Goal: Communication & Community: Answer question/provide support

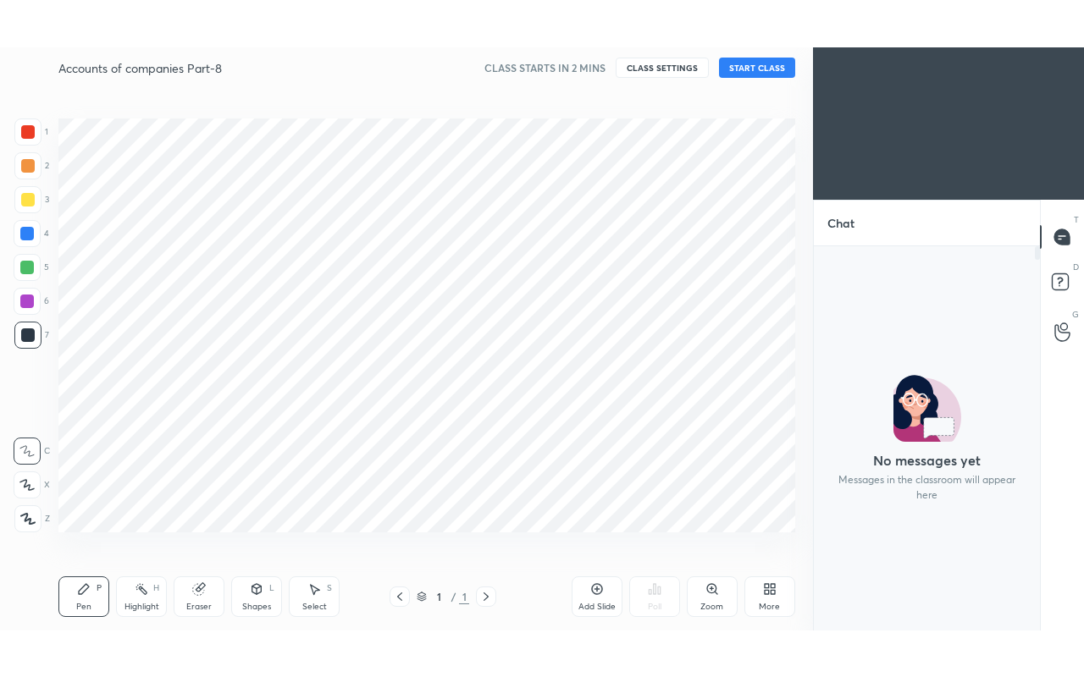
scroll to position [475, 745]
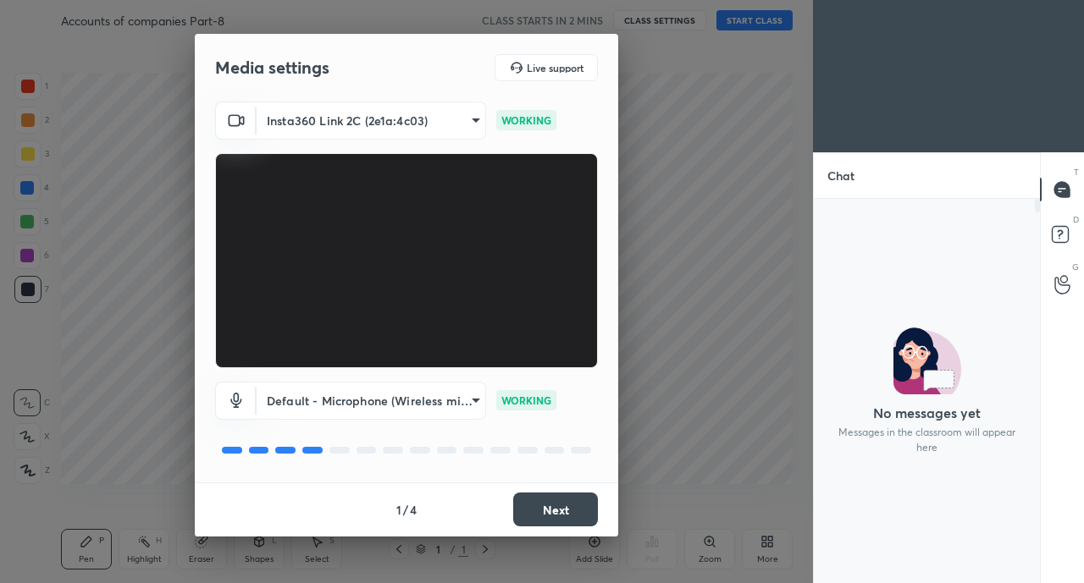
click at [588, 505] on button "Next" at bounding box center [555, 510] width 85 height 34
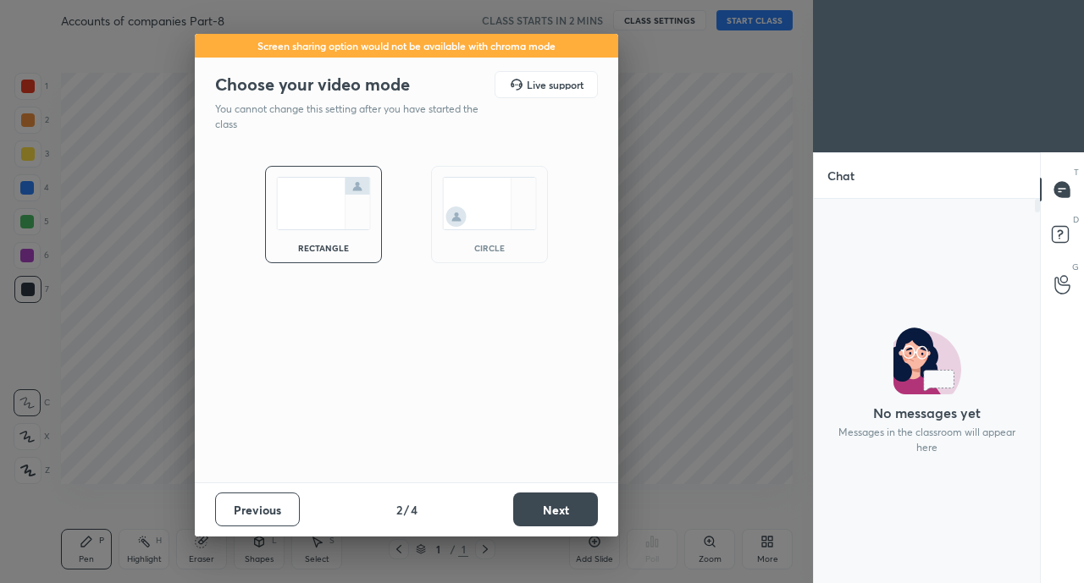
click at [583, 507] on button "Next" at bounding box center [555, 510] width 85 height 34
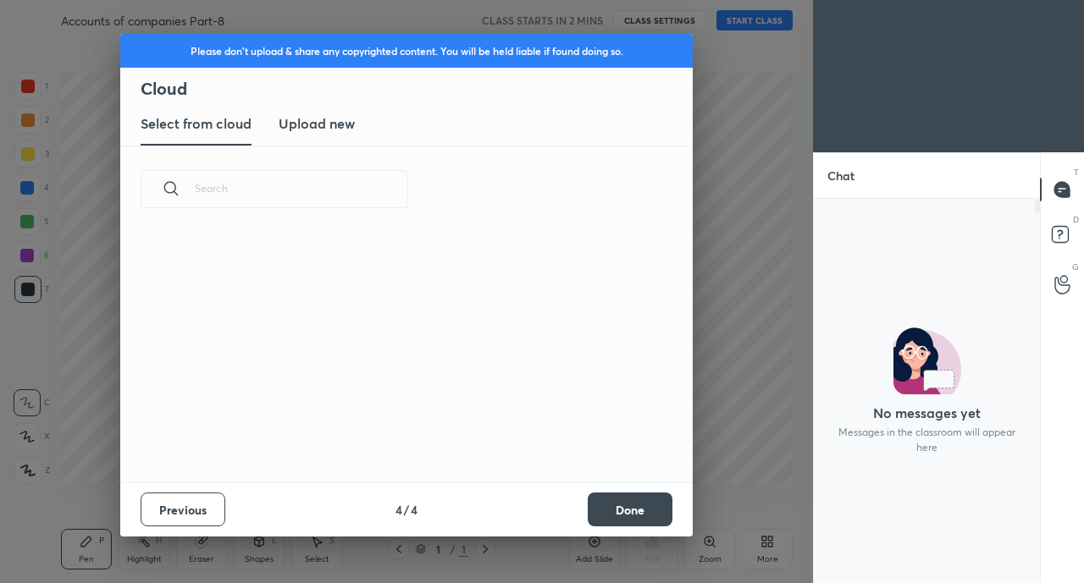
click at [591, 508] on button "Done" at bounding box center [630, 510] width 85 height 34
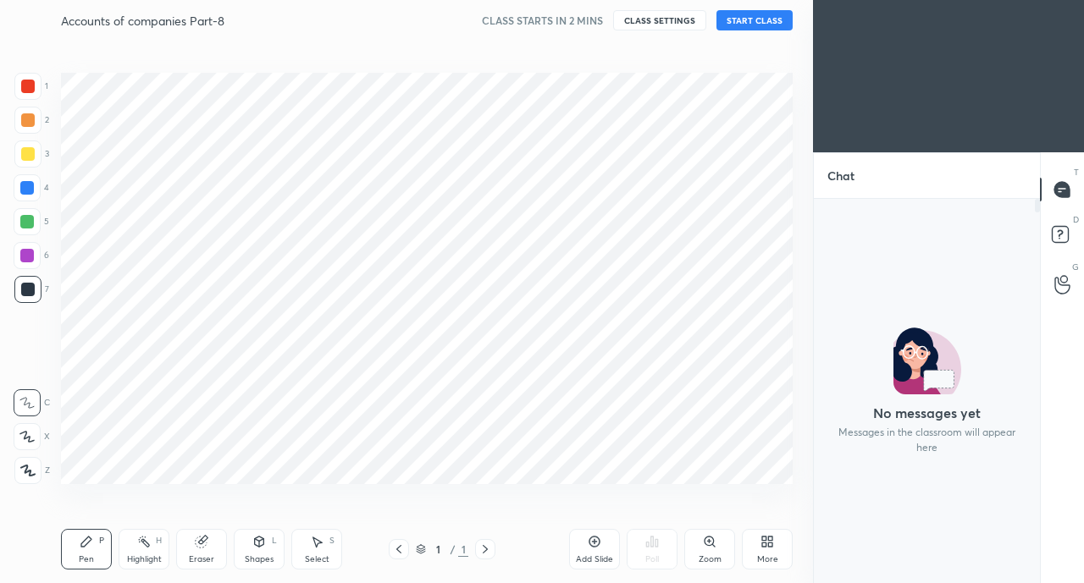
click at [768, 544] on icon at bounding box center [770, 545] width 4 height 4
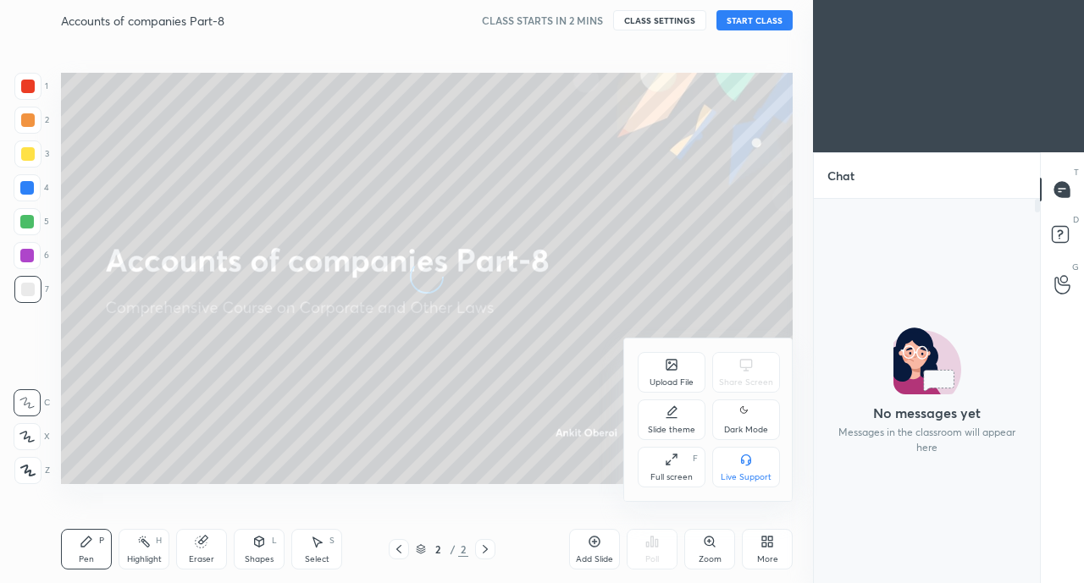
click at [671, 466] on icon at bounding box center [672, 460] width 14 height 14
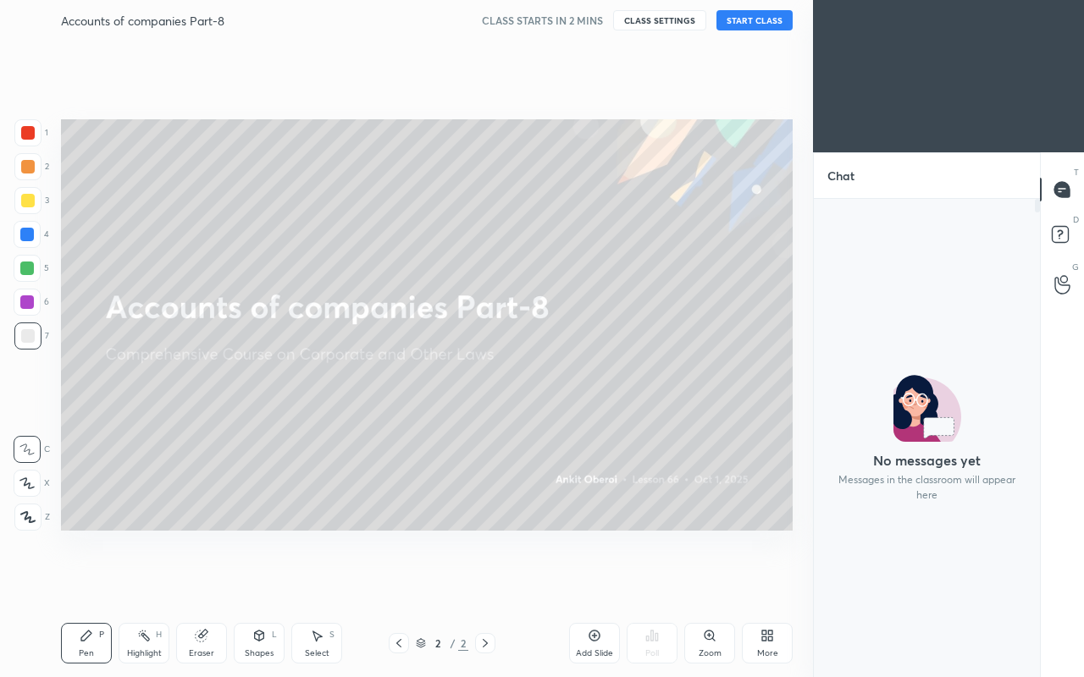
scroll to position [473, 221]
click at [764, 19] on button "START CLASS" at bounding box center [754, 20] width 76 height 20
click at [1059, 233] on rect at bounding box center [1060, 235] width 16 height 16
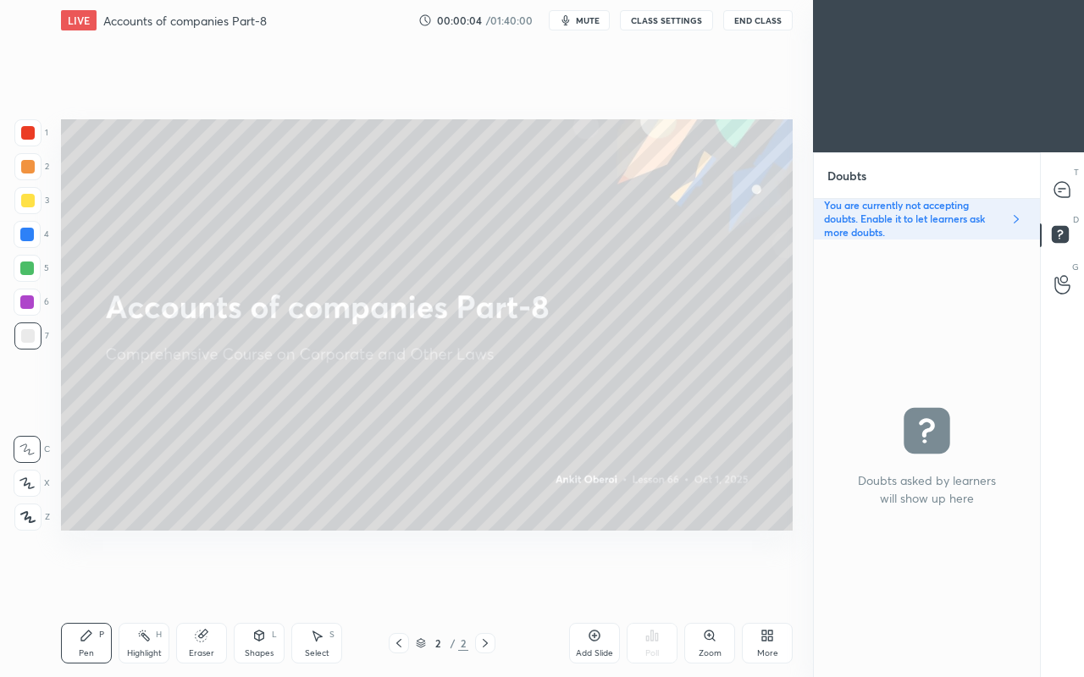
scroll to position [433, 221]
click at [1060, 280] on circle at bounding box center [1063, 279] width 7 height 7
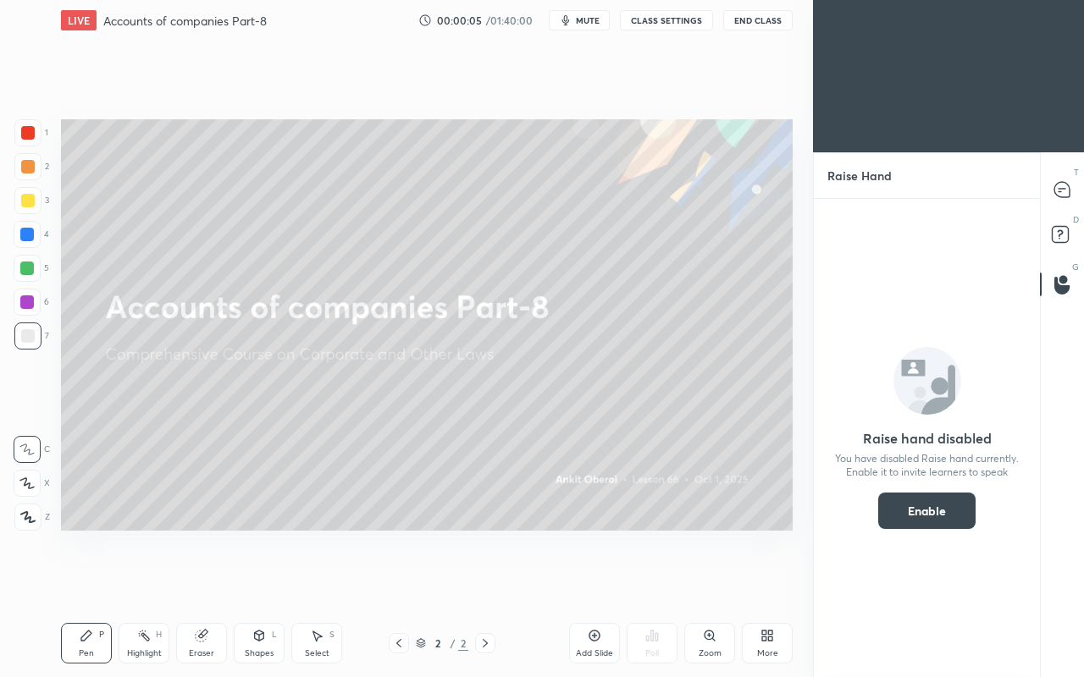
click at [1059, 191] on icon at bounding box center [1059, 191] width 3 height 0
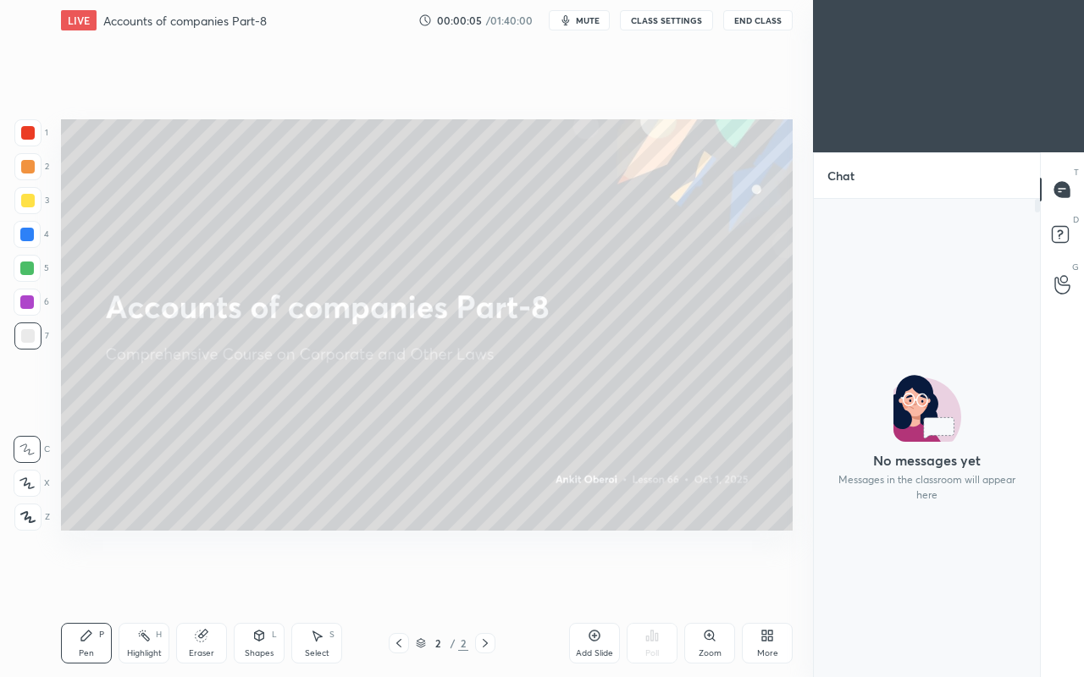
scroll to position [473, 221]
click at [1058, 238] on icon at bounding box center [1059, 239] width 2 height 2
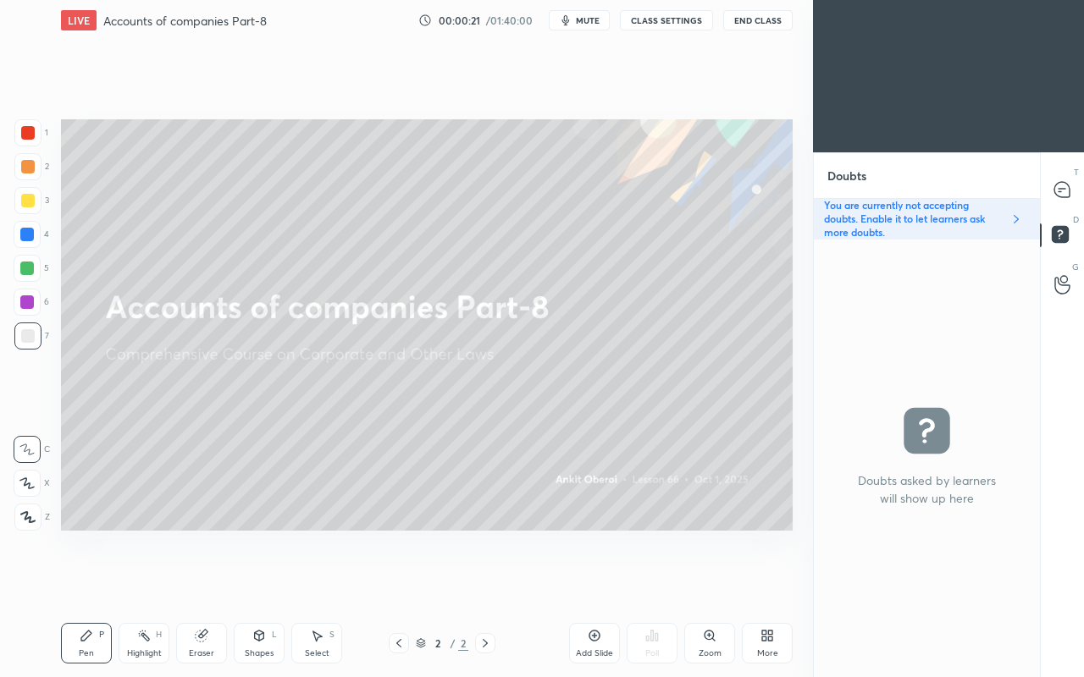
click at [1061, 189] on icon at bounding box center [1061, 189] width 7 height 0
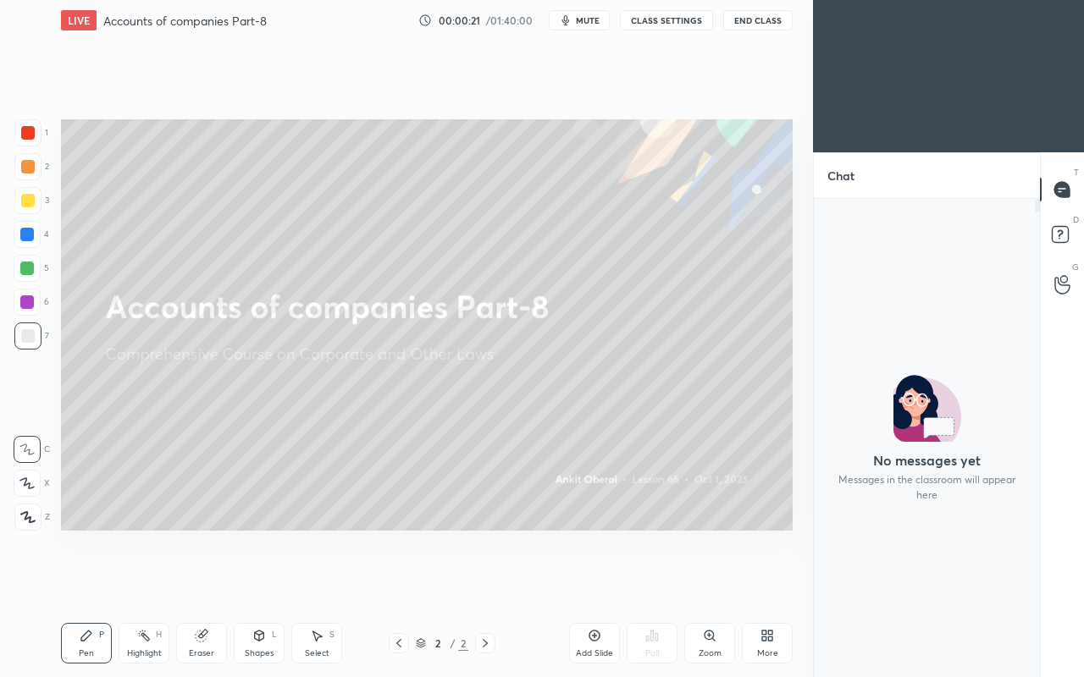
scroll to position [0, 0]
click at [1063, 279] on icon at bounding box center [1062, 284] width 16 height 19
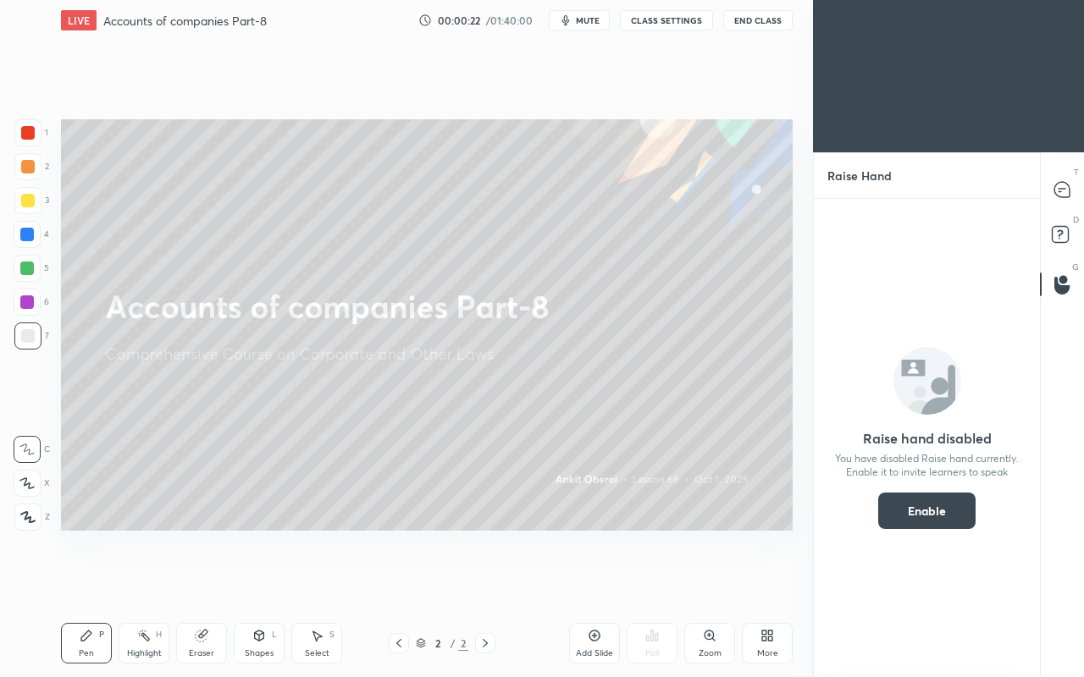
click at [1057, 236] on rect at bounding box center [1060, 235] width 16 height 16
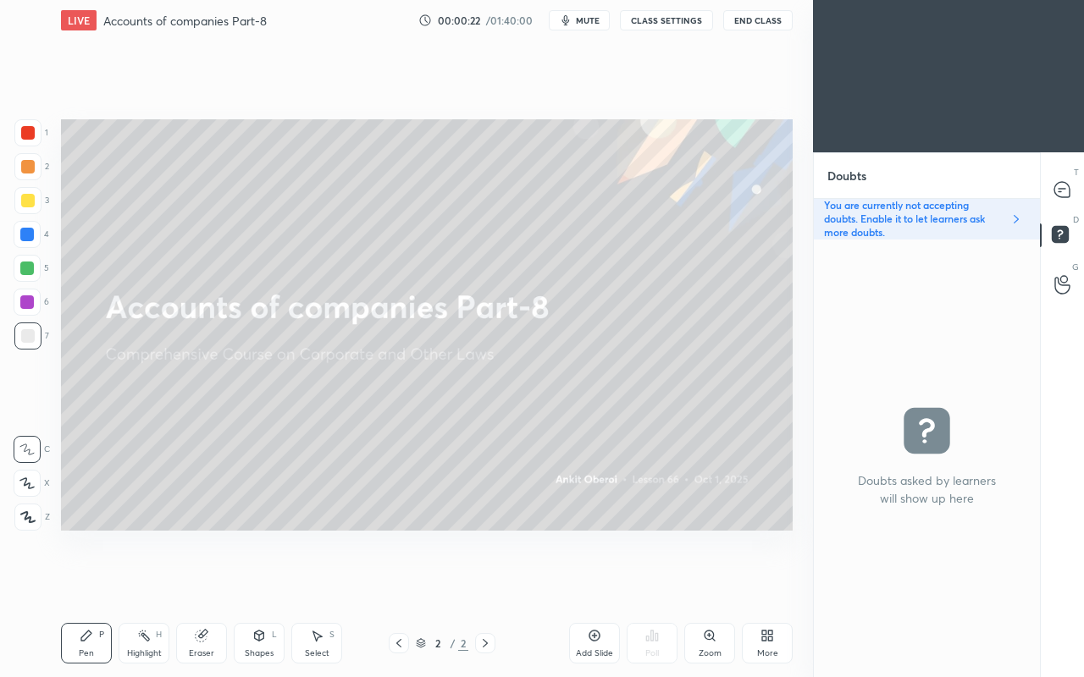
click at [1061, 189] on icon at bounding box center [1061, 189] width 7 height 0
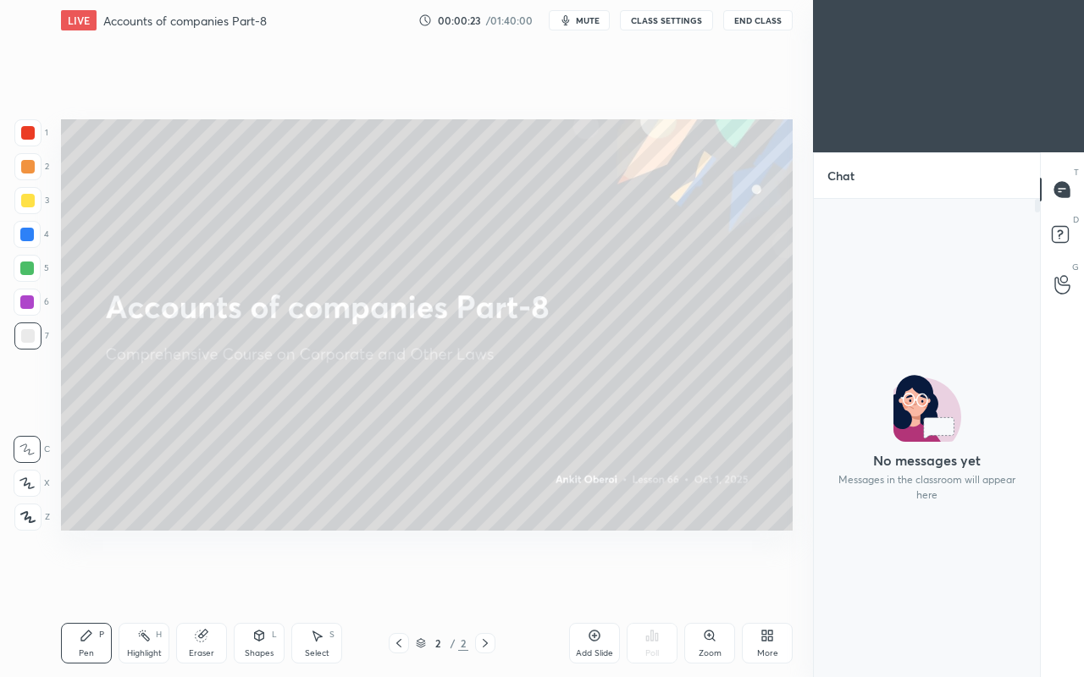
click at [777, 583] on div "More" at bounding box center [767, 643] width 51 height 41
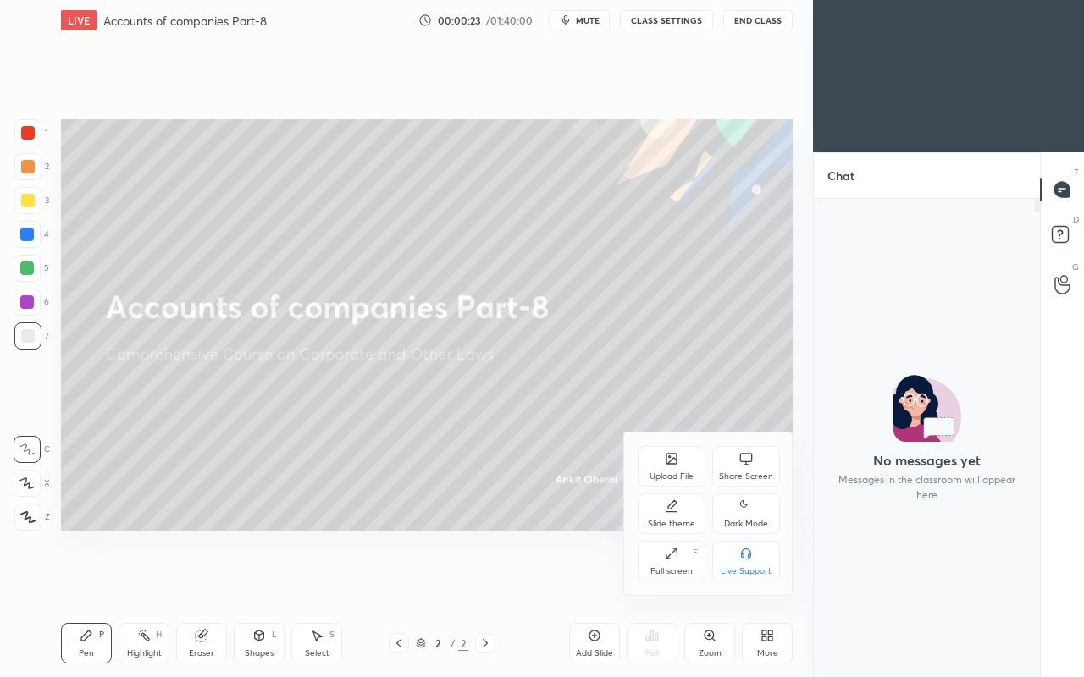
click at [684, 561] on div "Full screen F" at bounding box center [672, 561] width 68 height 41
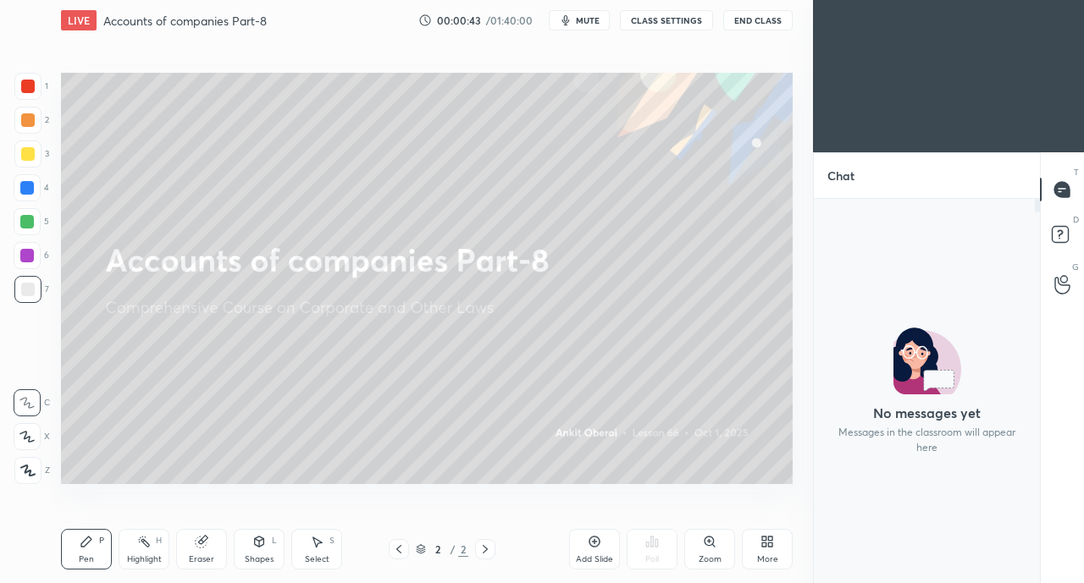
scroll to position [475, 745]
click at [586, 19] on span "mute" at bounding box center [588, 20] width 24 height 12
click at [579, 23] on span "unmute" at bounding box center [586, 20] width 36 height 12
click at [1061, 234] on icon at bounding box center [1060, 233] width 6 height 7
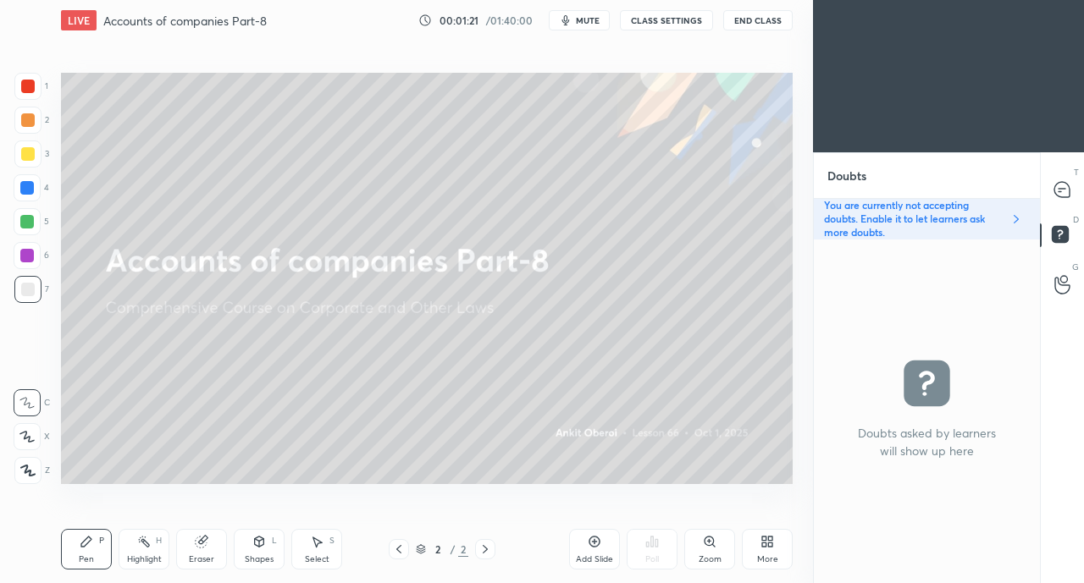
scroll to position [339, 221]
click at [1061, 189] on icon at bounding box center [1061, 189] width 7 height 0
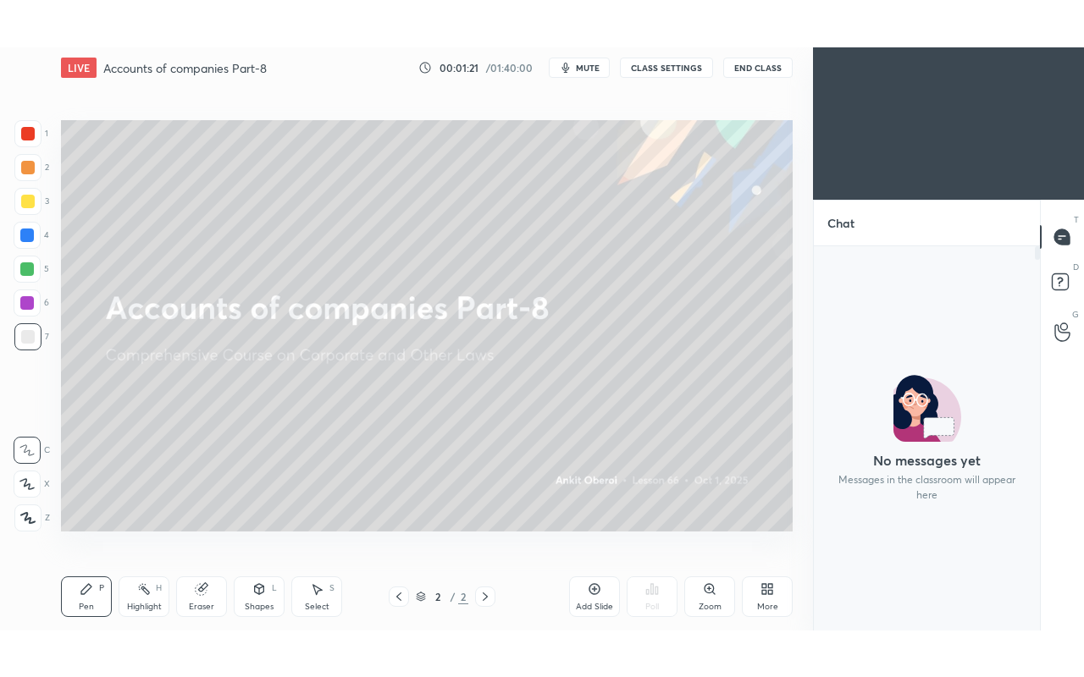
scroll to position [379, 221]
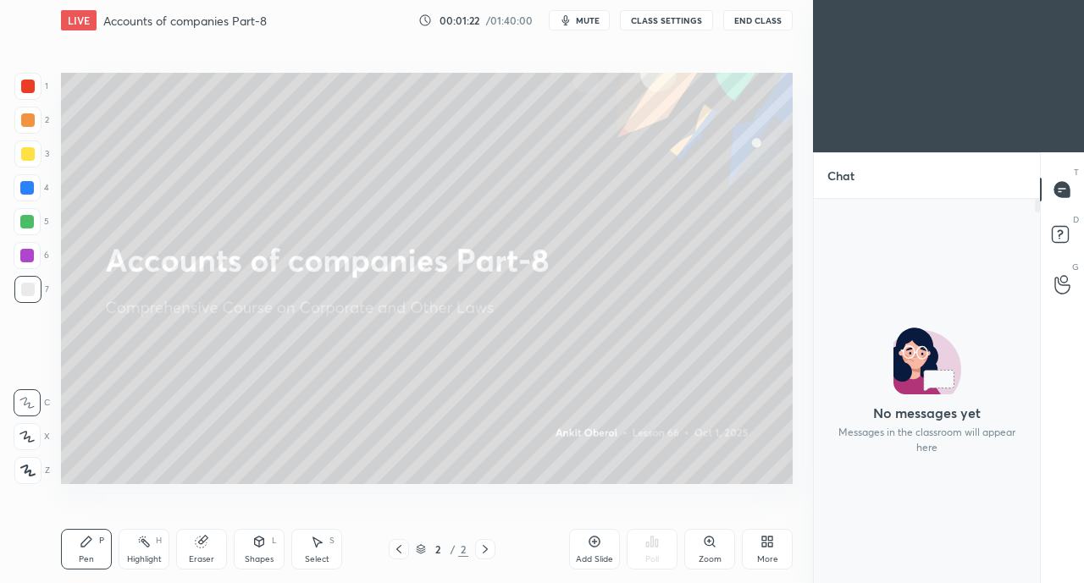
click at [760, 539] on icon at bounding box center [767, 542] width 14 height 14
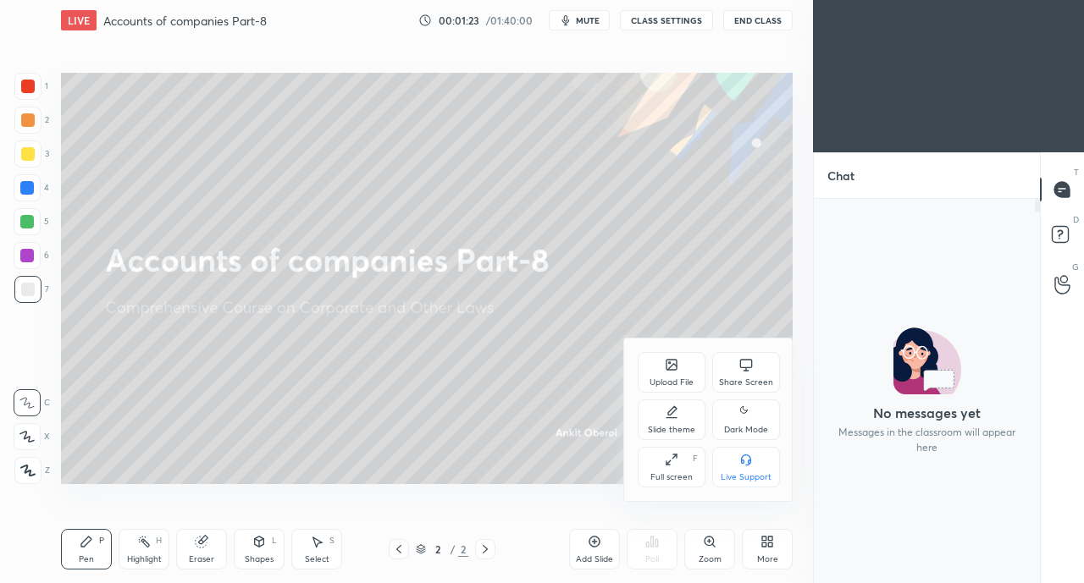
click at [662, 476] on div "Full screen" at bounding box center [671, 477] width 42 height 8
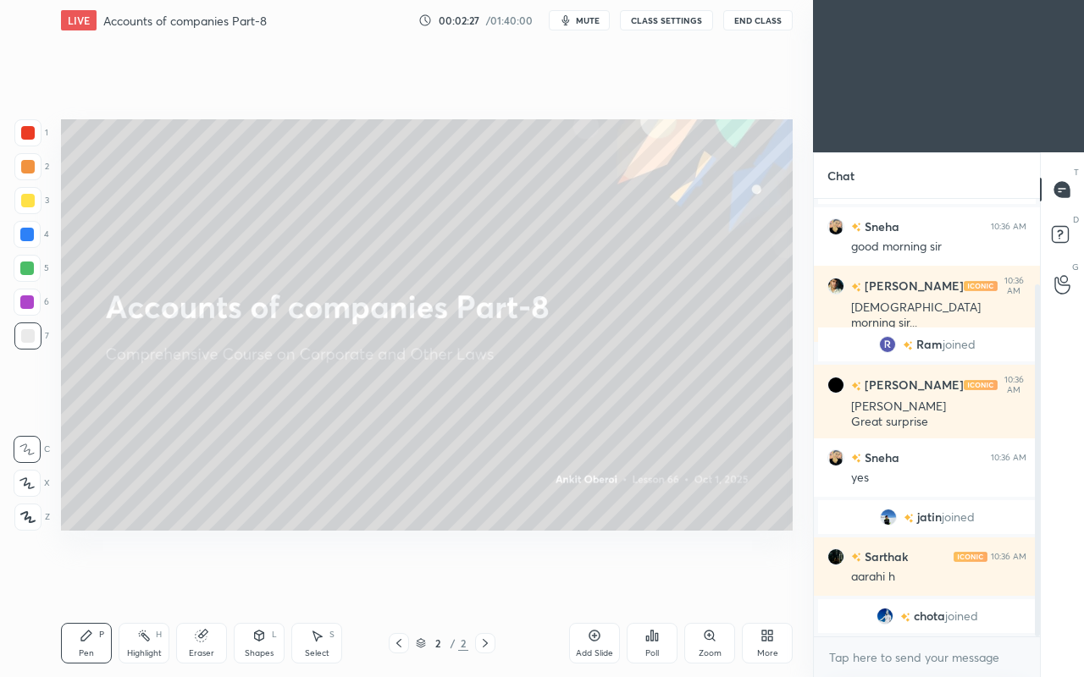
scroll to position [180, 0]
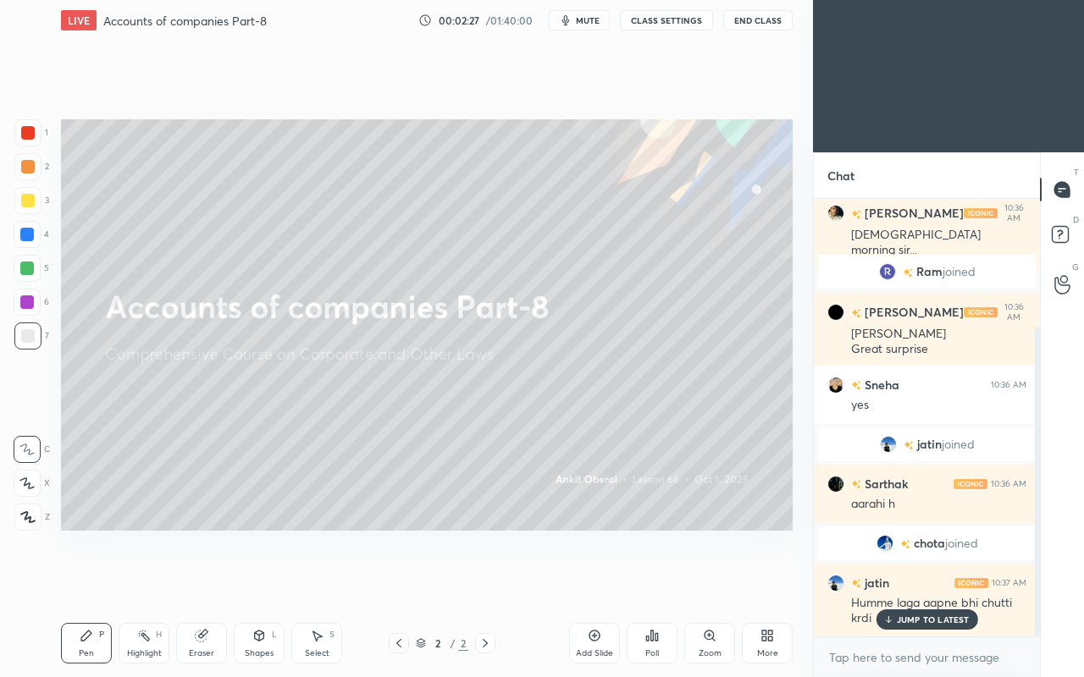
click at [925, 583] on p "JUMP TO LATEST" at bounding box center [933, 620] width 73 height 10
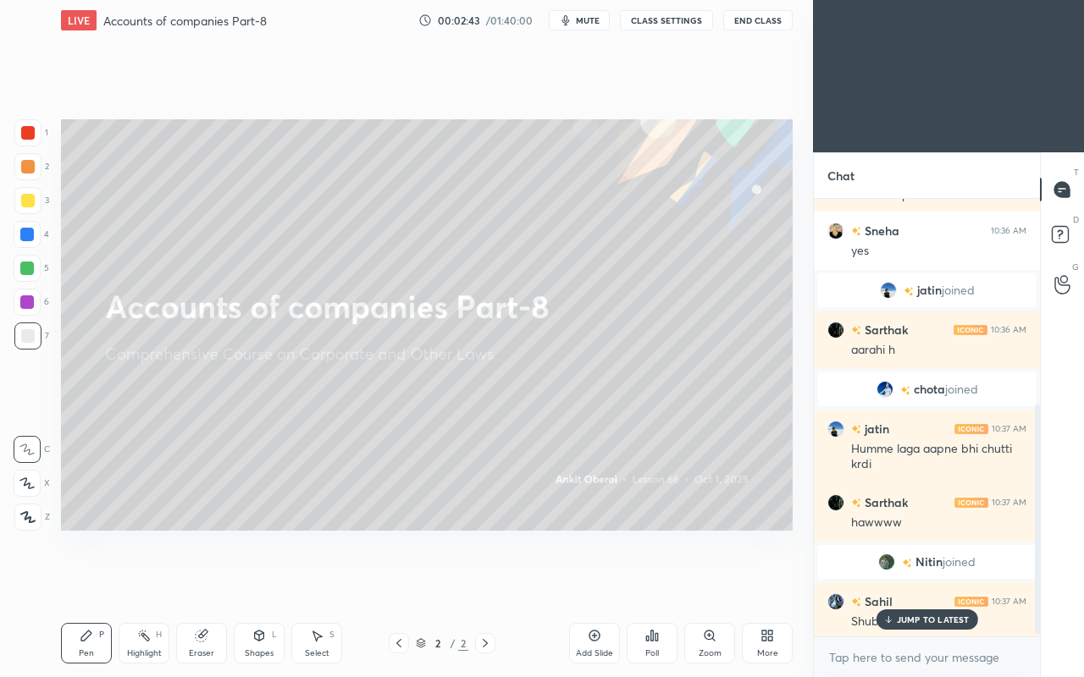
scroll to position [391, 0]
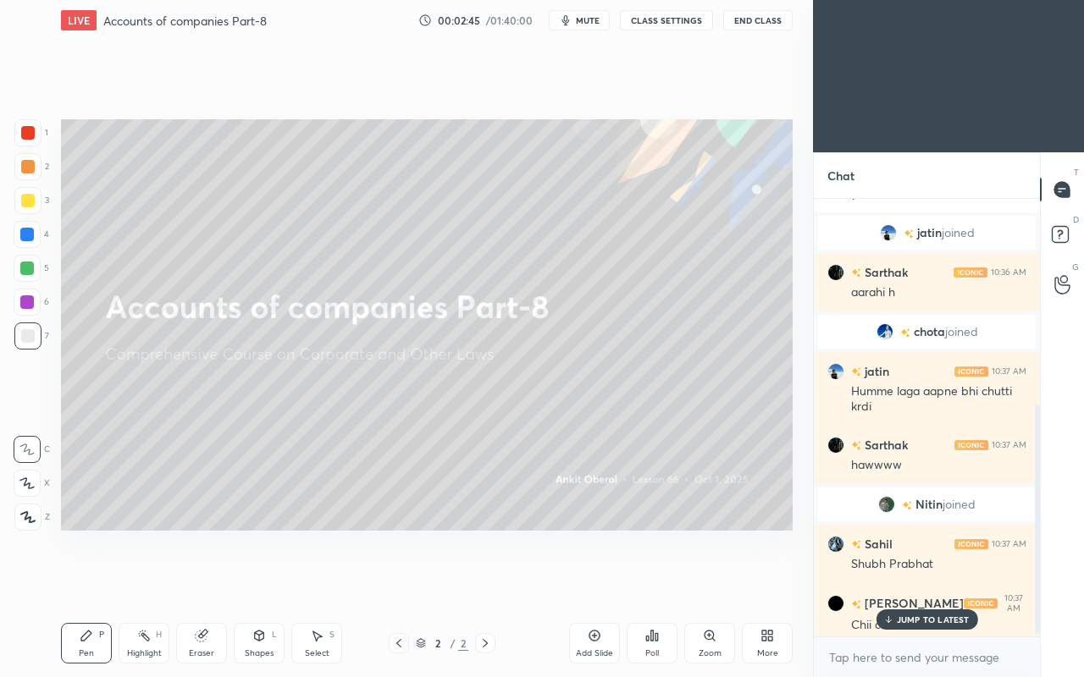
click at [938, 583] on p "JUMP TO LATEST" at bounding box center [933, 620] width 73 height 10
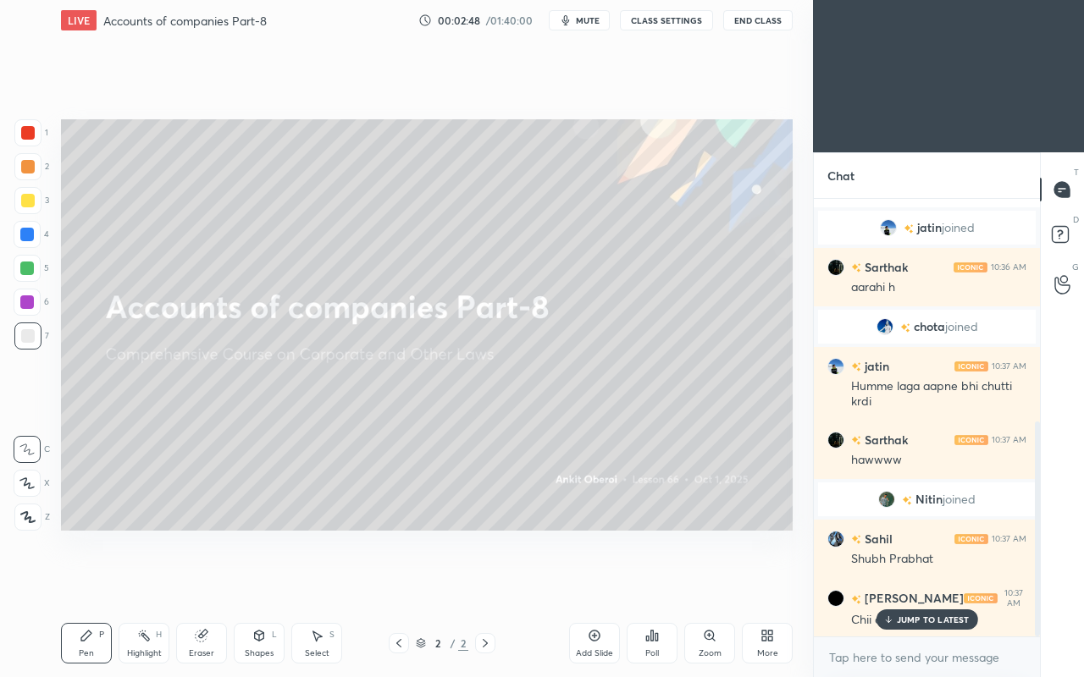
scroll to position [454, 0]
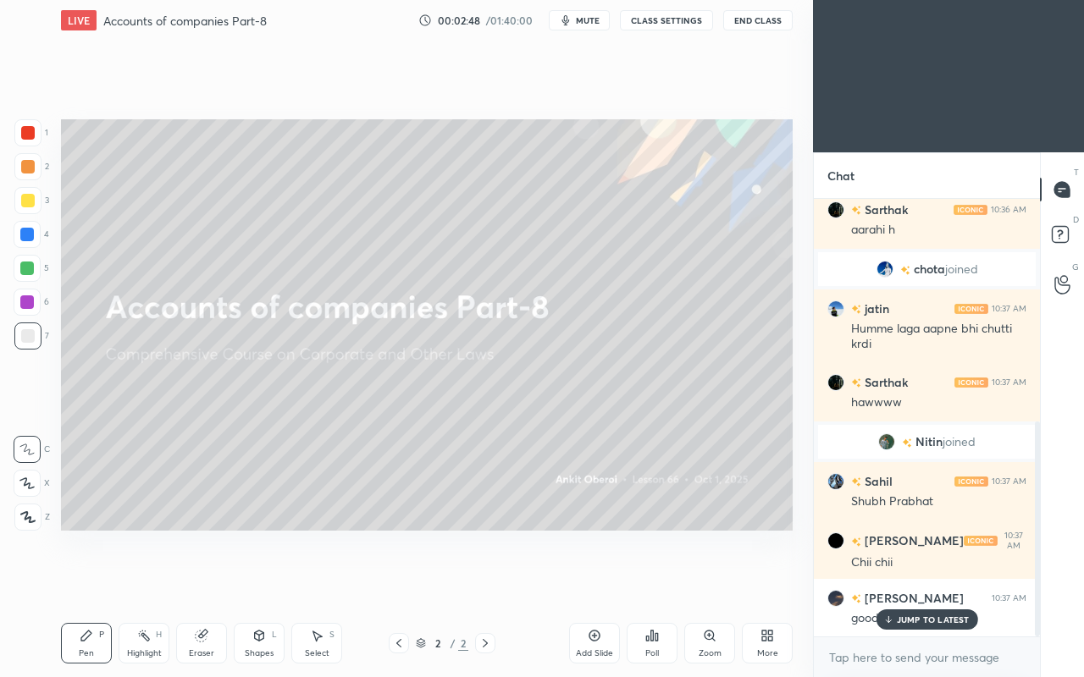
click at [920, 583] on div "good morning sir" at bounding box center [938, 617] width 175 height 20
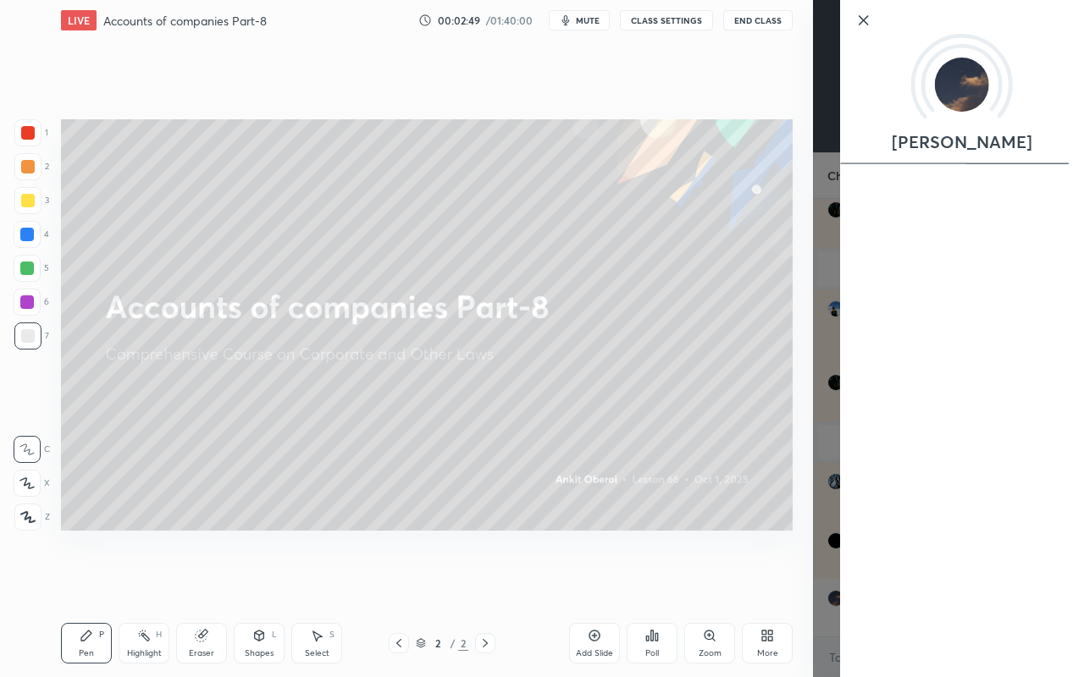
click at [766, 570] on div "Setting up your live class Poll for secs No correct answer Start poll" at bounding box center [426, 325] width 745 height 569
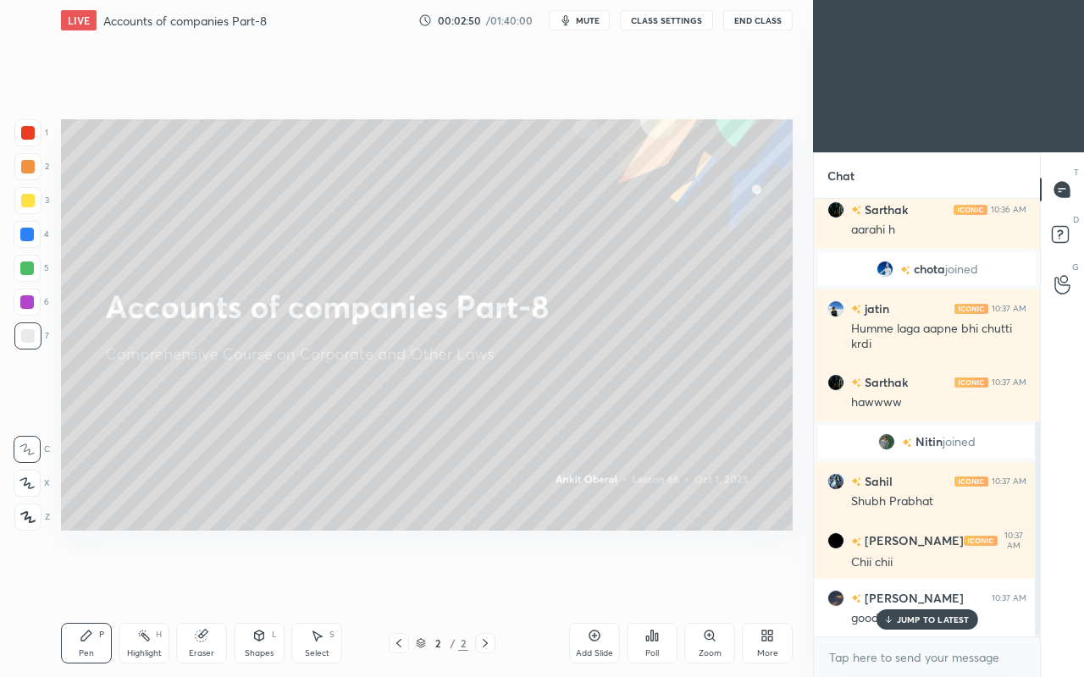
click at [925, 583] on p "JUMP TO LATEST" at bounding box center [933, 620] width 73 height 10
click at [767, 583] on icon at bounding box center [767, 636] width 14 height 14
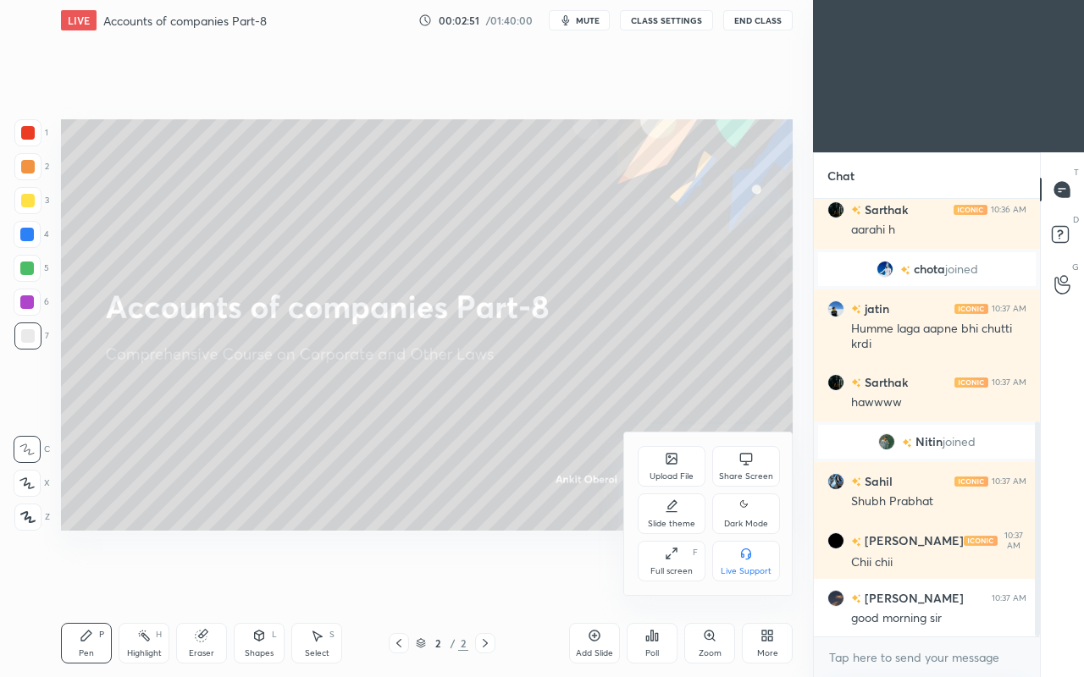
click at [675, 454] on icon at bounding box center [671, 459] width 10 height 10
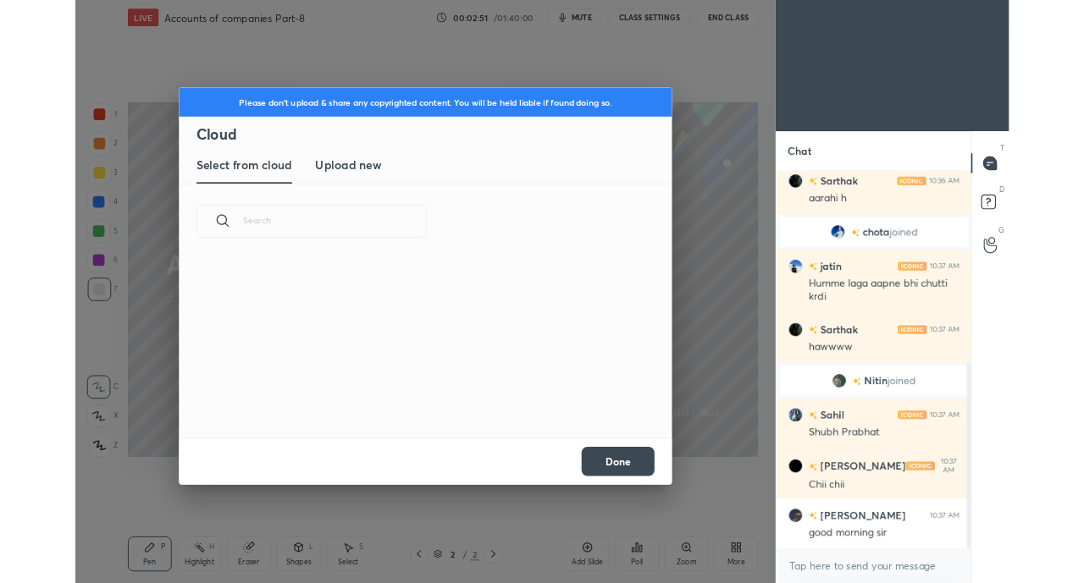
scroll to position [208, 544]
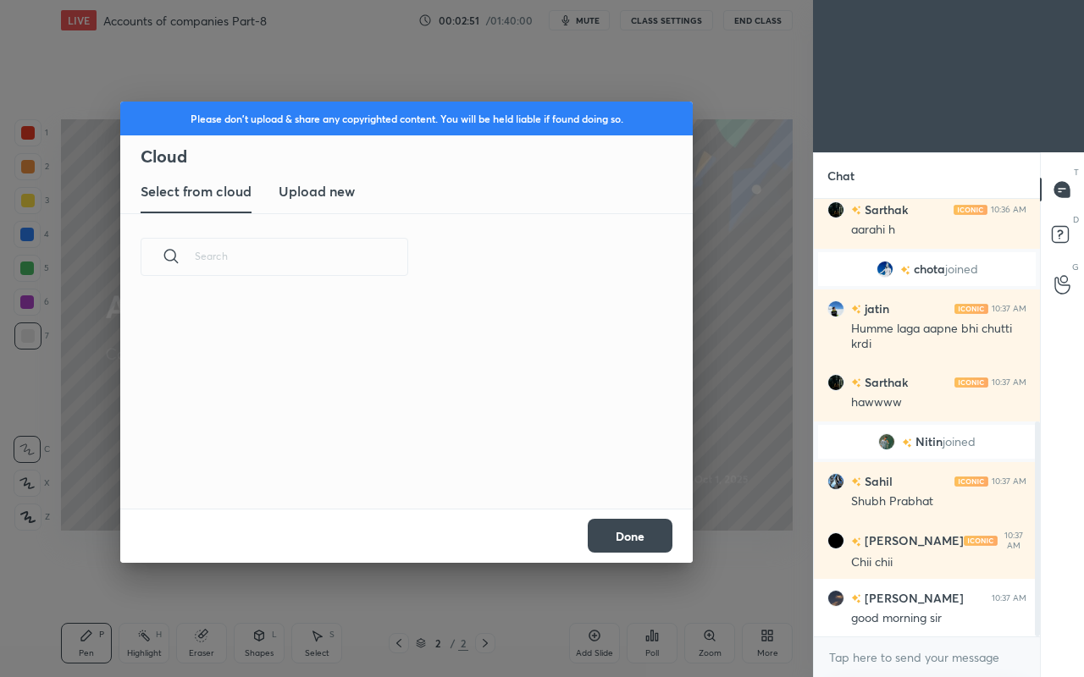
click at [330, 191] on h3 "Upload new" at bounding box center [317, 191] width 76 height 20
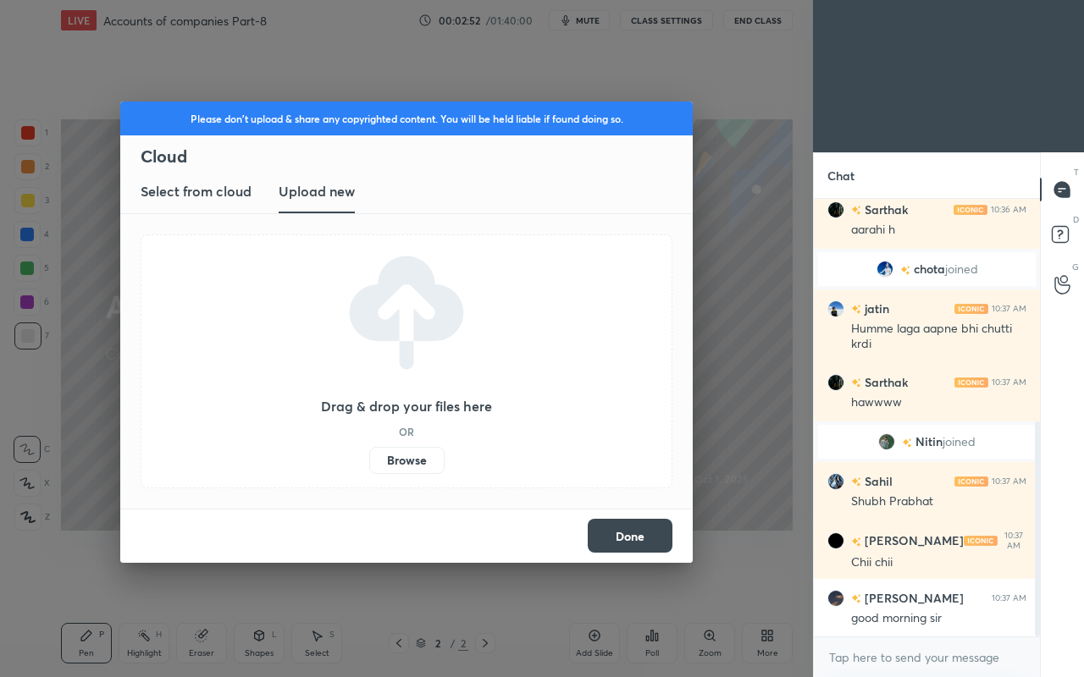
click at [430, 469] on label "Browse" at bounding box center [406, 460] width 75 height 27
click at [369, 469] on input "Browse" at bounding box center [369, 460] width 0 height 27
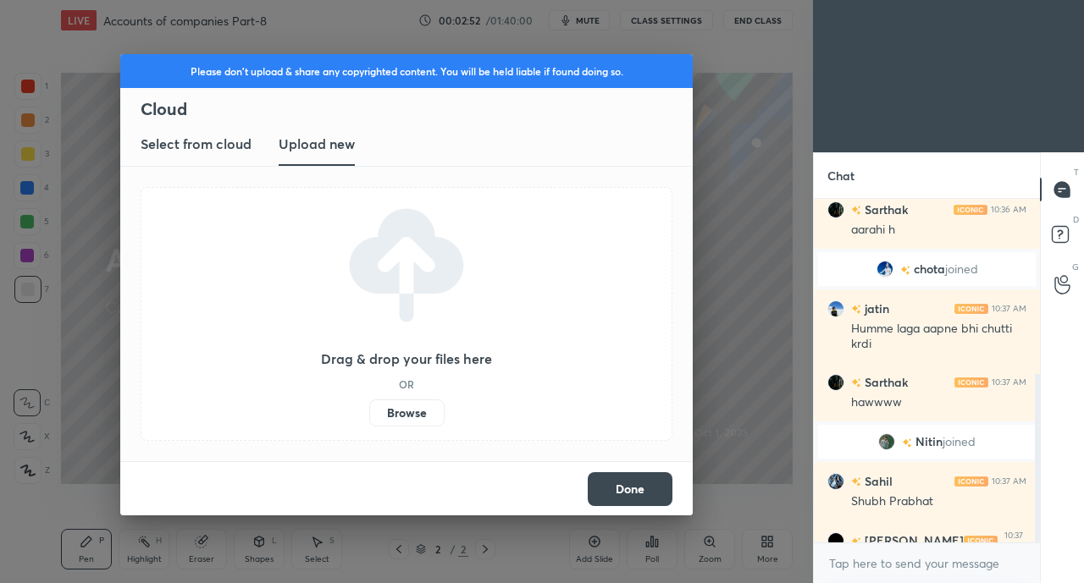
scroll to position [455, 0]
type textarea "x"
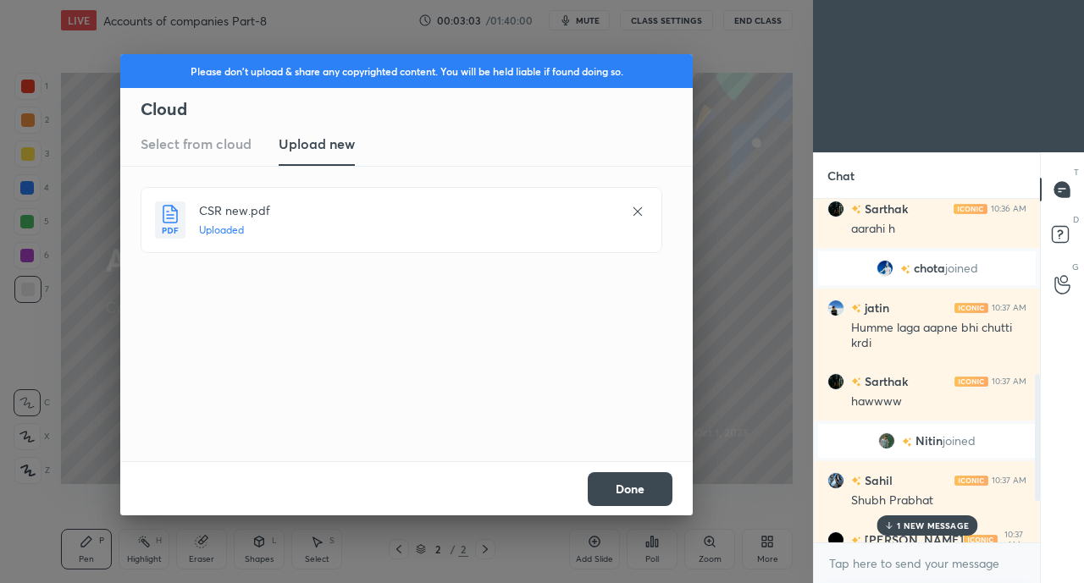
click at [628, 488] on button "Done" at bounding box center [630, 489] width 85 height 34
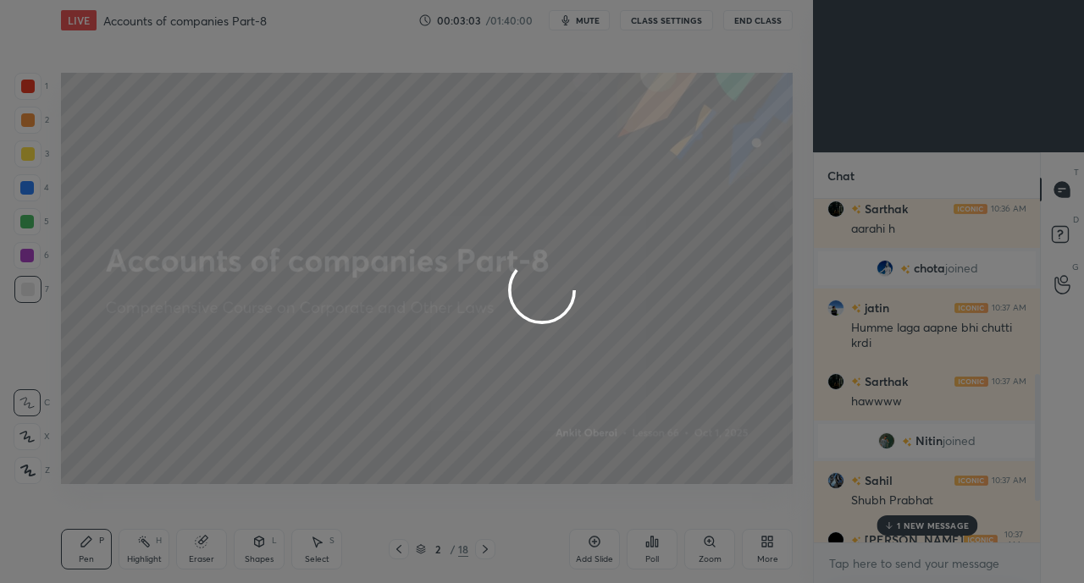
click at [915, 527] on p "1 NEW MESSAGE" at bounding box center [933, 526] width 72 height 10
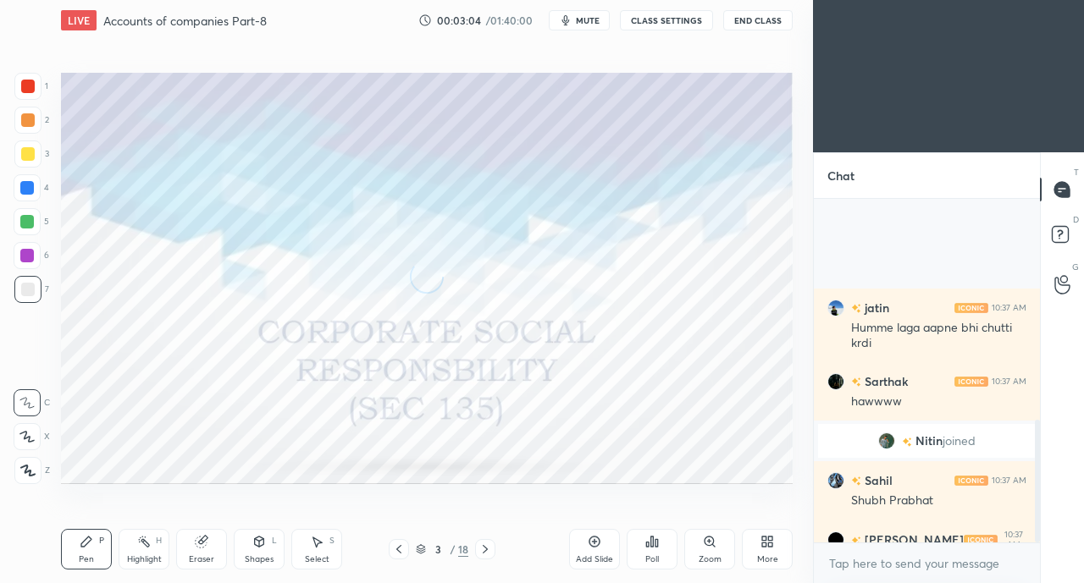
scroll to position [621, 0]
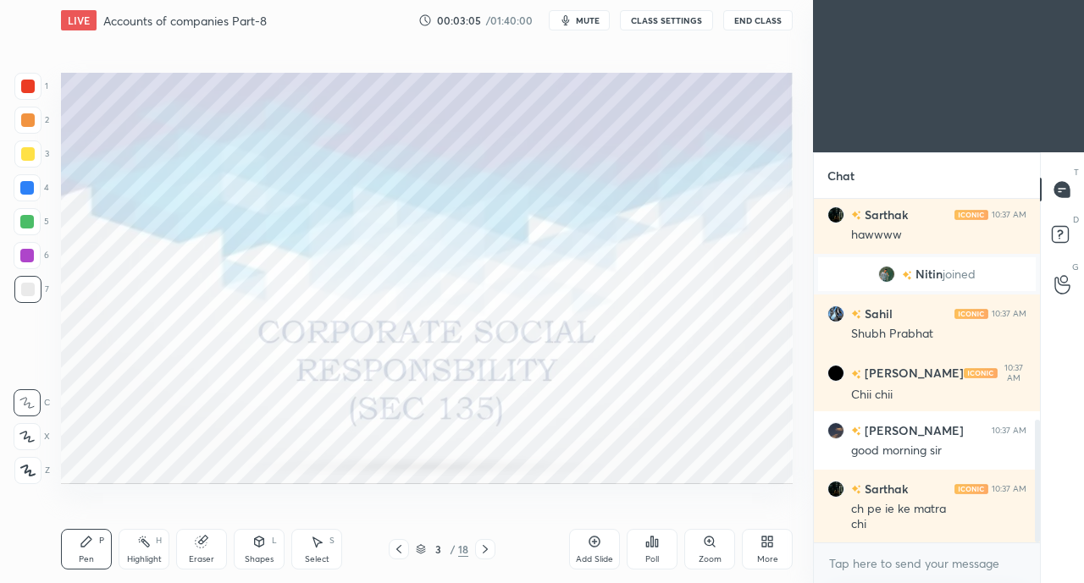
click at [484, 551] on icon at bounding box center [485, 550] width 14 height 14
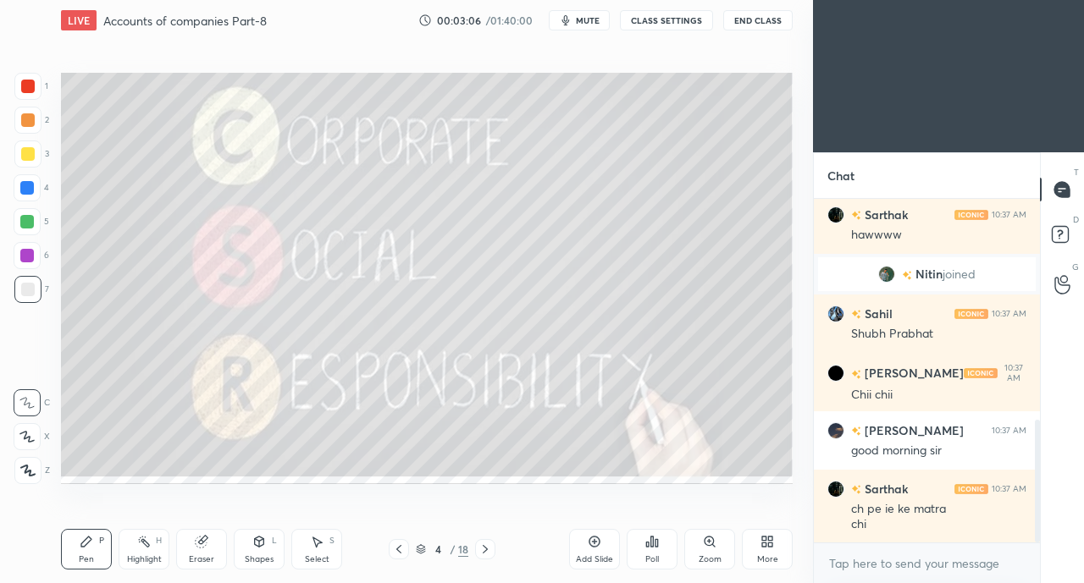
click at [487, 550] on icon at bounding box center [485, 549] width 5 height 8
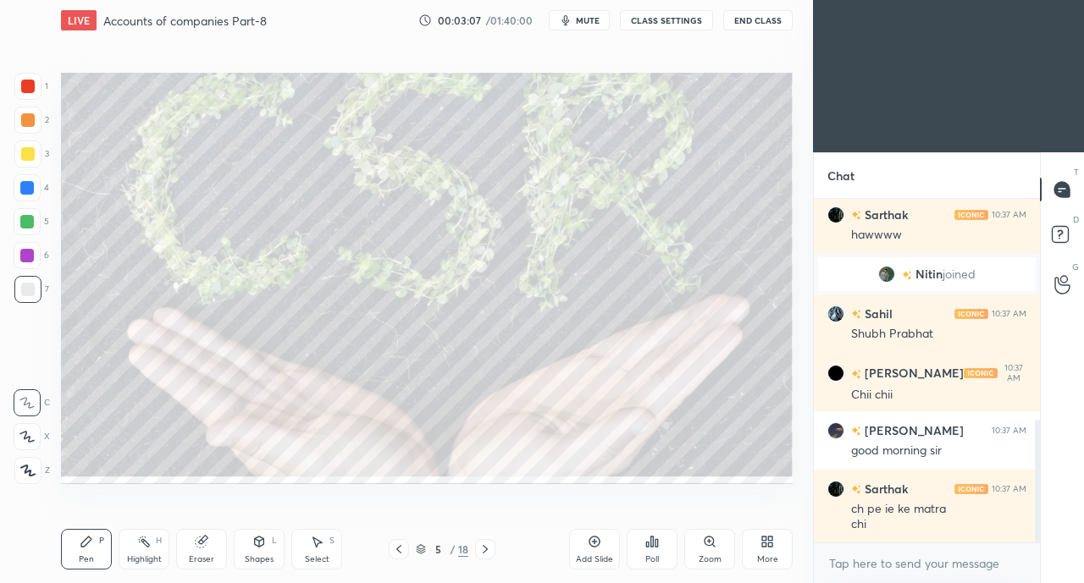
click at [487, 550] on icon at bounding box center [485, 549] width 5 height 8
click at [486, 550] on icon at bounding box center [485, 549] width 5 height 8
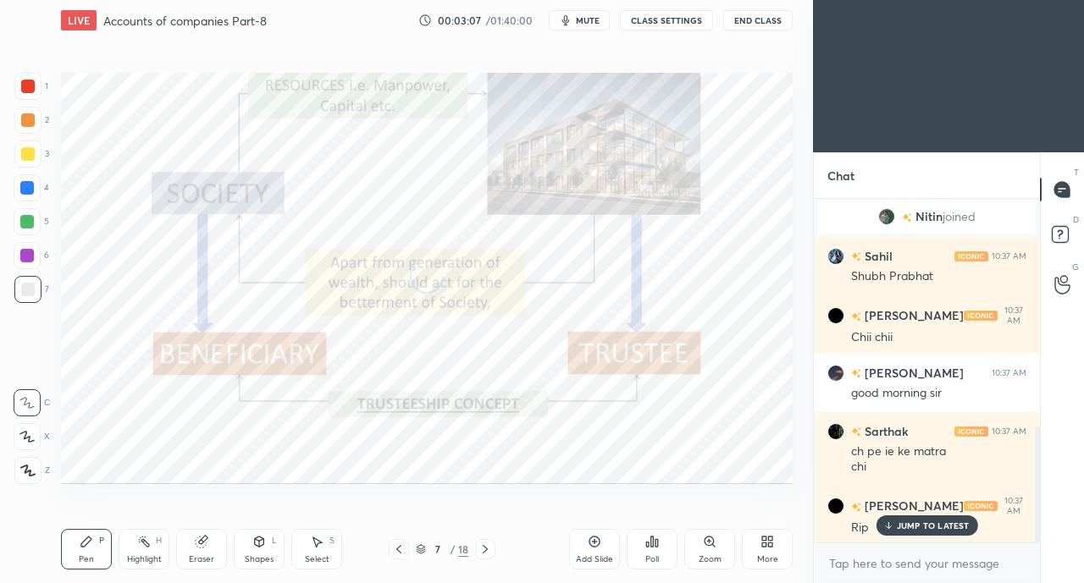
click at [487, 550] on icon at bounding box center [485, 549] width 5 height 8
click at [485, 550] on icon at bounding box center [485, 550] width 14 height 14
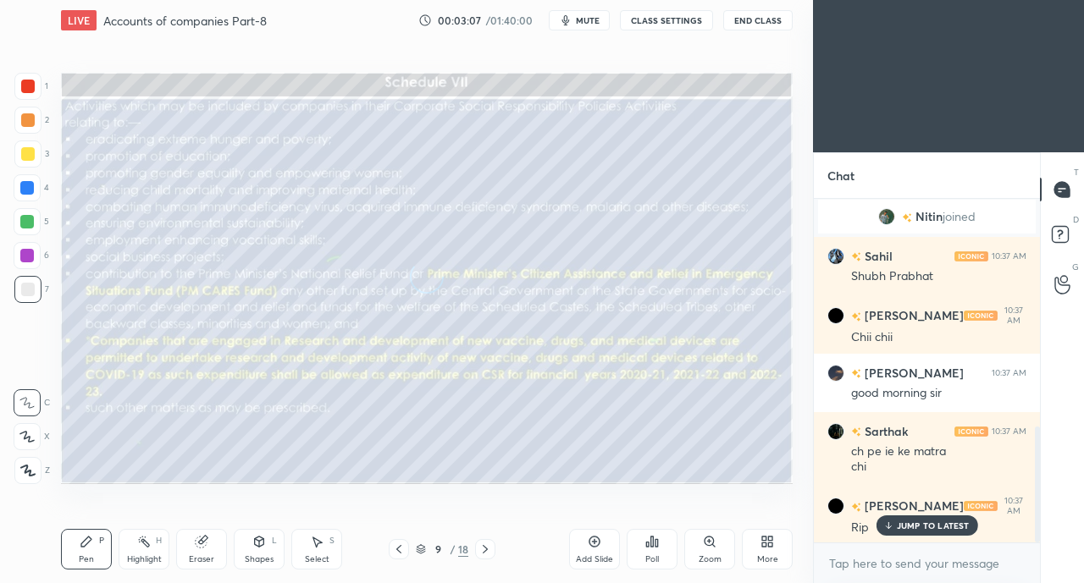
click at [485, 552] on icon at bounding box center [485, 549] width 5 height 8
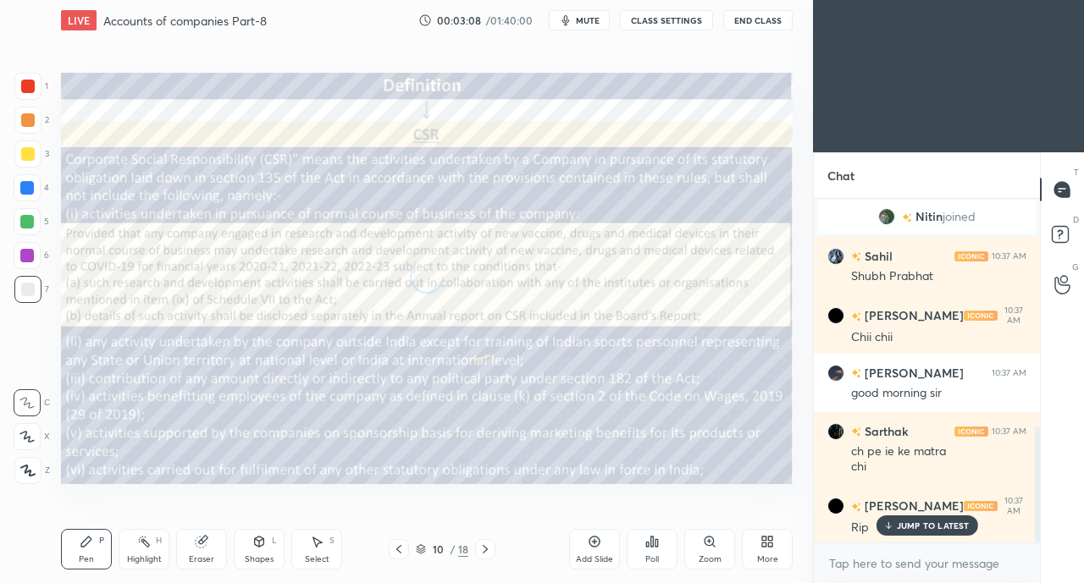
click at [897, 534] on div "JUMP TO LATEST" at bounding box center [926, 526] width 102 height 20
click at [488, 546] on icon at bounding box center [485, 550] width 14 height 14
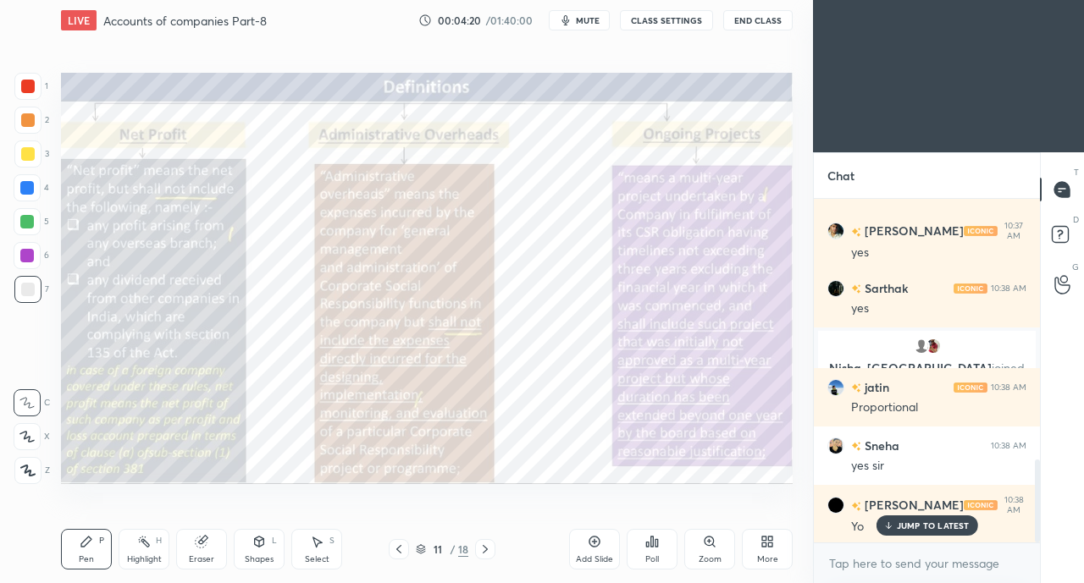
scroll to position [1087, 0]
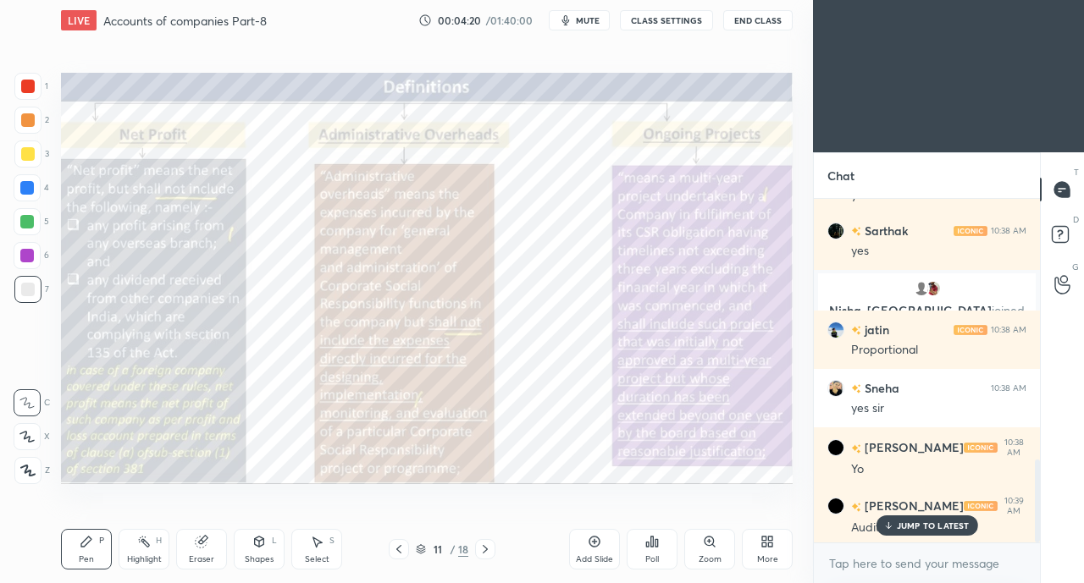
click at [906, 527] on p "JUMP TO LATEST" at bounding box center [933, 526] width 73 height 10
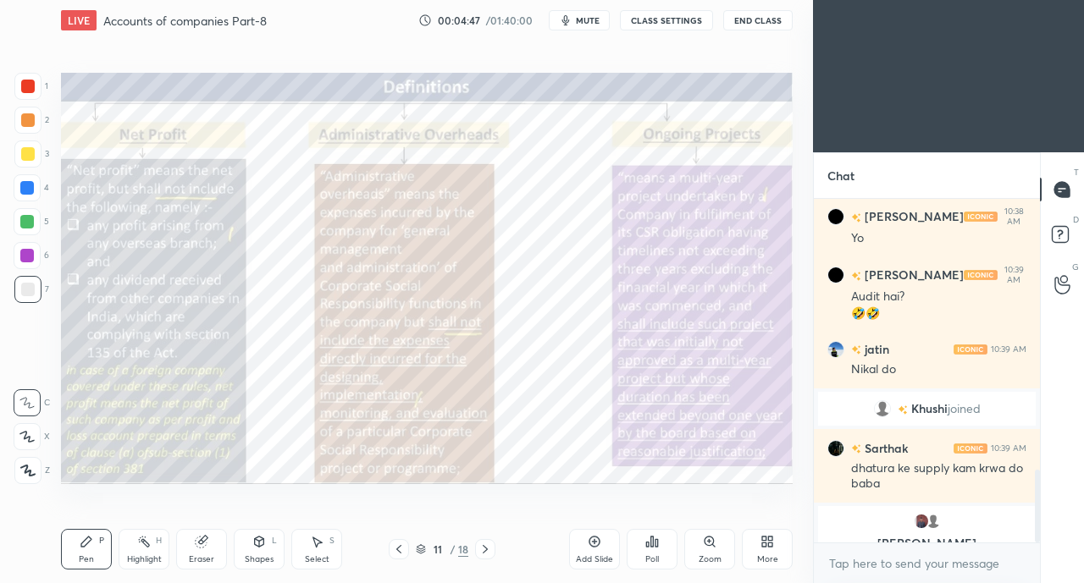
scroll to position [1279, 0]
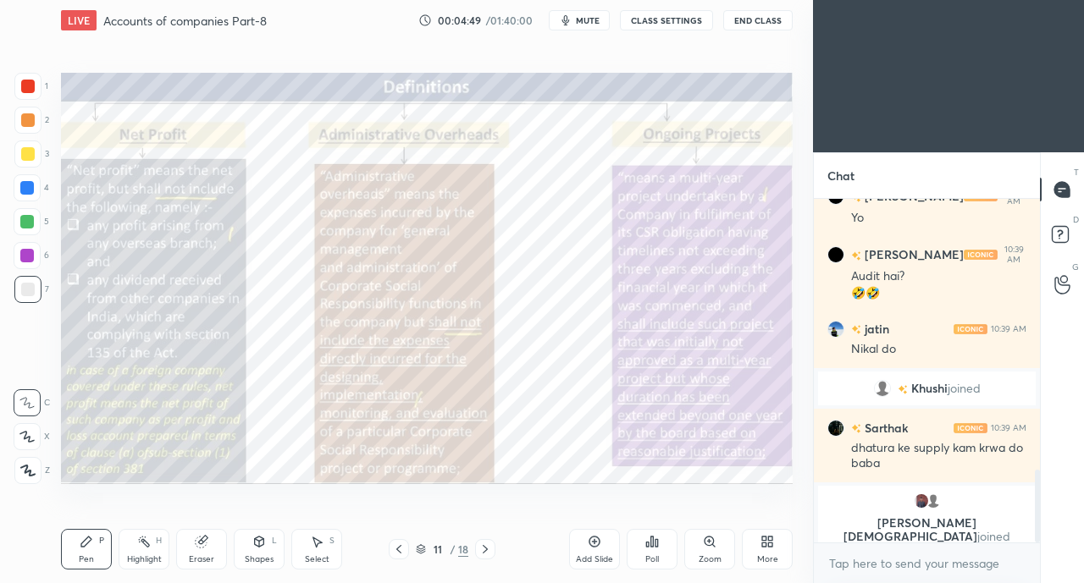
click at [488, 548] on icon at bounding box center [485, 550] width 14 height 14
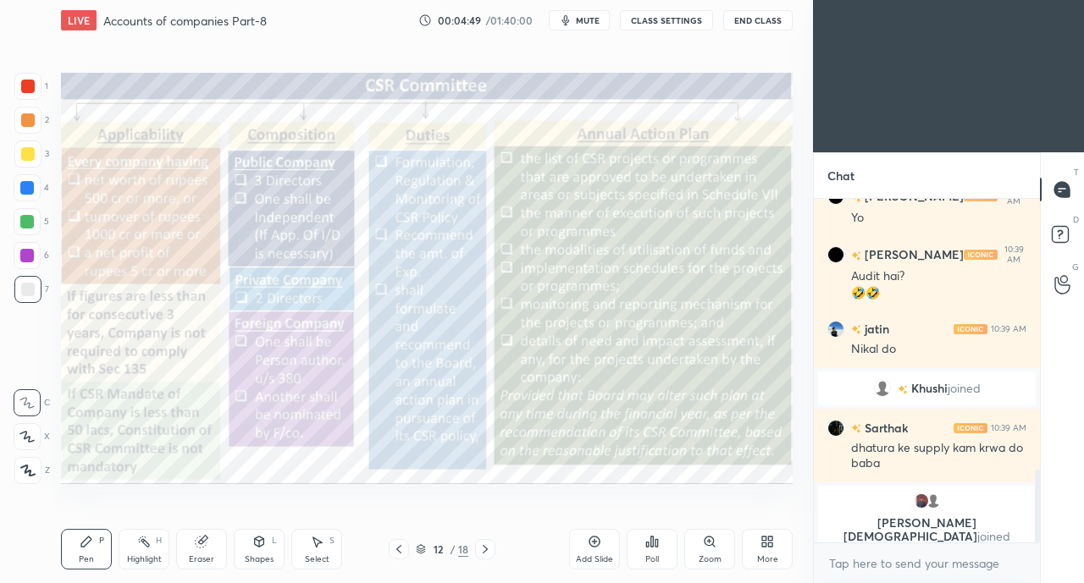
click at [486, 546] on icon at bounding box center [485, 550] width 14 height 14
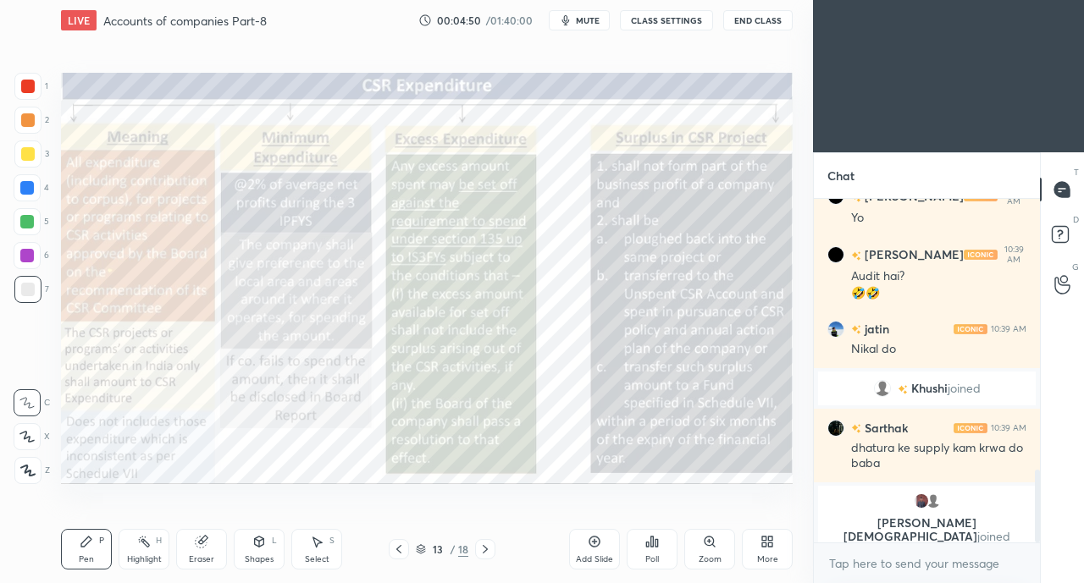
scroll to position [1307, 0]
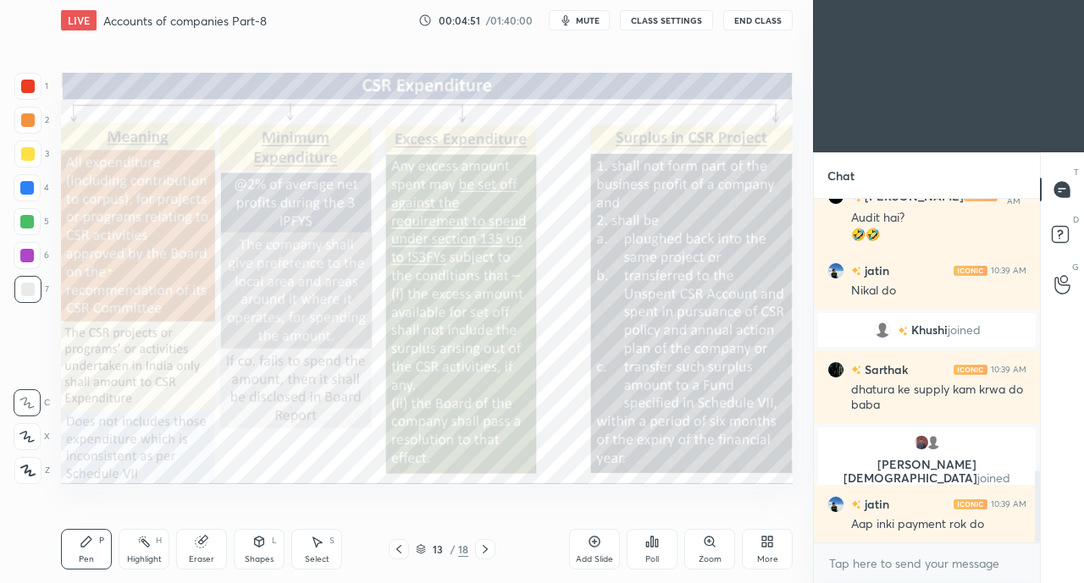
click at [396, 548] on icon at bounding box center [399, 550] width 14 height 14
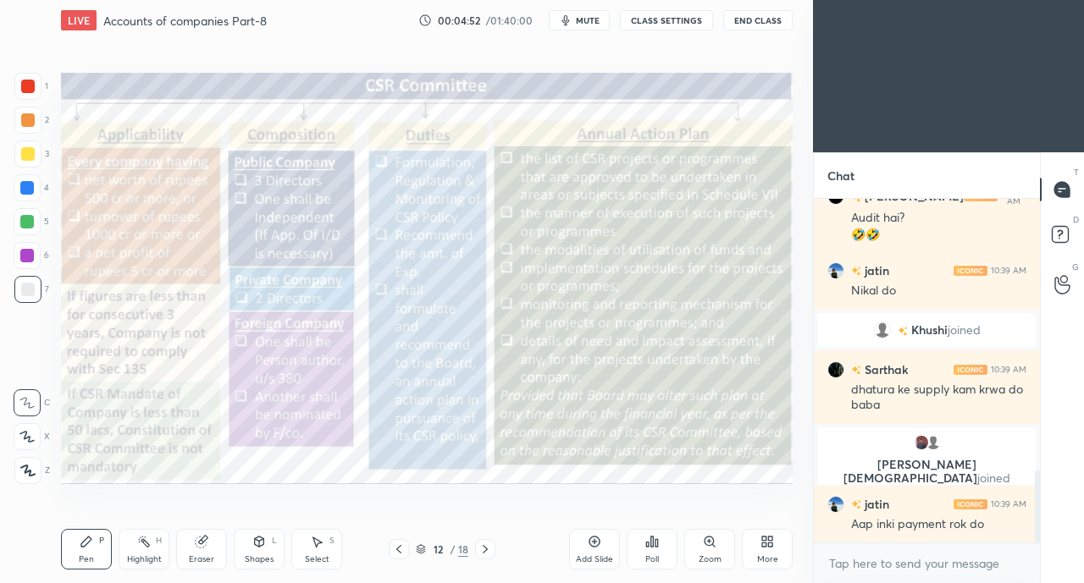
click at [393, 550] on icon at bounding box center [399, 550] width 14 height 14
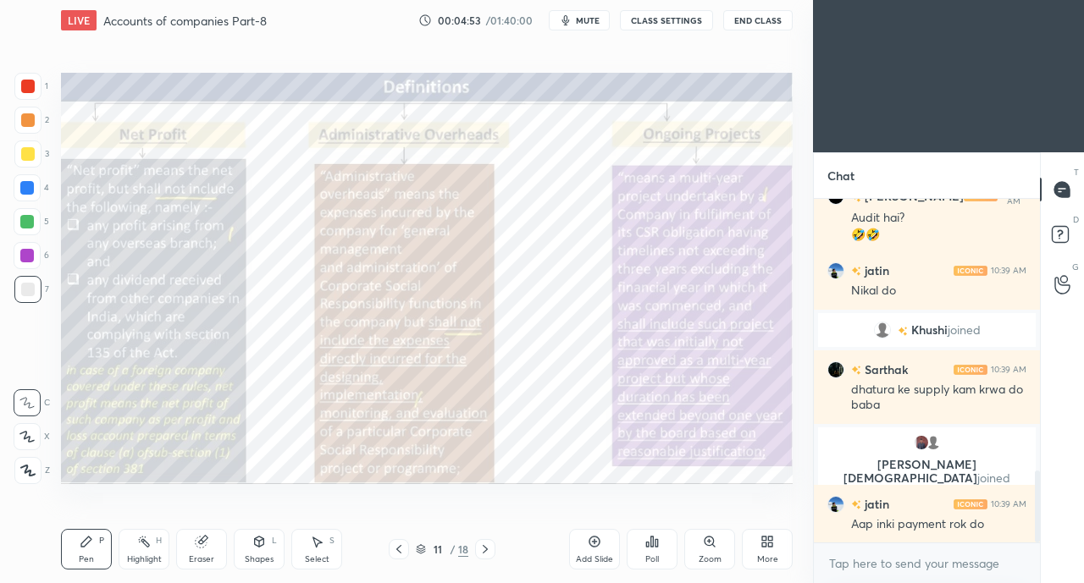
click at [486, 546] on icon at bounding box center [485, 550] width 14 height 14
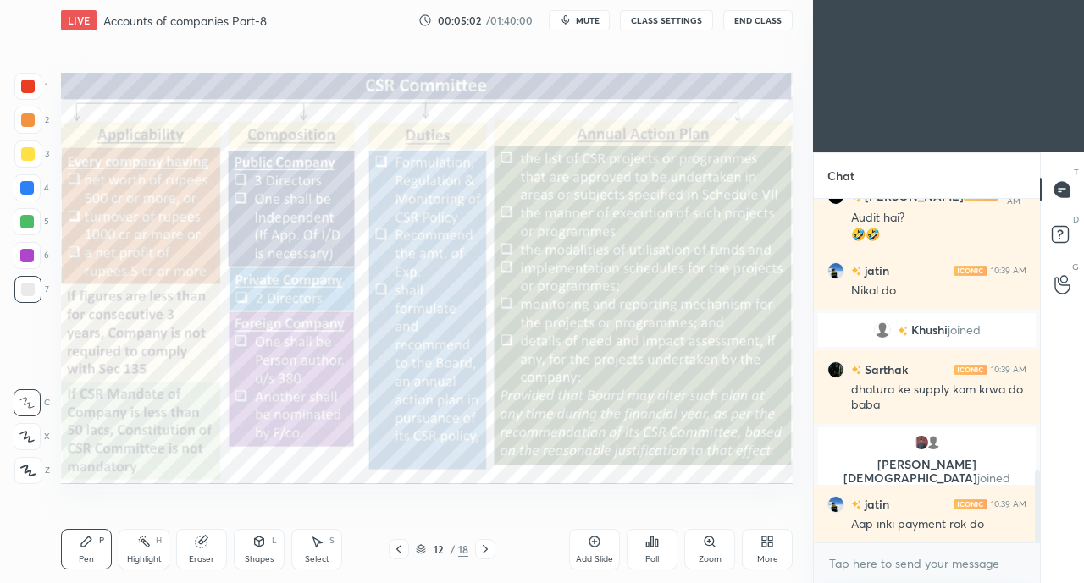
click at [400, 553] on icon at bounding box center [398, 549] width 5 height 8
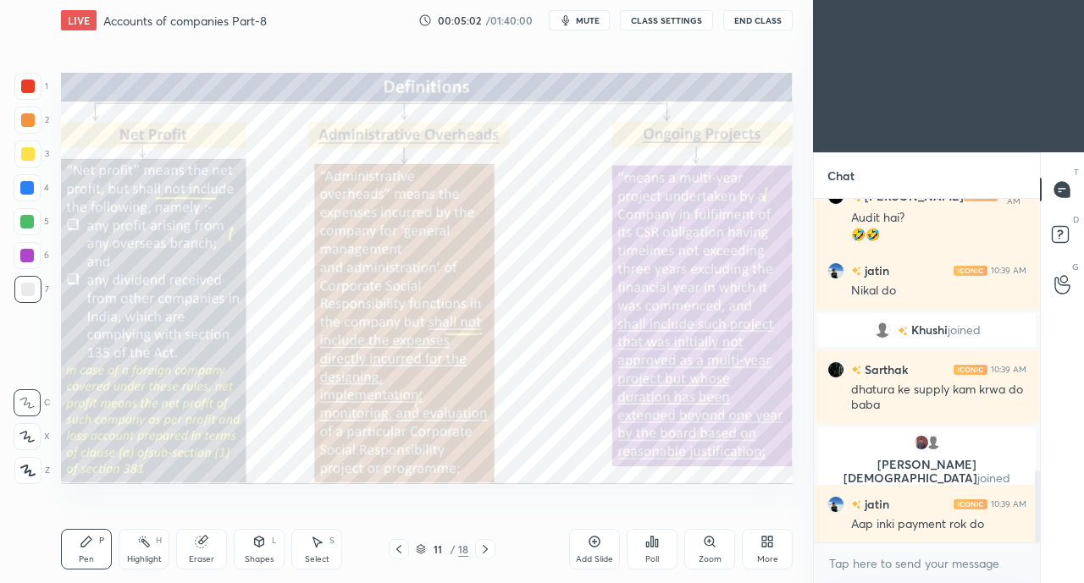
click at [396, 549] on icon at bounding box center [399, 550] width 14 height 14
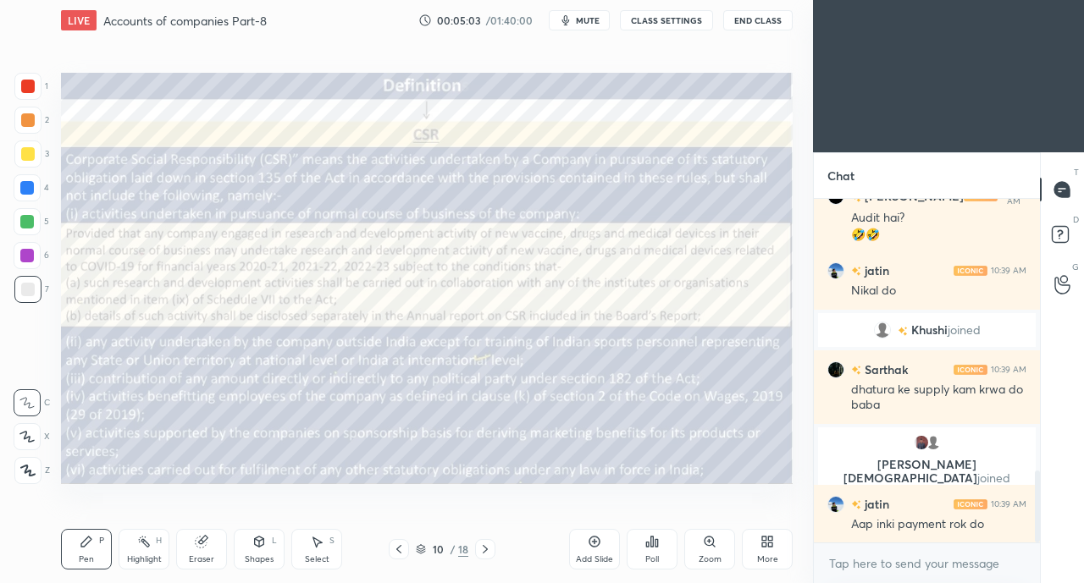
click at [396, 548] on icon at bounding box center [399, 550] width 14 height 14
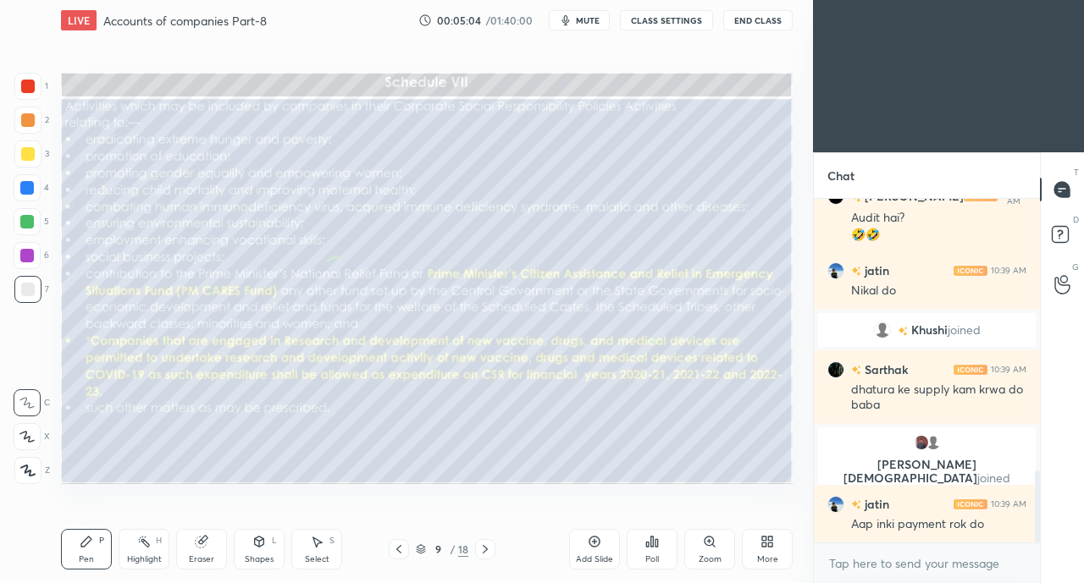
click at [485, 548] on icon at bounding box center [485, 549] width 5 height 8
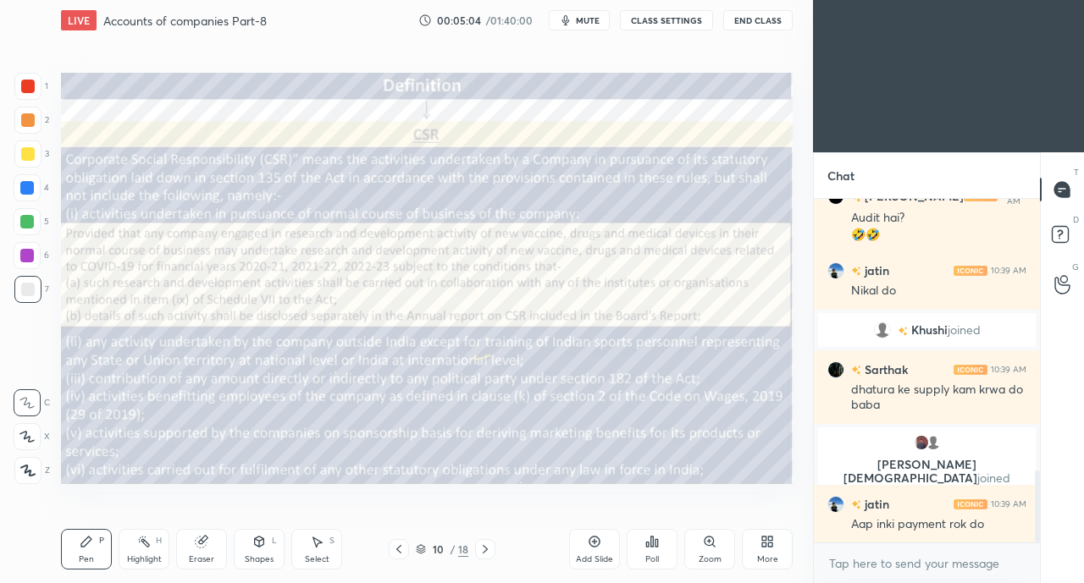
click at [486, 548] on icon at bounding box center [485, 550] width 14 height 14
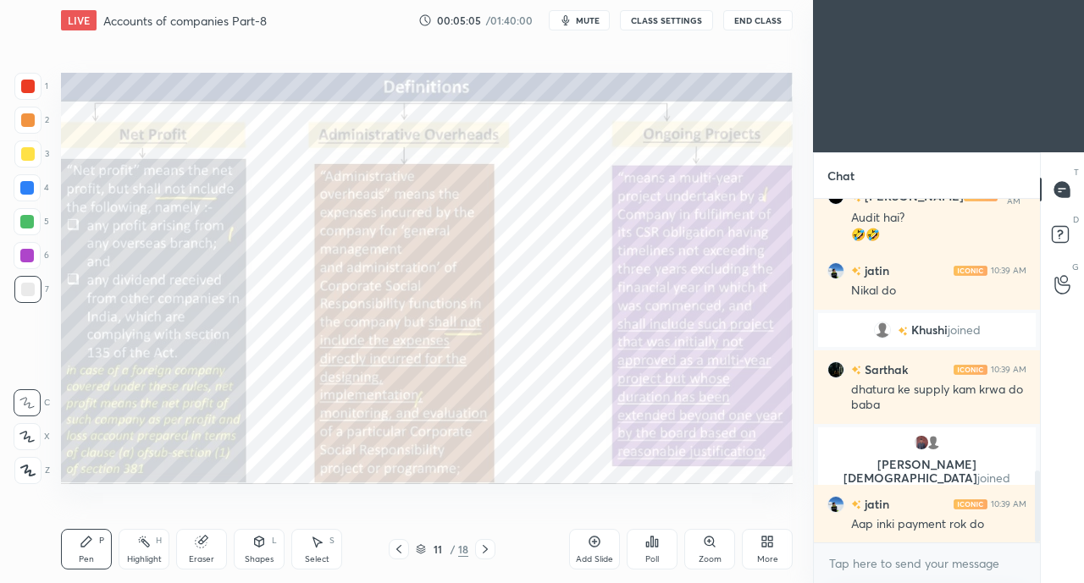
click at [585, 550] on div "Add Slide" at bounding box center [594, 549] width 51 height 41
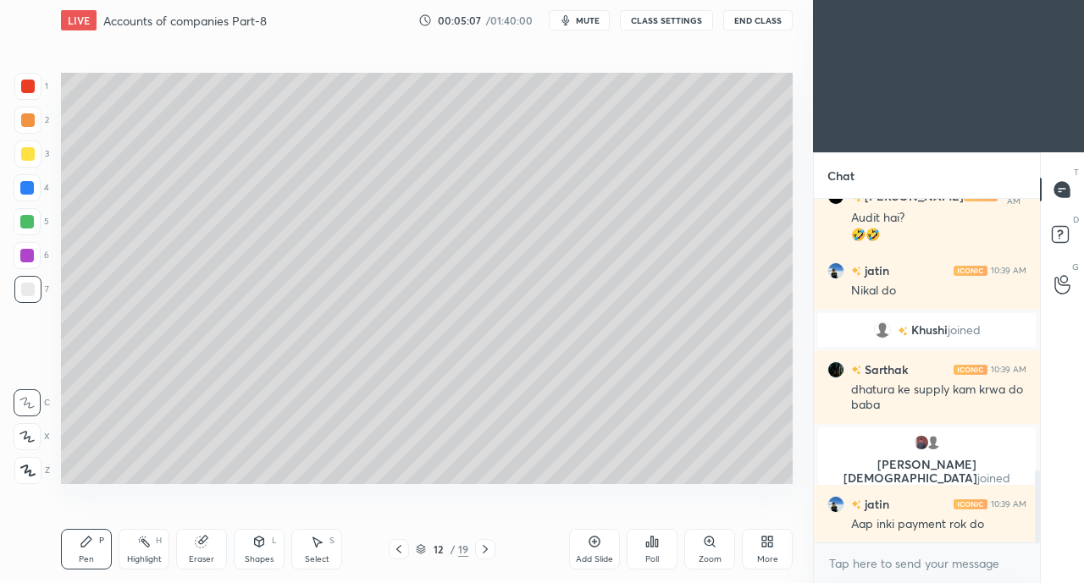
click at [29, 153] on div at bounding box center [28, 154] width 14 height 14
click at [20, 442] on icon at bounding box center [26, 437] width 15 height 12
click at [268, 551] on div "Shapes L" at bounding box center [259, 549] width 51 height 41
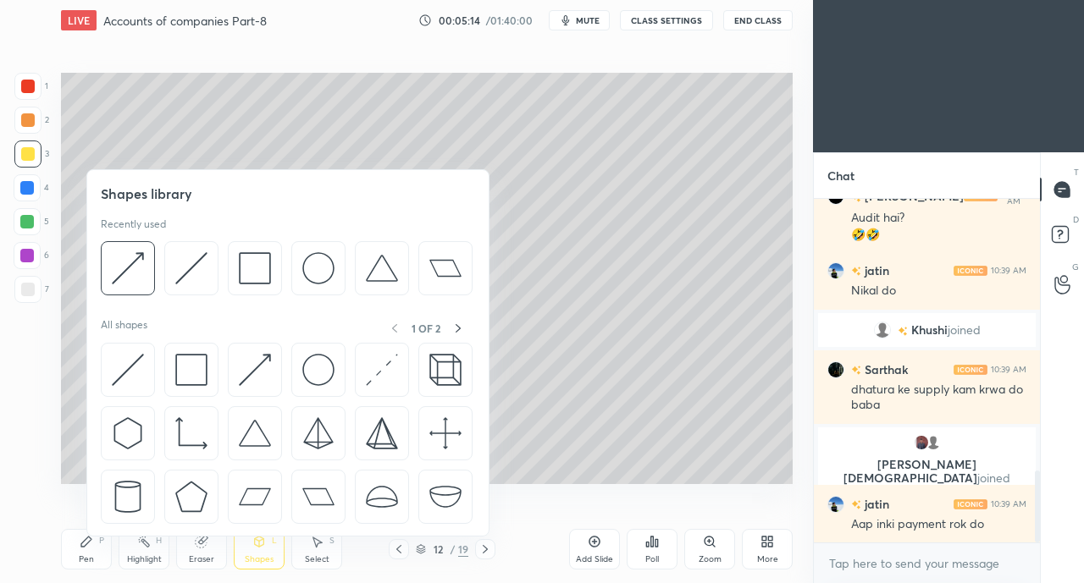
click at [252, 364] on img at bounding box center [255, 370] width 32 height 32
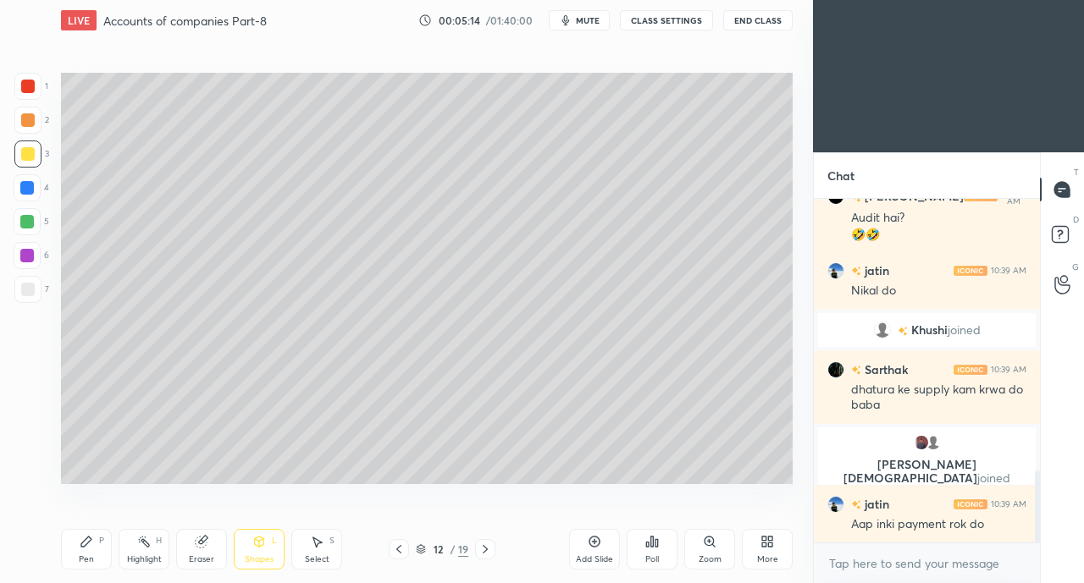
click at [44, 295] on div "7" at bounding box center [31, 289] width 35 height 27
click at [90, 553] on div "Pen P" at bounding box center [86, 549] width 51 height 41
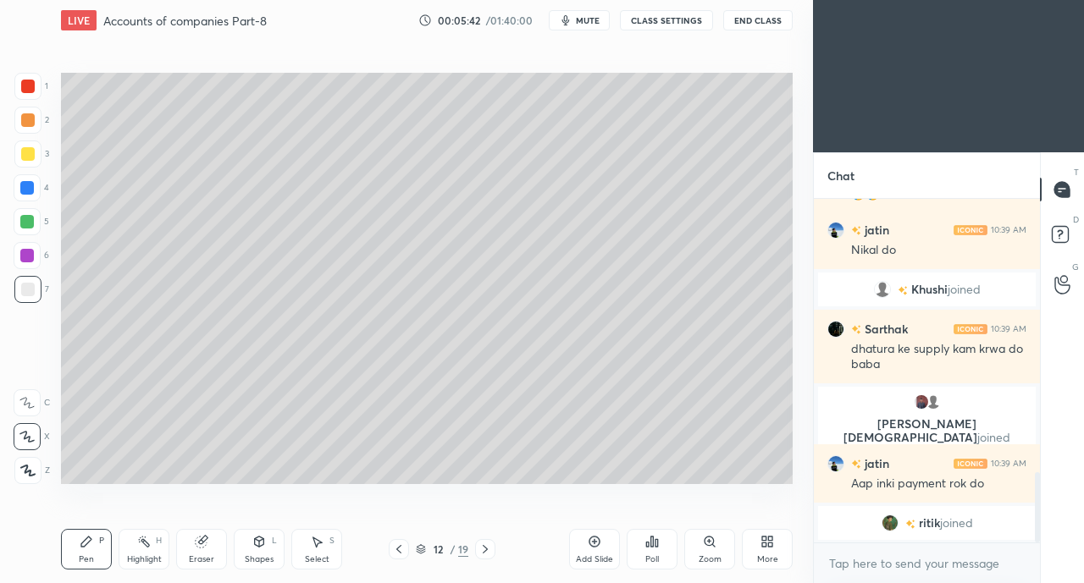
click at [202, 558] on div "Eraser" at bounding box center [201, 559] width 25 height 8
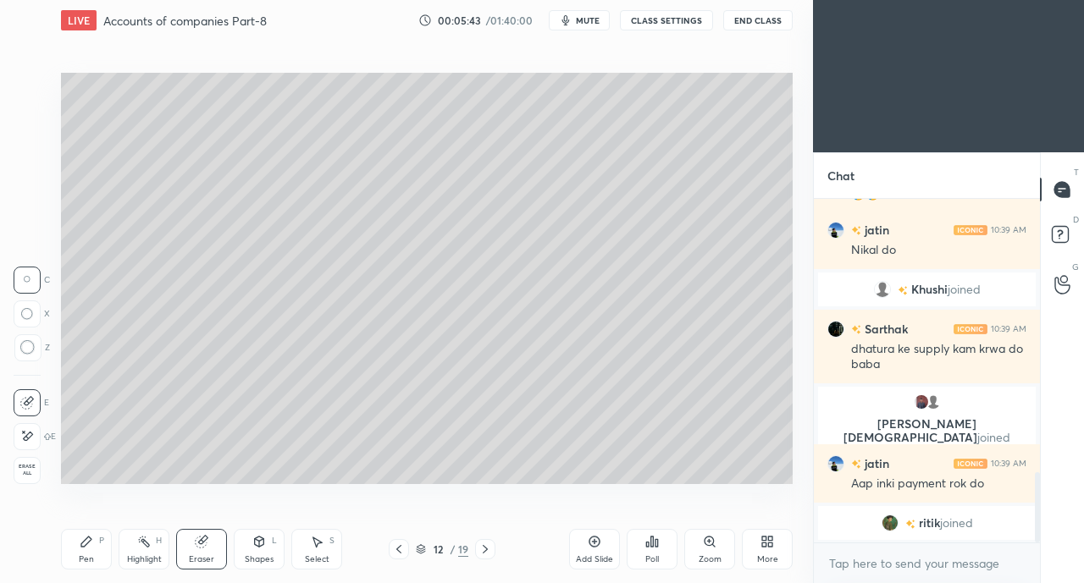
scroll to position [1390, 0]
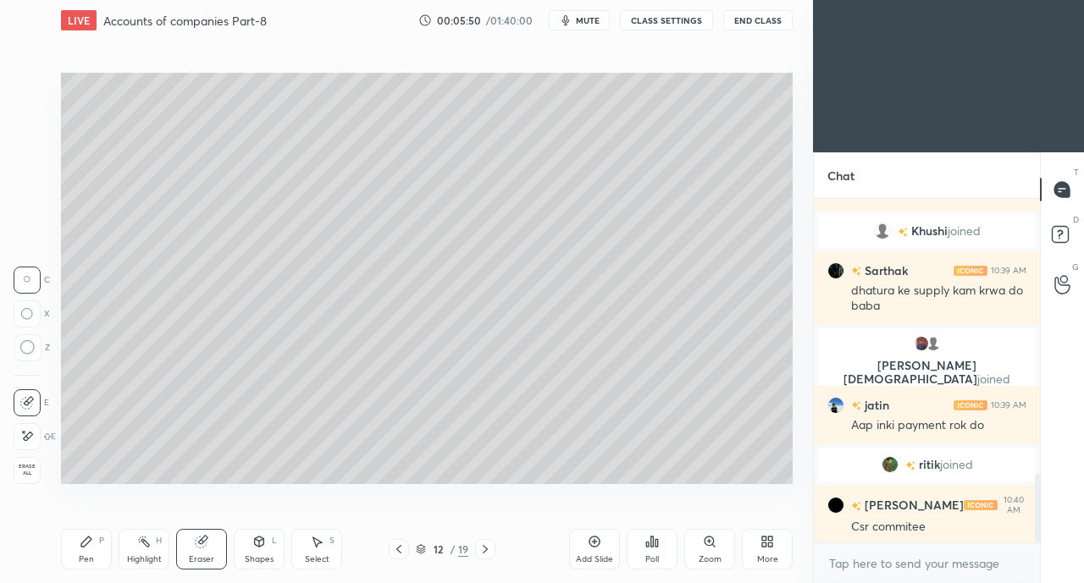
click at [252, 549] on icon at bounding box center [259, 542] width 14 height 14
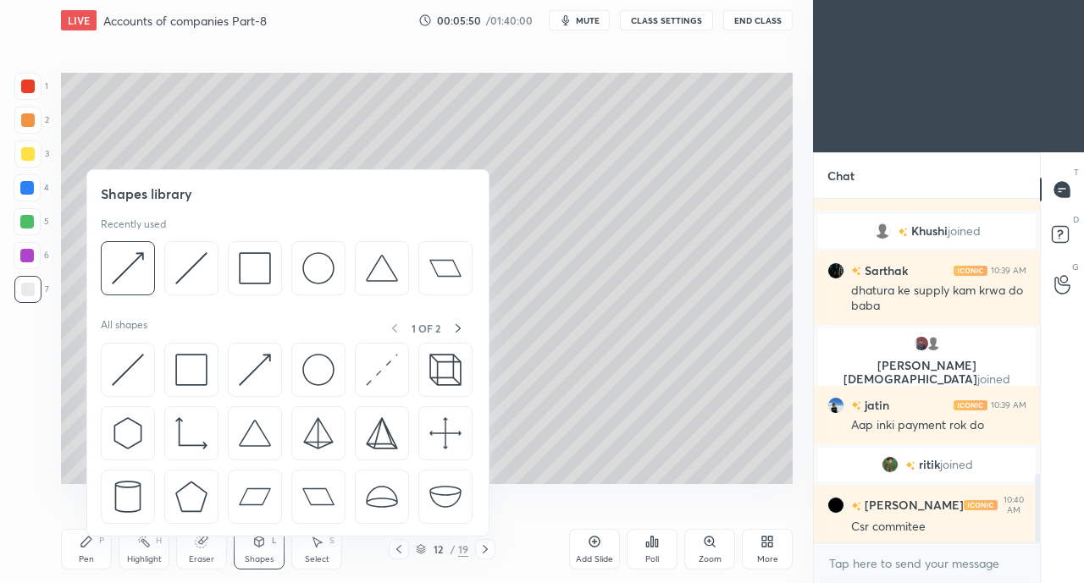
click at [262, 550] on div "Shapes L" at bounding box center [259, 549] width 51 height 41
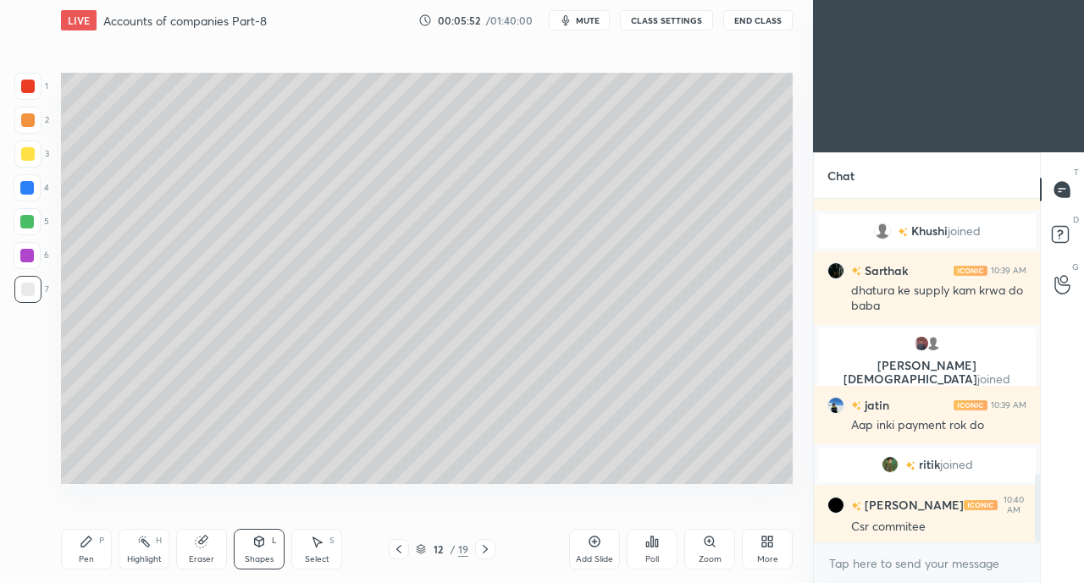
click at [100, 553] on div "Pen P" at bounding box center [86, 549] width 51 height 41
click at [486, 548] on icon at bounding box center [485, 550] width 14 height 14
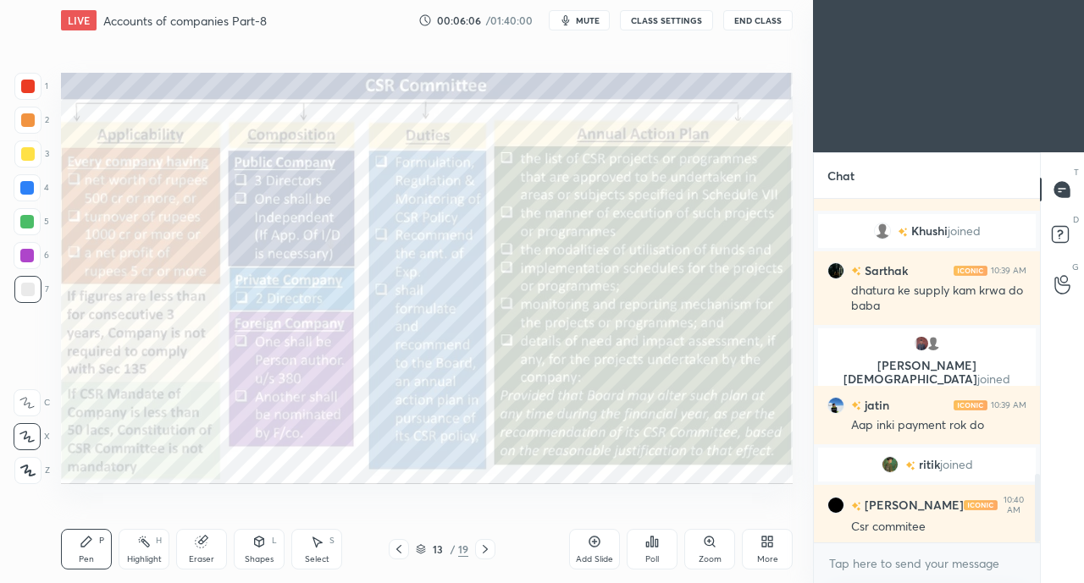
click at [27, 81] on div at bounding box center [28, 87] width 14 height 14
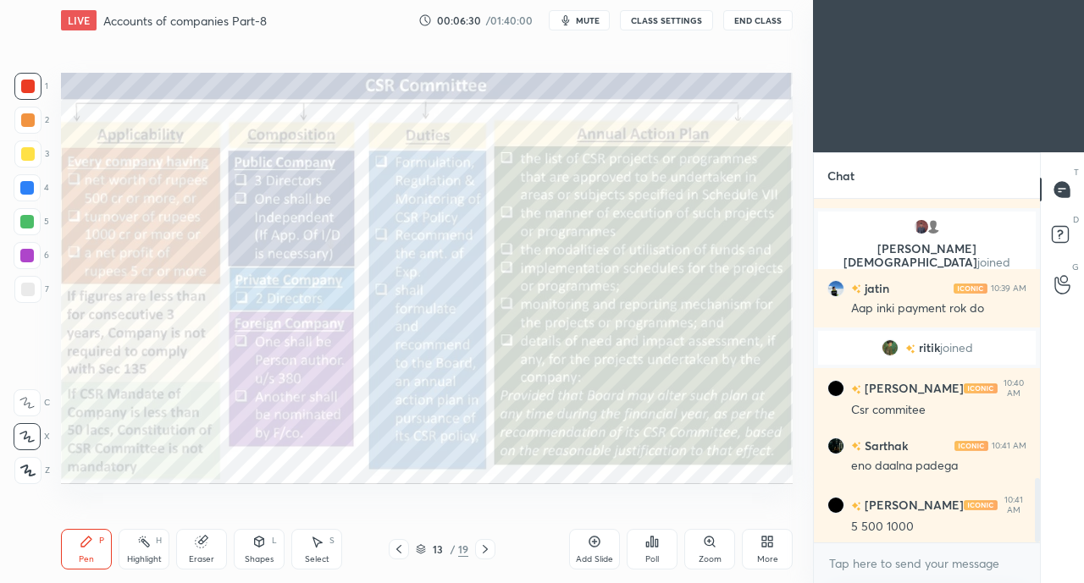
scroll to position [1565, 0]
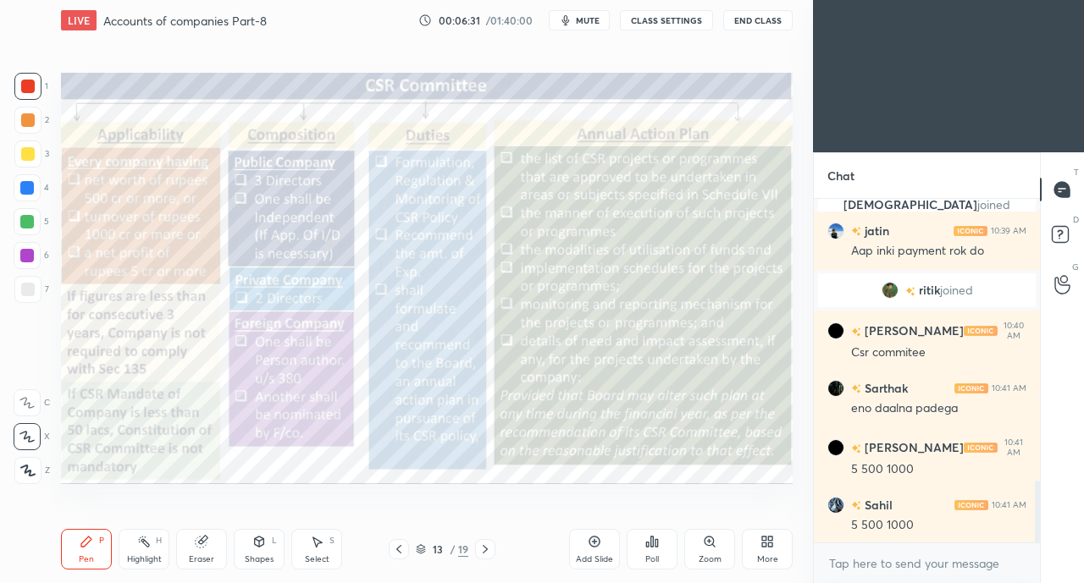
click at [29, 155] on div at bounding box center [28, 154] width 14 height 14
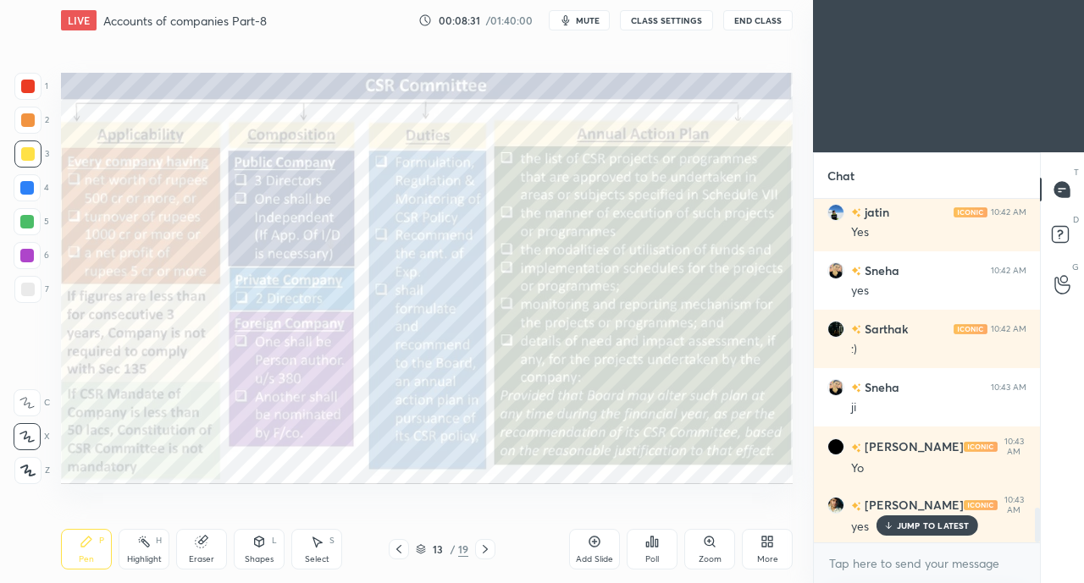
scroll to position [3030, 0]
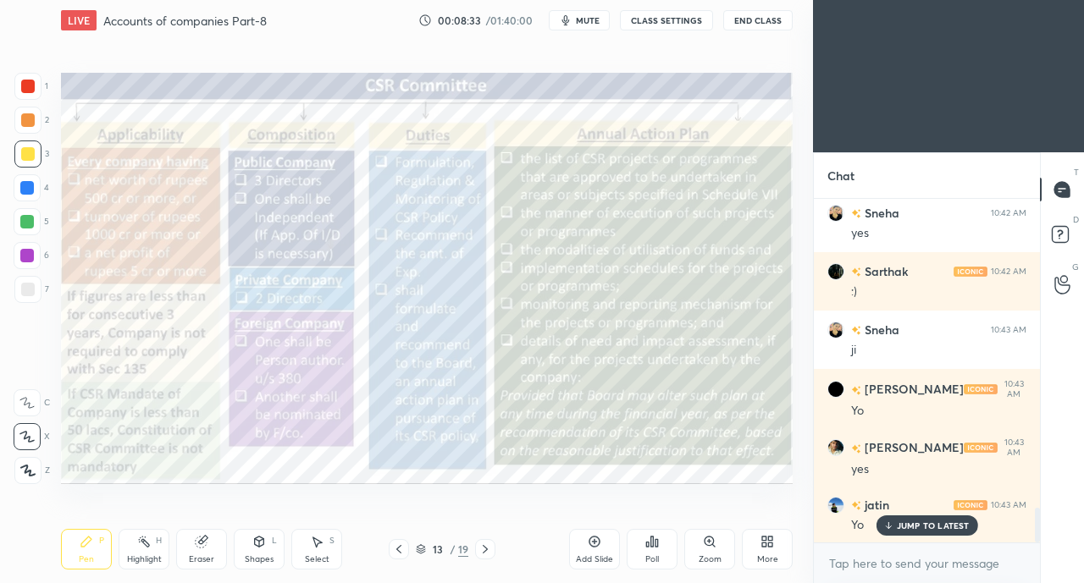
click at [29, 87] on div at bounding box center [28, 87] width 14 height 14
click at [26, 152] on div at bounding box center [28, 154] width 14 height 14
click at [36, 87] on div at bounding box center [27, 86] width 27 height 27
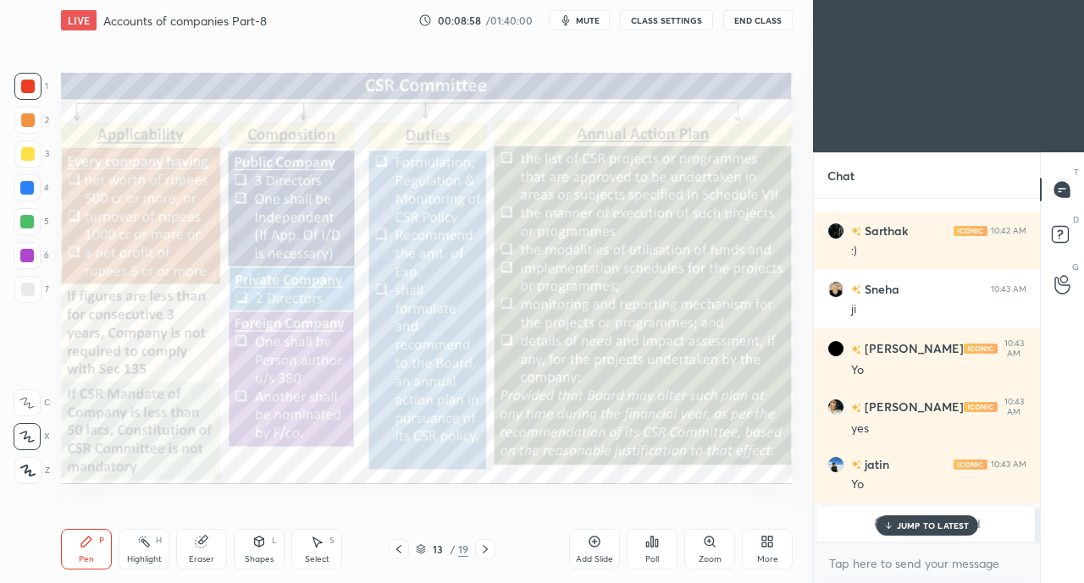
click at [28, 472] on icon at bounding box center [28, 471] width 14 height 10
click at [939, 526] on p "JUMP TO LATEST" at bounding box center [933, 526] width 73 height 10
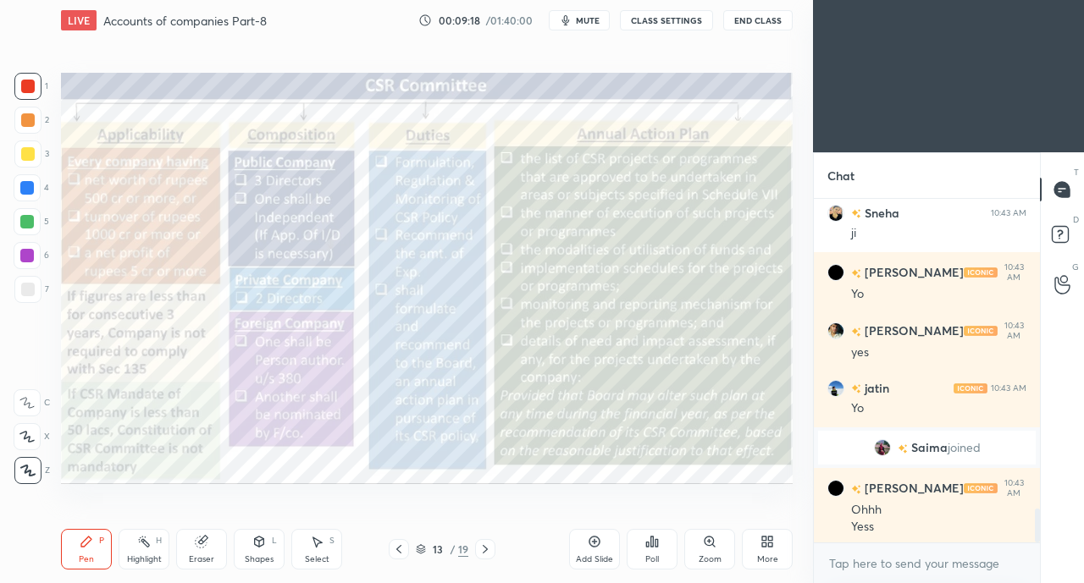
scroll to position [3204, 0]
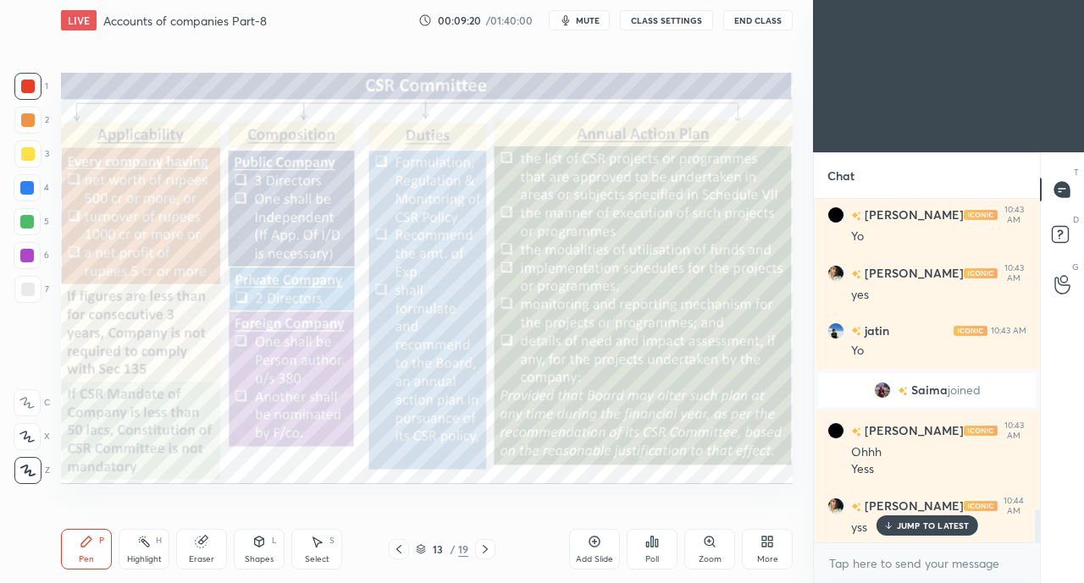
click at [402, 547] on icon at bounding box center [399, 550] width 14 height 14
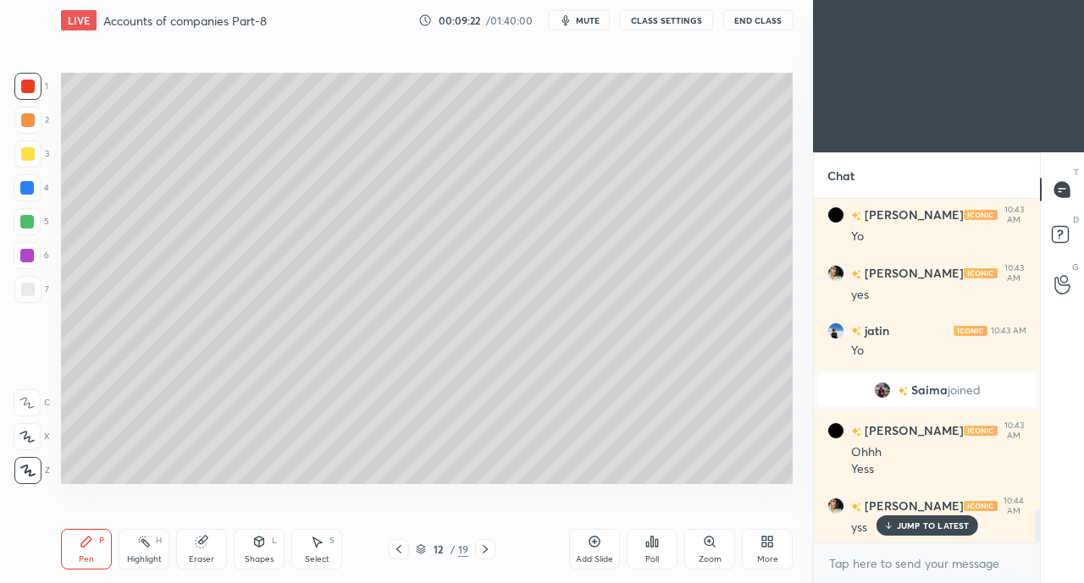
click at [25, 277] on div at bounding box center [27, 289] width 27 height 27
click at [37, 430] on div at bounding box center [27, 436] width 27 height 27
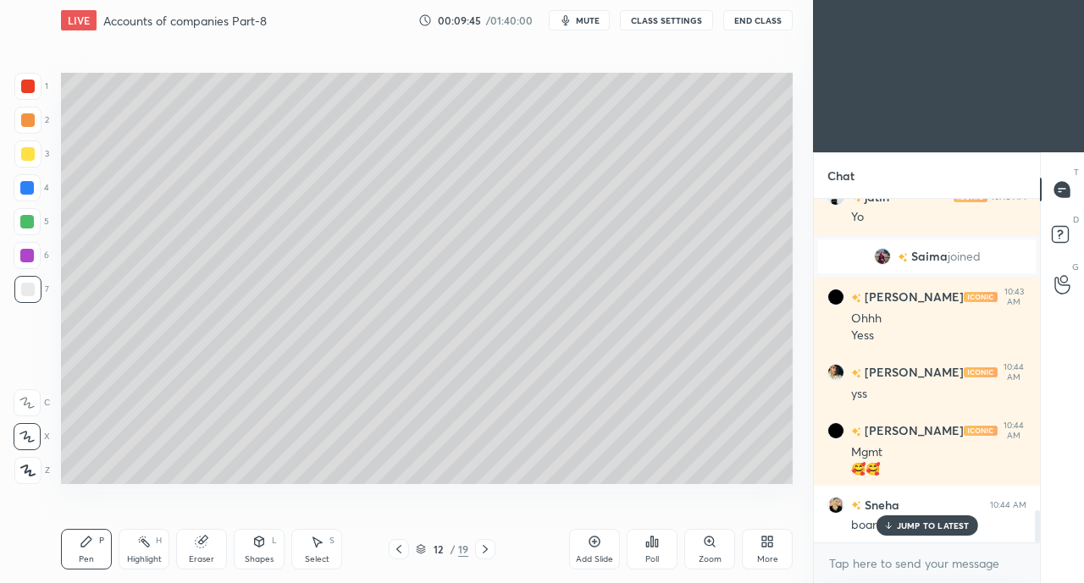
scroll to position [3397, 0]
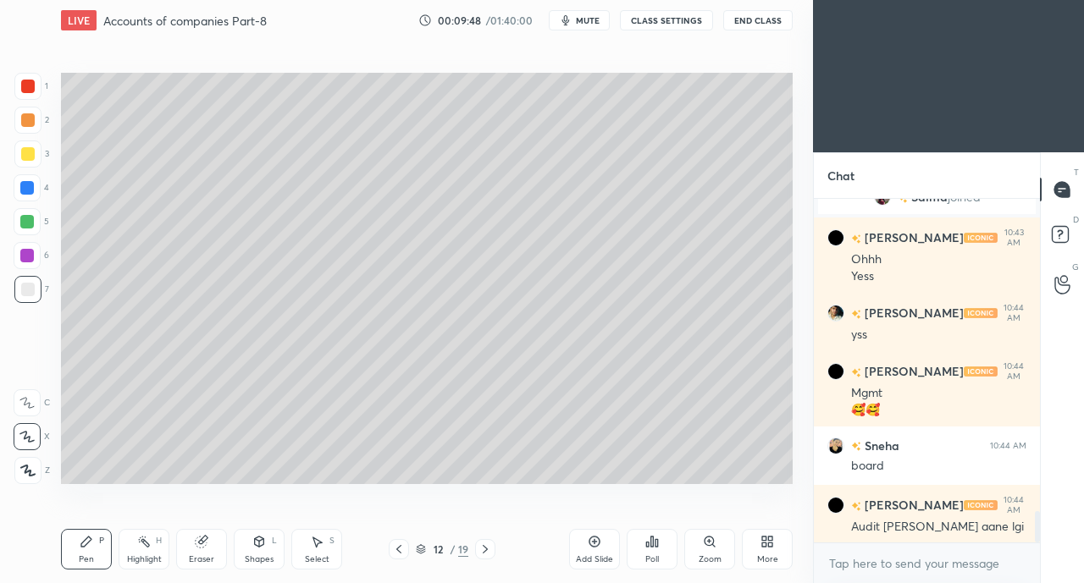
click at [490, 544] on icon at bounding box center [485, 550] width 14 height 14
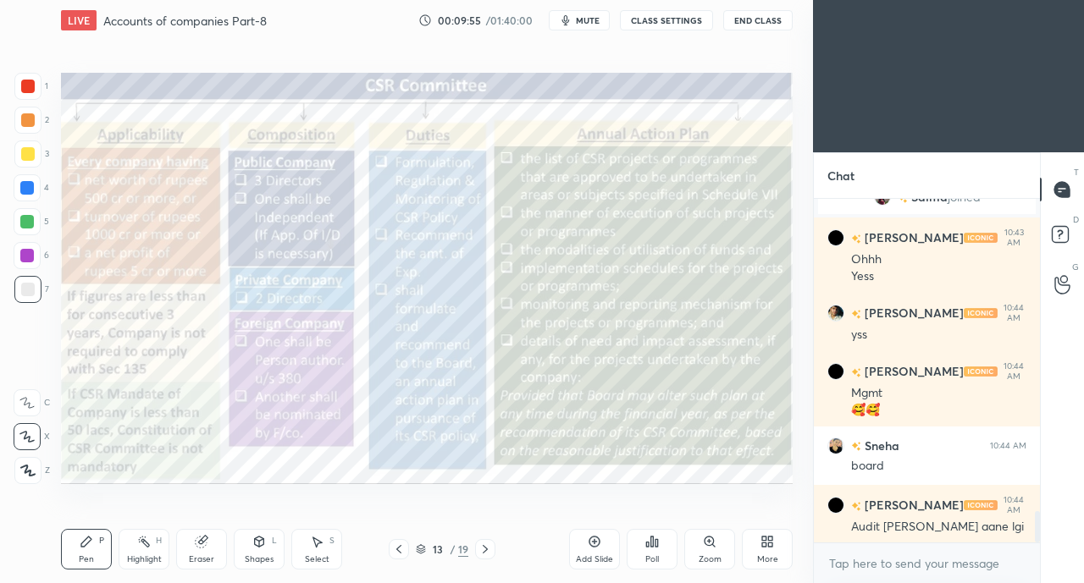
click at [25, 89] on div at bounding box center [28, 87] width 14 height 14
click at [30, 150] on div at bounding box center [28, 154] width 14 height 14
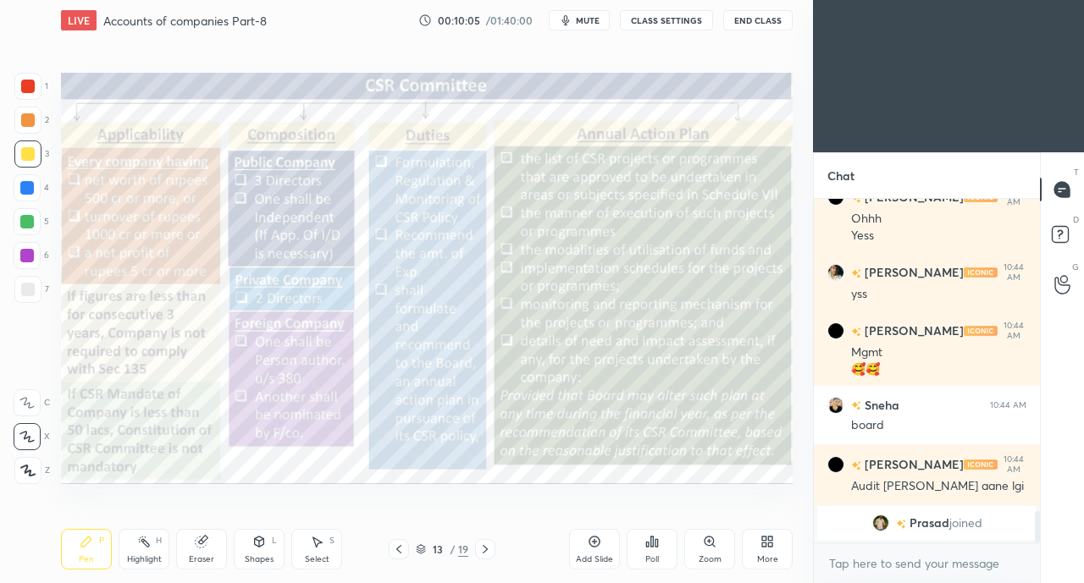
click at [29, 85] on div at bounding box center [28, 87] width 14 height 14
click at [25, 157] on div at bounding box center [28, 154] width 14 height 14
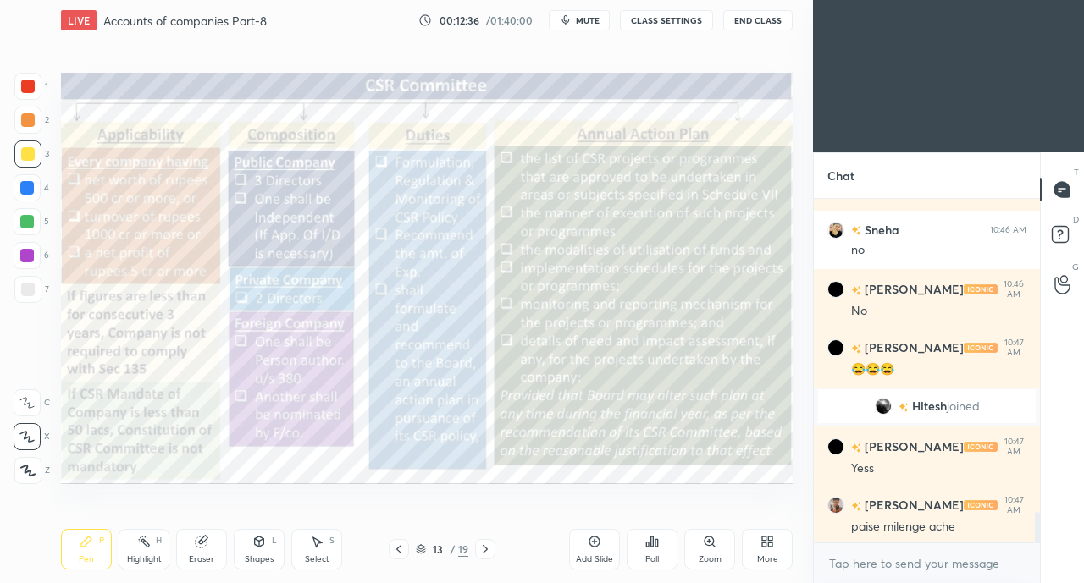
scroll to position [3615, 0]
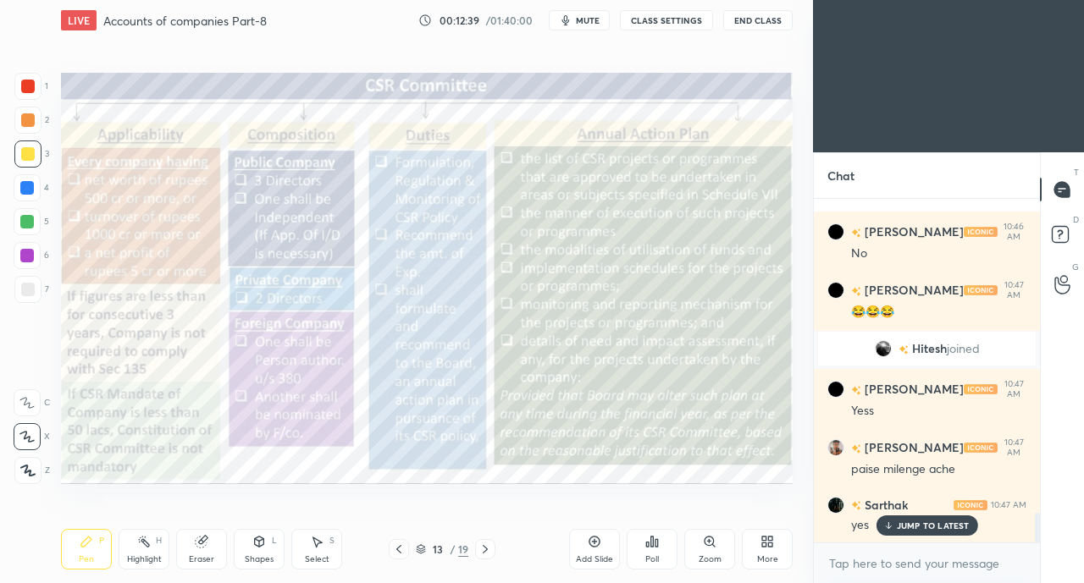
click at [399, 546] on icon at bounding box center [399, 550] width 14 height 14
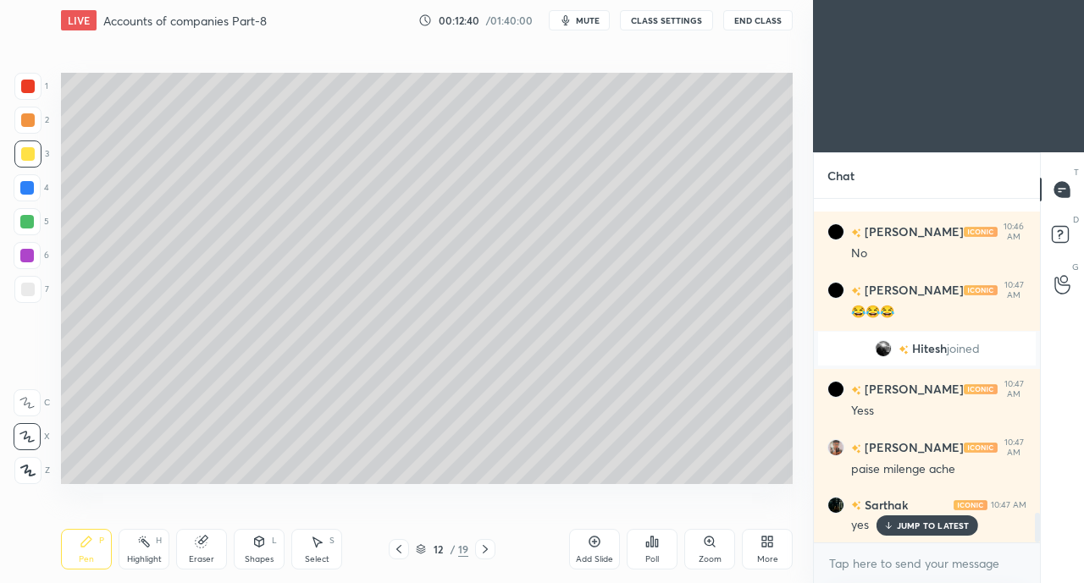
click at [398, 546] on icon at bounding box center [399, 550] width 14 height 14
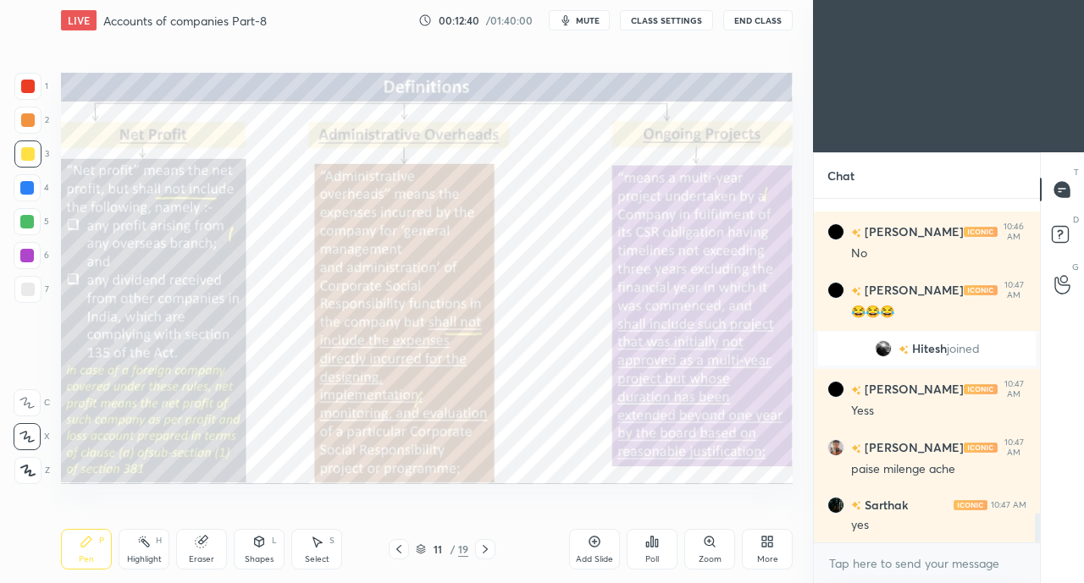
scroll to position [3675, 0]
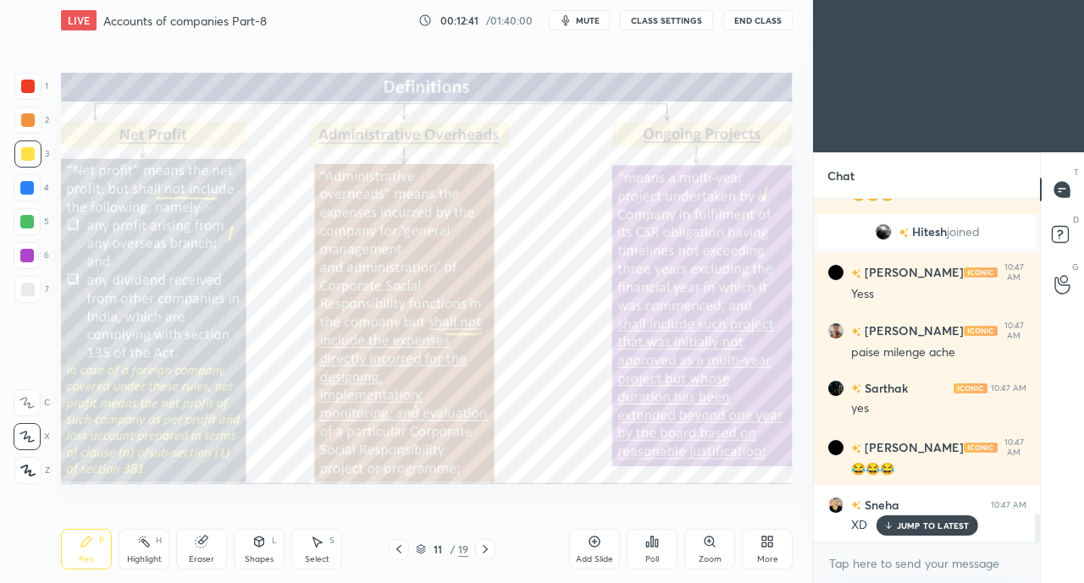
click at [486, 548] on icon at bounding box center [485, 550] width 14 height 14
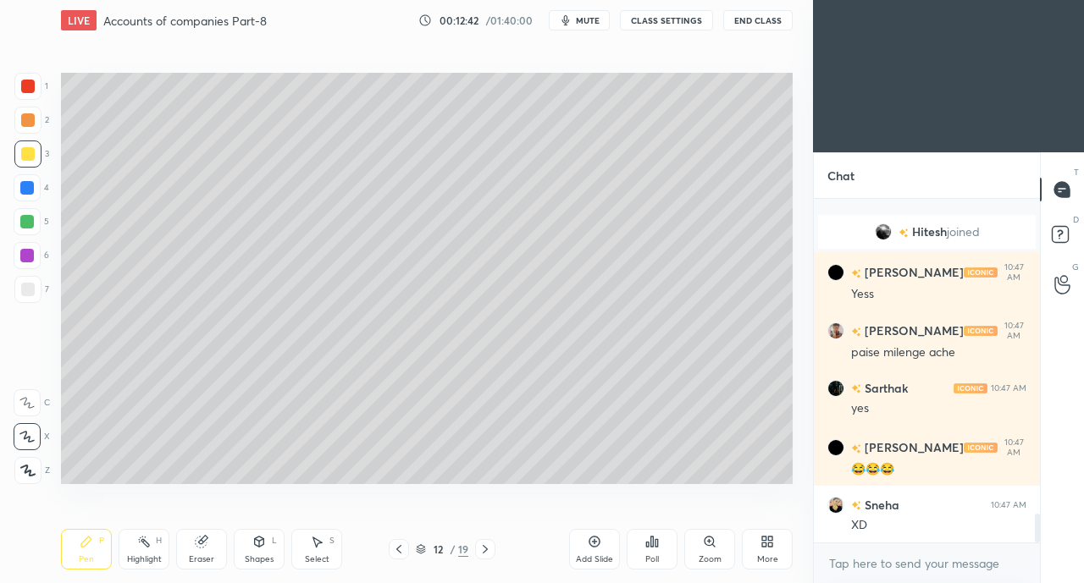
scroll to position [3792, 0]
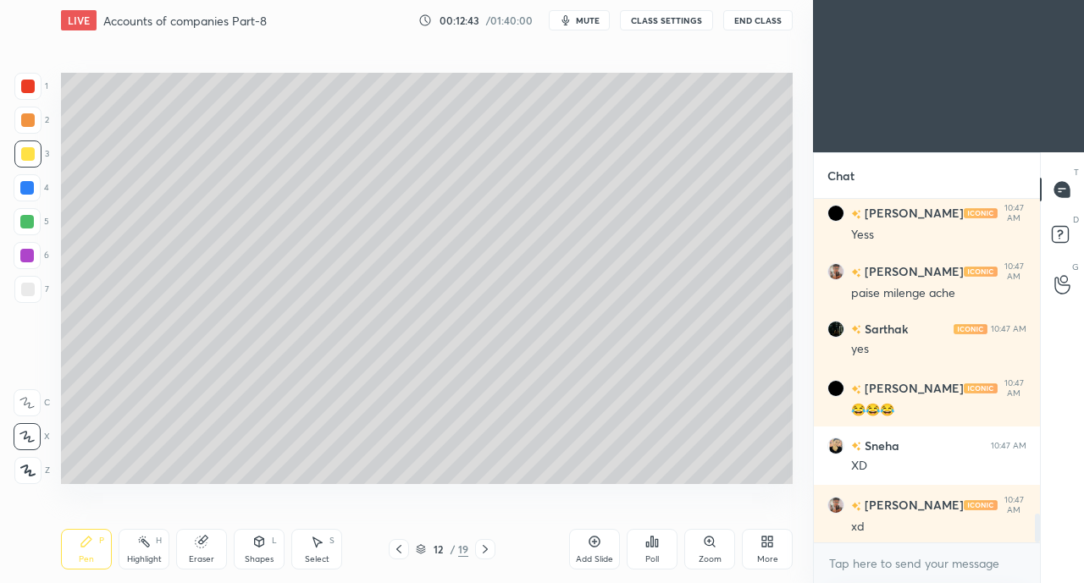
click at [489, 550] on icon at bounding box center [485, 550] width 14 height 14
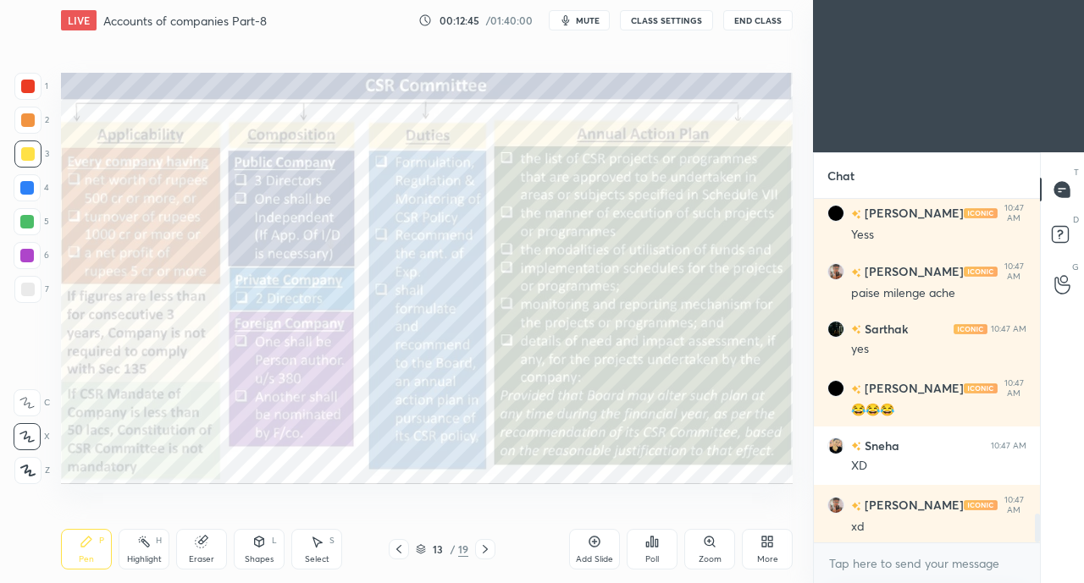
click at [393, 545] on icon at bounding box center [399, 550] width 14 height 14
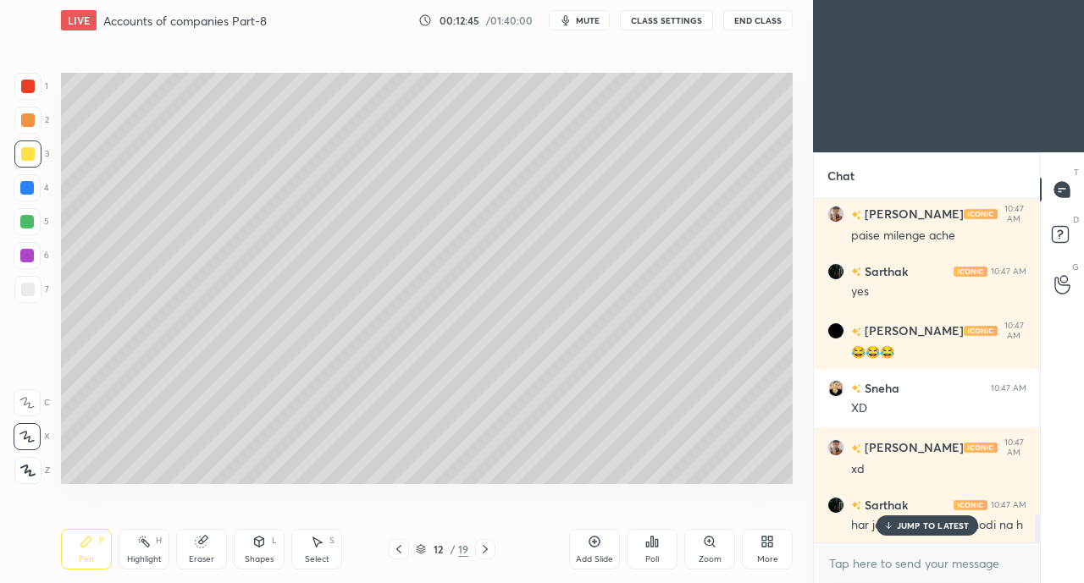
click at [583, 541] on div "Add Slide" at bounding box center [594, 549] width 51 height 41
click at [886, 524] on icon at bounding box center [887, 526] width 11 height 10
click at [27, 153] on div at bounding box center [28, 154] width 14 height 14
click at [30, 433] on icon at bounding box center [26, 437] width 15 height 12
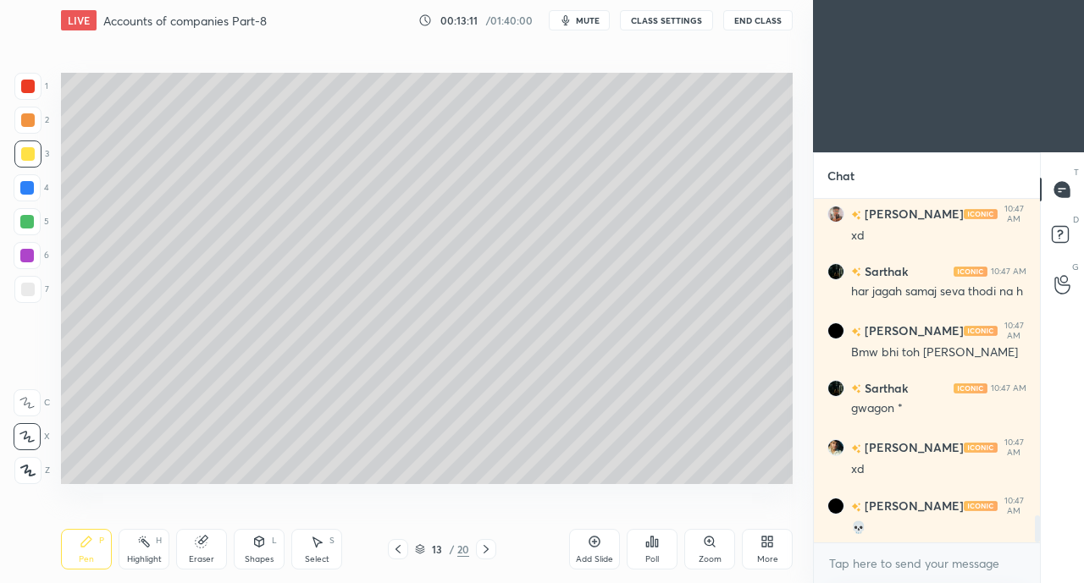
scroll to position [4142, 0]
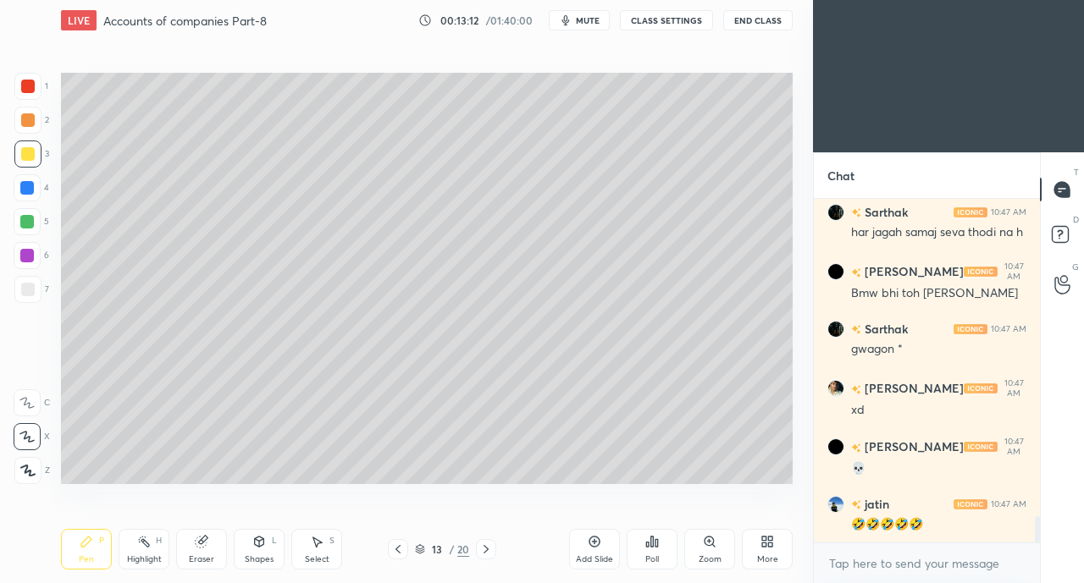
click at [196, 550] on div "Eraser" at bounding box center [201, 549] width 51 height 41
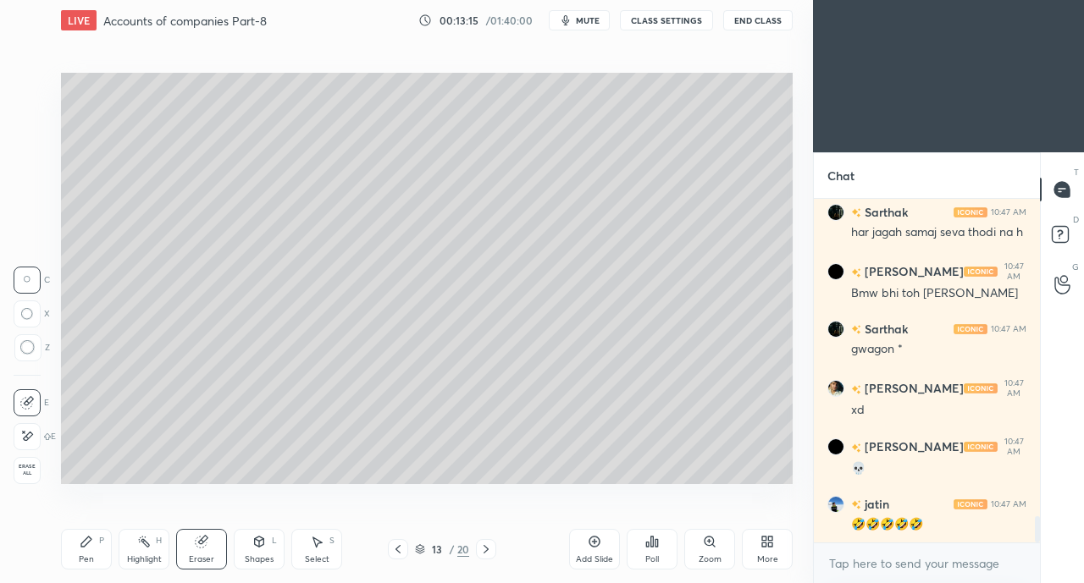
click at [26, 436] on icon at bounding box center [28, 436] width 9 height 8
click at [260, 549] on icon at bounding box center [259, 542] width 14 height 14
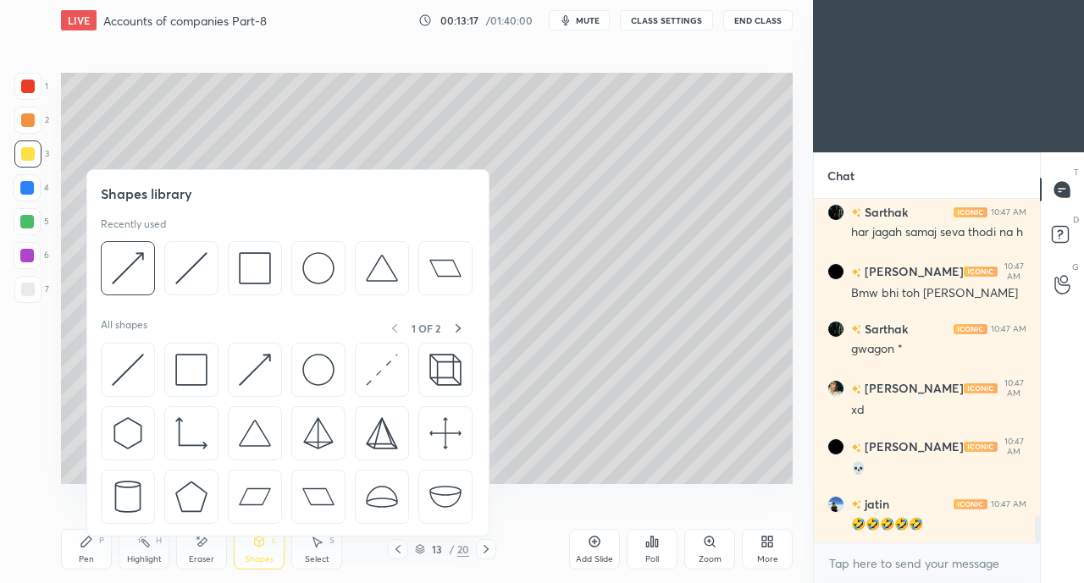
click at [128, 373] on img at bounding box center [128, 370] width 32 height 32
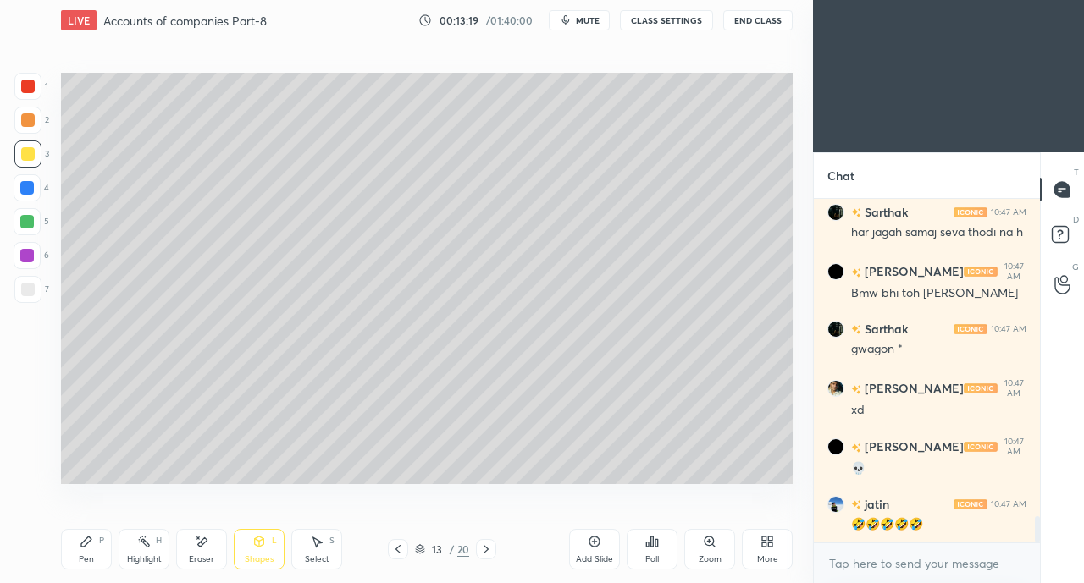
scroll to position [4200, 0]
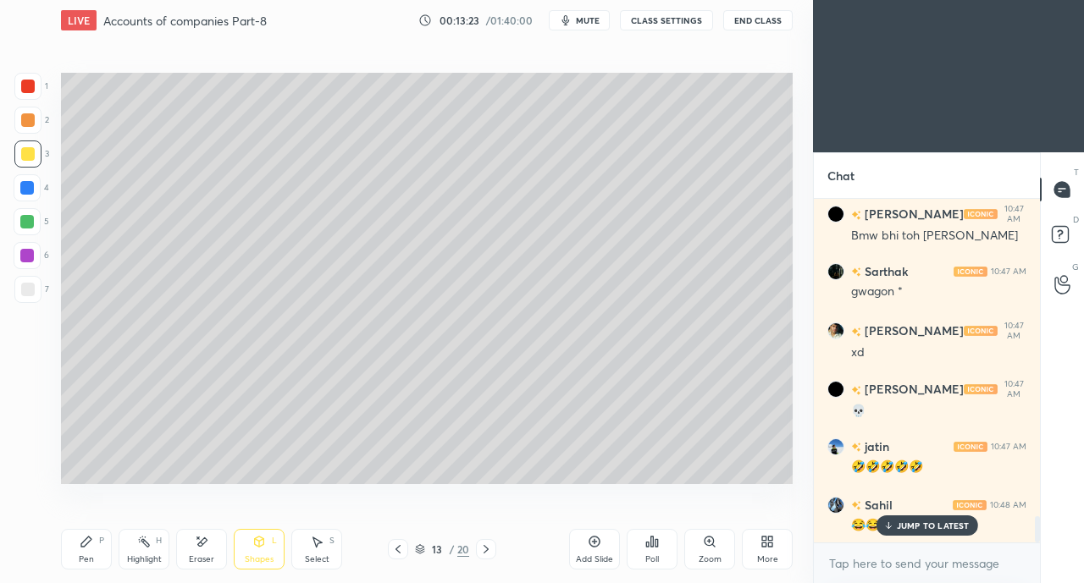
click at [908, 525] on p "JUMP TO LATEST" at bounding box center [933, 526] width 73 height 10
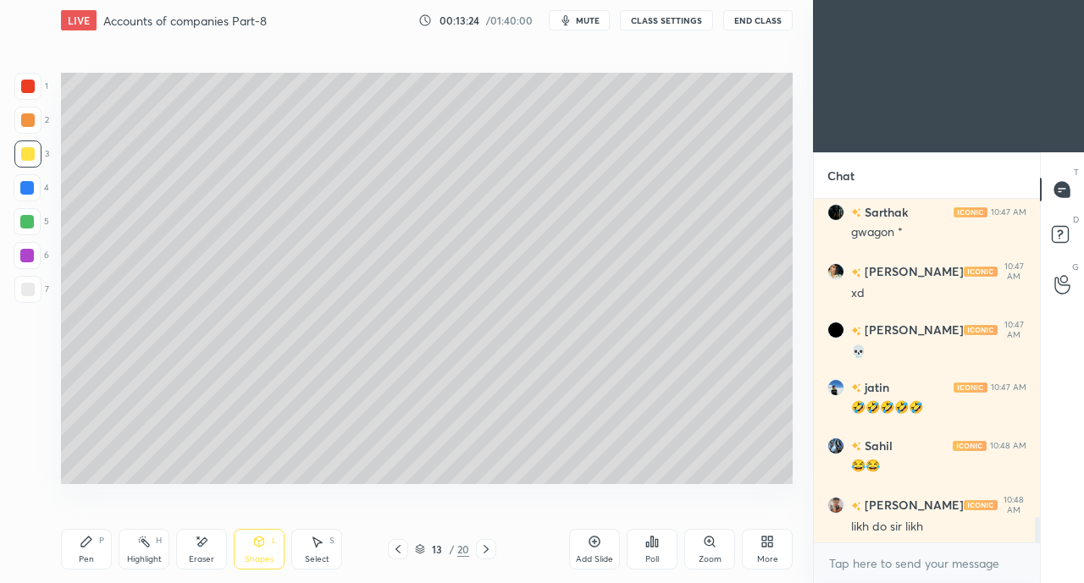
click at [30, 292] on div at bounding box center [28, 290] width 14 height 14
click at [86, 547] on icon at bounding box center [87, 542] width 14 height 14
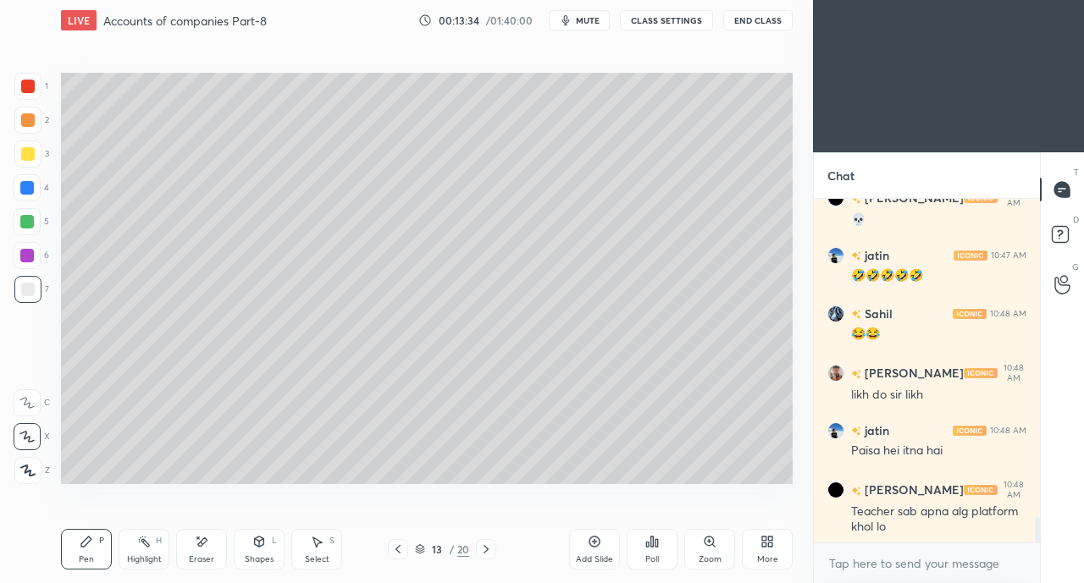
scroll to position [4449, 0]
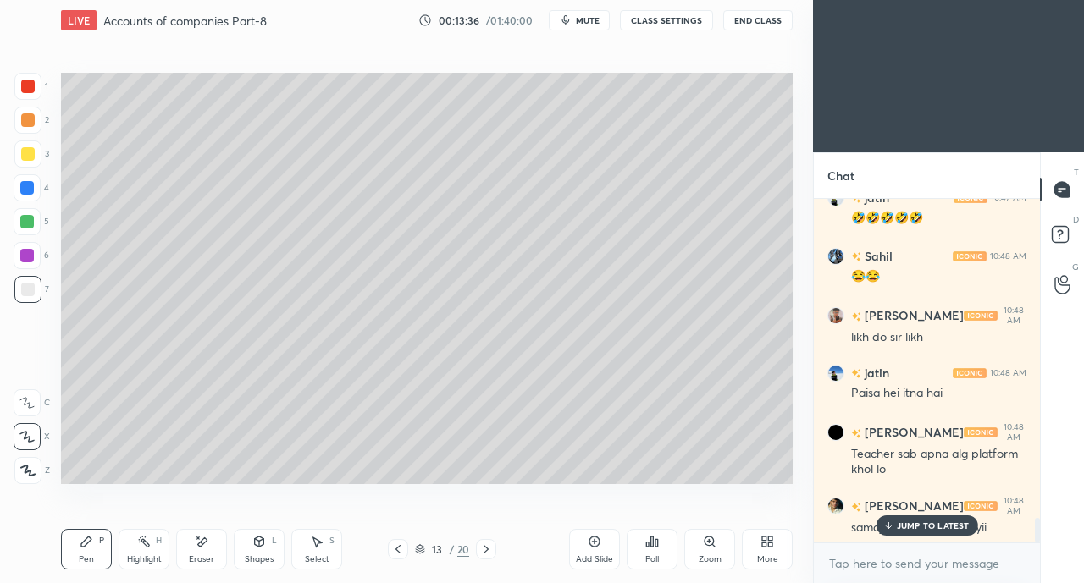
click at [896, 526] on div "JUMP TO LATEST" at bounding box center [926, 526] width 102 height 20
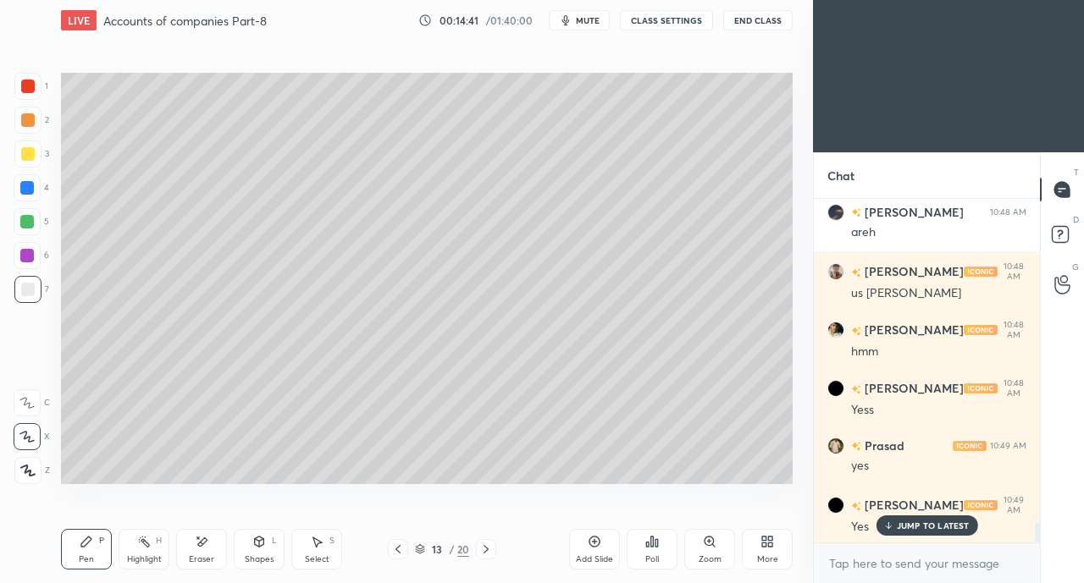
scroll to position [5632, 0]
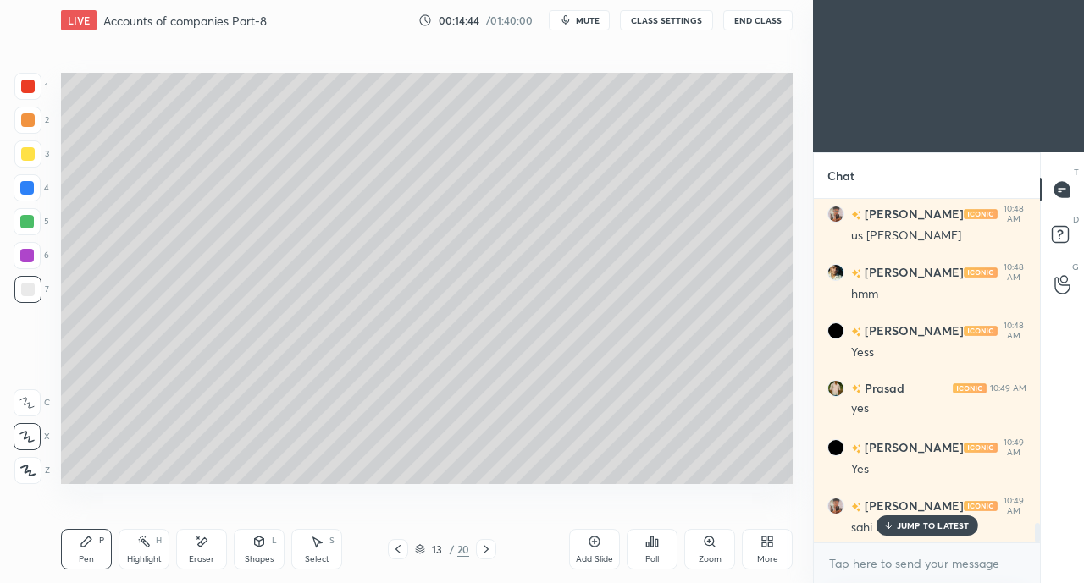
click at [911, 524] on p "JUMP TO LATEST" at bounding box center [933, 526] width 73 height 10
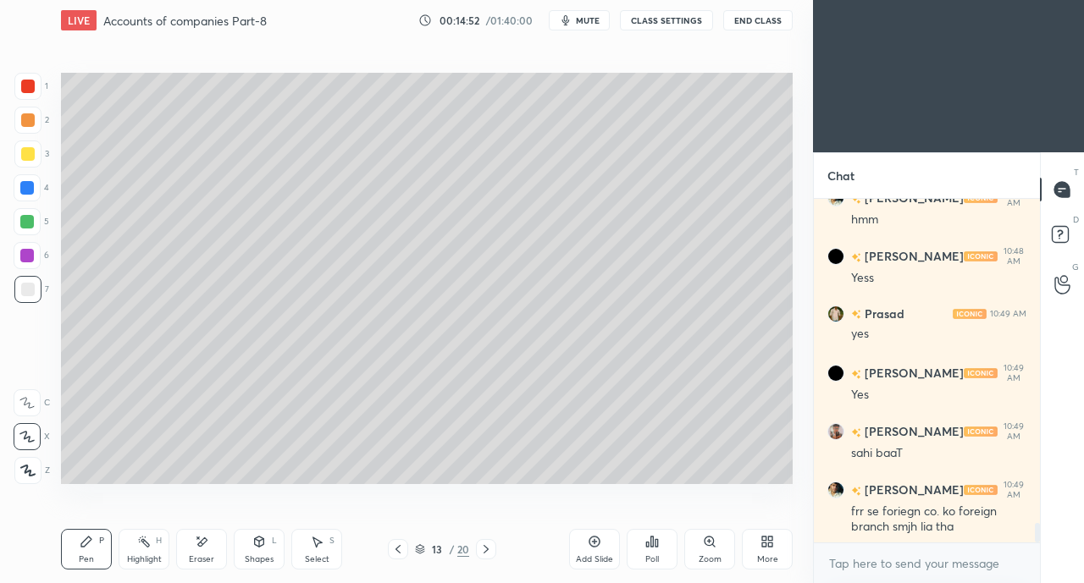
scroll to position [5764, 0]
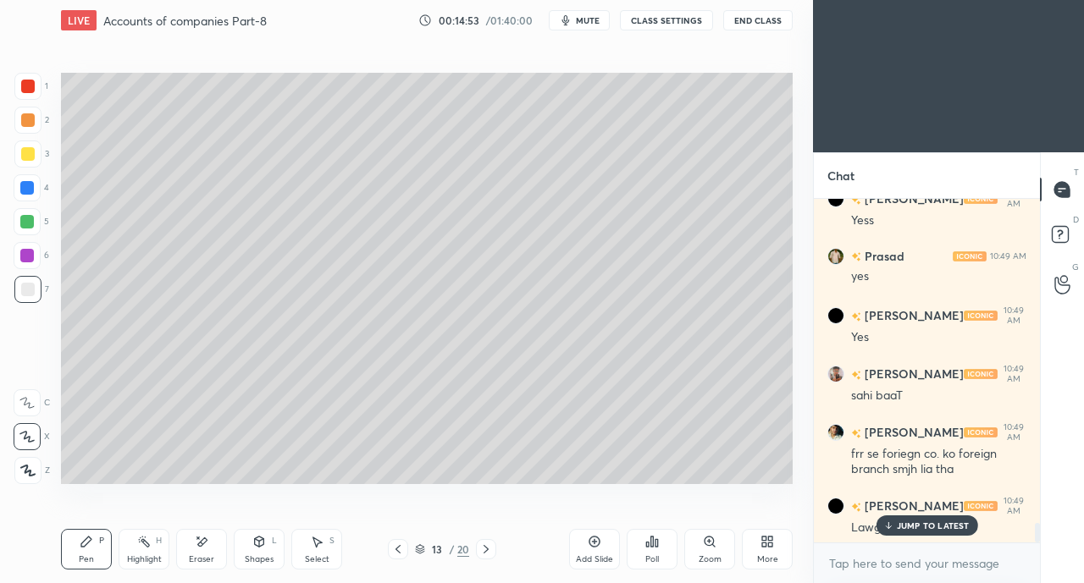
click at [920, 528] on p "JUMP TO LATEST" at bounding box center [933, 526] width 73 height 10
click at [259, 547] on icon at bounding box center [259, 544] width 0 height 6
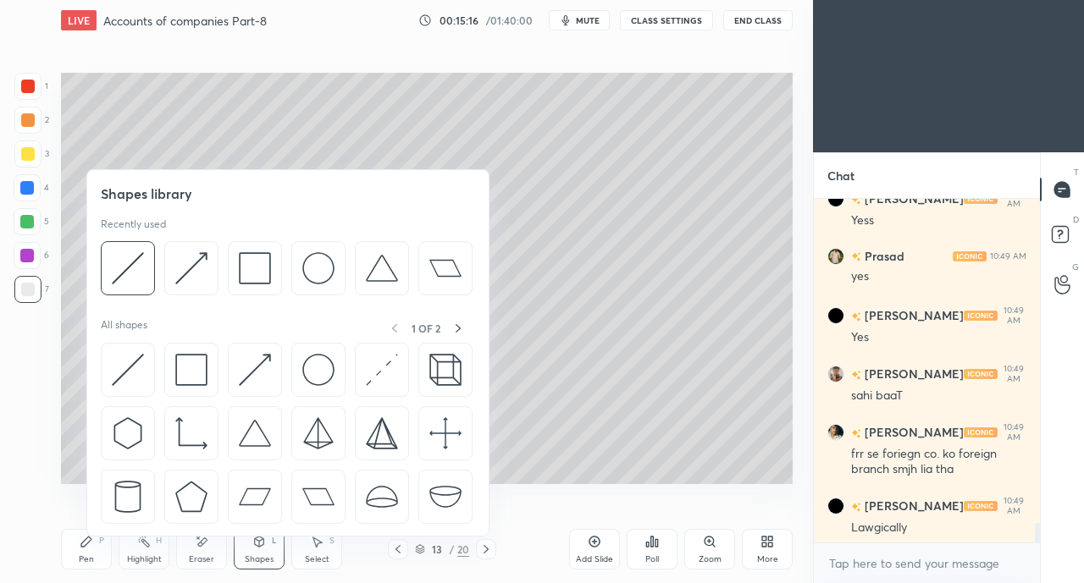
click at [245, 367] on img at bounding box center [255, 370] width 32 height 32
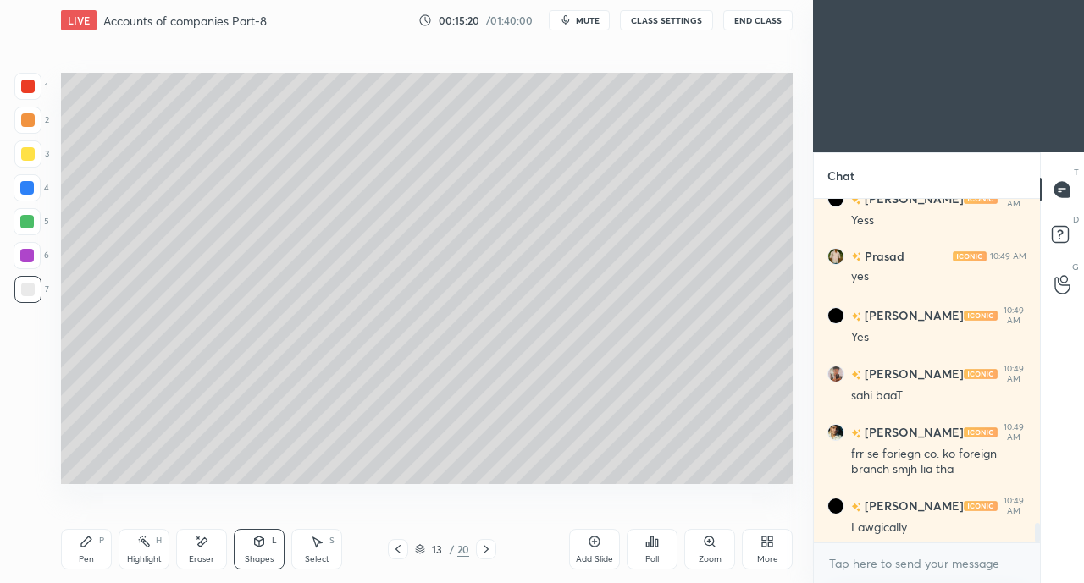
click at [202, 548] on icon at bounding box center [202, 542] width 14 height 14
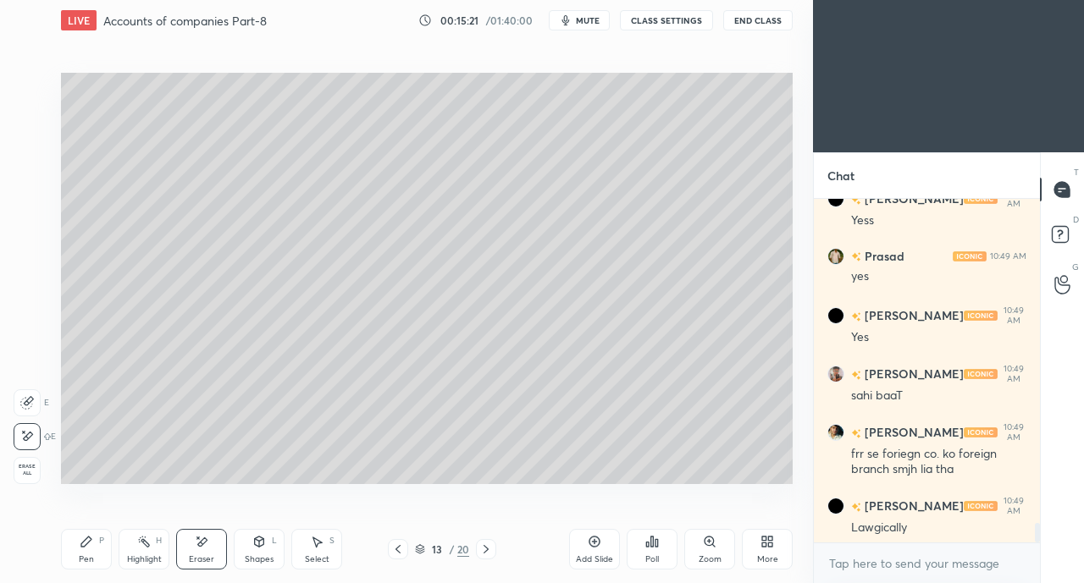
click at [262, 546] on icon at bounding box center [259, 542] width 9 height 10
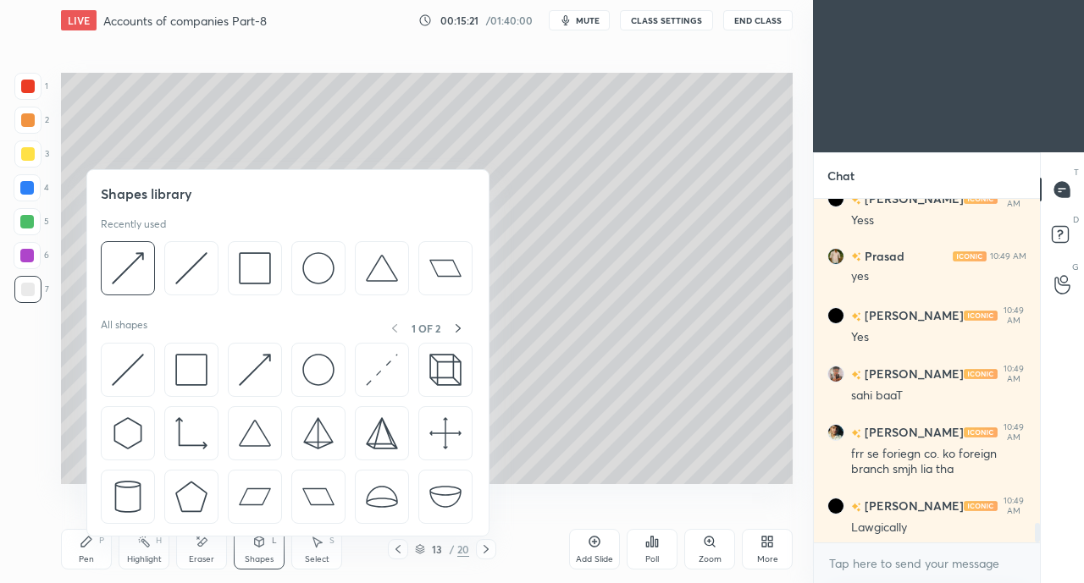
click at [248, 366] on img at bounding box center [255, 370] width 32 height 32
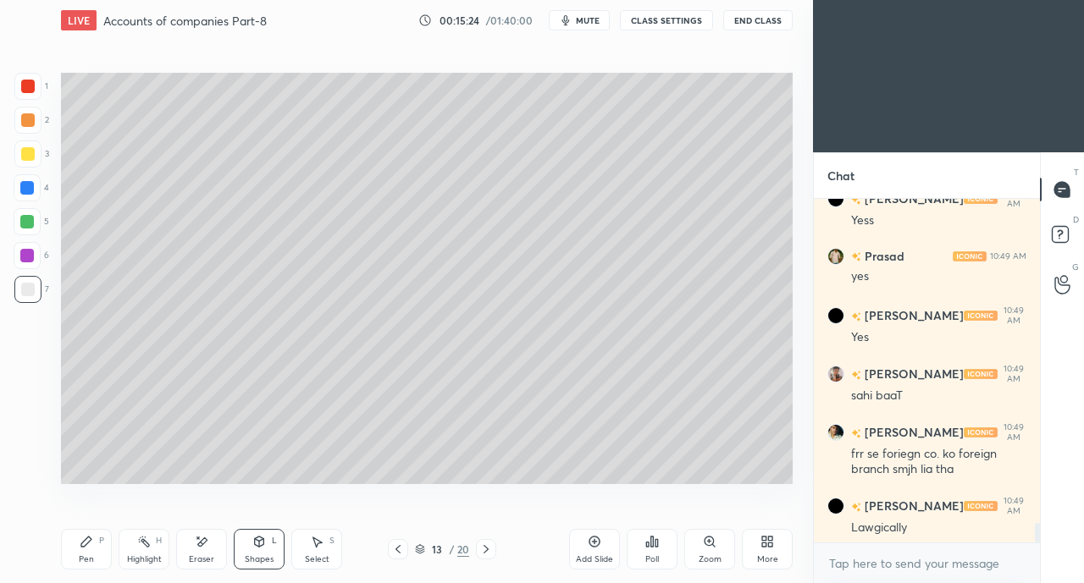
click at [90, 551] on div "Pen P" at bounding box center [86, 549] width 51 height 41
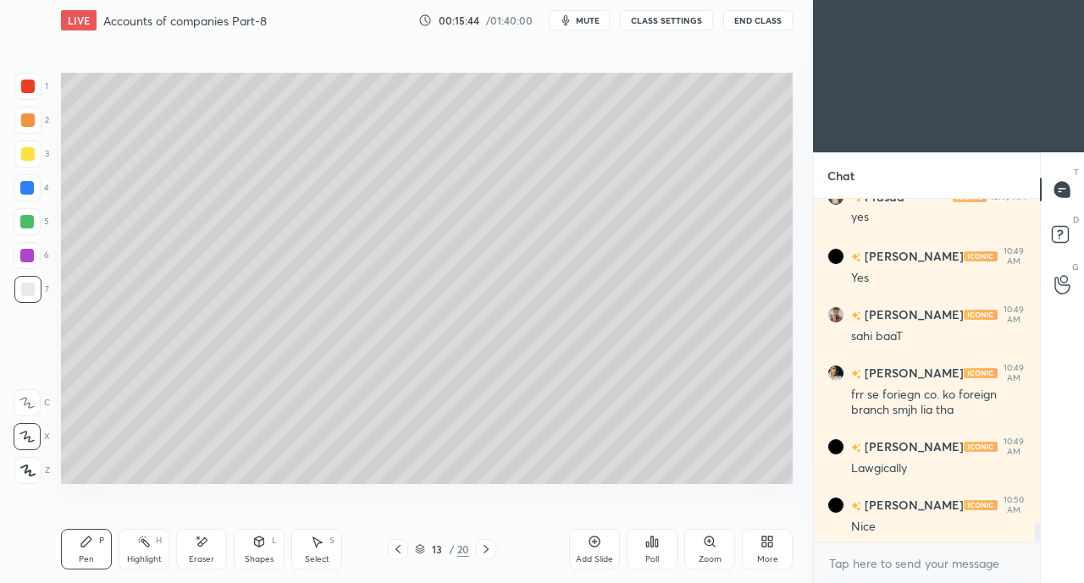
scroll to position [5881, 0]
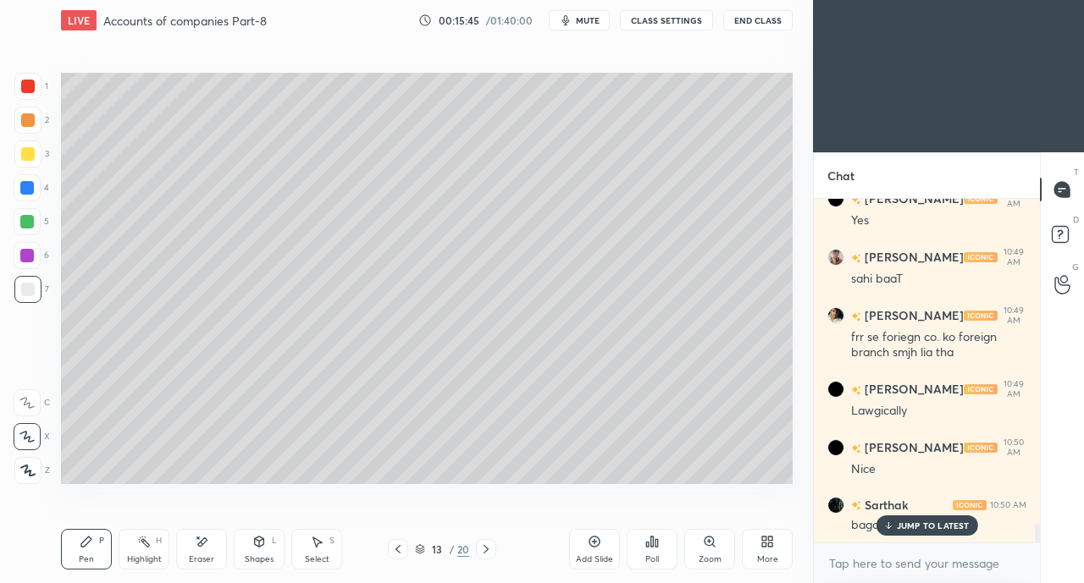
click at [897, 526] on p "JUMP TO LATEST" at bounding box center [933, 526] width 73 height 10
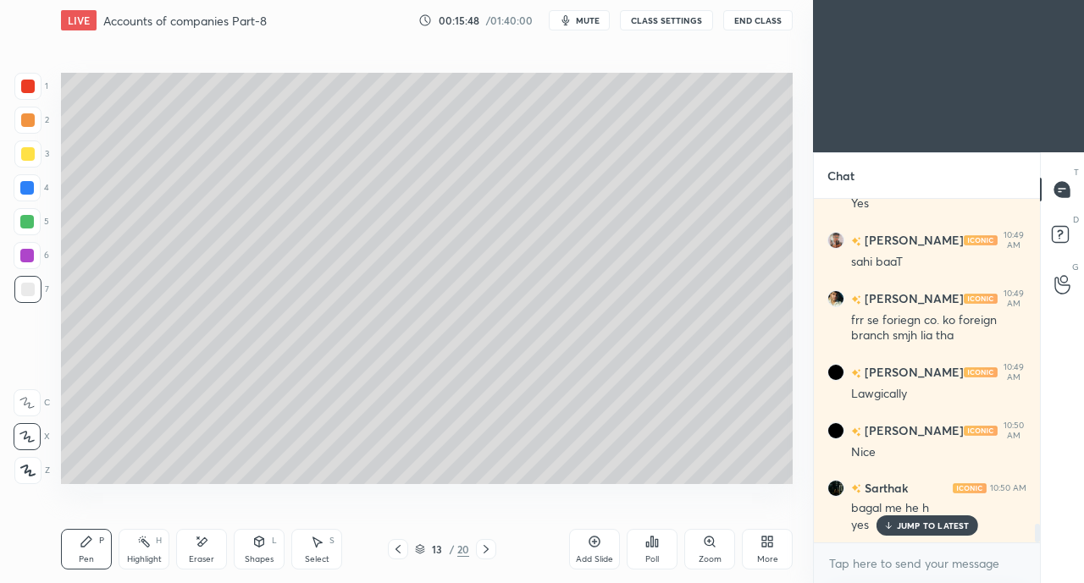
click at [160, 544] on div "H" at bounding box center [159, 541] width 6 height 8
click at [200, 539] on icon at bounding box center [202, 542] width 14 height 14
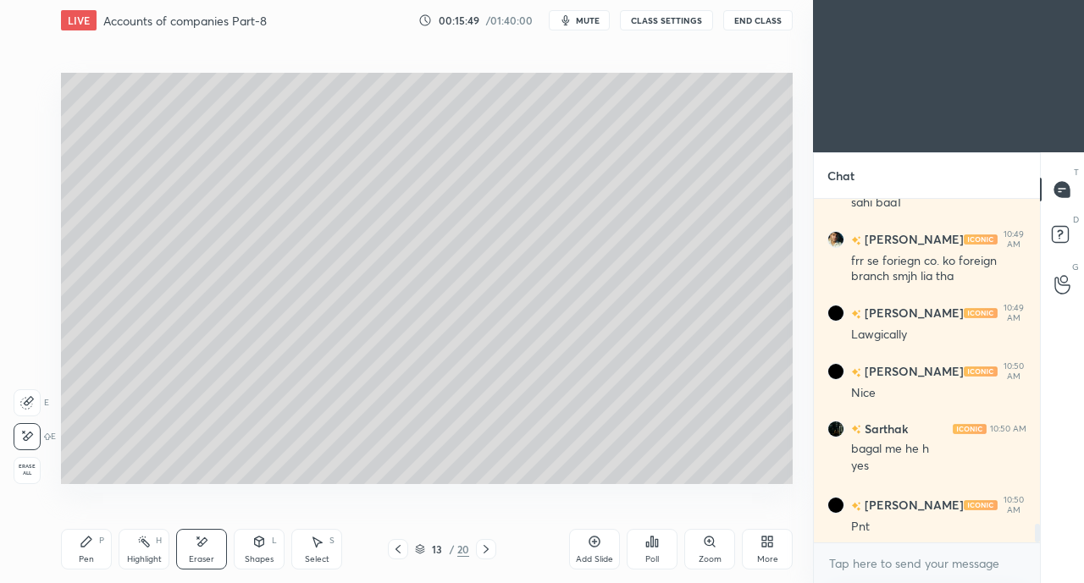
click at [90, 538] on icon at bounding box center [86, 542] width 10 height 10
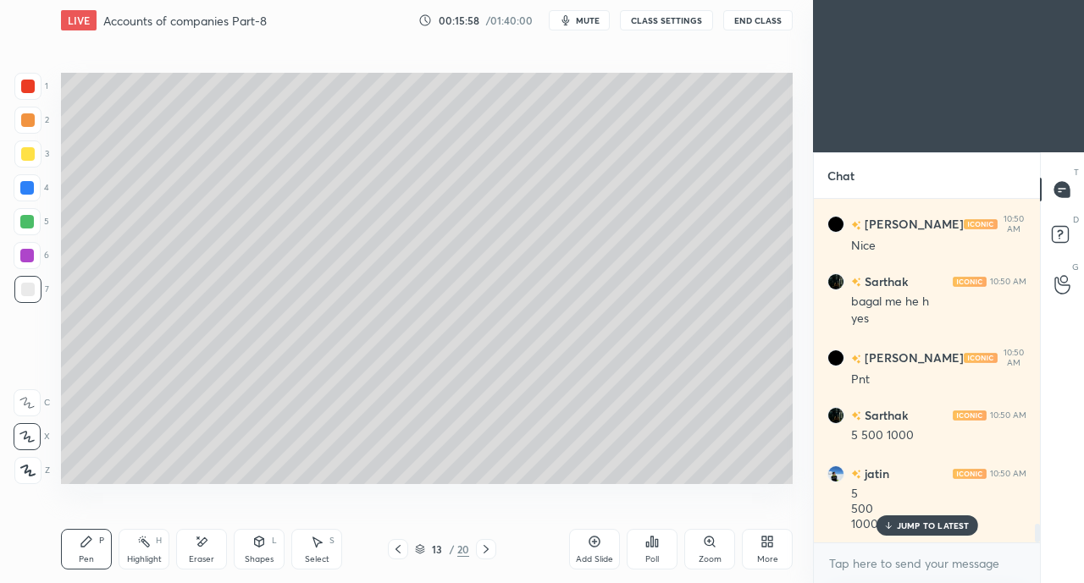
scroll to position [6162, 0]
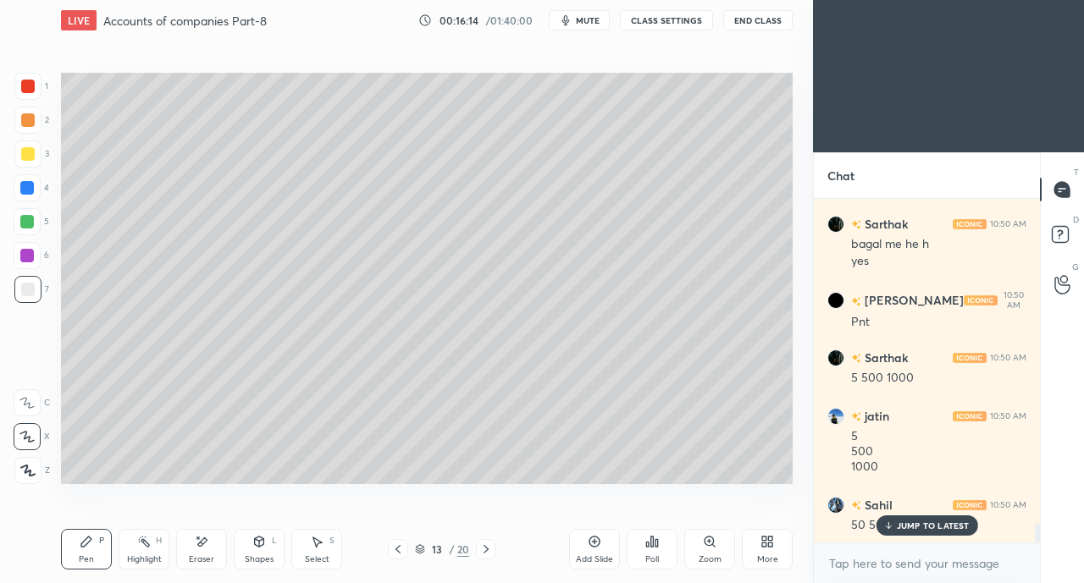
click at [293, 548] on div "Select S" at bounding box center [316, 549] width 51 height 41
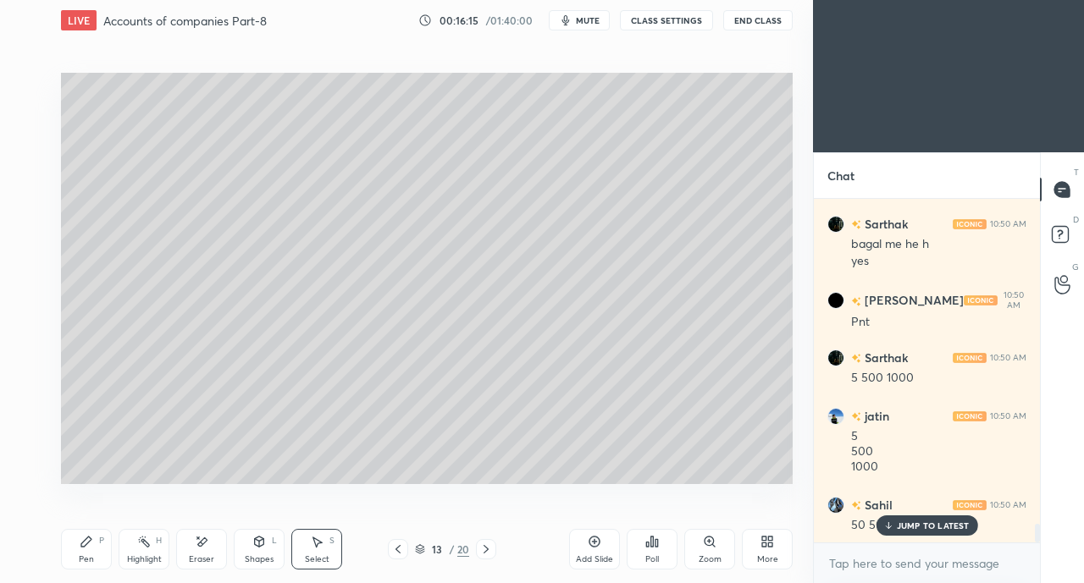
click at [197, 550] on div "Eraser" at bounding box center [201, 549] width 51 height 41
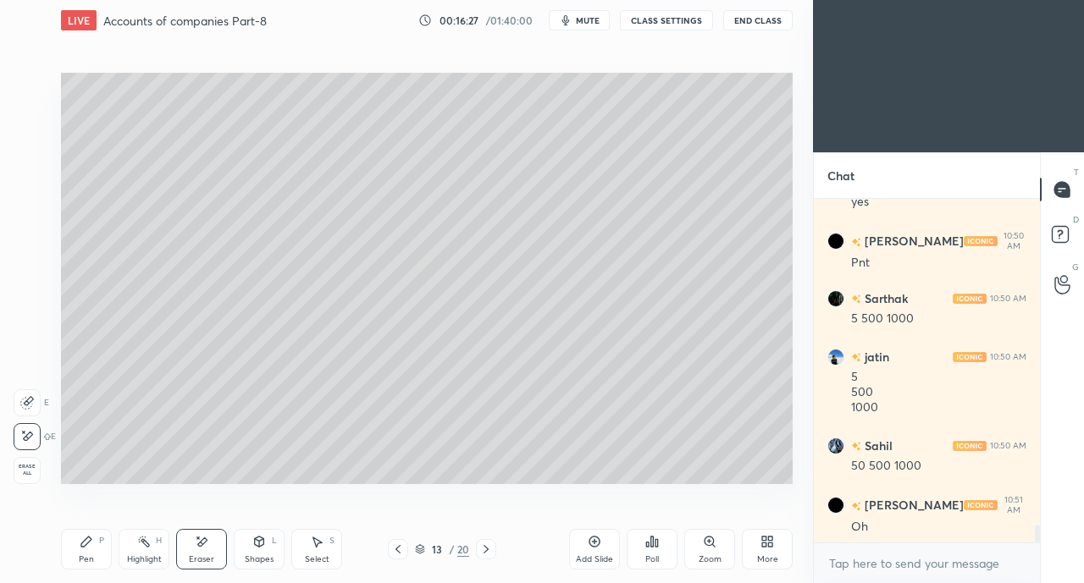
click at [89, 547] on icon at bounding box center [87, 542] width 14 height 14
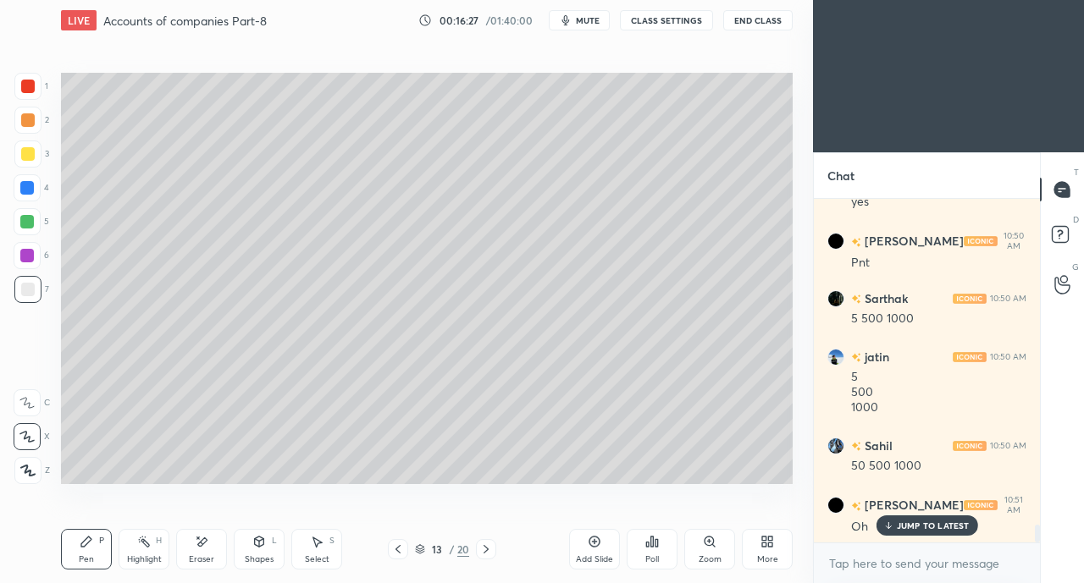
scroll to position [6279, 0]
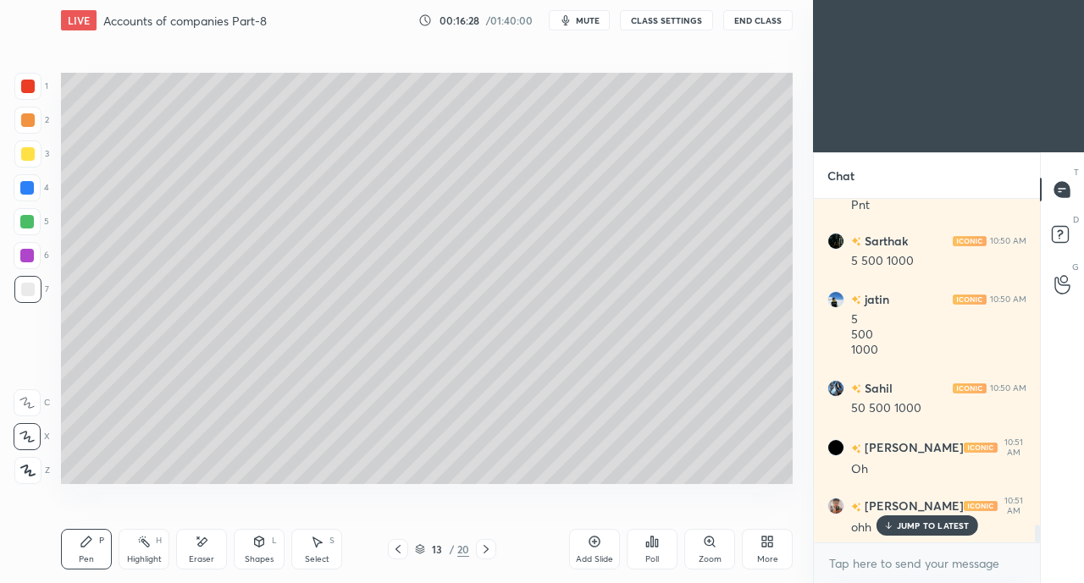
click at [25, 155] on div at bounding box center [28, 154] width 14 height 14
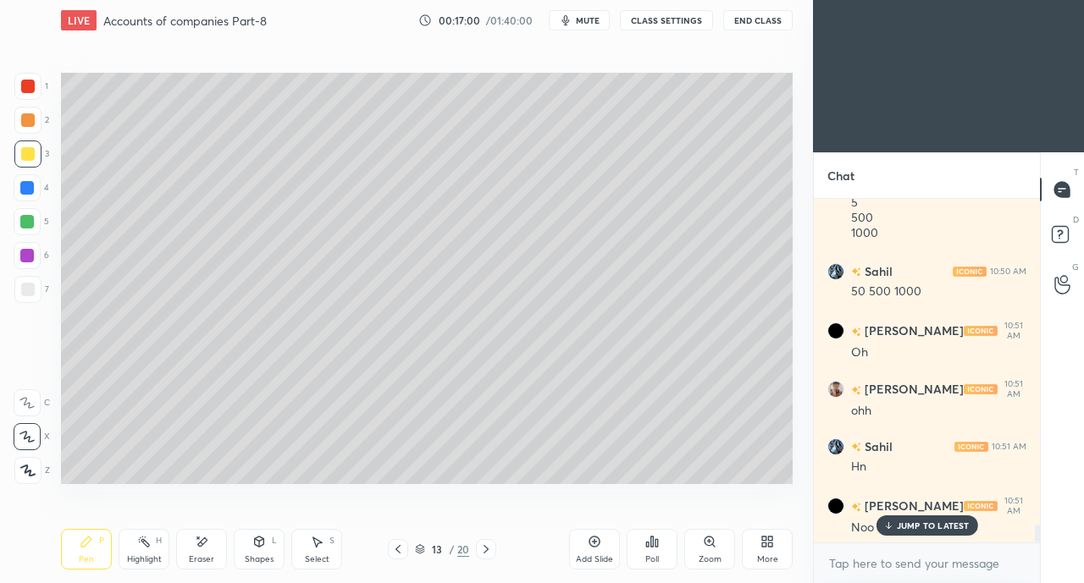
scroll to position [6455, 0]
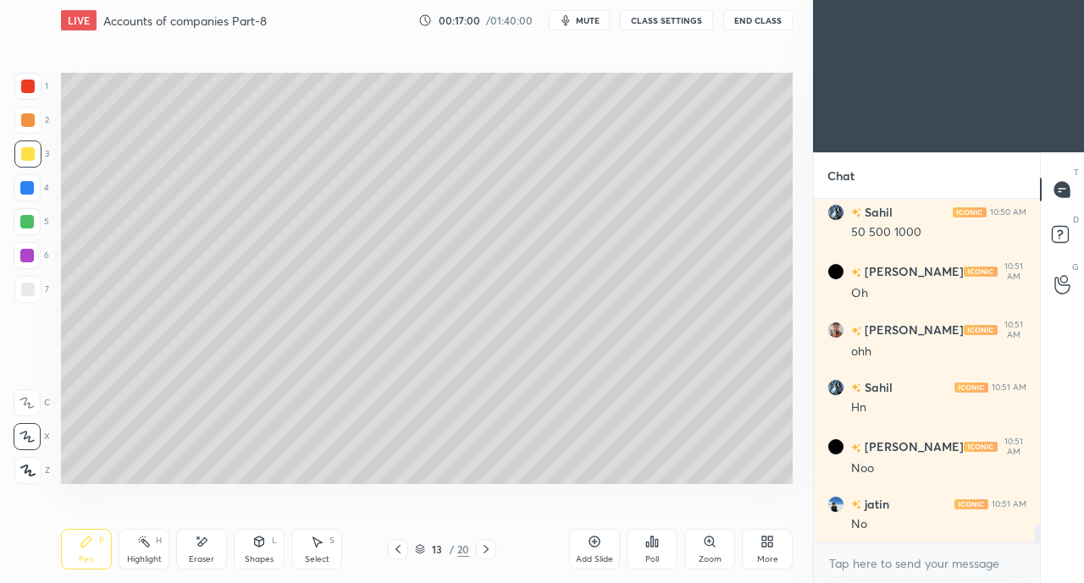
click at [26, 181] on div at bounding box center [27, 188] width 14 height 14
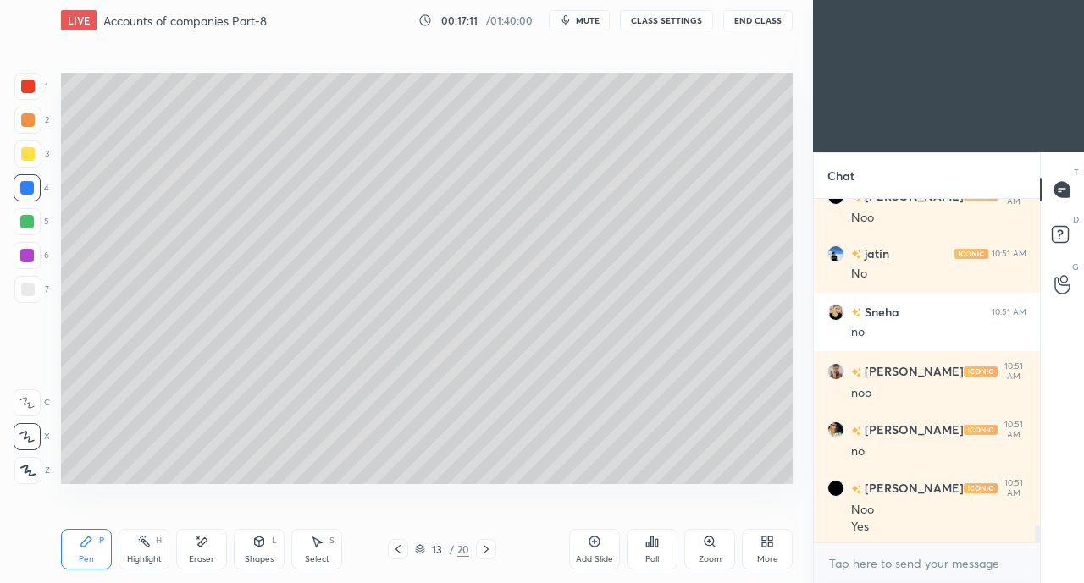
scroll to position [6763, 0]
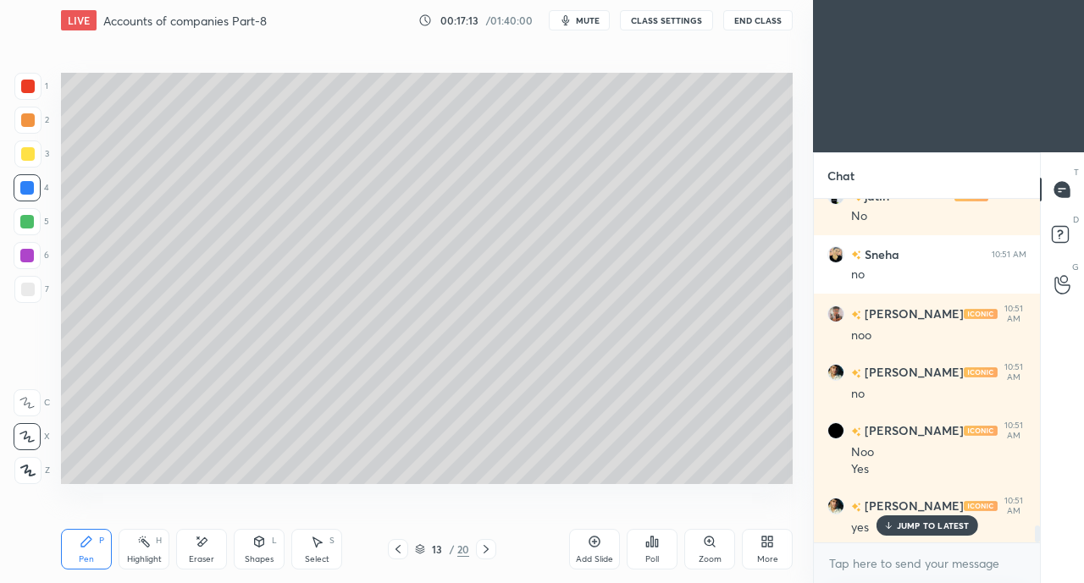
click at [24, 294] on div at bounding box center [28, 290] width 14 height 14
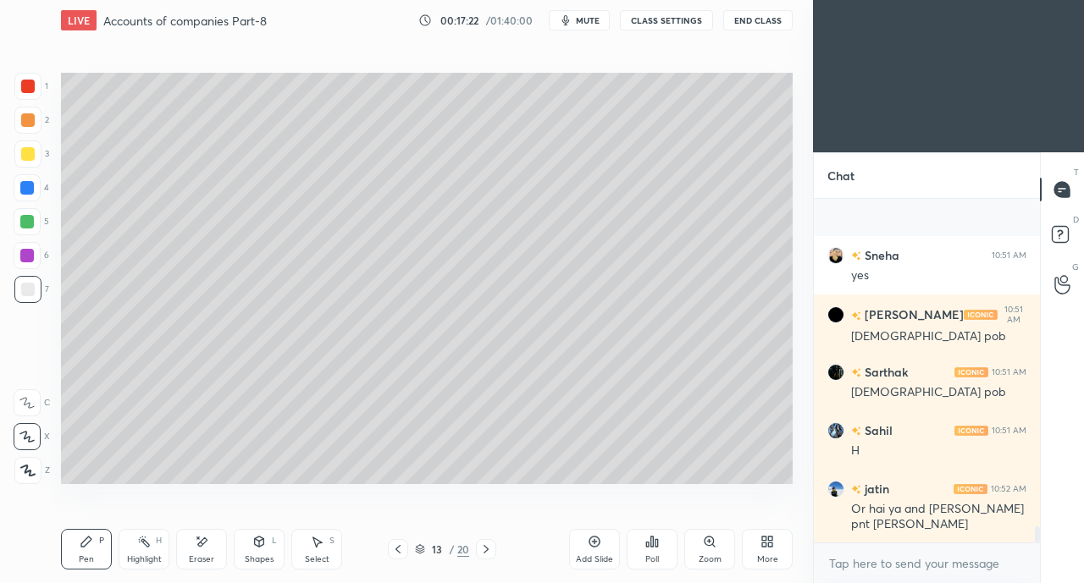
scroll to position [7189, 0]
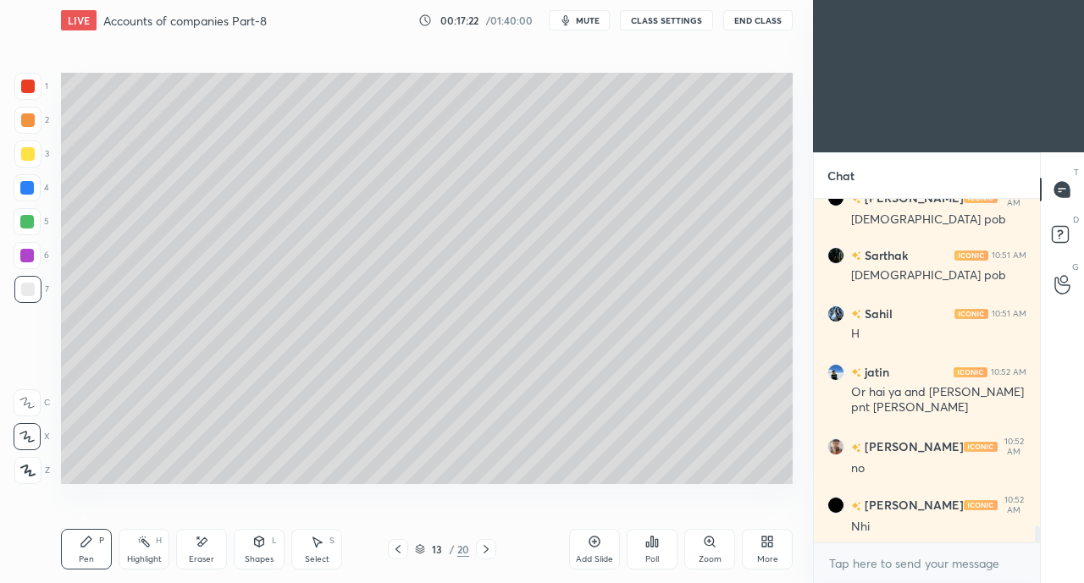
click at [30, 86] on div at bounding box center [28, 87] width 14 height 14
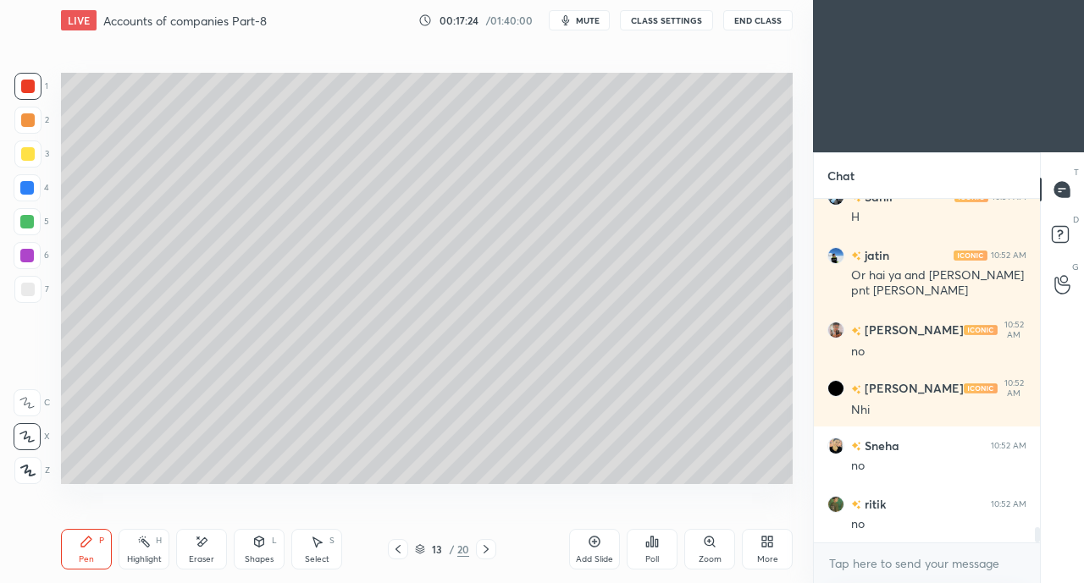
scroll to position [7363, 0]
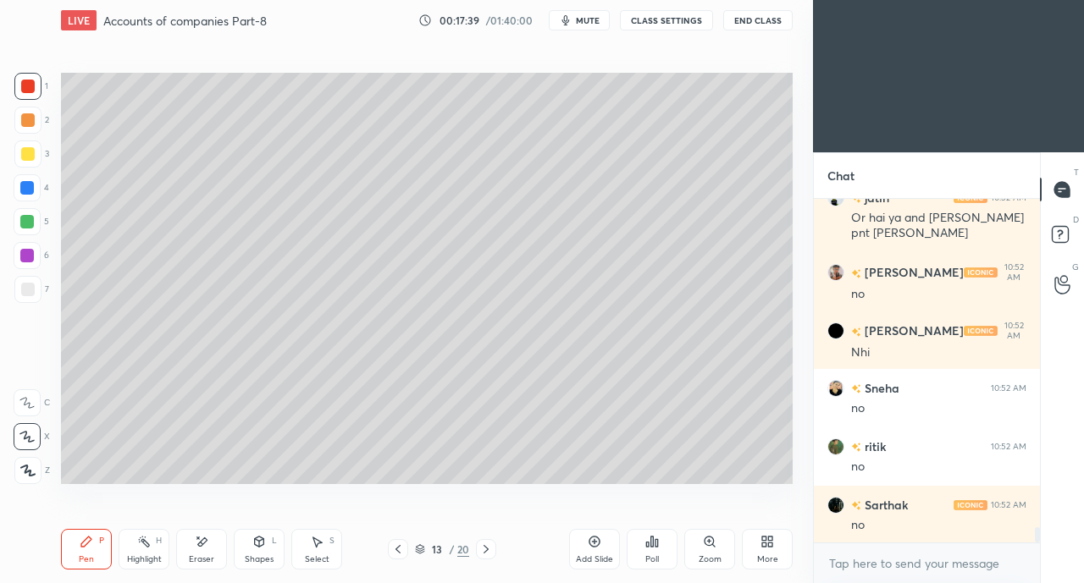
click at [583, 535] on div "Add Slide" at bounding box center [594, 549] width 51 height 41
click at [21, 180] on div at bounding box center [27, 187] width 27 height 27
click at [37, 152] on div at bounding box center [27, 154] width 27 height 27
click at [255, 548] on icon at bounding box center [259, 542] width 14 height 14
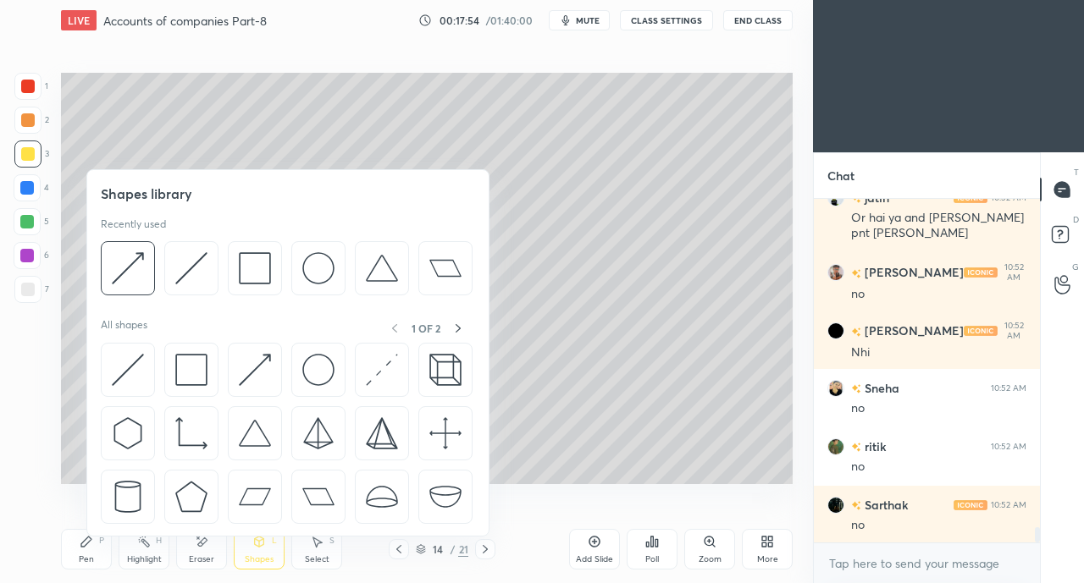
click at [252, 363] on img at bounding box center [255, 370] width 32 height 32
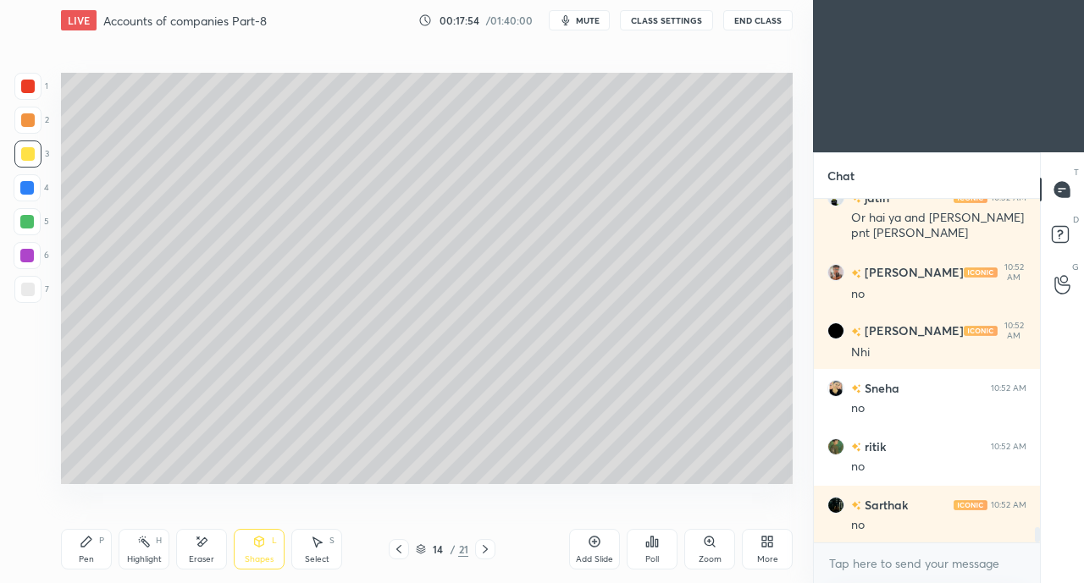
click at [34, 290] on div at bounding box center [28, 290] width 14 height 14
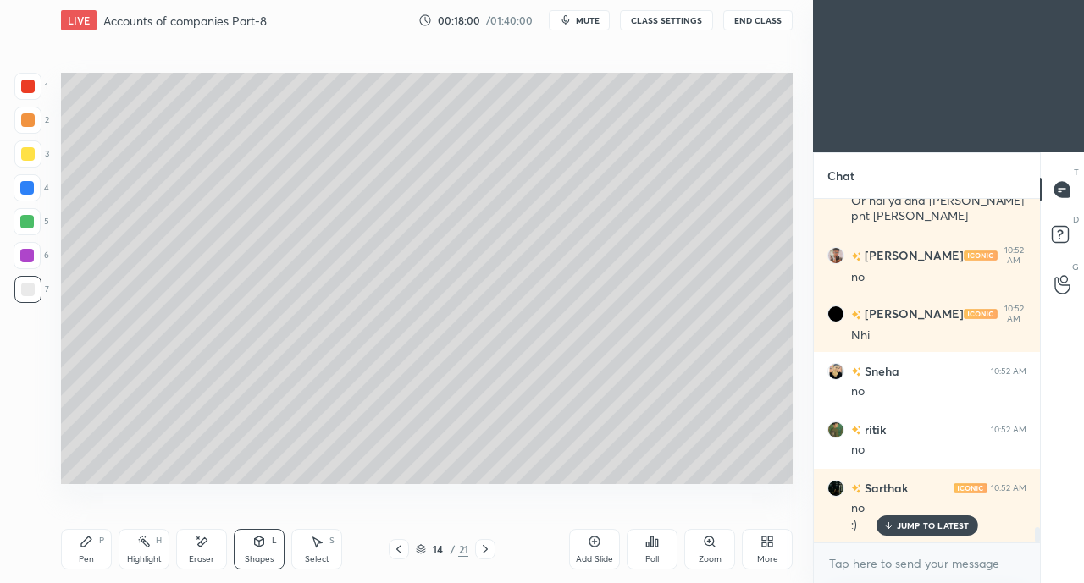
click at [91, 547] on icon at bounding box center [87, 542] width 14 height 14
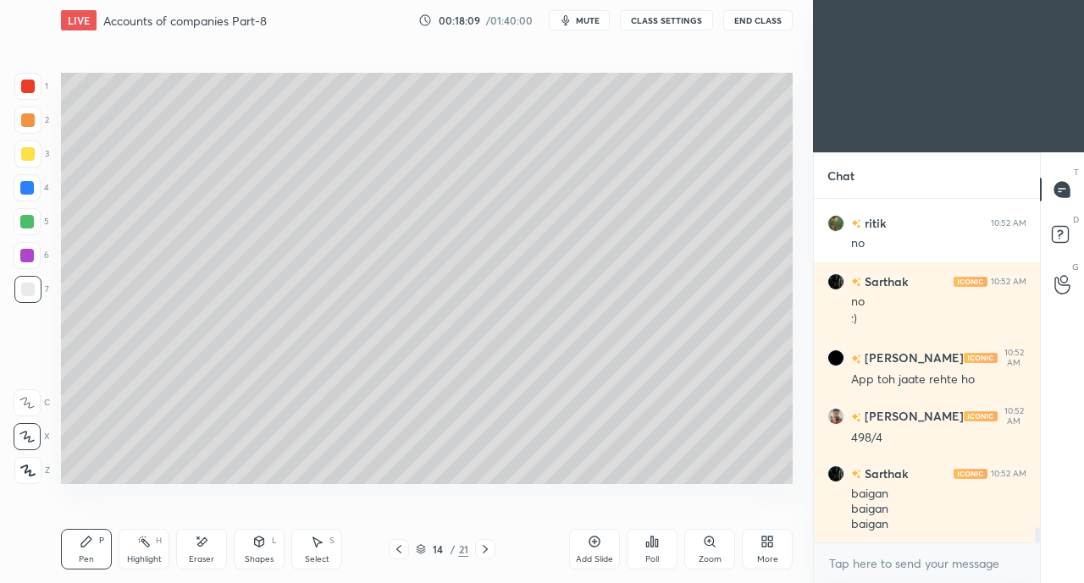
scroll to position [7644, 0]
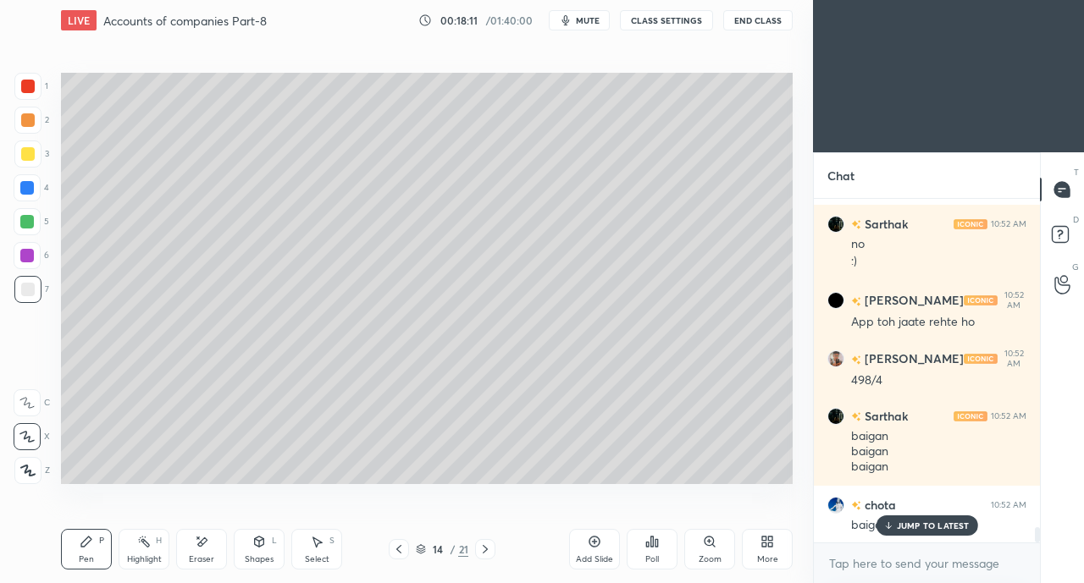
click at [909, 529] on p "JUMP TO LATEST" at bounding box center [933, 526] width 73 height 10
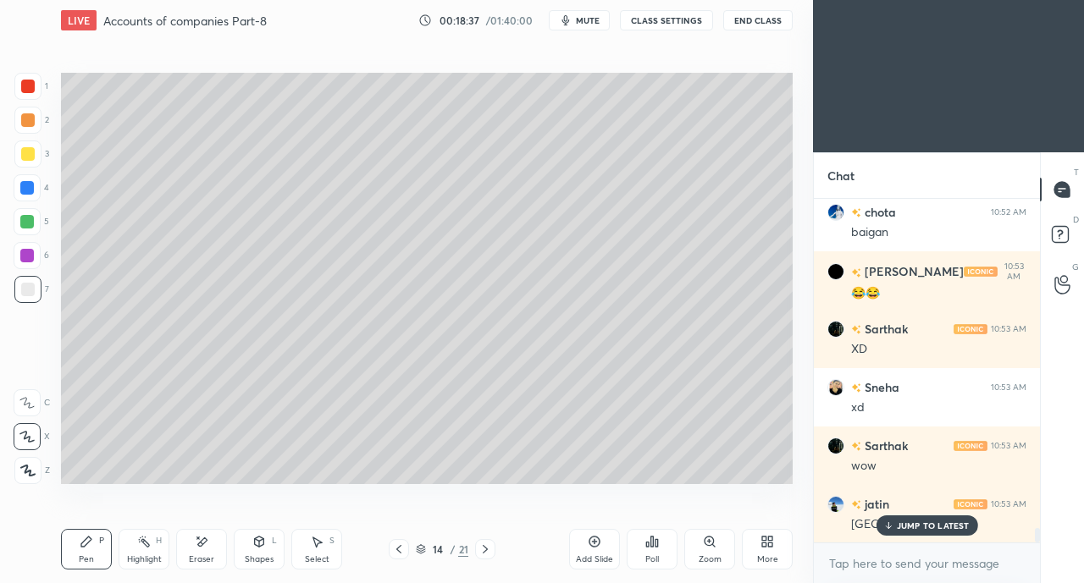
scroll to position [7995, 0]
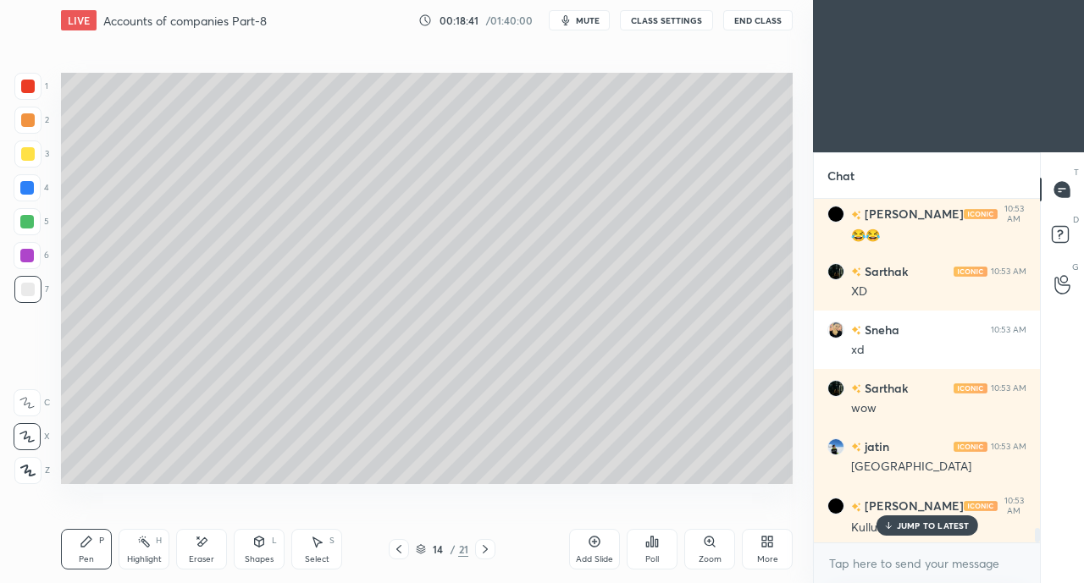
click at [902, 529] on p "JUMP TO LATEST" at bounding box center [933, 526] width 73 height 10
click at [31, 146] on div at bounding box center [27, 154] width 27 height 27
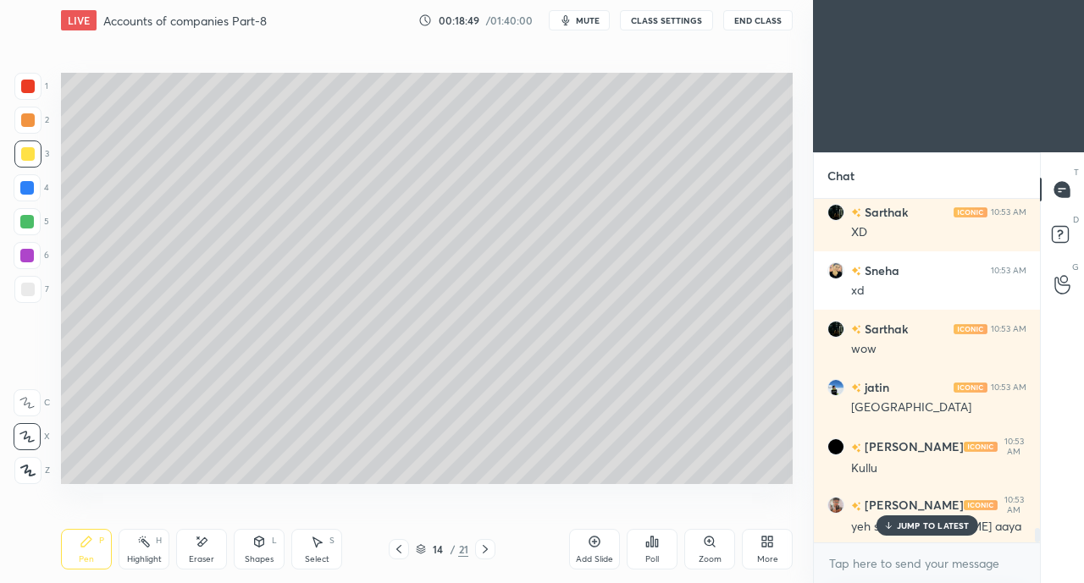
scroll to position [8111, 0]
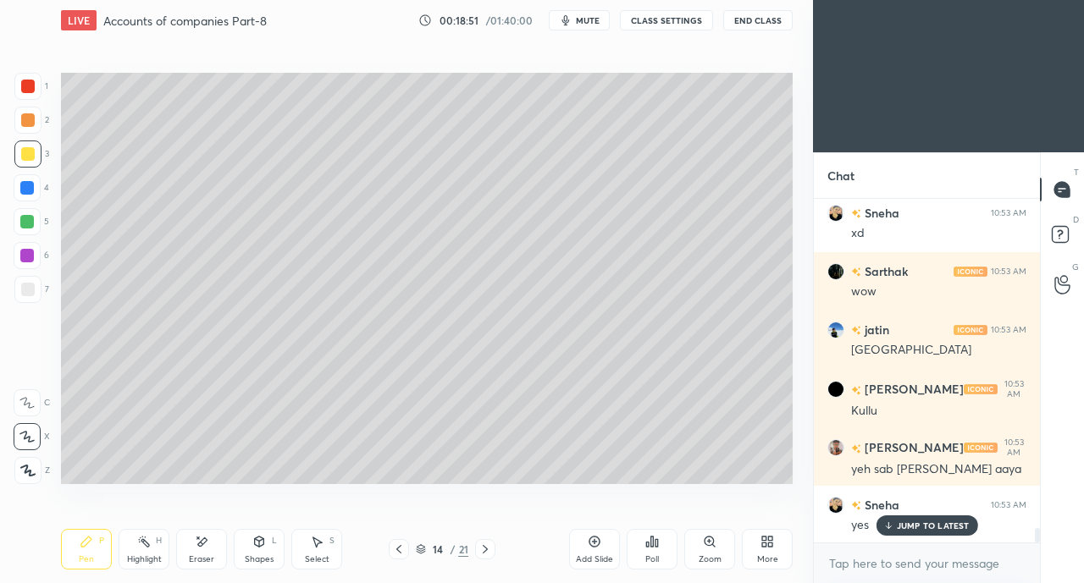
click at [894, 522] on div "JUMP TO LATEST" at bounding box center [926, 526] width 102 height 20
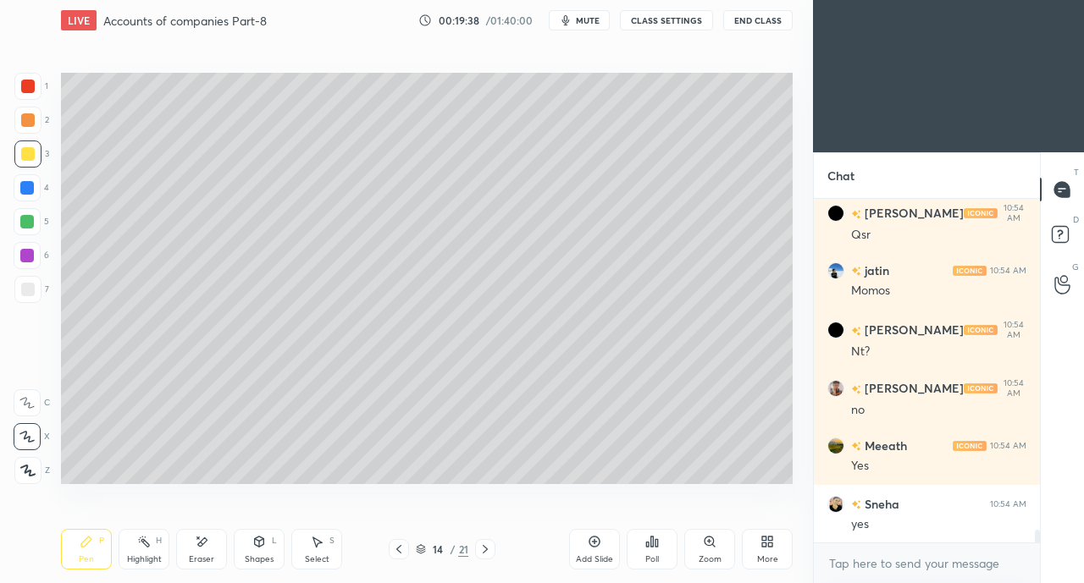
scroll to position [8812, 0]
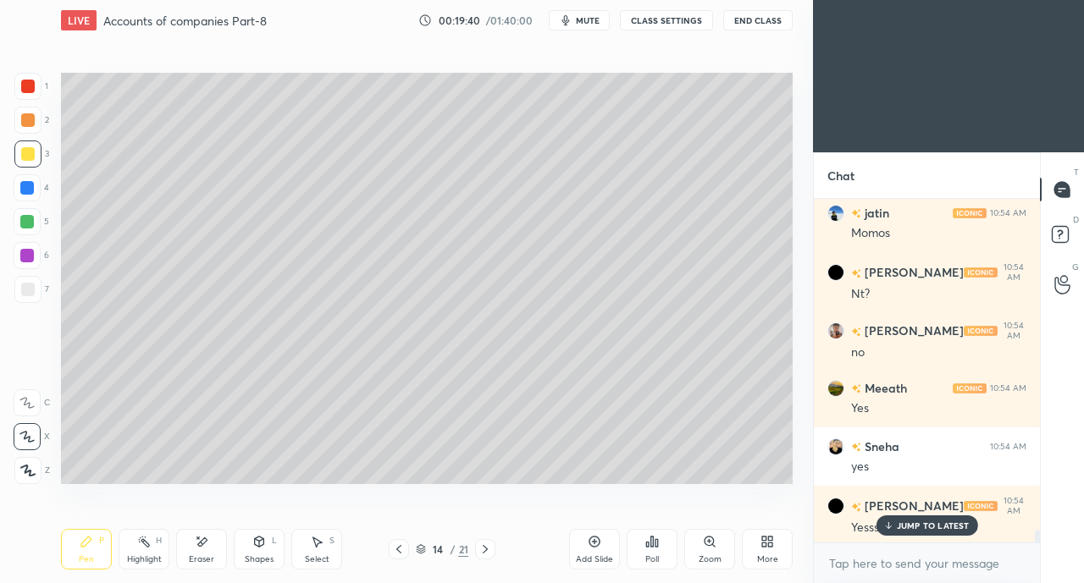
click at [901, 529] on p "JUMP TO LATEST" at bounding box center [933, 526] width 73 height 10
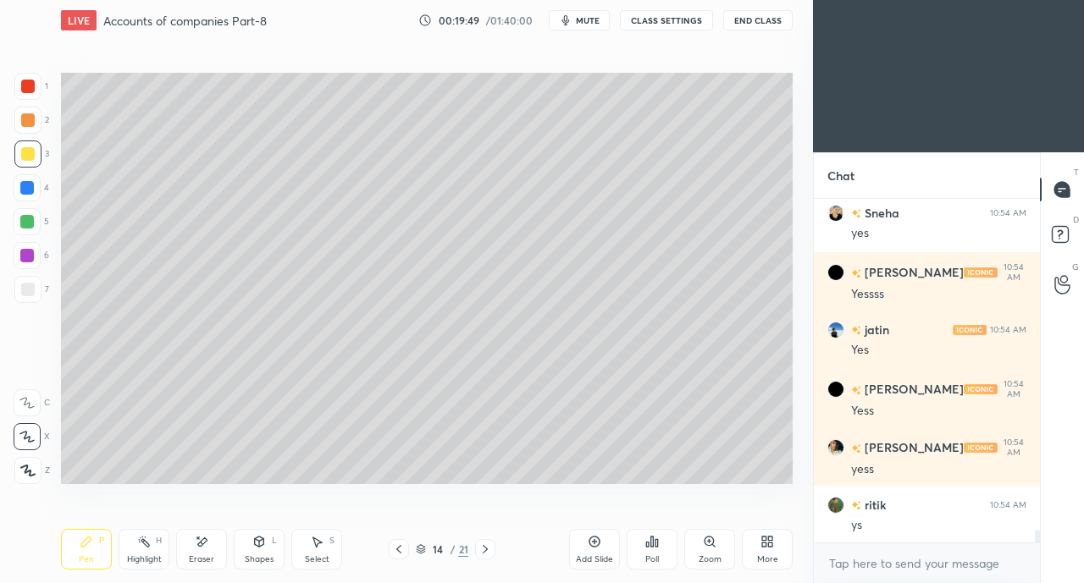
scroll to position [9105, 0]
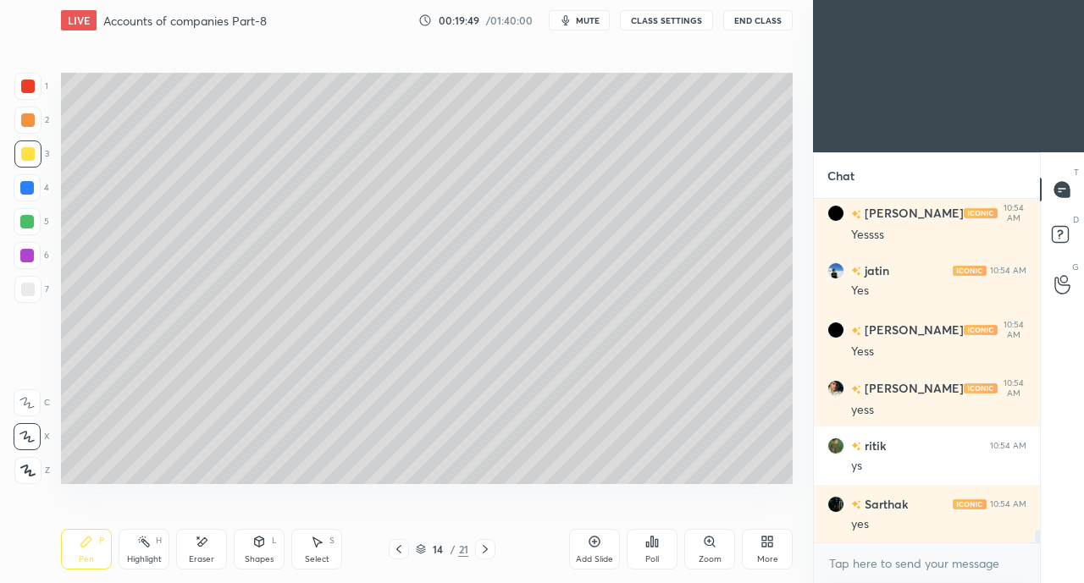
click at [28, 292] on div at bounding box center [28, 290] width 14 height 14
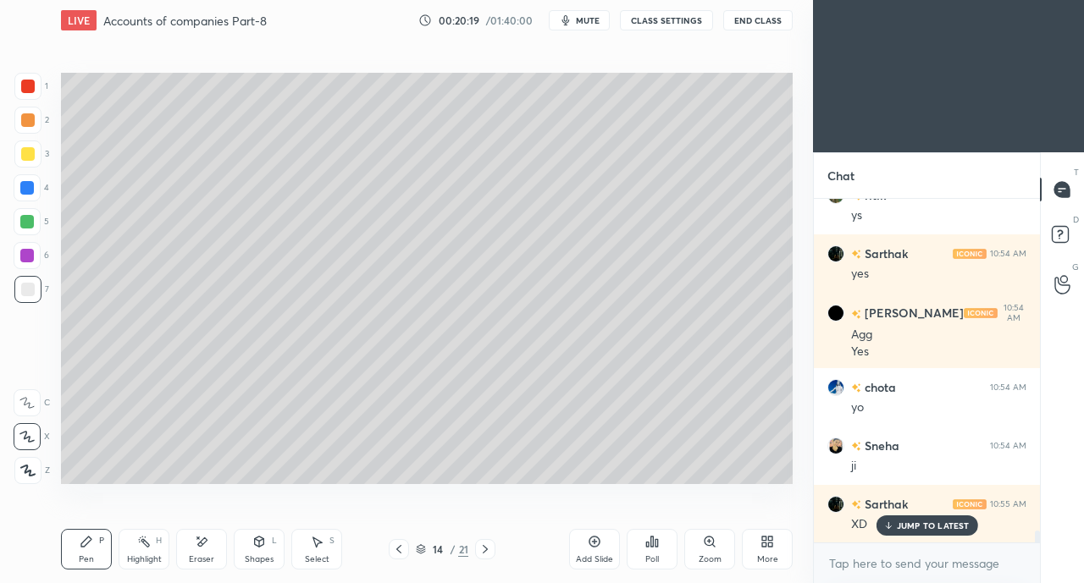
scroll to position [9414, 0]
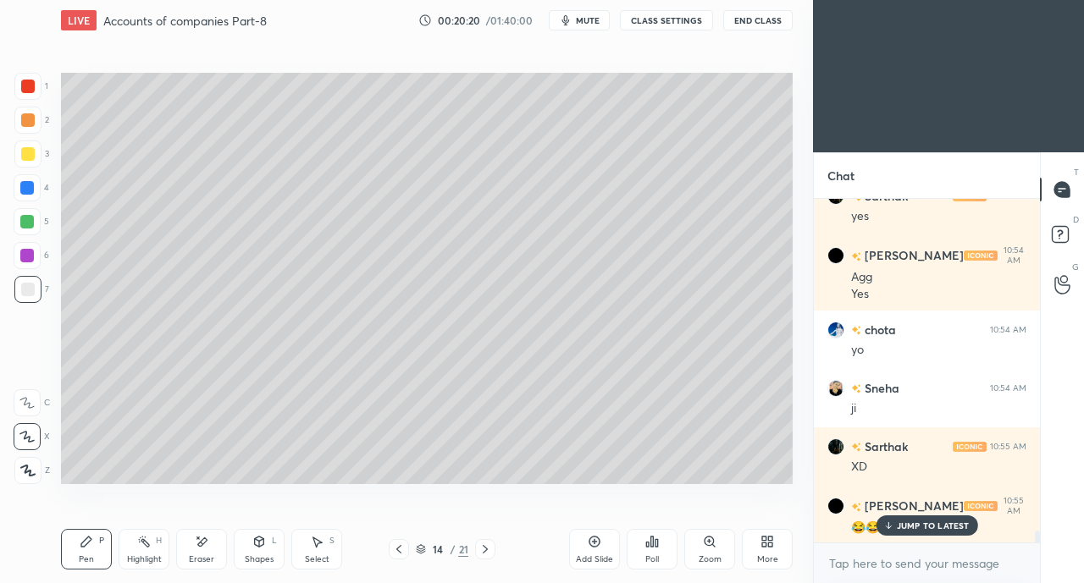
click at [30, 155] on div at bounding box center [28, 154] width 14 height 14
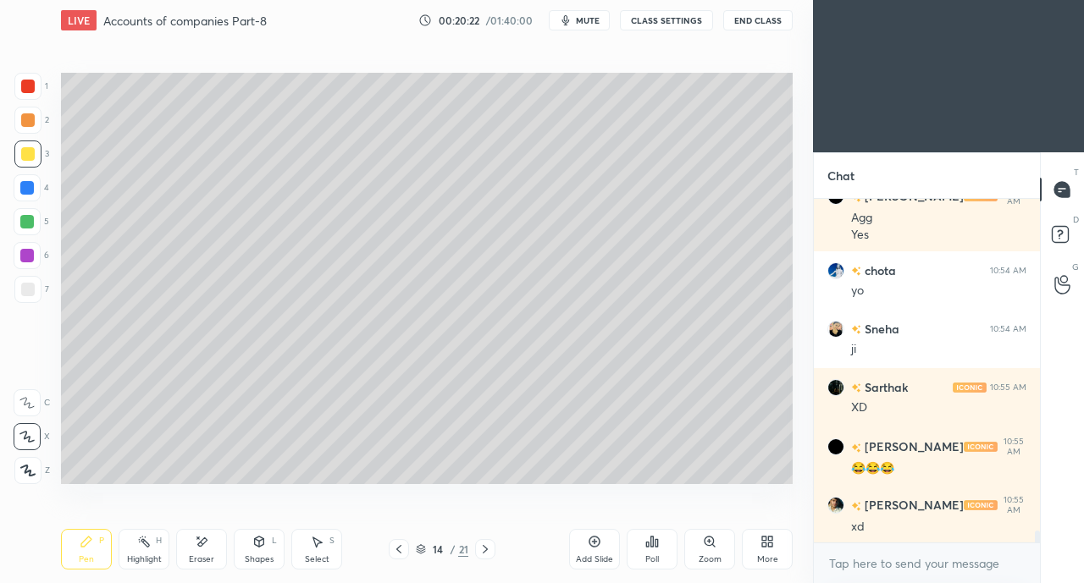
scroll to position [9530, 0]
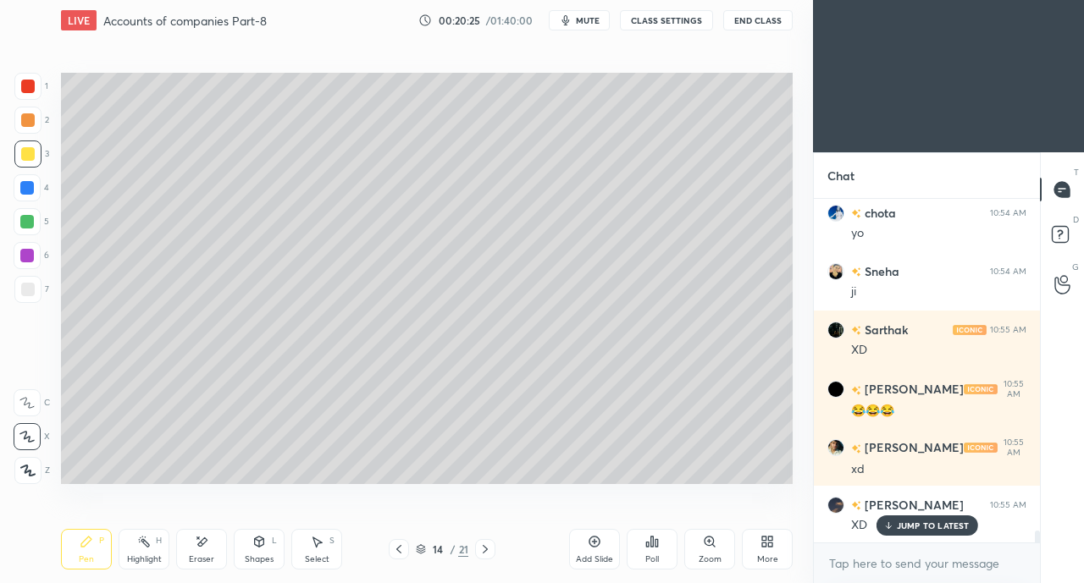
click at [207, 551] on div "Eraser" at bounding box center [201, 549] width 51 height 41
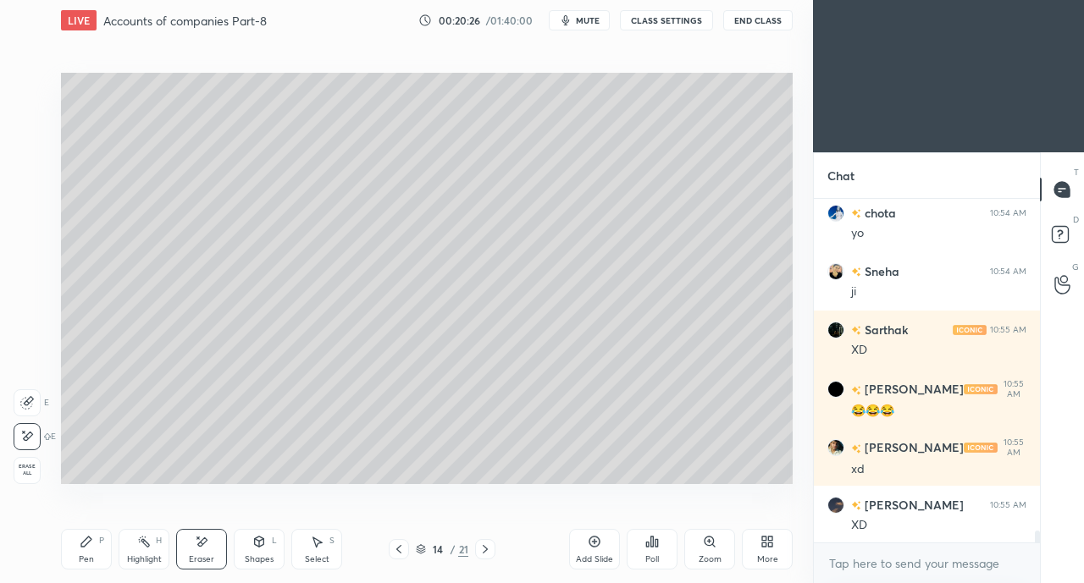
scroll to position [9590, 0]
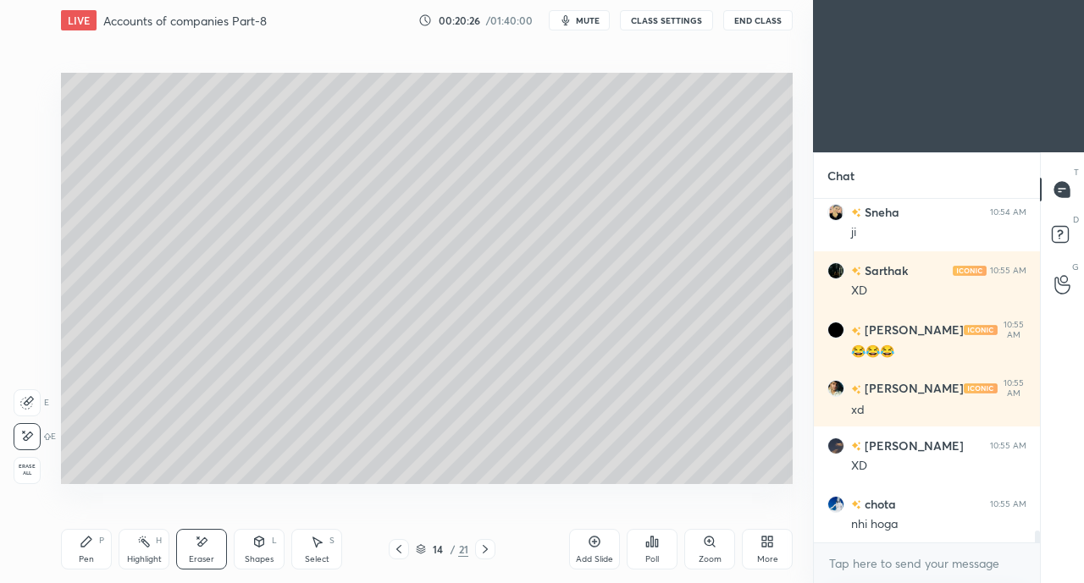
click at [90, 548] on icon at bounding box center [87, 542] width 14 height 14
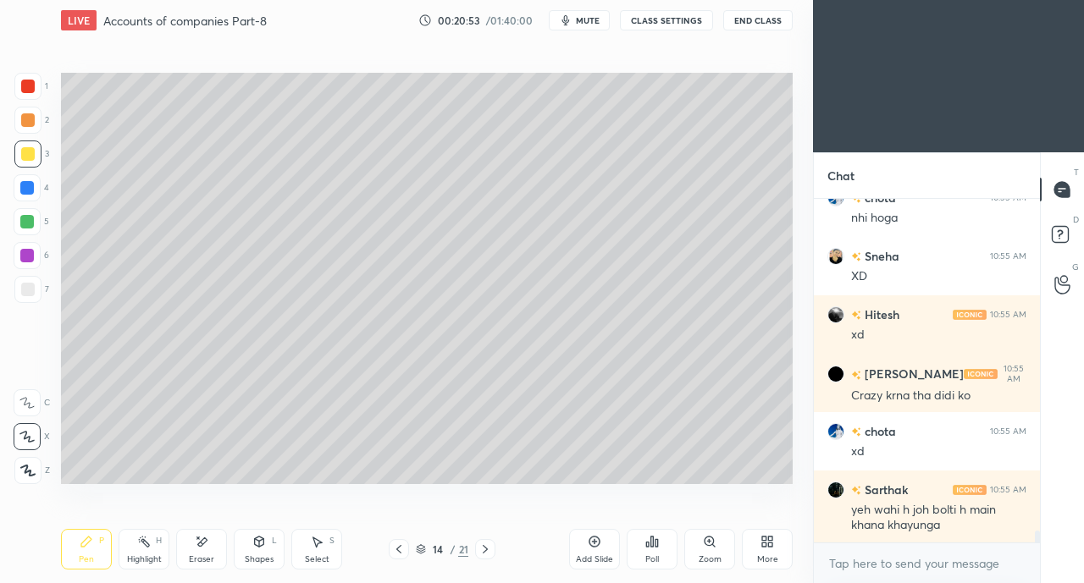
scroll to position [9956, 0]
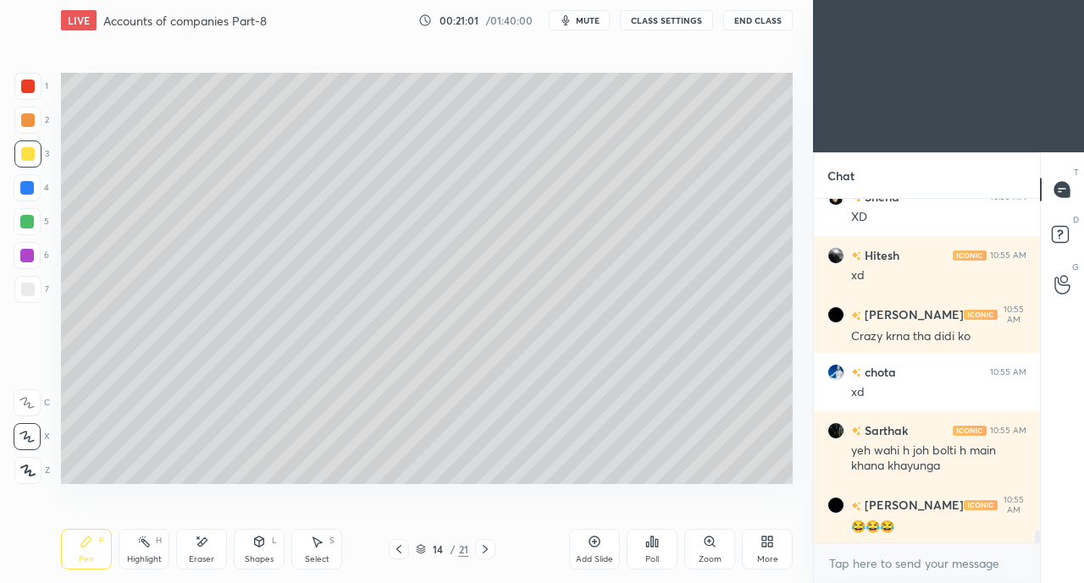
click at [613, 558] on div "Add Slide" at bounding box center [594, 559] width 37 height 8
click at [483, 550] on icon at bounding box center [485, 550] width 14 height 14
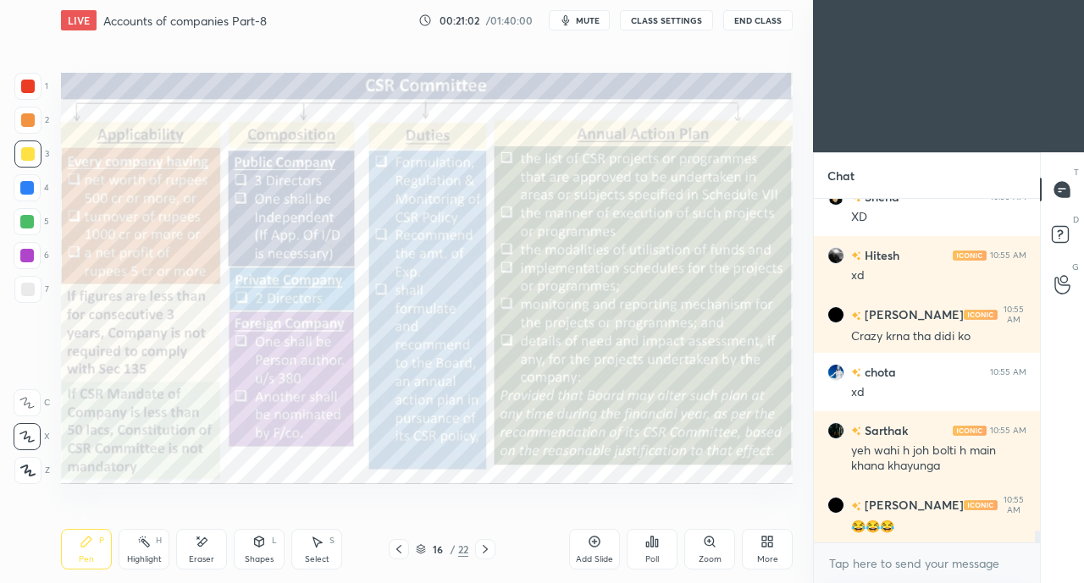
click at [487, 545] on icon at bounding box center [485, 550] width 14 height 14
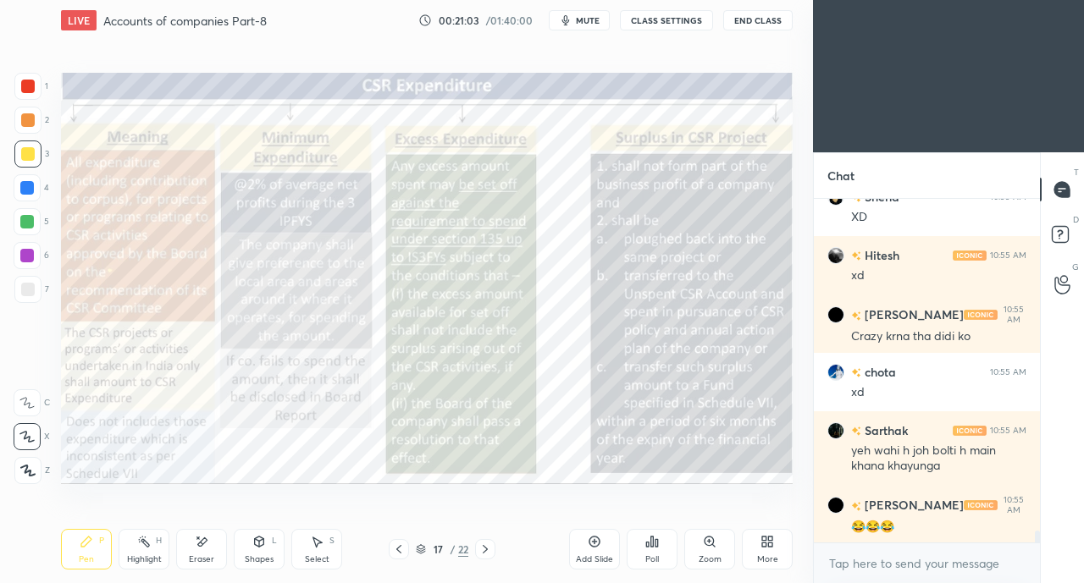
click at [484, 545] on icon at bounding box center [485, 550] width 14 height 14
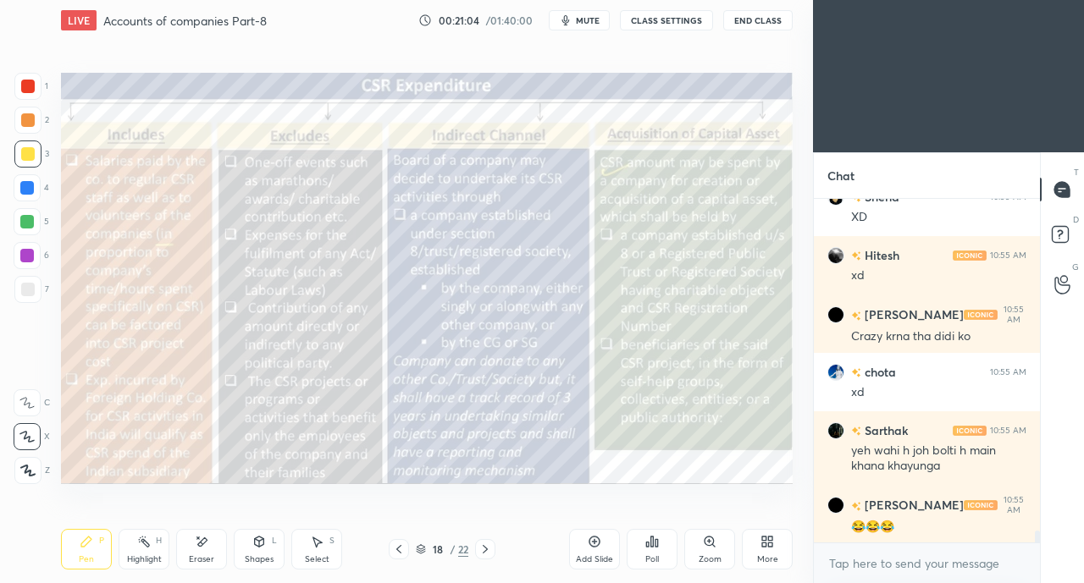
click at [483, 544] on icon at bounding box center [485, 550] width 14 height 14
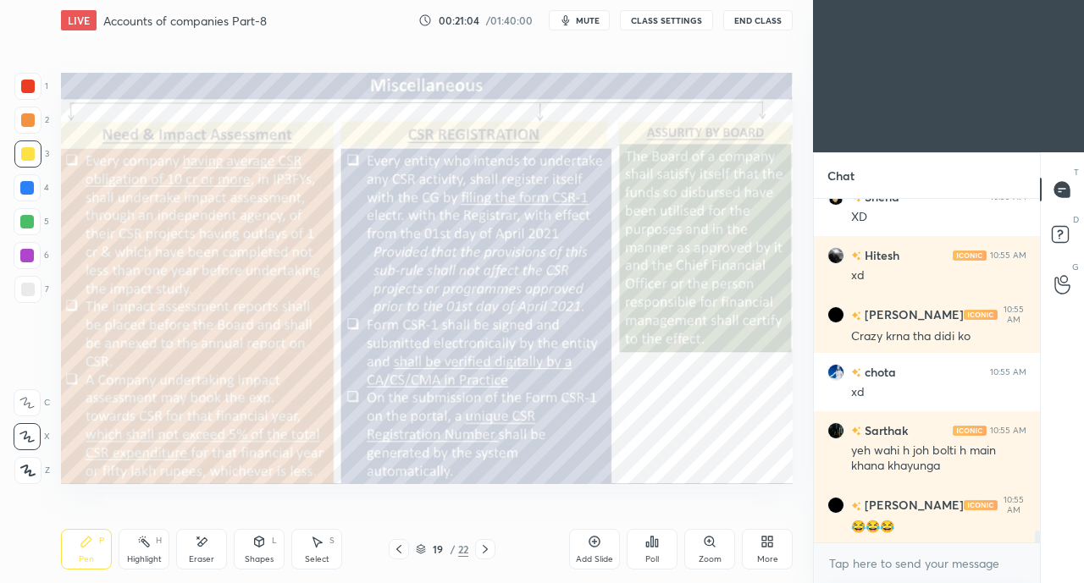
click at [484, 544] on icon at bounding box center [485, 550] width 14 height 14
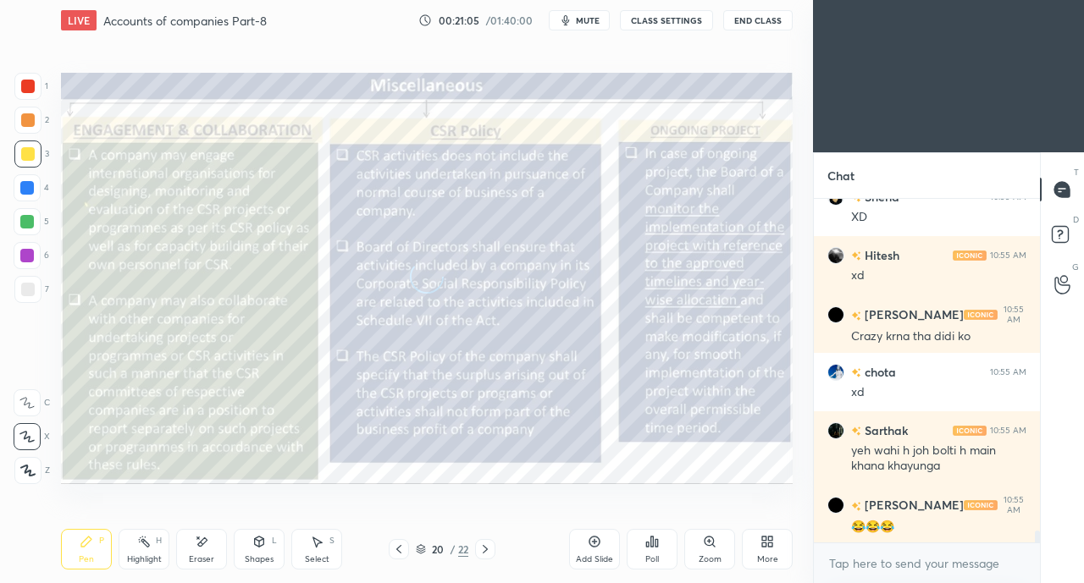
click at [483, 546] on icon at bounding box center [485, 549] width 5 height 8
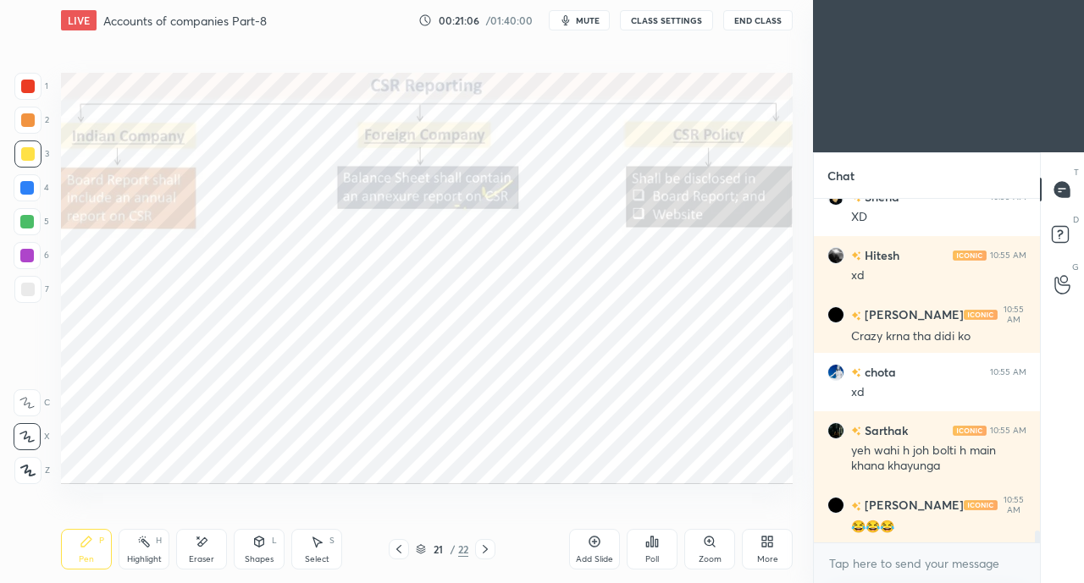
click at [485, 544] on icon at bounding box center [485, 550] width 14 height 14
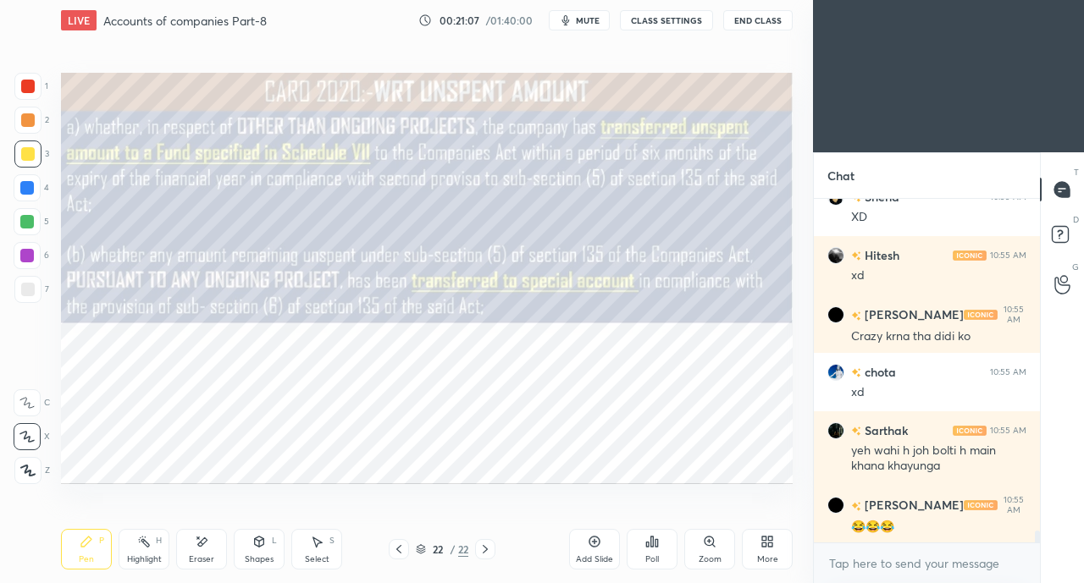
click at [396, 544] on icon at bounding box center [399, 550] width 14 height 14
click at [398, 544] on icon at bounding box center [399, 550] width 14 height 14
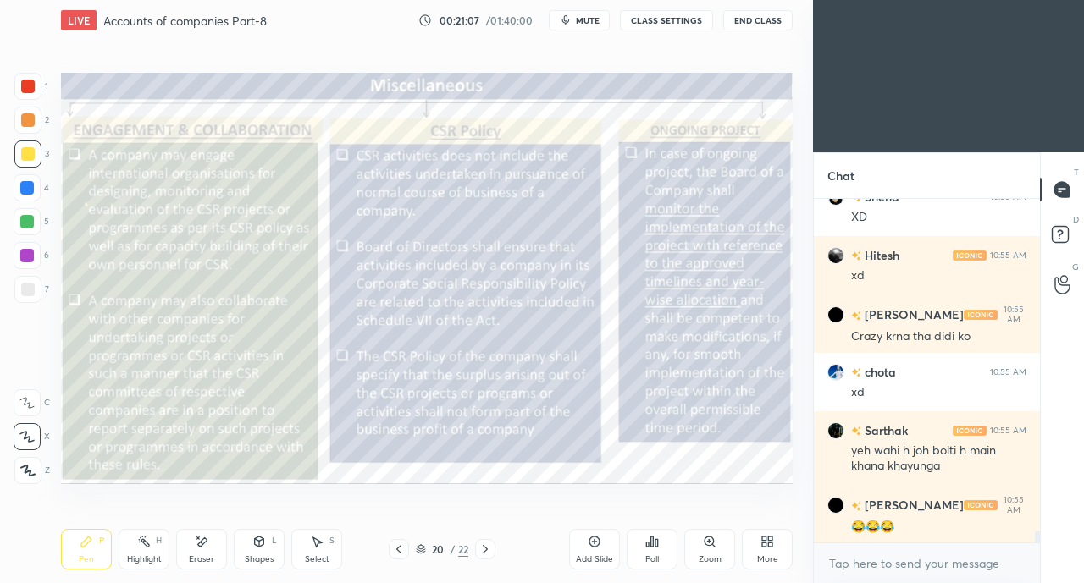
click at [400, 545] on icon at bounding box center [399, 550] width 14 height 14
click at [400, 546] on icon at bounding box center [398, 549] width 5 height 8
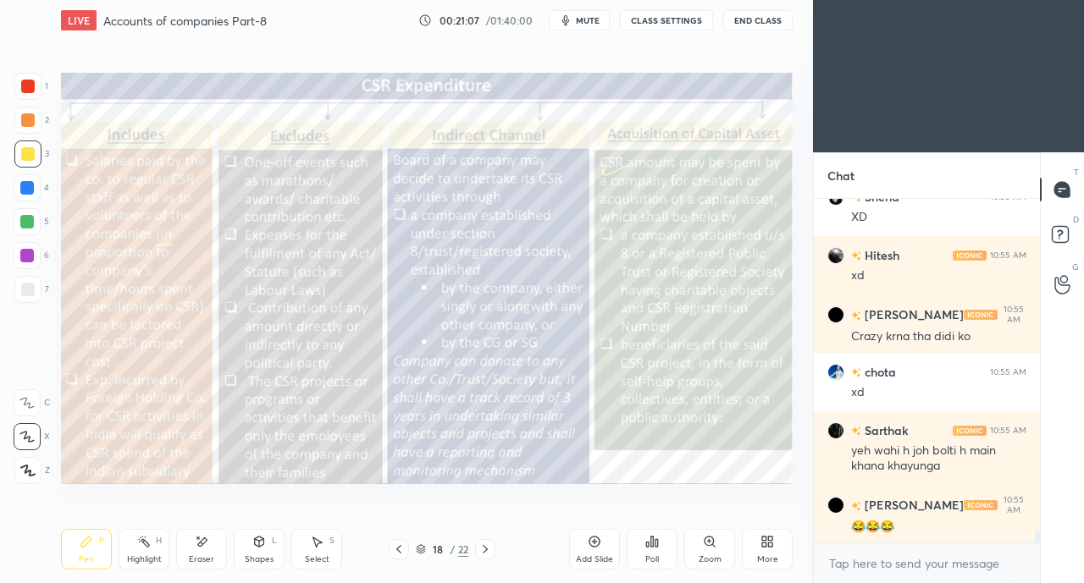
click at [403, 545] on icon at bounding box center [399, 550] width 14 height 14
click at [401, 546] on icon at bounding box center [399, 550] width 14 height 14
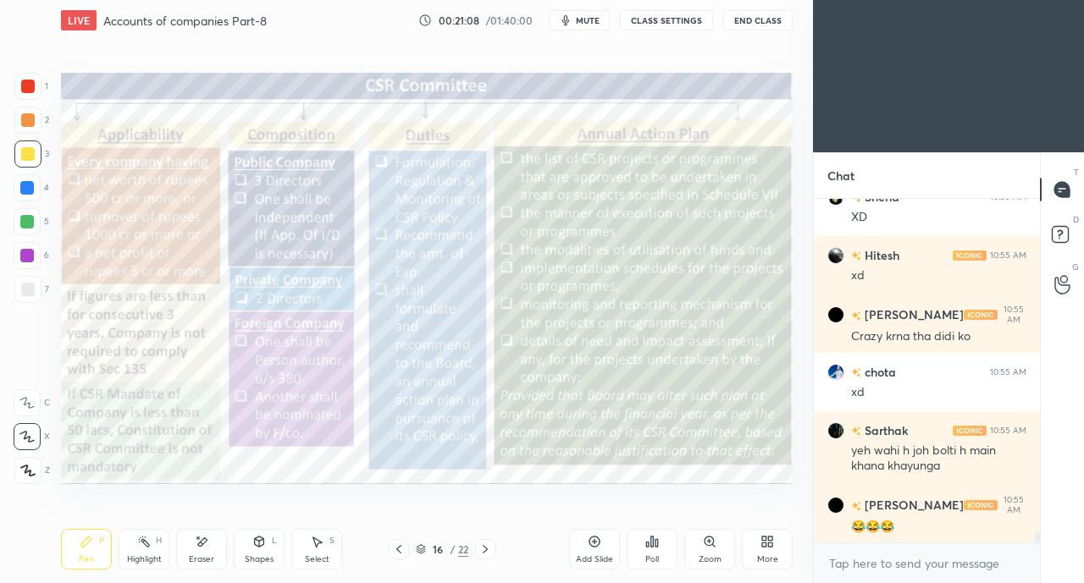
click at [400, 548] on icon at bounding box center [399, 550] width 14 height 14
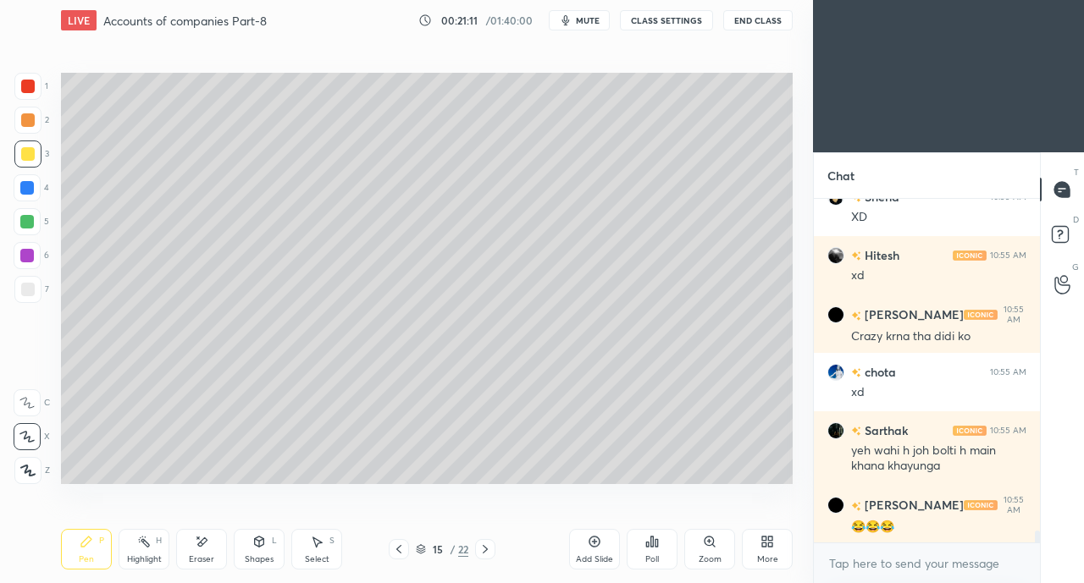
scroll to position [10013, 0]
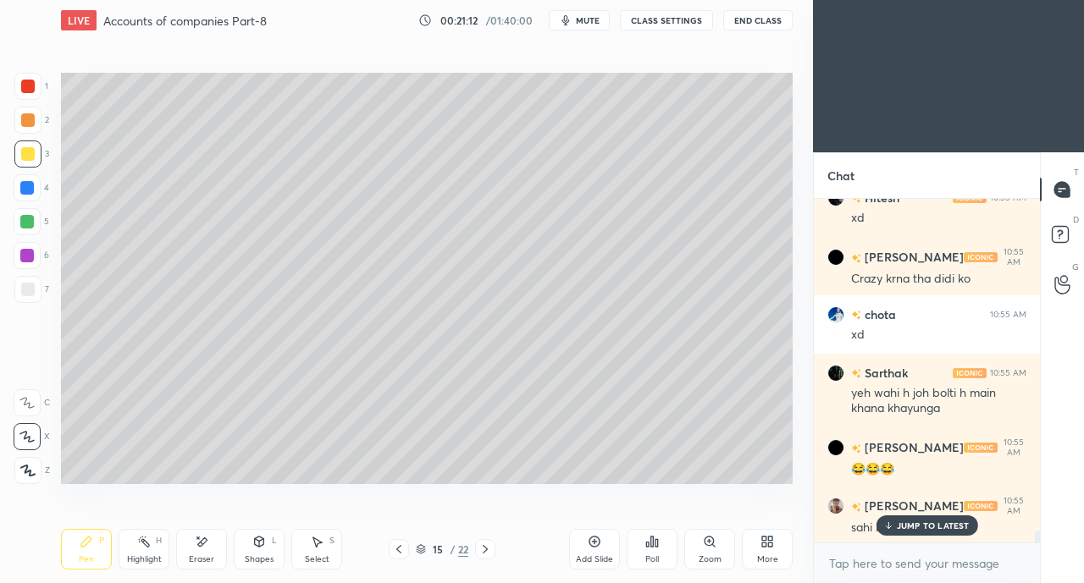
click at [395, 548] on icon at bounding box center [399, 550] width 14 height 14
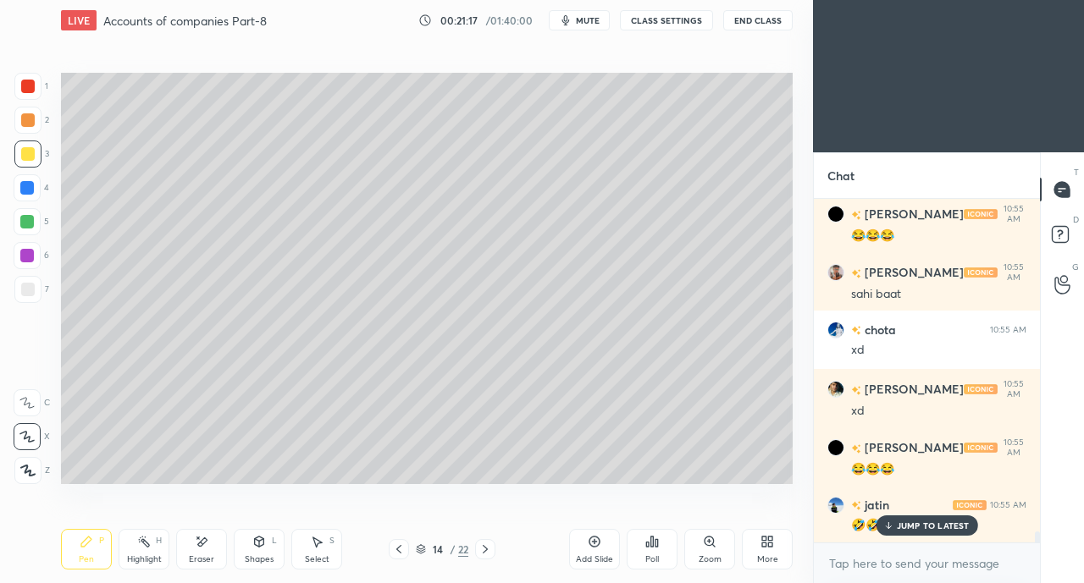
scroll to position [10306, 0]
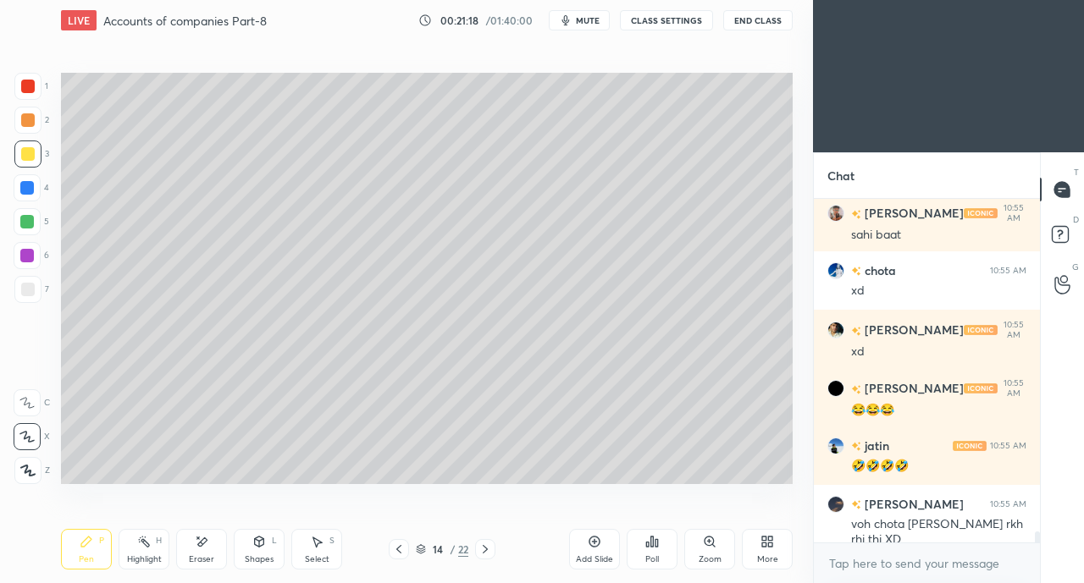
click at [483, 546] on icon at bounding box center [485, 549] width 5 height 8
click at [479, 548] on icon at bounding box center [485, 550] width 14 height 14
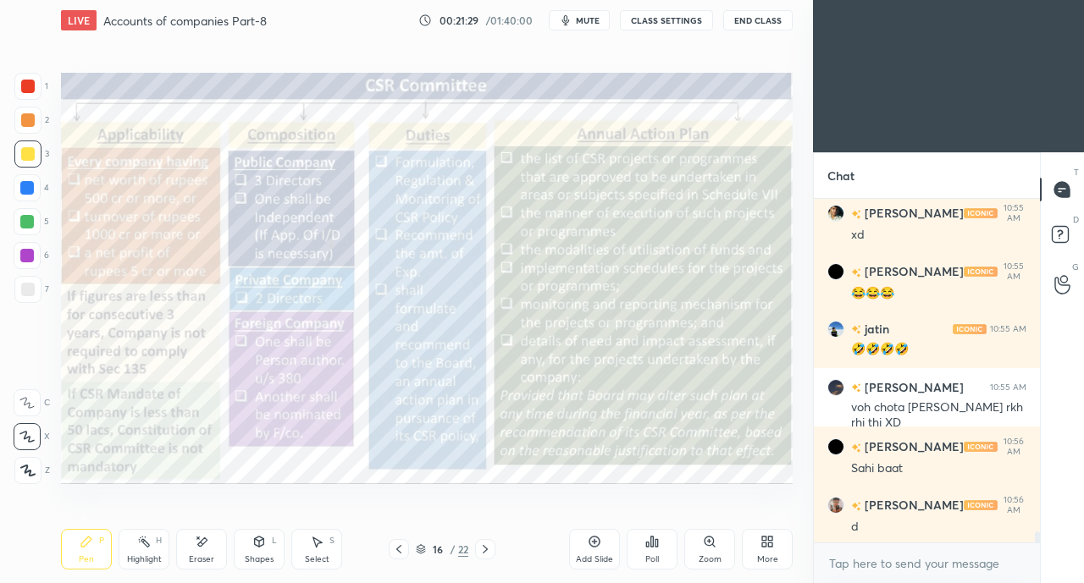
scroll to position [10480, 0]
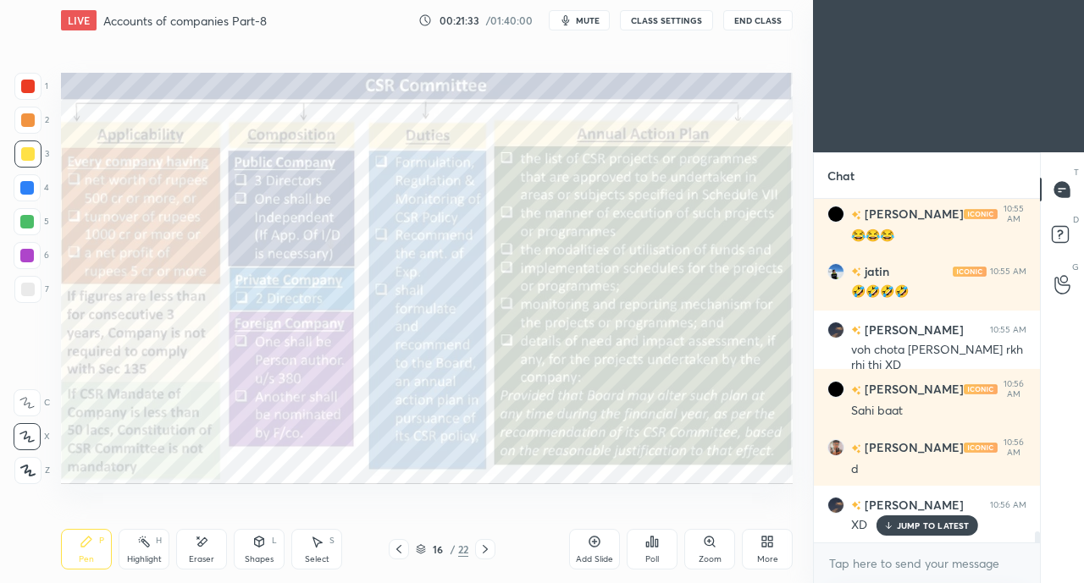
click at [906, 524] on p "JUMP TO LATEST" at bounding box center [933, 526] width 73 height 10
click at [26, 177] on div at bounding box center [27, 187] width 27 height 27
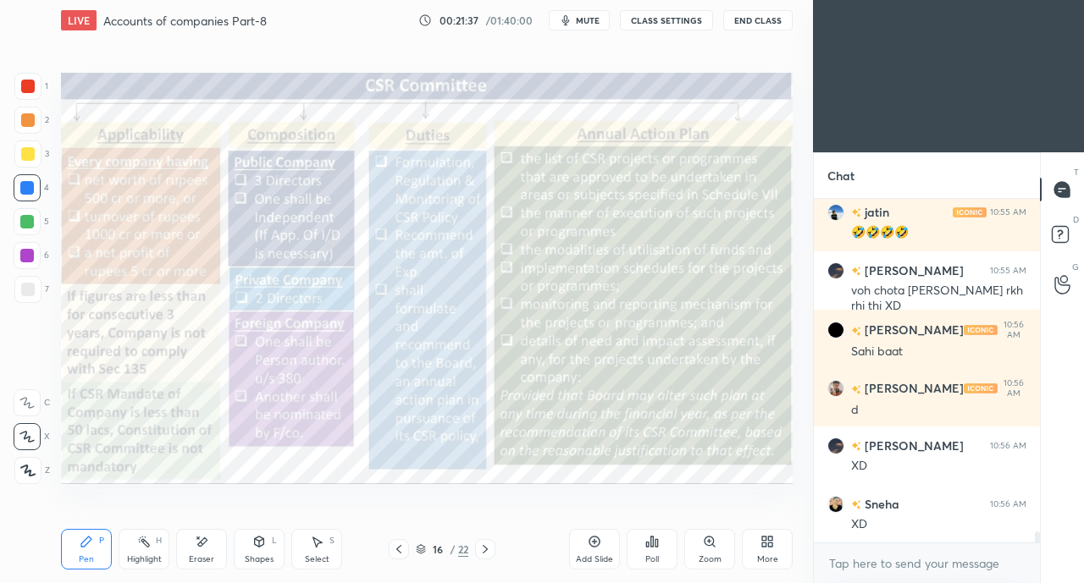
click at [29, 87] on div at bounding box center [28, 87] width 14 height 14
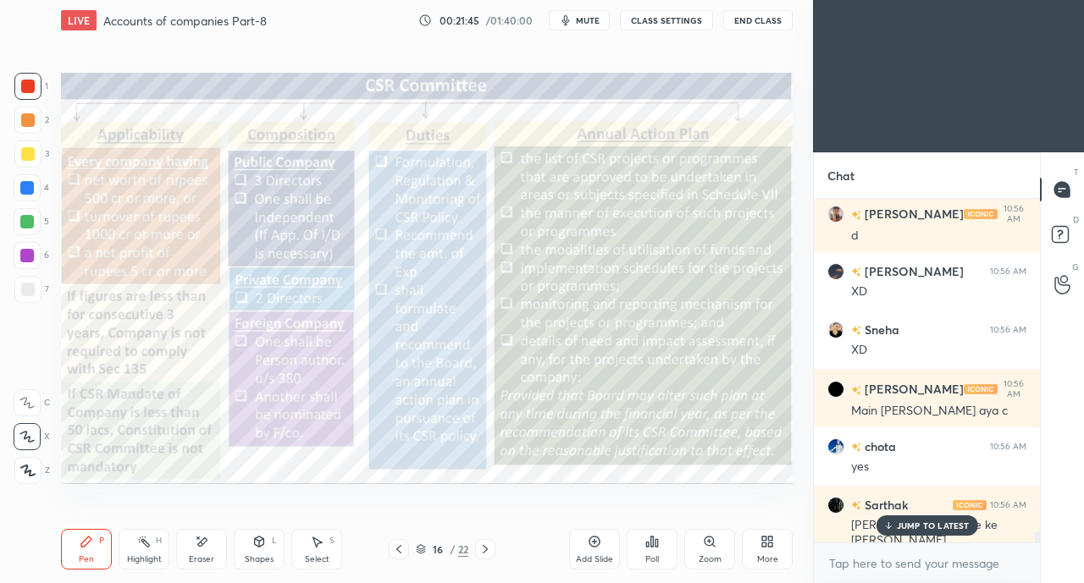
scroll to position [10773, 0]
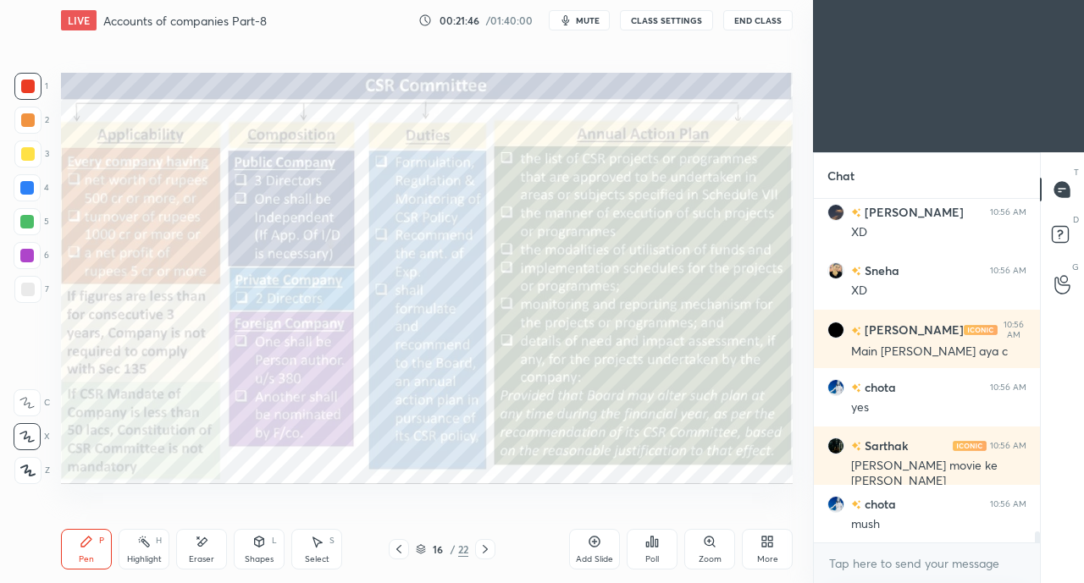
click at [911, 527] on div "mush" at bounding box center [938, 524] width 175 height 17
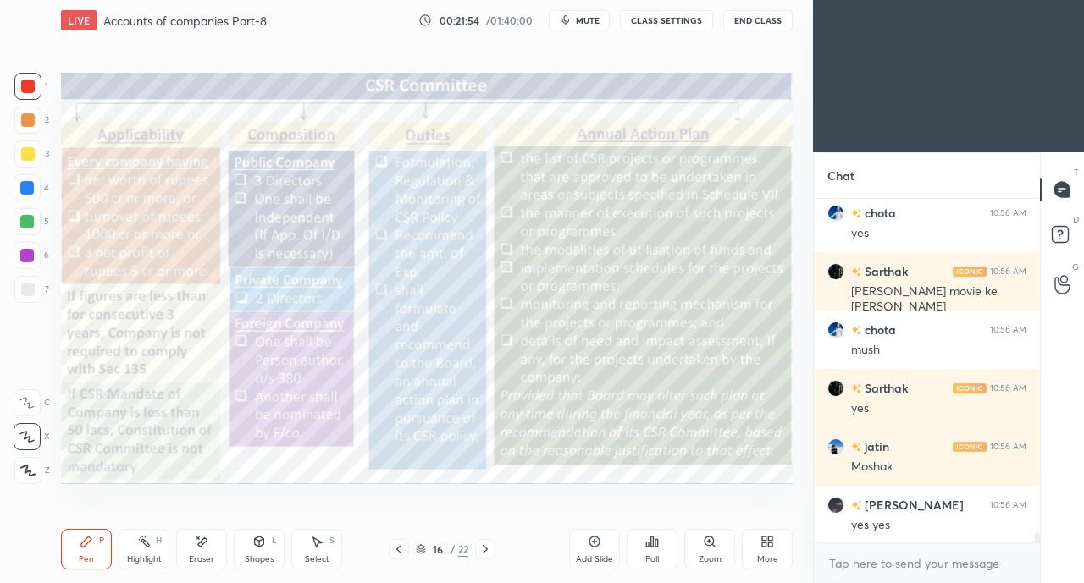
scroll to position [11007, 0]
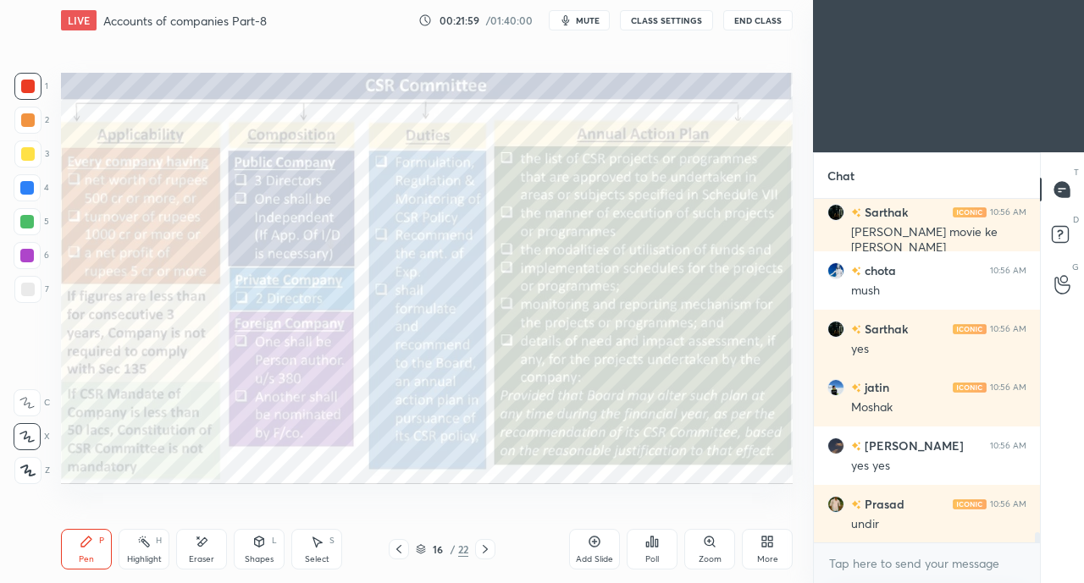
click at [396, 550] on icon at bounding box center [398, 549] width 5 height 8
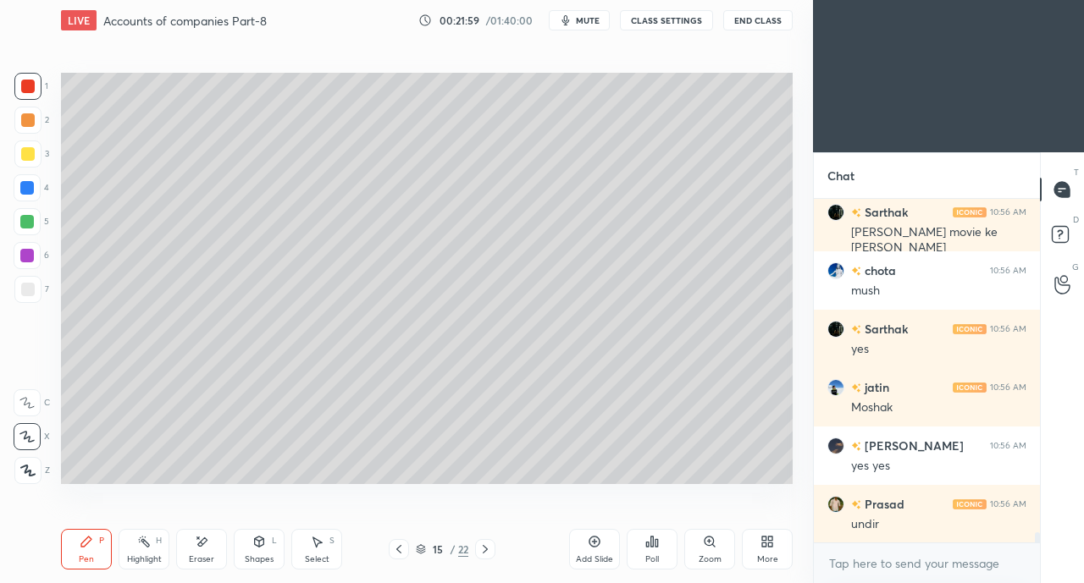
click at [397, 550] on icon at bounding box center [398, 549] width 5 height 8
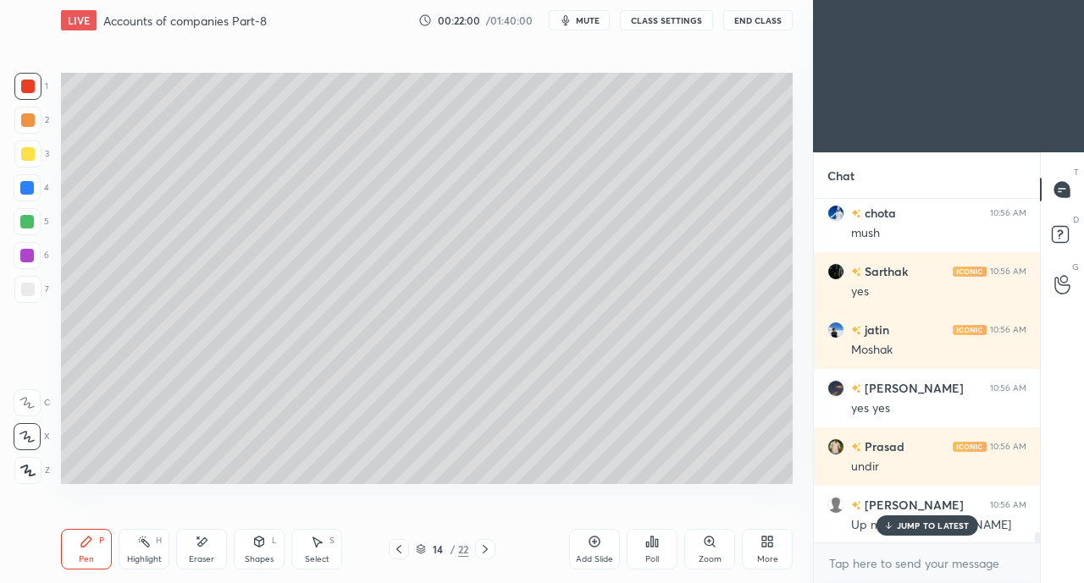
click at [399, 551] on icon at bounding box center [399, 550] width 14 height 14
click at [903, 544] on div "chota 10:56 AM hamare yaha bhi [PERSON_NAME] he" at bounding box center [927, 581] width 226 height 74
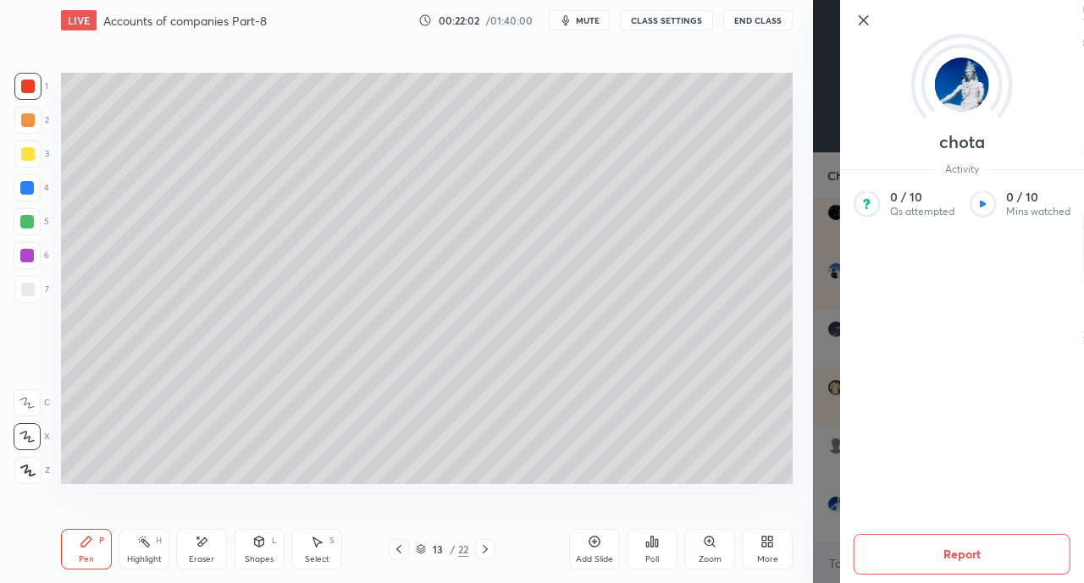
click at [738, 514] on div "Add Slide Poll Zoom More" at bounding box center [681, 549] width 224 height 95
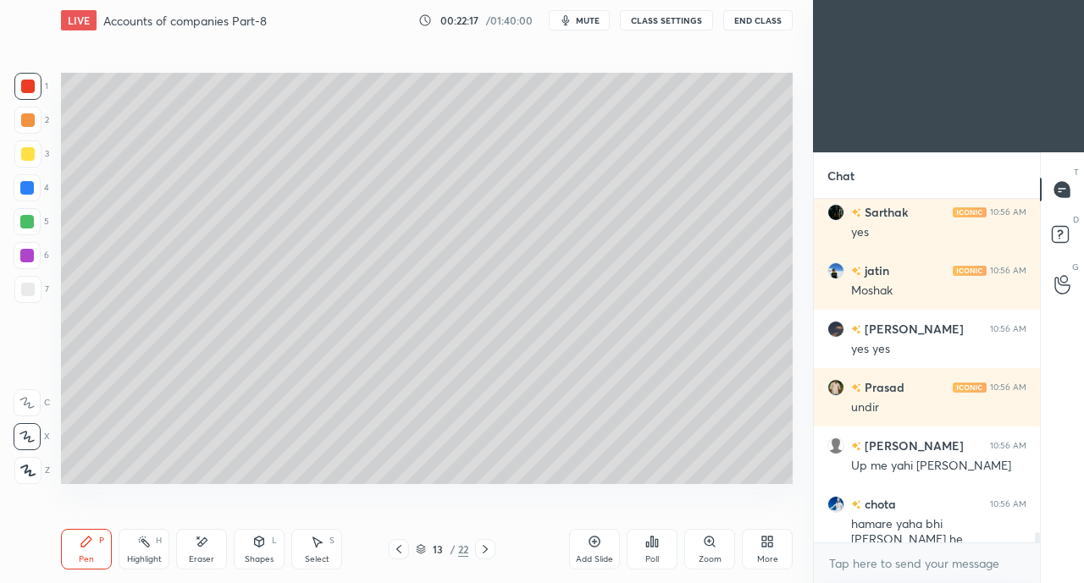
click at [487, 551] on icon at bounding box center [485, 550] width 14 height 14
click at [486, 554] on icon at bounding box center [485, 550] width 14 height 14
click at [484, 555] on icon at bounding box center [485, 550] width 14 height 14
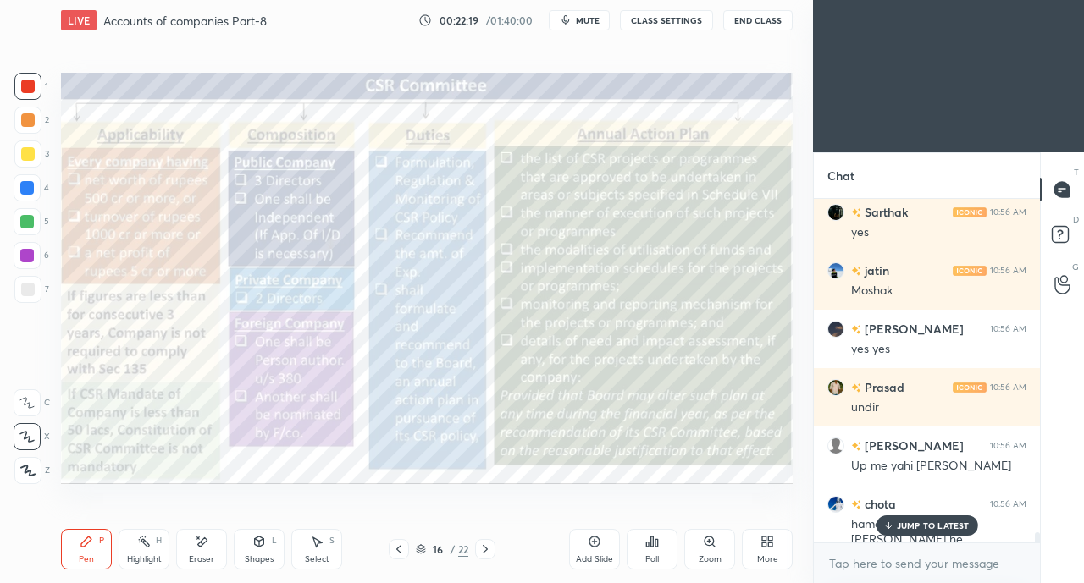
scroll to position [11182, 0]
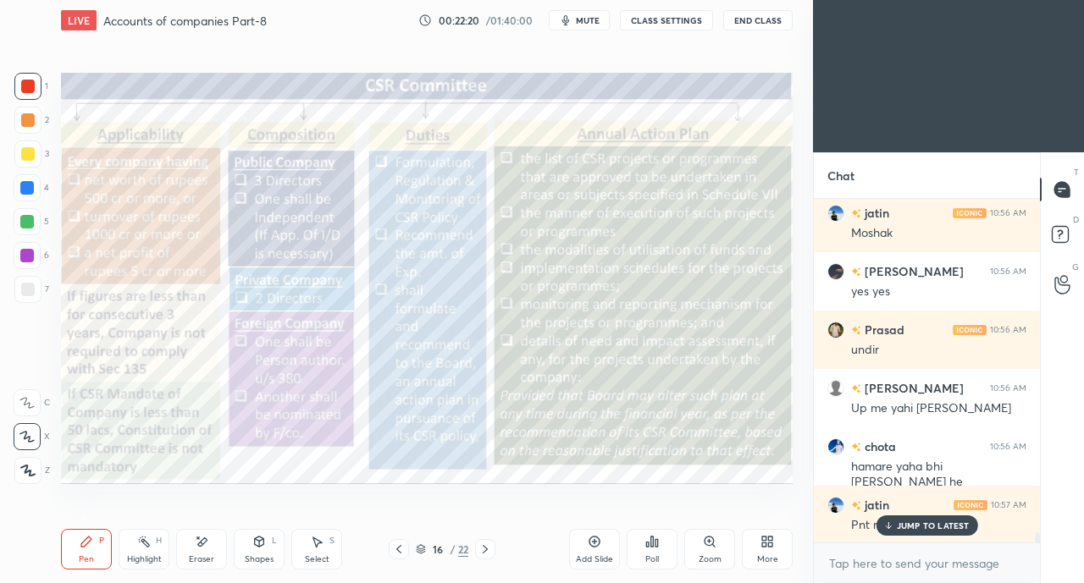
click at [907, 528] on p "JUMP TO LATEST" at bounding box center [933, 526] width 73 height 10
click at [27, 148] on div at bounding box center [28, 154] width 14 height 14
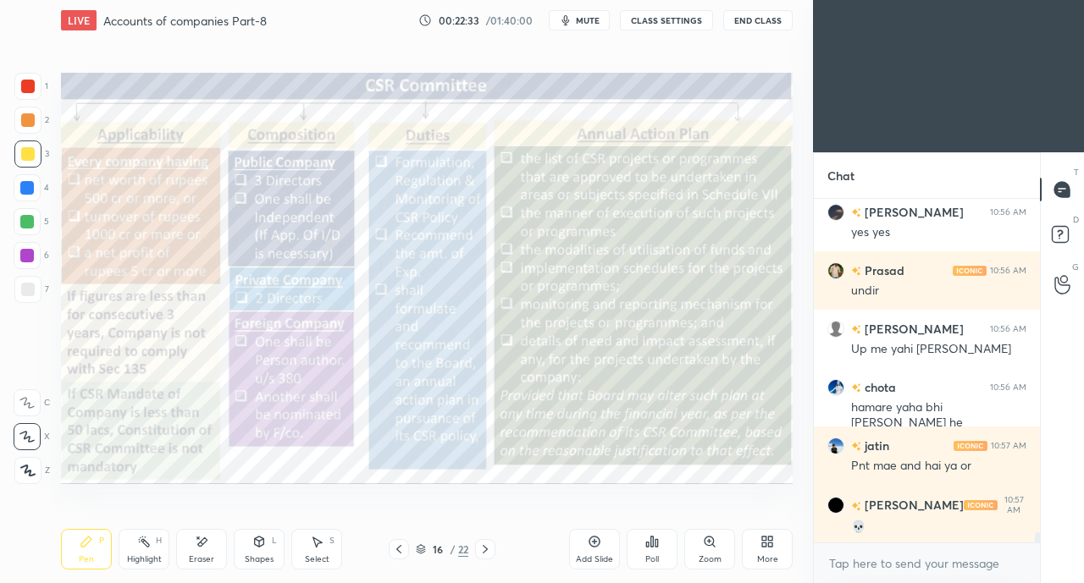
scroll to position [11298, 0]
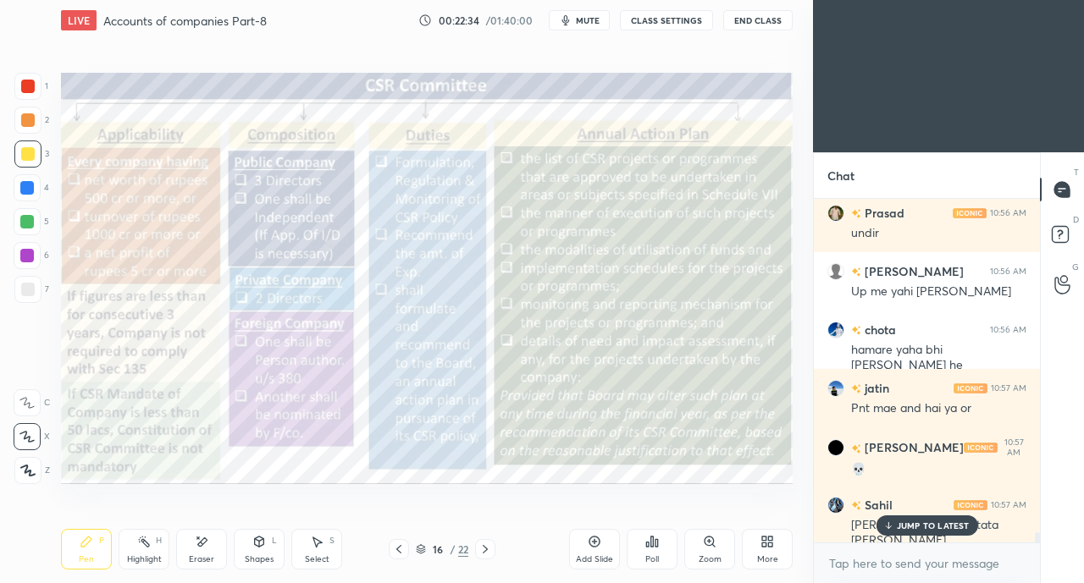
click at [909, 526] on p "JUMP TO LATEST" at bounding box center [933, 526] width 73 height 10
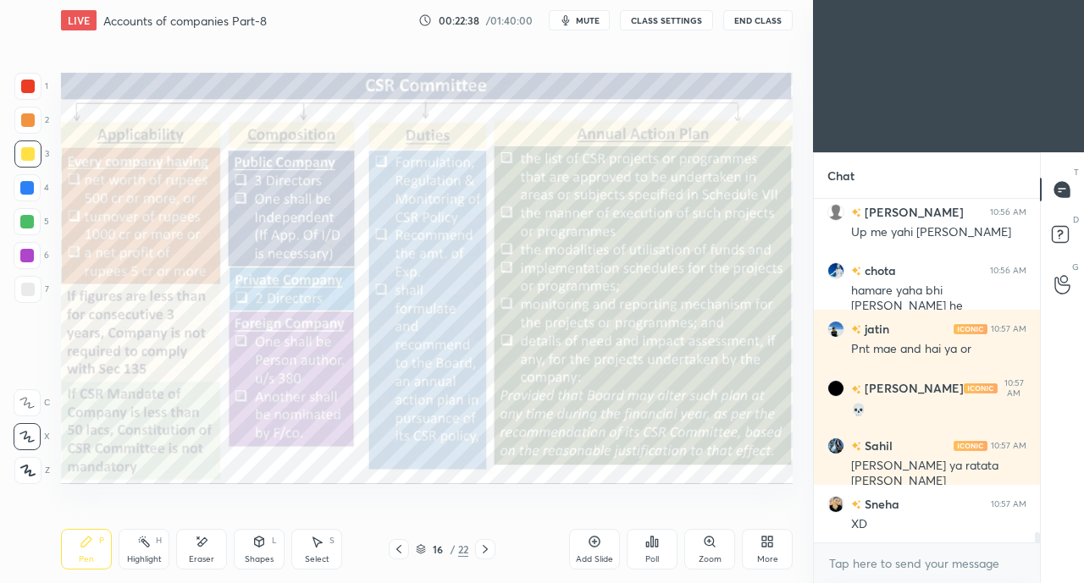
click at [29, 84] on div at bounding box center [28, 87] width 14 height 14
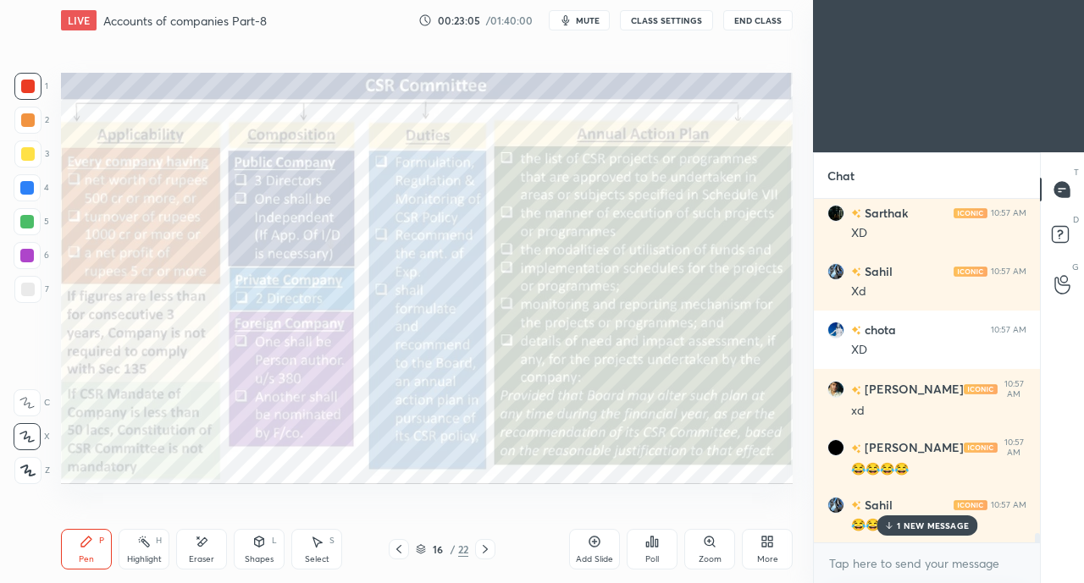
scroll to position [12059, 0]
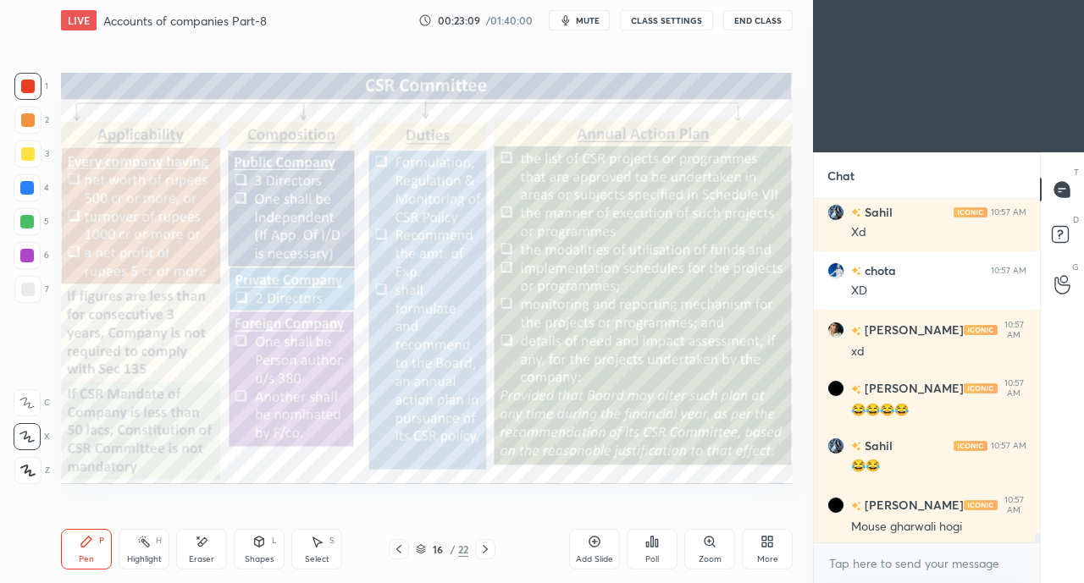
click at [662, 22] on button "CLASS SETTINGS" at bounding box center [666, 20] width 93 height 20
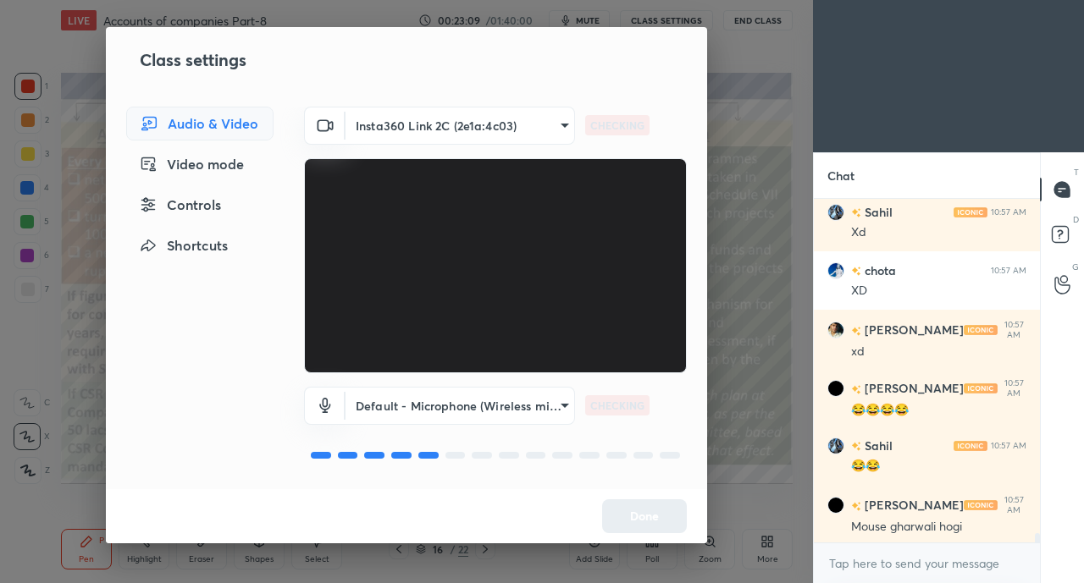
click at [228, 202] on div "Controls" at bounding box center [199, 205] width 147 height 34
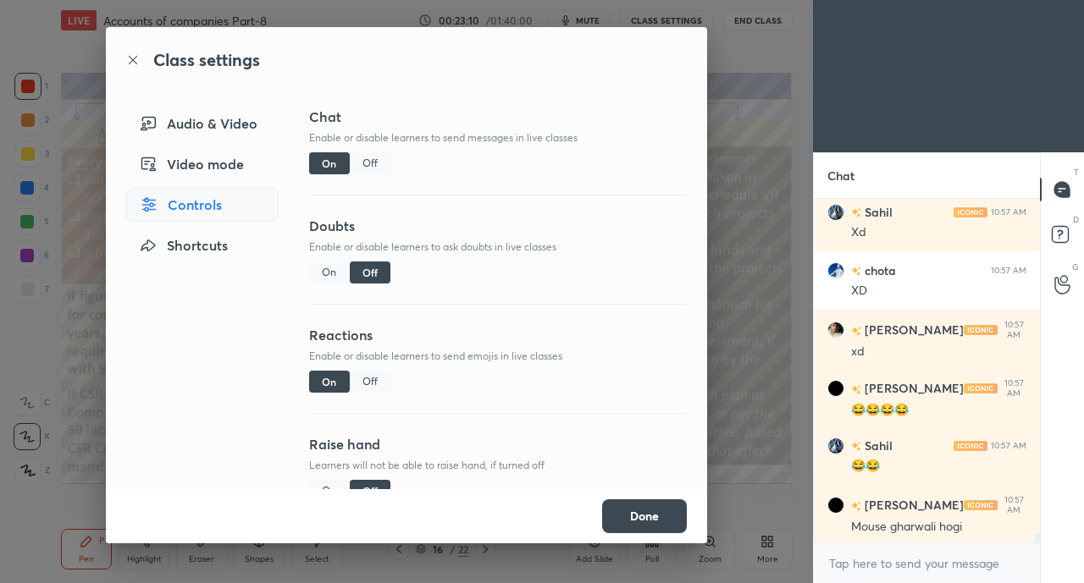
click at [369, 156] on div "Off" at bounding box center [370, 163] width 41 height 22
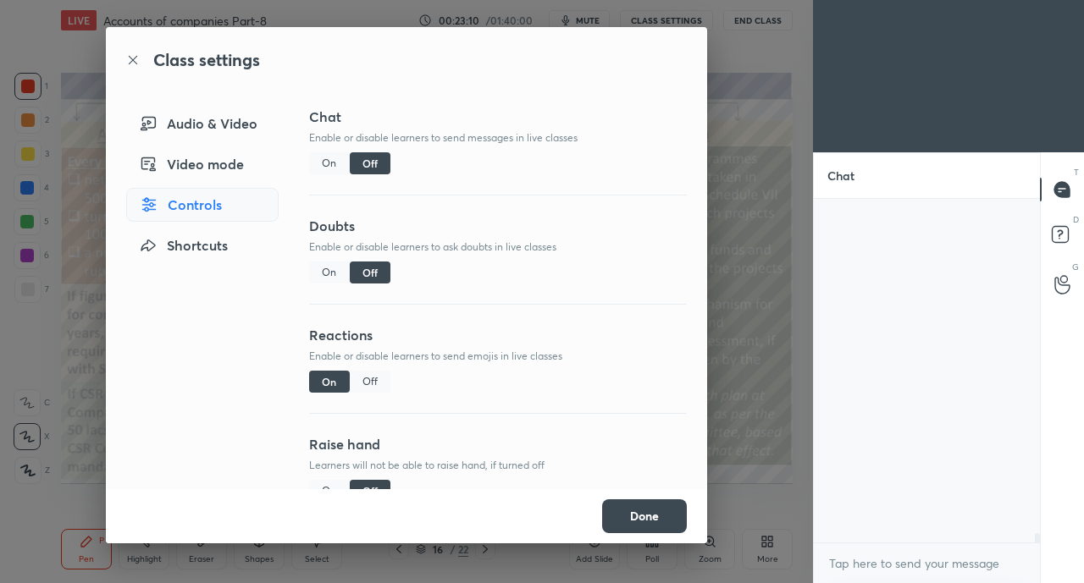
scroll to position [304, 221]
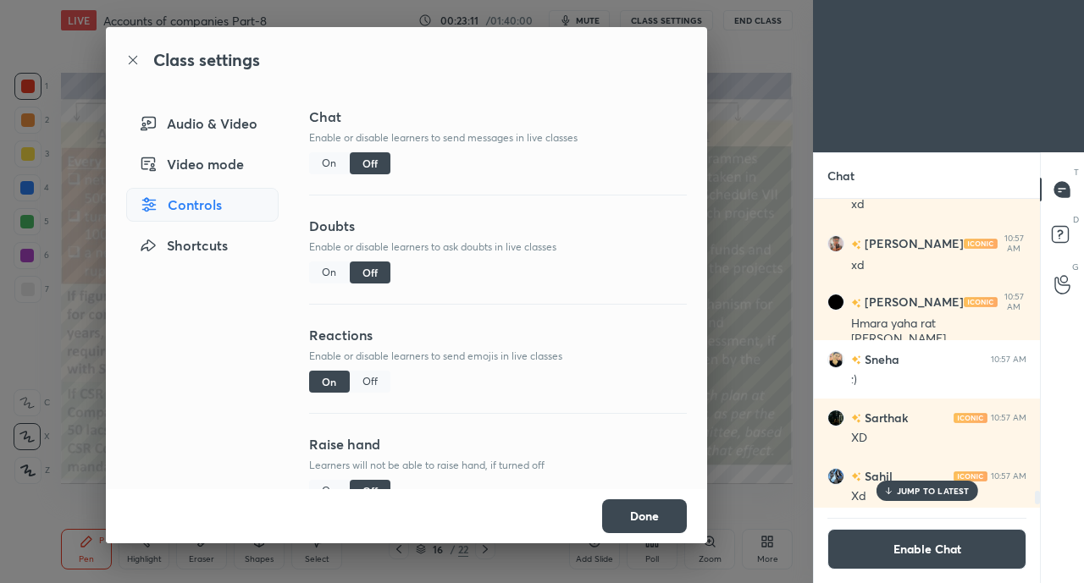
click at [367, 384] on div "Off" at bounding box center [370, 382] width 41 height 22
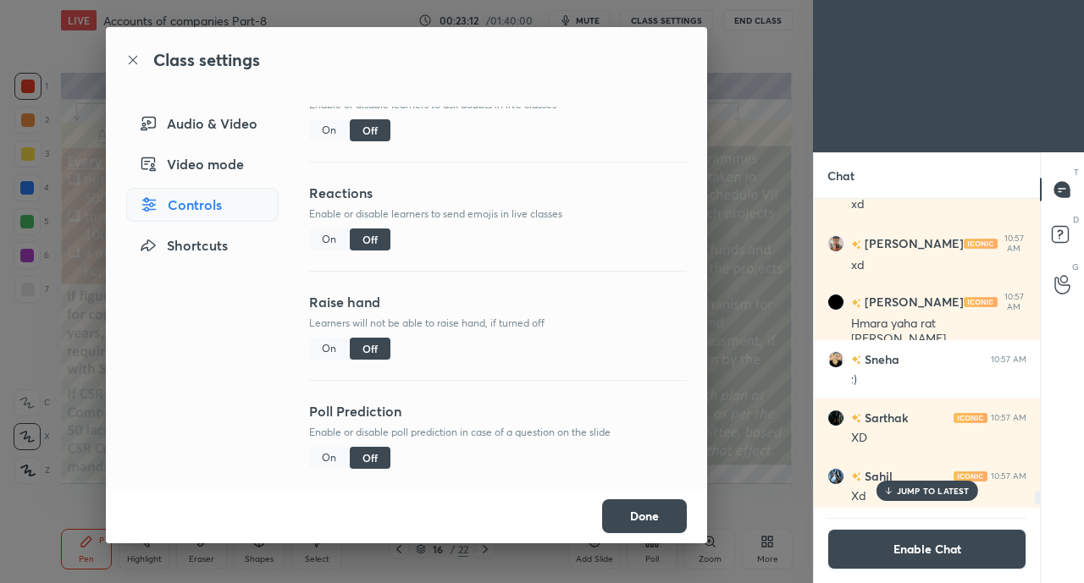
scroll to position [147, 0]
click at [642, 512] on button "Done" at bounding box center [644, 517] width 85 height 34
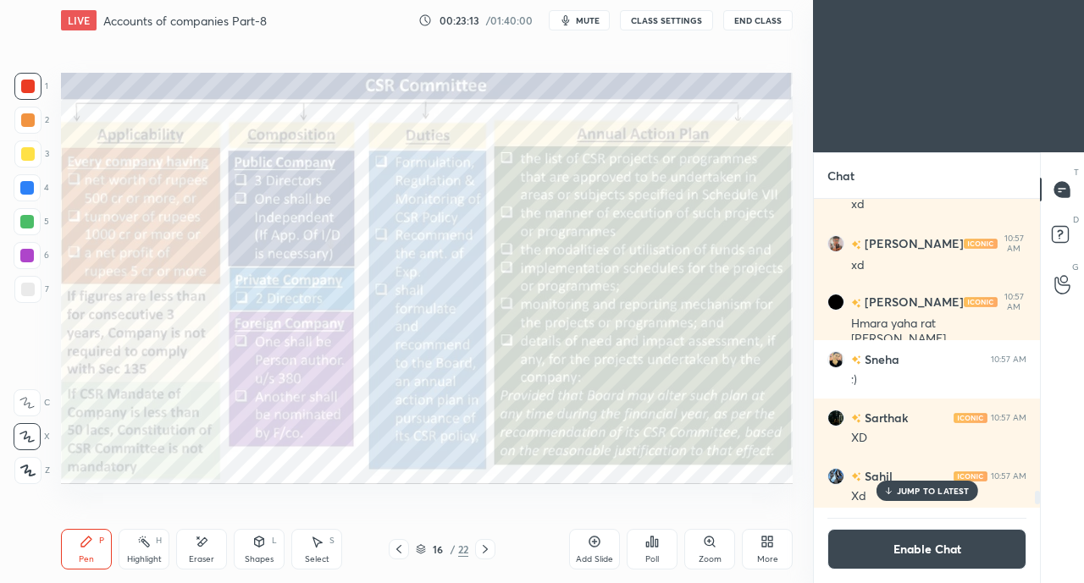
click at [934, 486] on p "JUMP TO LATEST" at bounding box center [933, 491] width 73 height 10
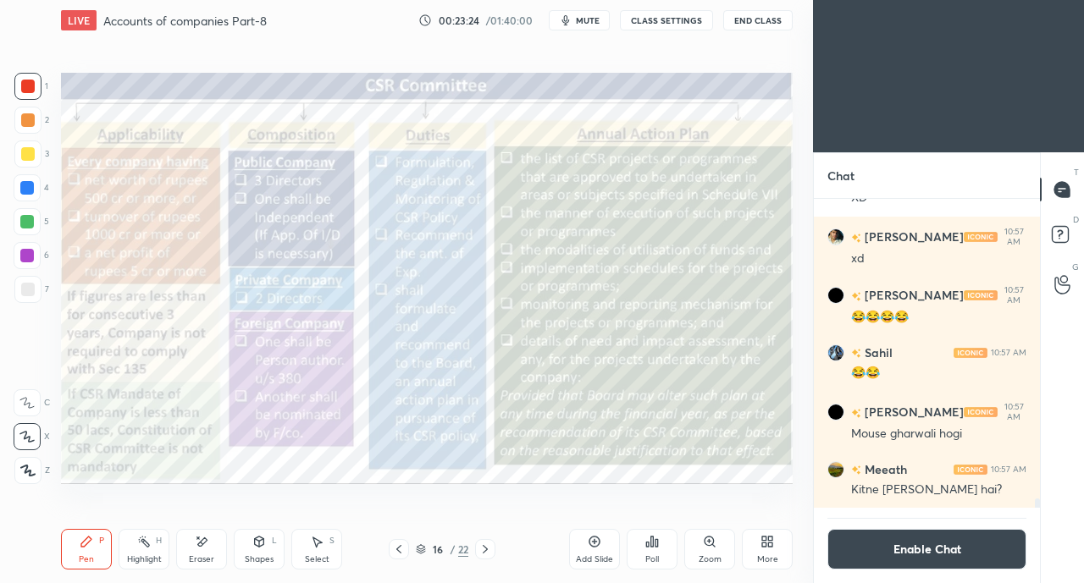
click at [28, 152] on div at bounding box center [28, 154] width 14 height 14
click at [36, 88] on div at bounding box center [27, 86] width 27 height 27
click at [15, 467] on div at bounding box center [27, 470] width 27 height 27
click at [29, 155] on div at bounding box center [28, 154] width 14 height 14
click at [210, 550] on div "Eraser" at bounding box center [201, 549] width 51 height 41
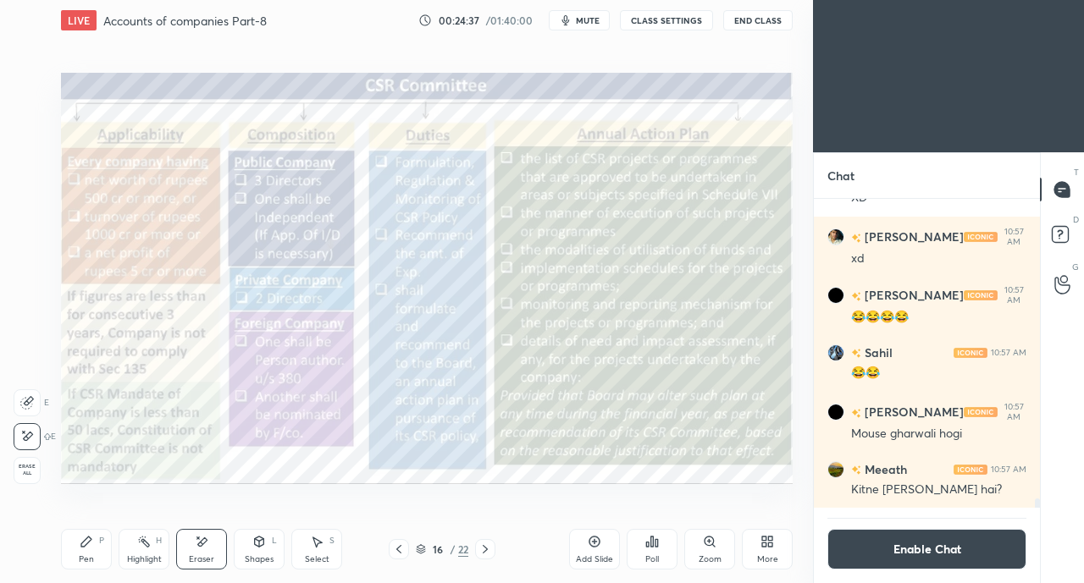
click at [86, 546] on icon at bounding box center [87, 542] width 14 height 14
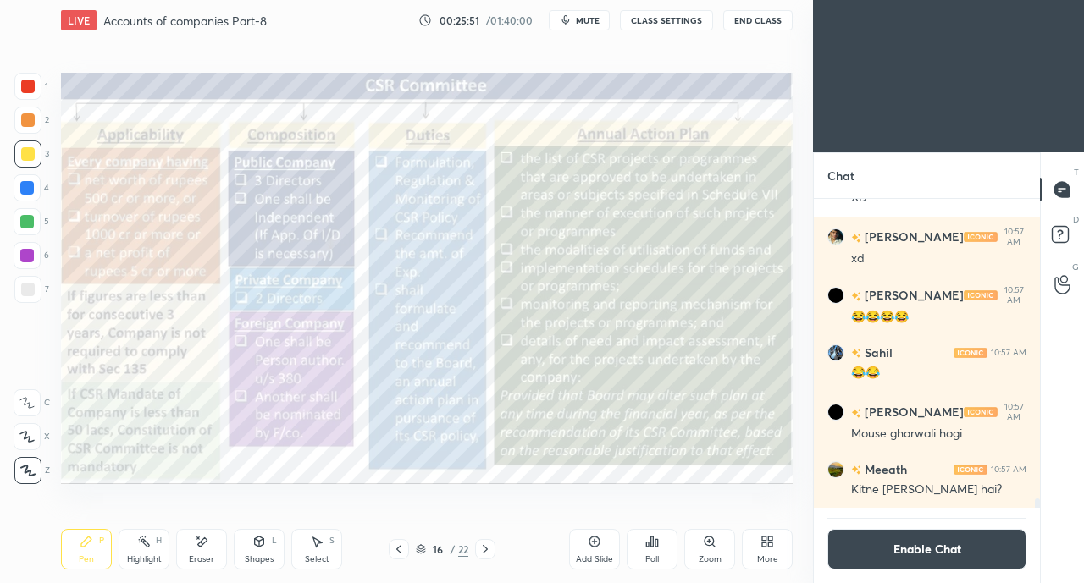
click at [936, 539] on button "Enable Chat" at bounding box center [926, 549] width 199 height 41
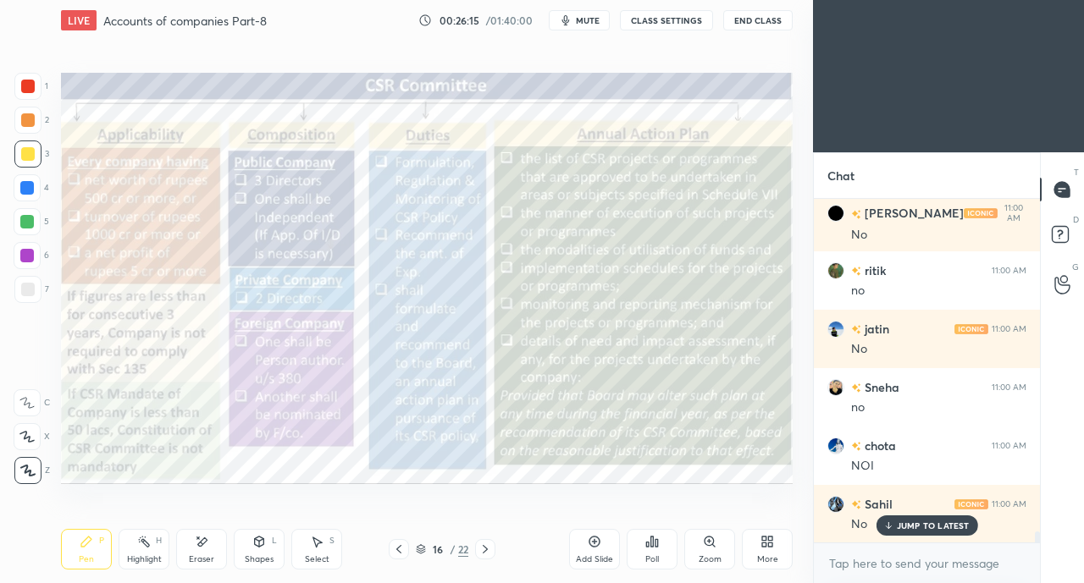
scroll to position [10054, 0]
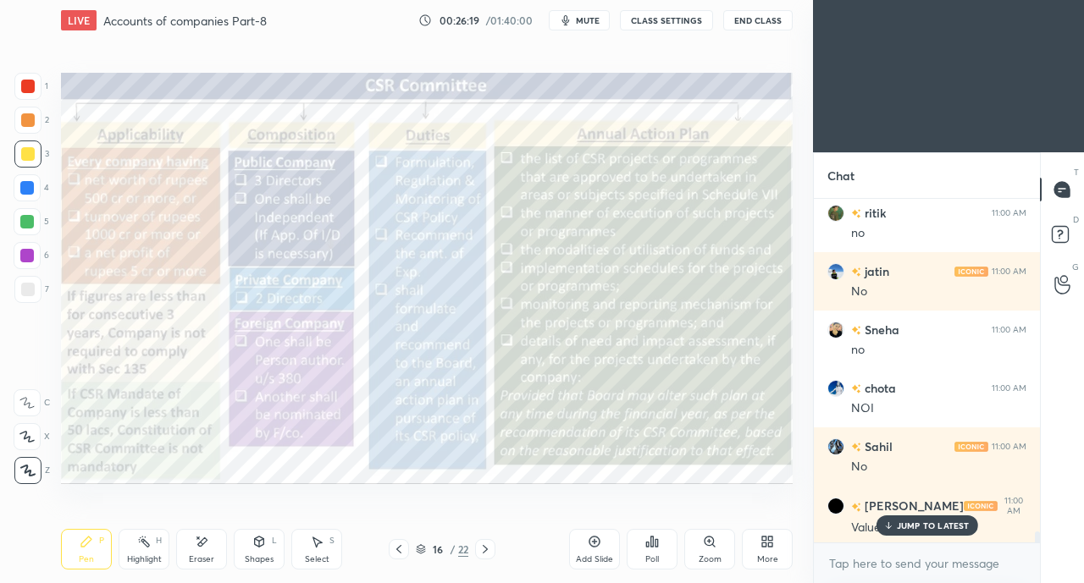
click at [920, 529] on p "JUMP TO LATEST" at bounding box center [933, 526] width 73 height 10
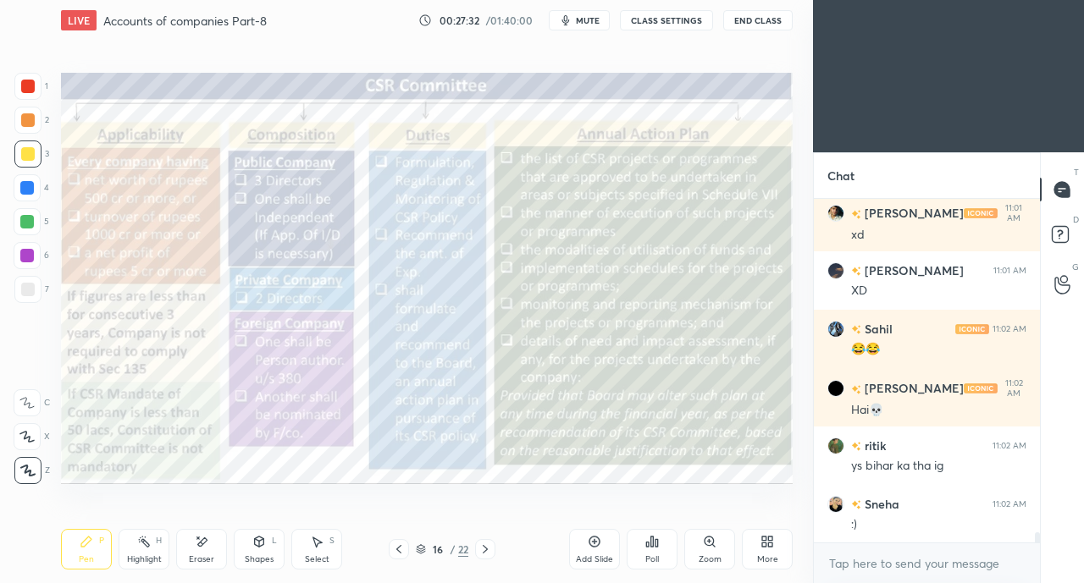
scroll to position [11021, 0]
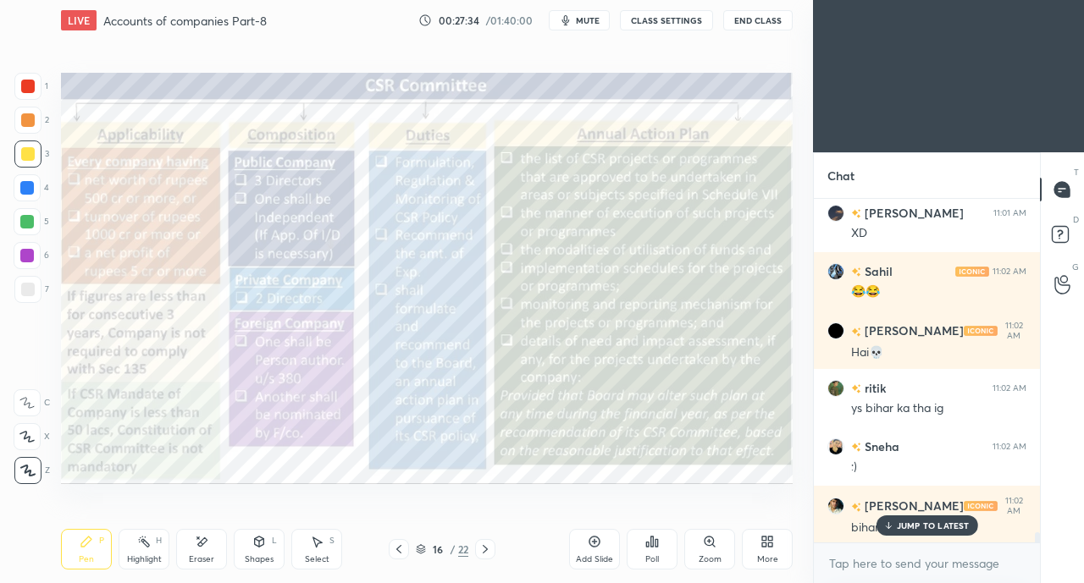
click at [923, 526] on p "JUMP TO LATEST" at bounding box center [933, 526] width 73 height 10
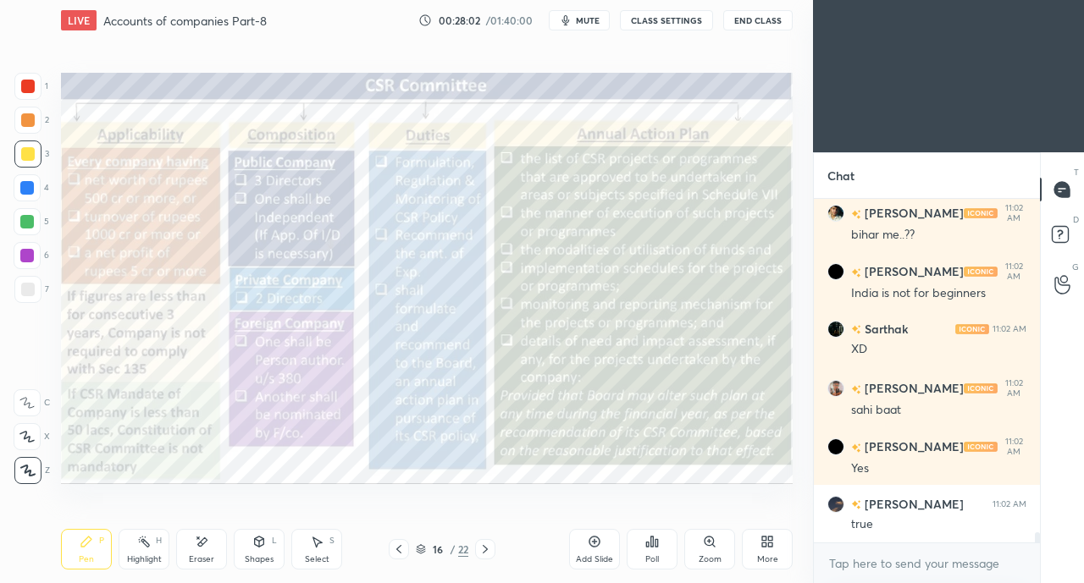
scroll to position [11371, 0]
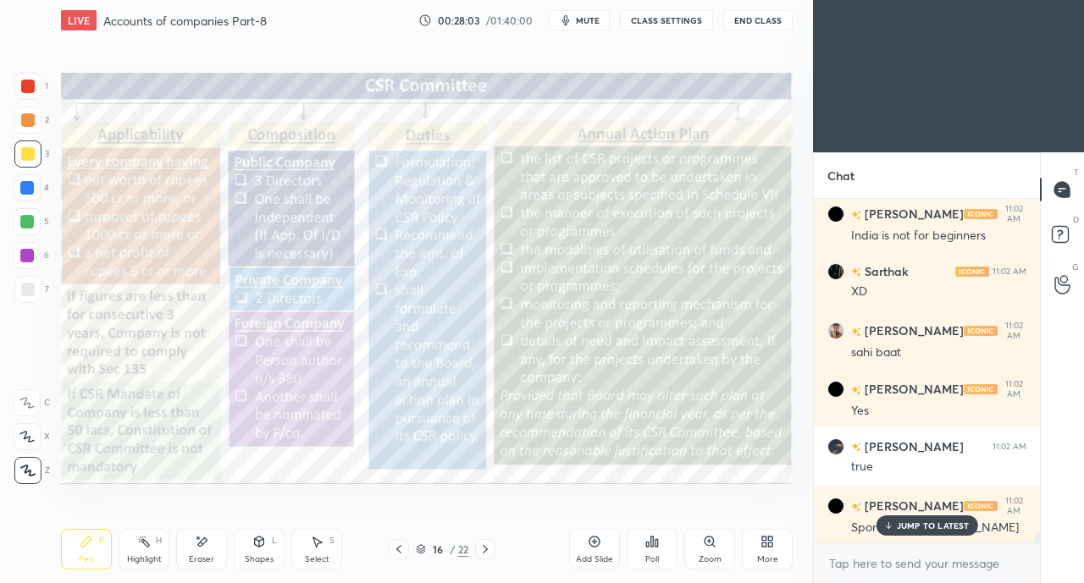
click at [893, 524] on icon at bounding box center [887, 526] width 11 height 10
click at [402, 551] on icon at bounding box center [399, 550] width 14 height 14
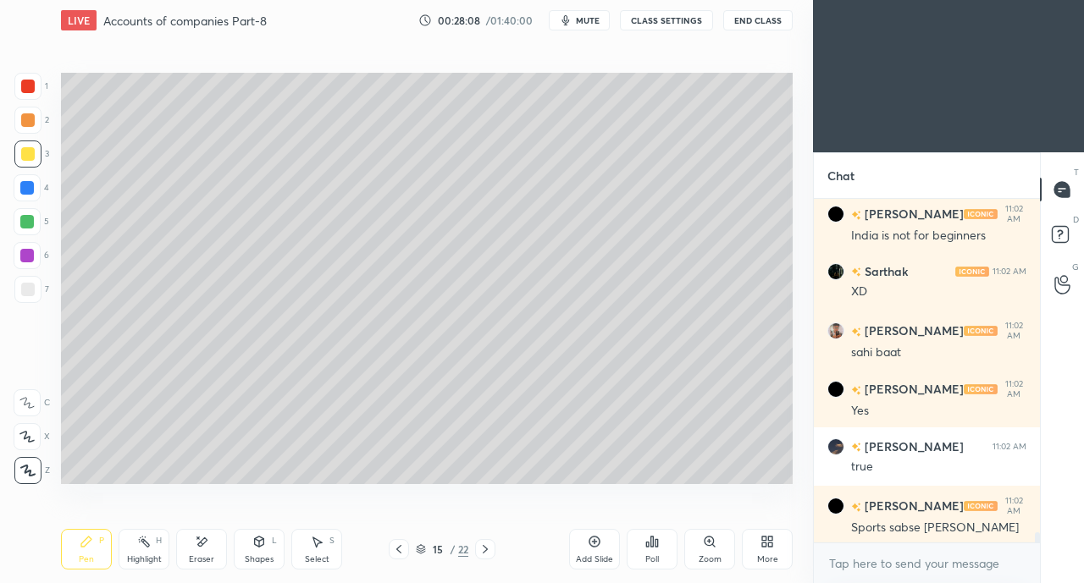
click at [403, 551] on icon at bounding box center [399, 550] width 14 height 14
click at [482, 550] on icon at bounding box center [485, 550] width 14 height 14
click at [30, 157] on div at bounding box center [28, 154] width 14 height 14
click at [35, 431] on div at bounding box center [27, 436] width 27 height 27
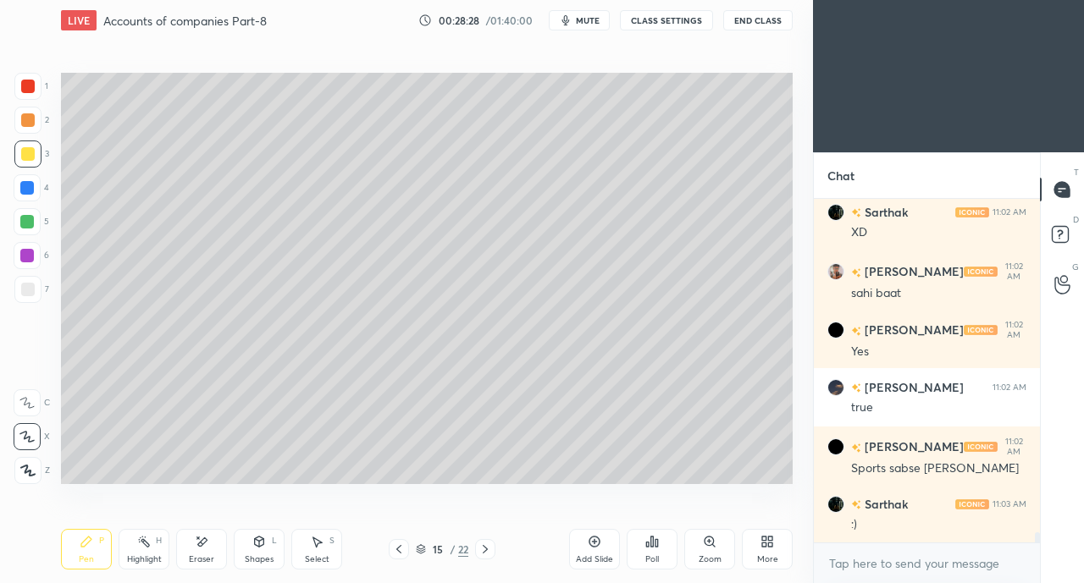
click at [26, 272] on div "6" at bounding box center [32, 259] width 36 height 34
click at [25, 287] on div at bounding box center [28, 290] width 14 height 14
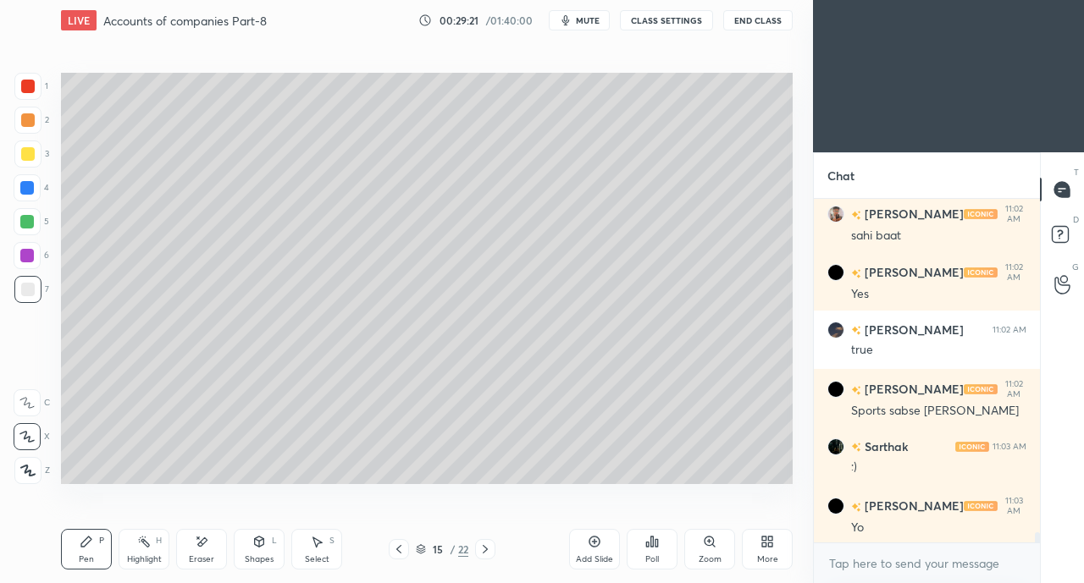
scroll to position [11547, 0]
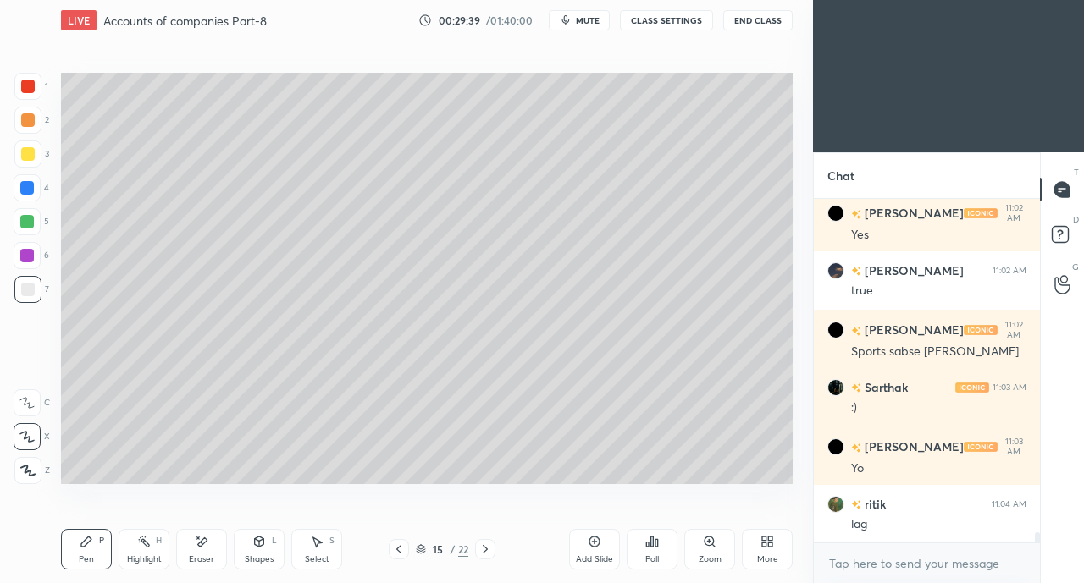
click at [215, 546] on div "Eraser" at bounding box center [201, 549] width 51 height 41
click at [85, 550] on div "Pen P" at bounding box center [86, 549] width 51 height 41
click at [489, 542] on div at bounding box center [485, 549] width 20 height 20
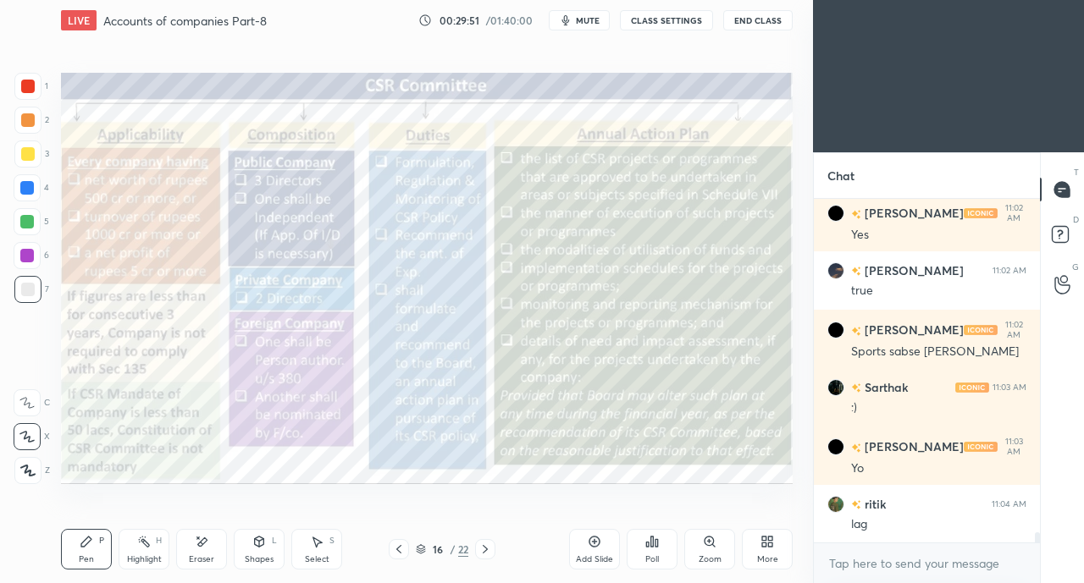
click at [395, 548] on icon at bounding box center [399, 550] width 14 height 14
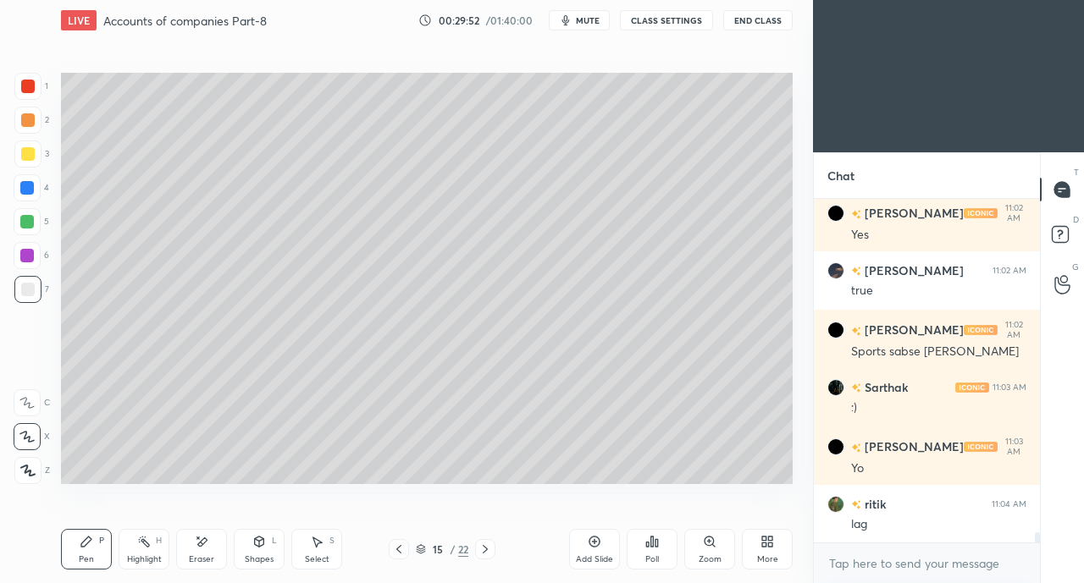
click at [592, 538] on icon at bounding box center [594, 542] width 11 height 11
click at [258, 545] on icon at bounding box center [259, 542] width 9 height 10
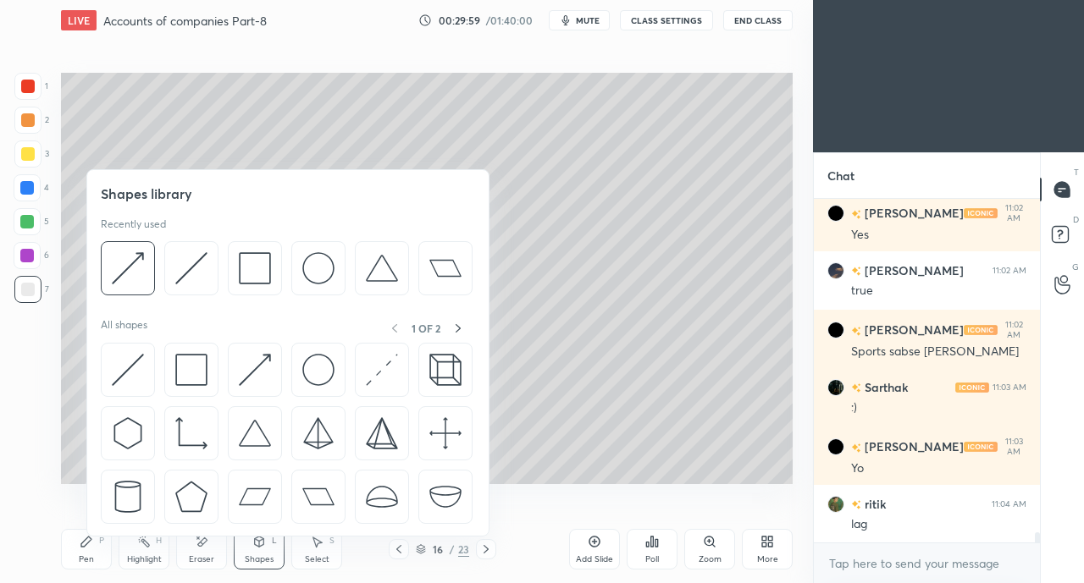
click at [191, 372] on img at bounding box center [191, 370] width 32 height 32
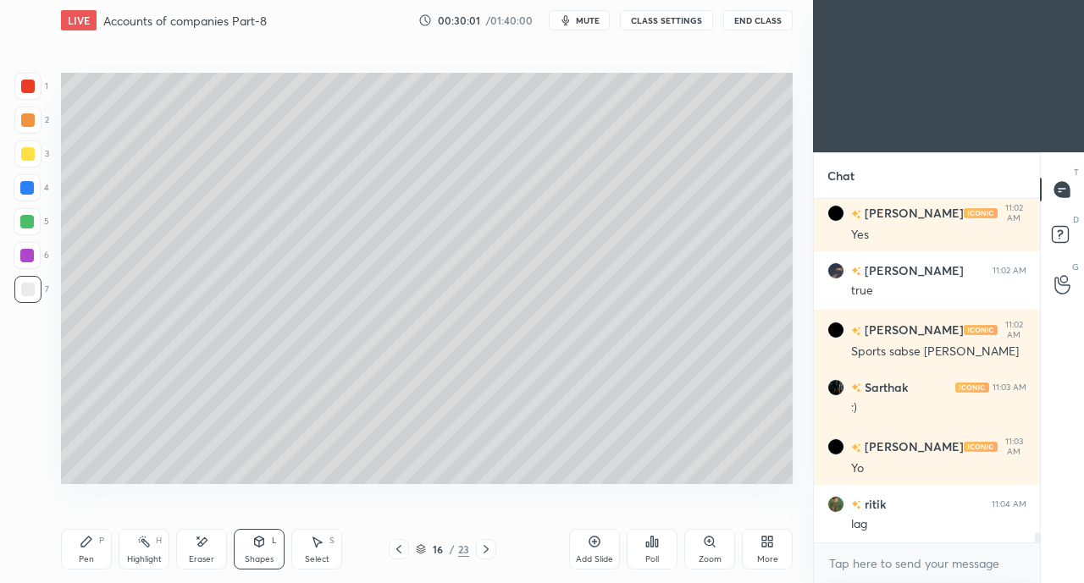
click at [270, 548] on div "Shapes L" at bounding box center [259, 549] width 51 height 41
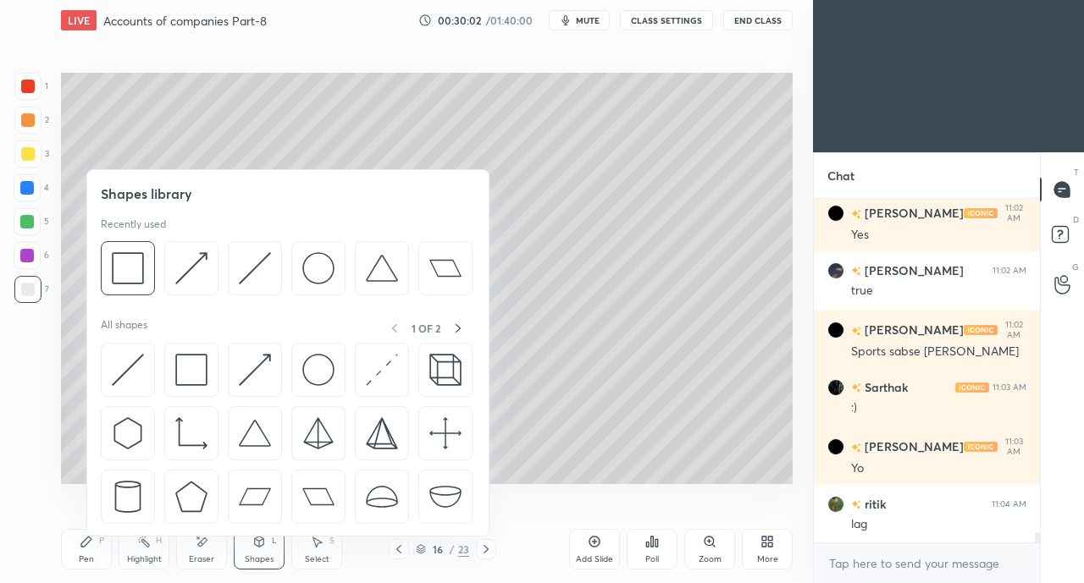
click at [130, 377] on img at bounding box center [128, 370] width 32 height 32
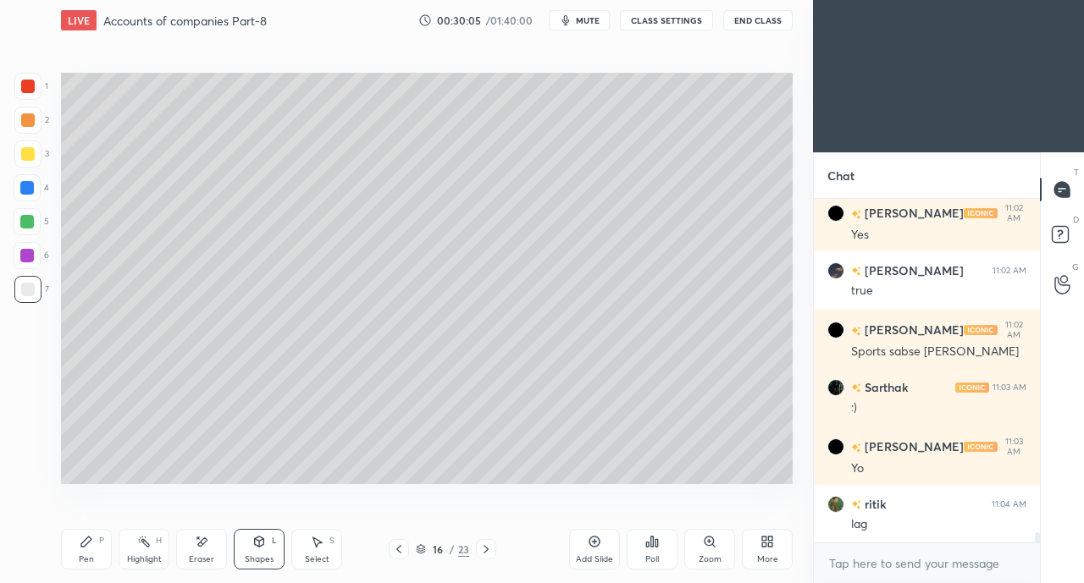
click at [90, 555] on div "Pen" at bounding box center [86, 559] width 15 height 8
click at [30, 154] on div at bounding box center [28, 154] width 14 height 14
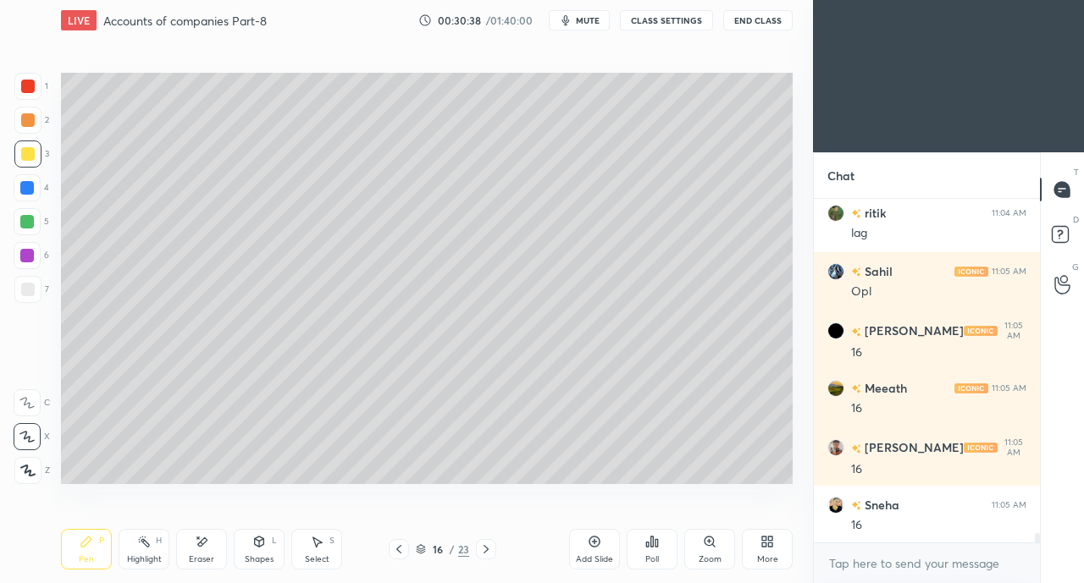
scroll to position [11955, 0]
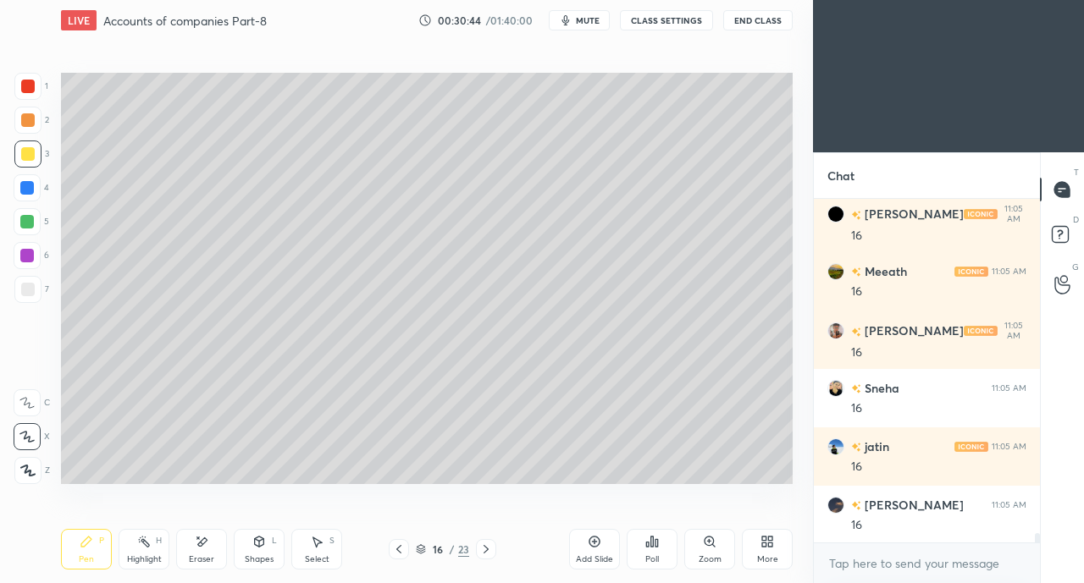
click at [28, 290] on div at bounding box center [28, 290] width 14 height 14
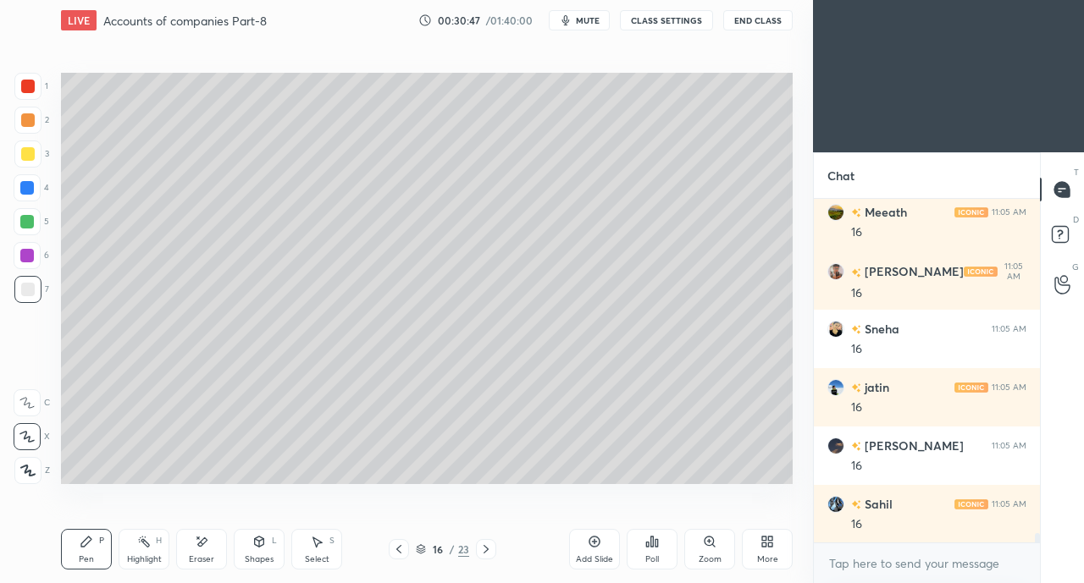
click at [202, 540] on icon at bounding box center [202, 542] width 9 height 8
click at [85, 544] on icon at bounding box center [86, 542] width 10 height 10
click at [208, 542] on div "Eraser" at bounding box center [201, 549] width 51 height 41
click at [91, 553] on div "Pen P" at bounding box center [86, 549] width 51 height 41
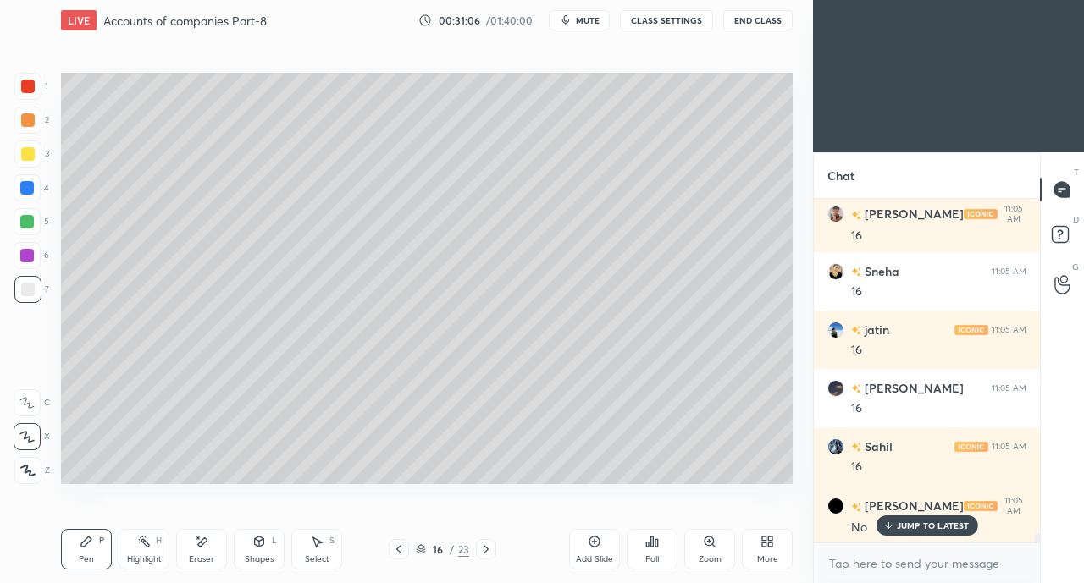
click at [892, 524] on icon at bounding box center [887, 526] width 11 height 10
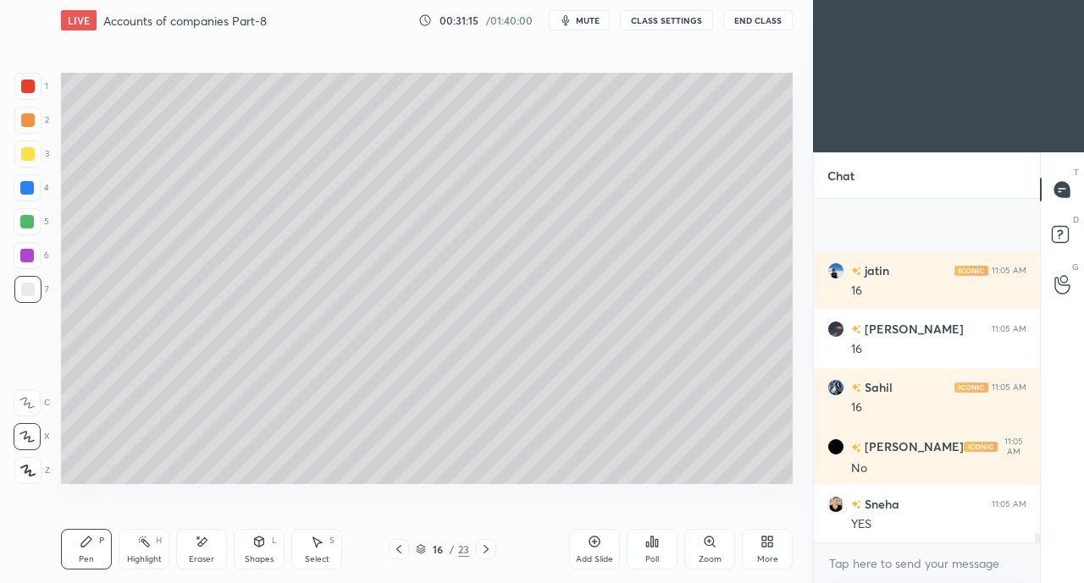
scroll to position [12248, 0]
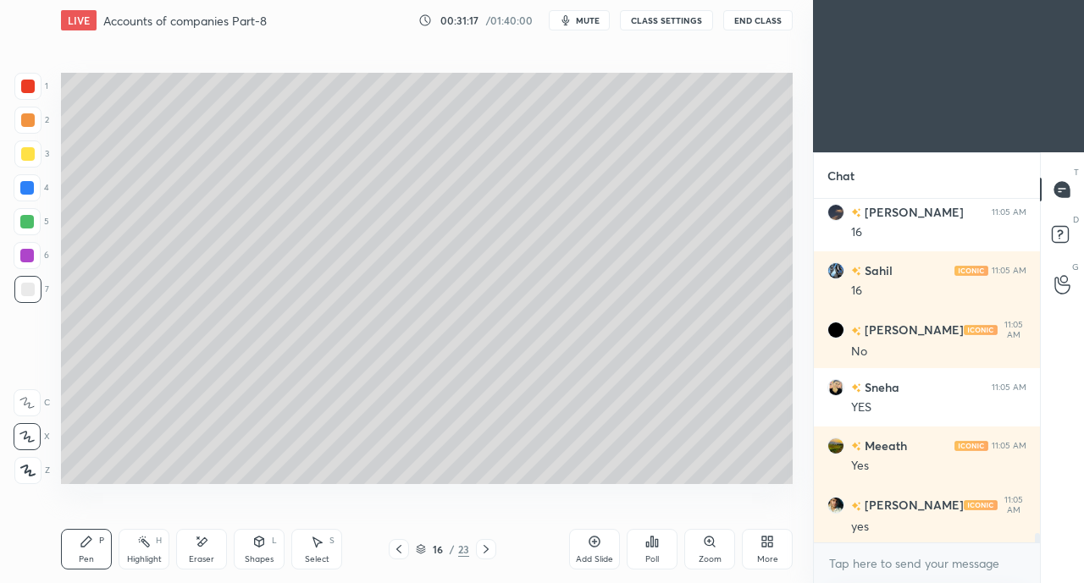
click at [257, 548] on icon at bounding box center [259, 542] width 14 height 14
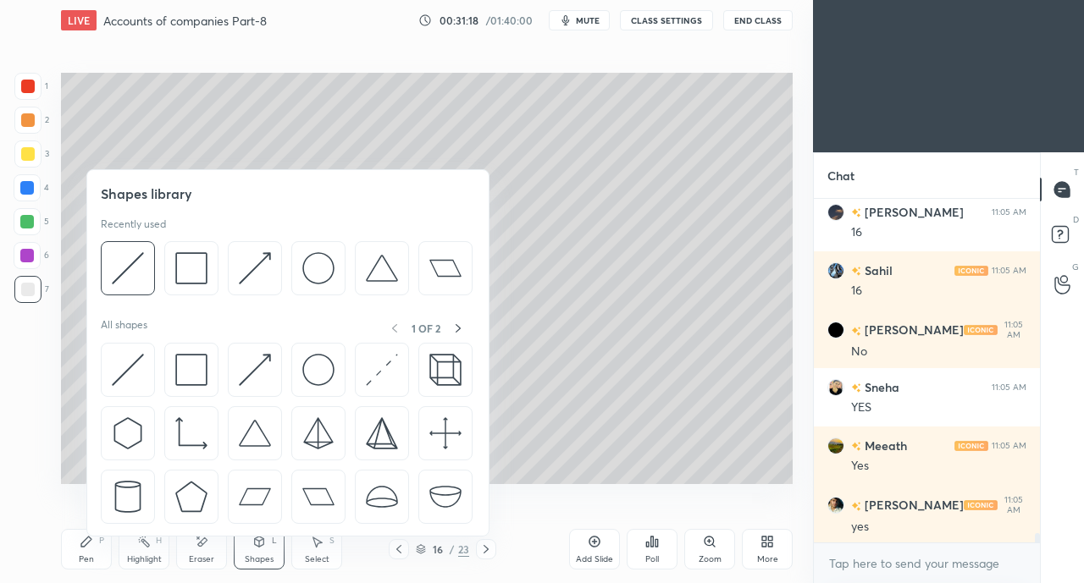
click at [130, 368] on img at bounding box center [128, 370] width 32 height 32
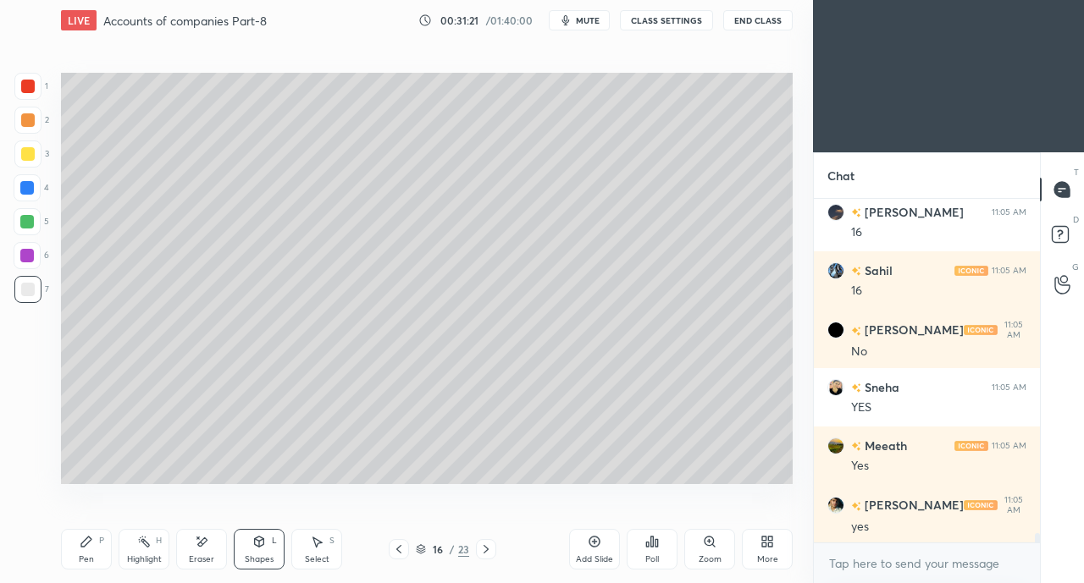
click at [104, 548] on div "Pen P" at bounding box center [86, 549] width 51 height 41
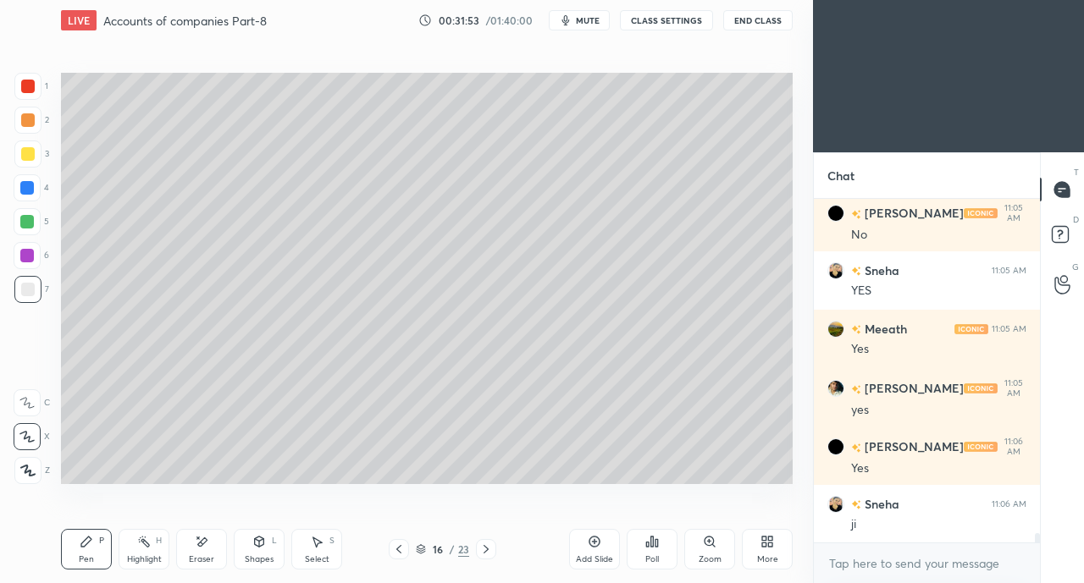
scroll to position [12423, 0]
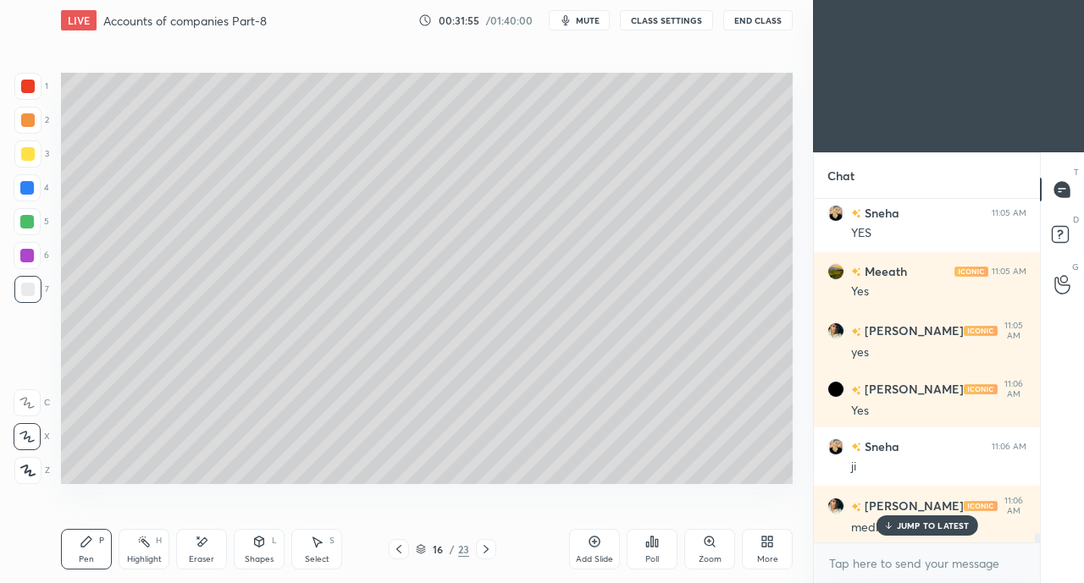
click at [914, 522] on p "JUMP TO LATEST" at bounding box center [933, 526] width 73 height 10
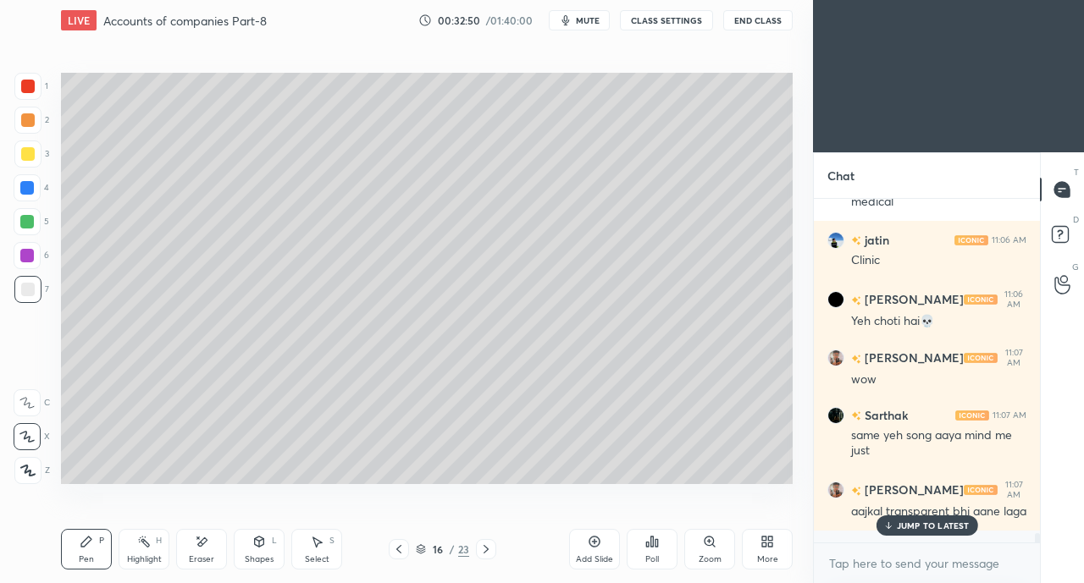
scroll to position [12938, 0]
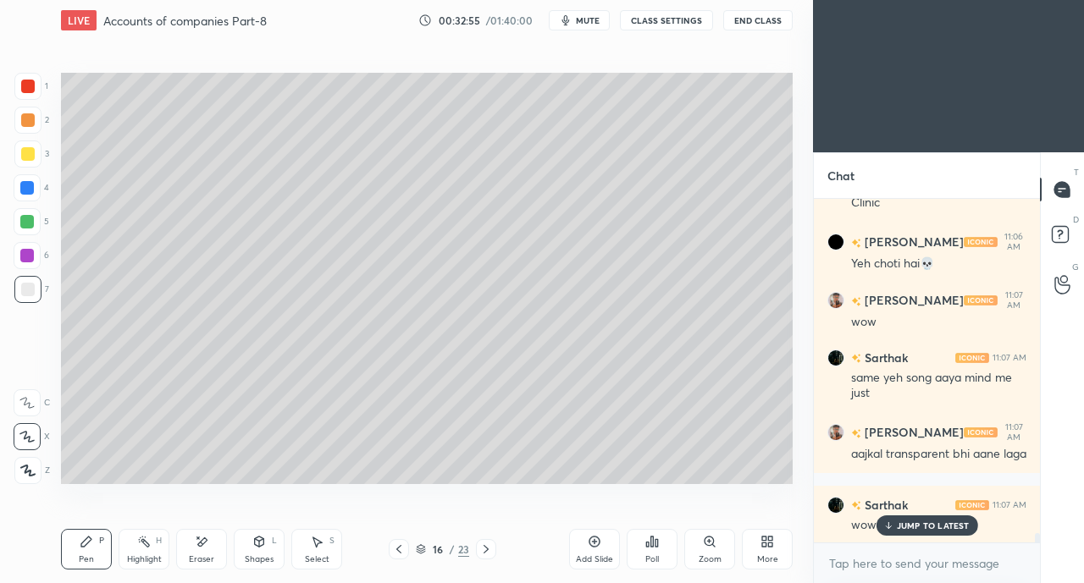
click at [898, 527] on p "JUMP TO LATEST" at bounding box center [933, 526] width 73 height 10
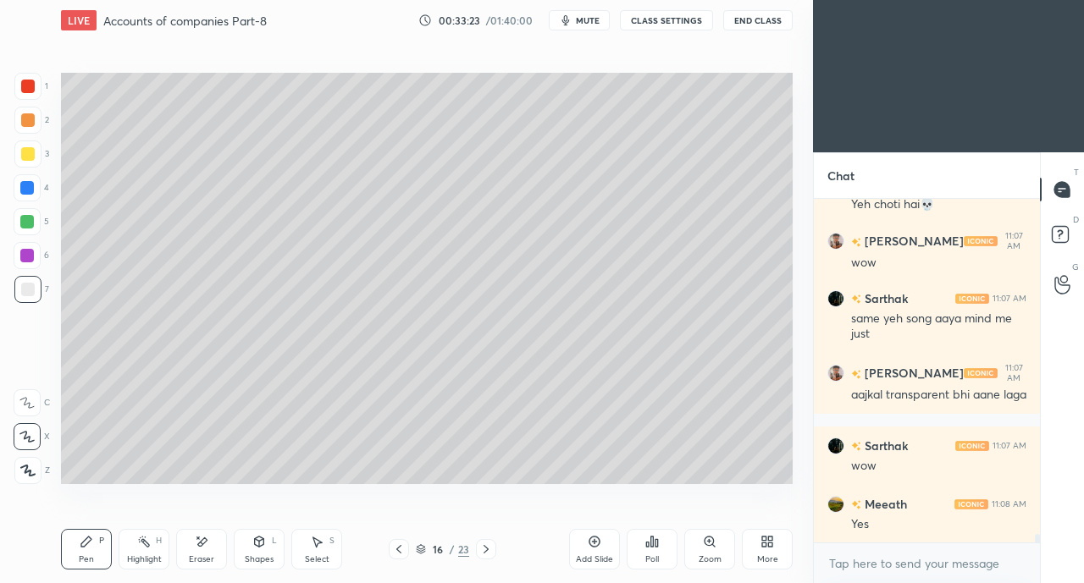
scroll to position [13054, 0]
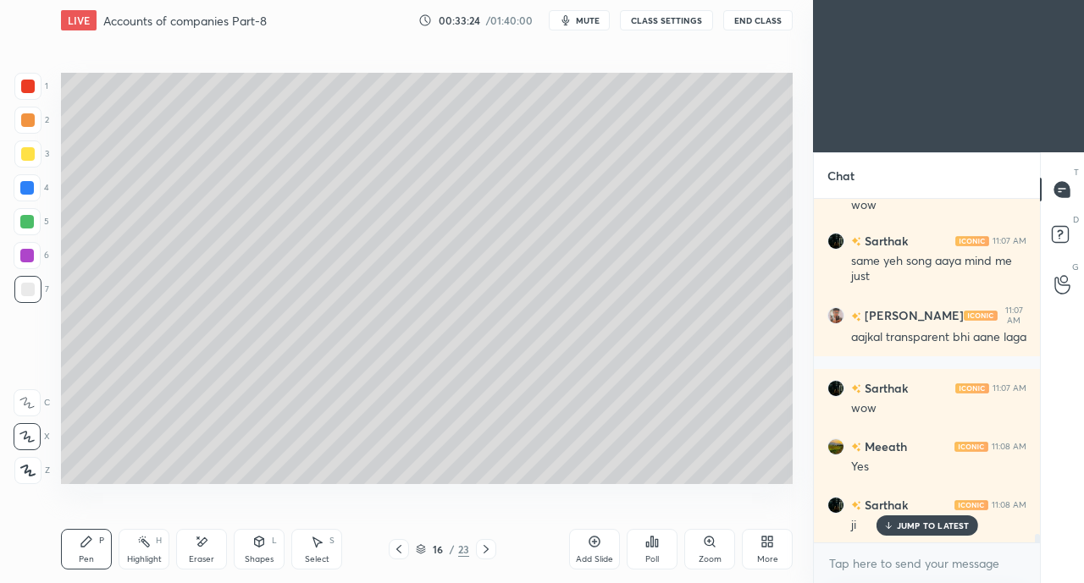
click at [914, 525] on p "JUMP TO LATEST" at bounding box center [933, 526] width 73 height 10
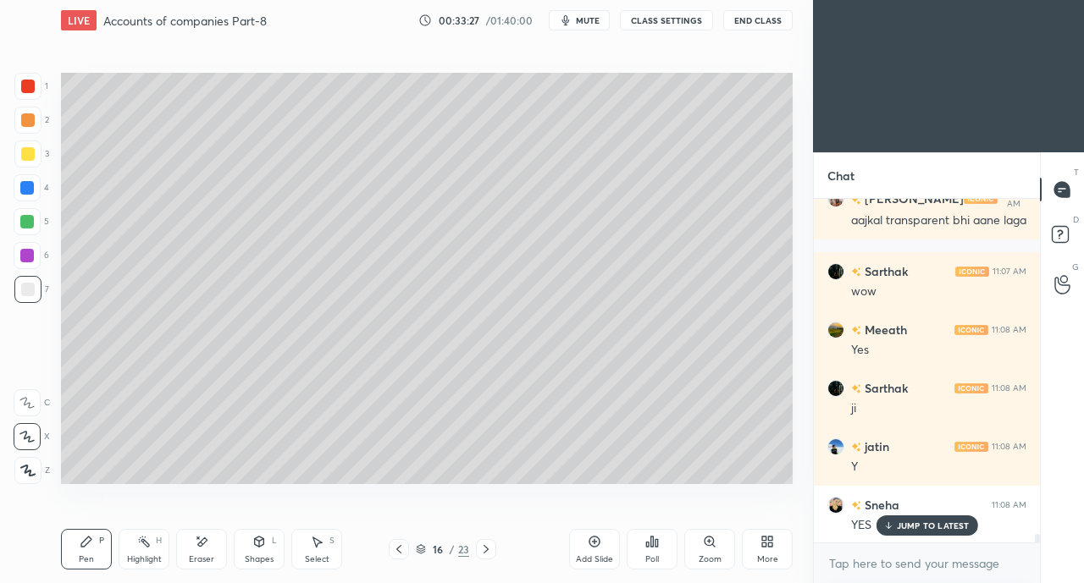
scroll to position [13231, 0]
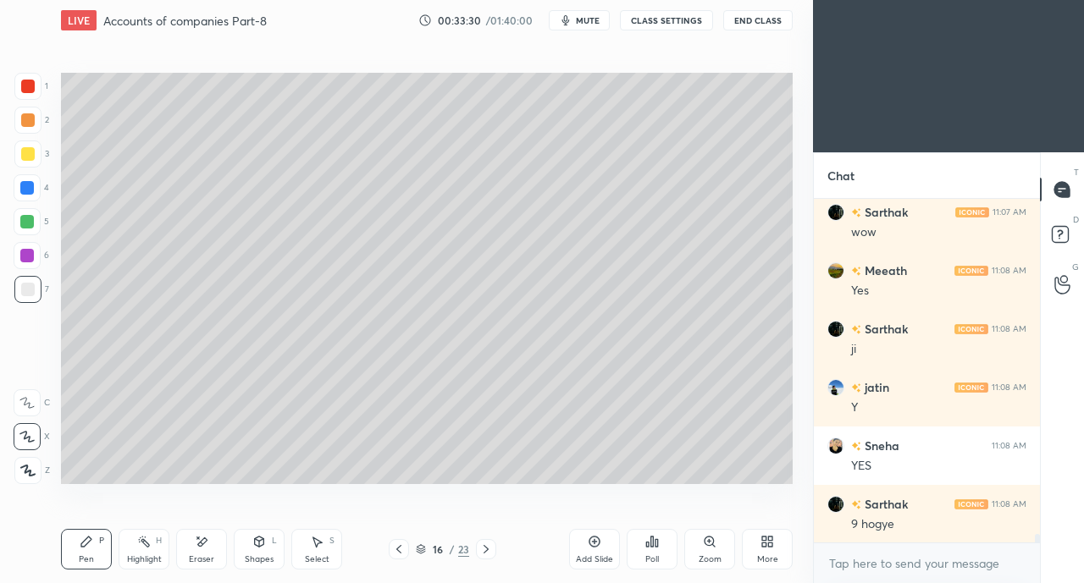
click at [24, 92] on div at bounding box center [28, 87] width 14 height 14
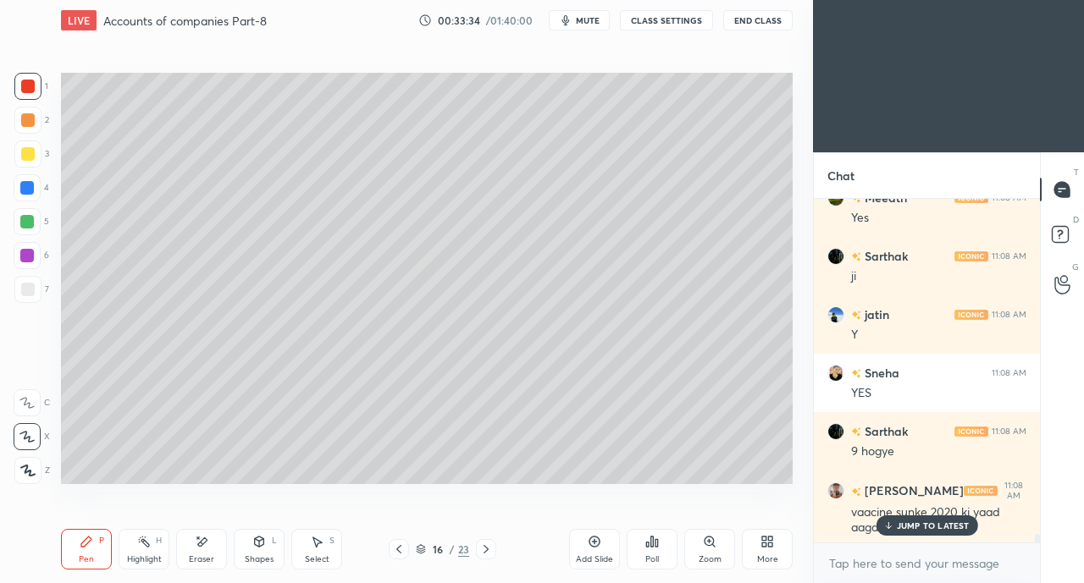
click at [896, 524] on div "JUMP TO LATEST" at bounding box center [926, 526] width 102 height 20
click at [195, 546] on icon at bounding box center [202, 542] width 14 height 14
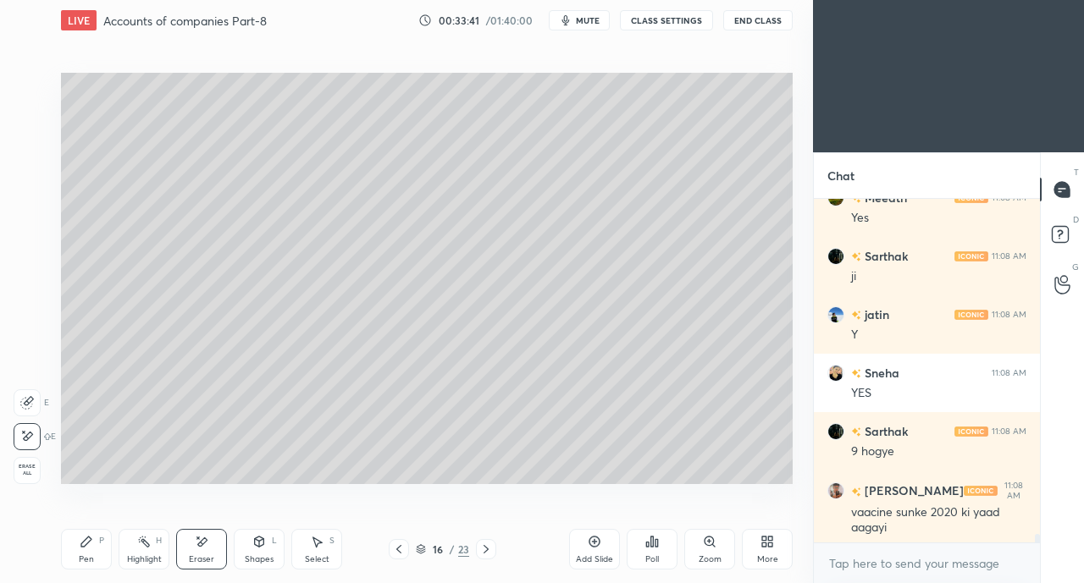
click at [90, 550] on div "Pen P" at bounding box center [86, 549] width 51 height 41
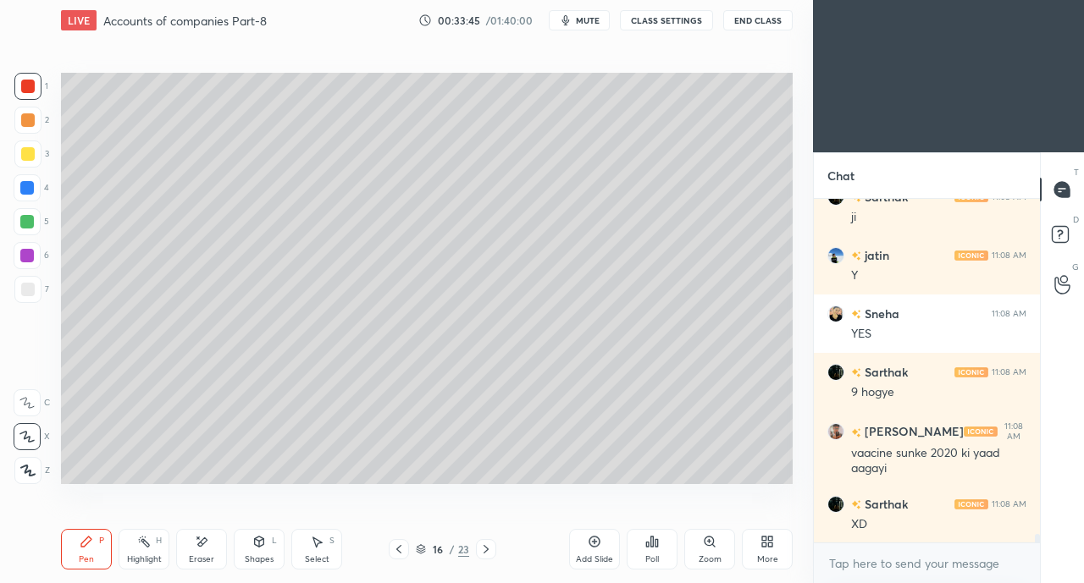
scroll to position [13420, 0]
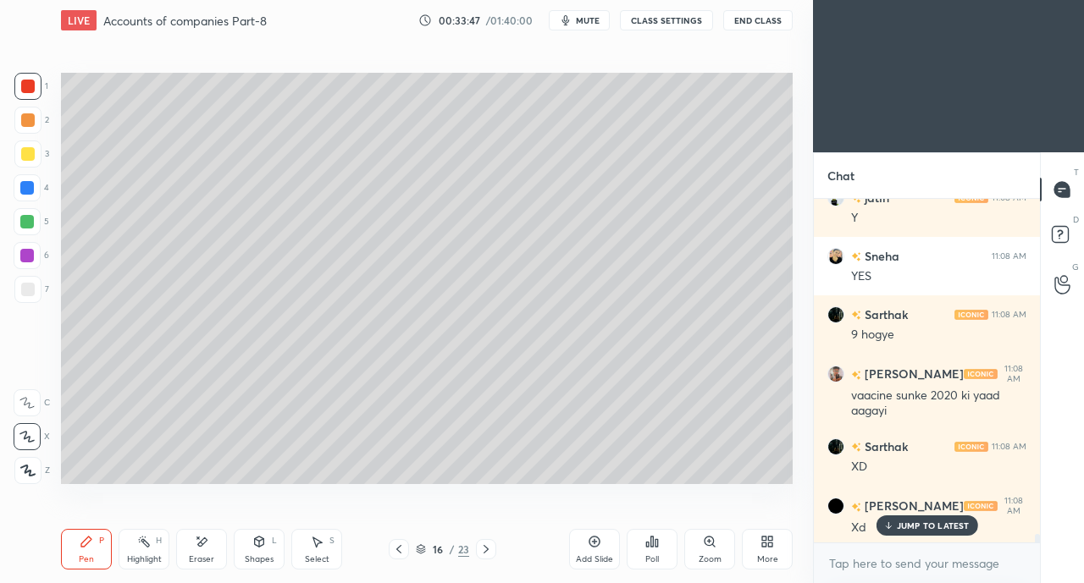
click at [210, 547] on div "Eraser" at bounding box center [201, 549] width 51 height 41
click at [88, 550] on div "Pen P" at bounding box center [86, 549] width 51 height 41
click at [903, 526] on p "JUMP TO LATEST" at bounding box center [933, 526] width 73 height 10
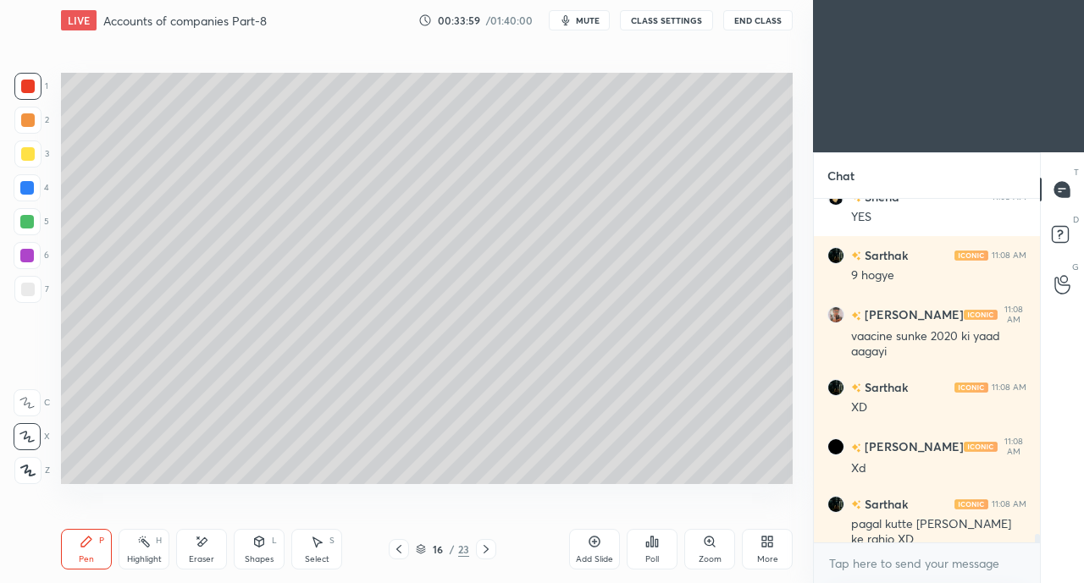
click at [28, 184] on div at bounding box center [27, 188] width 14 height 14
click at [197, 547] on icon at bounding box center [202, 542] width 14 height 14
click at [91, 554] on div "Pen P" at bounding box center [86, 549] width 51 height 41
click at [30, 149] on div at bounding box center [28, 154] width 14 height 14
click at [397, 549] on icon at bounding box center [398, 549] width 5 height 8
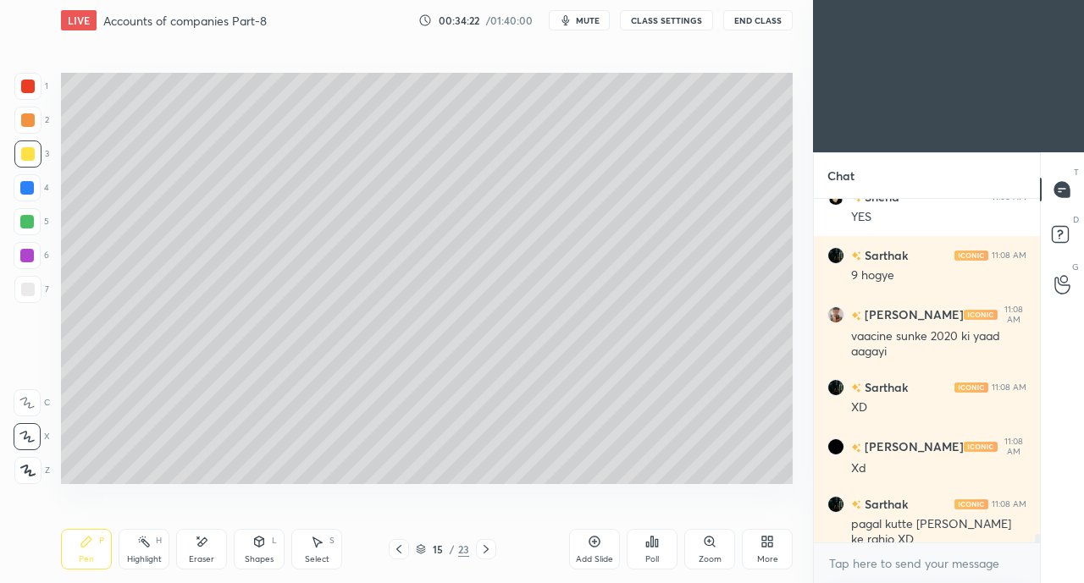
click at [490, 549] on icon at bounding box center [486, 550] width 14 height 14
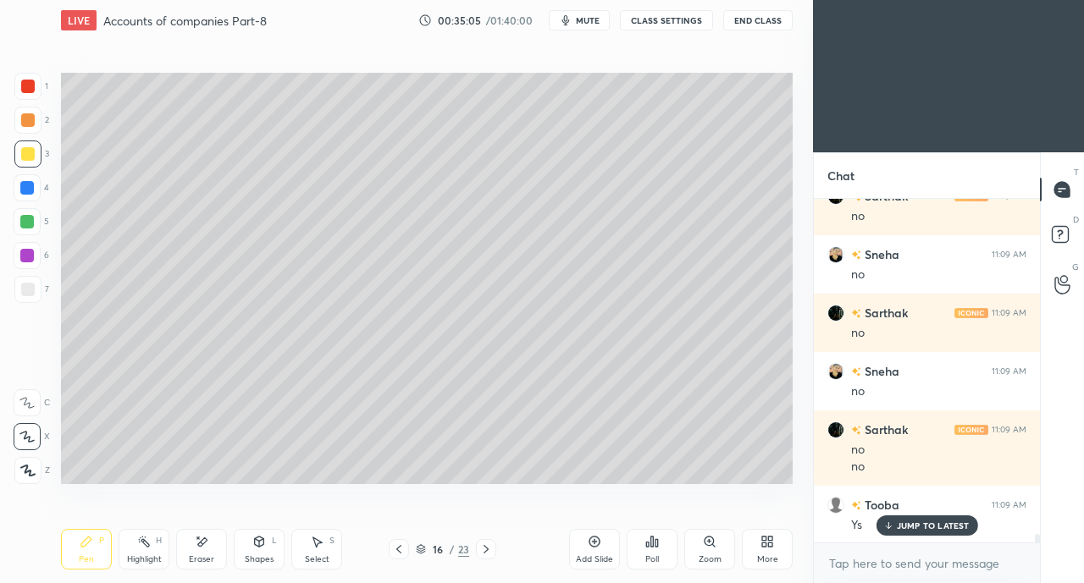
scroll to position [14255, 0]
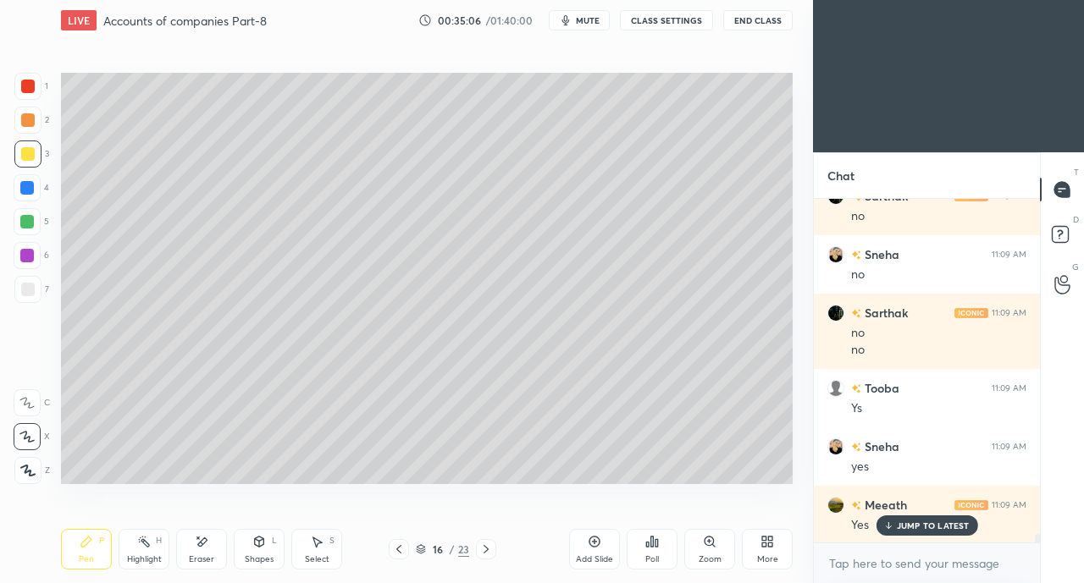
click at [406, 541] on div at bounding box center [399, 549] width 20 height 20
click at [29, 284] on div at bounding box center [28, 290] width 14 height 14
click at [915, 522] on p "JUMP TO LATEST" at bounding box center [933, 526] width 73 height 10
click at [486, 547] on icon at bounding box center [486, 550] width 14 height 14
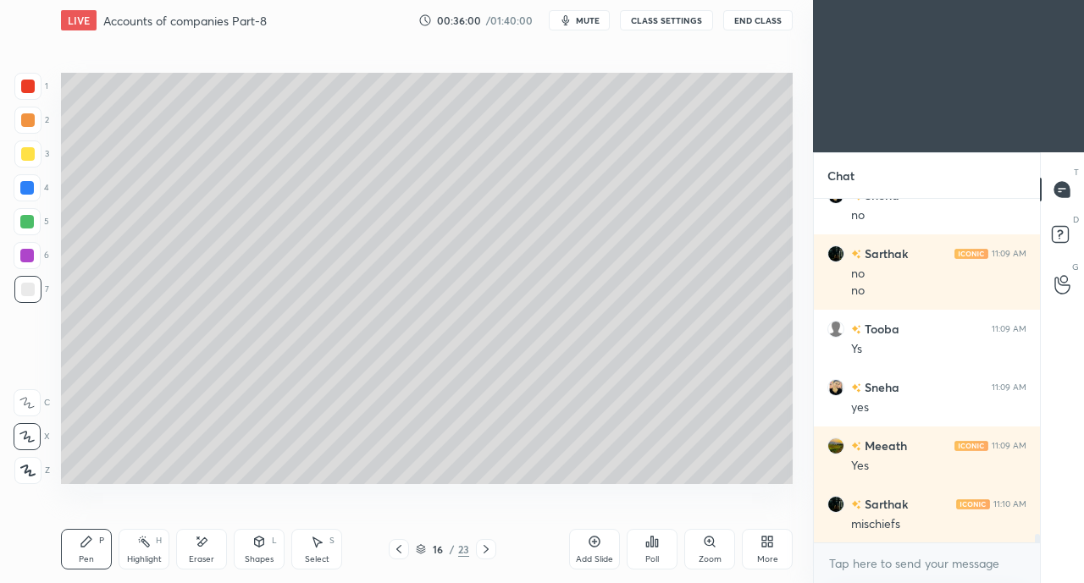
click at [495, 544] on div at bounding box center [486, 549] width 20 height 20
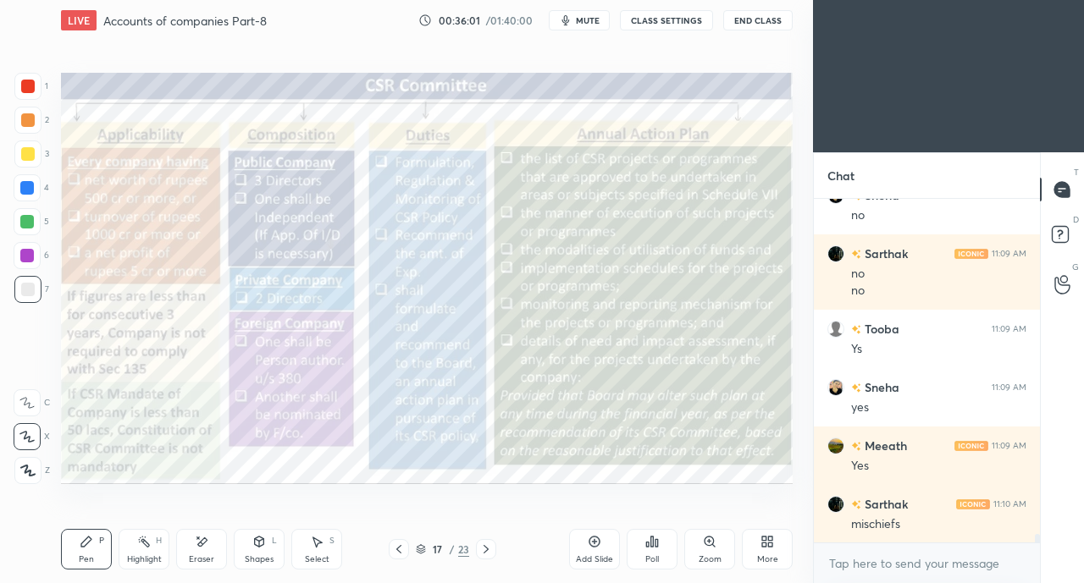
click at [398, 548] on icon at bounding box center [399, 550] width 14 height 14
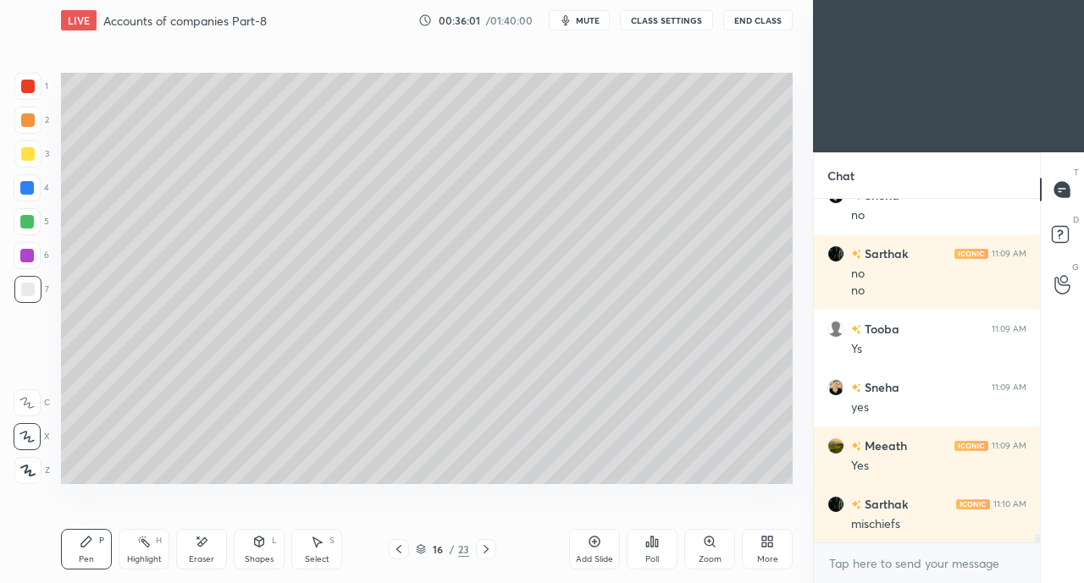
click at [581, 543] on div "Add Slide" at bounding box center [594, 549] width 51 height 41
click at [496, 494] on div "Setting up your live class Poll for secs No correct answer Start poll" at bounding box center [426, 278] width 745 height 475
click at [24, 172] on div "3" at bounding box center [31, 158] width 35 height 34
click at [32, 155] on div at bounding box center [28, 154] width 14 height 14
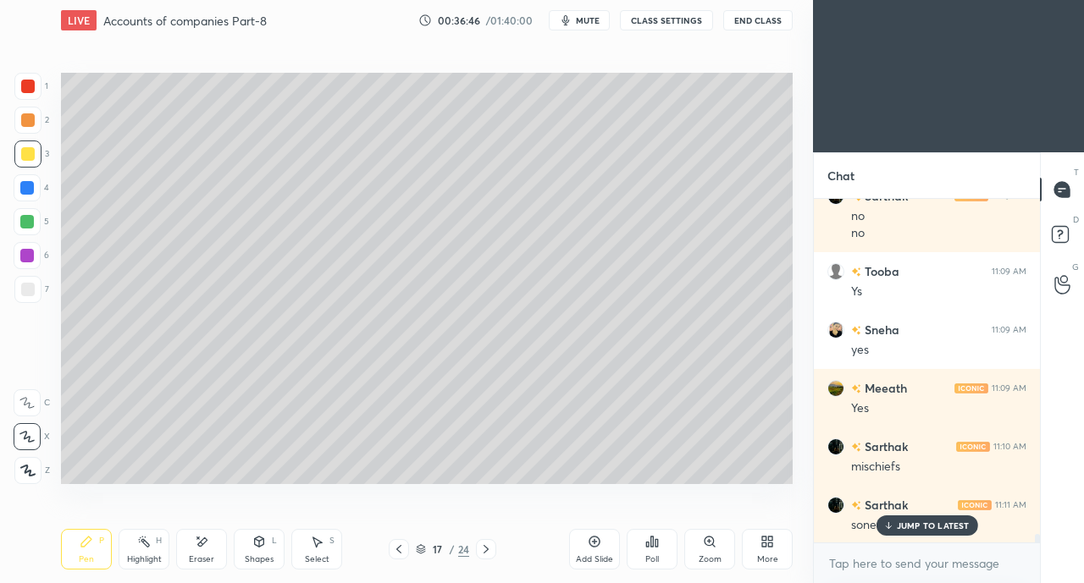
click at [919, 516] on div "JUMP TO LATEST" at bounding box center [926, 526] width 102 height 20
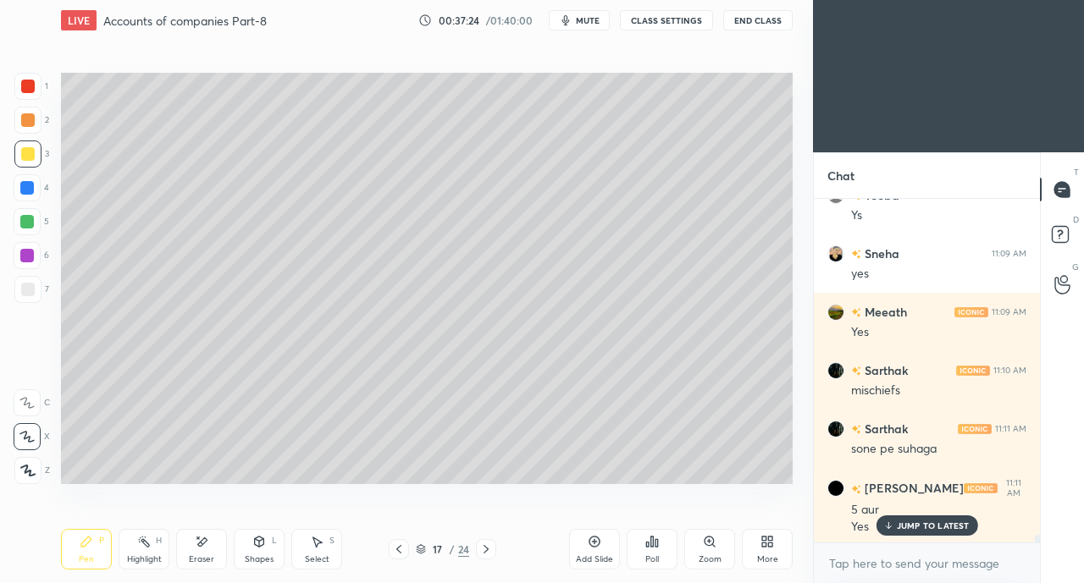
scroll to position [14506, 0]
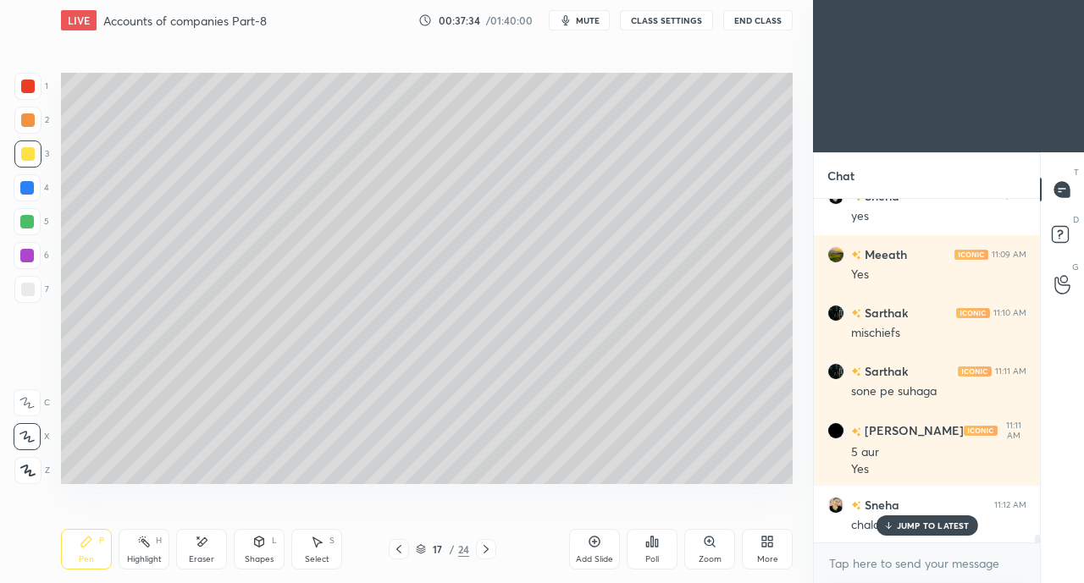
click at [35, 285] on div at bounding box center [27, 289] width 27 height 27
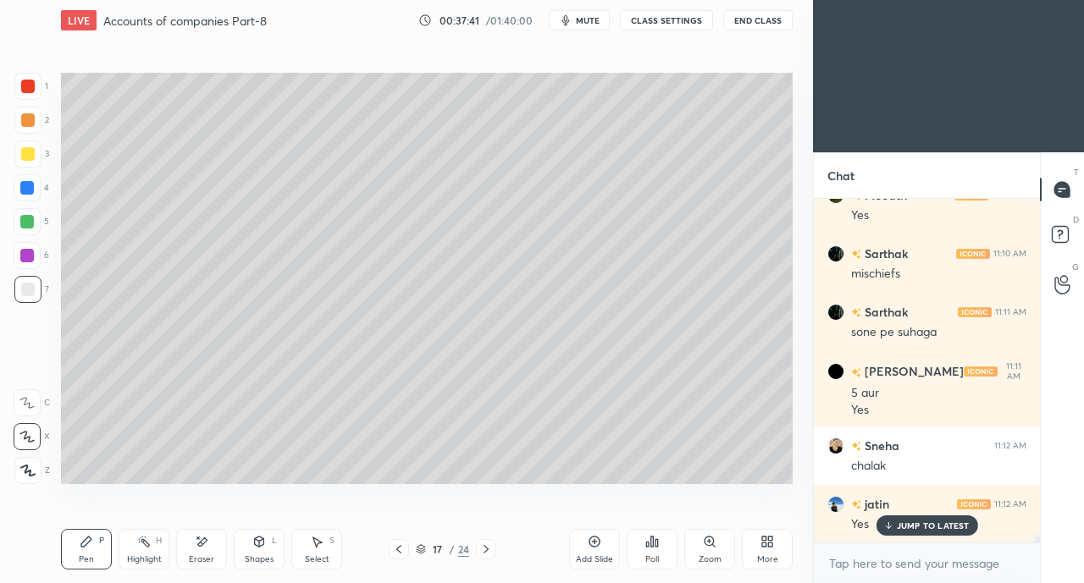
scroll to position [14623, 0]
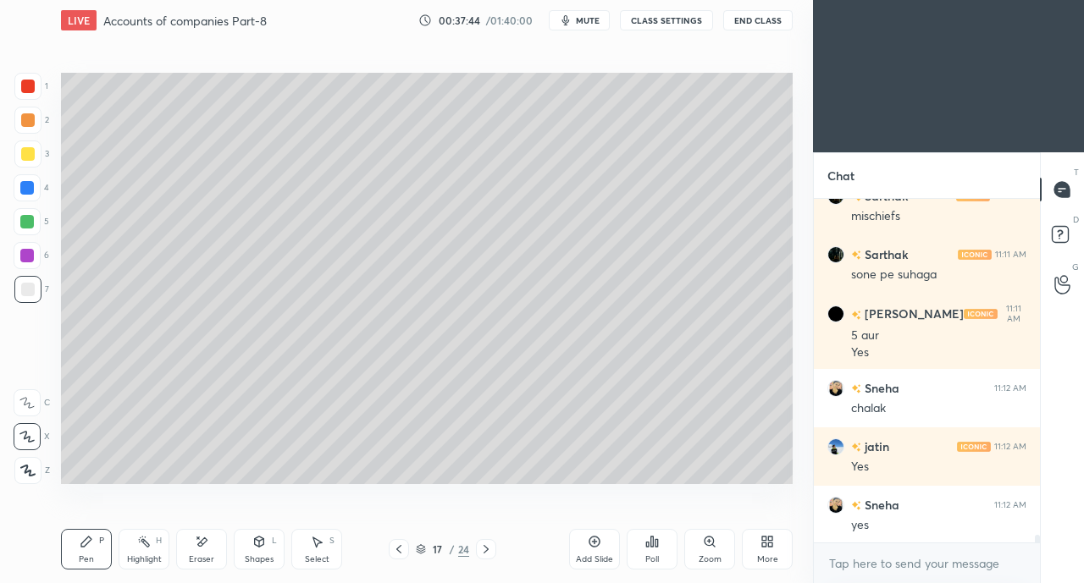
click at [32, 153] on div at bounding box center [28, 154] width 14 height 14
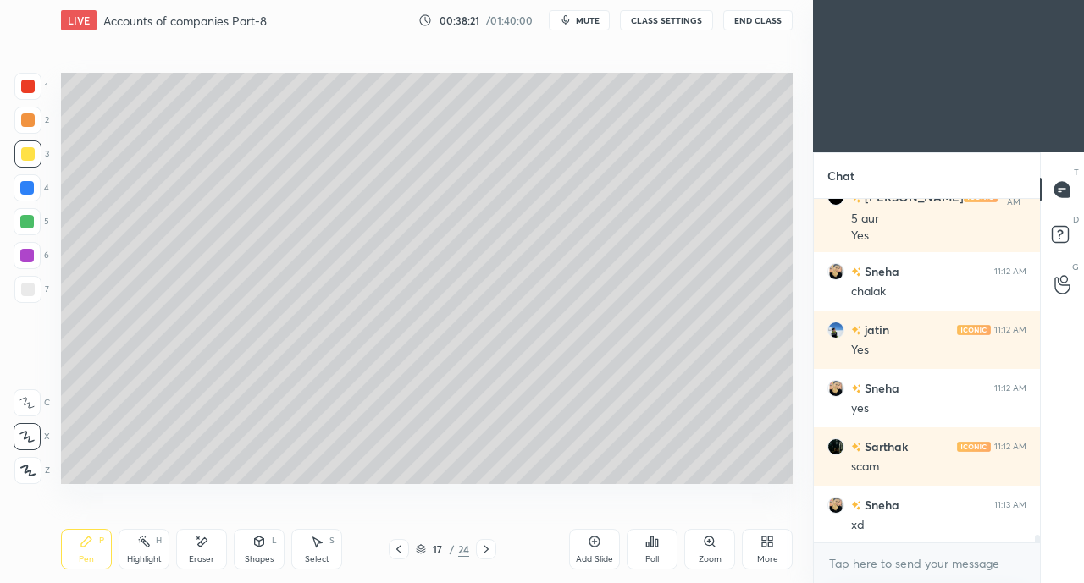
scroll to position [14799, 0]
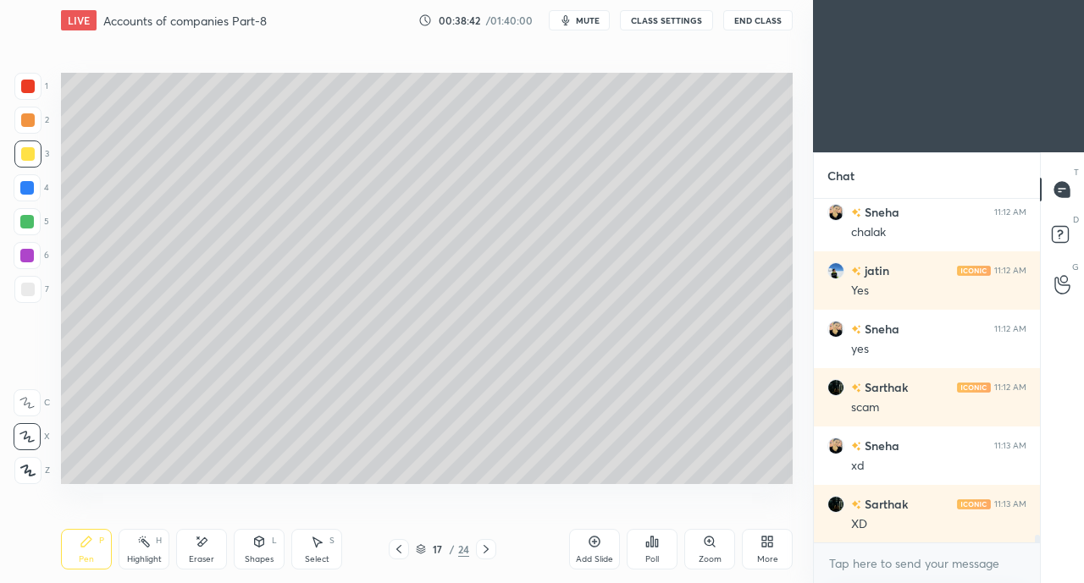
click at [492, 547] on icon at bounding box center [486, 550] width 14 height 14
click at [494, 546] on div at bounding box center [486, 549] width 20 height 20
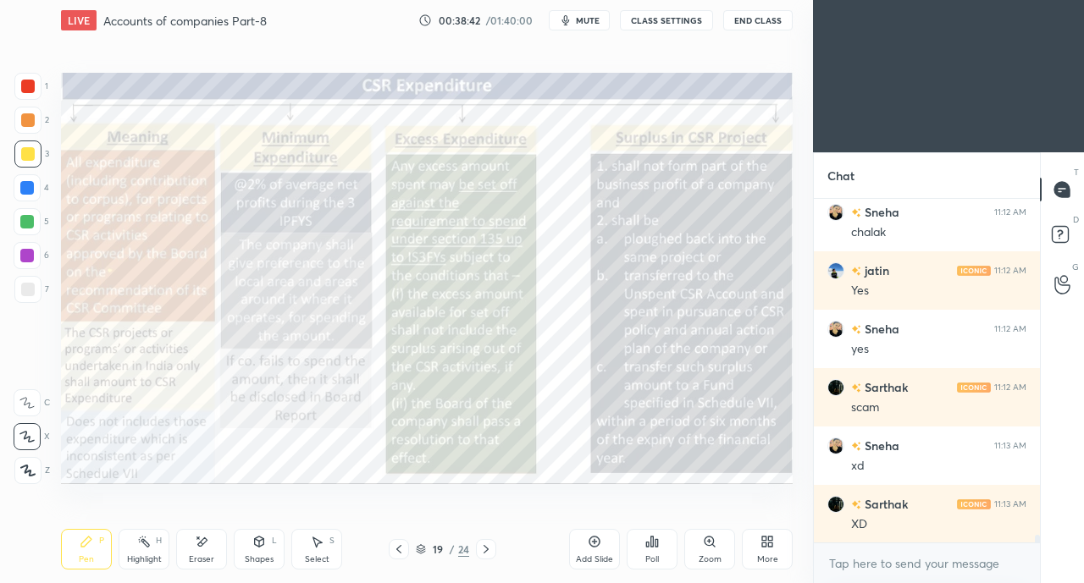
click at [494, 544] on div at bounding box center [486, 549] width 20 height 20
click at [493, 544] on div at bounding box center [486, 549] width 20 height 20
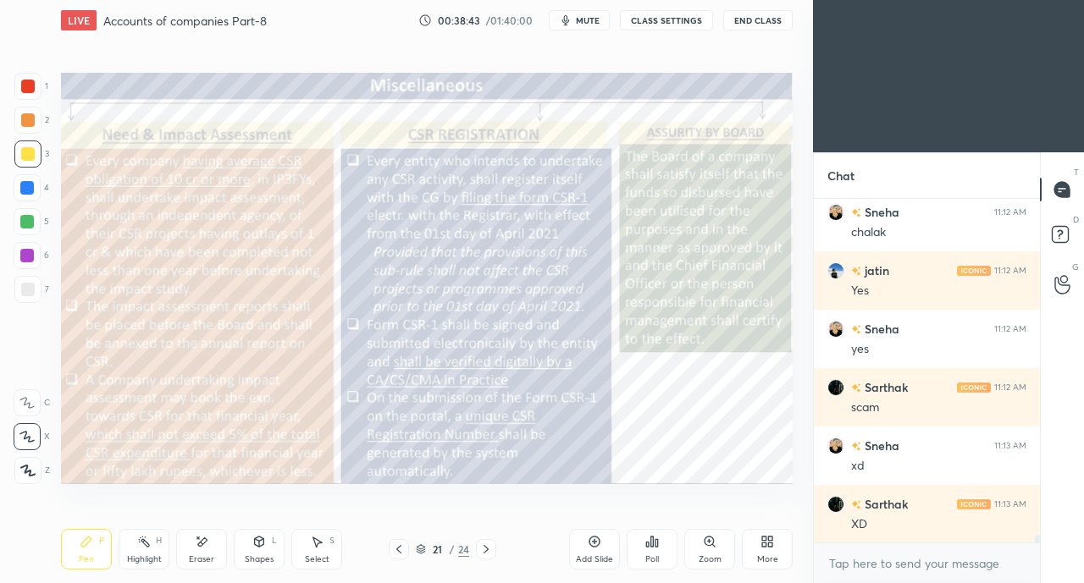
click at [511, 538] on div "Pen P Highlight H Eraser Shapes L Select S 21 / 24 Add Slide Poll Zoom More" at bounding box center [427, 550] width 732 height 68
click at [25, 155] on div at bounding box center [28, 154] width 14 height 14
click at [395, 551] on icon at bounding box center [399, 550] width 14 height 14
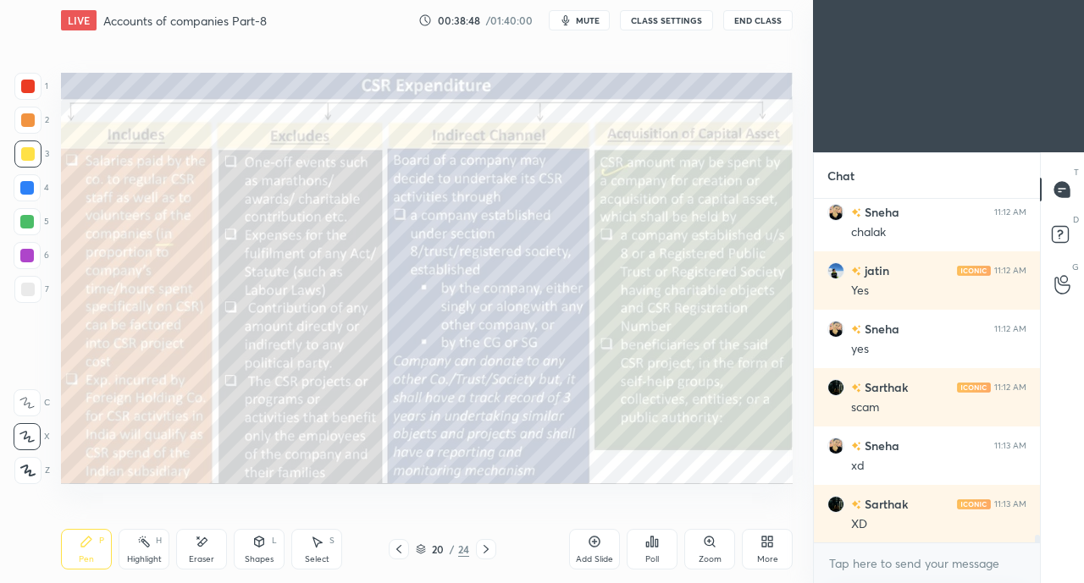
click at [400, 550] on icon at bounding box center [399, 550] width 14 height 14
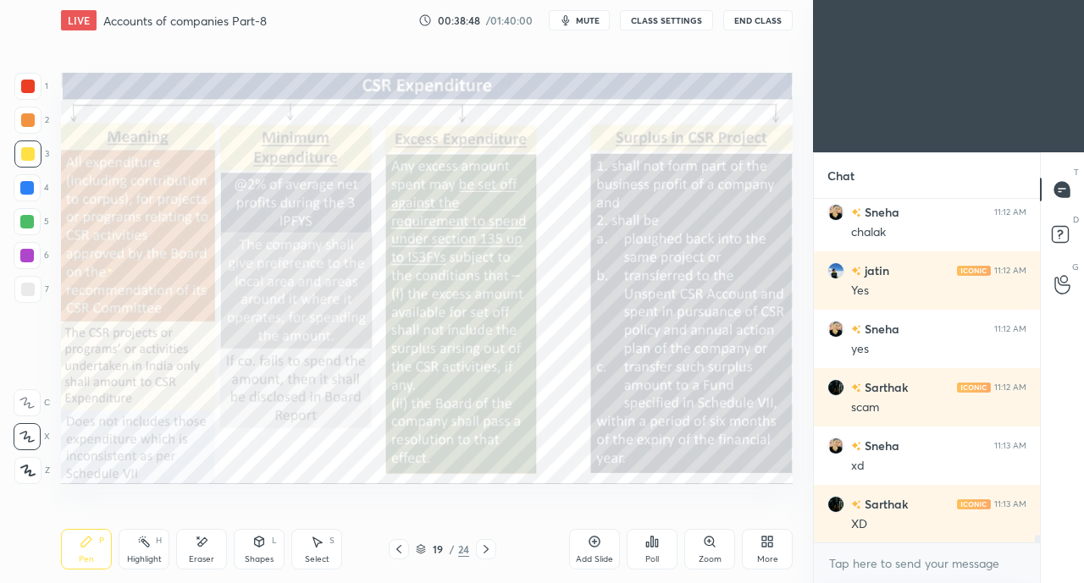
click at [400, 548] on icon at bounding box center [399, 550] width 14 height 14
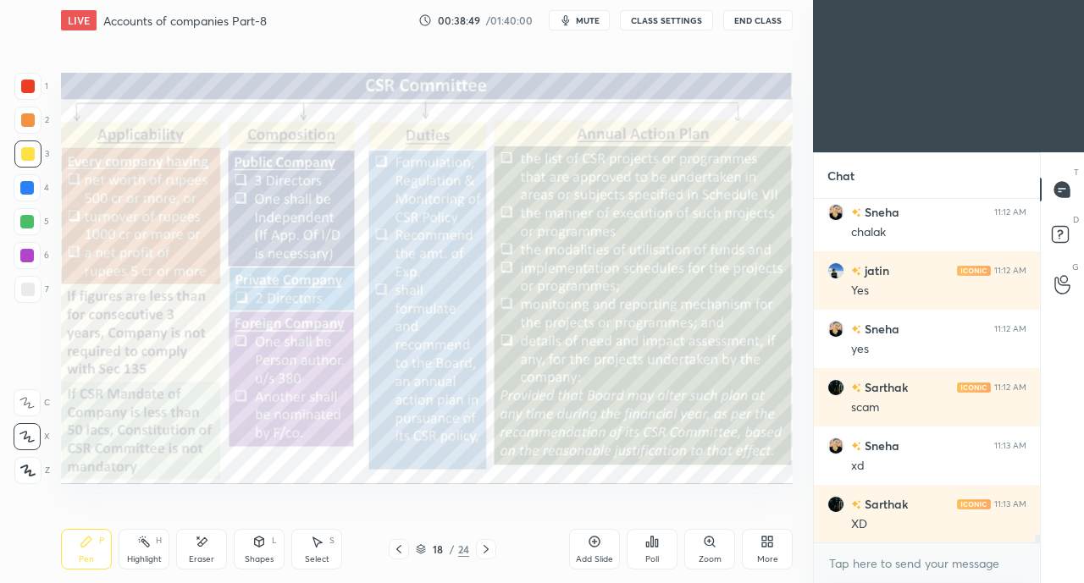
click at [488, 553] on icon at bounding box center [486, 550] width 14 height 14
click at [486, 550] on icon at bounding box center [485, 549] width 5 height 8
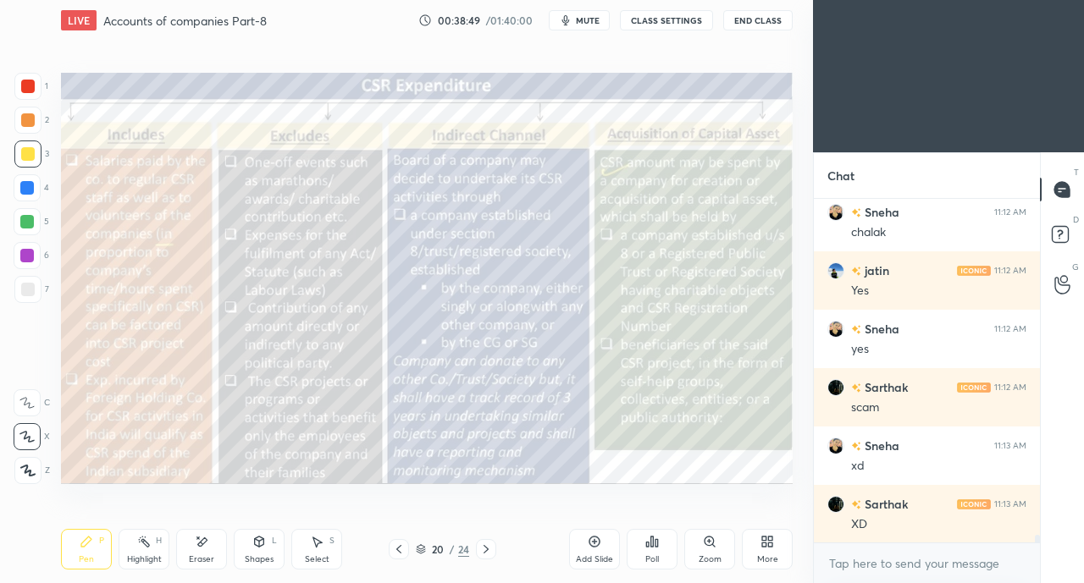
click at [489, 551] on icon at bounding box center [486, 550] width 14 height 14
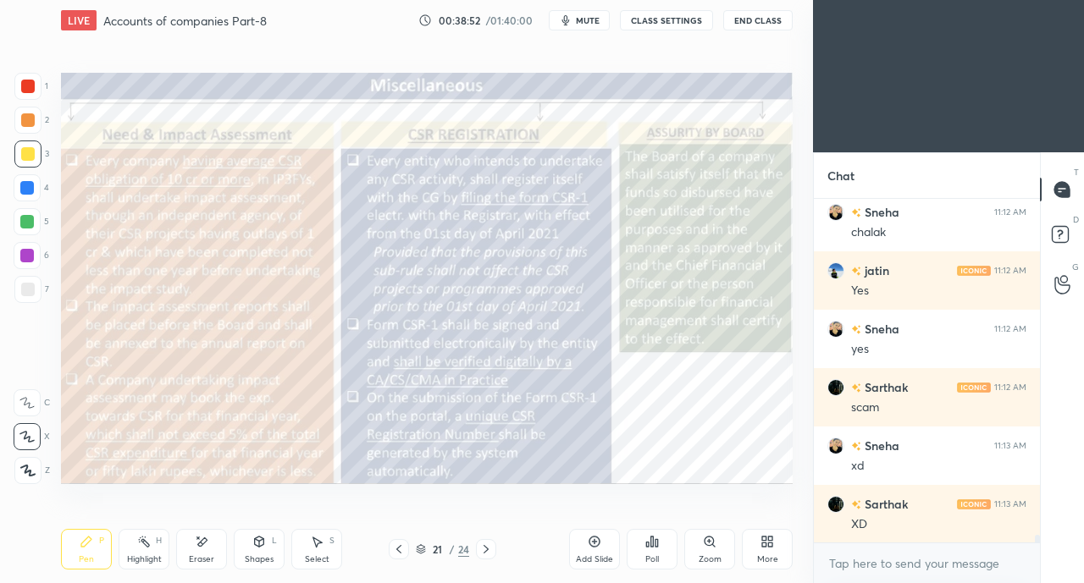
click at [389, 550] on div at bounding box center [399, 549] width 20 height 20
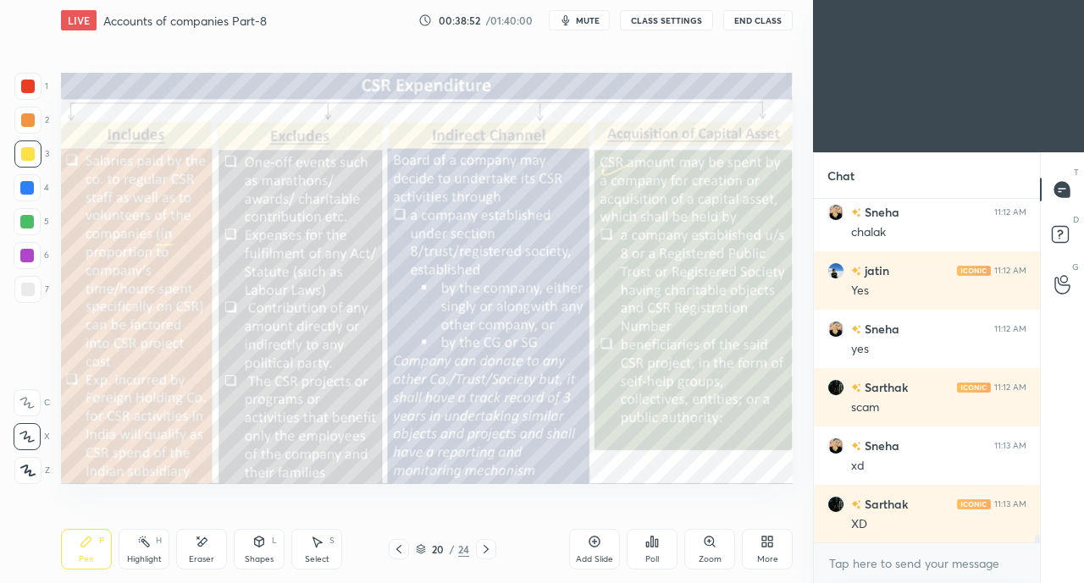
click at [389, 551] on div at bounding box center [399, 549] width 20 height 20
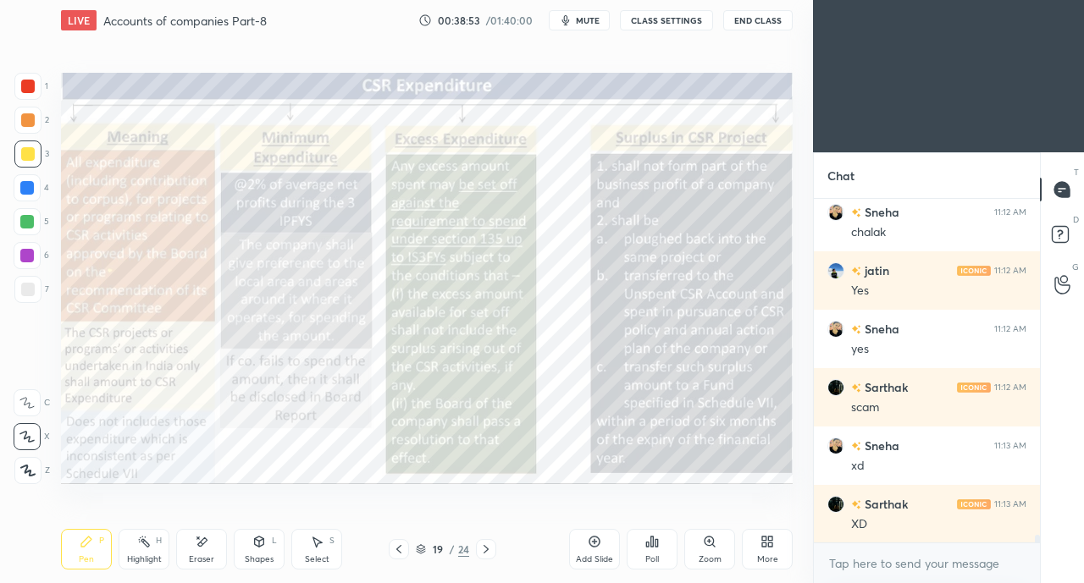
click at [395, 550] on icon at bounding box center [399, 550] width 14 height 14
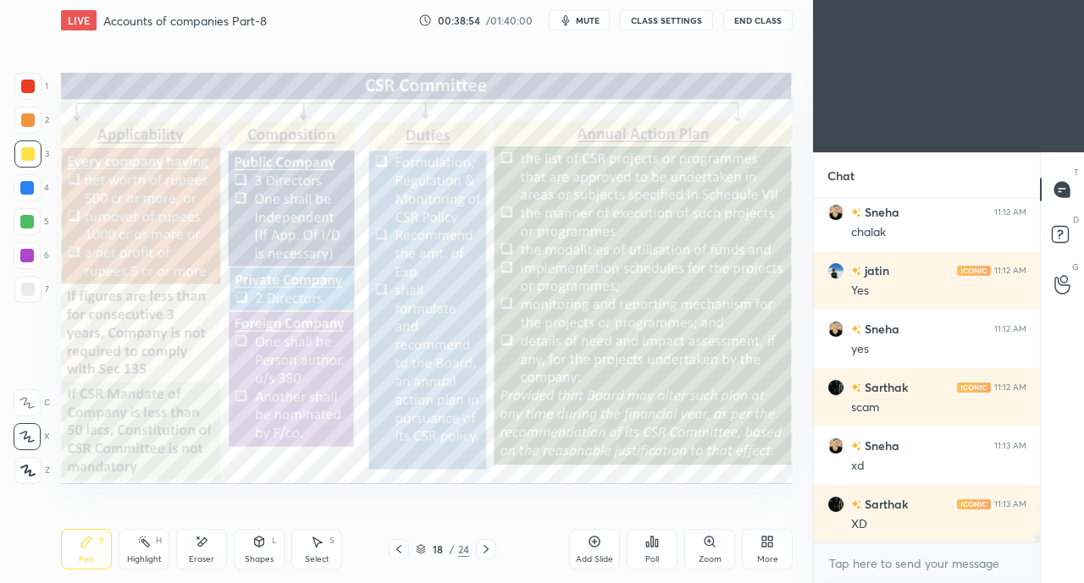
click at [400, 550] on icon at bounding box center [399, 550] width 14 height 14
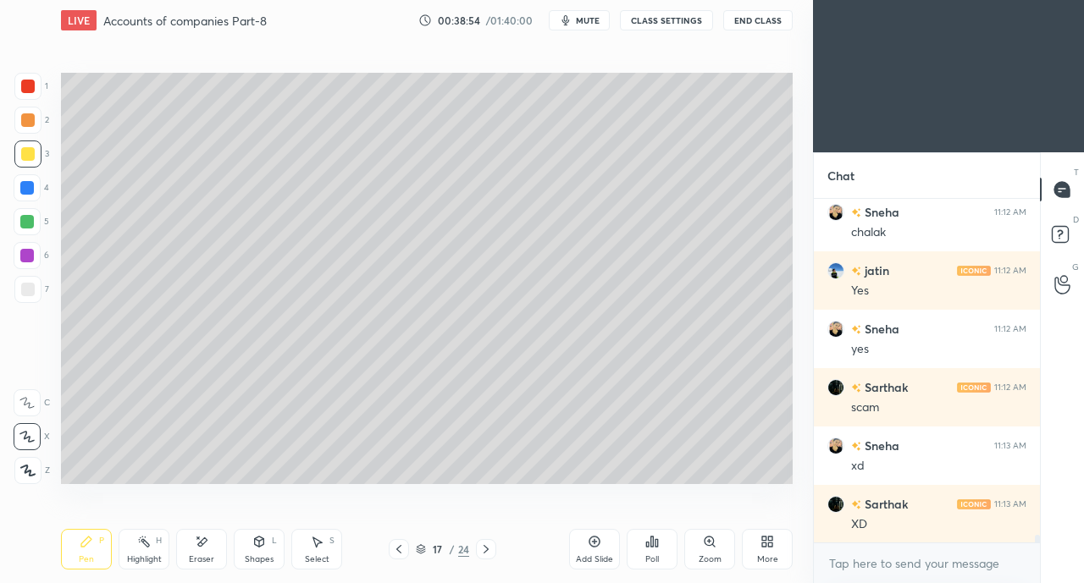
click at [401, 548] on icon at bounding box center [399, 550] width 14 height 14
click at [406, 544] on div at bounding box center [399, 549] width 20 height 20
click at [228, 544] on div "Pen P Highlight H Eraser Shapes L Select S" at bounding box center [188, 549] width 254 height 41
click at [202, 541] on icon at bounding box center [202, 542] width 9 height 8
click at [73, 551] on div "Pen P" at bounding box center [86, 549] width 51 height 41
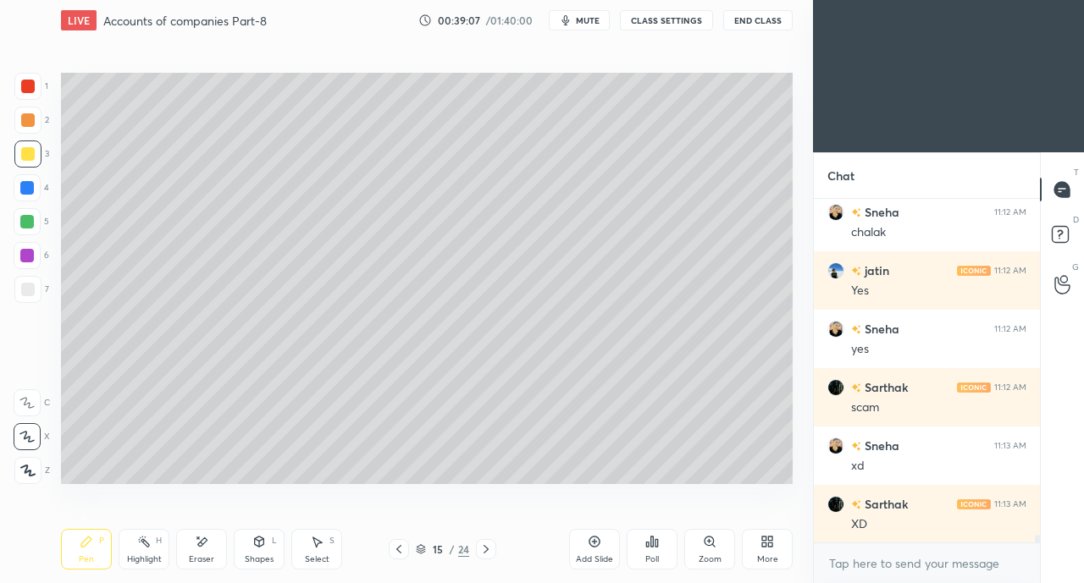
click at [203, 551] on div "Eraser" at bounding box center [201, 549] width 51 height 41
click at [71, 549] on div "Pen P" at bounding box center [86, 549] width 51 height 41
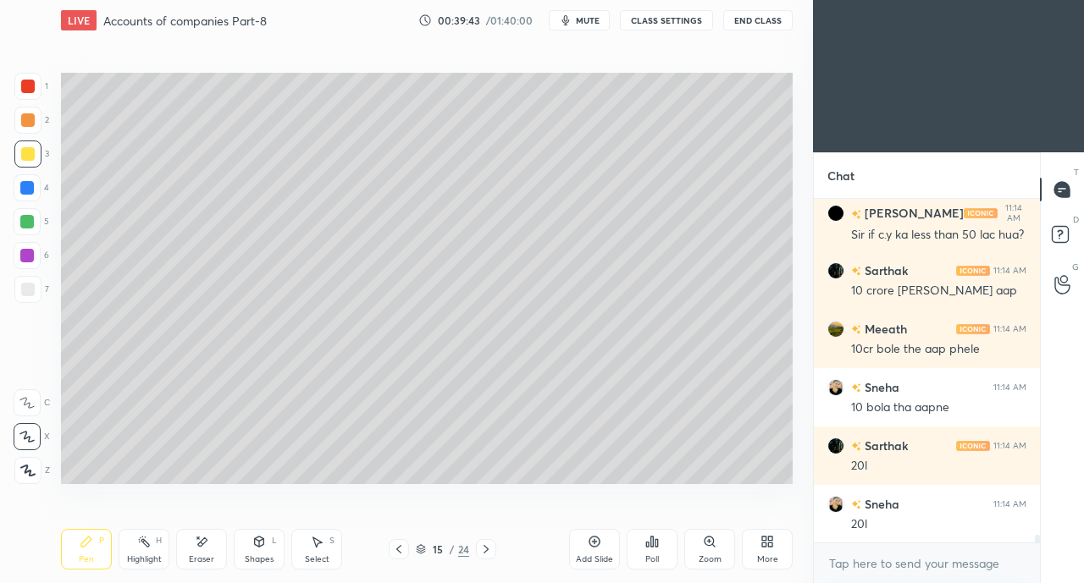
scroll to position [15440, 0]
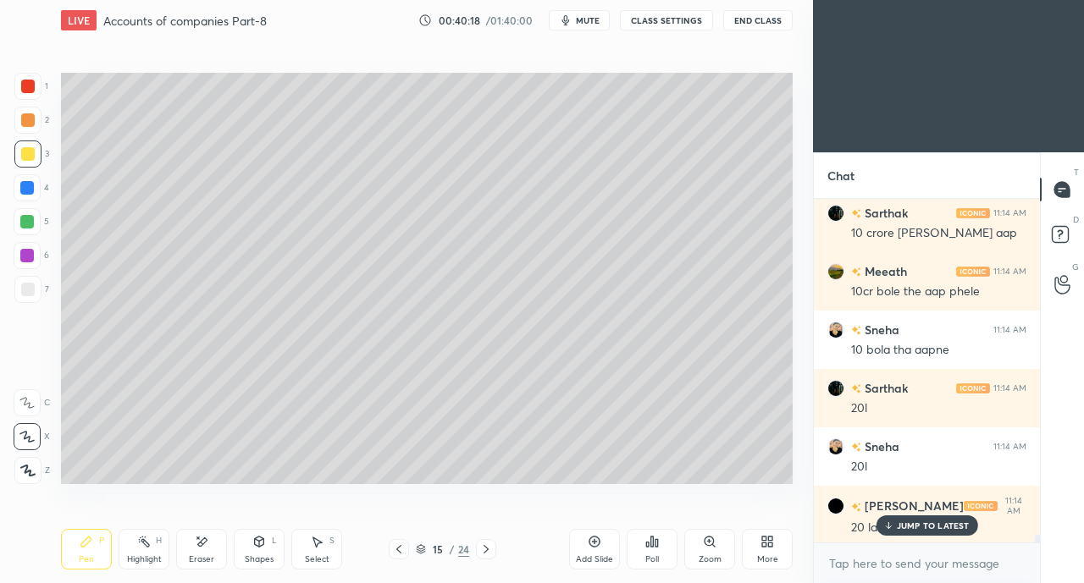
click at [661, 544] on div "Poll" at bounding box center [652, 549] width 51 height 41
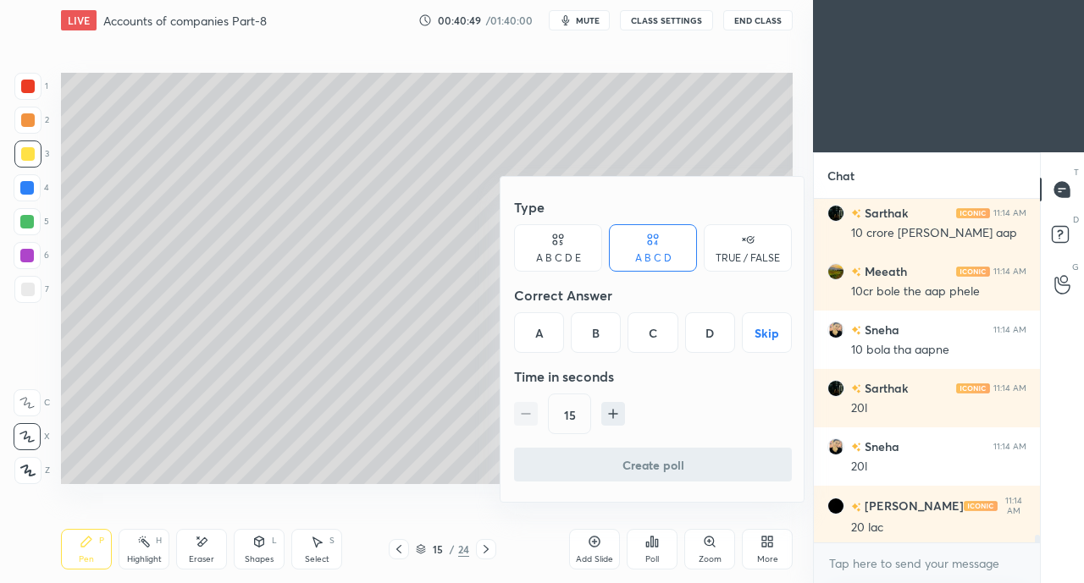
scroll to position [15500, 0]
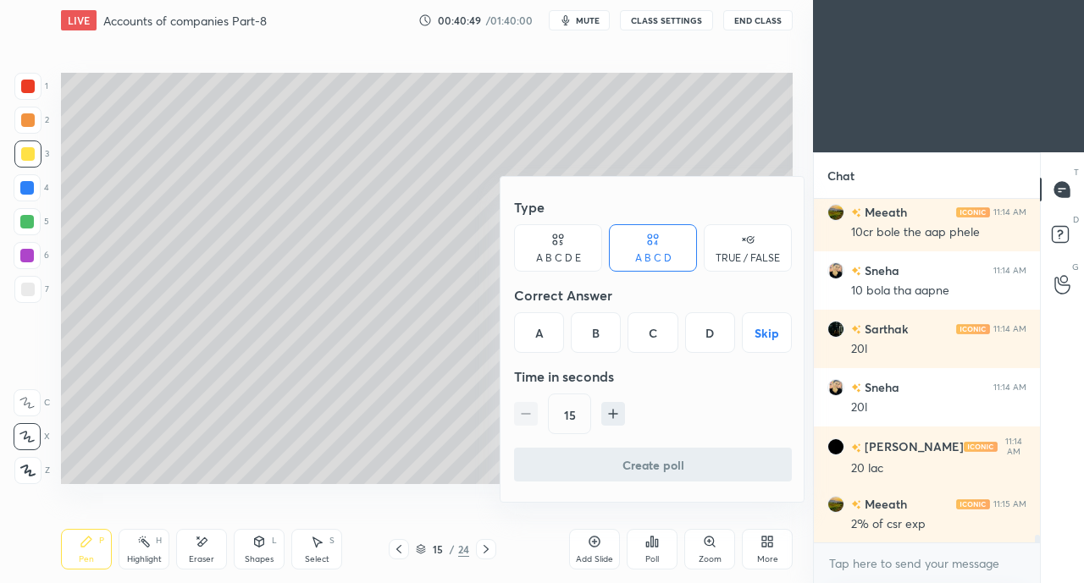
click at [378, 455] on div at bounding box center [542, 291] width 1084 height 583
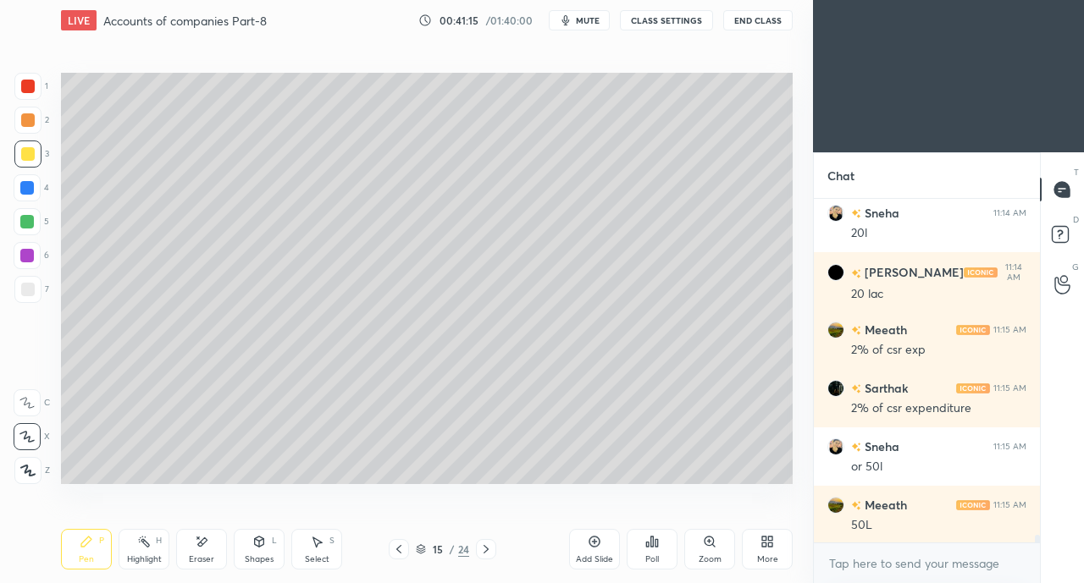
scroll to position [15733, 0]
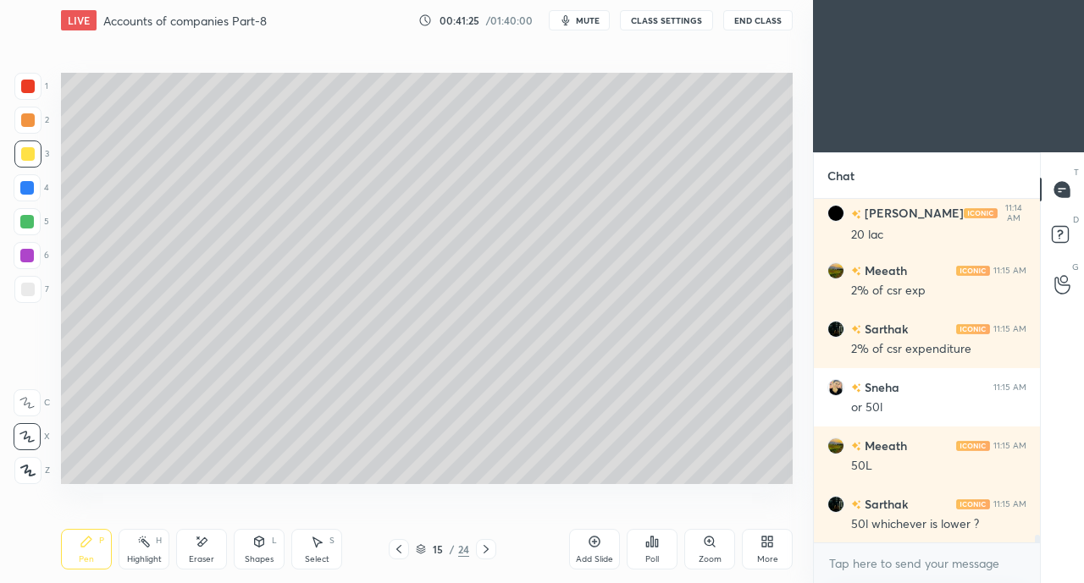
click at [487, 550] on icon at bounding box center [485, 549] width 5 height 8
click at [489, 549] on icon at bounding box center [486, 550] width 14 height 14
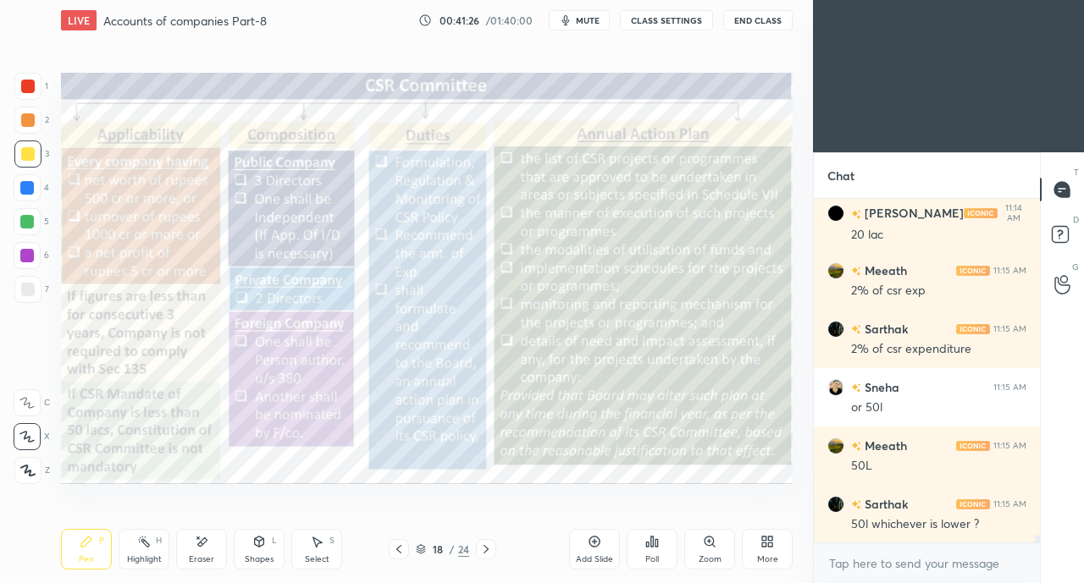
click at [489, 551] on icon at bounding box center [486, 550] width 14 height 14
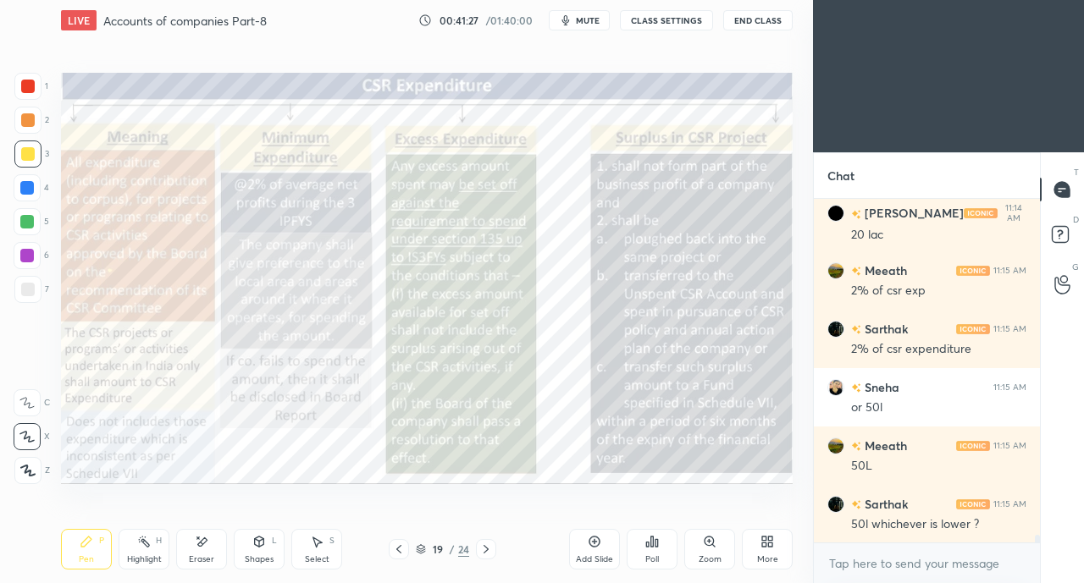
click at [489, 550] on icon at bounding box center [486, 550] width 14 height 14
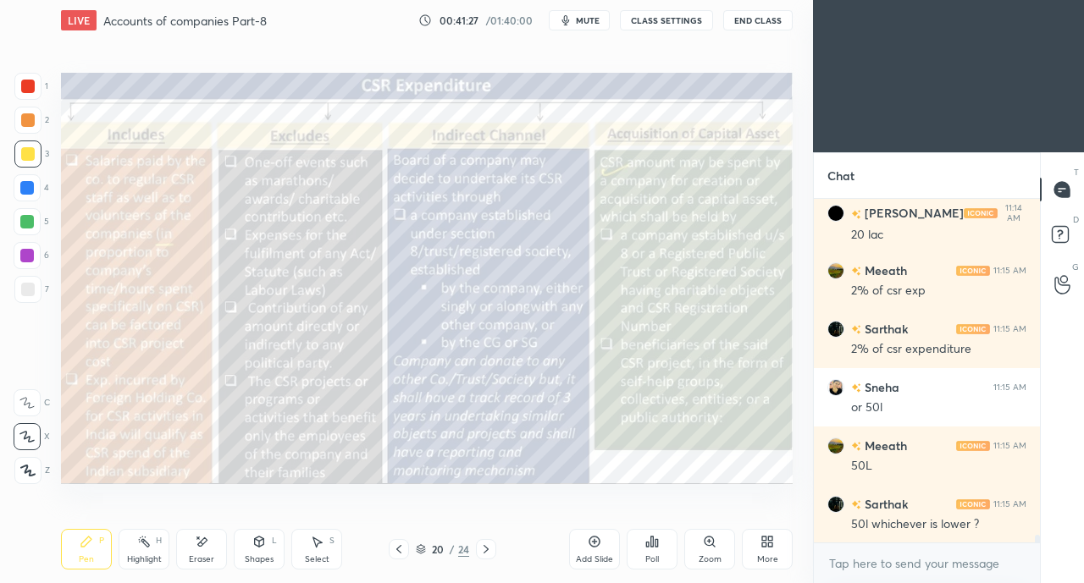
click at [489, 551] on icon at bounding box center [486, 550] width 14 height 14
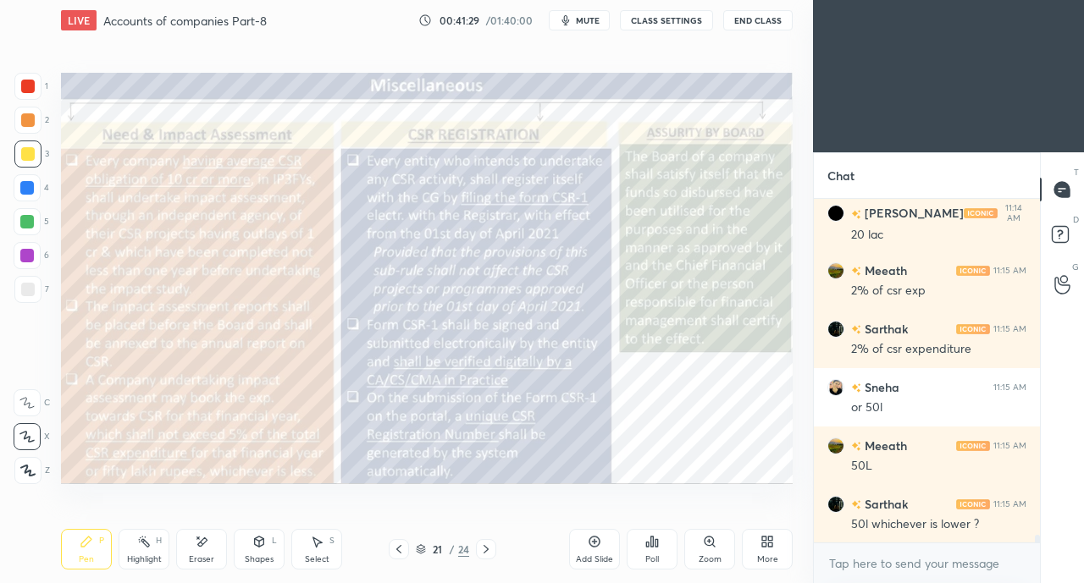
click at [210, 550] on div "Eraser" at bounding box center [201, 549] width 51 height 41
click at [76, 550] on div "Pen P" at bounding box center [86, 549] width 51 height 41
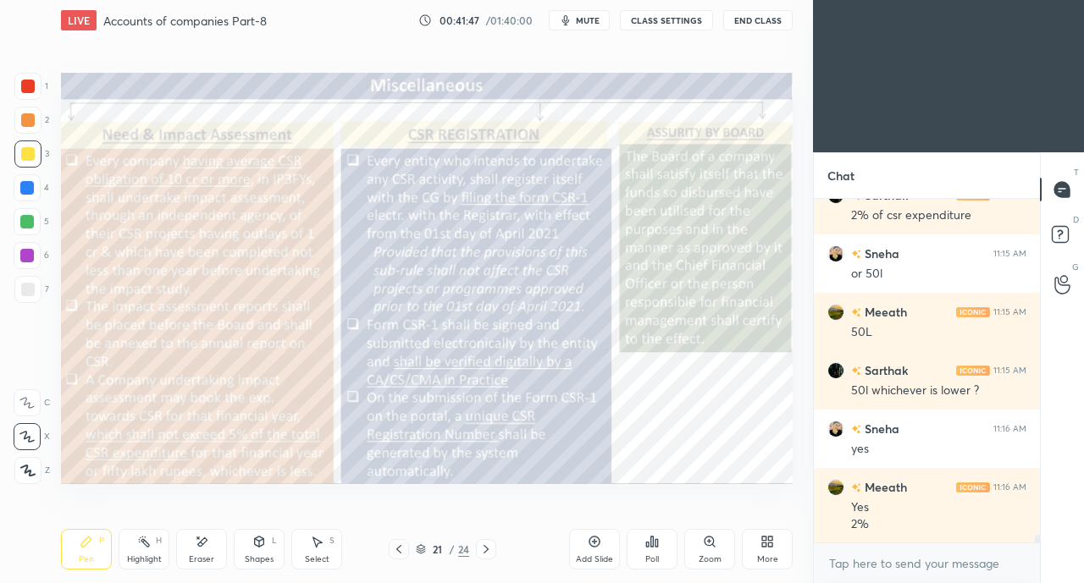
scroll to position [15925, 0]
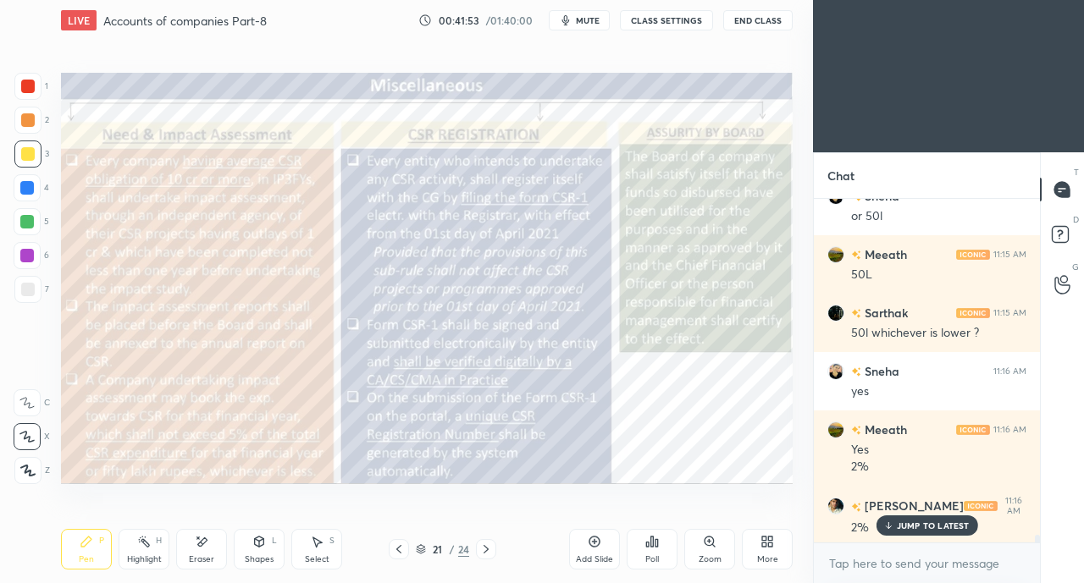
click at [395, 546] on icon at bounding box center [399, 550] width 14 height 14
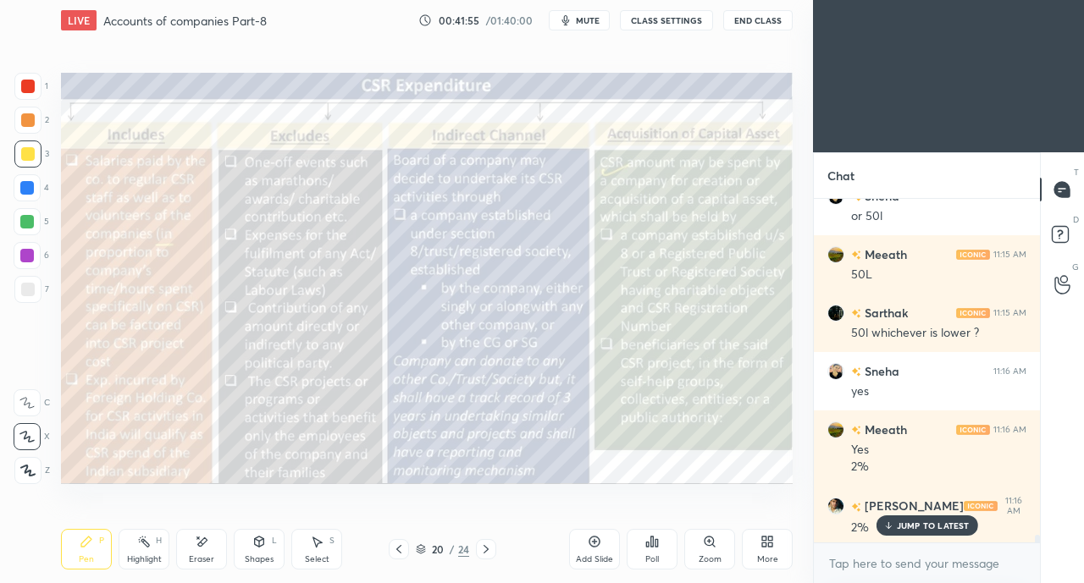
click at [395, 549] on icon at bounding box center [399, 550] width 14 height 14
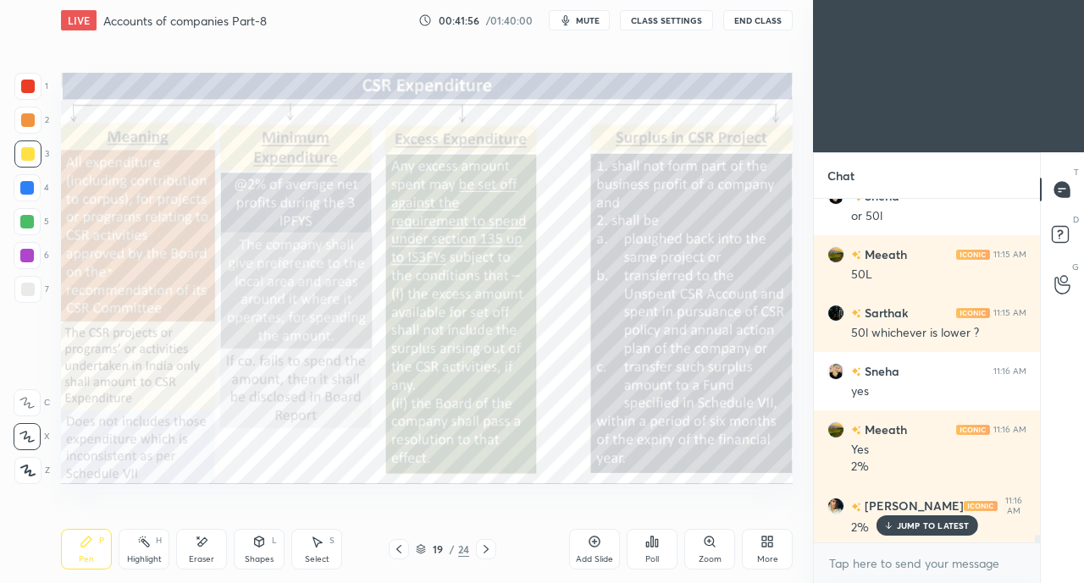
click at [396, 550] on icon at bounding box center [398, 549] width 5 height 8
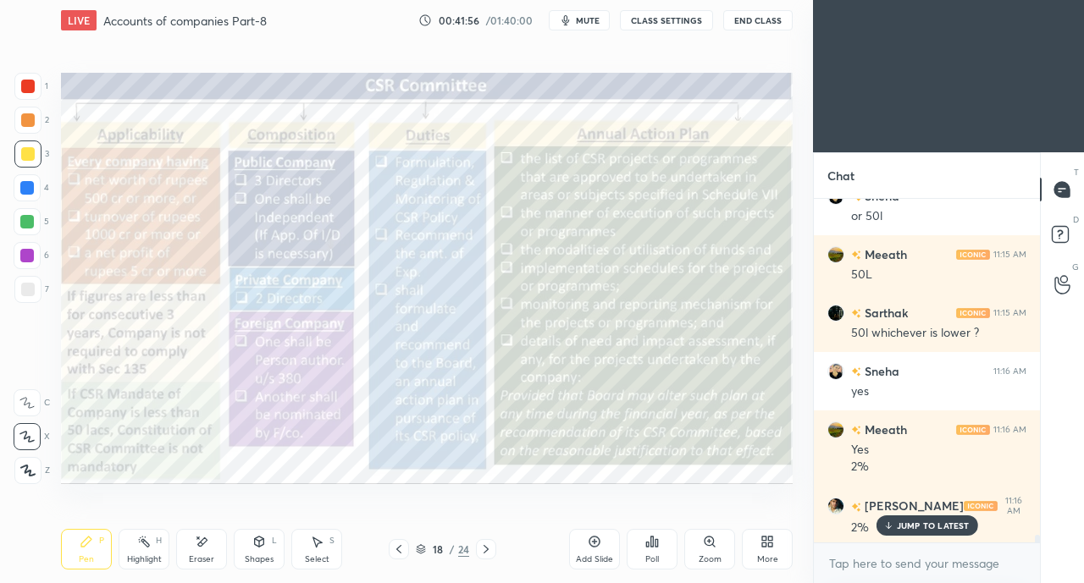
click at [396, 550] on icon at bounding box center [398, 549] width 5 height 8
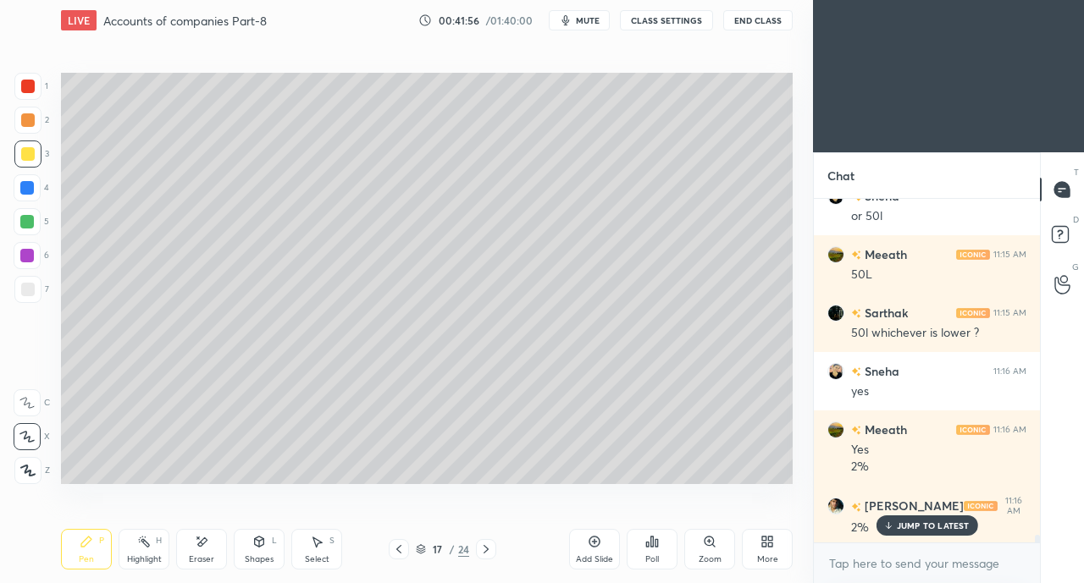
click at [396, 550] on icon at bounding box center [399, 550] width 14 height 14
click at [397, 550] on icon at bounding box center [399, 550] width 14 height 14
click at [923, 525] on p "JUMP TO LATEST" at bounding box center [933, 526] width 73 height 10
click at [488, 546] on icon at bounding box center [486, 550] width 14 height 14
click at [490, 543] on icon at bounding box center [486, 550] width 14 height 14
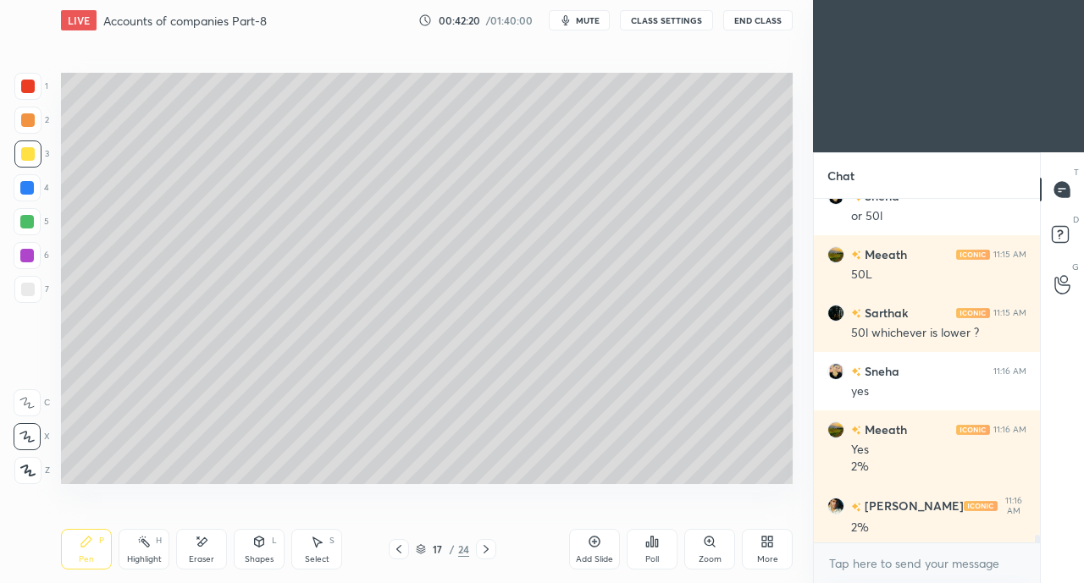
click at [489, 543] on div at bounding box center [486, 549] width 20 height 20
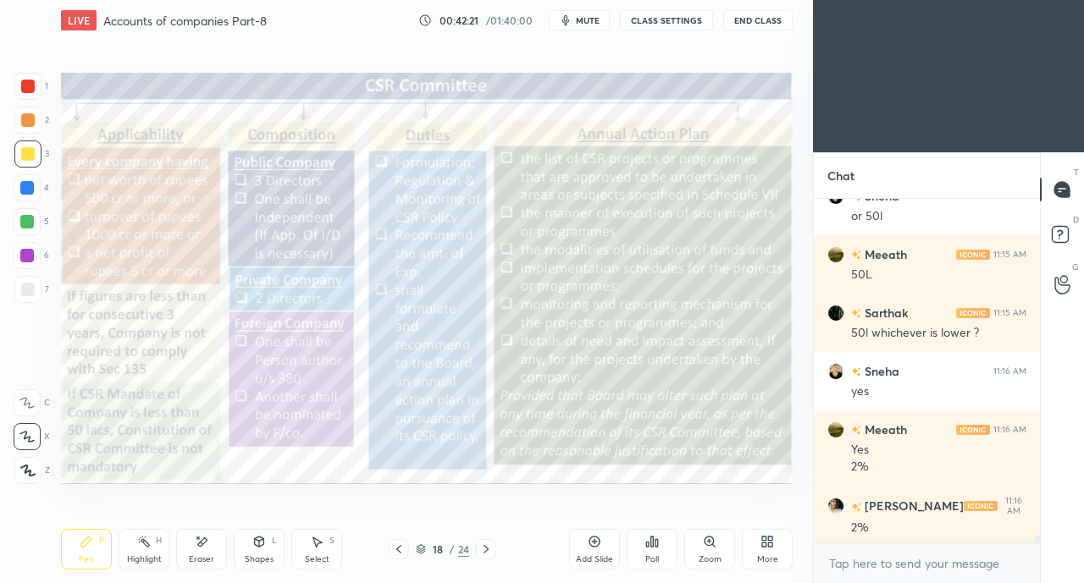
click at [488, 545] on icon at bounding box center [486, 550] width 14 height 14
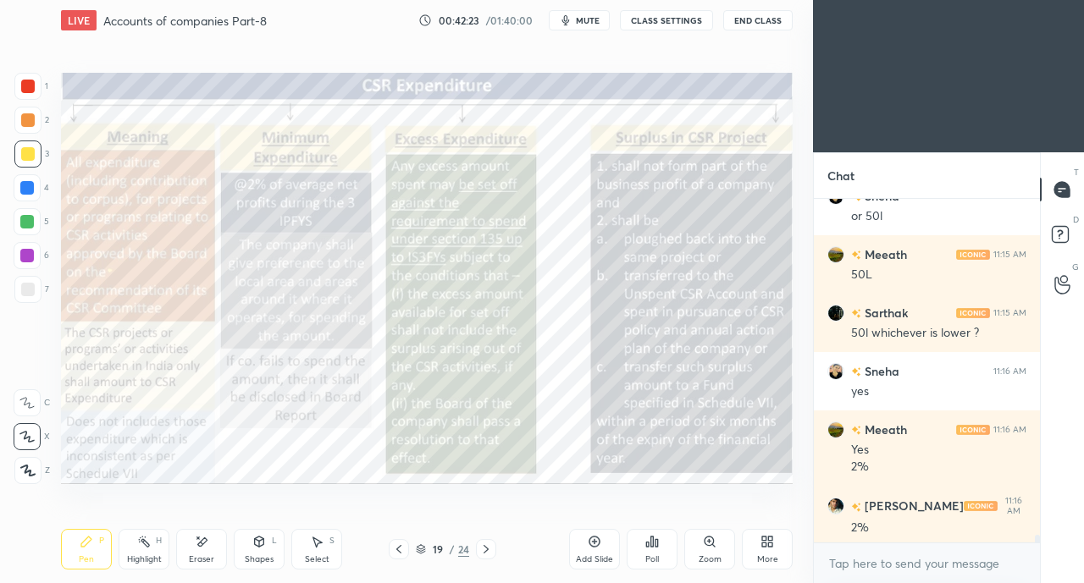
click at [399, 545] on icon at bounding box center [399, 550] width 14 height 14
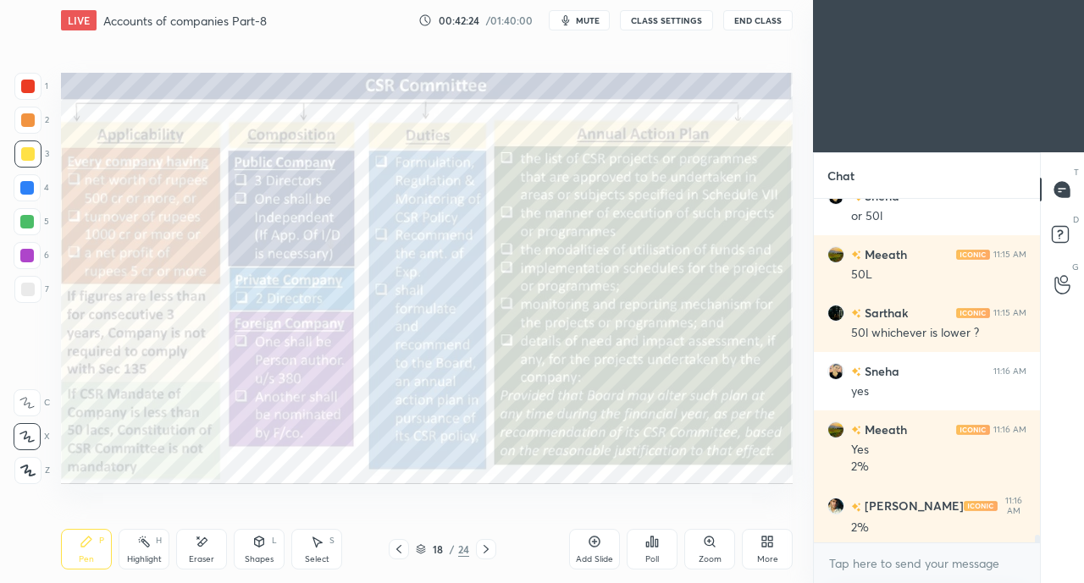
click at [488, 550] on icon at bounding box center [486, 550] width 14 height 14
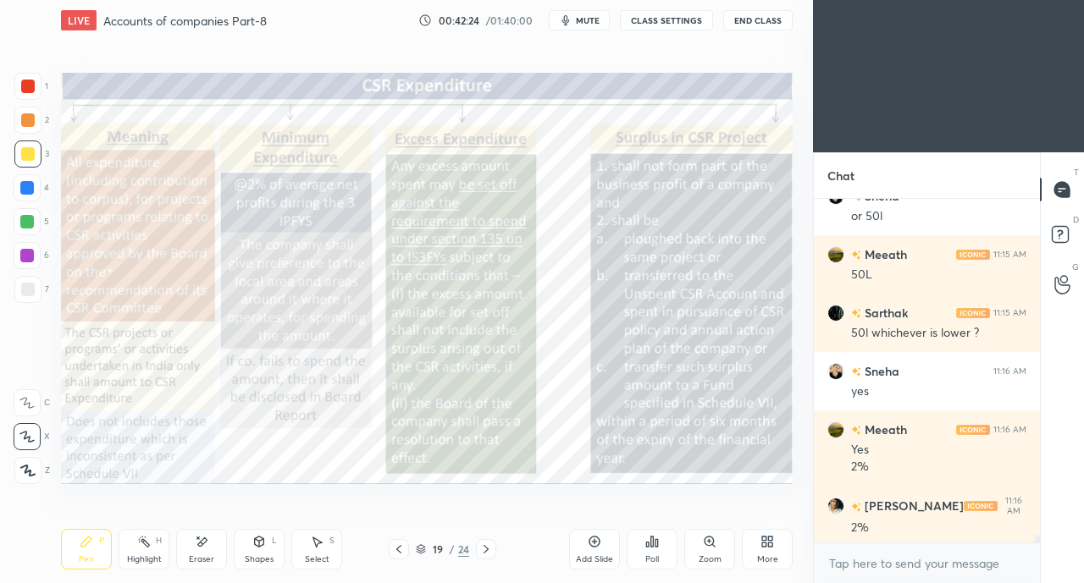
click at [487, 549] on icon at bounding box center [485, 549] width 5 height 8
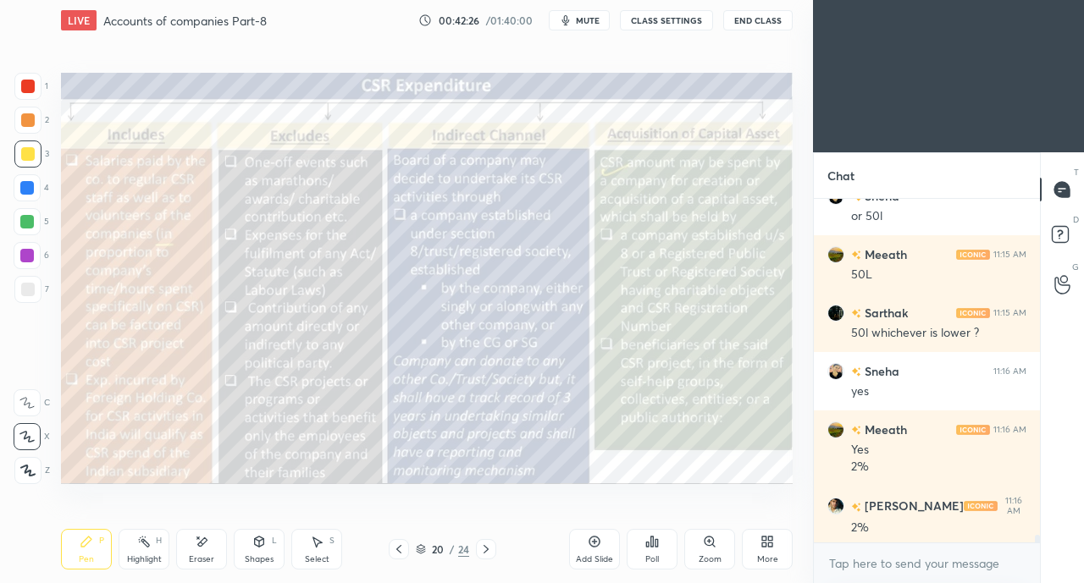
click at [404, 550] on icon at bounding box center [399, 550] width 14 height 14
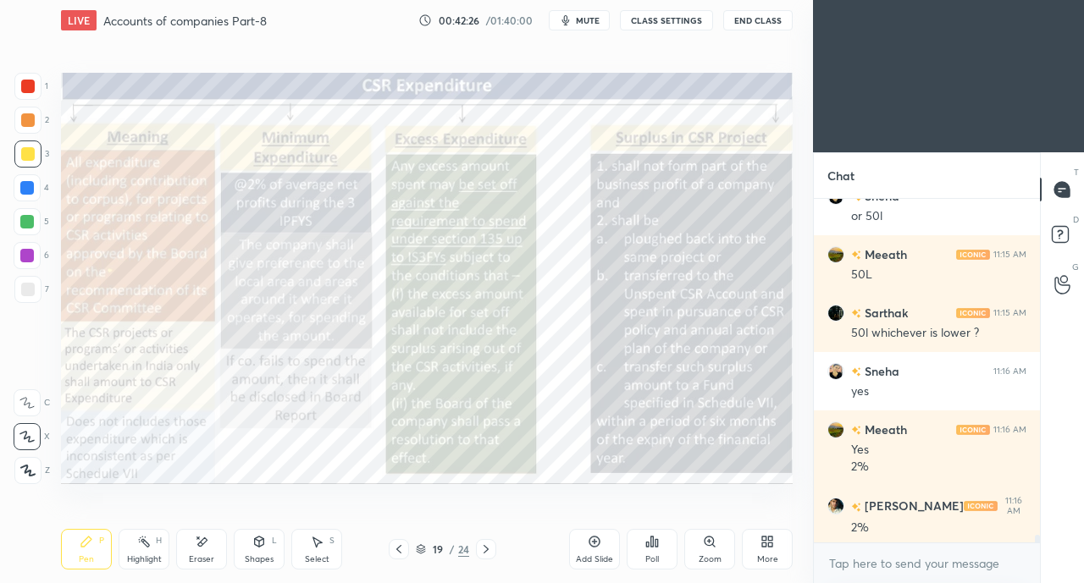
click at [403, 550] on icon at bounding box center [399, 550] width 14 height 14
click at [405, 550] on div at bounding box center [399, 549] width 20 height 20
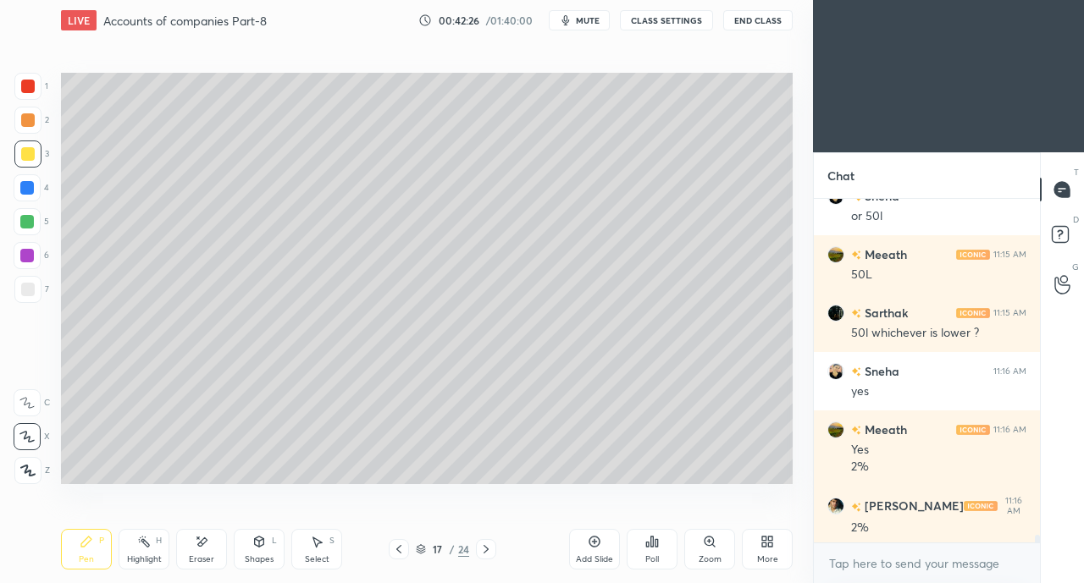
click at [403, 550] on icon at bounding box center [399, 550] width 14 height 14
click at [404, 550] on icon at bounding box center [399, 550] width 14 height 14
click at [401, 551] on icon at bounding box center [399, 550] width 14 height 14
click at [474, 550] on div "13 / 24" at bounding box center [443, 549] width 108 height 20
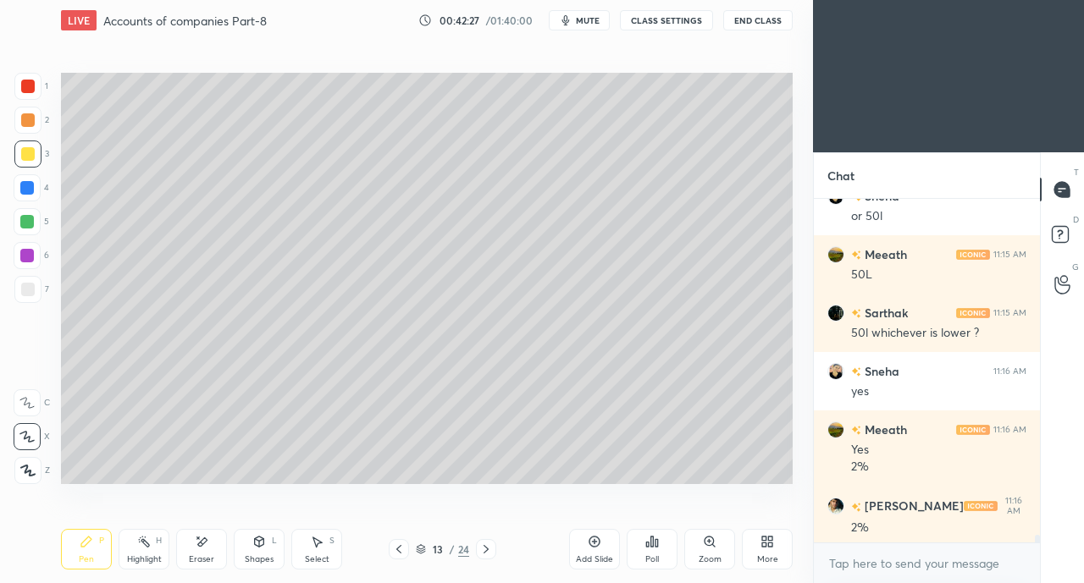
click at [483, 546] on icon at bounding box center [486, 550] width 14 height 14
click at [484, 548] on icon at bounding box center [486, 550] width 14 height 14
click at [489, 548] on icon at bounding box center [486, 550] width 14 height 14
click at [487, 545] on icon at bounding box center [486, 550] width 14 height 14
click at [401, 552] on icon at bounding box center [399, 550] width 14 height 14
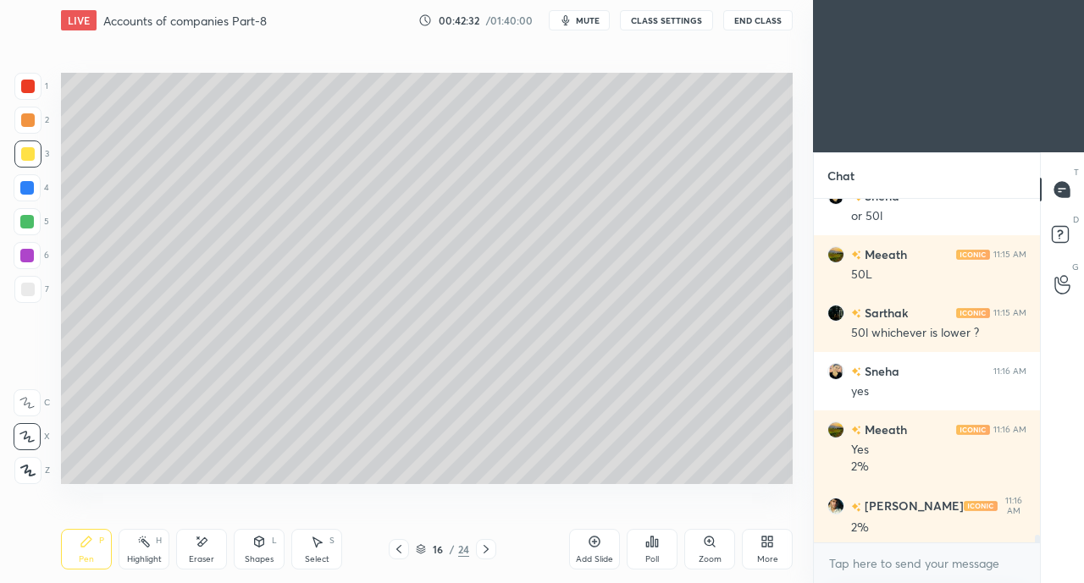
click at [584, 545] on div "Add Slide" at bounding box center [594, 549] width 51 height 41
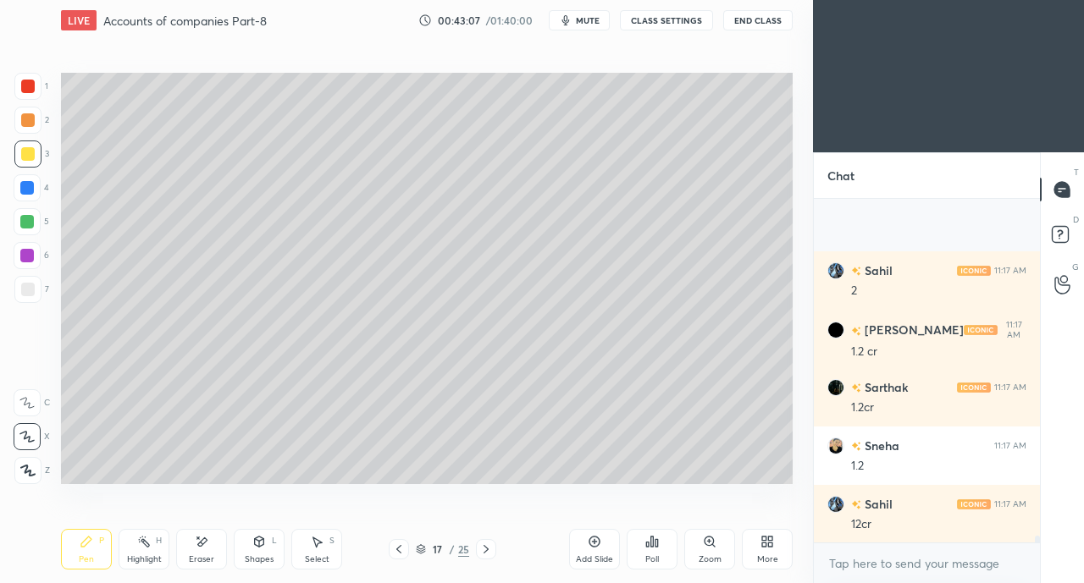
scroll to position [16335, 0]
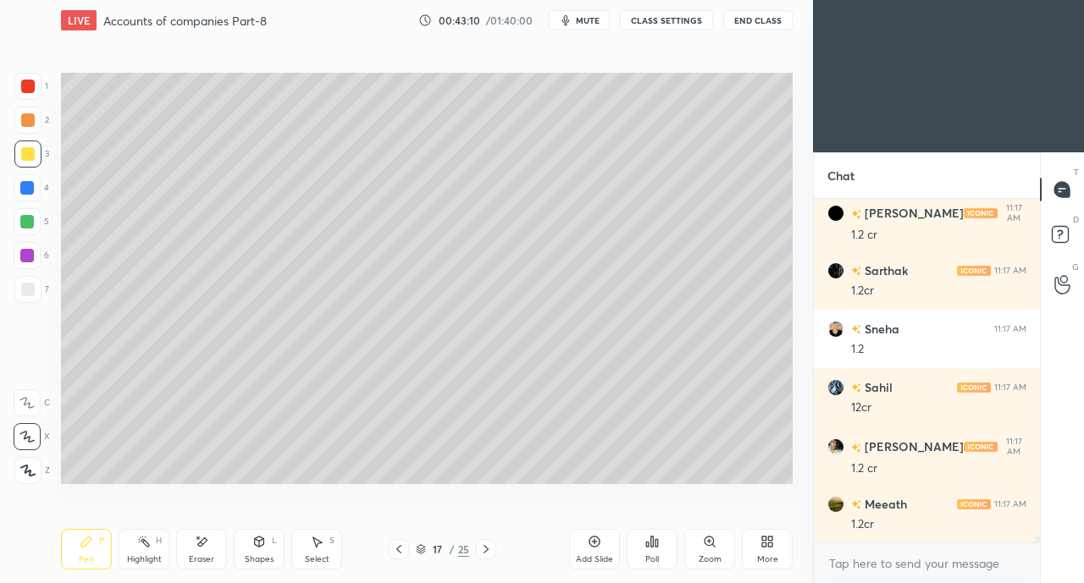
click at [191, 556] on div "Eraser" at bounding box center [201, 559] width 25 height 8
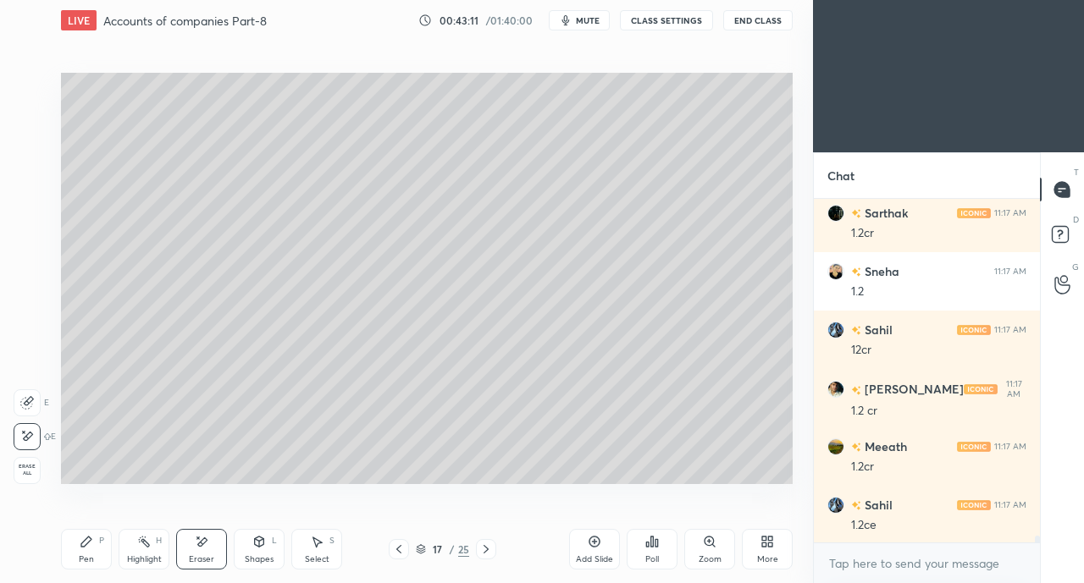
click at [269, 548] on div "Shapes L" at bounding box center [259, 549] width 51 height 41
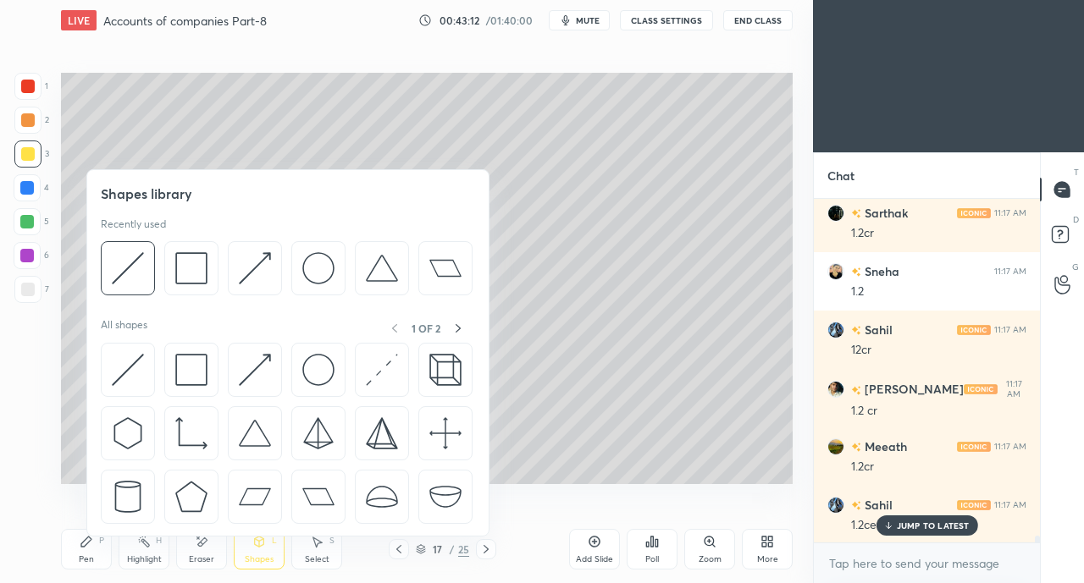
click at [122, 371] on img at bounding box center [128, 370] width 32 height 32
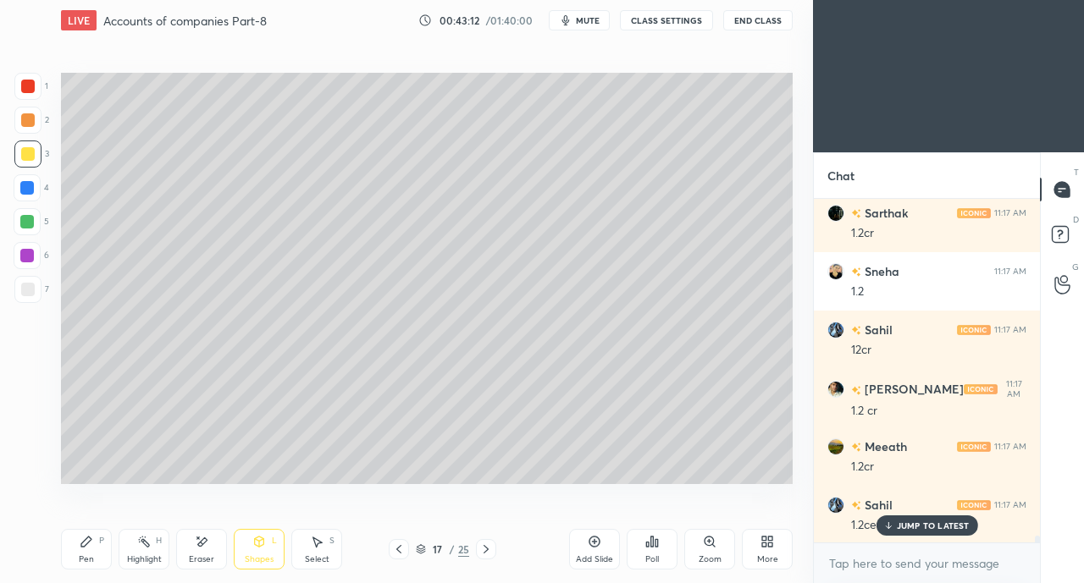
click at [30, 282] on div at bounding box center [27, 289] width 27 height 27
click at [92, 546] on icon at bounding box center [87, 542] width 14 height 14
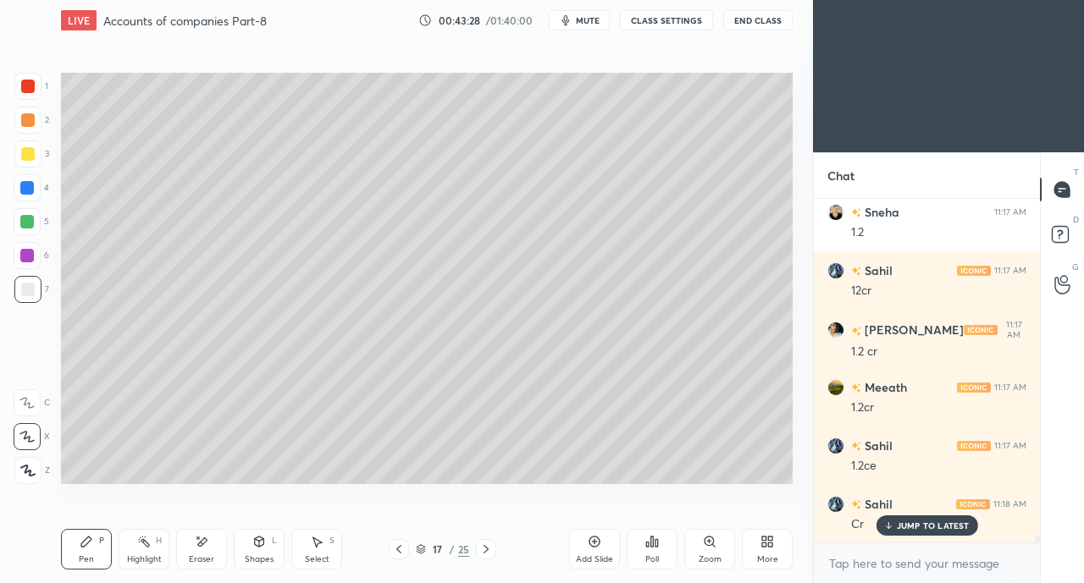
scroll to position [16509, 0]
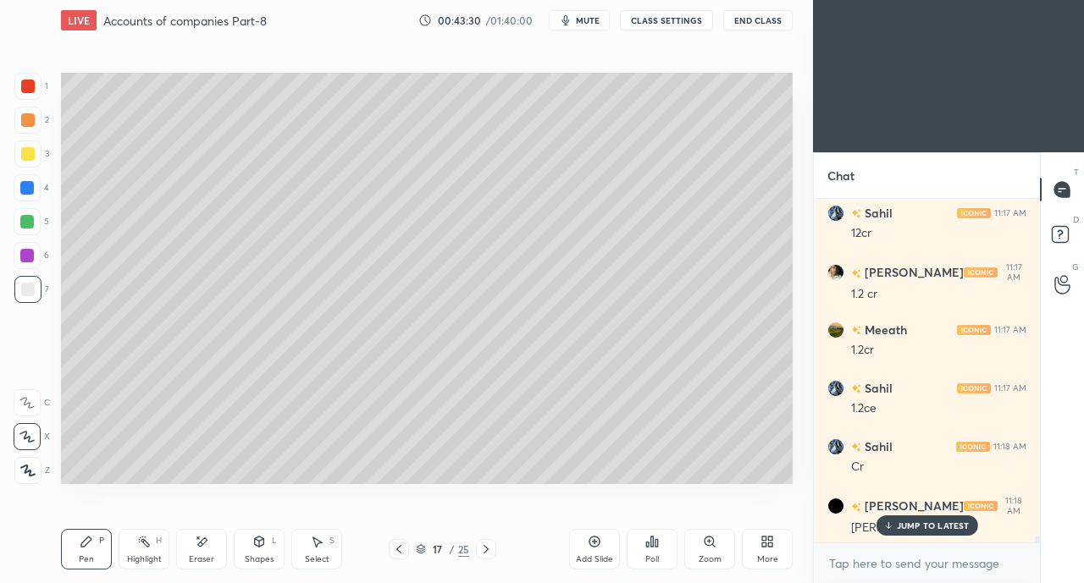
click at [898, 529] on p "JUMP TO LATEST" at bounding box center [933, 526] width 73 height 10
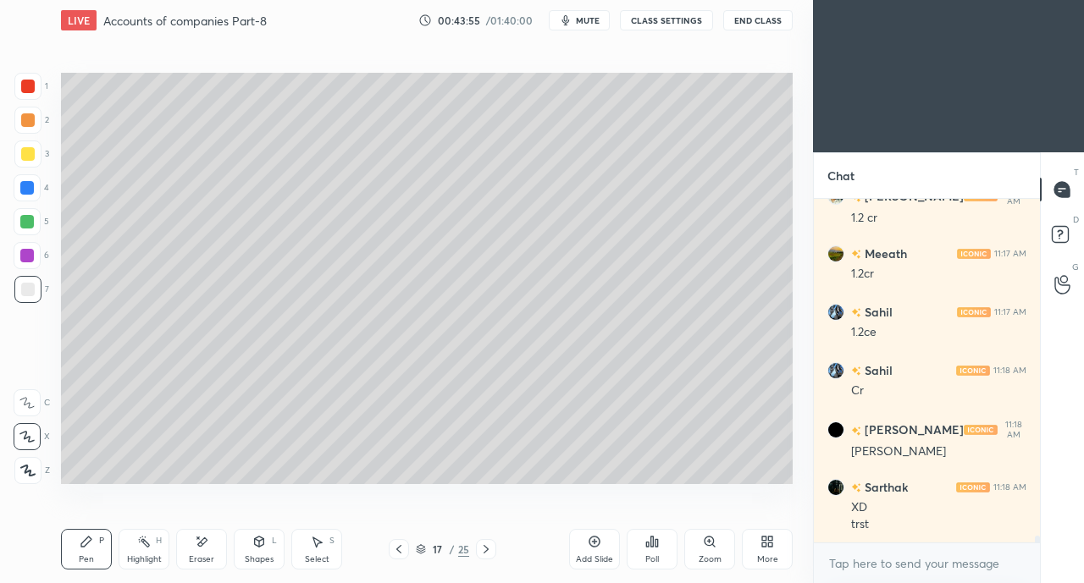
scroll to position [16602, 0]
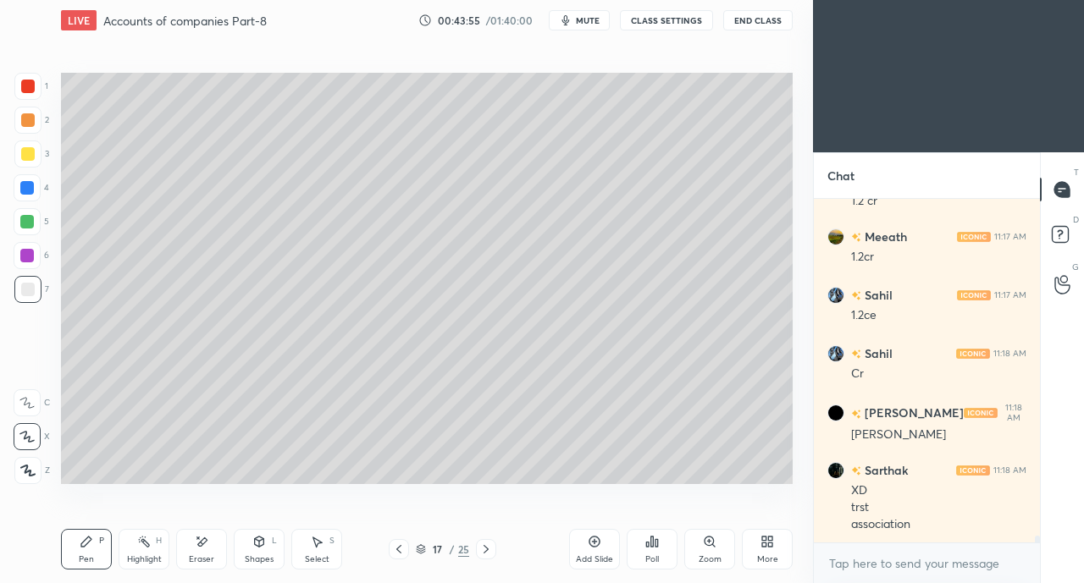
click at [29, 153] on div at bounding box center [28, 154] width 14 height 14
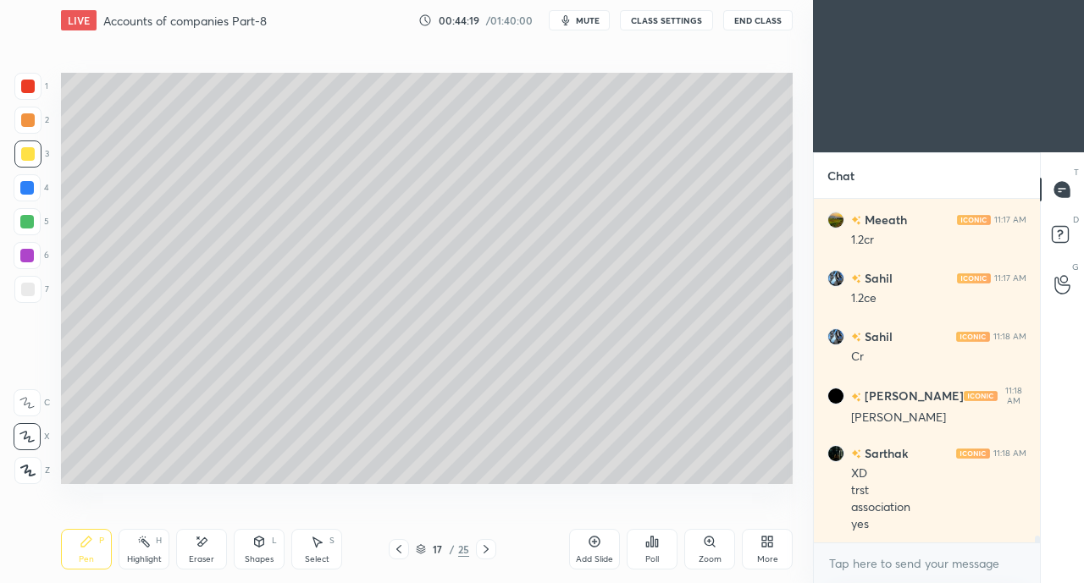
click at [207, 552] on div "Eraser" at bounding box center [201, 549] width 51 height 41
click at [92, 541] on icon at bounding box center [87, 542] width 14 height 14
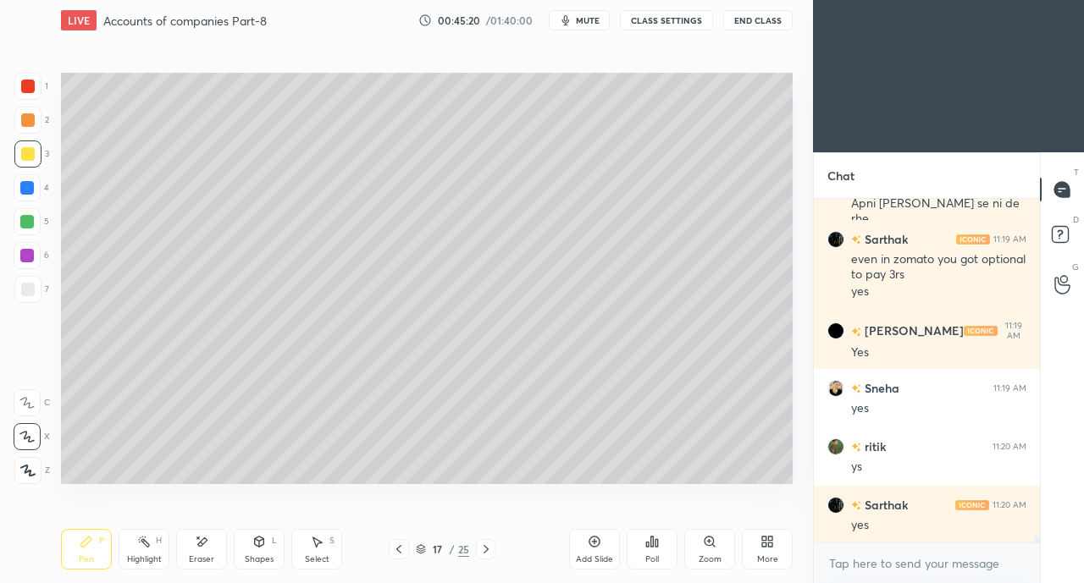
scroll to position [17586, 0]
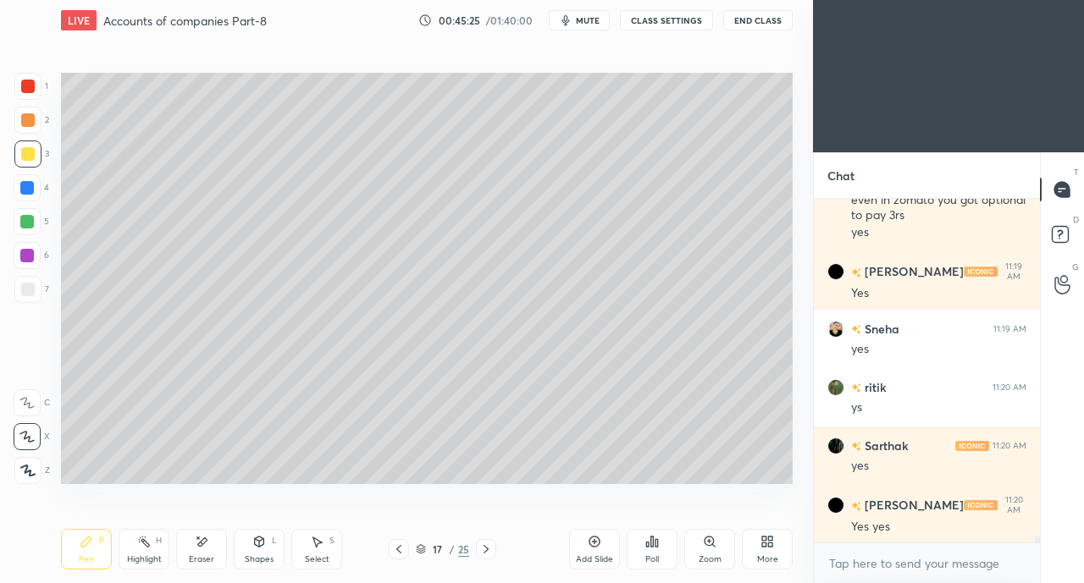
click at [341, 567] on div "Select S" at bounding box center [316, 549] width 51 height 41
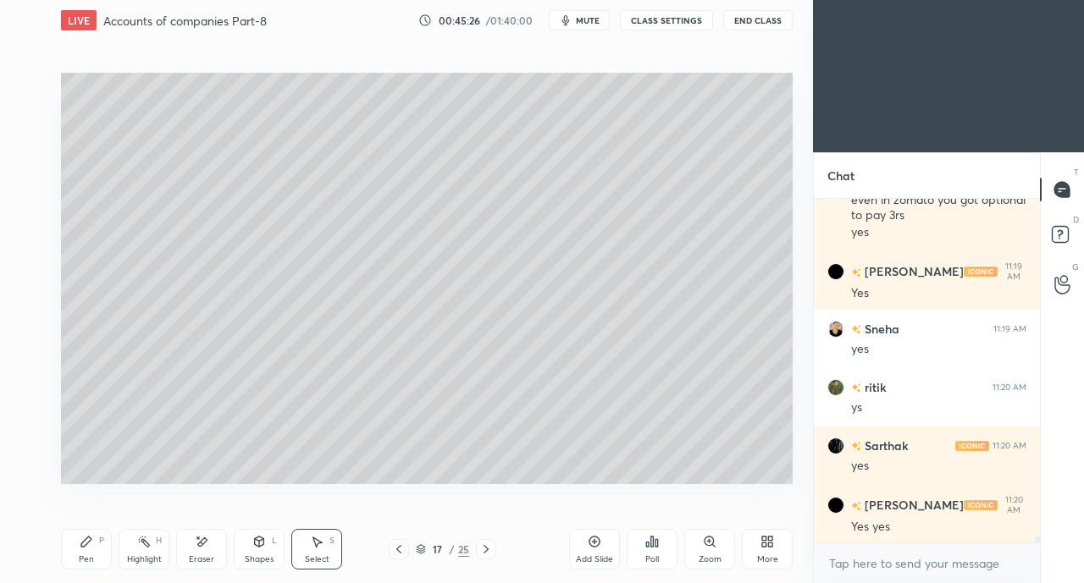
click at [88, 563] on div "Pen" at bounding box center [86, 559] width 15 height 8
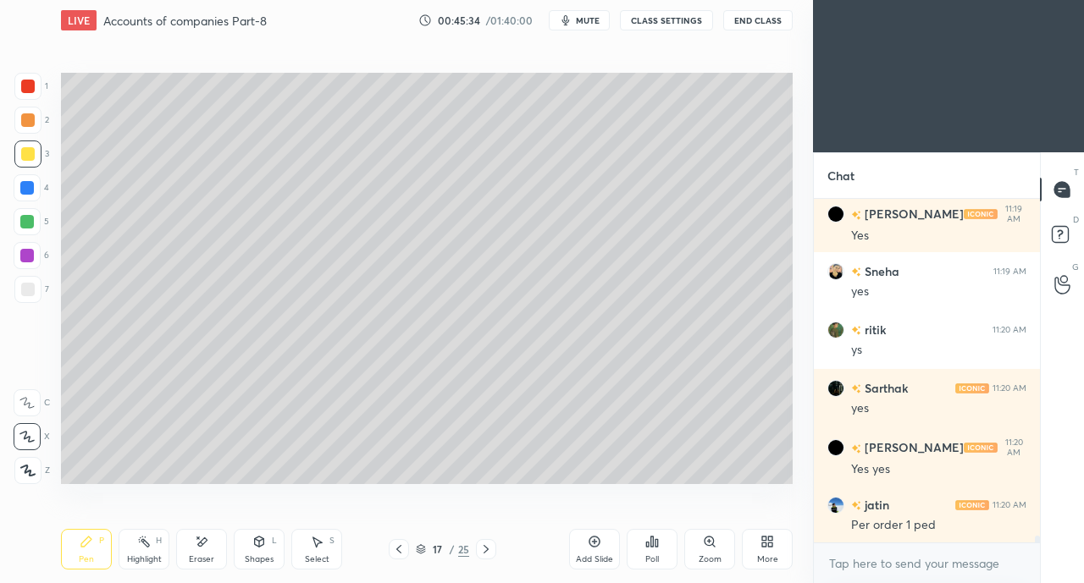
scroll to position [17703, 0]
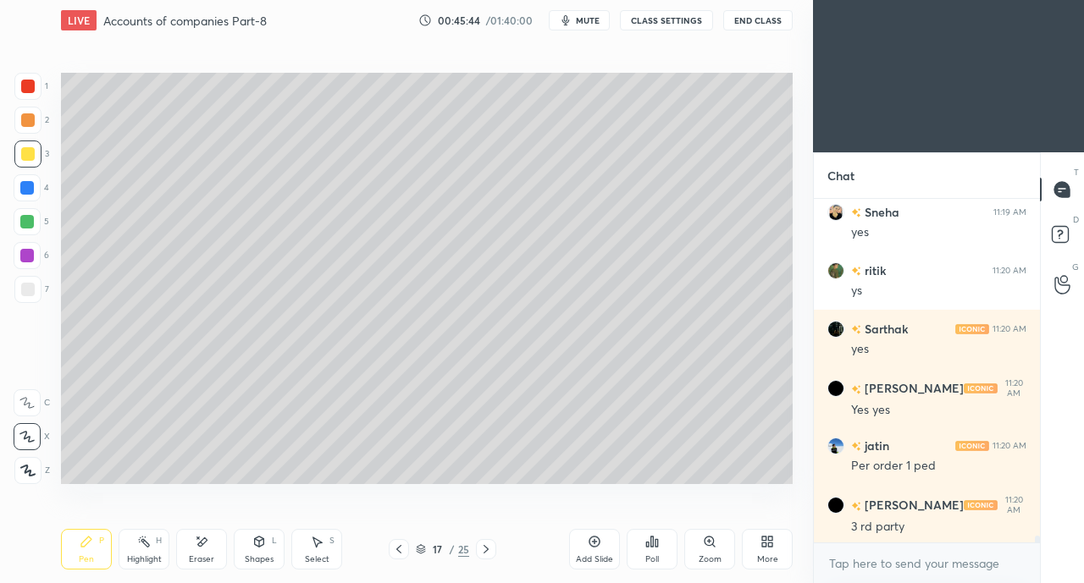
click at [313, 544] on icon at bounding box center [317, 542] width 14 height 14
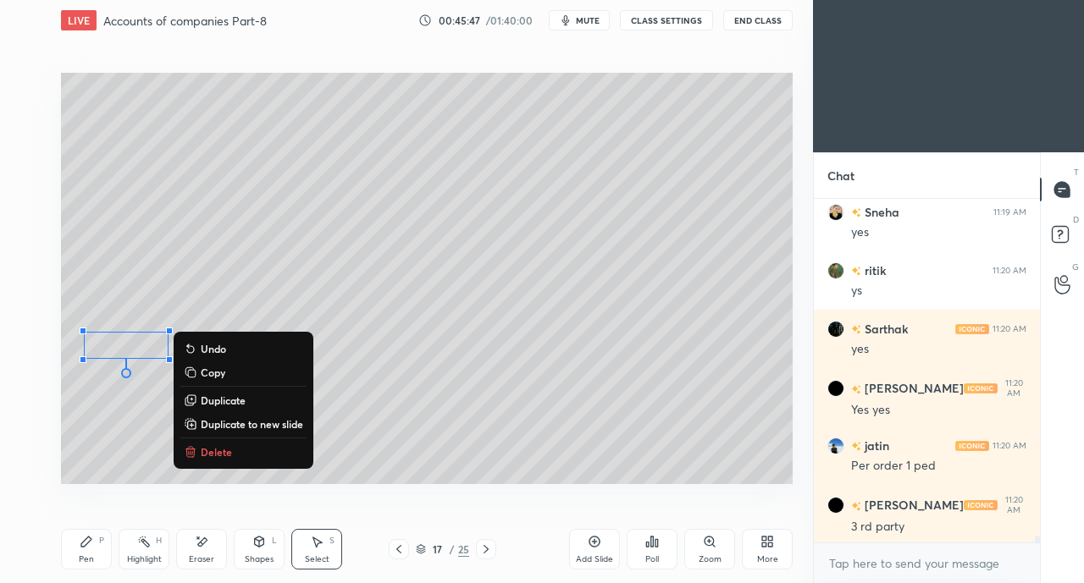
click at [129, 455] on div "0 ° Undo Copy Duplicate Duplicate to new slide Delete" at bounding box center [427, 278] width 732 height 411
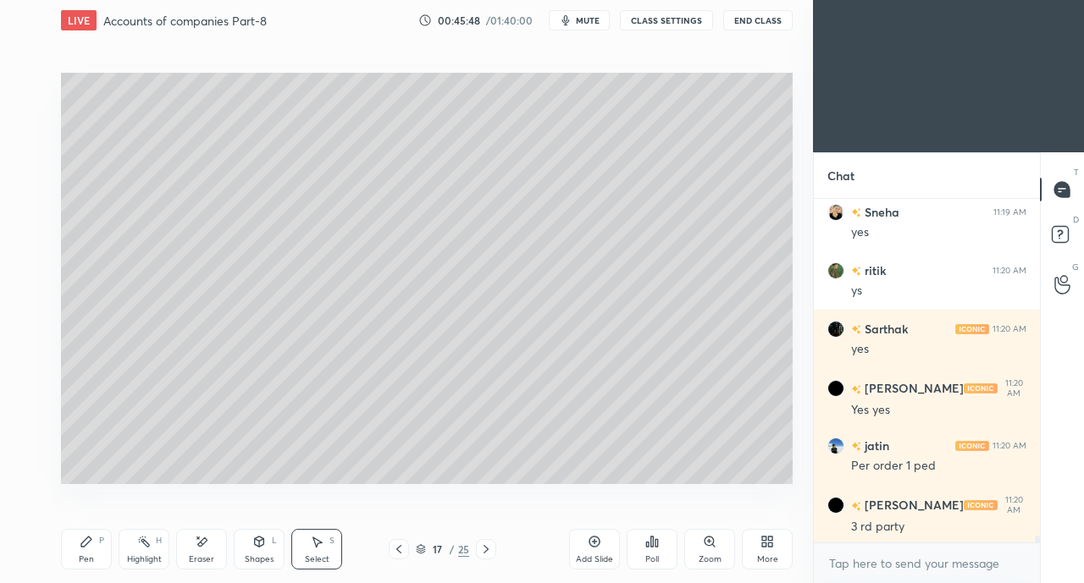
click at [86, 555] on div "Pen" at bounding box center [86, 559] width 15 height 8
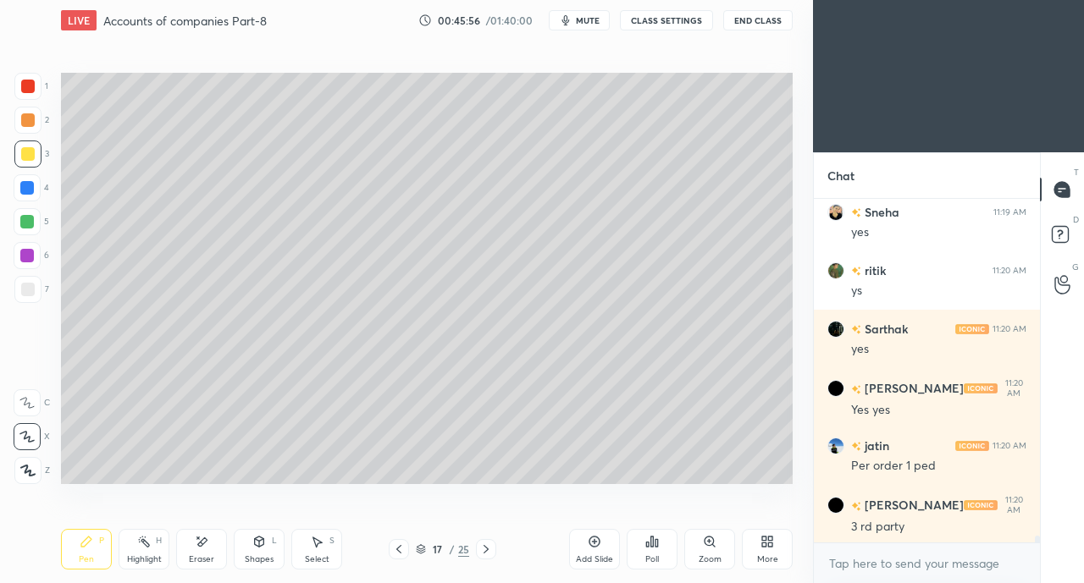
click at [41, 302] on div "7" at bounding box center [31, 289] width 35 height 27
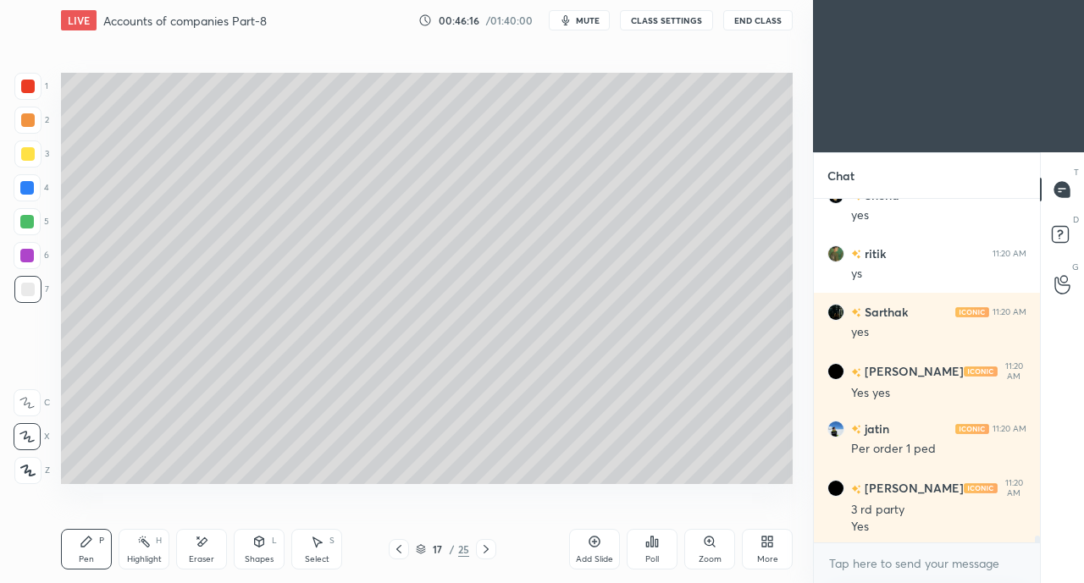
click at [34, 147] on div at bounding box center [27, 154] width 27 height 27
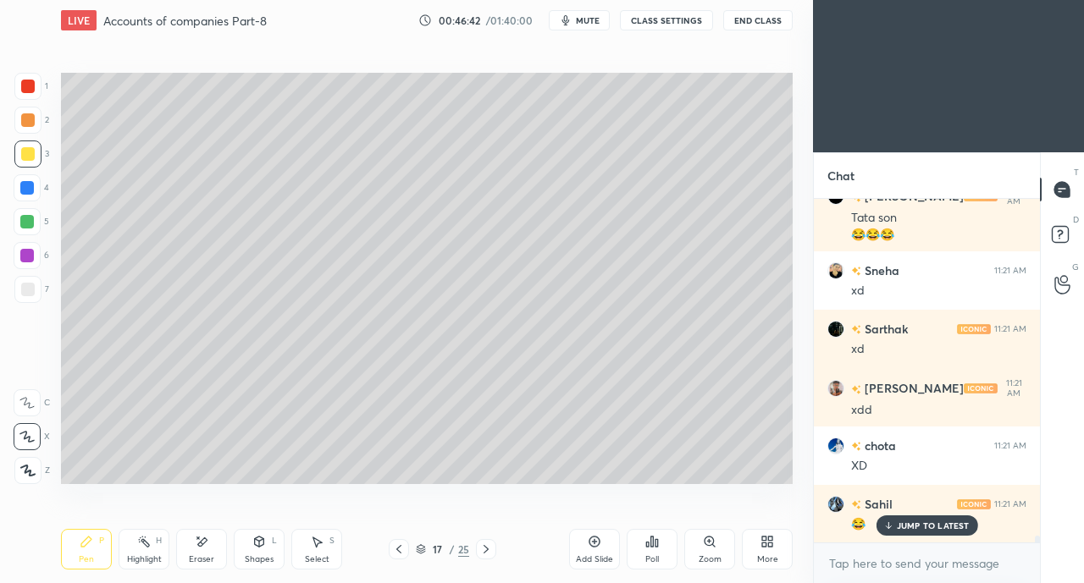
scroll to position [18145, 0]
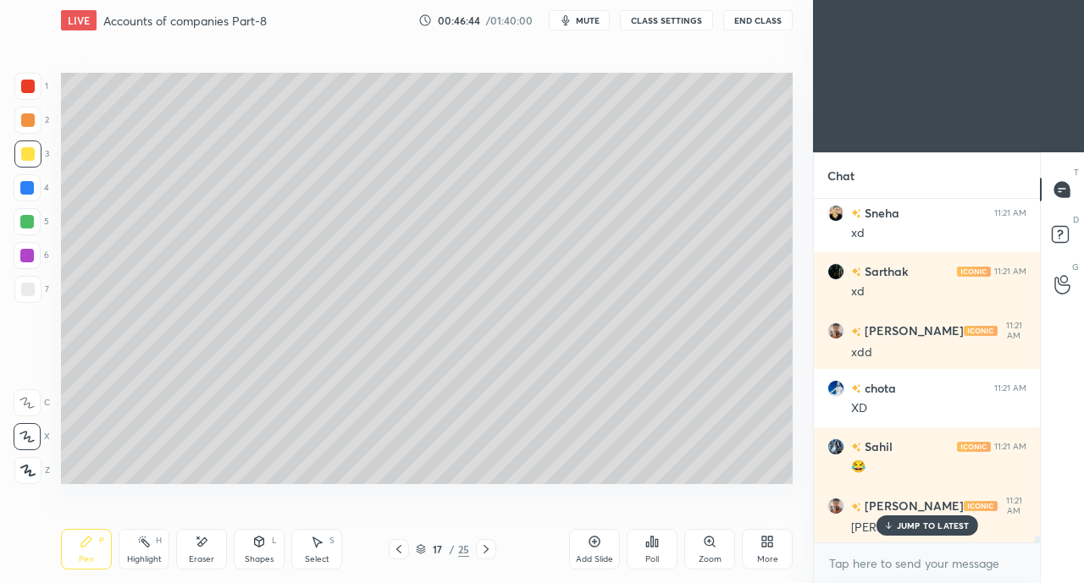
click at [907, 526] on p "JUMP TO LATEST" at bounding box center [933, 526] width 73 height 10
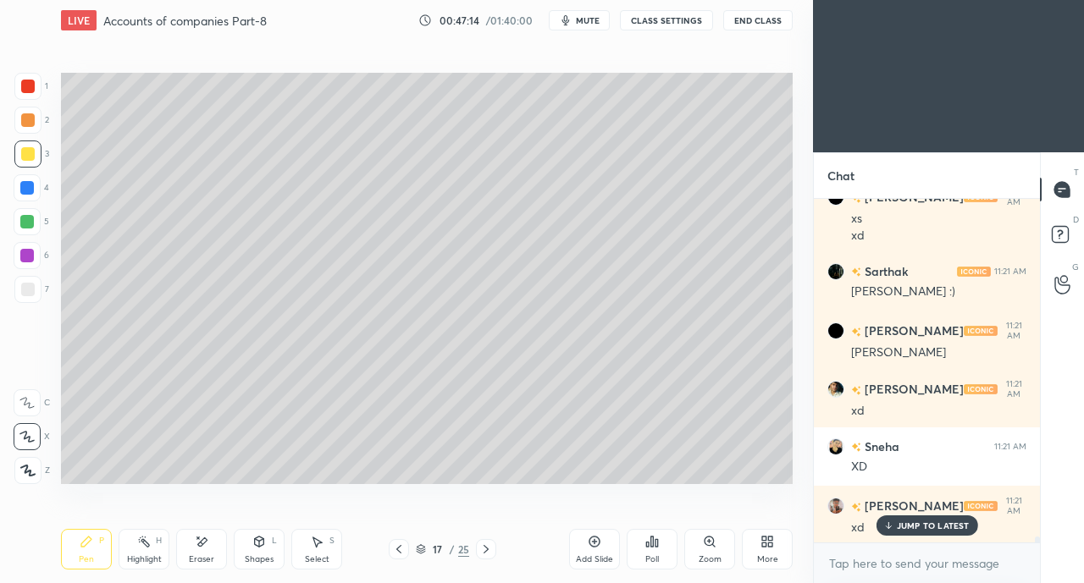
scroll to position [18572, 0]
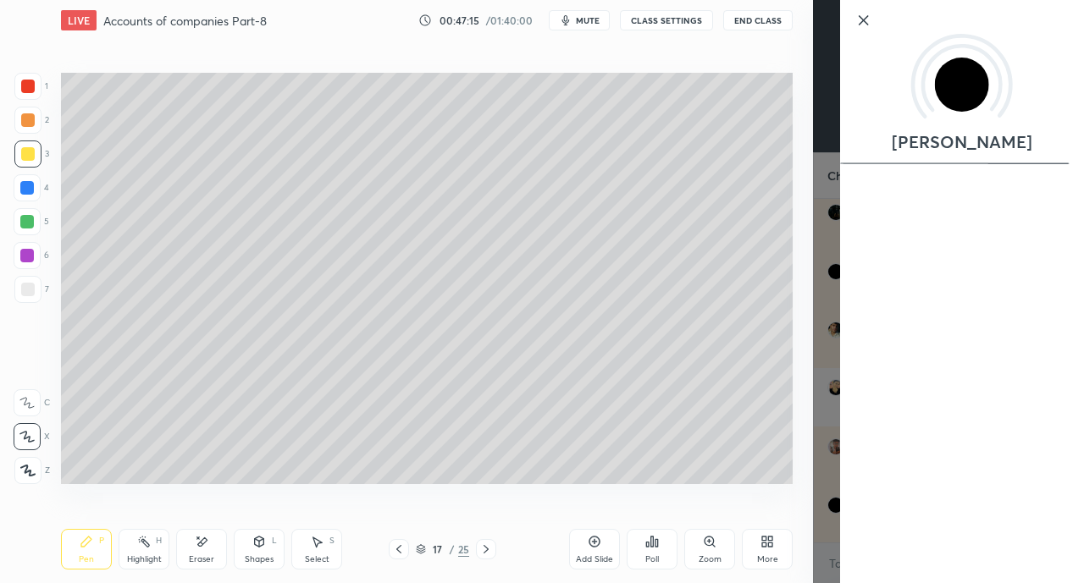
click at [269, 507] on div "Setting up your live class Poll for secs No correct answer Start poll" at bounding box center [426, 278] width 745 height 475
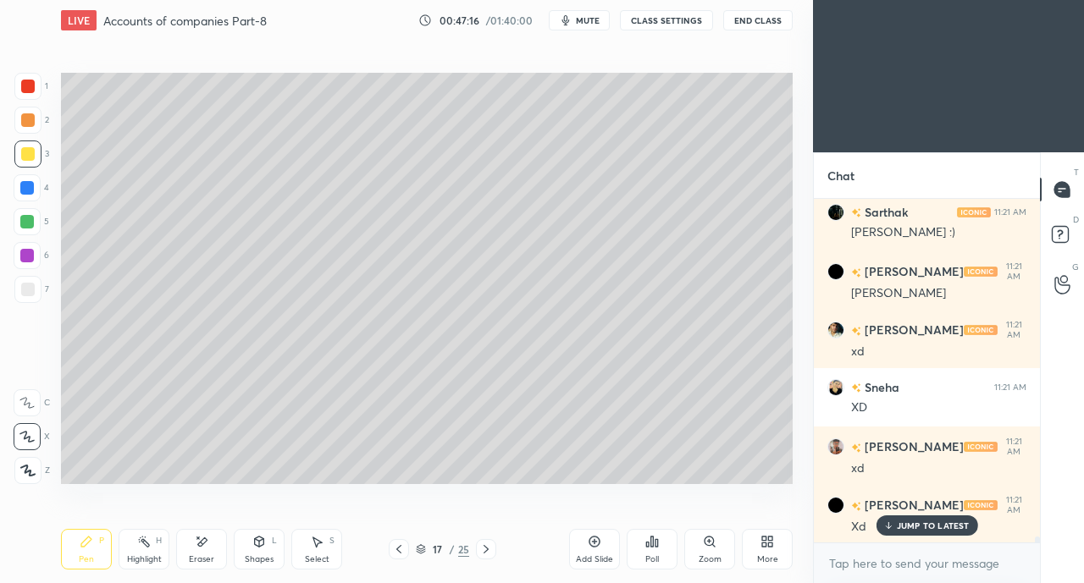
scroll to position [18629, 0]
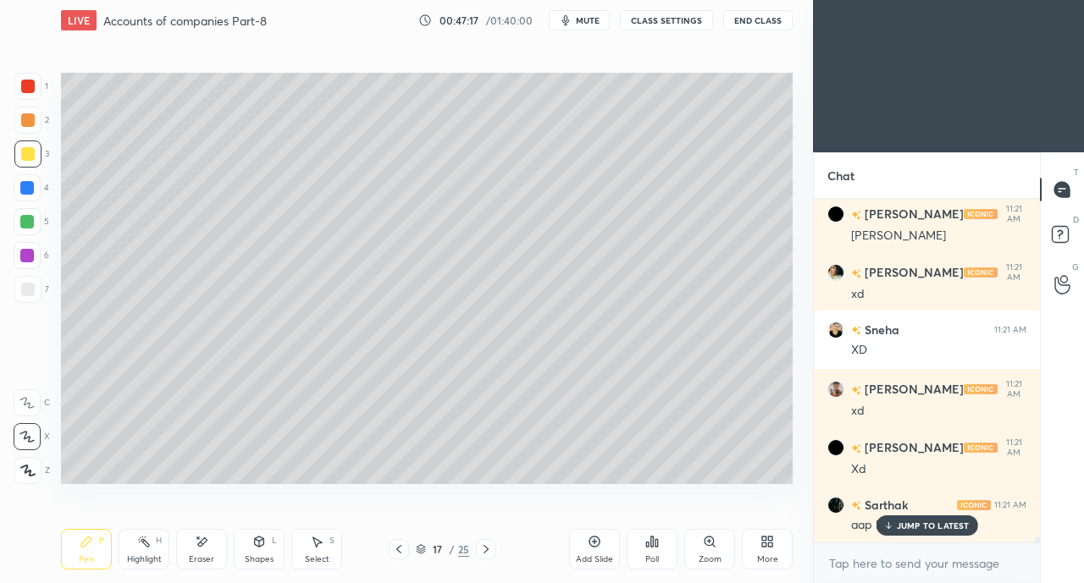
click at [28, 292] on div at bounding box center [28, 290] width 14 height 14
click at [905, 525] on p "JUMP TO LATEST" at bounding box center [933, 526] width 73 height 10
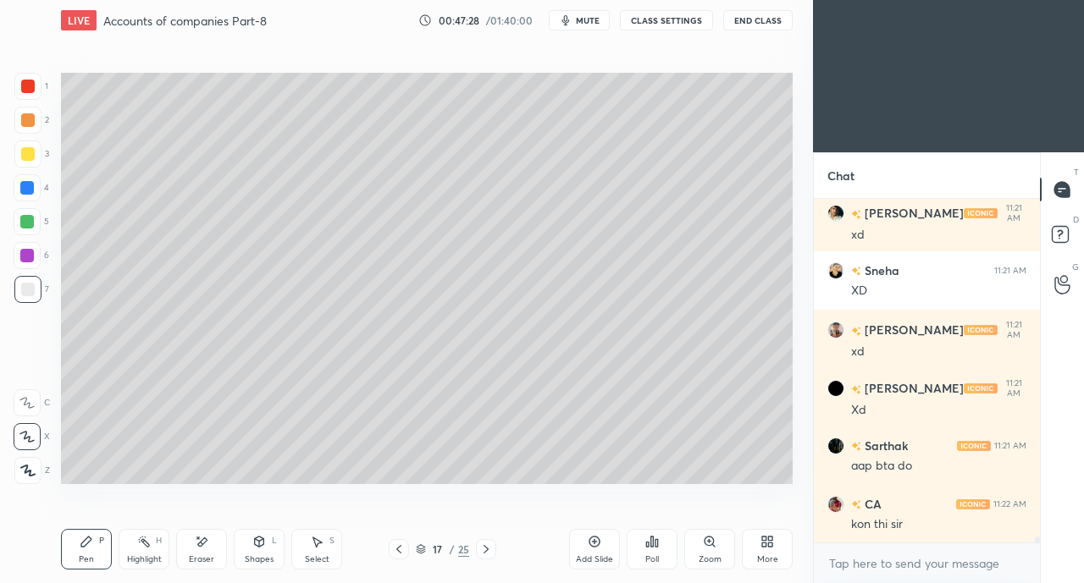
scroll to position [18746, 0]
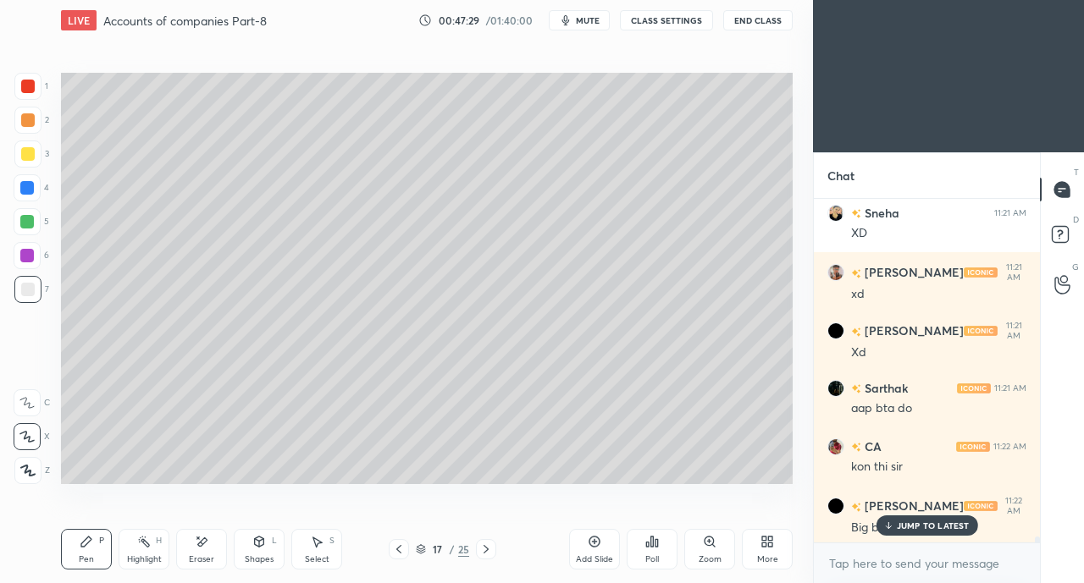
click at [908, 526] on p "JUMP TO LATEST" at bounding box center [933, 526] width 73 height 10
click at [25, 160] on div at bounding box center [28, 154] width 14 height 14
click at [30, 289] on div at bounding box center [28, 290] width 14 height 14
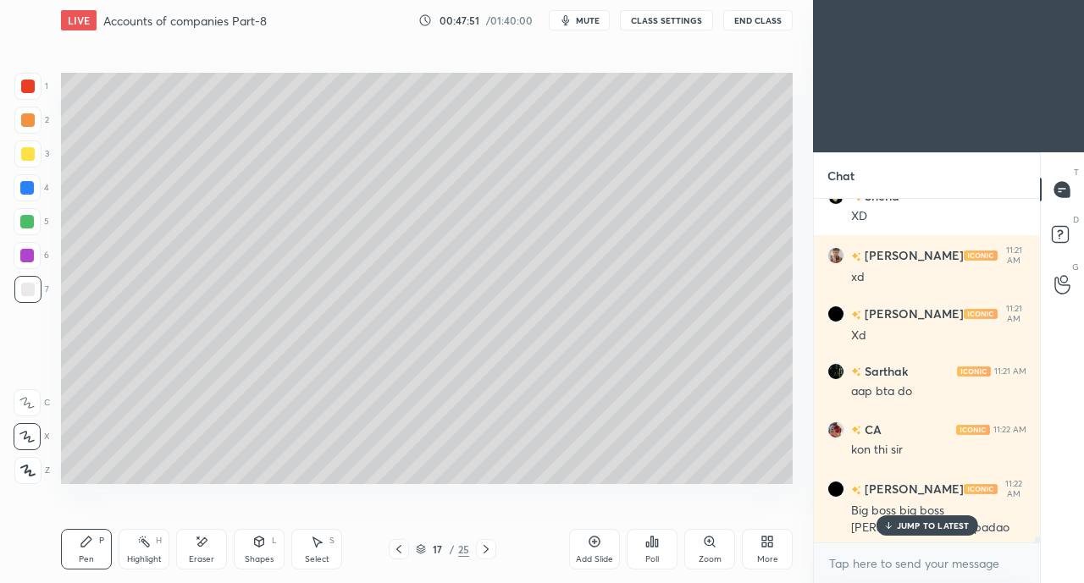
click at [908, 531] on p "JUMP TO LATEST" at bounding box center [933, 526] width 73 height 10
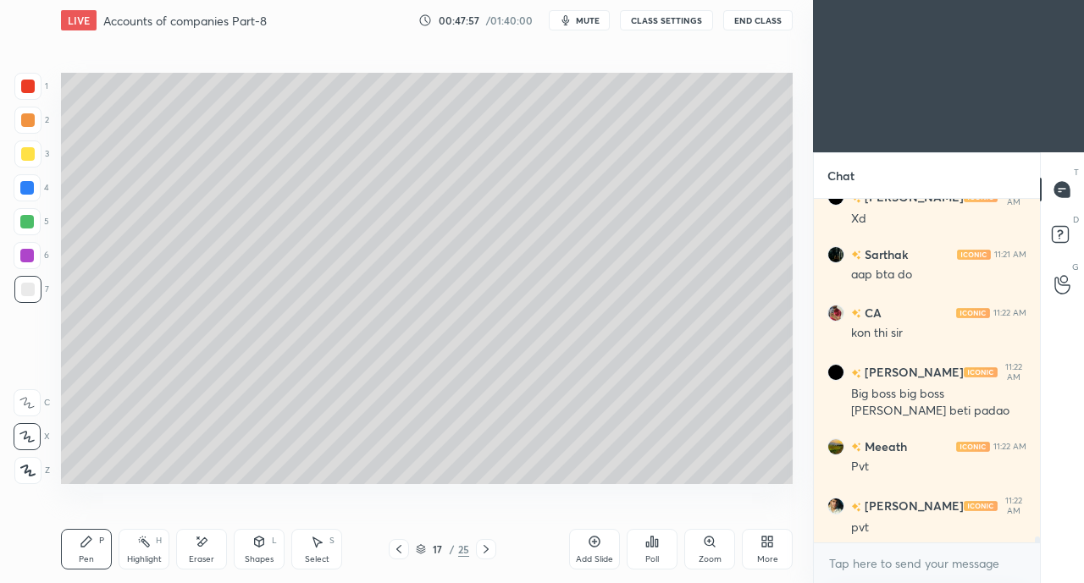
scroll to position [18939, 0]
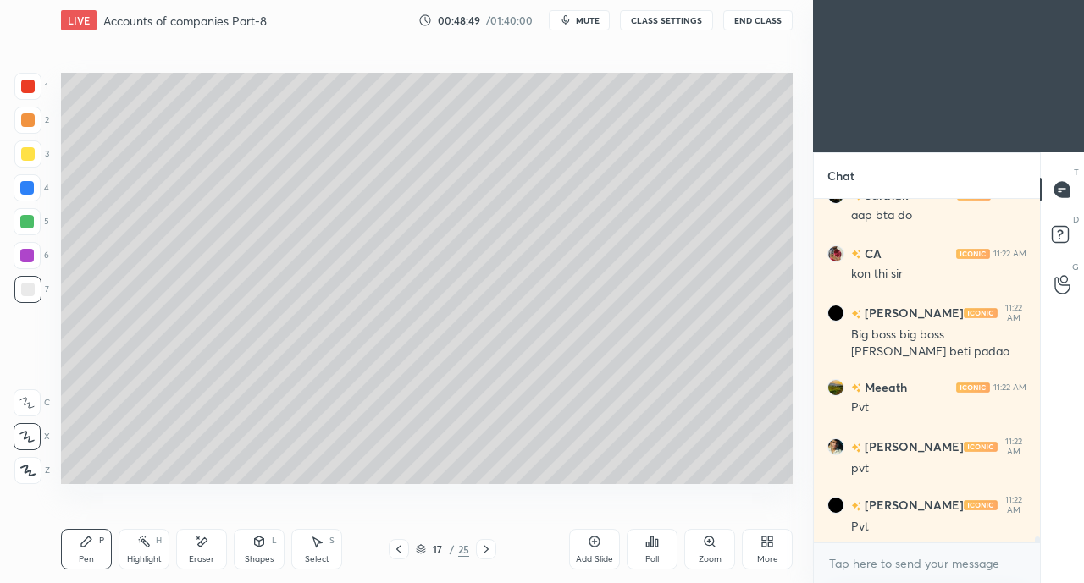
click at [27, 158] on div at bounding box center [28, 154] width 14 height 14
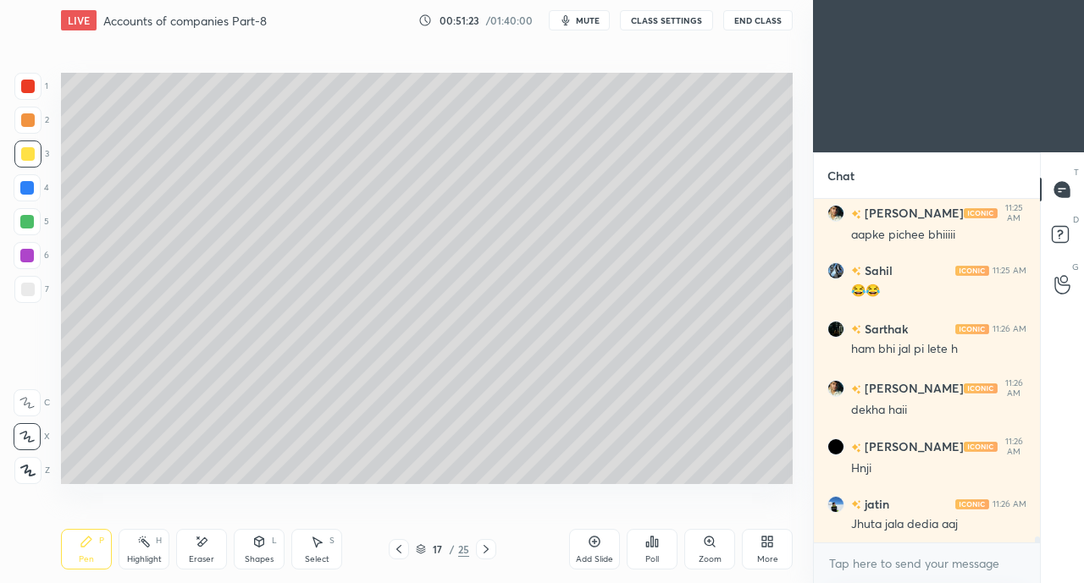
scroll to position [19962, 0]
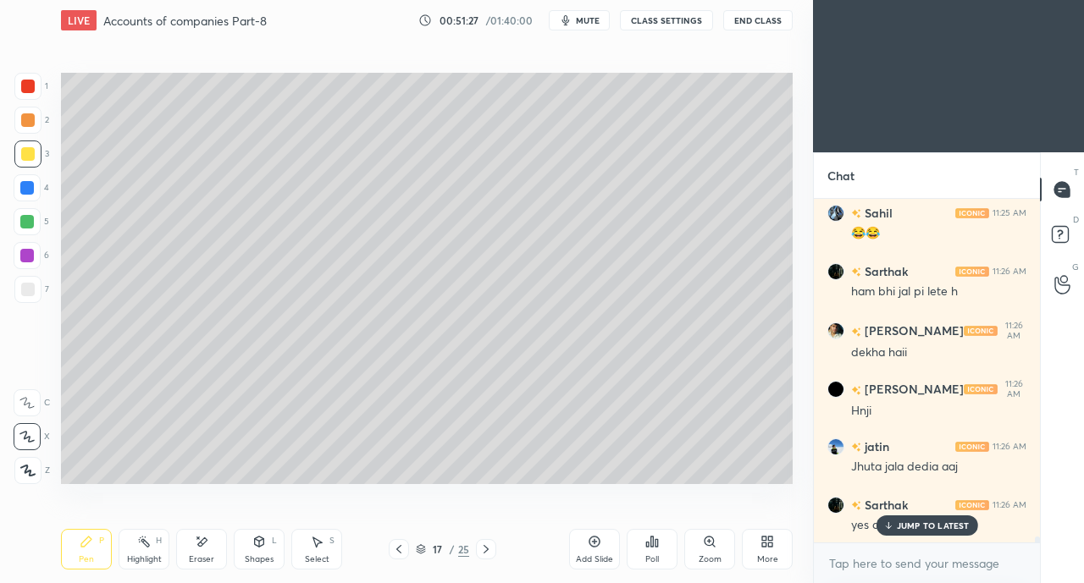
click at [918, 526] on p "JUMP TO LATEST" at bounding box center [933, 526] width 73 height 10
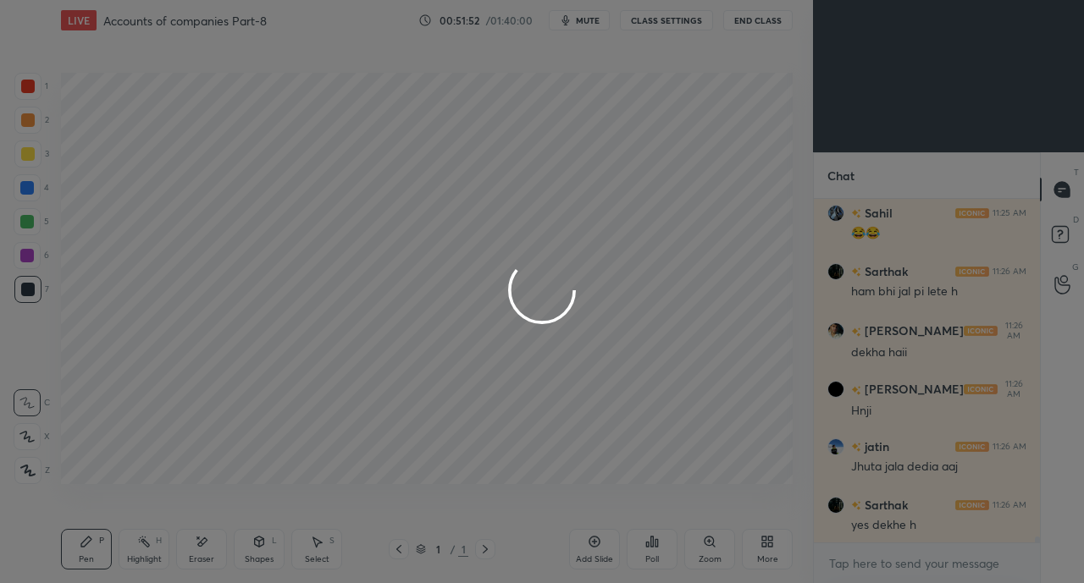
scroll to position [20036, 0]
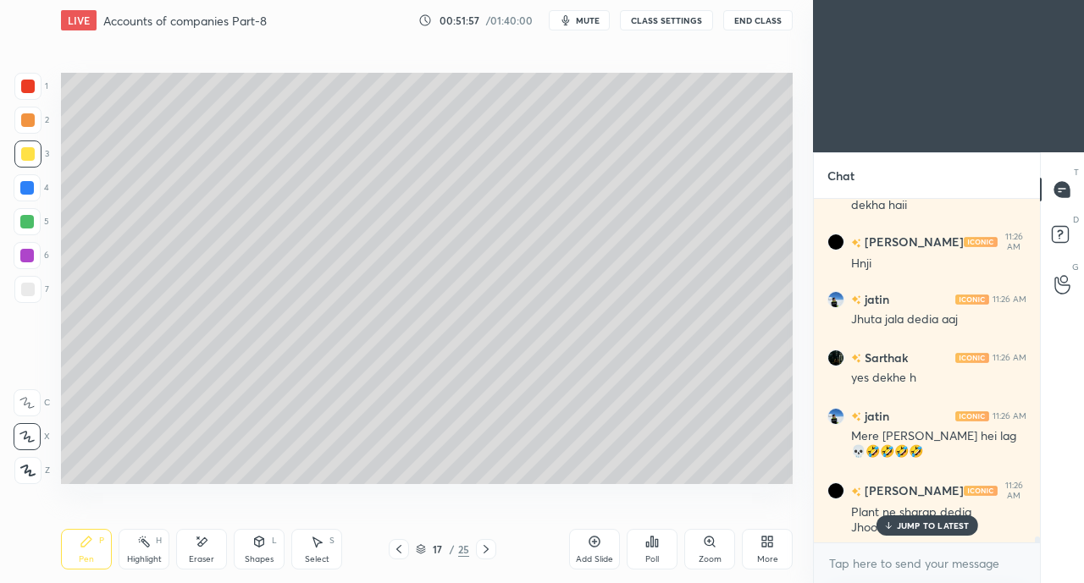
click at [897, 527] on p "JUMP TO LATEST" at bounding box center [933, 526] width 73 height 10
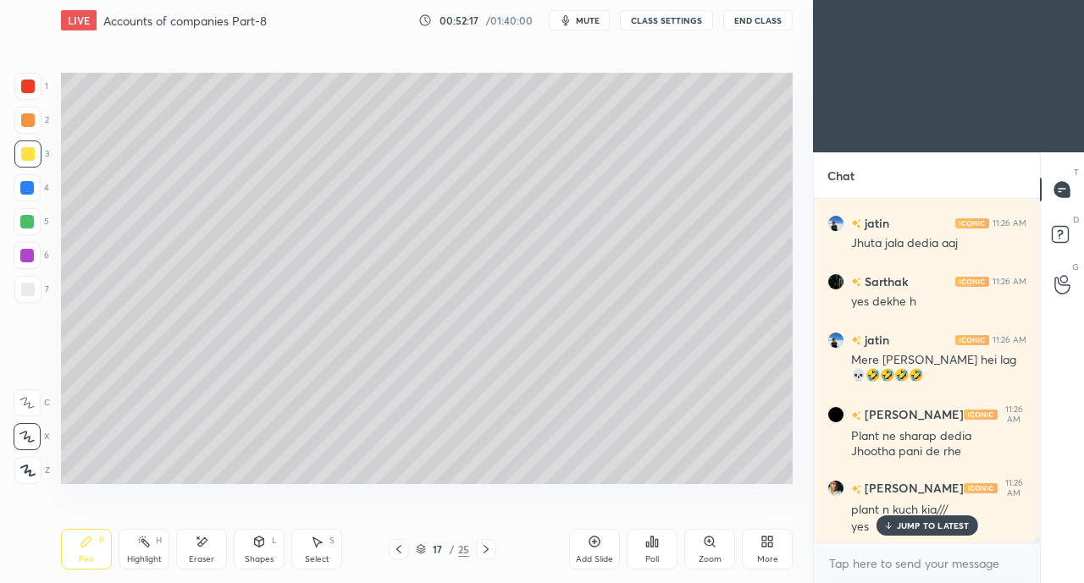
scroll to position [20243, 0]
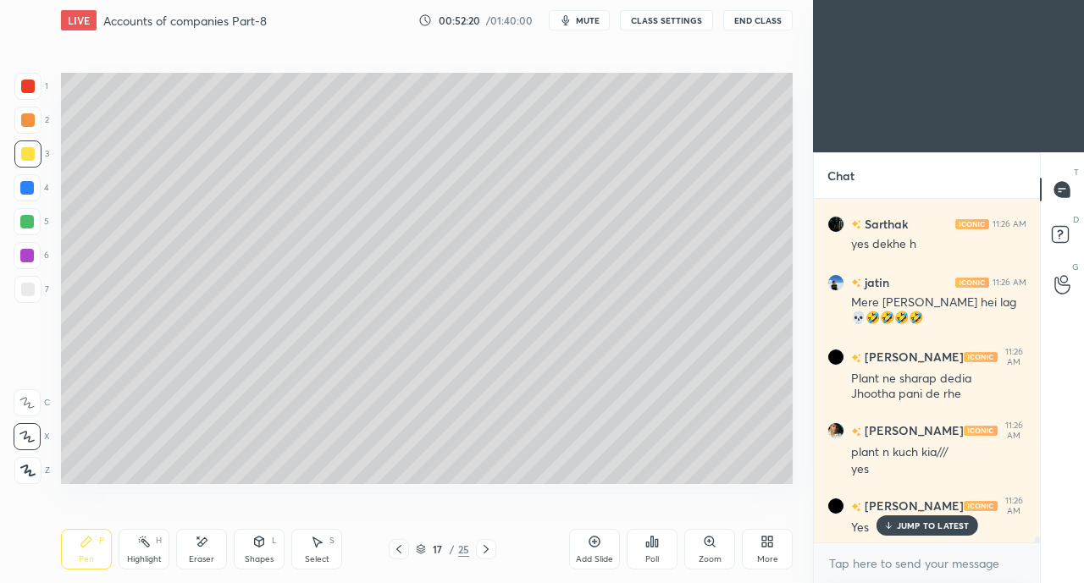
click at [909, 528] on p "JUMP TO LATEST" at bounding box center [933, 526] width 73 height 10
click at [25, 189] on div at bounding box center [27, 188] width 14 height 14
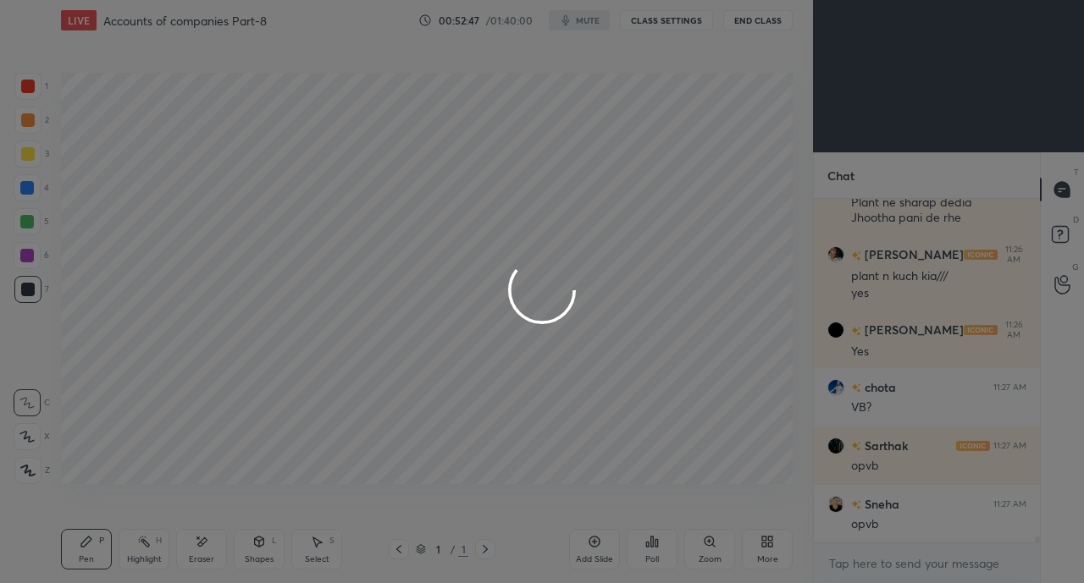
scroll to position [20477, 0]
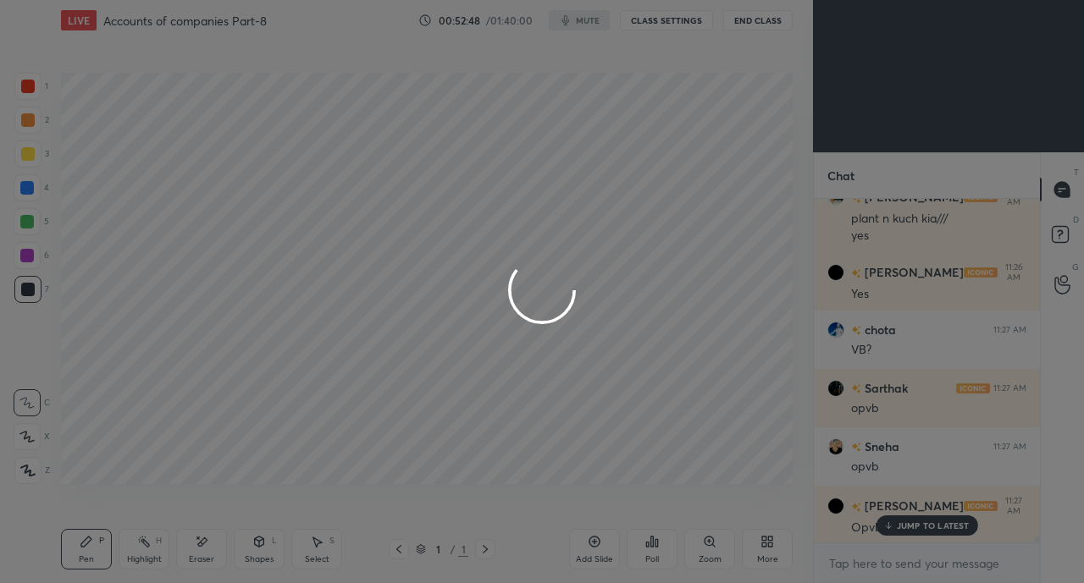
click at [917, 526] on div at bounding box center [542, 291] width 1084 height 583
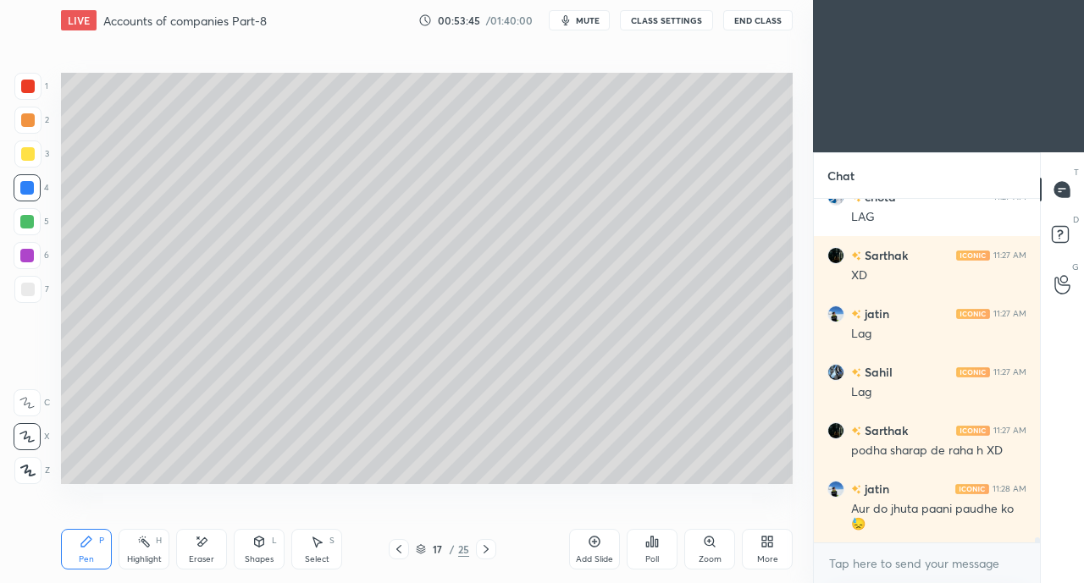
scroll to position [21310, 0]
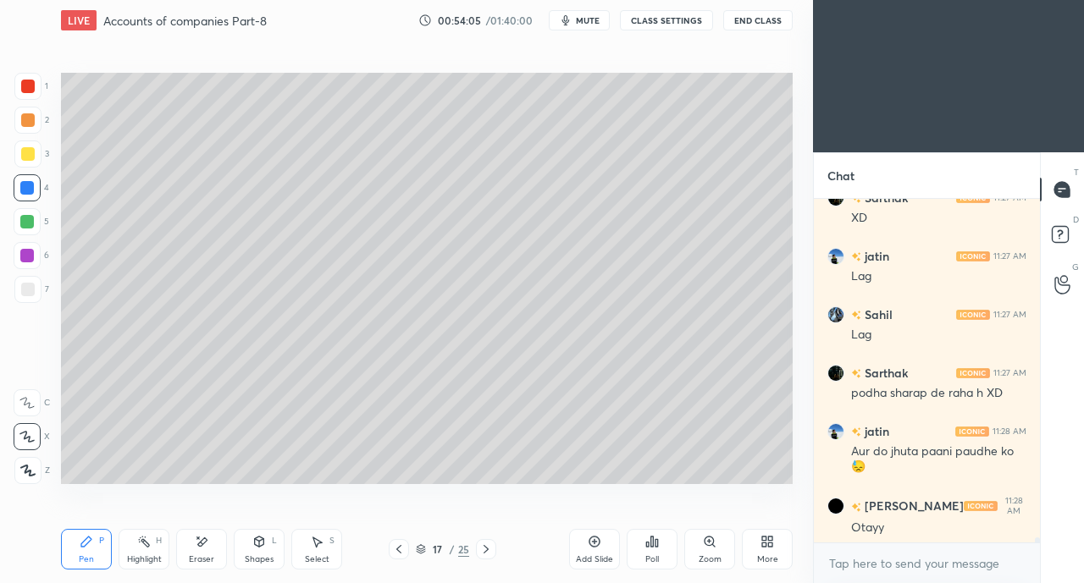
click at [32, 292] on div at bounding box center [28, 290] width 14 height 14
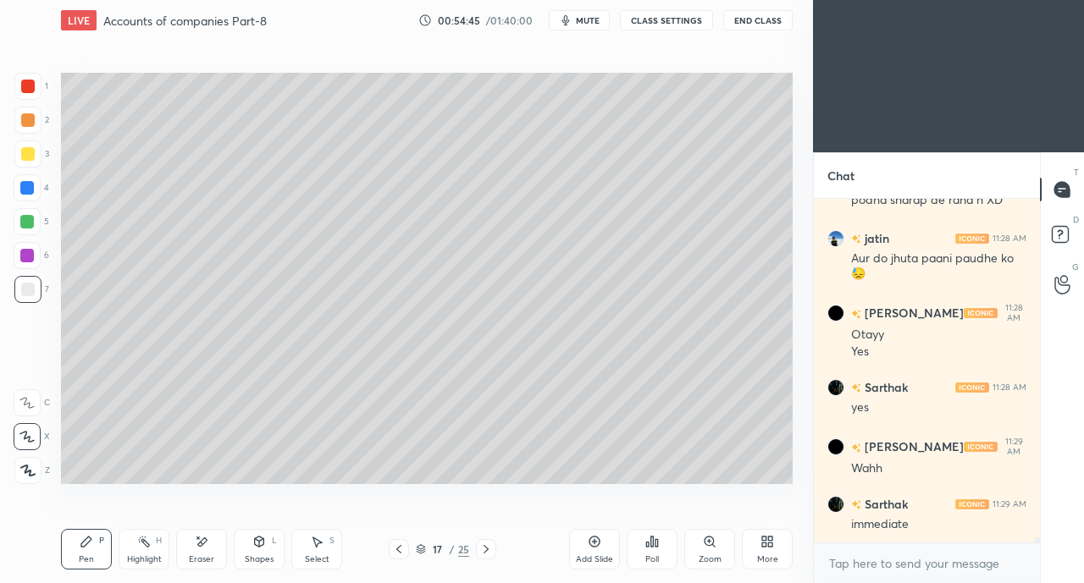
scroll to position [21520, 0]
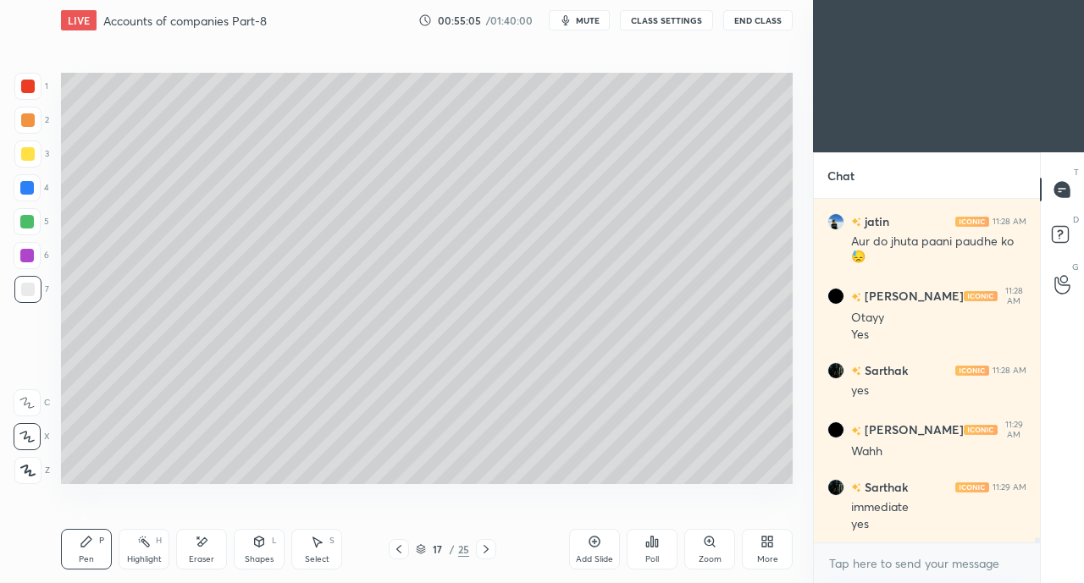
click at [486, 546] on icon at bounding box center [486, 550] width 14 height 14
click at [488, 544] on icon at bounding box center [486, 550] width 14 height 14
click at [489, 544] on icon at bounding box center [486, 550] width 14 height 14
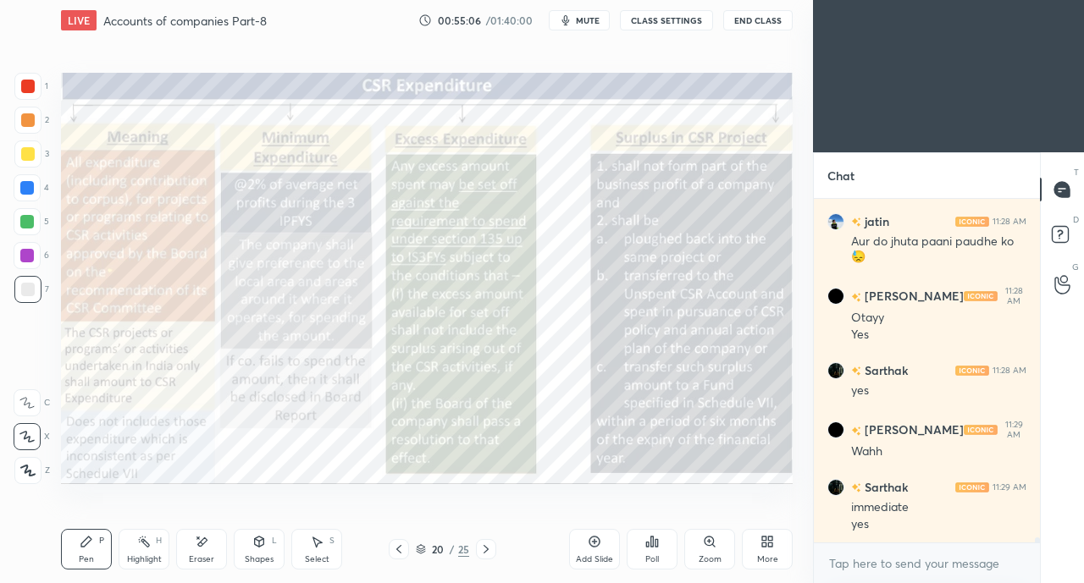
click at [489, 544] on icon at bounding box center [486, 550] width 14 height 14
click at [489, 546] on icon at bounding box center [486, 550] width 14 height 14
click at [489, 548] on icon at bounding box center [486, 550] width 14 height 14
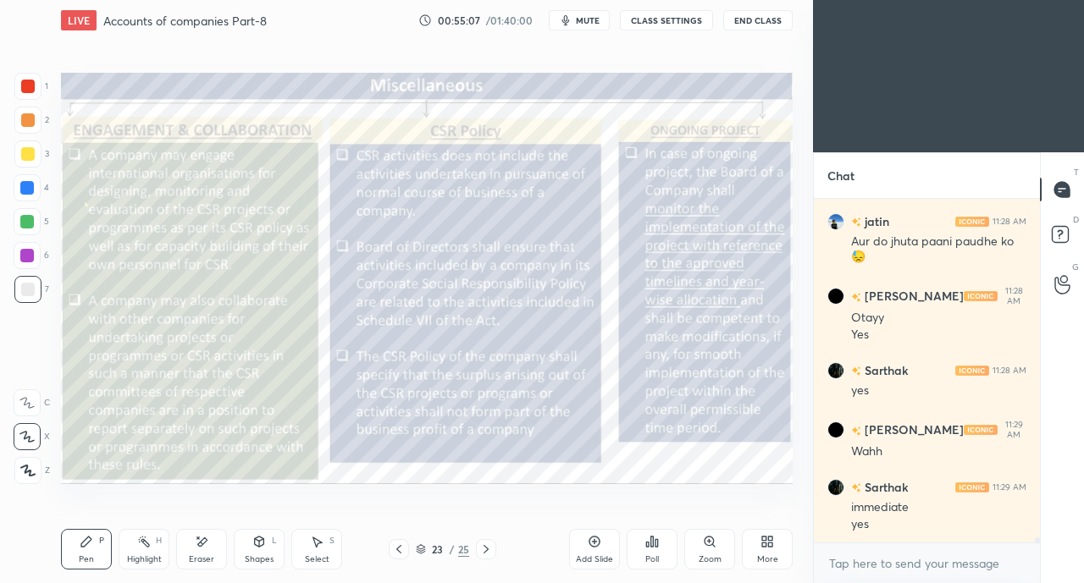
click at [483, 551] on icon at bounding box center [486, 550] width 14 height 14
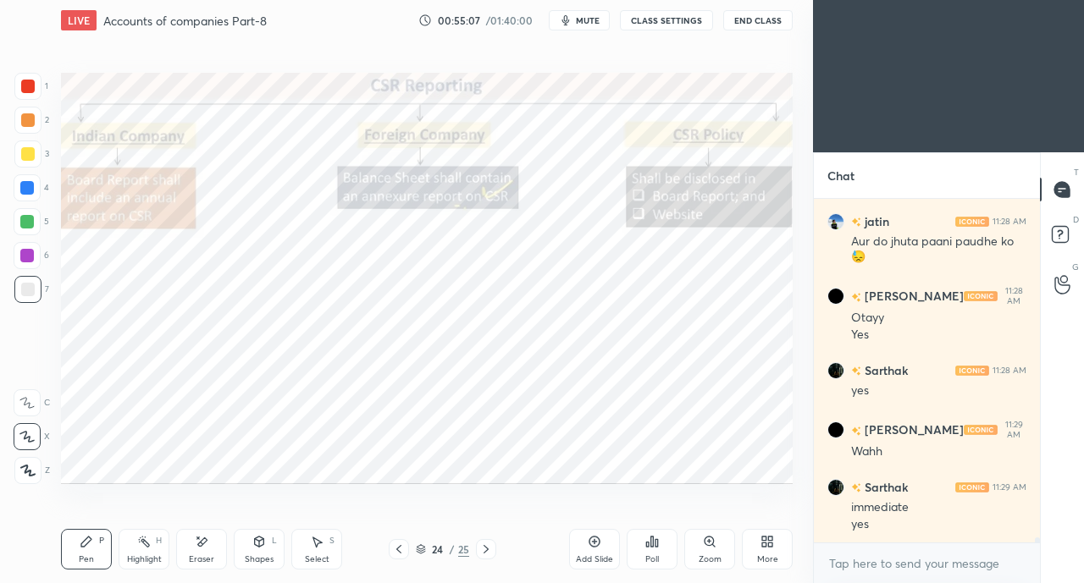
click at [400, 546] on icon at bounding box center [398, 549] width 5 height 8
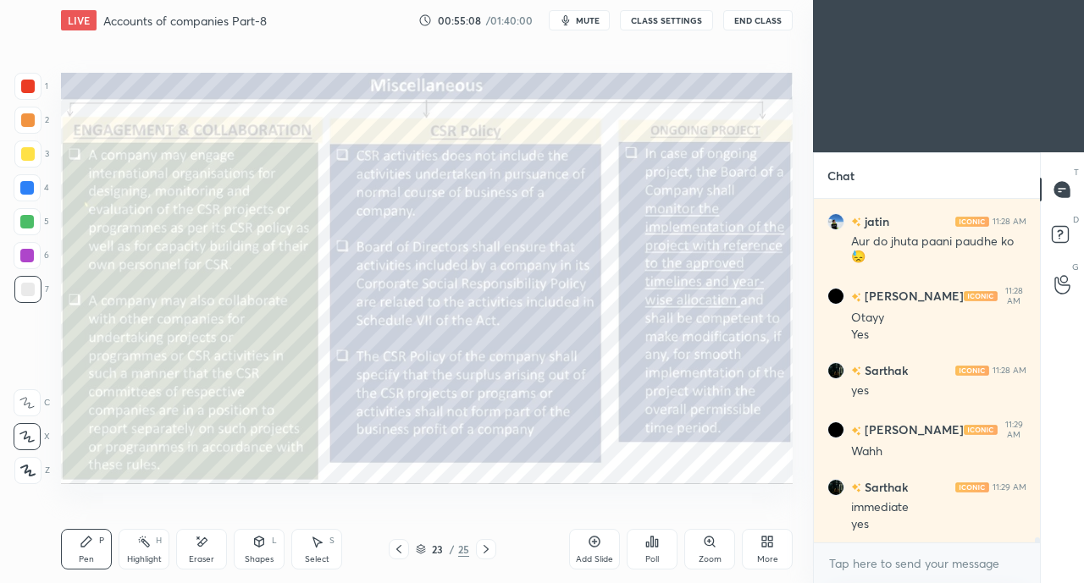
scroll to position [21577, 0]
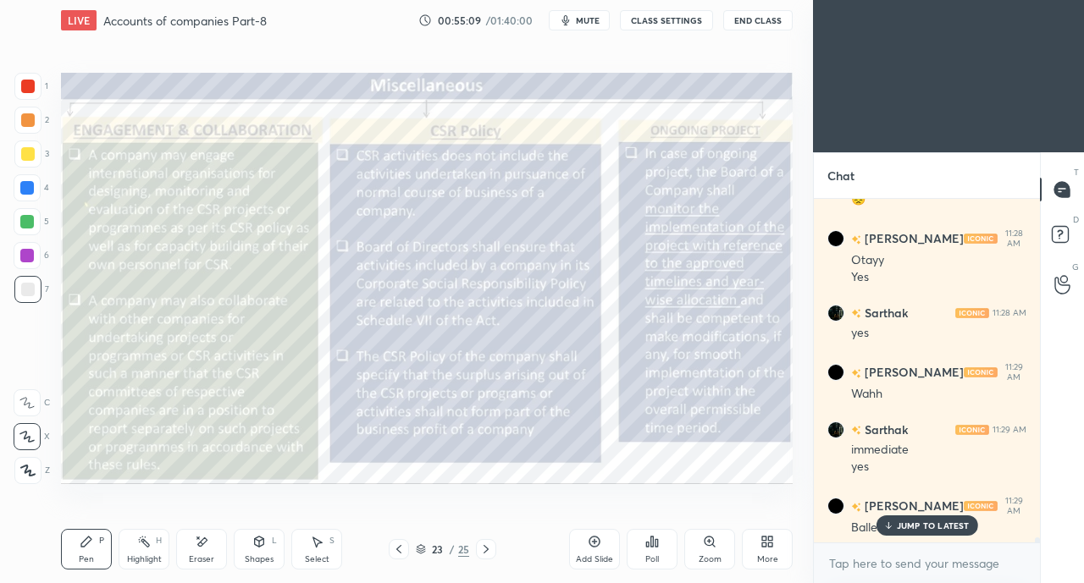
click at [400, 548] on icon at bounding box center [399, 550] width 14 height 14
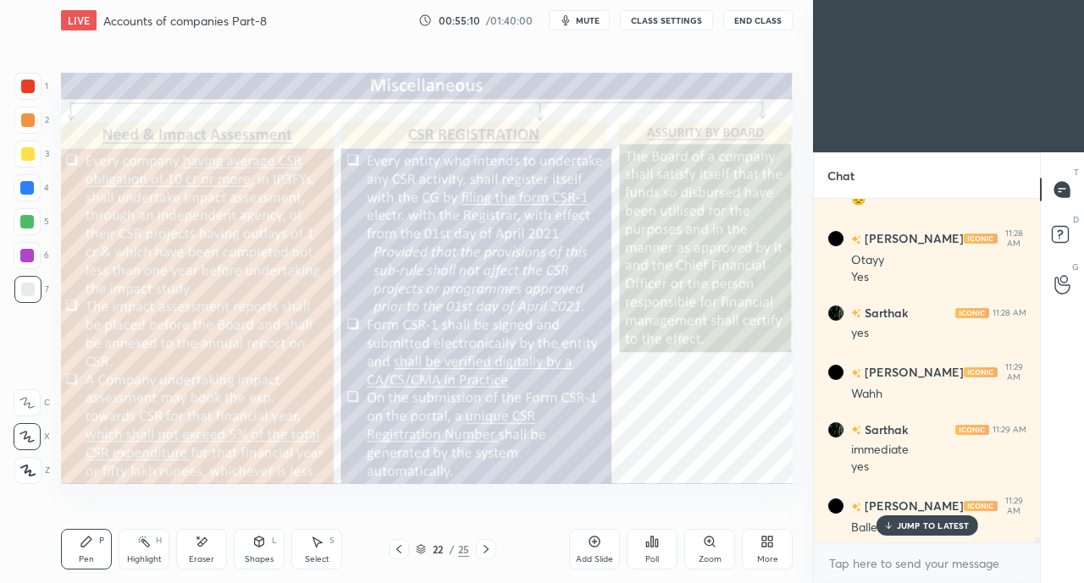
click at [908, 524] on p "JUMP TO LATEST" at bounding box center [933, 526] width 73 height 10
click at [25, 154] on div at bounding box center [28, 154] width 14 height 14
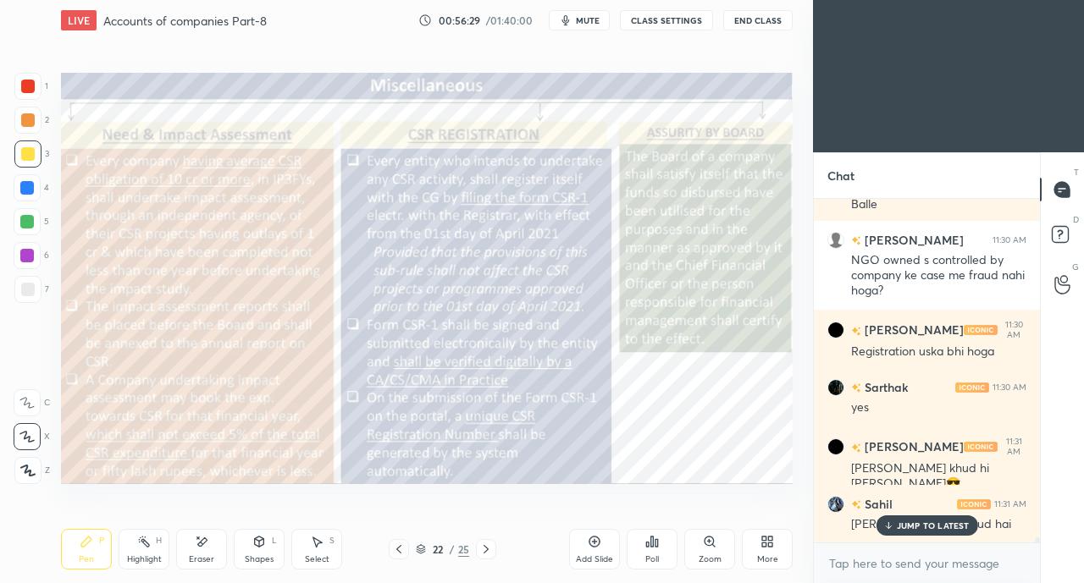
scroll to position [21958, 0]
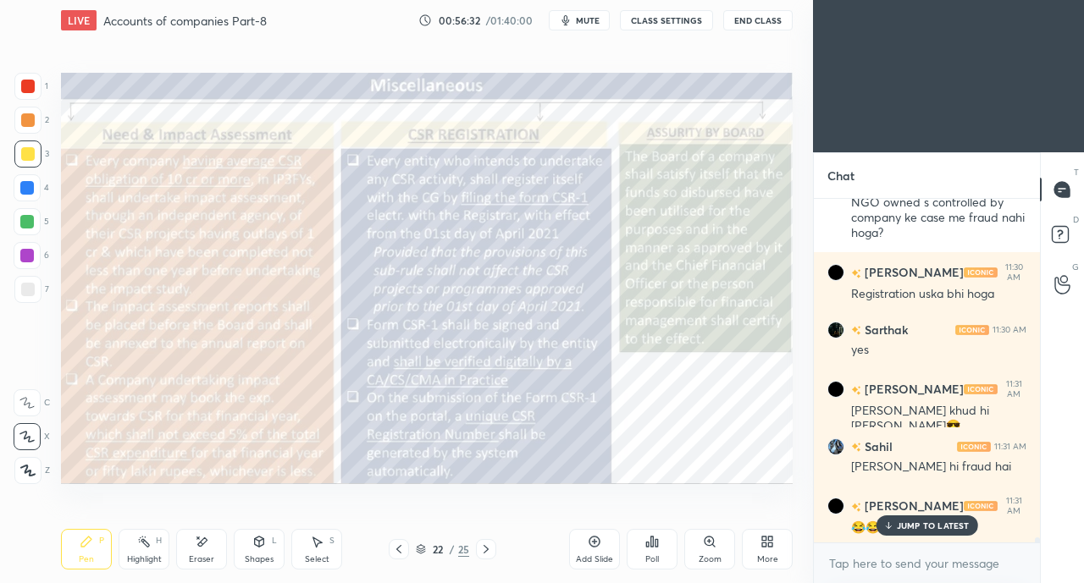
click at [905, 518] on div "JUMP TO LATEST" at bounding box center [926, 526] width 102 height 20
click at [34, 88] on div at bounding box center [28, 87] width 14 height 14
click at [27, 153] on div at bounding box center [28, 154] width 14 height 14
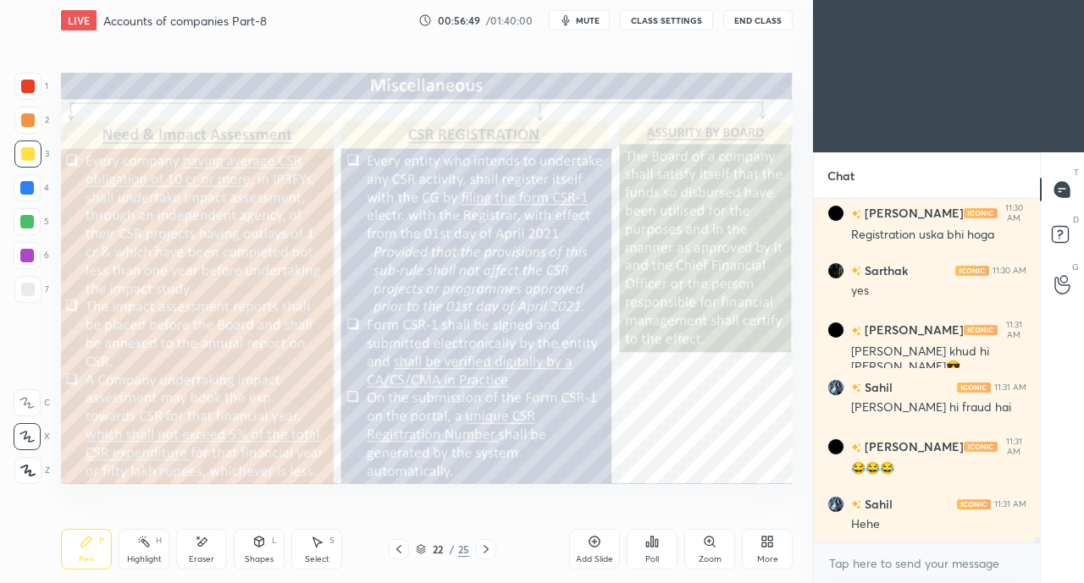
click at [207, 549] on icon at bounding box center [202, 542] width 14 height 14
click at [82, 548] on icon at bounding box center [87, 542] width 14 height 14
click at [488, 544] on icon at bounding box center [486, 550] width 14 height 14
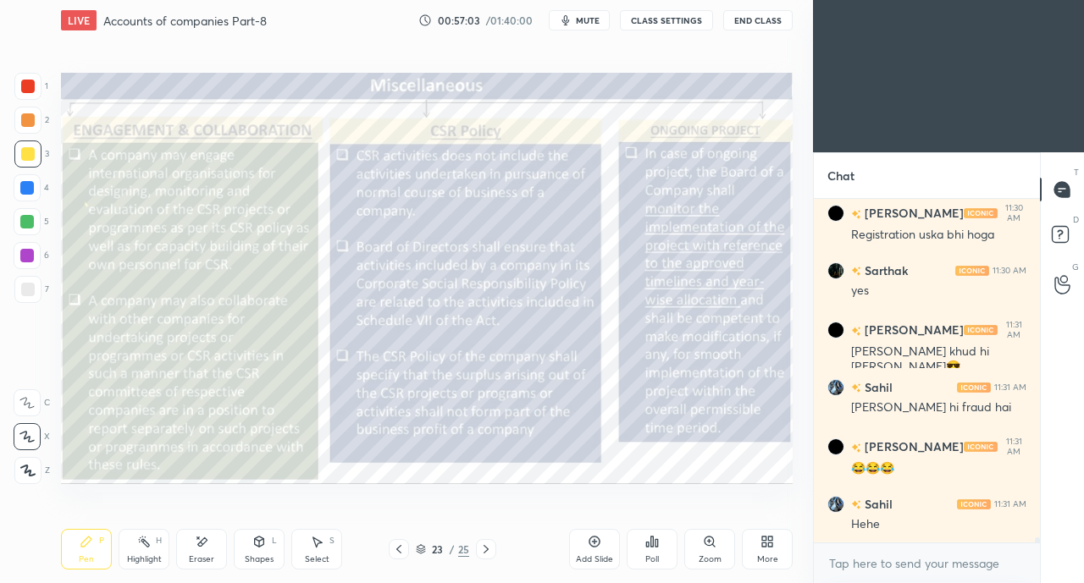
click at [486, 544] on icon at bounding box center [486, 550] width 14 height 14
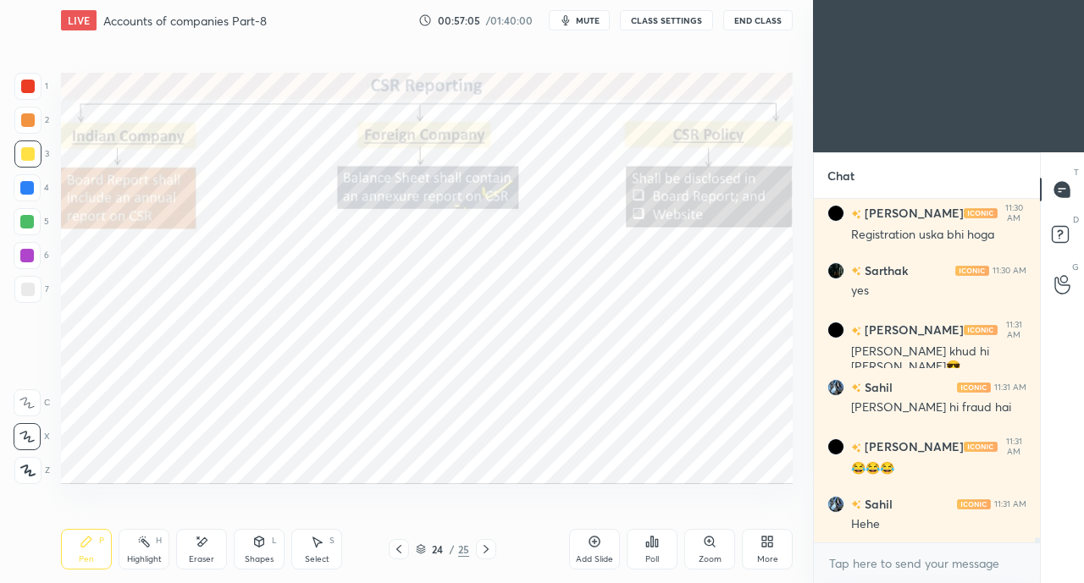
click at [30, 89] on div at bounding box center [28, 87] width 14 height 14
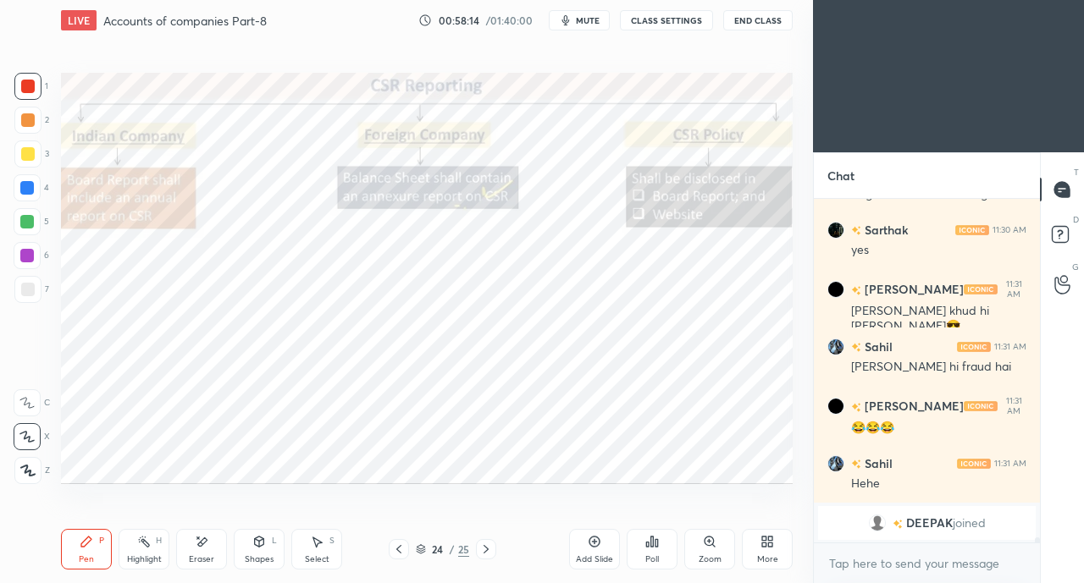
click at [24, 157] on div at bounding box center [28, 154] width 14 height 14
click at [404, 544] on icon at bounding box center [399, 550] width 14 height 14
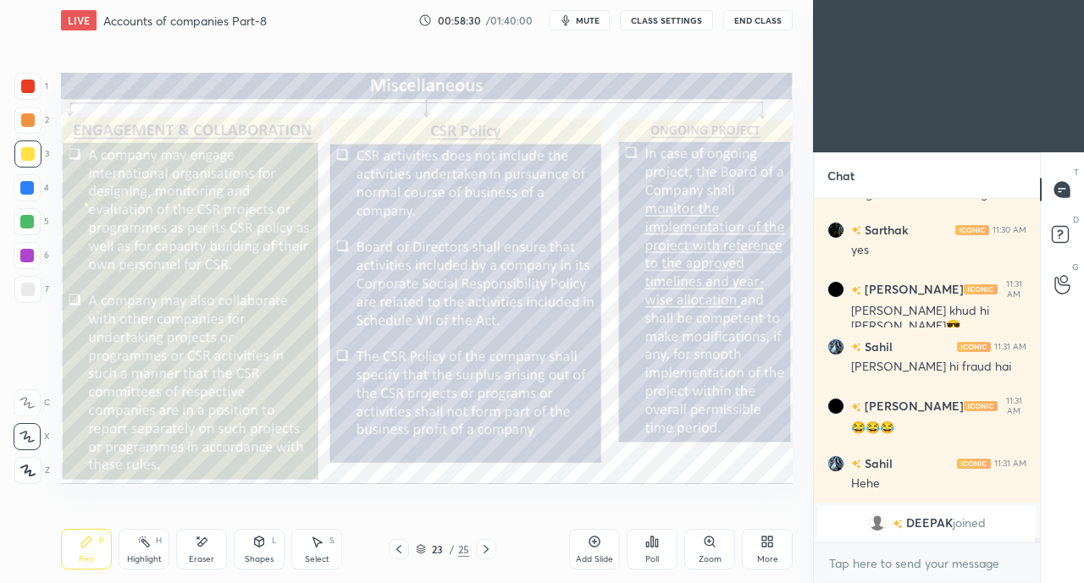
click at [404, 546] on icon at bounding box center [399, 550] width 14 height 14
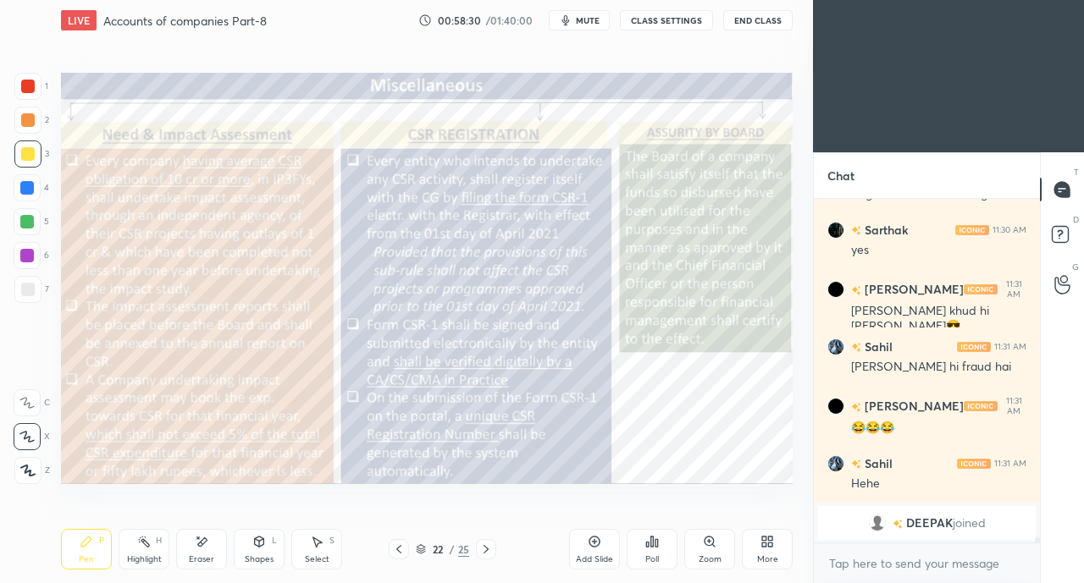
click at [403, 546] on icon at bounding box center [399, 550] width 14 height 14
click at [402, 547] on icon at bounding box center [399, 550] width 14 height 14
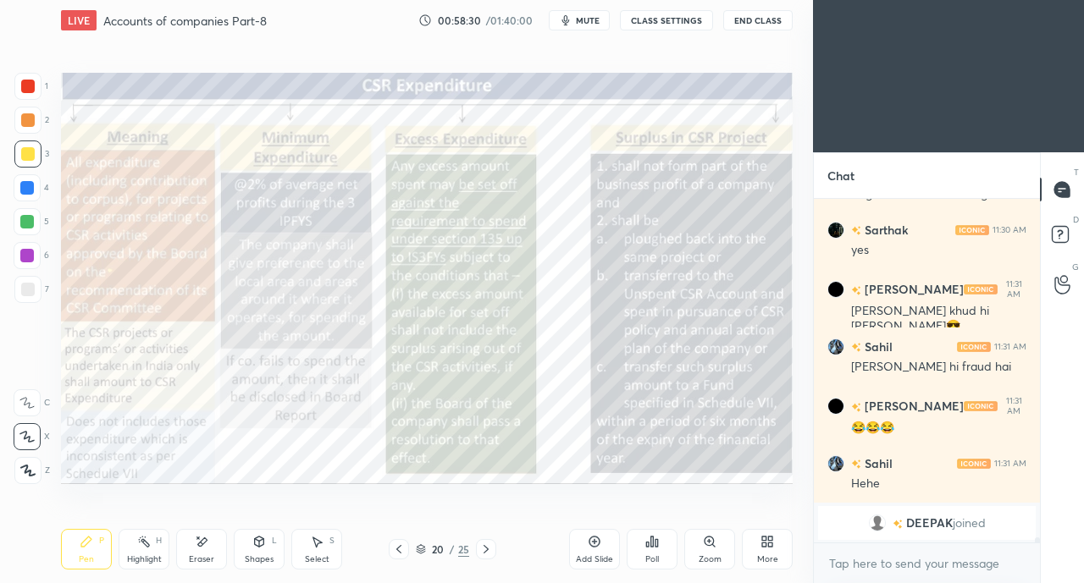
click at [403, 548] on icon at bounding box center [399, 550] width 14 height 14
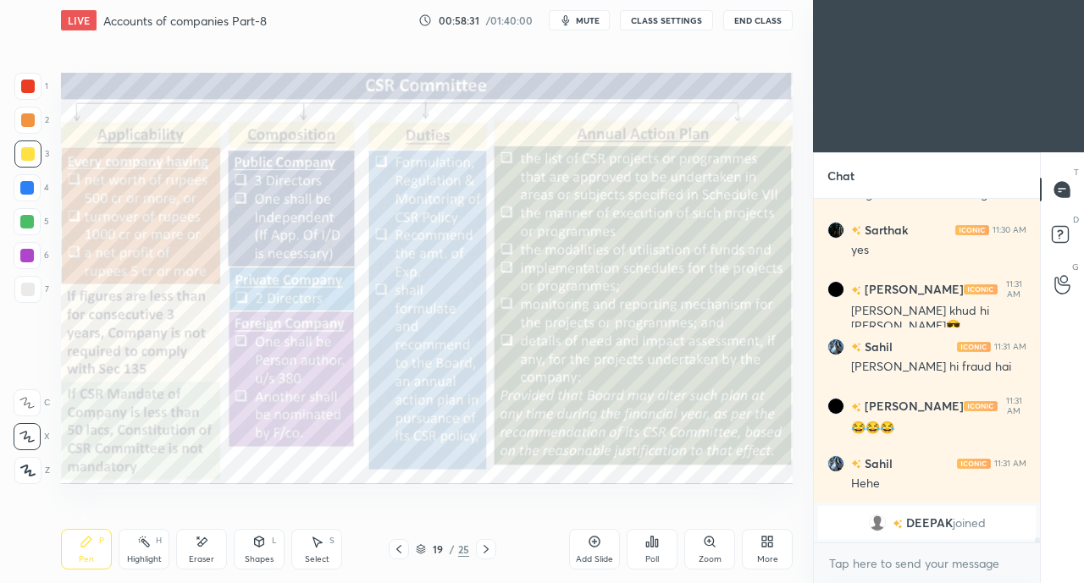
click at [405, 547] on div at bounding box center [399, 549] width 20 height 20
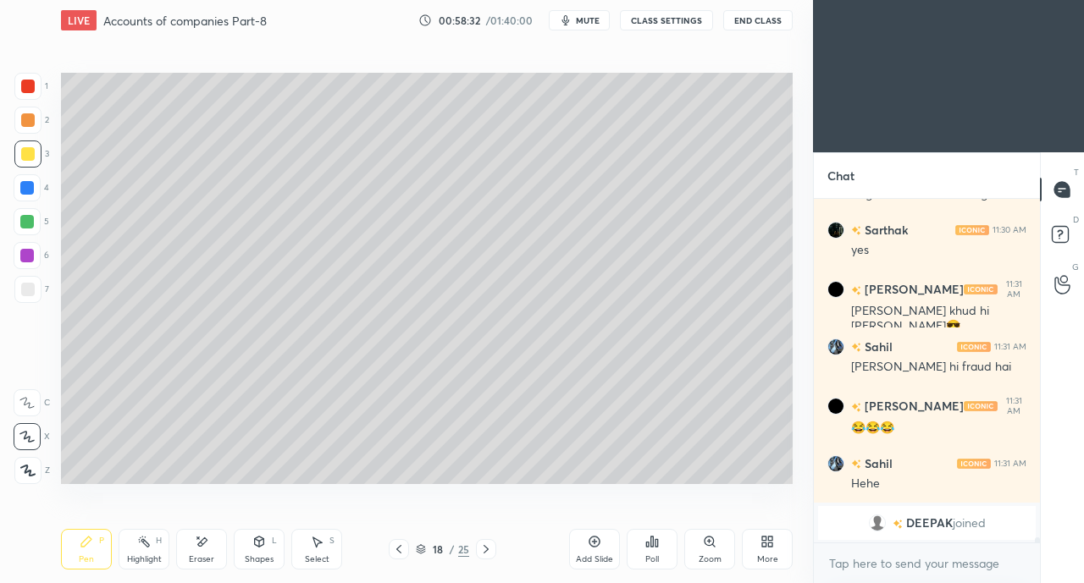
click at [494, 549] on div at bounding box center [486, 549] width 20 height 20
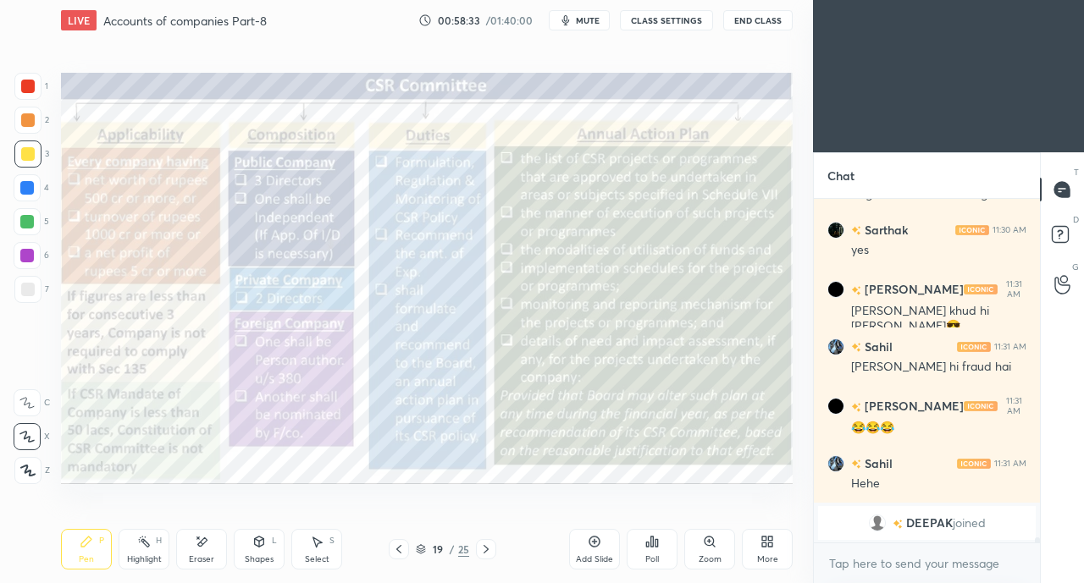
click at [395, 546] on icon at bounding box center [399, 550] width 14 height 14
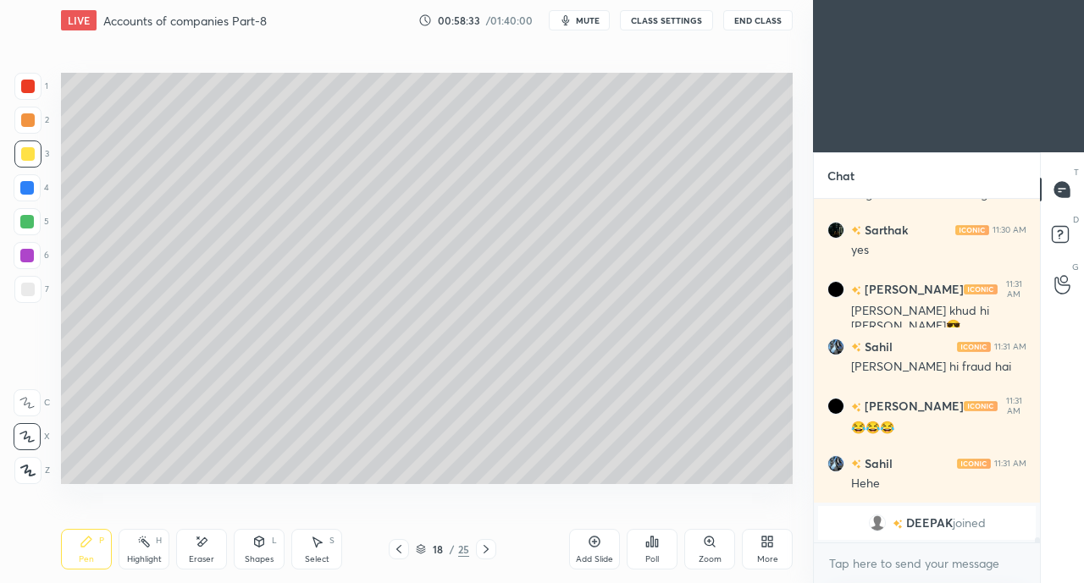
click at [398, 543] on div at bounding box center [399, 549] width 20 height 20
click at [397, 546] on icon at bounding box center [399, 550] width 14 height 14
click at [398, 547] on icon at bounding box center [399, 550] width 14 height 14
click at [398, 548] on icon at bounding box center [399, 550] width 14 height 14
click at [400, 548] on icon at bounding box center [399, 550] width 14 height 14
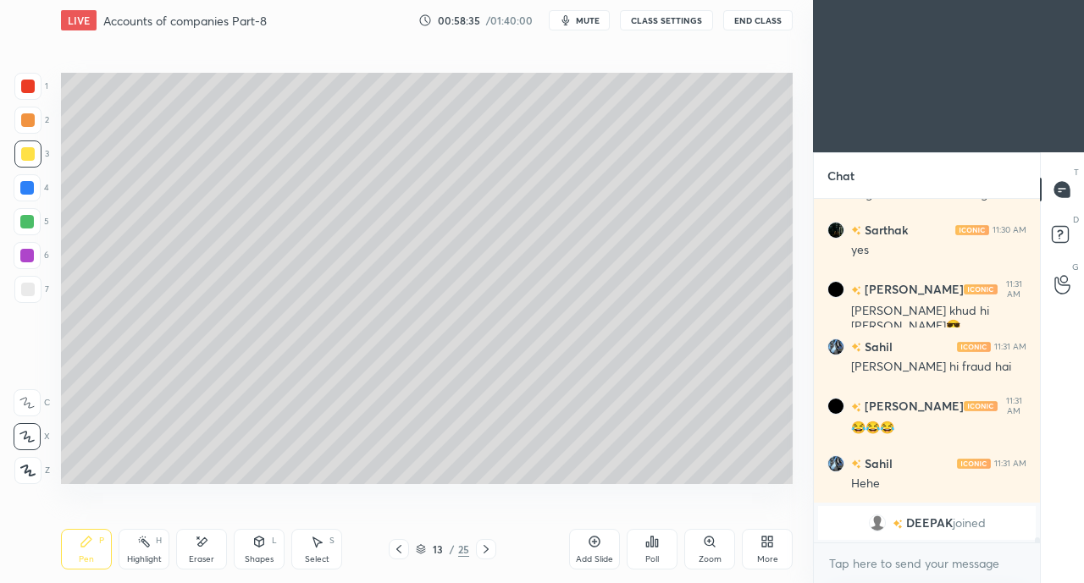
click at [400, 547] on icon at bounding box center [399, 550] width 14 height 14
click at [401, 548] on icon at bounding box center [399, 550] width 14 height 14
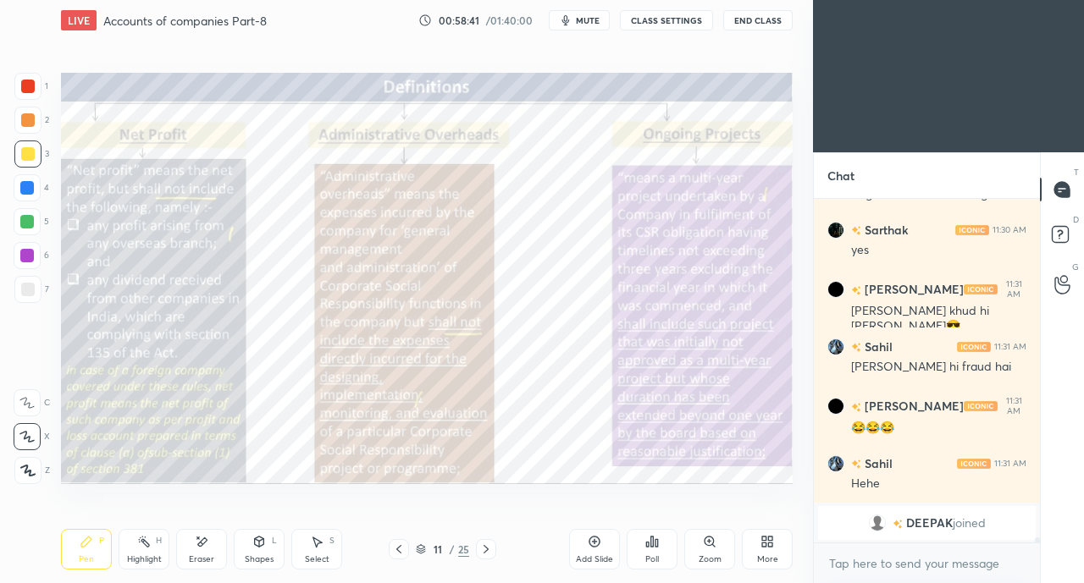
click at [29, 85] on div at bounding box center [28, 87] width 14 height 14
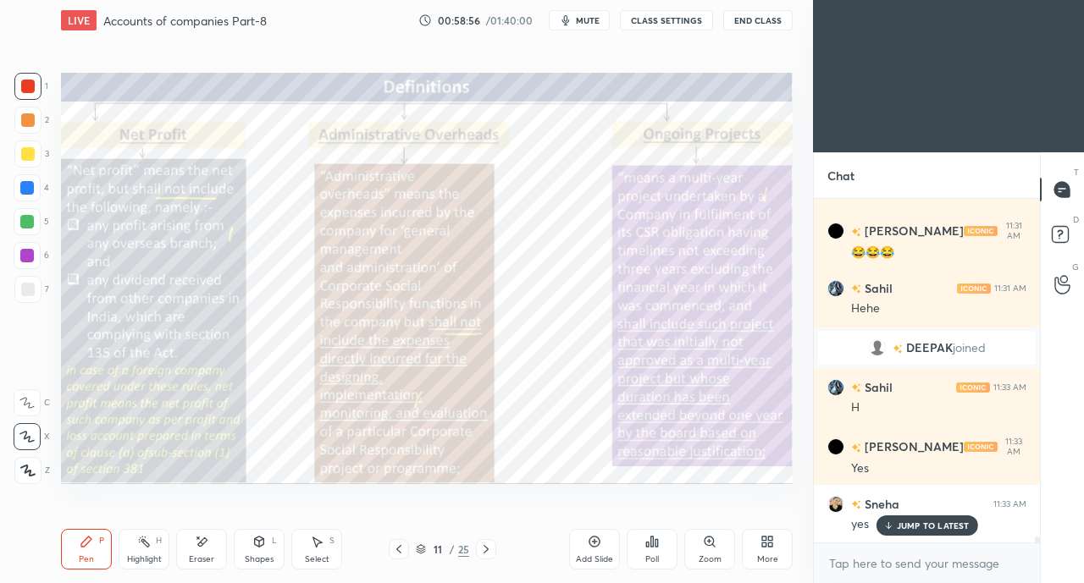
scroll to position [18587, 0]
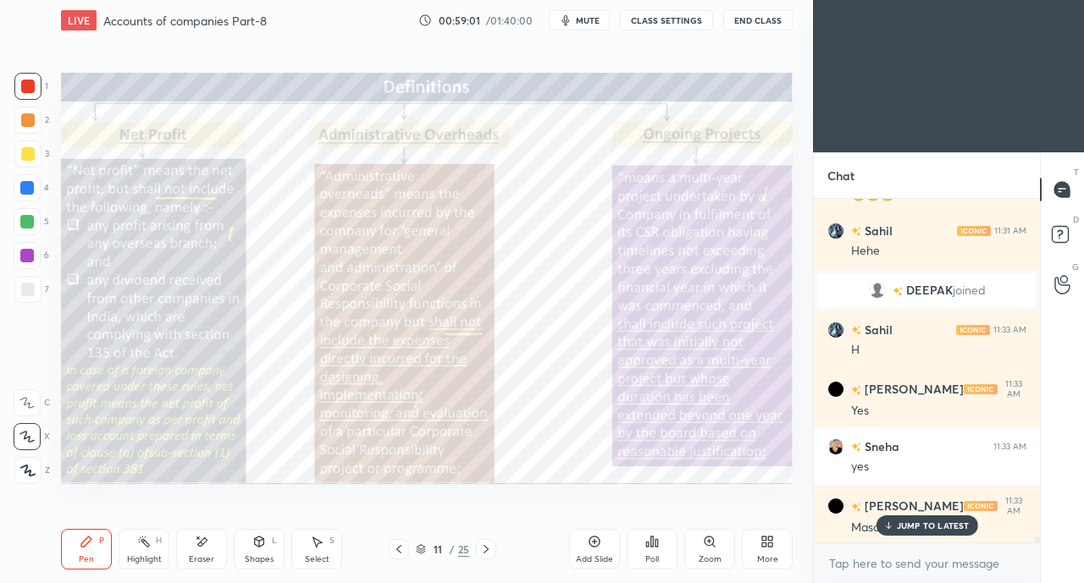
click at [916, 526] on p "JUMP TO LATEST" at bounding box center [933, 526] width 73 height 10
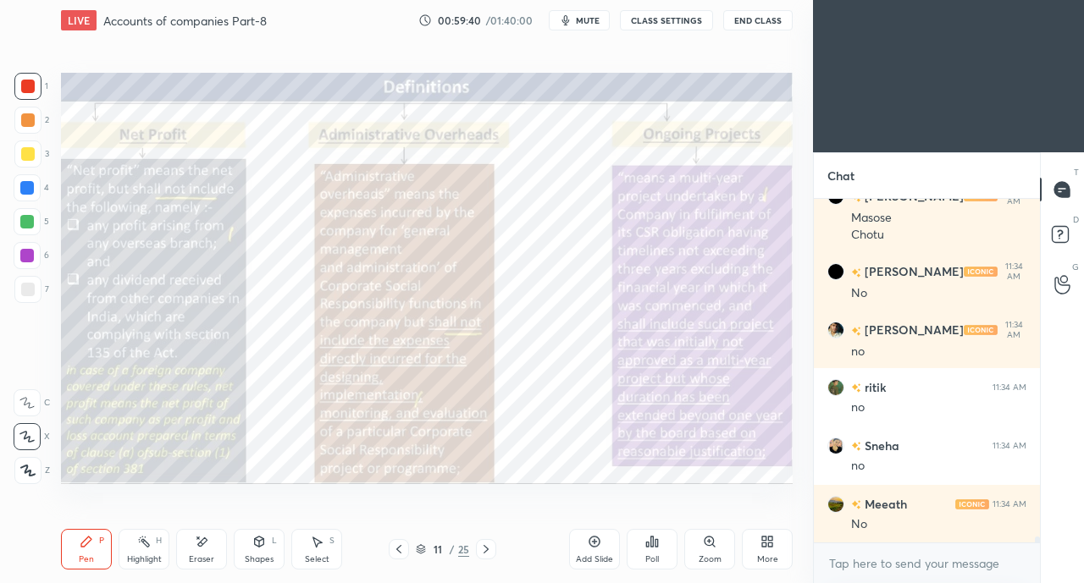
scroll to position [18954, 0]
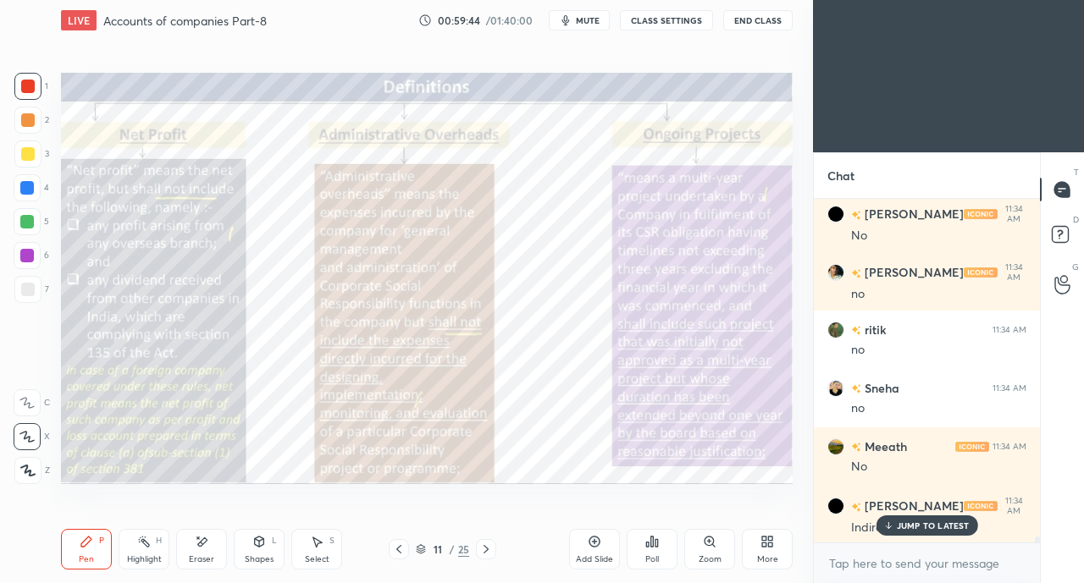
click at [26, 89] on div at bounding box center [28, 87] width 14 height 14
click at [910, 529] on p "JUMP TO LATEST" at bounding box center [933, 526] width 73 height 10
click at [29, 150] on div at bounding box center [28, 154] width 14 height 14
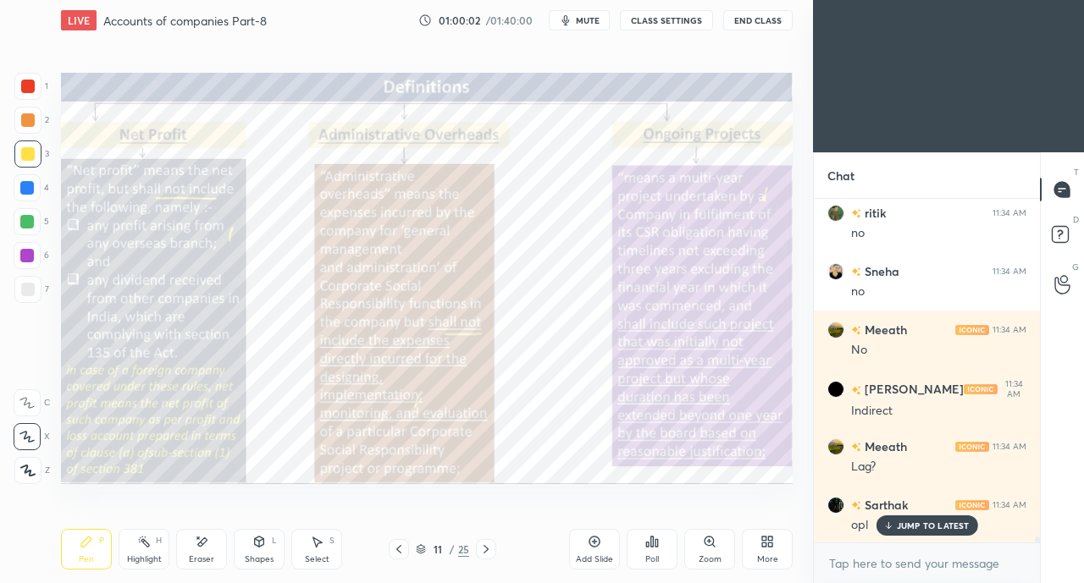
scroll to position [19130, 0]
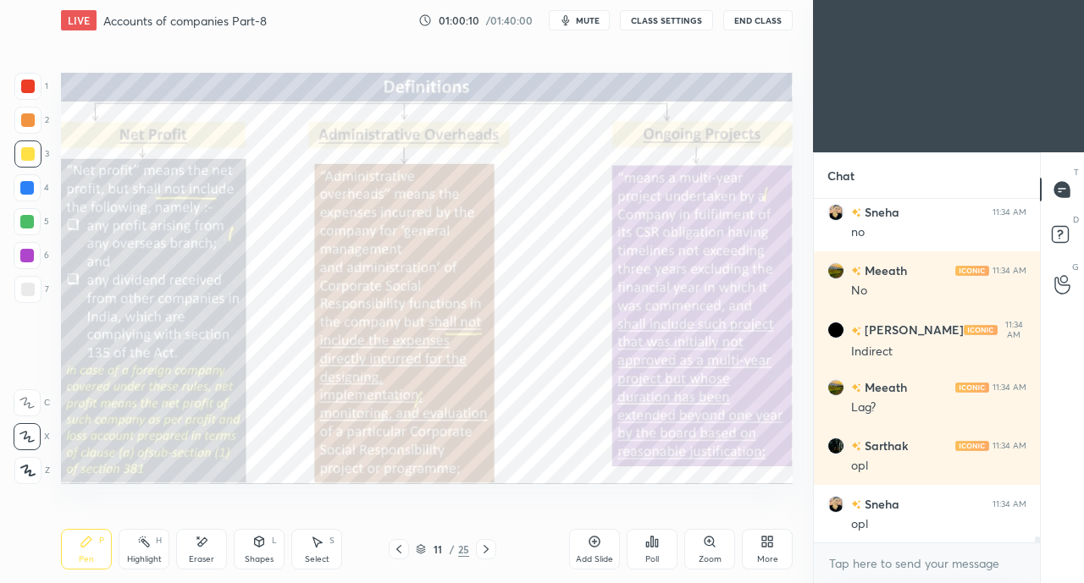
click at [32, 90] on div at bounding box center [28, 87] width 14 height 14
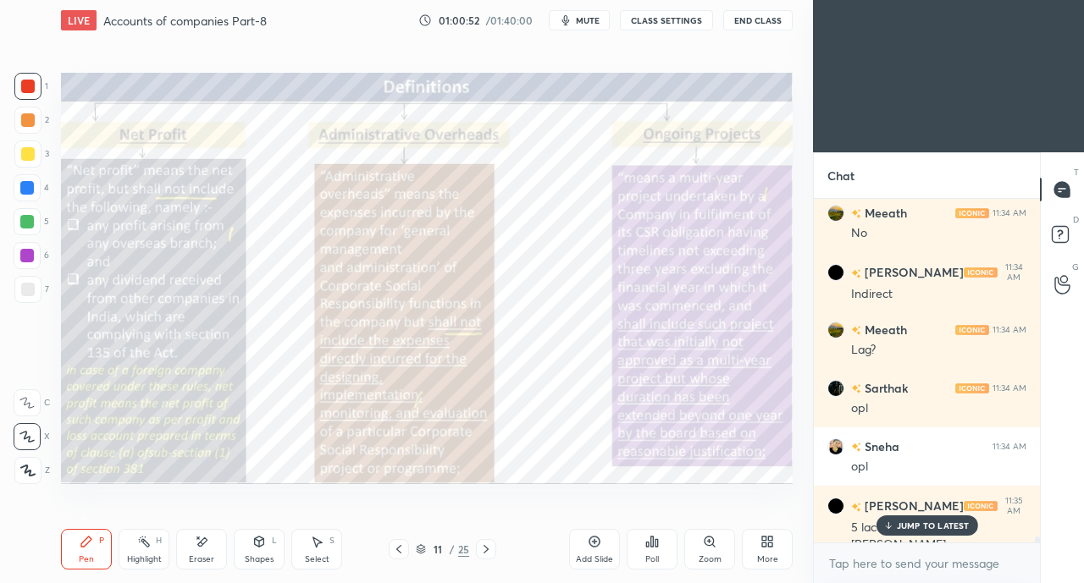
scroll to position [19205, 0]
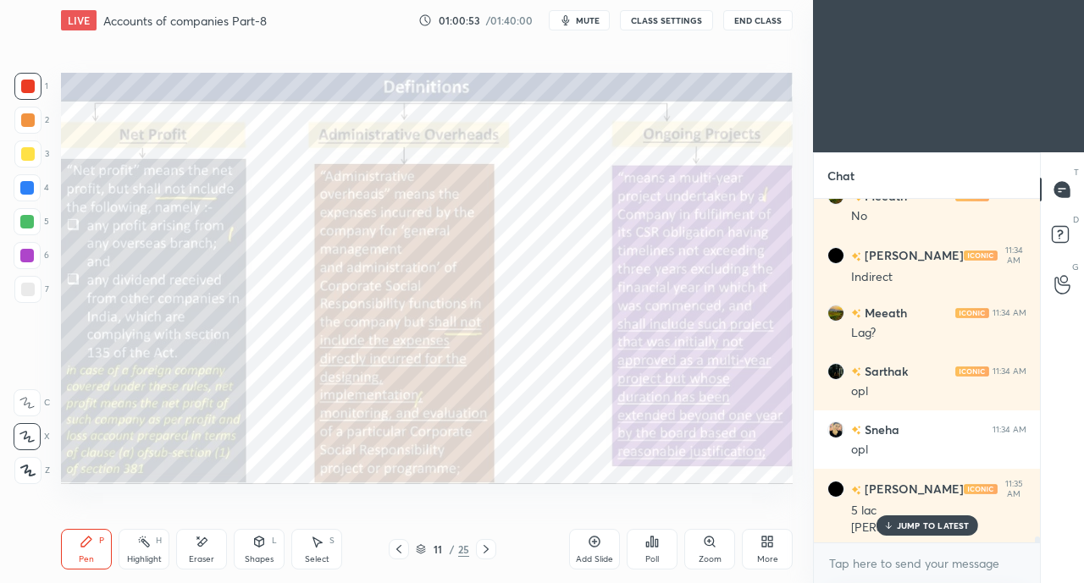
click at [926, 518] on div "JUMP TO LATEST" at bounding box center [926, 526] width 102 height 20
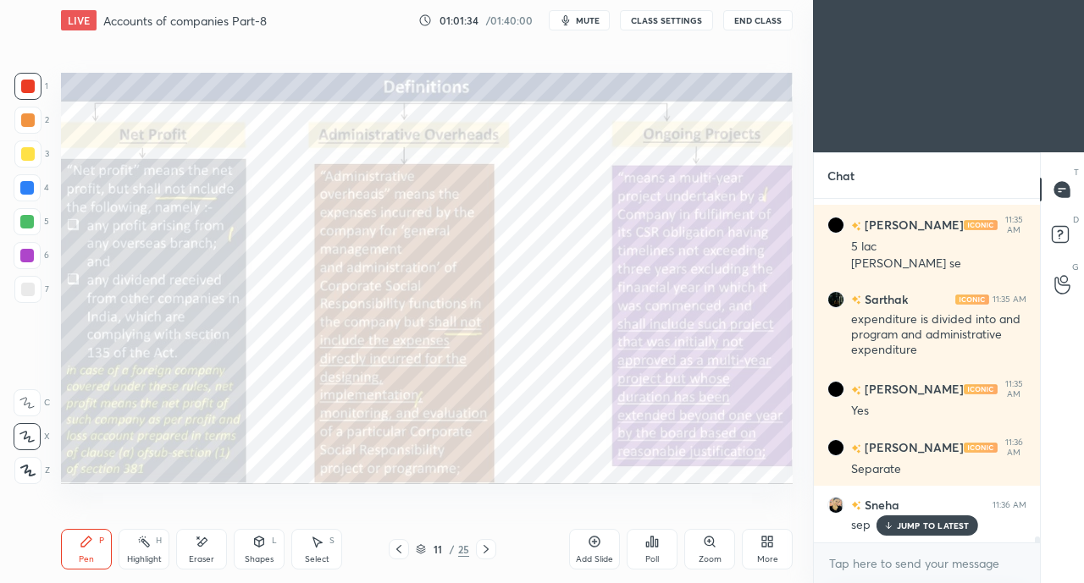
scroll to position [19528, 0]
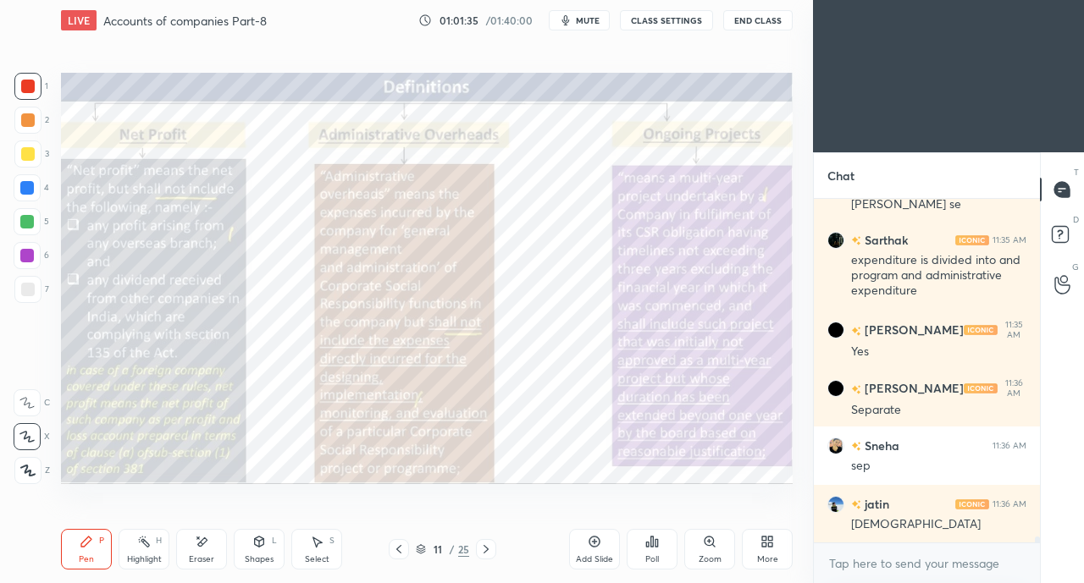
click at [27, 94] on div at bounding box center [27, 86] width 27 height 27
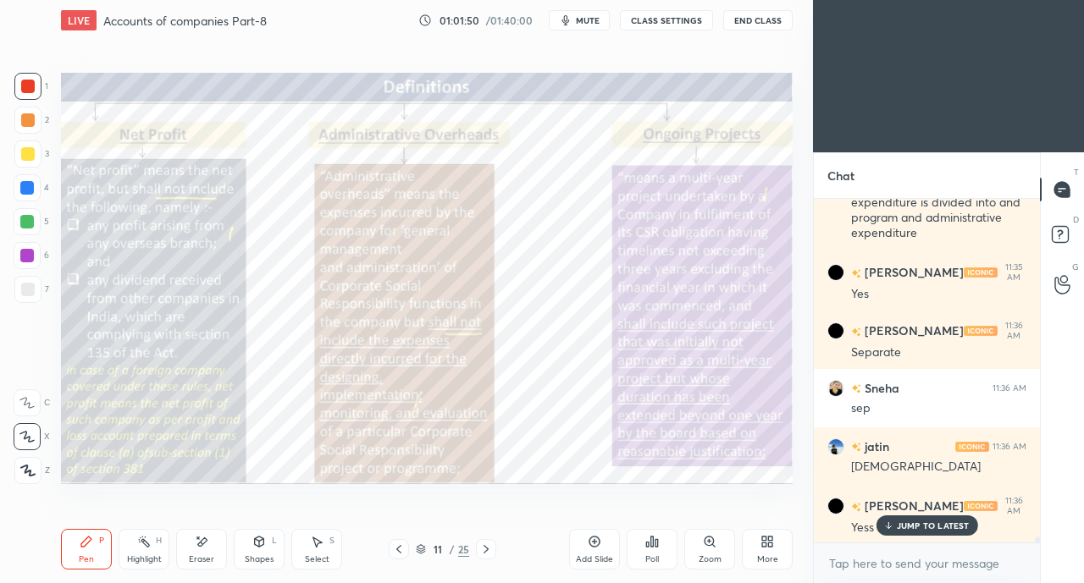
click at [27, 151] on div at bounding box center [28, 154] width 14 height 14
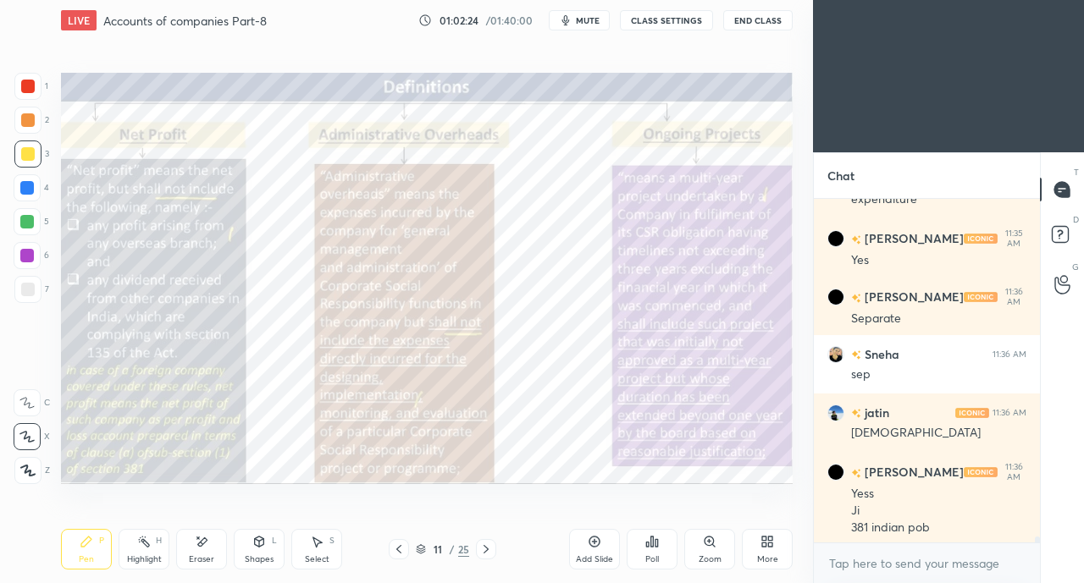
scroll to position [19679, 0]
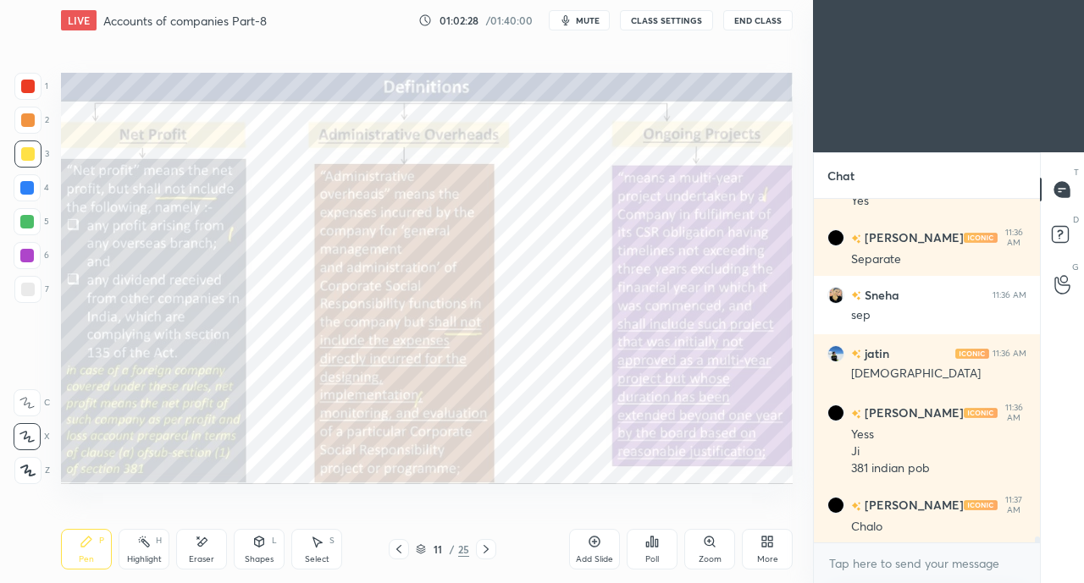
click at [485, 545] on icon at bounding box center [486, 550] width 14 height 14
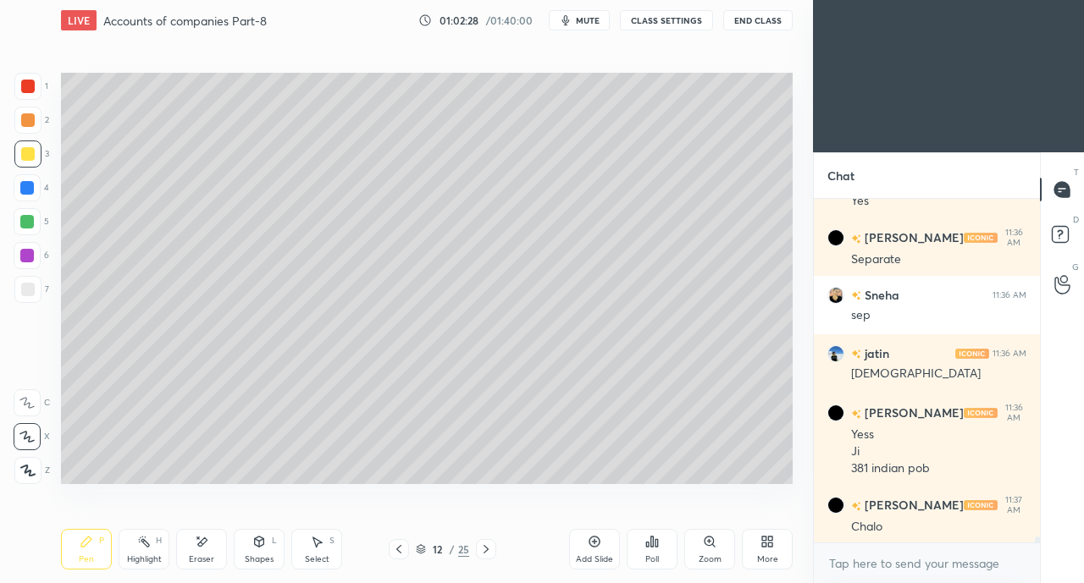
click at [485, 550] on icon at bounding box center [486, 550] width 14 height 14
click at [490, 545] on icon at bounding box center [486, 550] width 14 height 14
click at [485, 550] on icon at bounding box center [486, 550] width 14 height 14
click at [488, 550] on icon at bounding box center [486, 550] width 14 height 14
click at [486, 550] on icon at bounding box center [486, 550] width 14 height 14
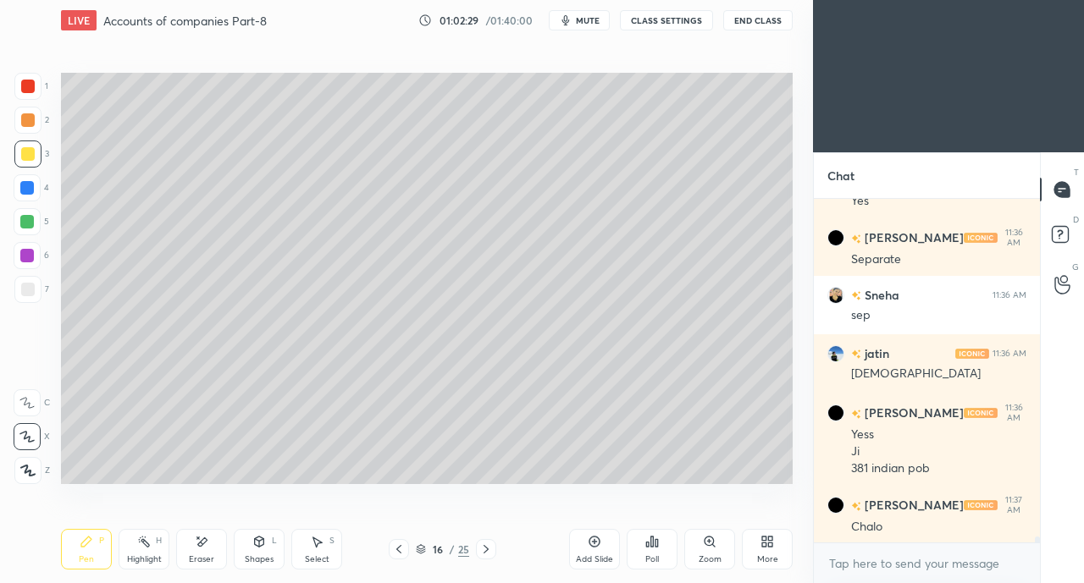
click at [490, 547] on icon at bounding box center [486, 550] width 14 height 14
click at [491, 547] on icon at bounding box center [486, 550] width 14 height 14
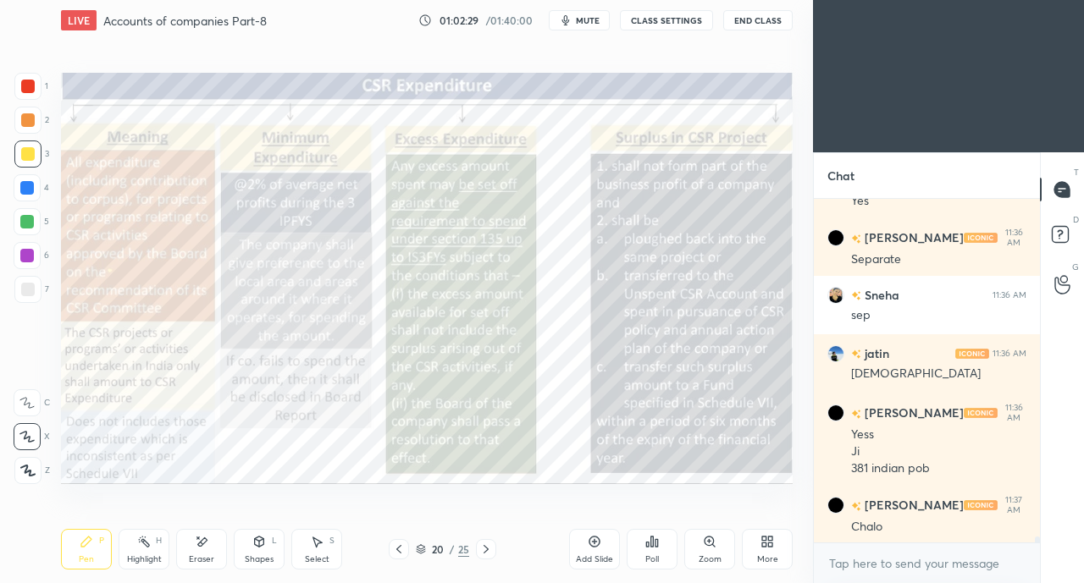
click at [489, 550] on icon at bounding box center [486, 550] width 14 height 14
click at [485, 550] on icon at bounding box center [486, 550] width 14 height 14
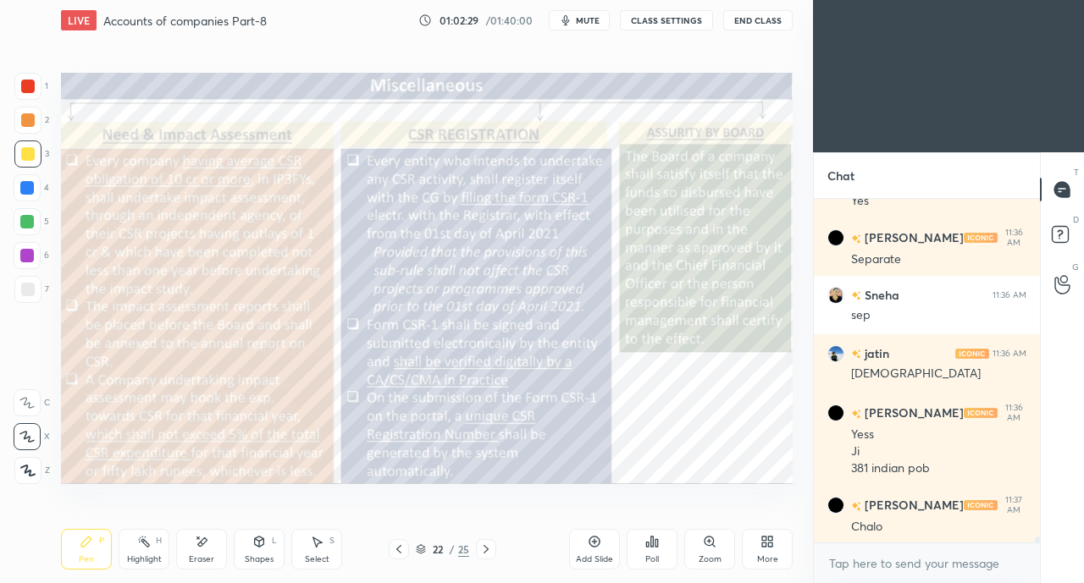
click at [485, 550] on icon at bounding box center [486, 550] width 14 height 14
click at [485, 549] on icon at bounding box center [486, 550] width 14 height 14
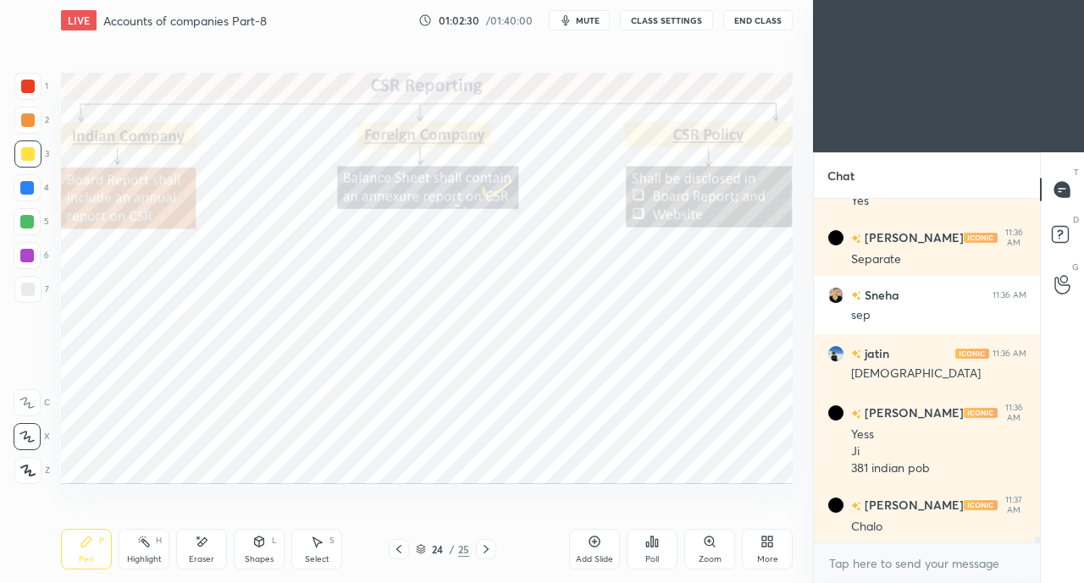
click at [489, 544] on icon at bounding box center [486, 550] width 14 height 14
click at [491, 544] on icon at bounding box center [486, 550] width 14 height 14
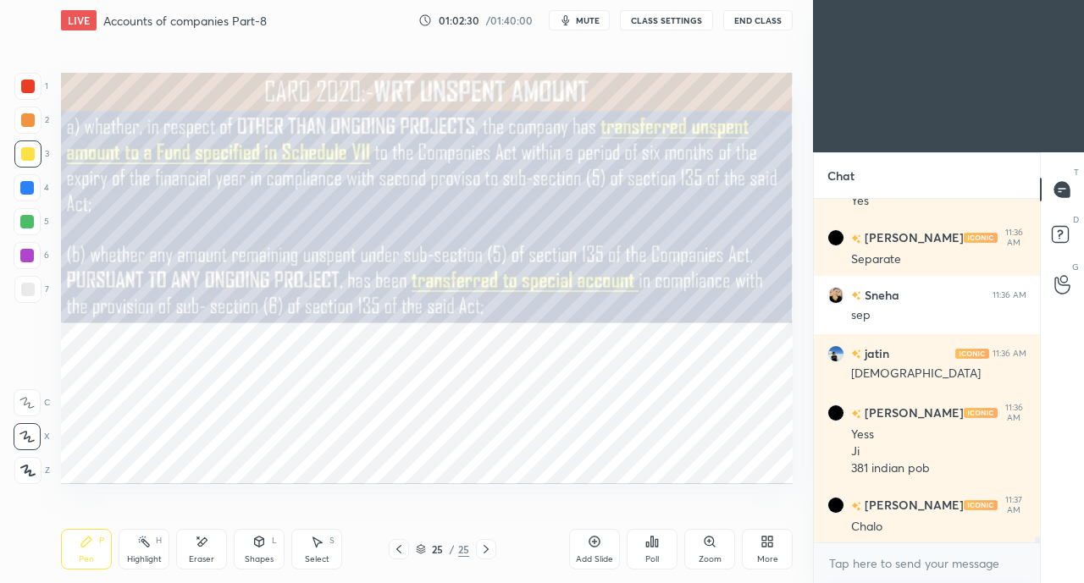
click at [489, 550] on icon at bounding box center [486, 550] width 14 height 14
click at [485, 550] on icon at bounding box center [486, 550] width 14 height 14
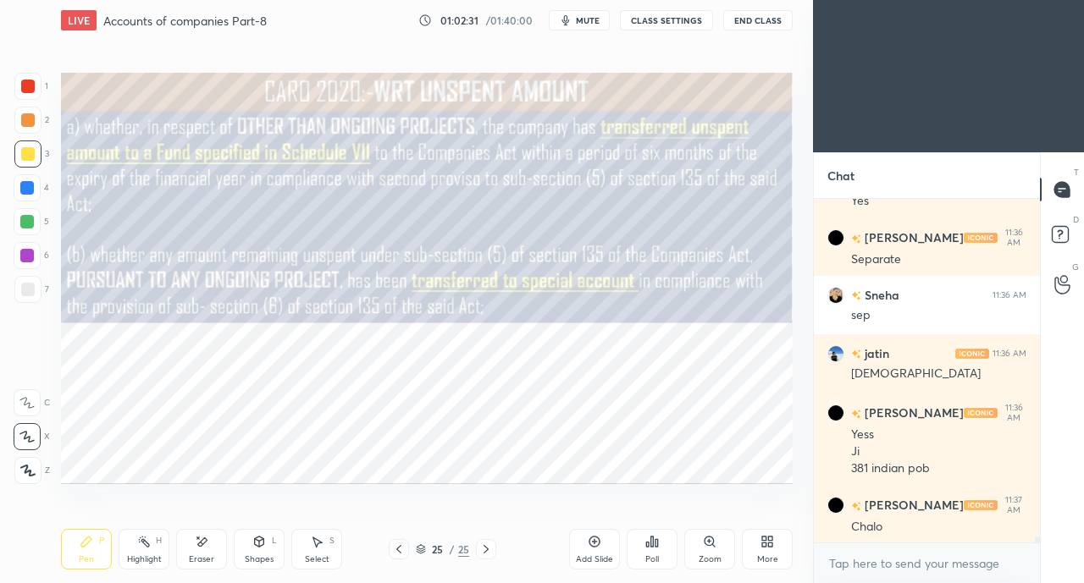
click at [762, 545] on icon at bounding box center [764, 545] width 4 height 4
click at [666, 385] on div "Upload File" at bounding box center [671, 382] width 44 height 8
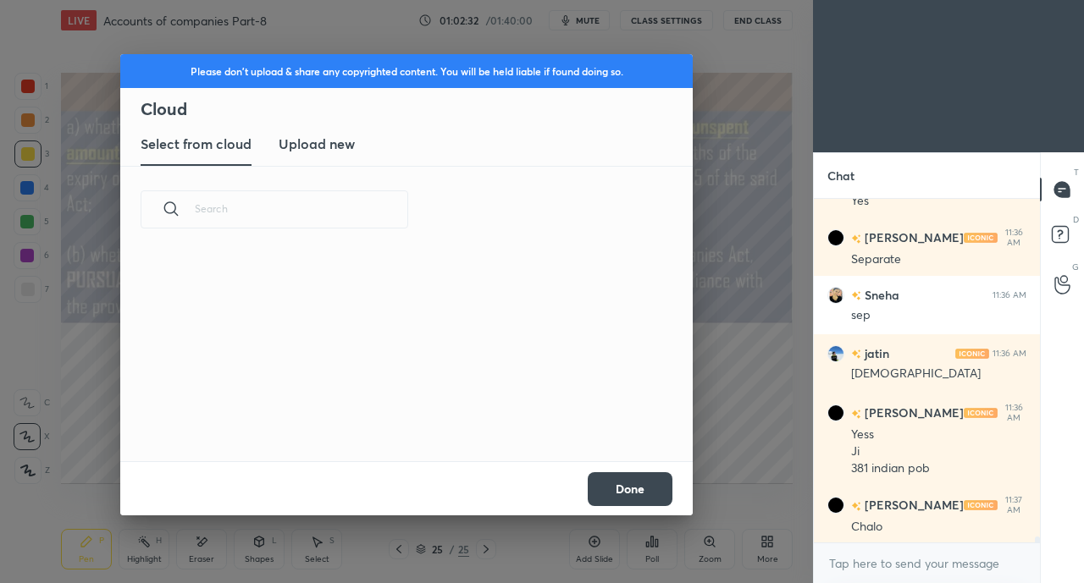
scroll to position [6, 9]
click at [353, 152] on h3 "Upload new" at bounding box center [317, 144] width 76 height 20
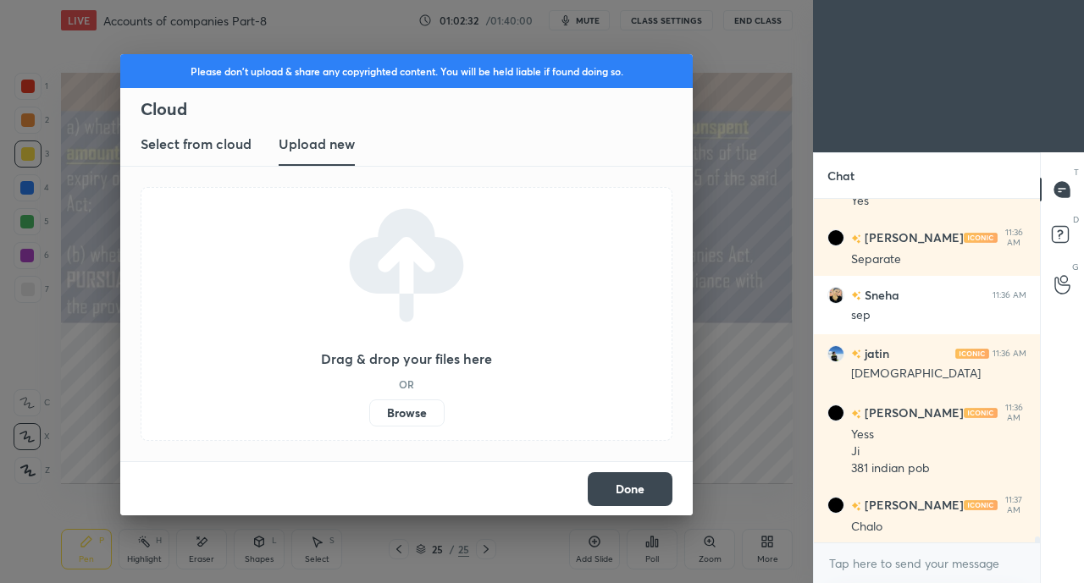
click at [423, 421] on label "Browse" at bounding box center [406, 413] width 75 height 27
click at [369, 421] on input "Browse" at bounding box center [369, 413] width 0 height 27
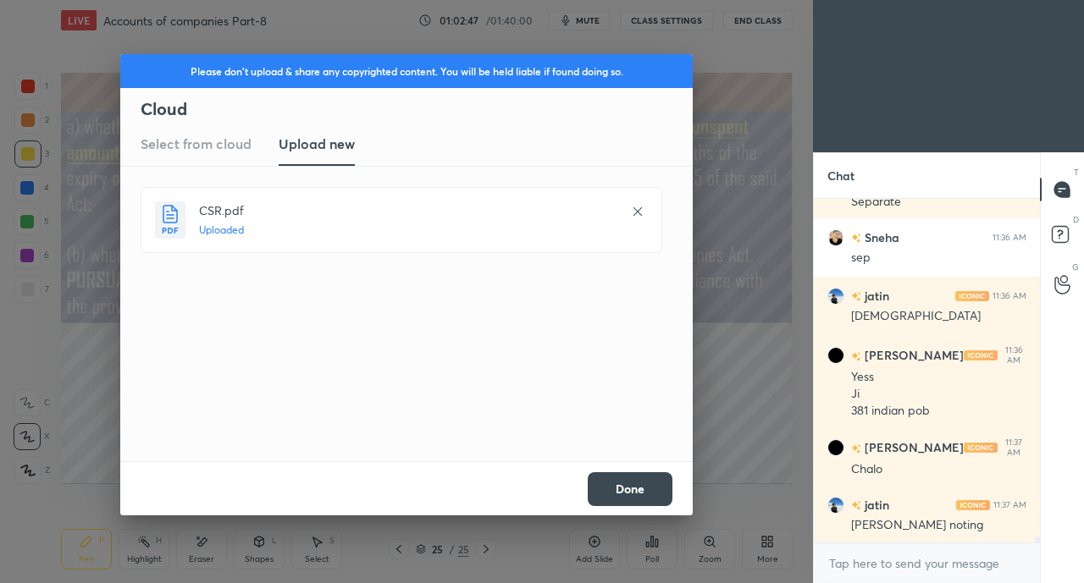
scroll to position [19796, 0]
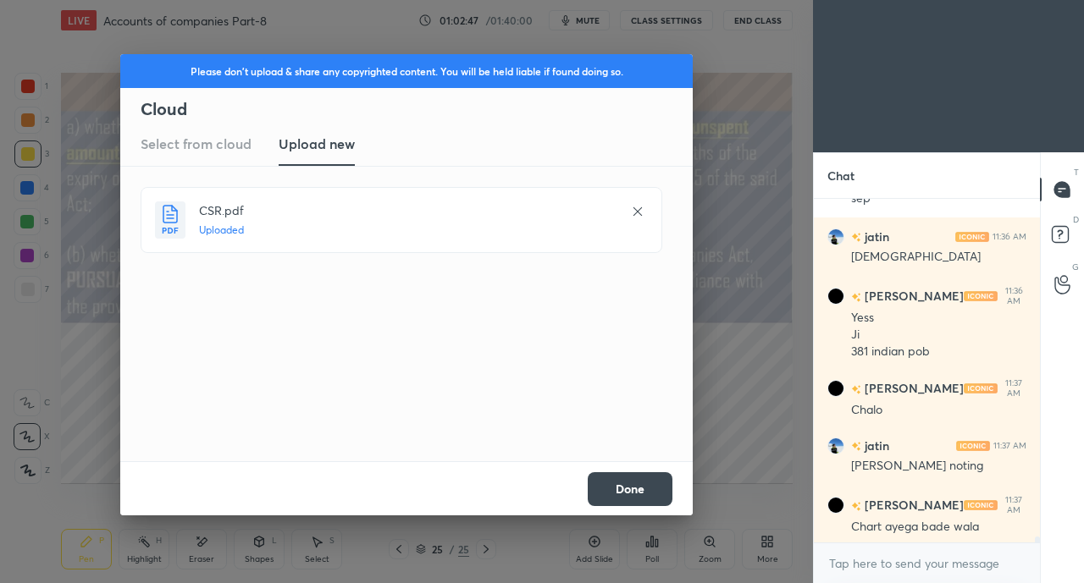
click at [641, 493] on button "Done" at bounding box center [630, 489] width 85 height 34
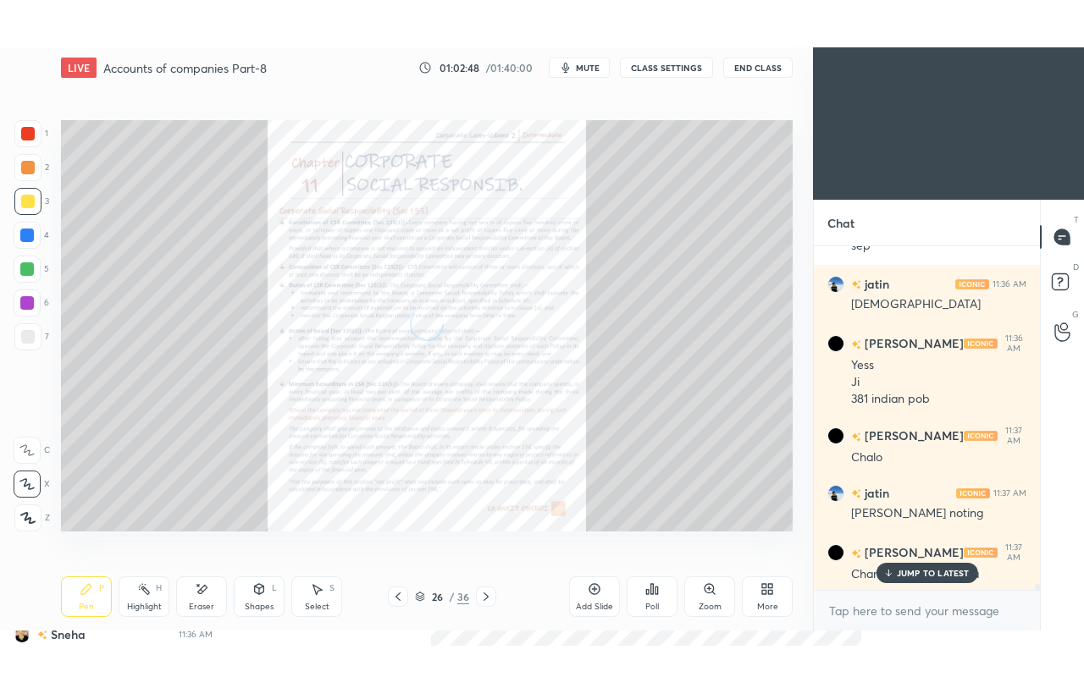
scroll to position [19869, 0]
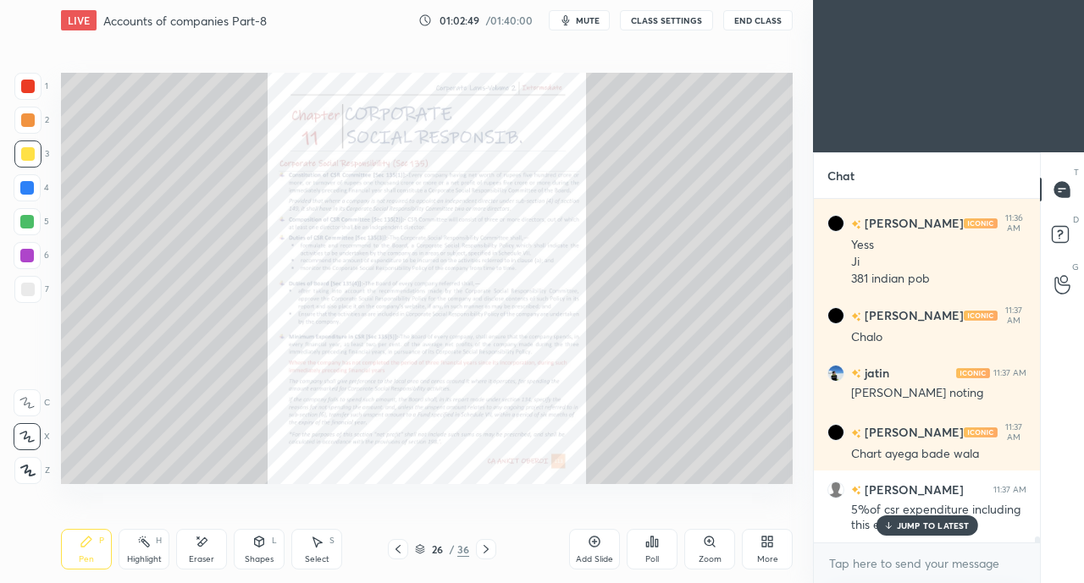
click at [925, 527] on p "JUMP TO LATEST" at bounding box center [933, 526] width 73 height 10
click at [766, 553] on div "More" at bounding box center [767, 549] width 51 height 41
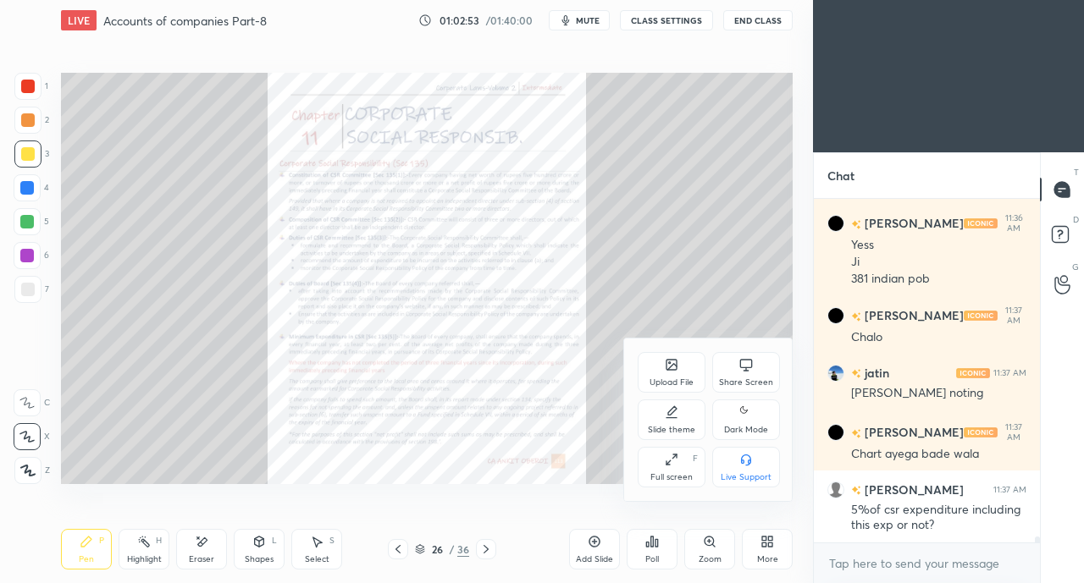
click at [676, 465] on icon at bounding box center [672, 460] width 14 height 14
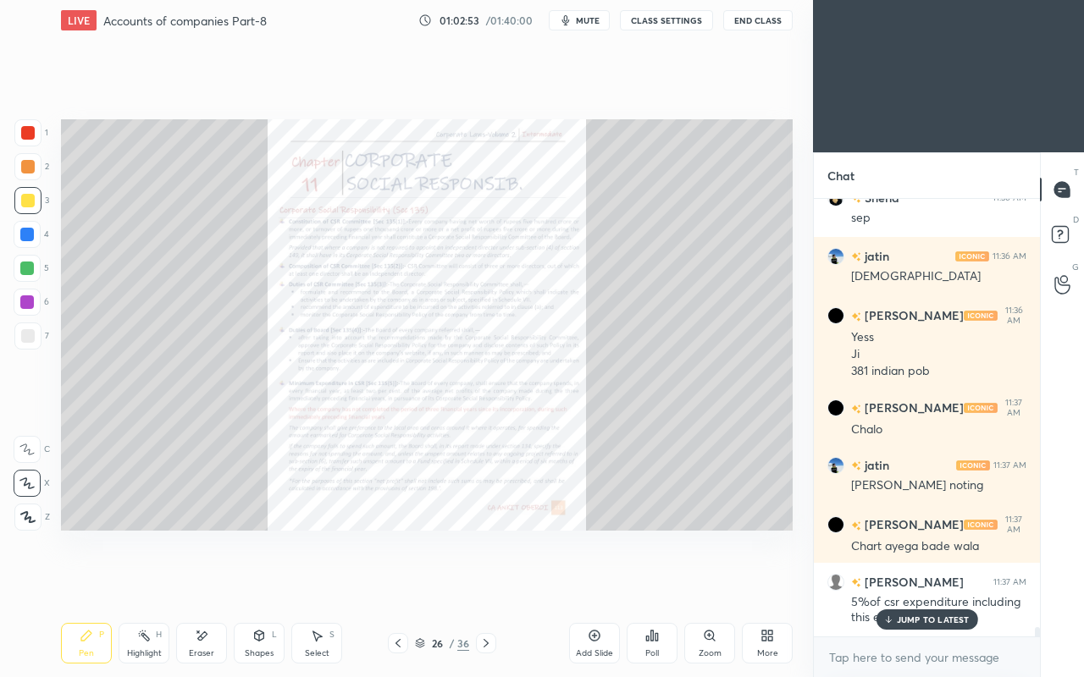
scroll to position [19776, 0]
click at [595, 547] on div "Setting up your live class Poll for secs No correct answer Start poll" at bounding box center [426, 325] width 745 height 569
click at [480, 583] on icon at bounding box center [486, 644] width 14 height 14
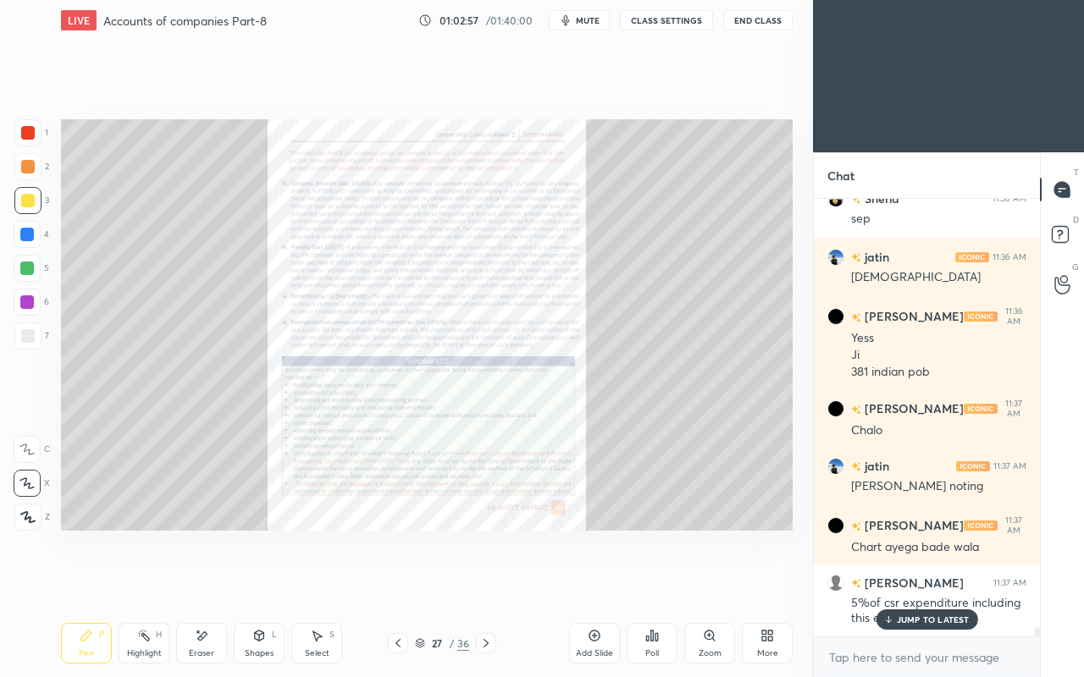
click at [486, 583] on icon at bounding box center [486, 644] width 14 height 14
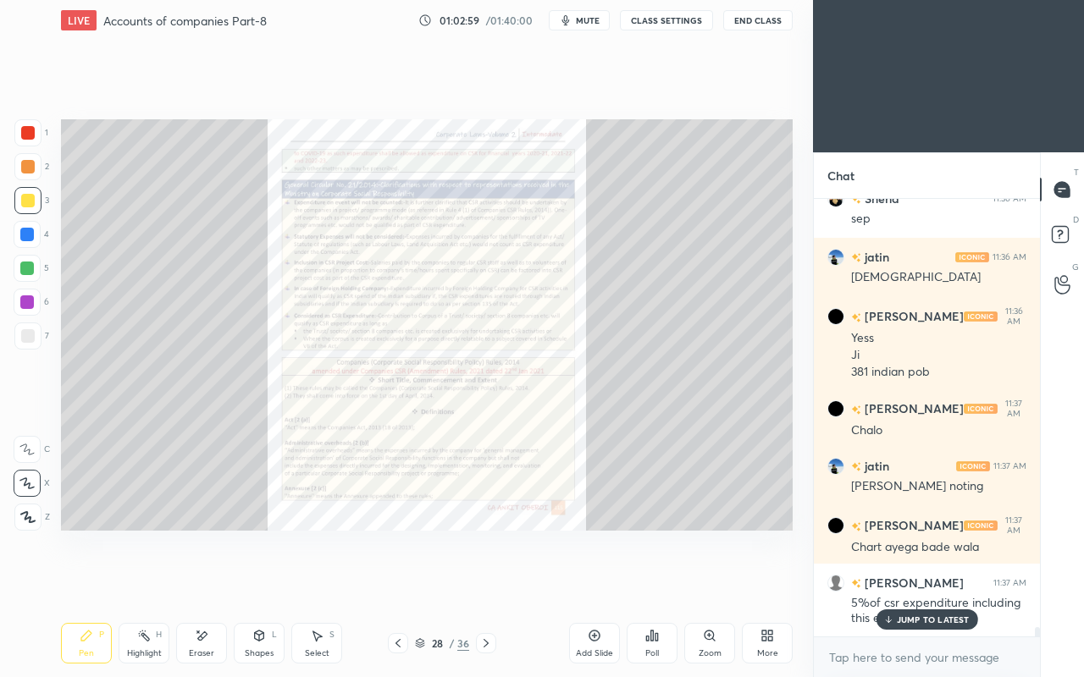
click at [489, 583] on div at bounding box center [486, 643] width 20 height 20
click at [490, 583] on icon at bounding box center [486, 644] width 14 height 14
click at [402, 583] on icon at bounding box center [398, 644] width 14 height 14
click at [398, 583] on icon at bounding box center [398, 644] width 14 height 14
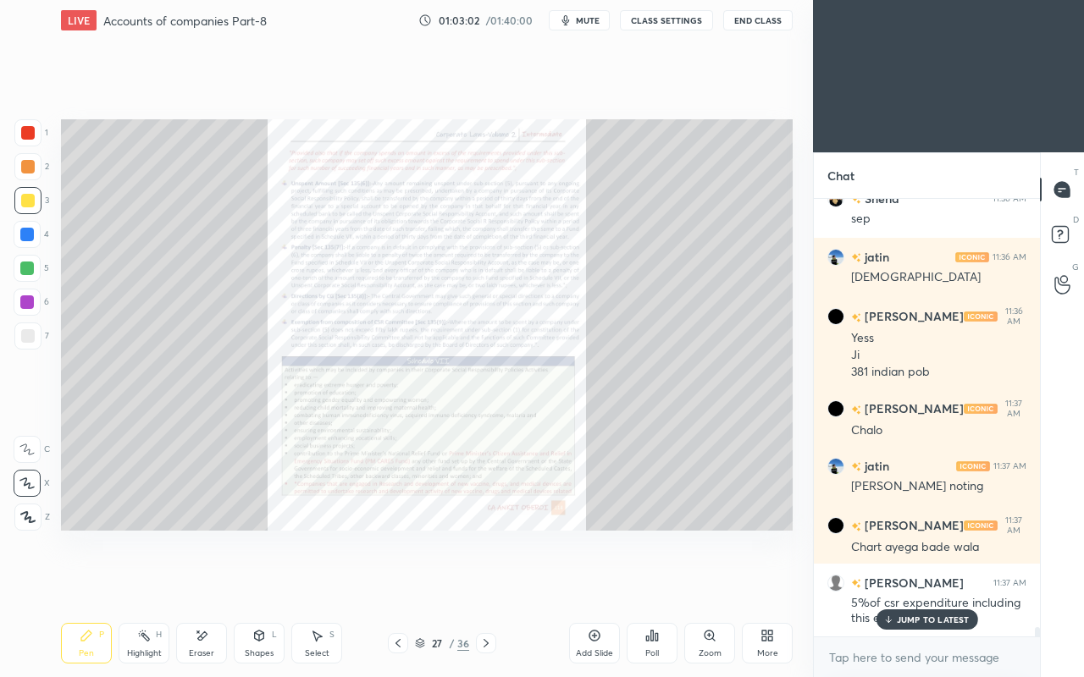
click at [397, 583] on icon at bounding box center [398, 644] width 14 height 14
click at [488, 583] on icon at bounding box center [486, 644] width 14 height 14
click at [490, 583] on icon at bounding box center [486, 644] width 14 height 14
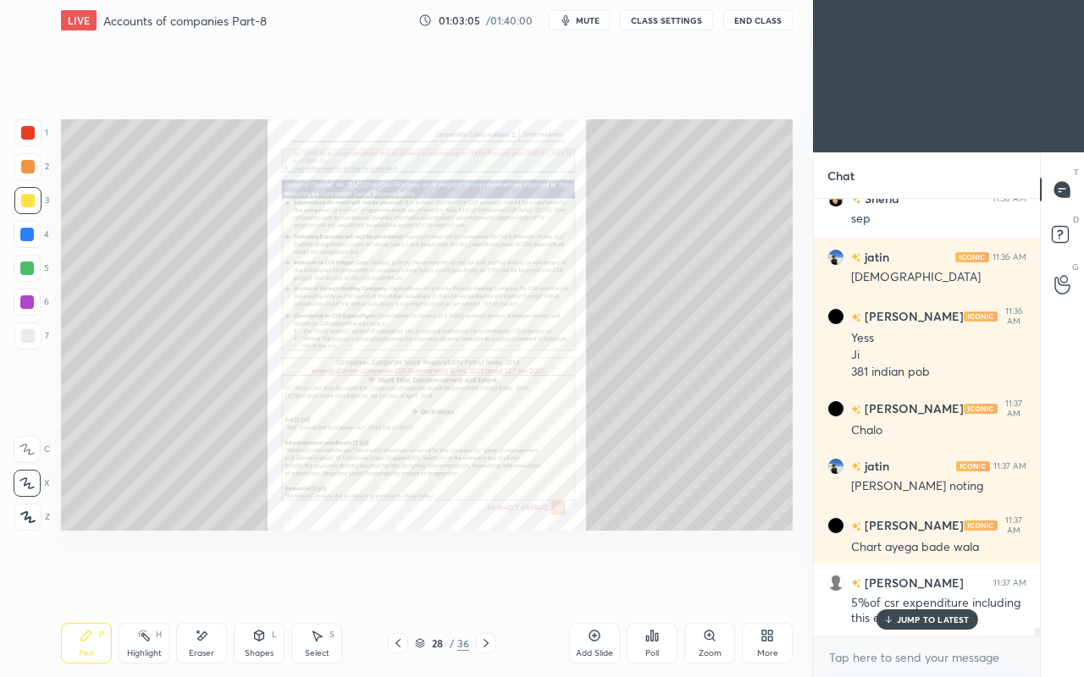
click at [492, 583] on icon at bounding box center [486, 644] width 14 height 14
click at [494, 583] on div at bounding box center [486, 643] width 20 height 20
click at [492, 583] on icon at bounding box center [486, 644] width 14 height 14
click at [490, 583] on icon at bounding box center [486, 644] width 14 height 14
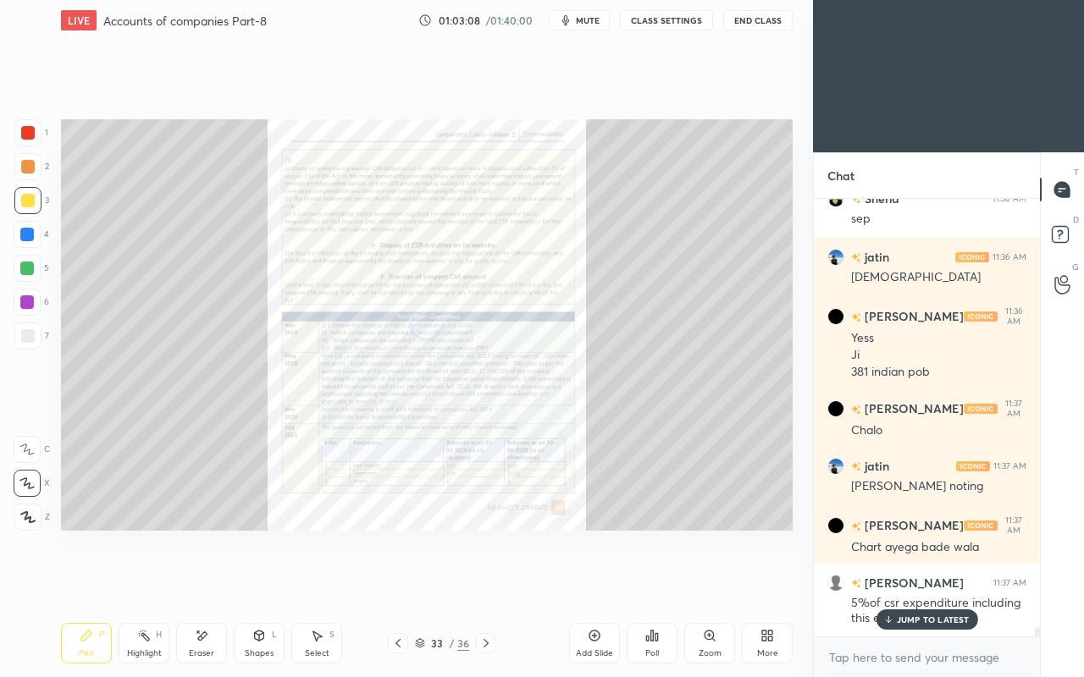
click at [489, 583] on icon at bounding box center [486, 644] width 14 height 14
click at [404, 583] on icon at bounding box center [398, 644] width 14 height 14
click at [701, 583] on div "Zoom" at bounding box center [709, 643] width 51 height 41
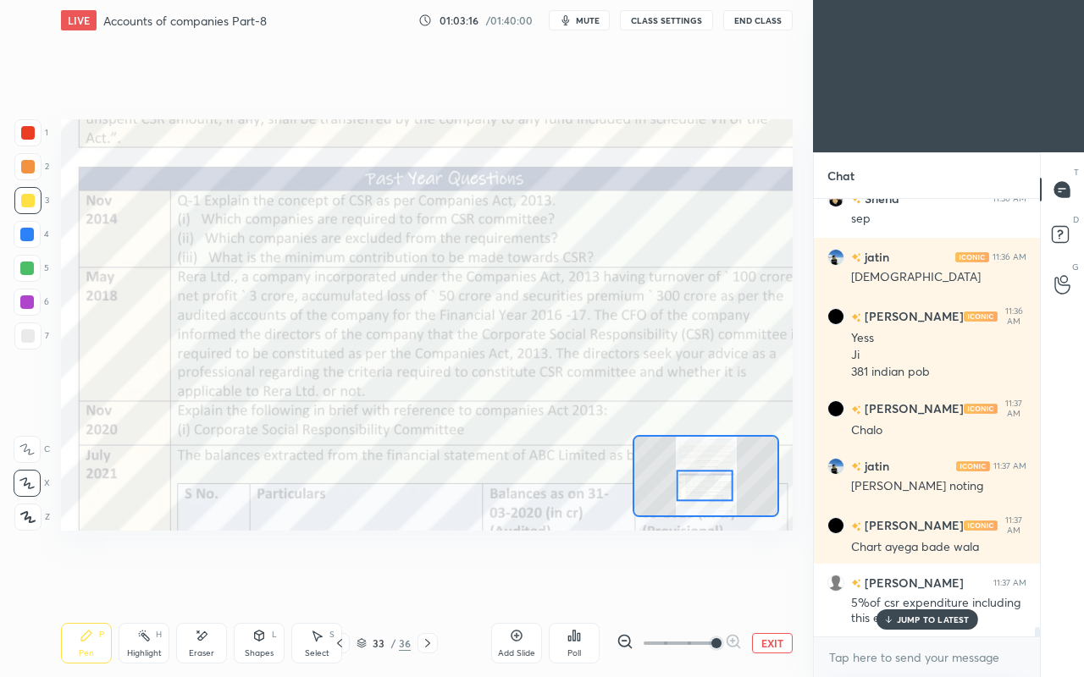
click at [30, 454] on icon at bounding box center [27, 450] width 14 height 10
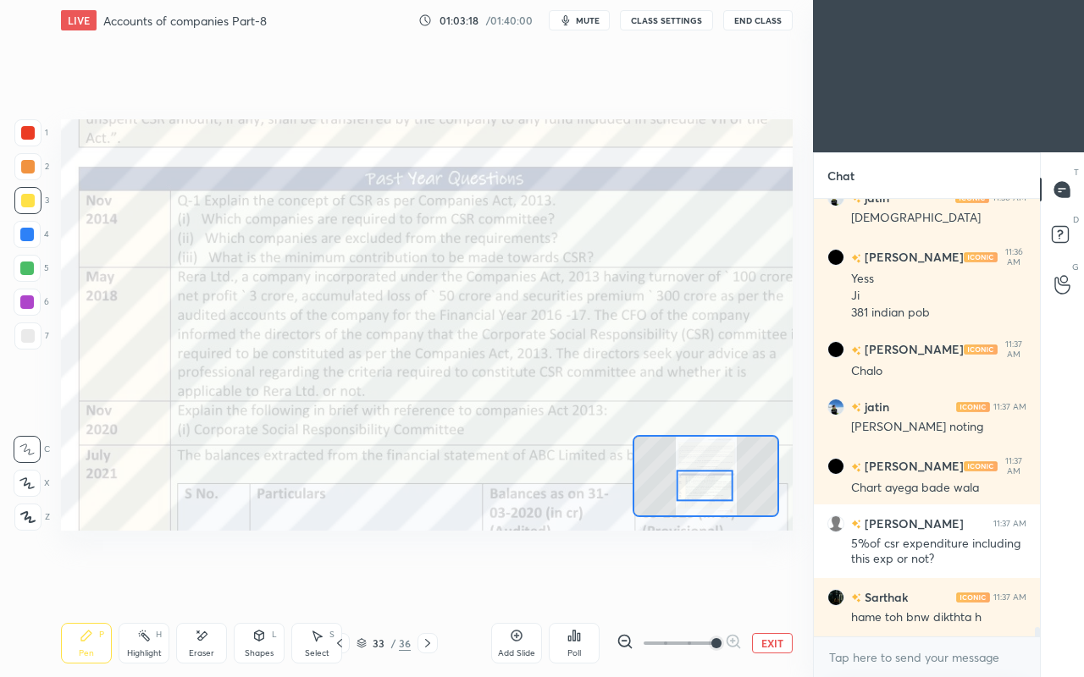
click at [29, 132] on div at bounding box center [28, 133] width 14 height 14
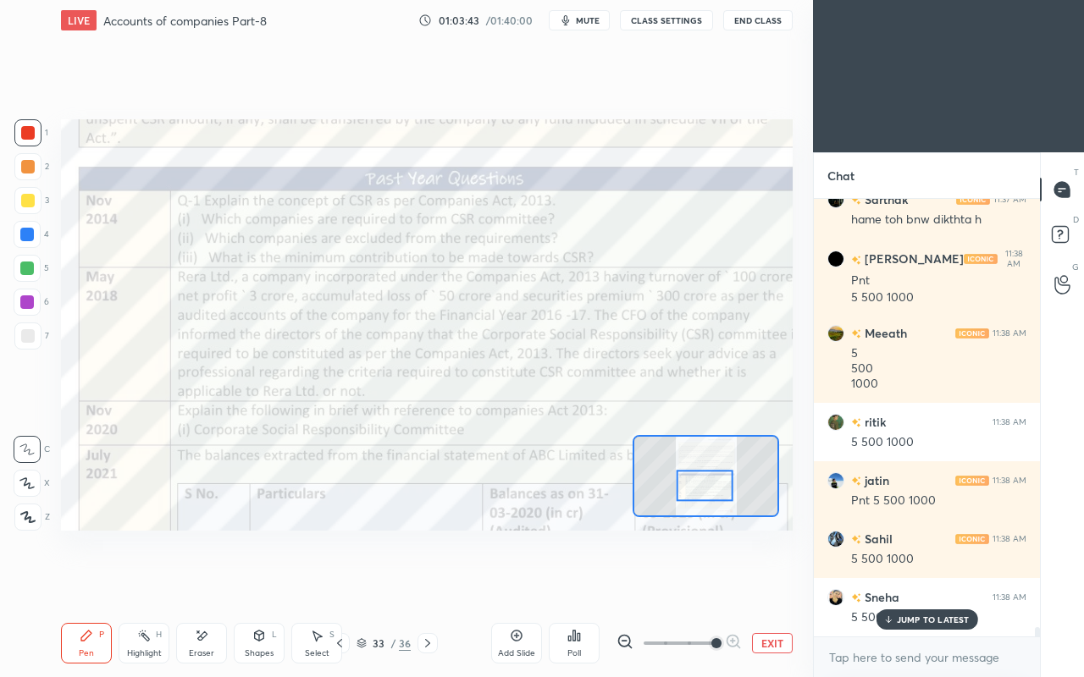
scroll to position [20321, 0]
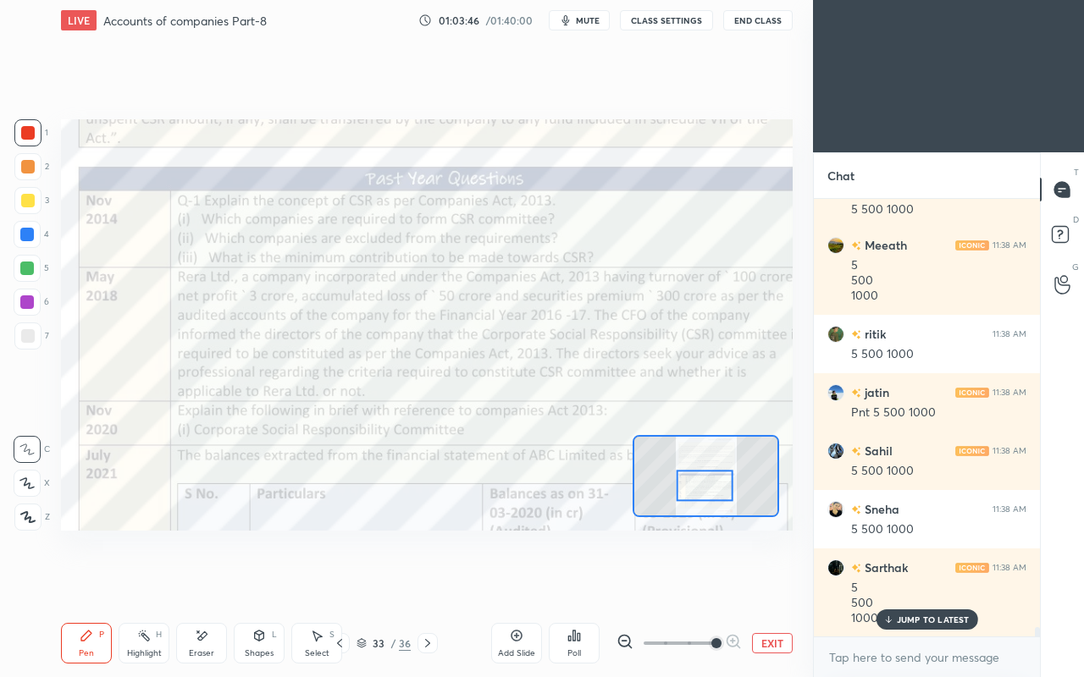
click at [536, 583] on div "Add Slide" at bounding box center [516, 643] width 51 height 41
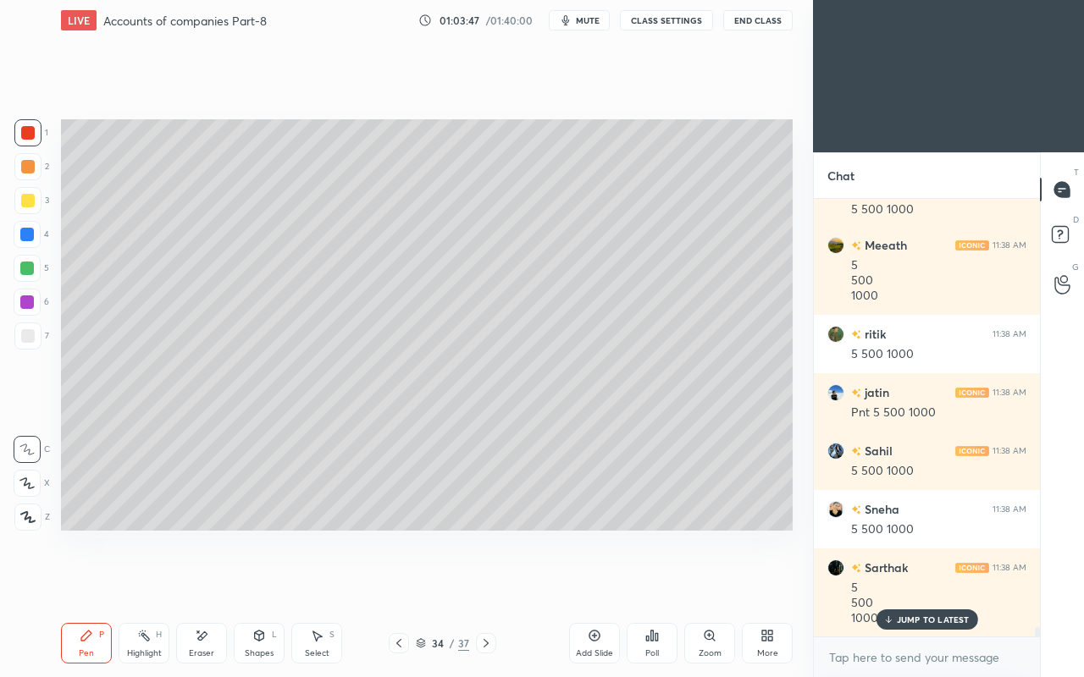
click at [398, 583] on icon at bounding box center [399, 644] width 14 height 14
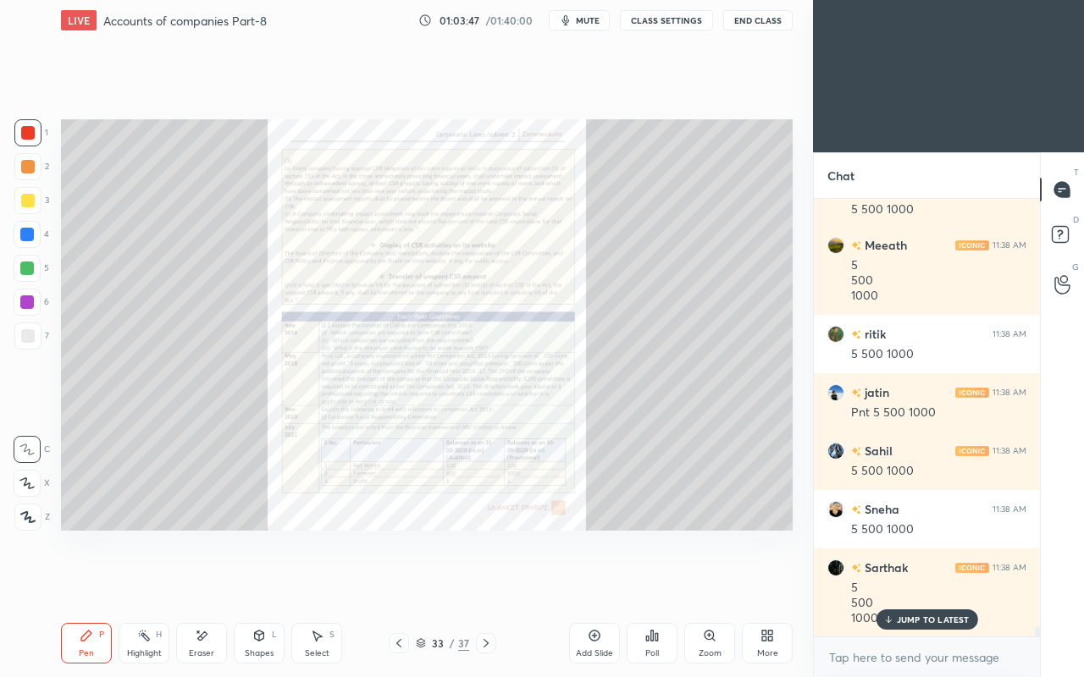
click at [715, 583] on icon at bounding box center [710, 636] width 14 height 14
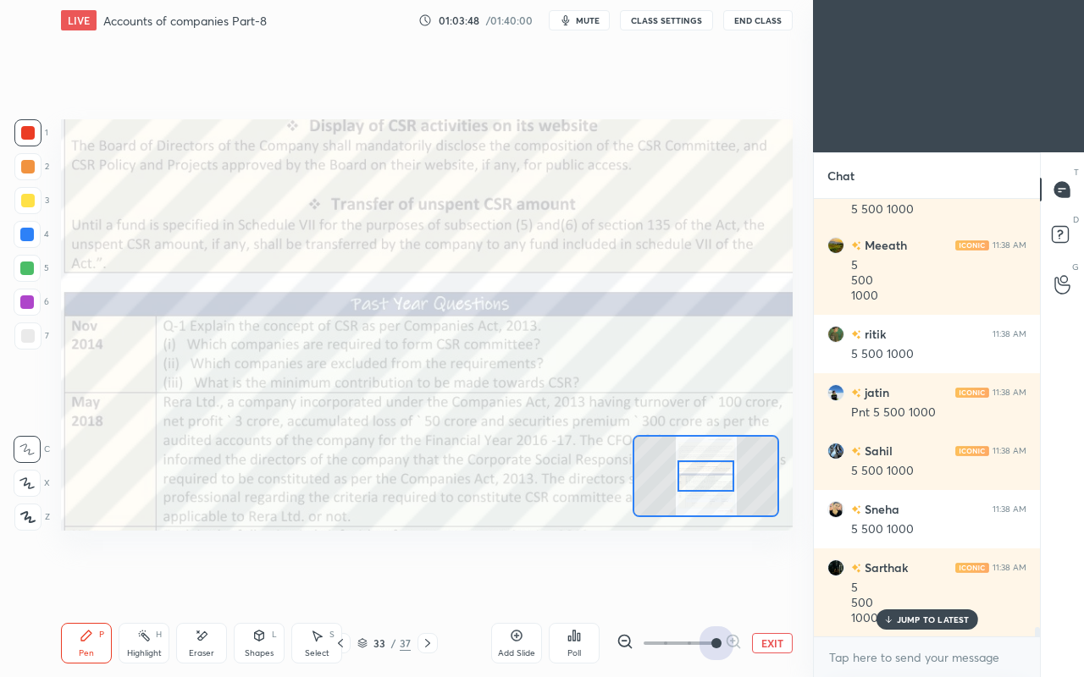
click at [720, 583] on span at bounding box center [716, 643] width 10 height 10
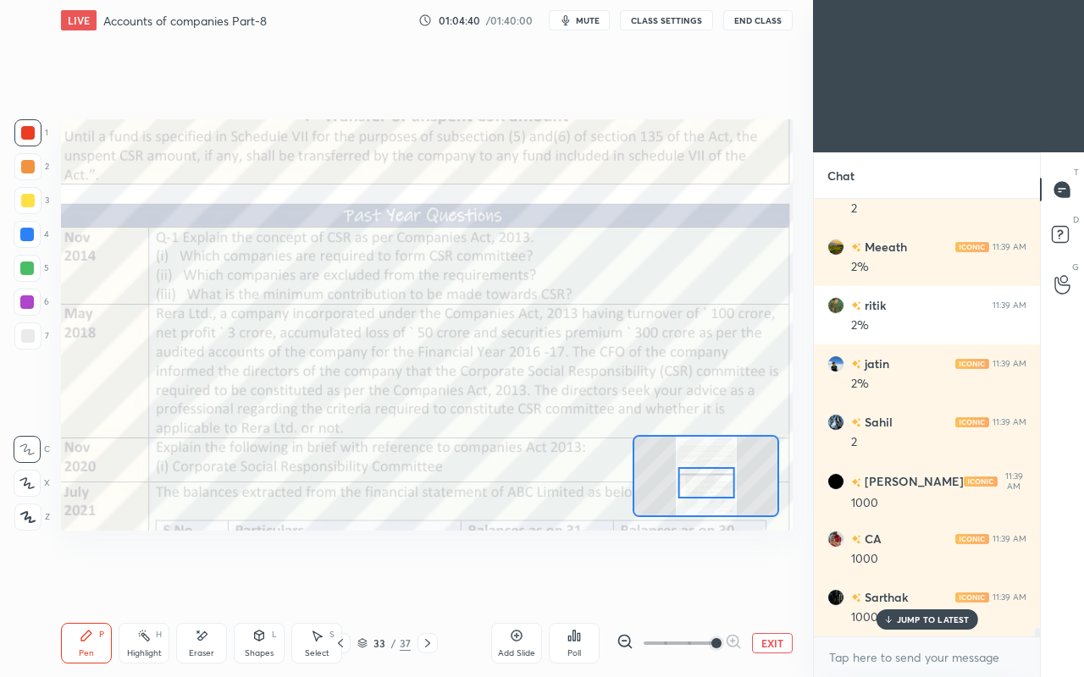
scroll to position [21156, 0]
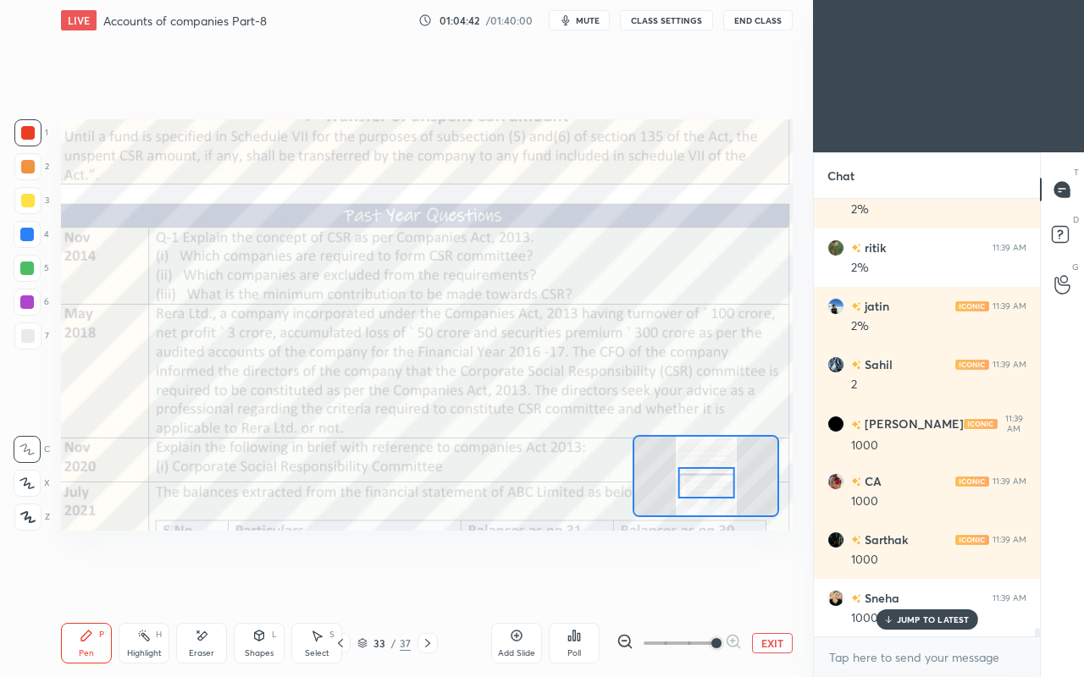
click at [892, 583] on div "JUMP TO LATEST" at bounding box center [926, 620] width 102 height 20
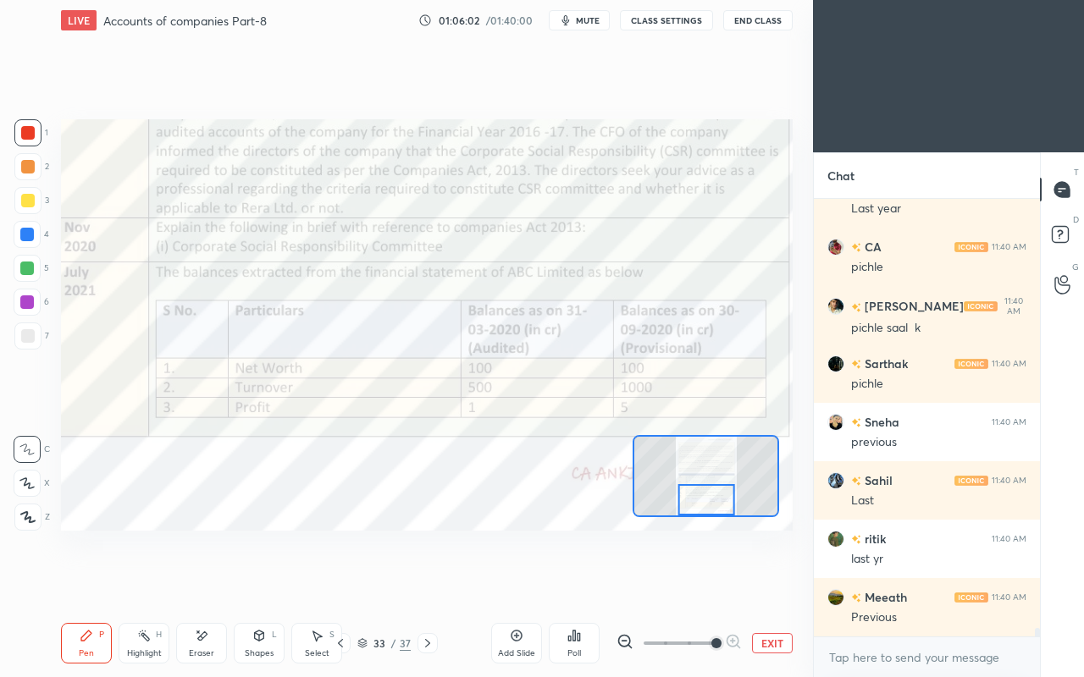
scroll to position [22207, 0]
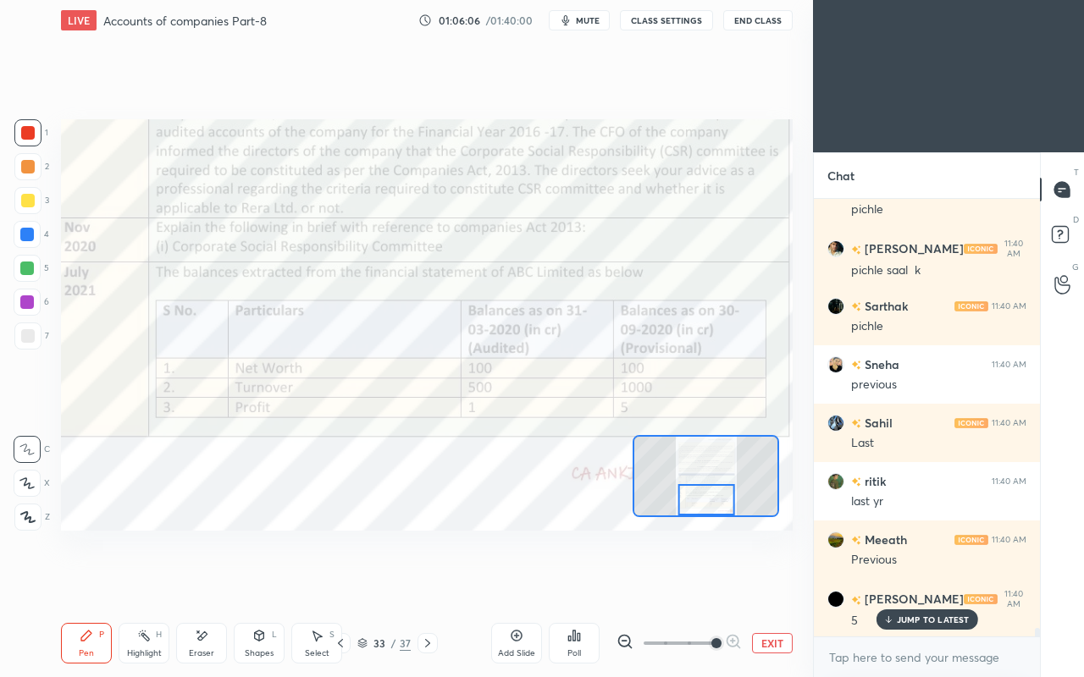
click at [428, 583] on icon at bounding box center [427, 643] width 5 height 8
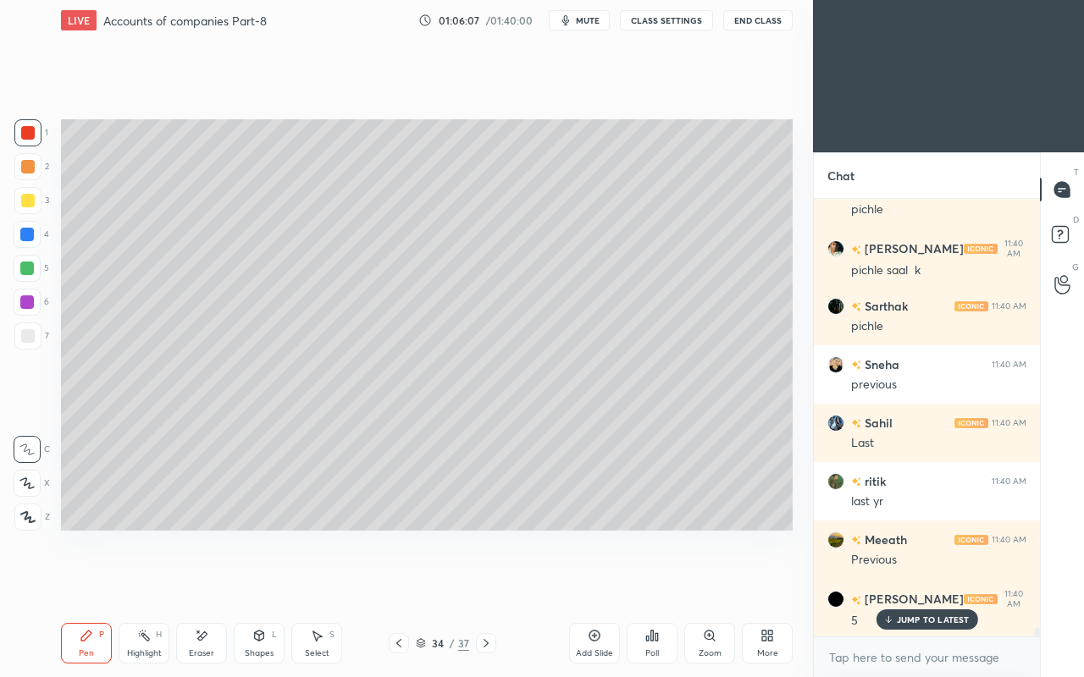
click at [479, 583] on icon at bounding box center [486, 644] width 14 height 14
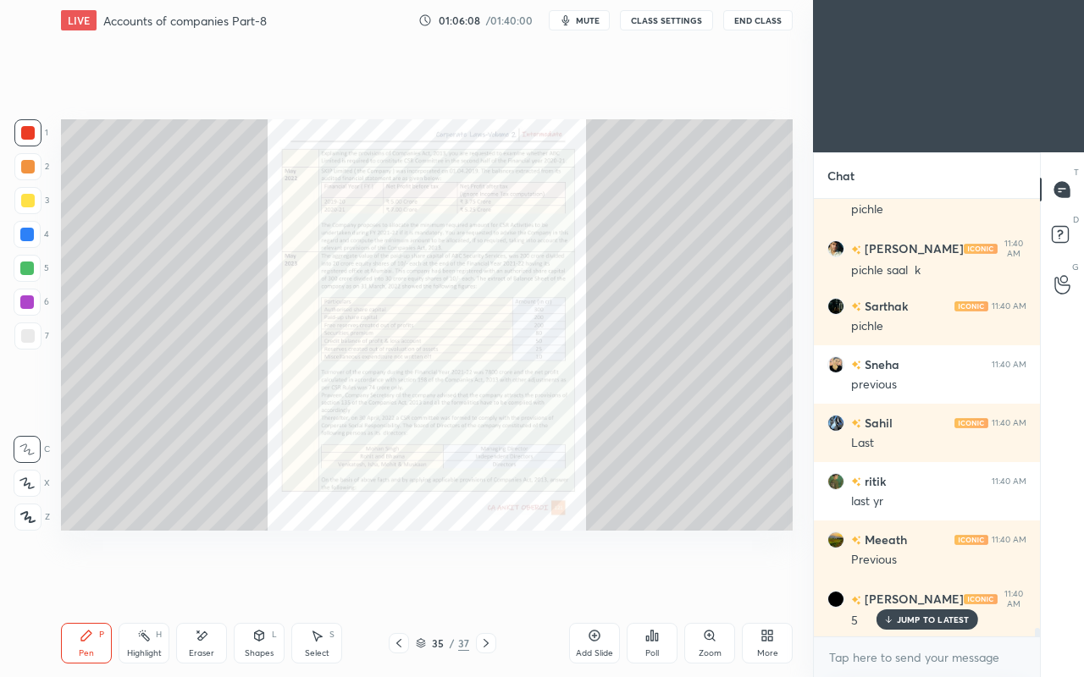
scroll to position [22267, 0]
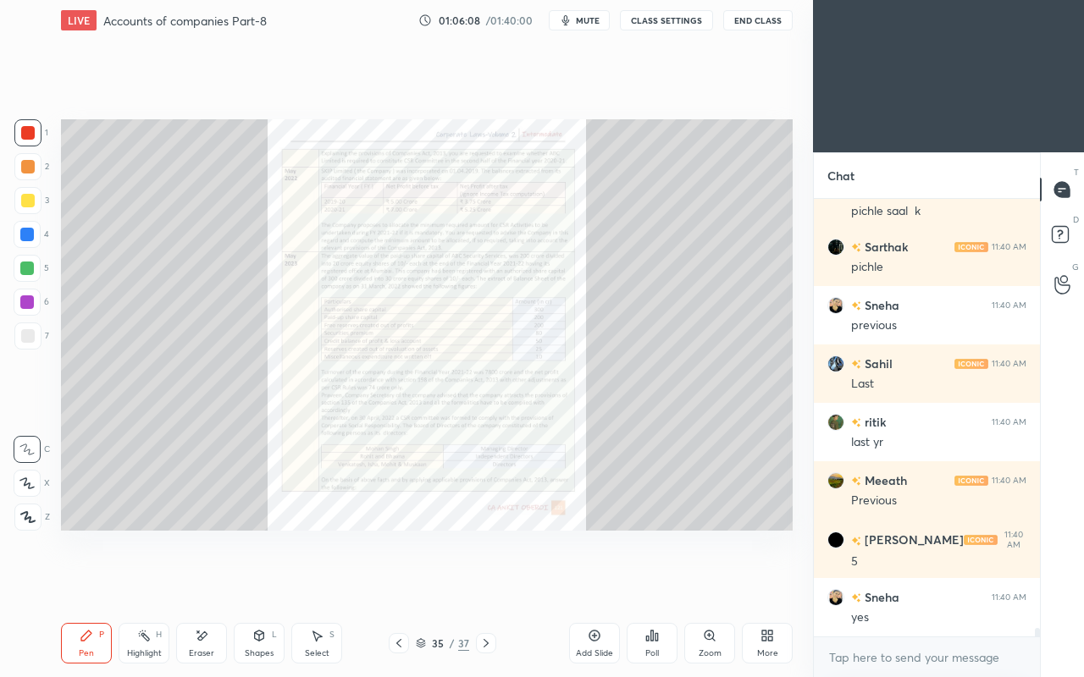
click at [708, 583] on icon at bounding box center [708, 635] width 3 height 0
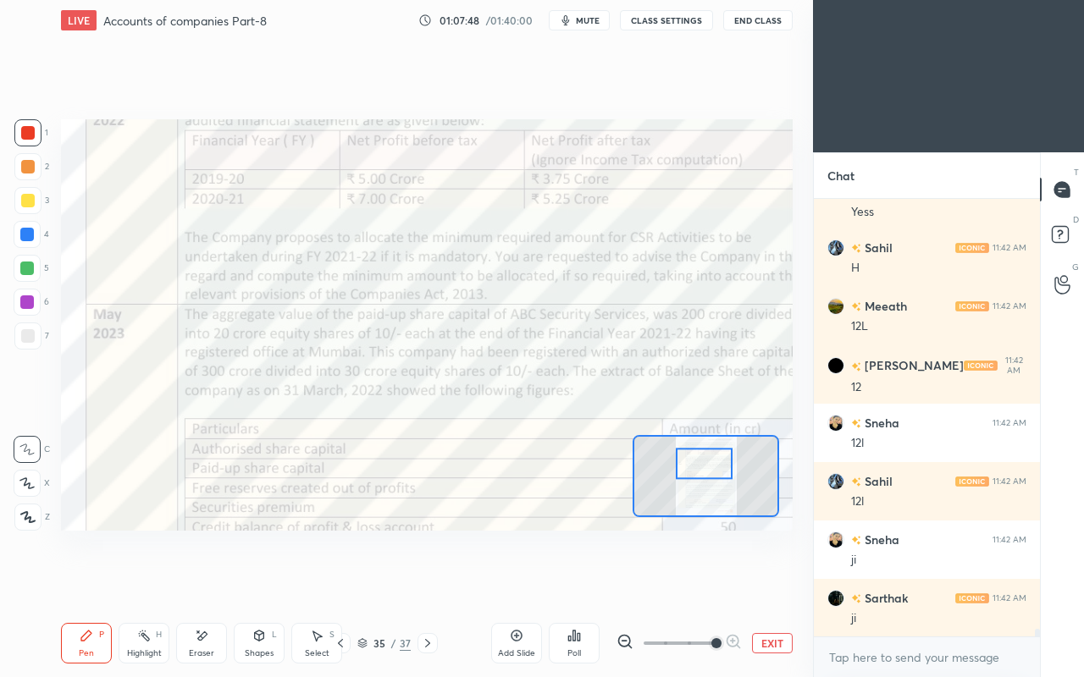
scroll to position [24370, 0]
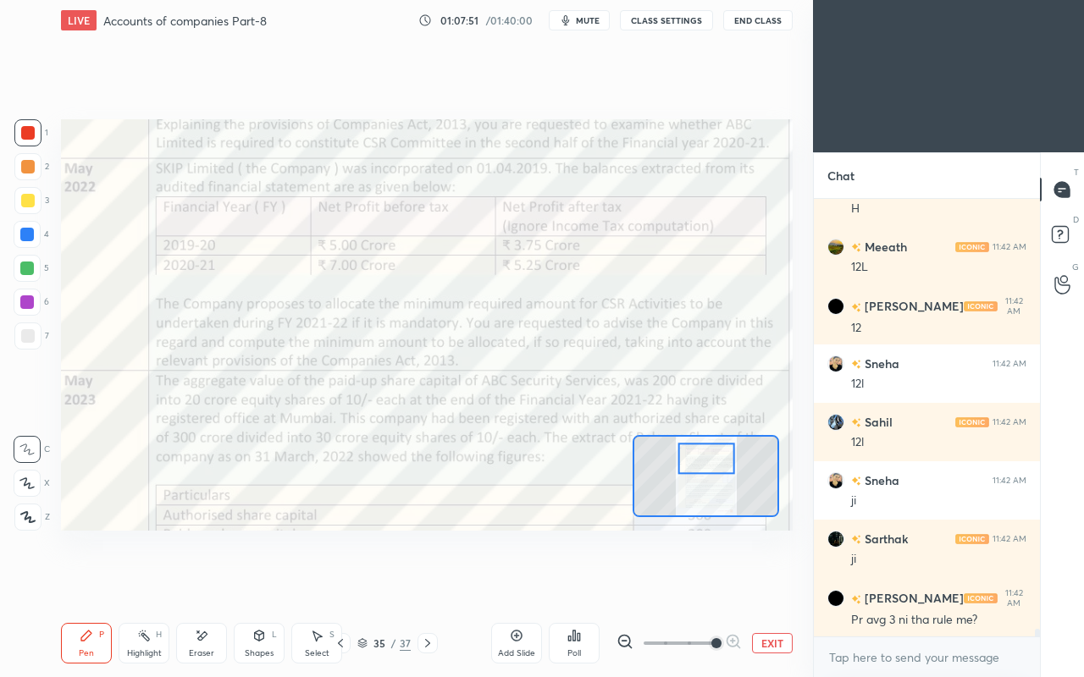
click at [342, 583] on icon at bounding box center [341, 644] width 14 height 14
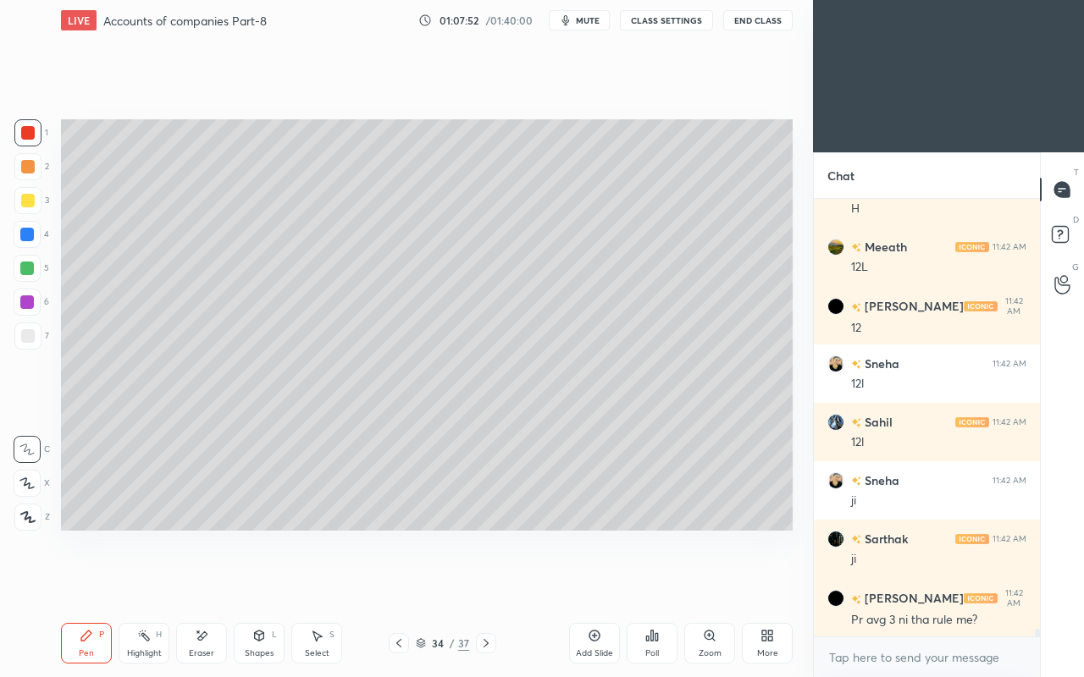
click at [392, 583] on icon at bounding box center [399, 644] width 14 height 14
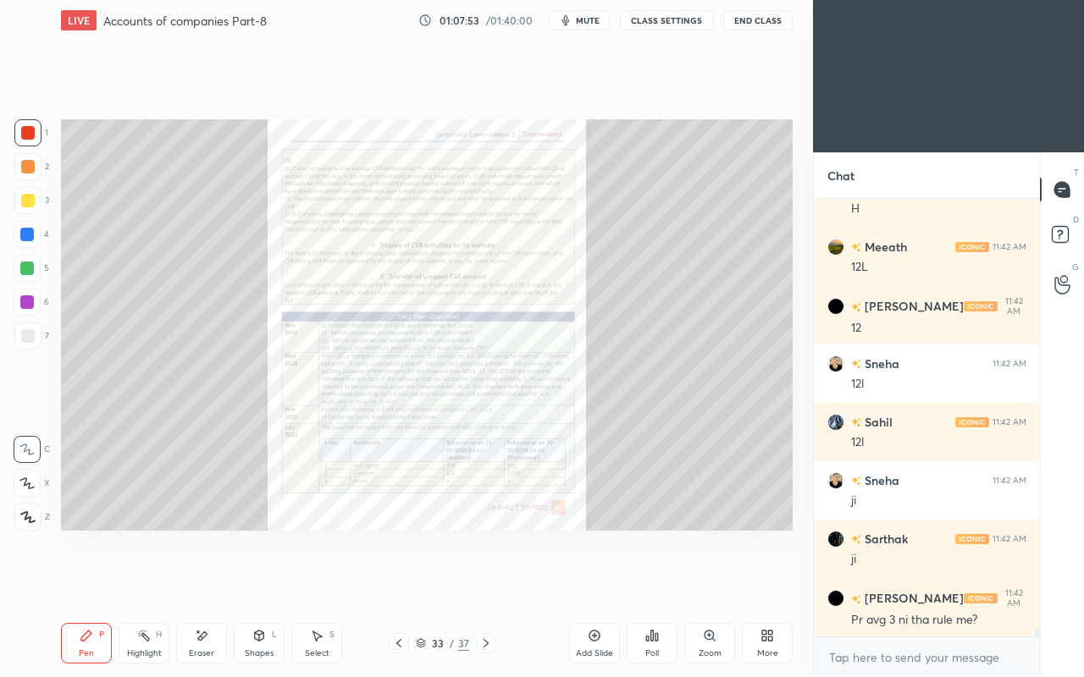
click at [703, 583] on icon at bounding box center [710, 636] width 14 height 14
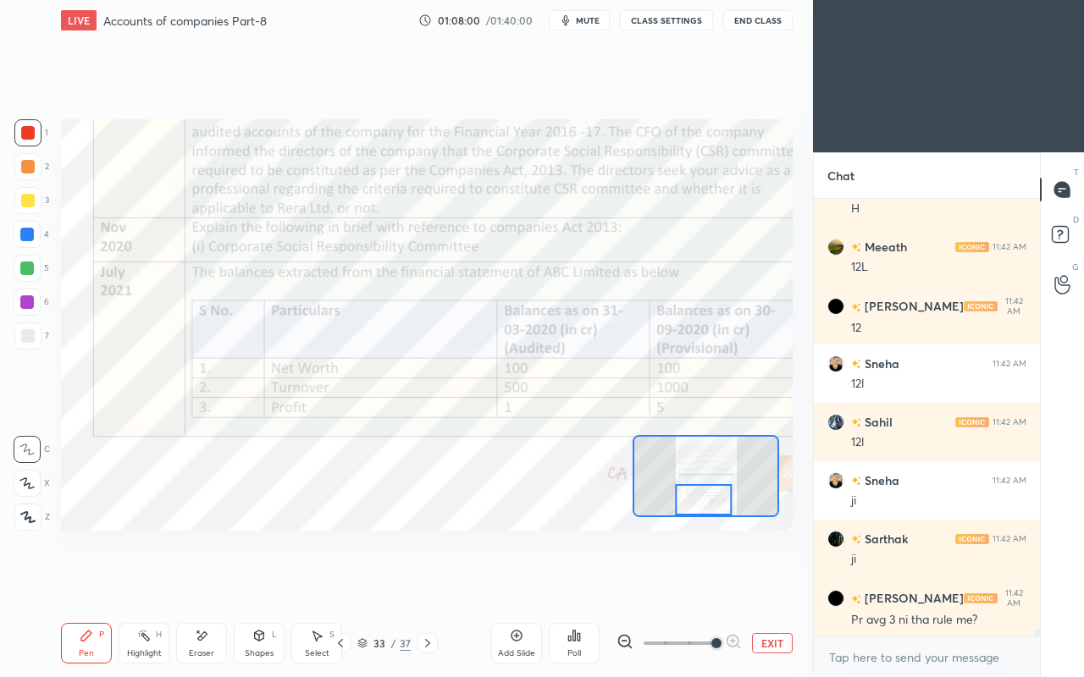
click at [427, 583] on icon at bounding box center [427, 643] width 5 height 8
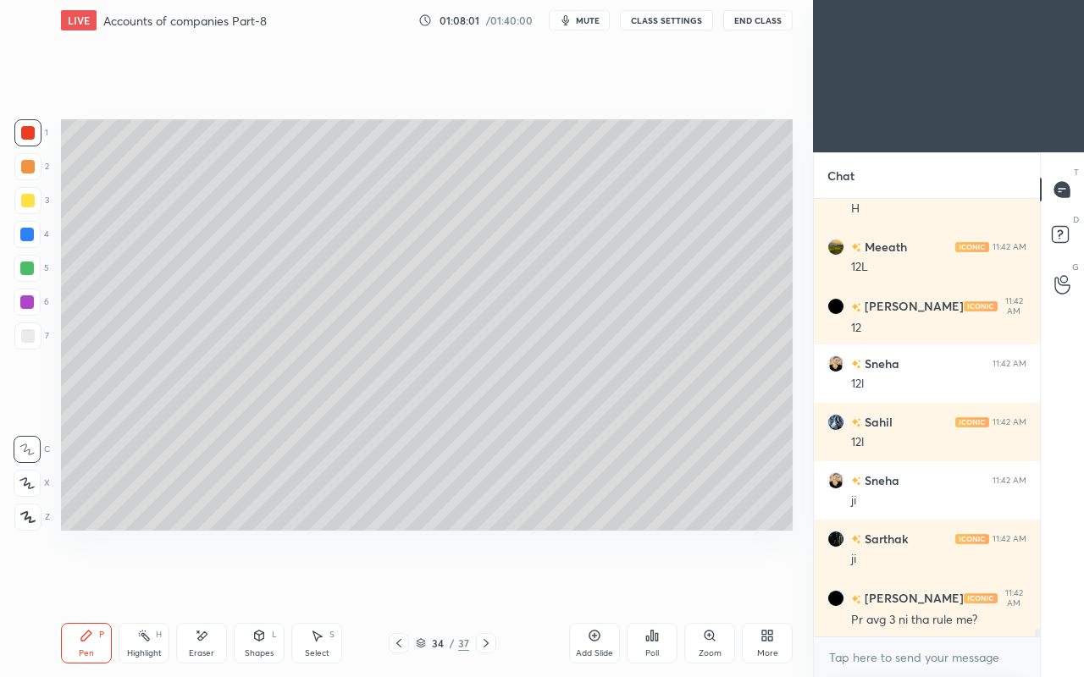
click at [491, 583] on icon at bounding box center [486, 644] width 14 height 14
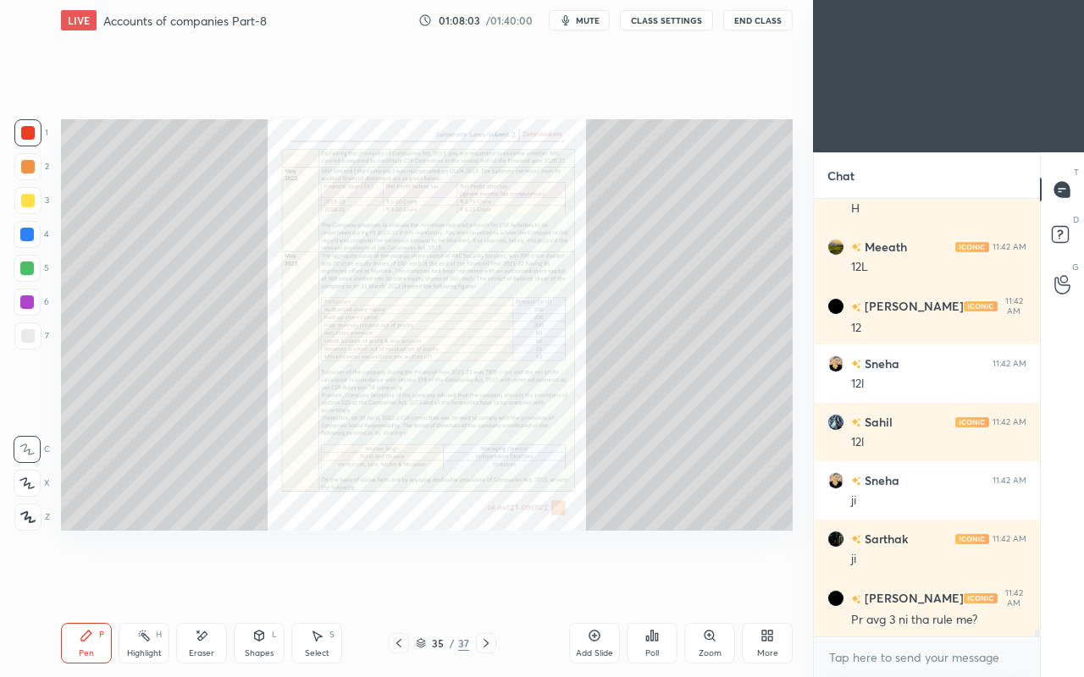
click at [701, 583] on div "Zoom" at bounding box center [709, 643] width 51 height 41
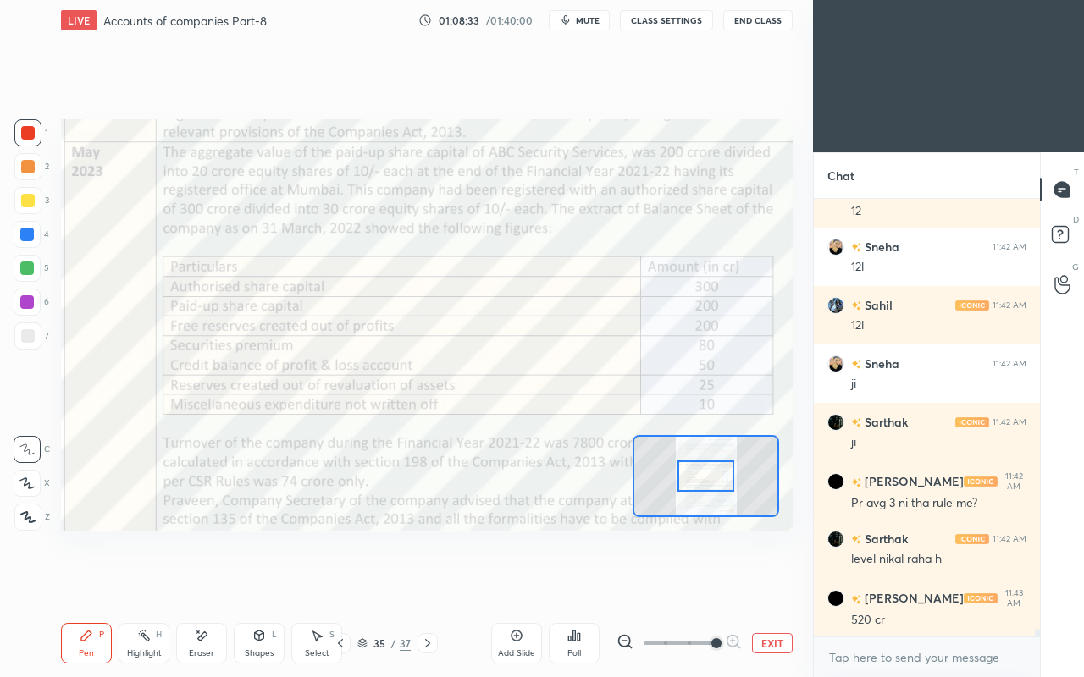
scroll to position [24544, 0]
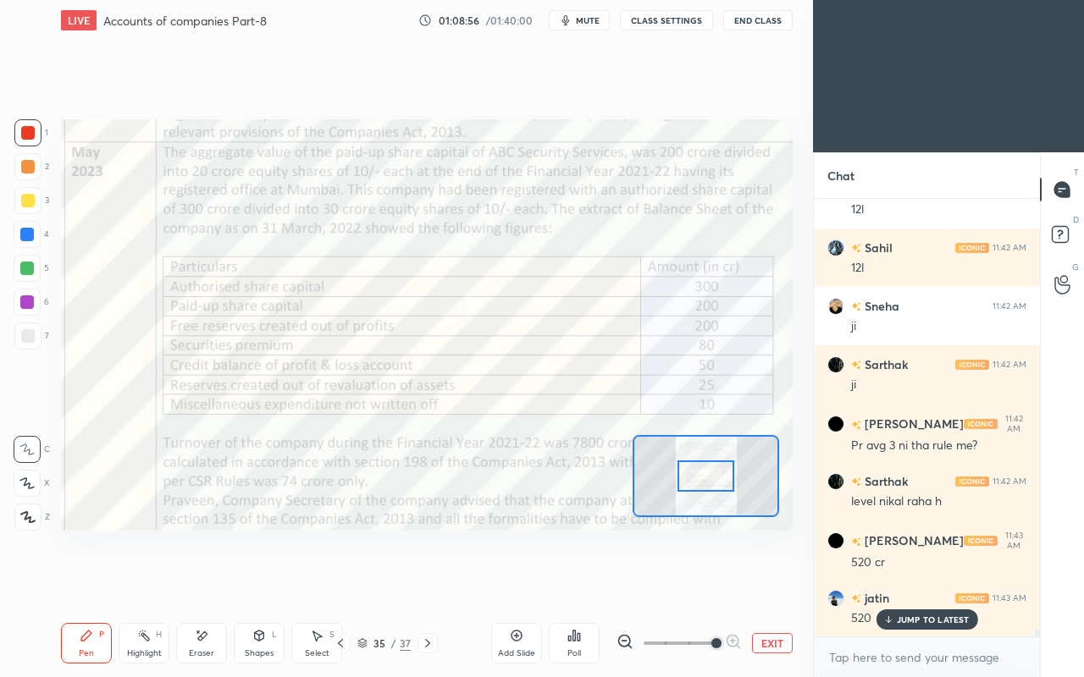
click at [909, 583] on p "JUMP TO LATEST" at bounding box center [933, 620] width 73 height 10
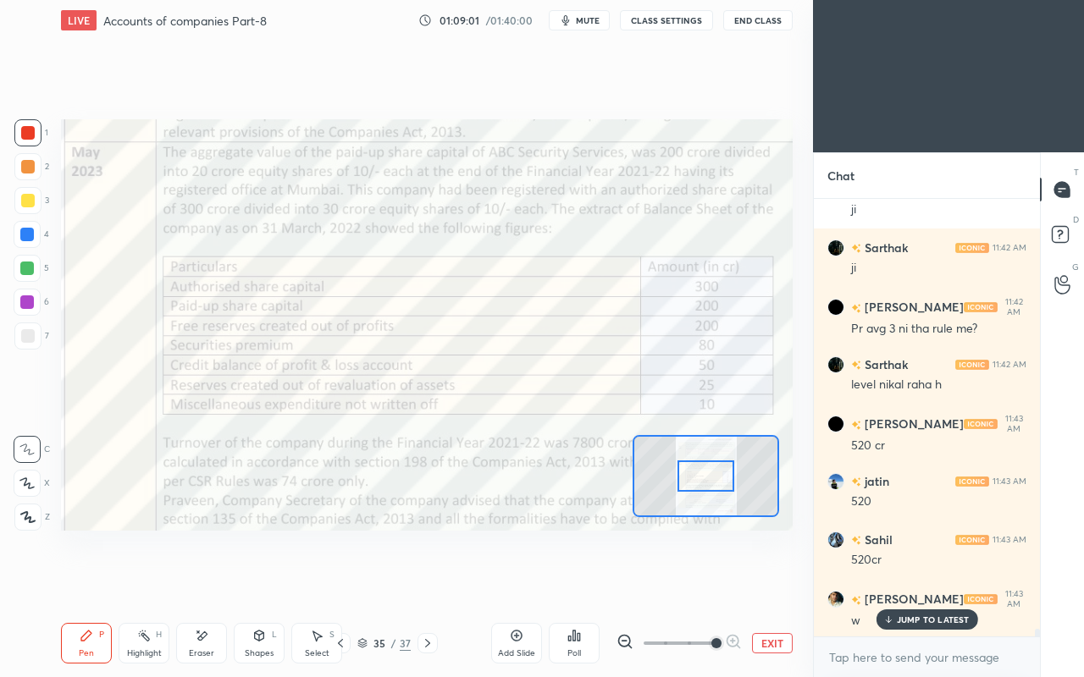
scroll to position [24720, 0]
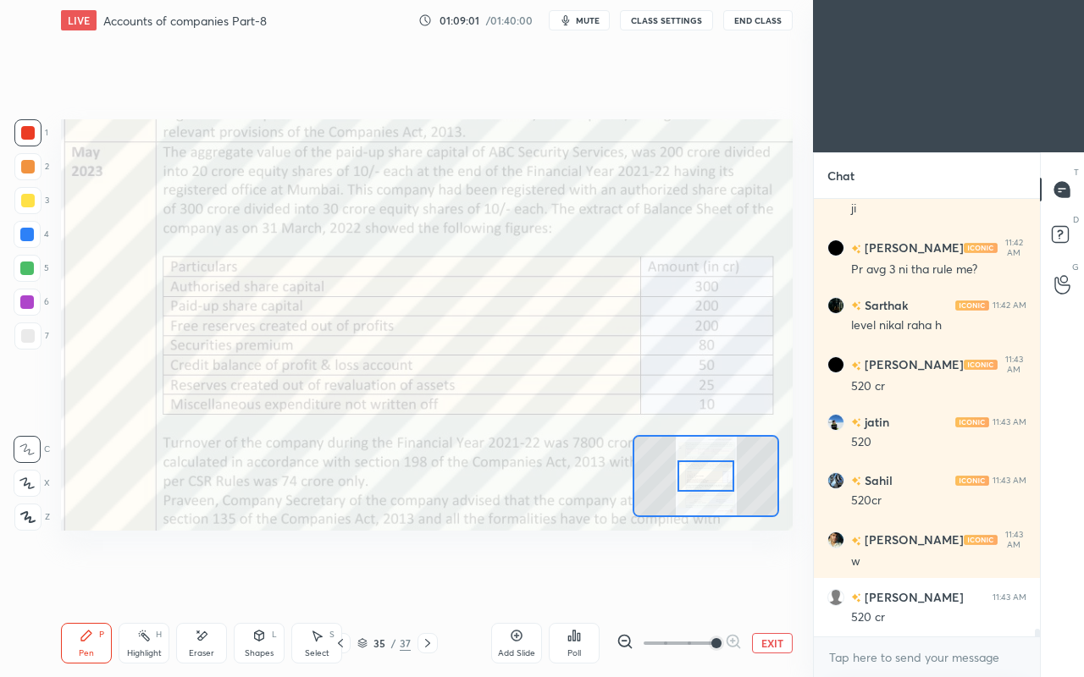
click at [27, 235] on div at bounding box center [27, 235] width 14 height 14
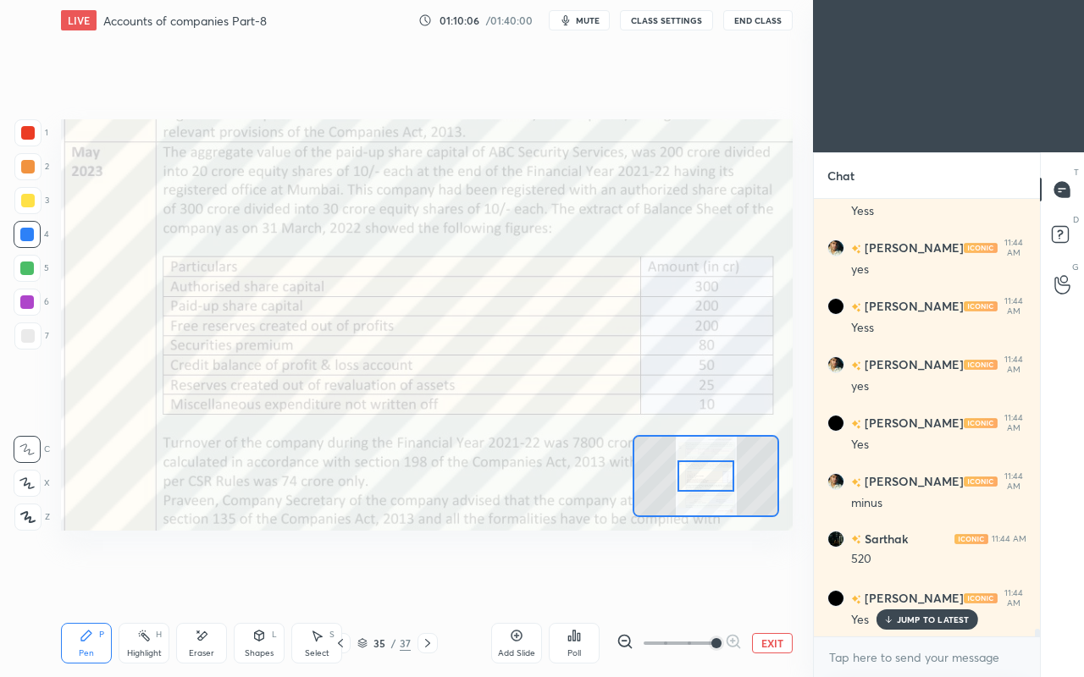
scroll to position [25830, 0]
click at [896, 583] on div "JUMP TO LATEST" at bounding box center [926, 620] width 102 height 20
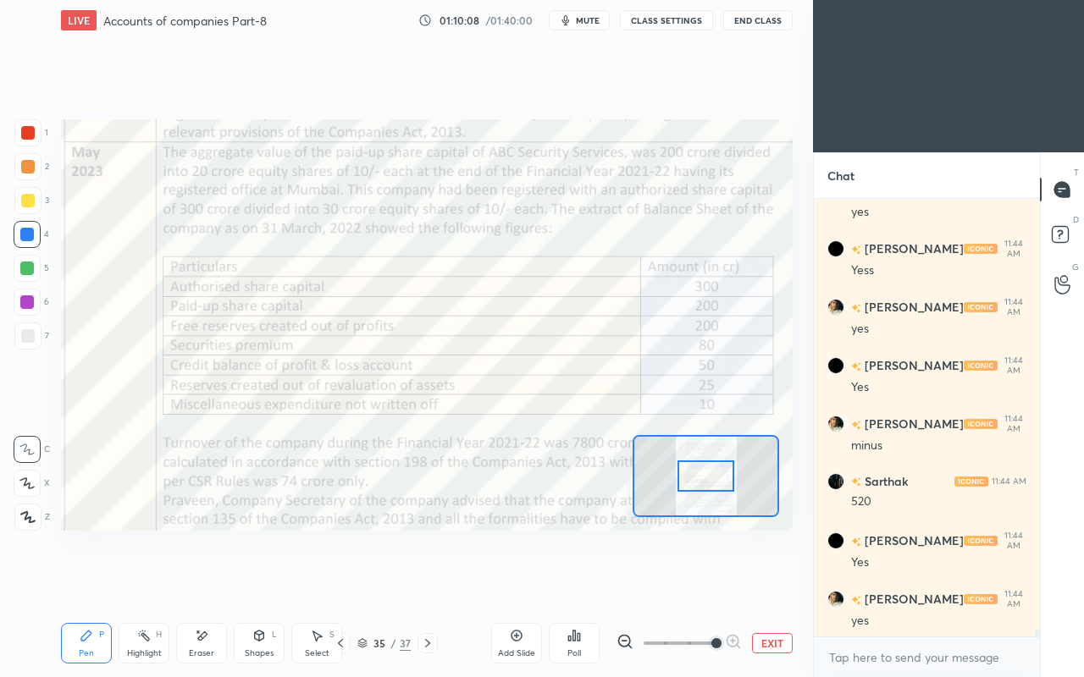
click at [23, 138] on div at bounding box center [28, 133] width 14 height 14
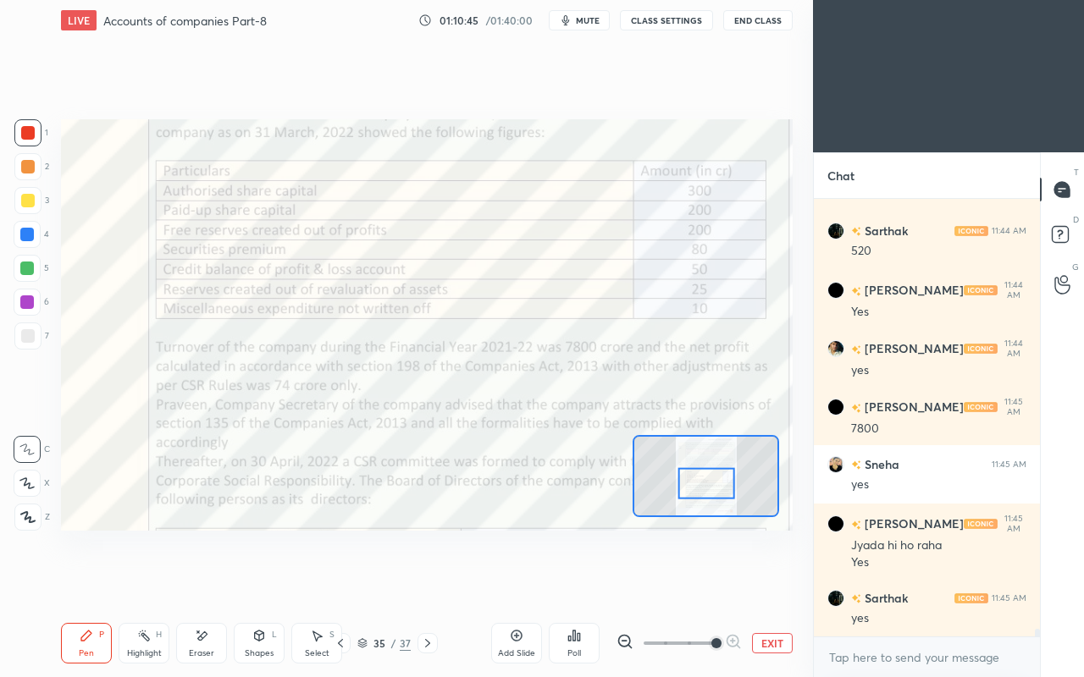
scroll to position [26139, 0]
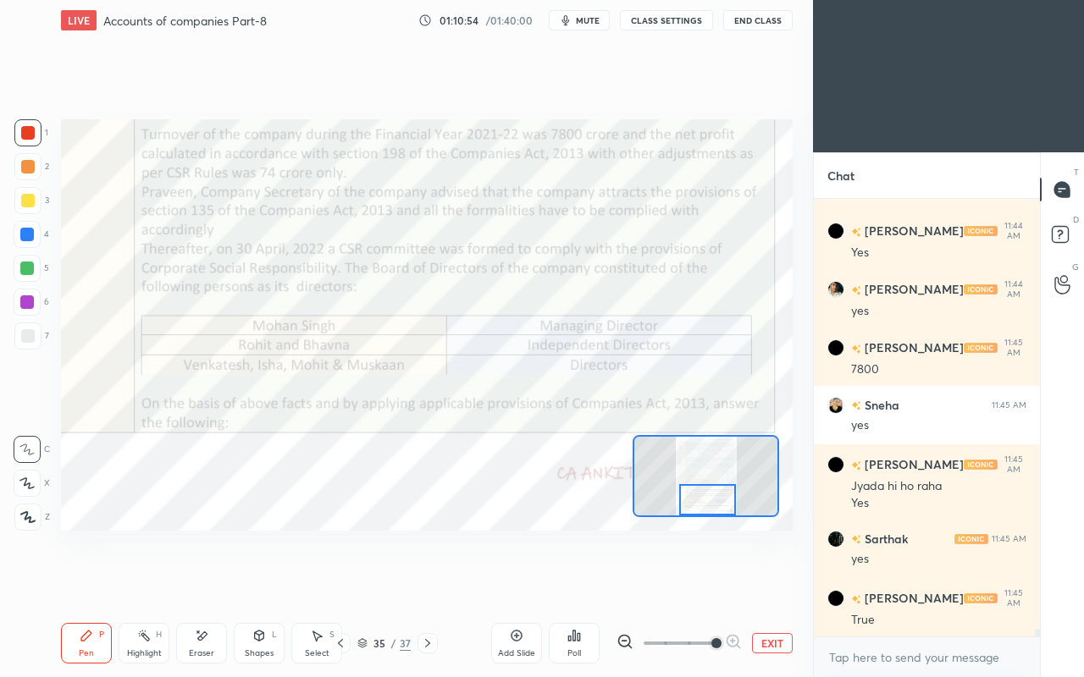
click at [643, 583] on div "Add Slide Poll EXIT" at bounding box center [641, 643] width 301 height 95
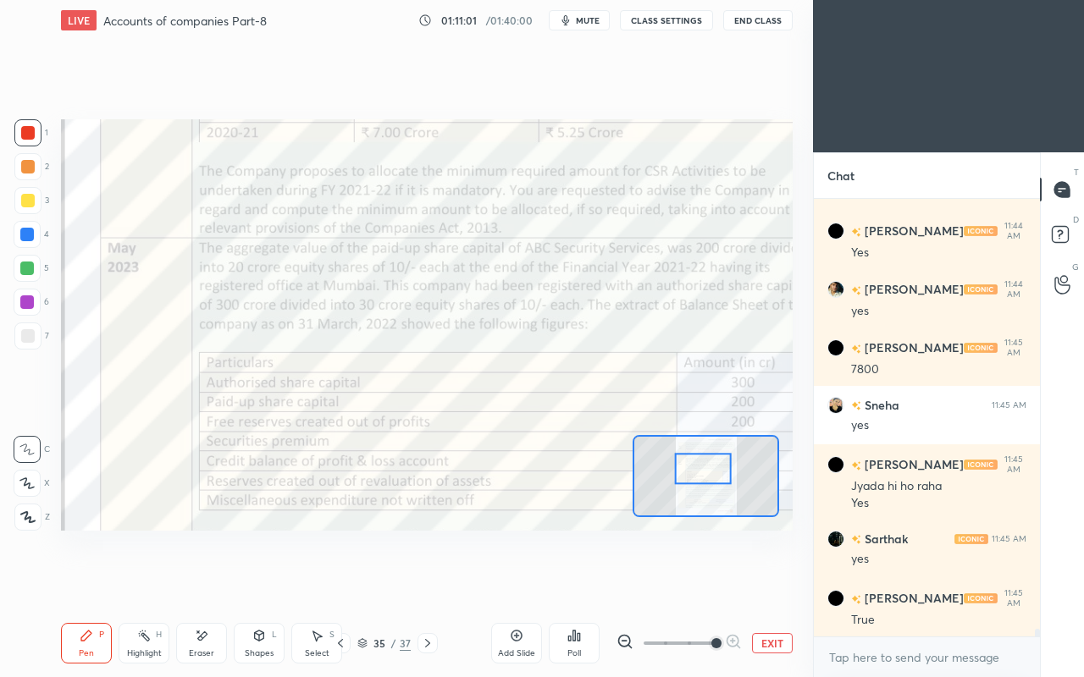
click at [590, 583] on div "Poll" at bounding box center [574, 643] width 51 height 95
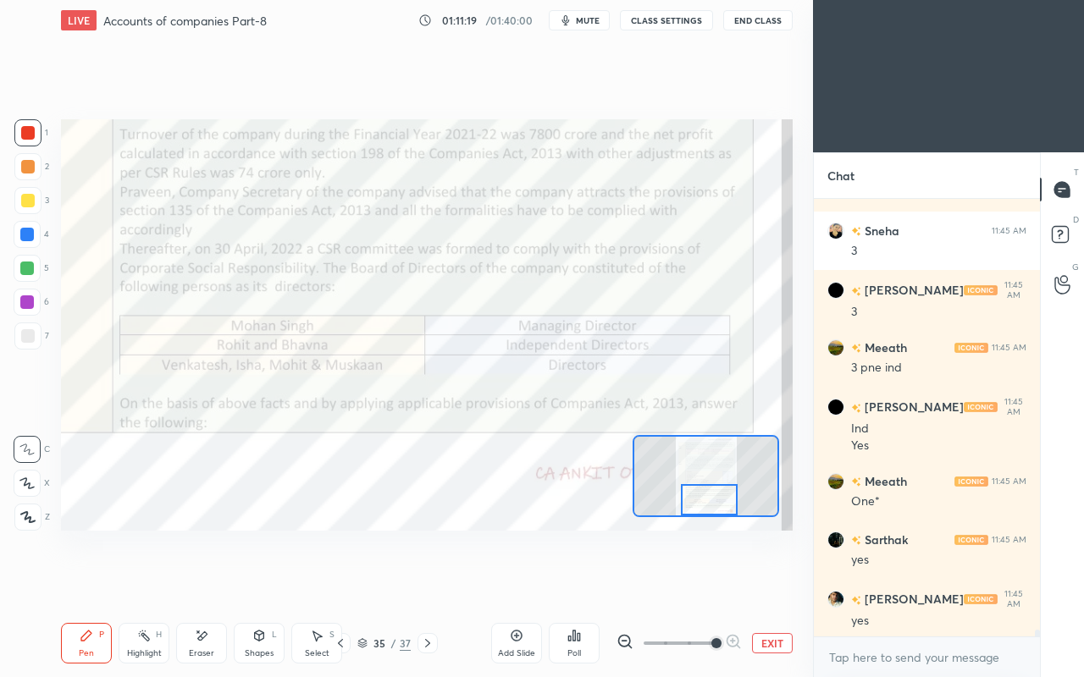
scroll to position [26641, 0]
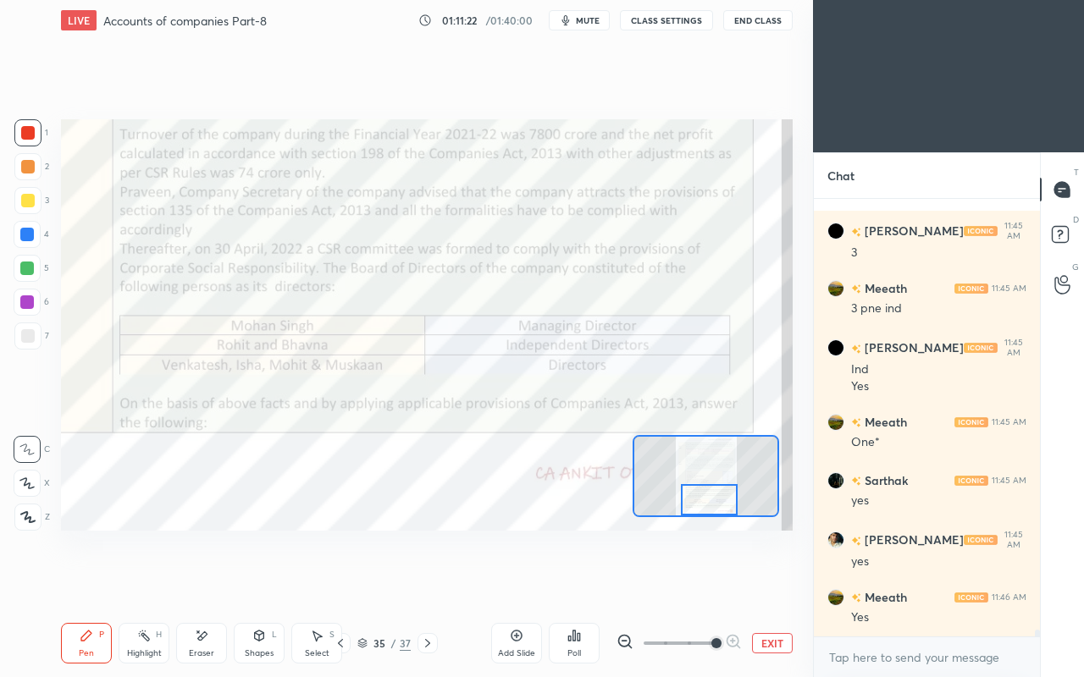
click at [564, 583] on div "Poll" at bounding box center [574, 643] width 51 height 41
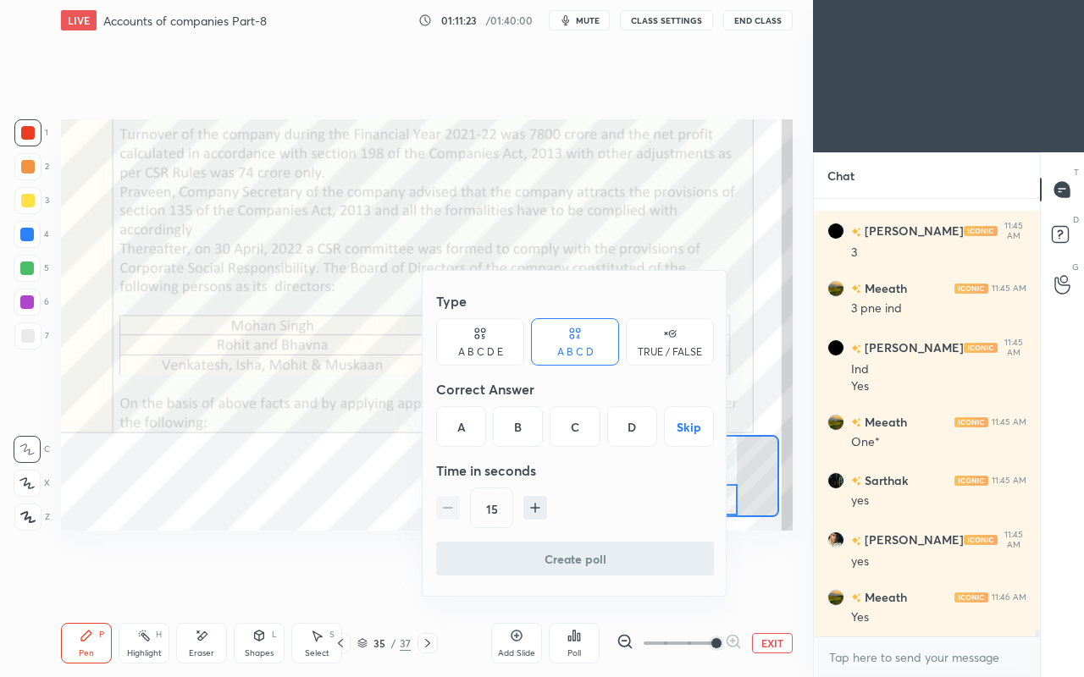
click at [395, 332] on div at bounding box center [542, 338] width 1084 height 677
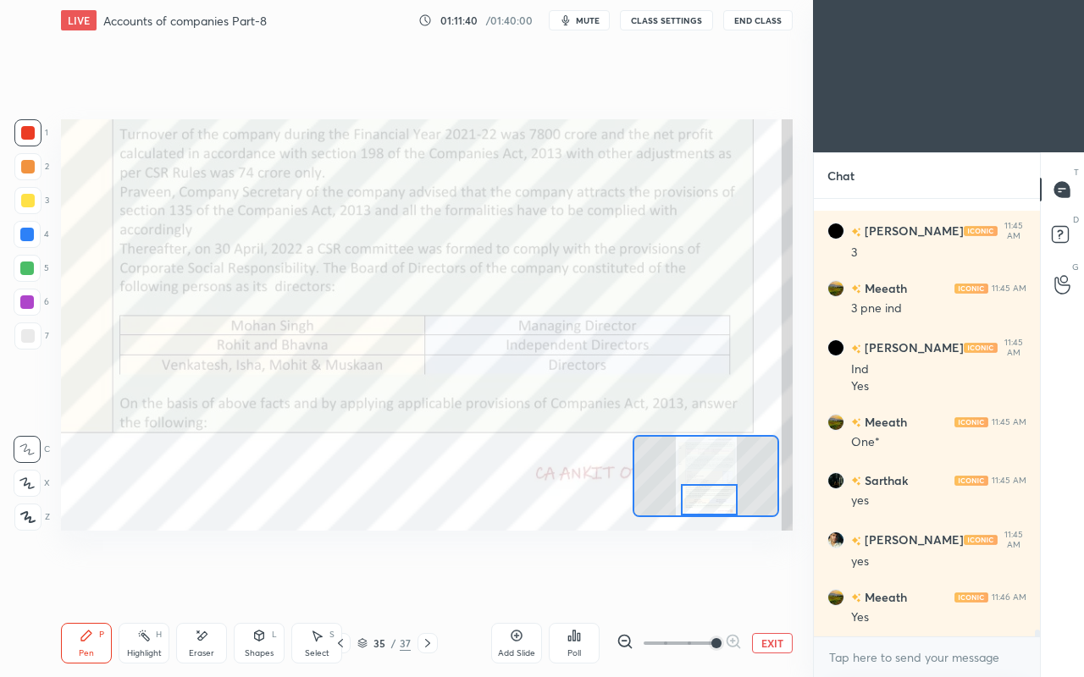
click at [430, 583] on icon at bounding box center [428, 644] width 14 height 14
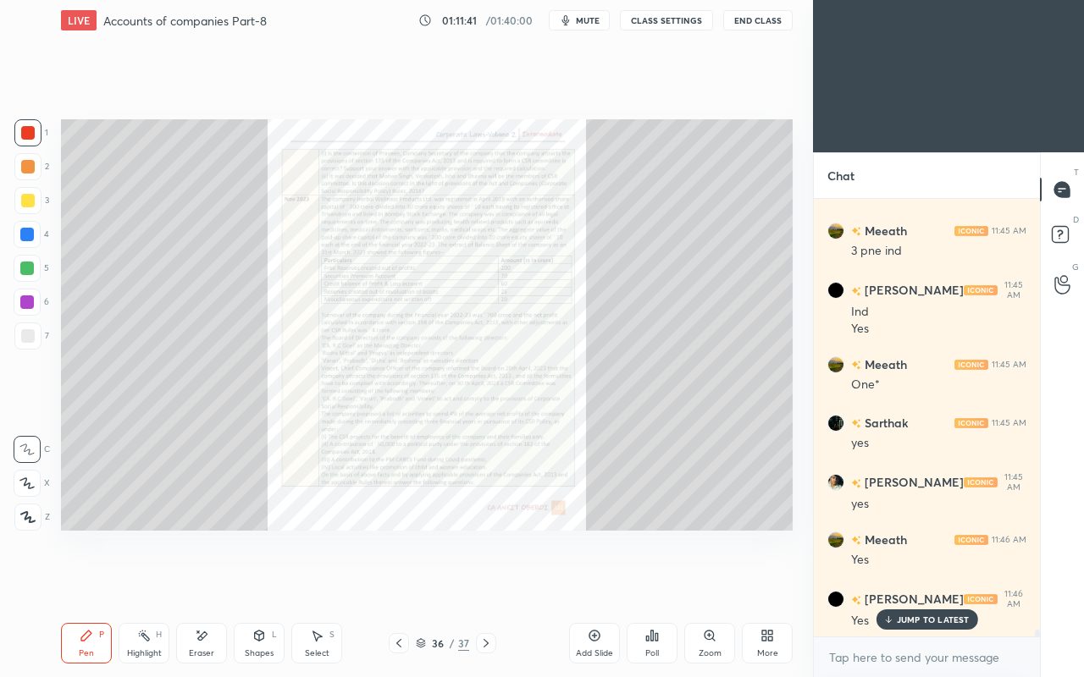
click at [711, 583] on icon at bounding box center [708, 635] width 9 height 9
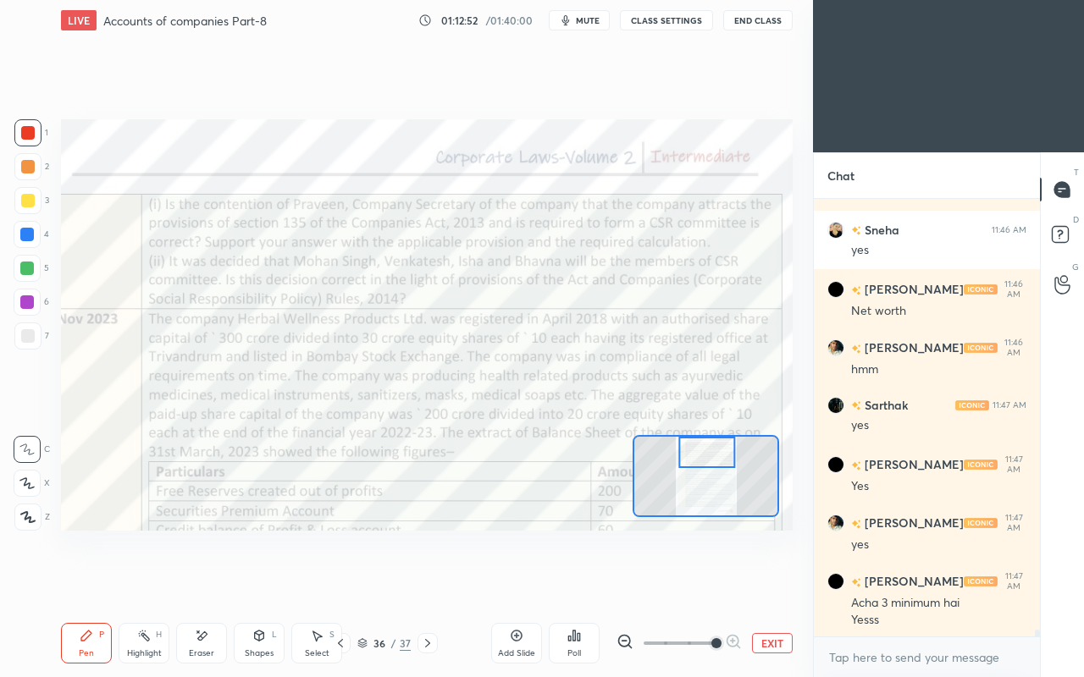
scroll to position [27315, 0]
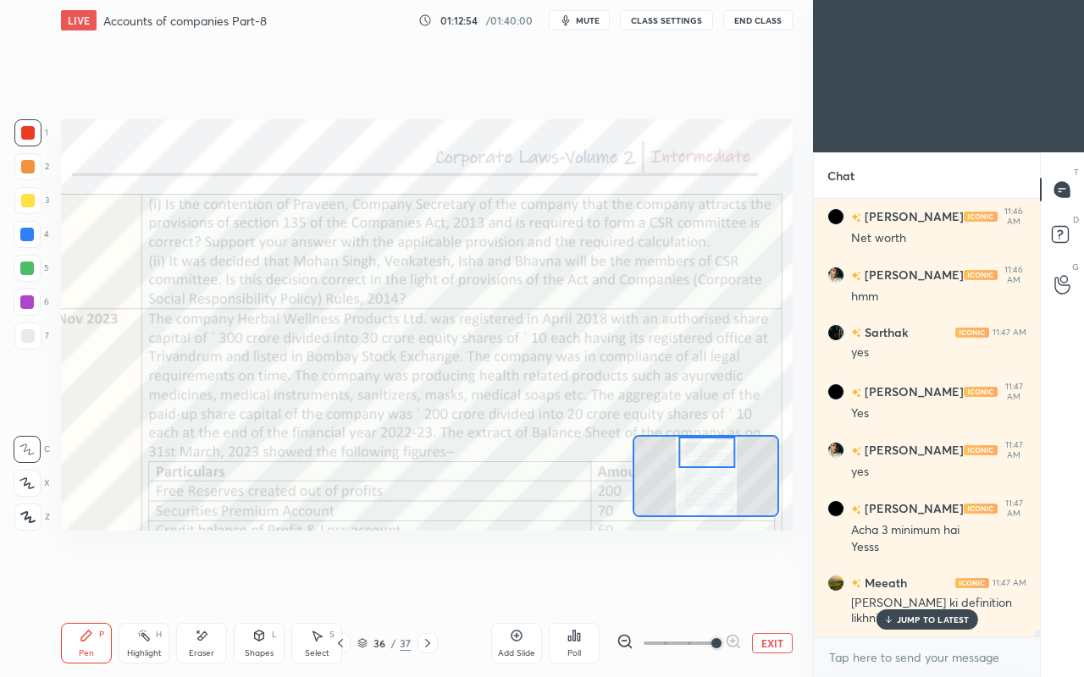
click at [904, 583] on p "JUMP TO LATEST" at bounding box center [933, 620] width 73 height 10
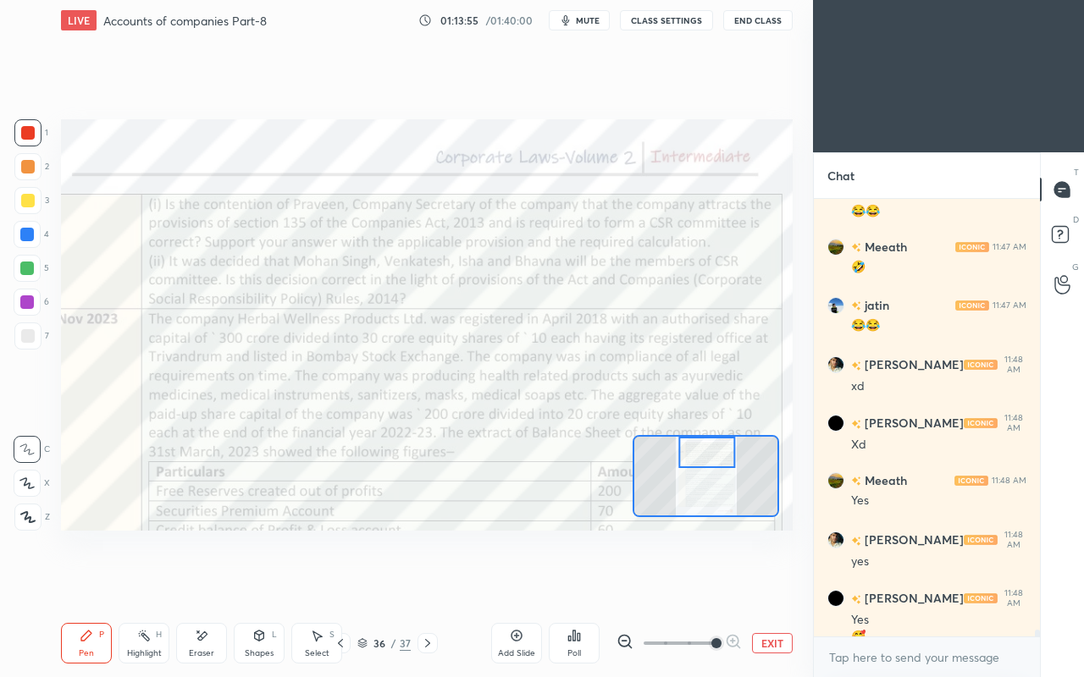
scroll to position [27873, 0]
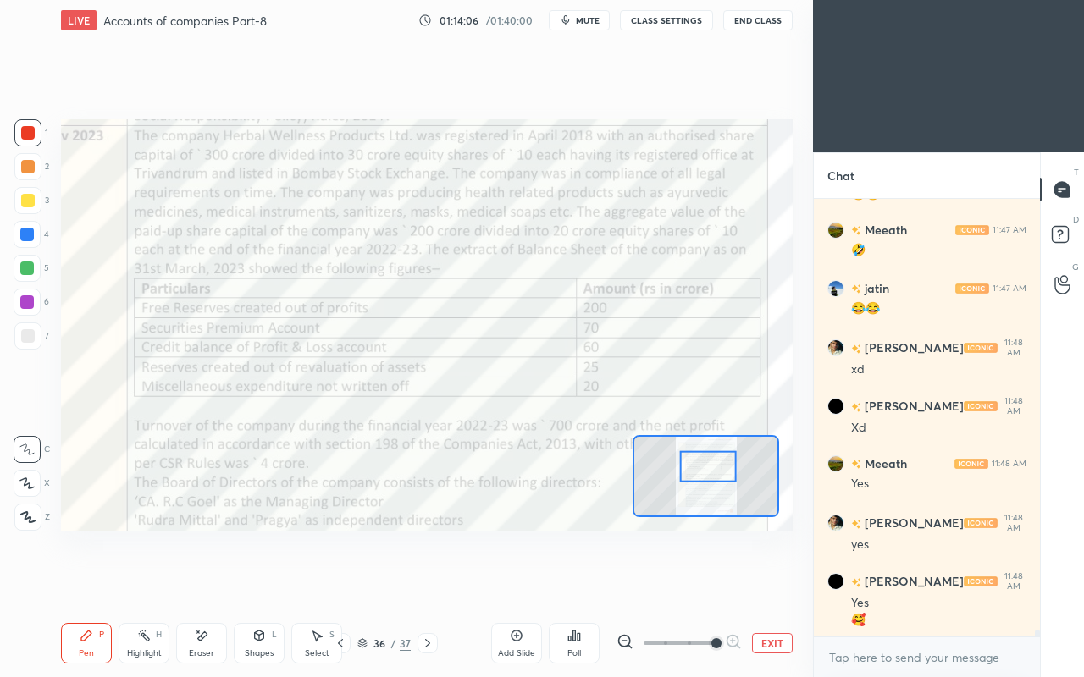
click at [655, 583] on div "Add Slide Poll EXIT" at bounding box center [641, 643] width 301 height 95
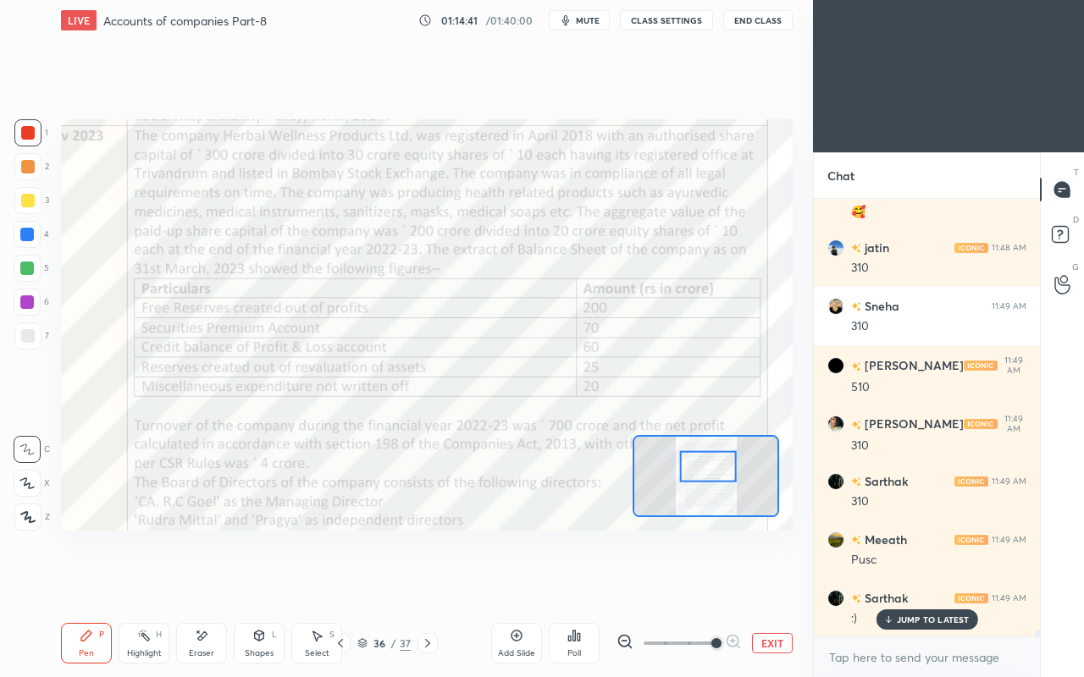
scroll to position [28398, 0]
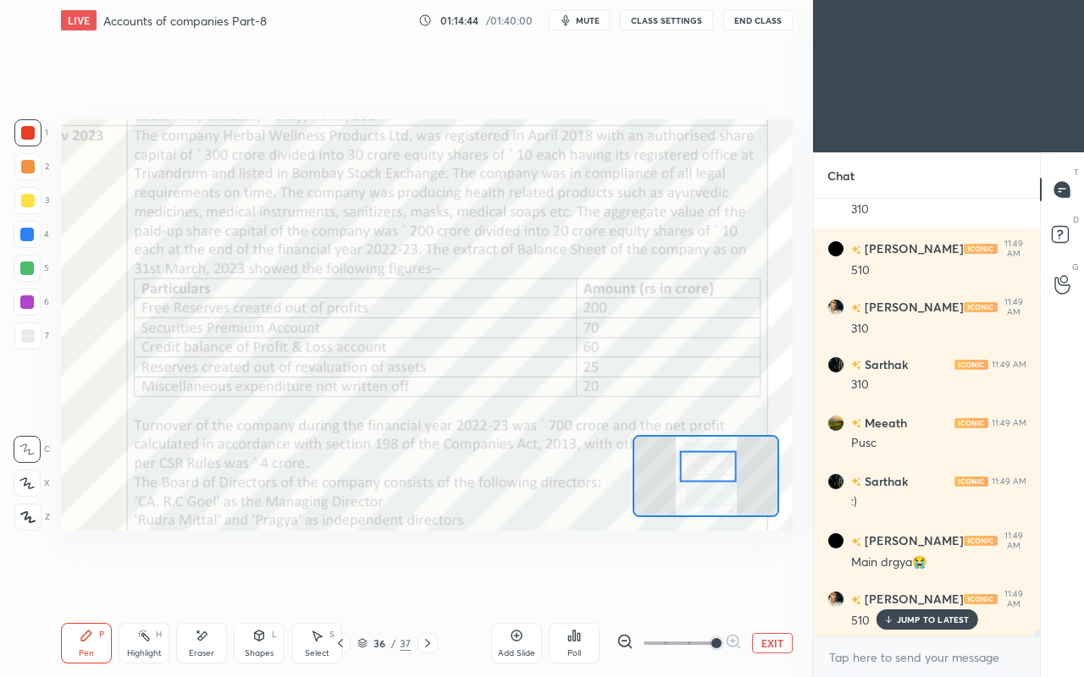
click at [692, 583] on div "Add Slide Poll EXIT" at bounding box center [641, 643] width 301 height 95
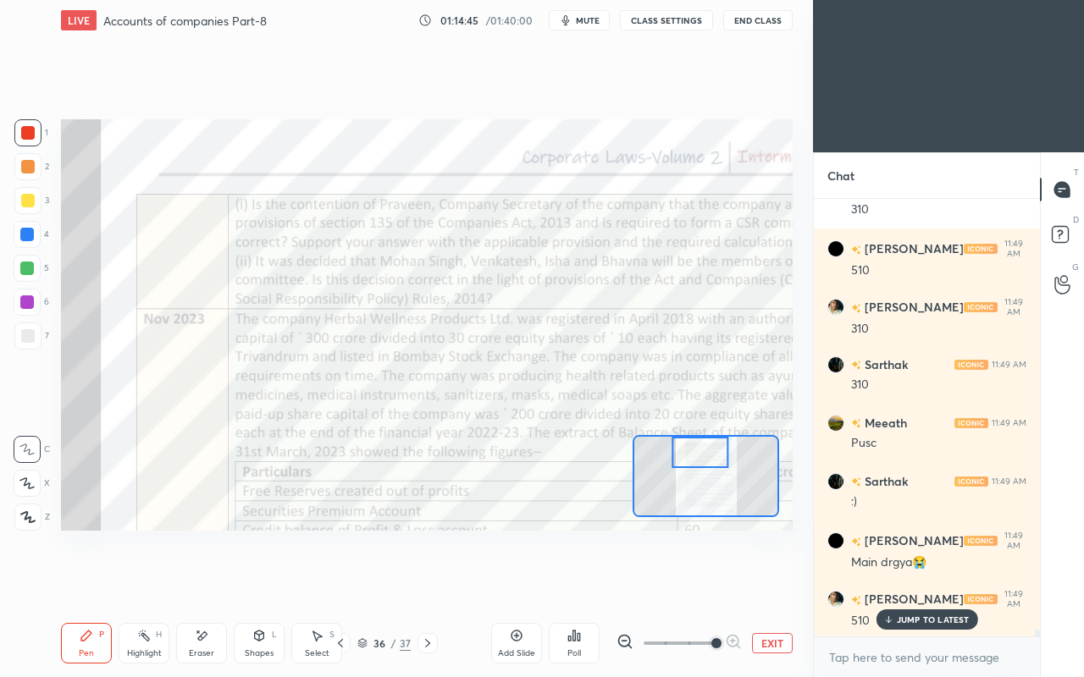
scroll to position [28458, 0]
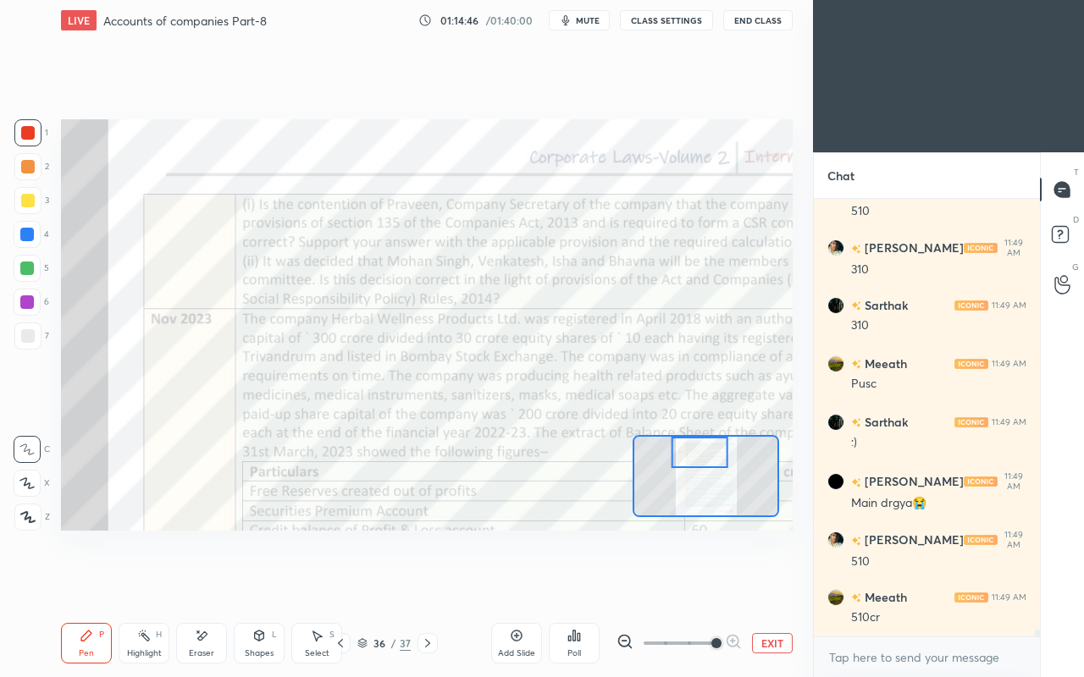
click at [340, 583] on icon at bounding box center [341, 644] width 14 height 14
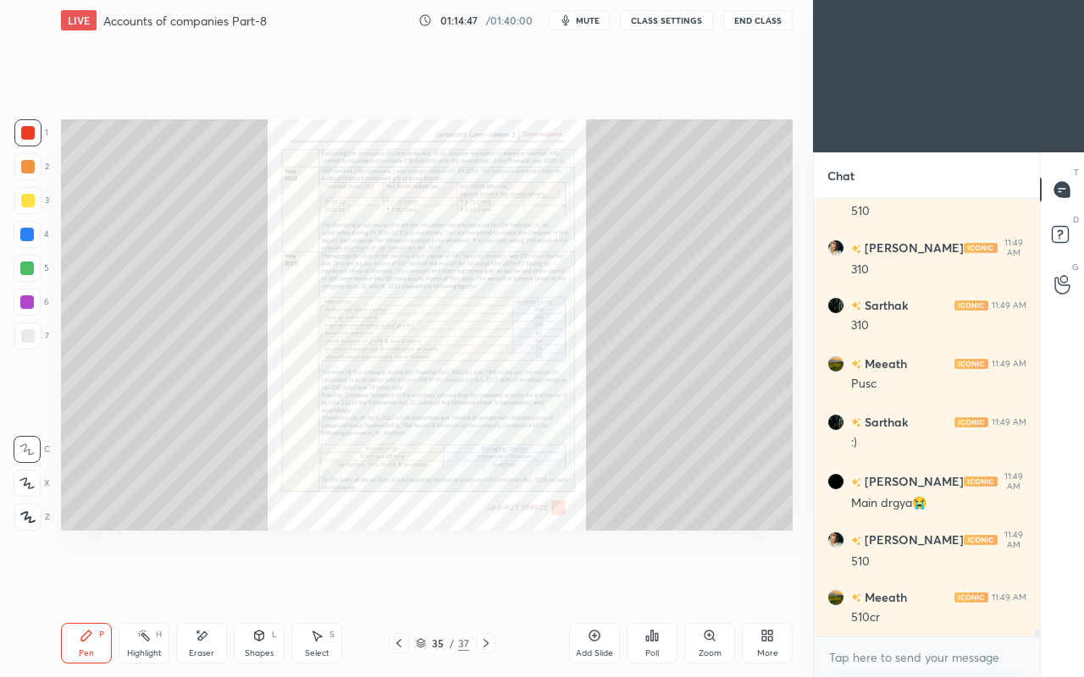
click at [710, 583] on icon at bounding box center [708, 635] width 9 height 9
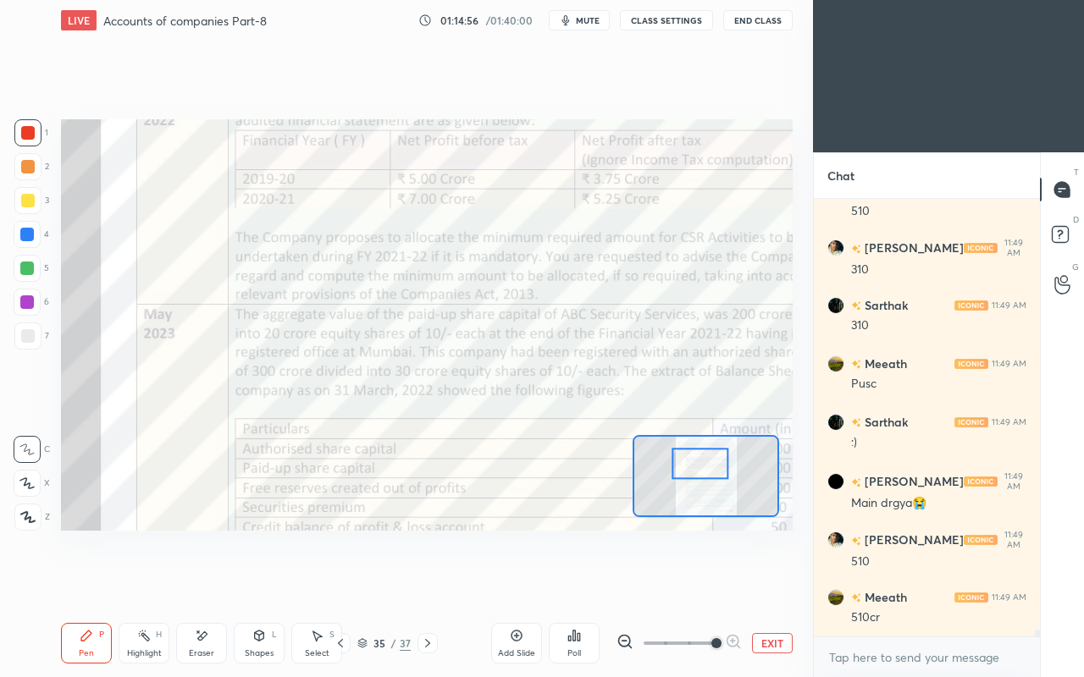
click at [426, 583] on icon at bounding box center [428, 644] width 14 height 14
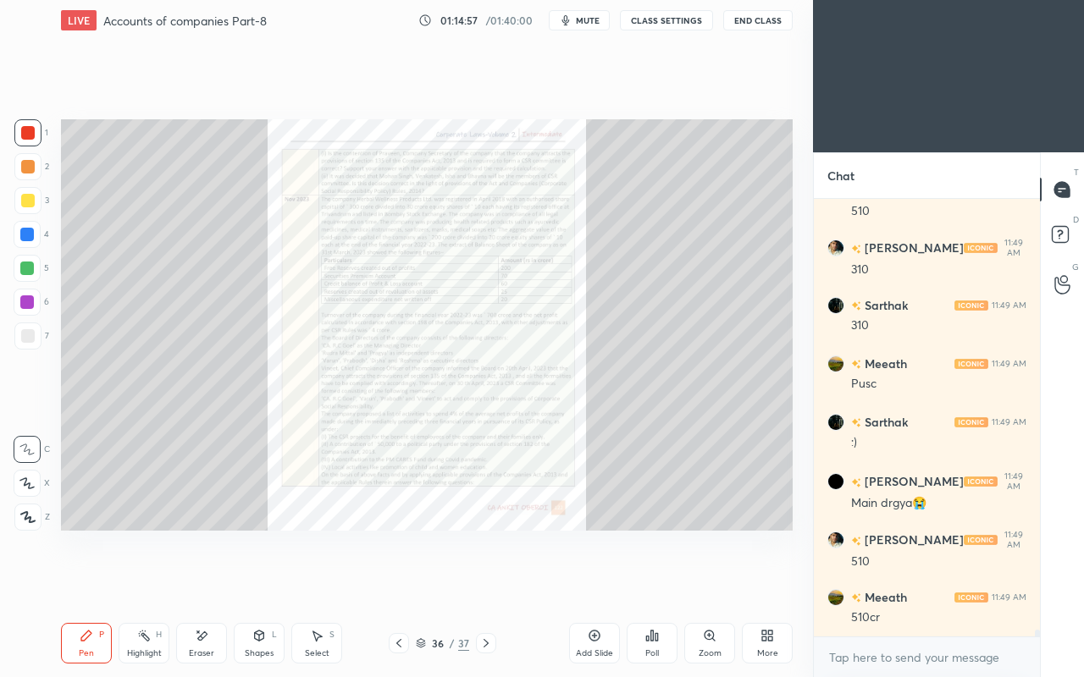
click at [701, 583] on div "Zoom" at bounding box center [709, 643] width 51 height 41
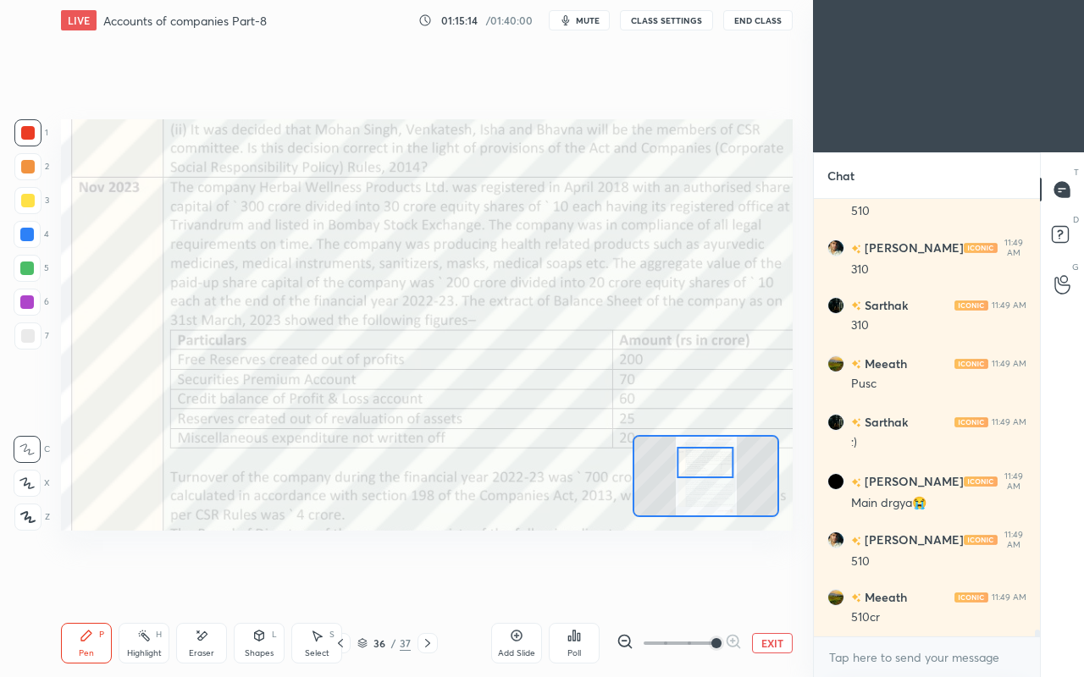
scroll to position [28515, 0]
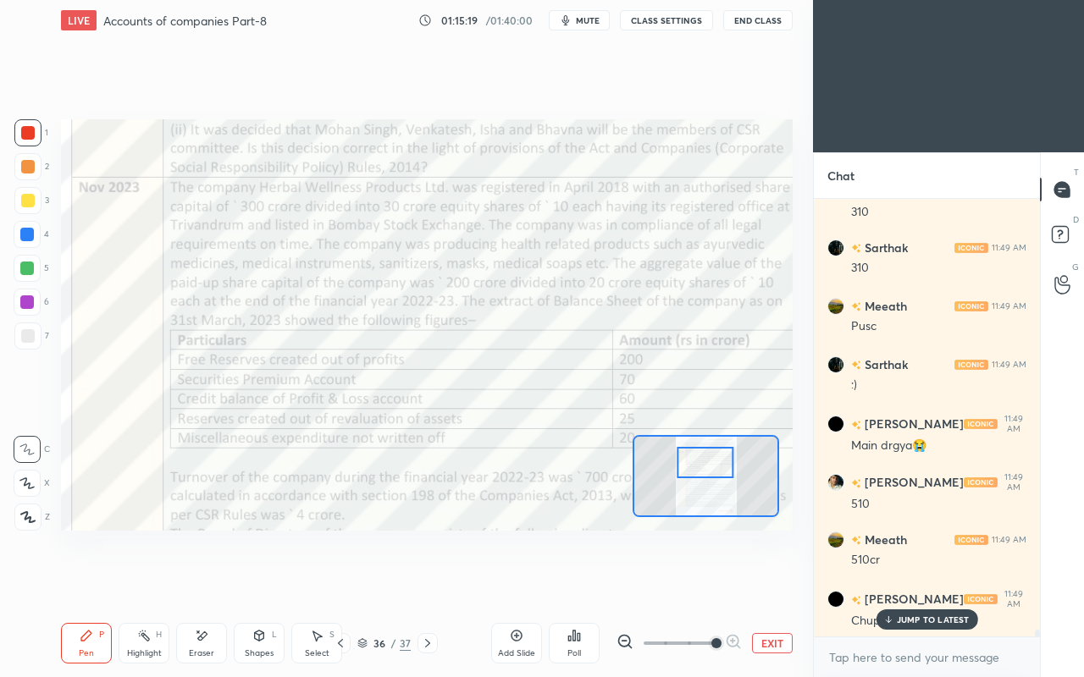
click at [579, 18] on span "mute" at bounding box center [588, 20] width 24 height 12
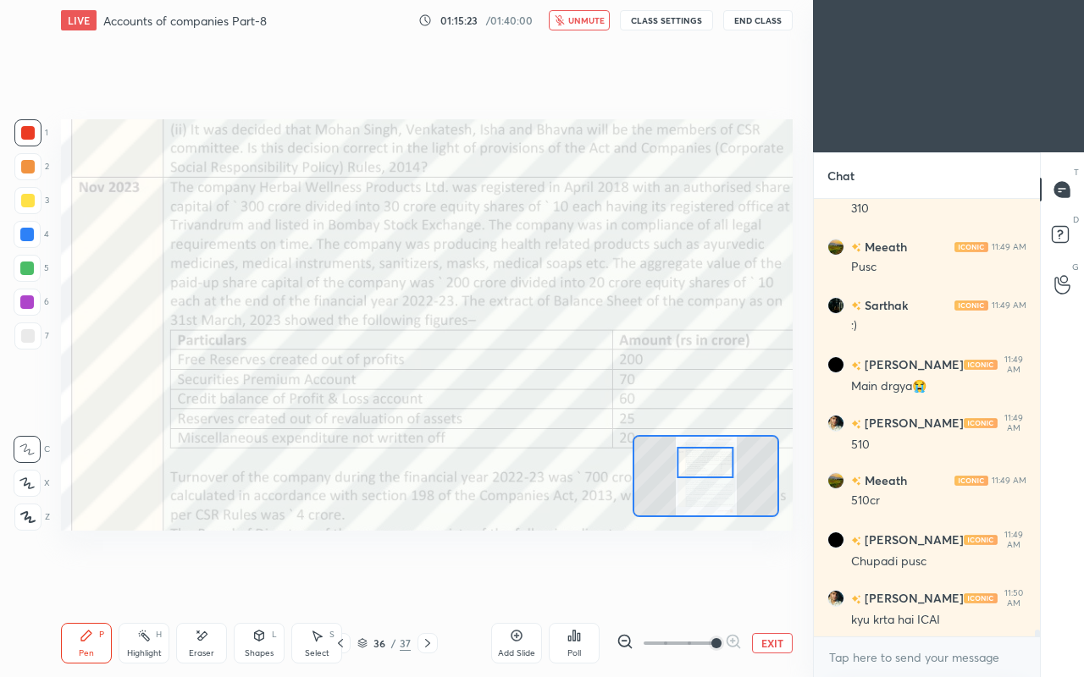
scroll to position [28632, 0]
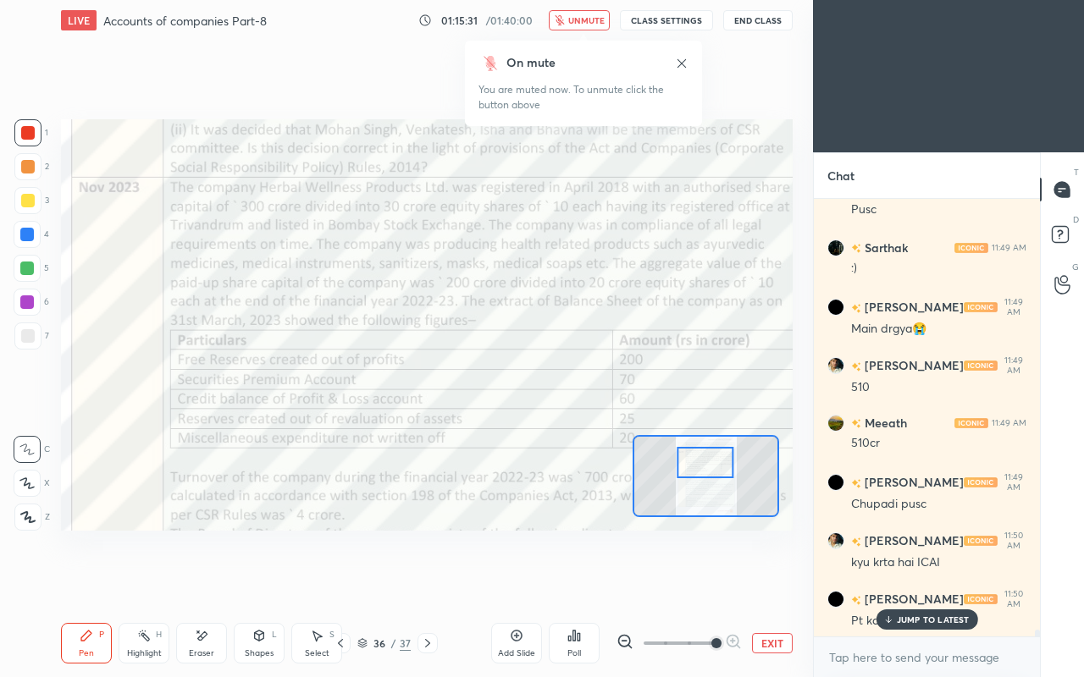
click at [577, 16] on span "unmute" at bounding box center [586, 20] width 36 height 12
click at [903, 583] on p "JUMP TO LATEST" at bounding box center [933, 620] width 73 height 10
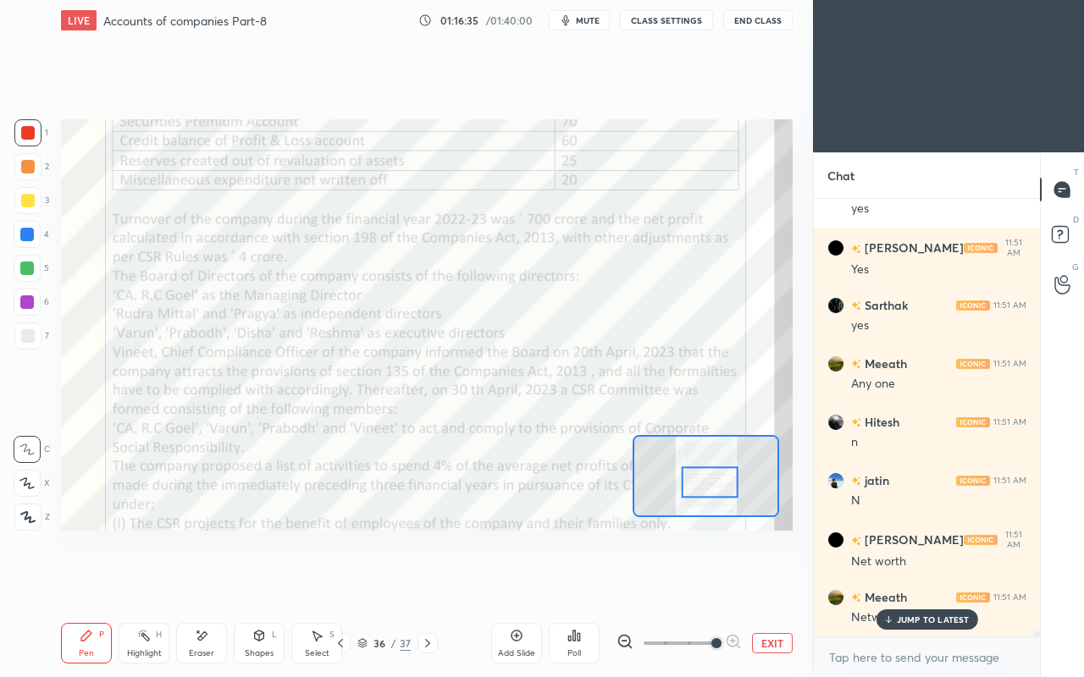
scroll to position [29917, 0]
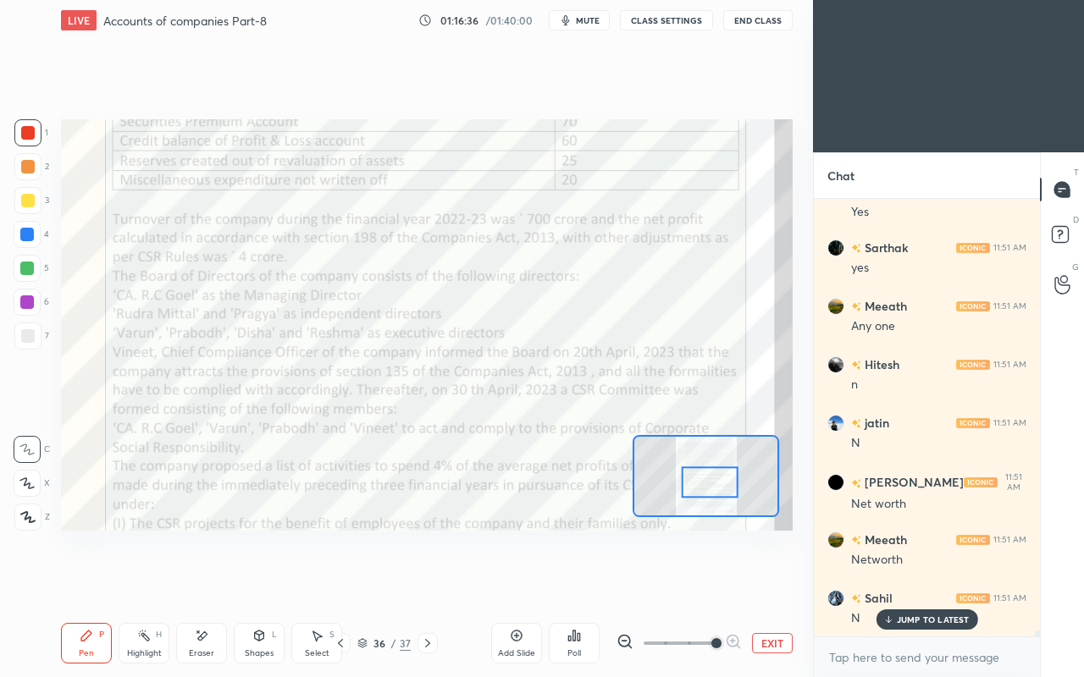
click at [26, 235] on div at bounding box center [27, 235] width 14 height 14
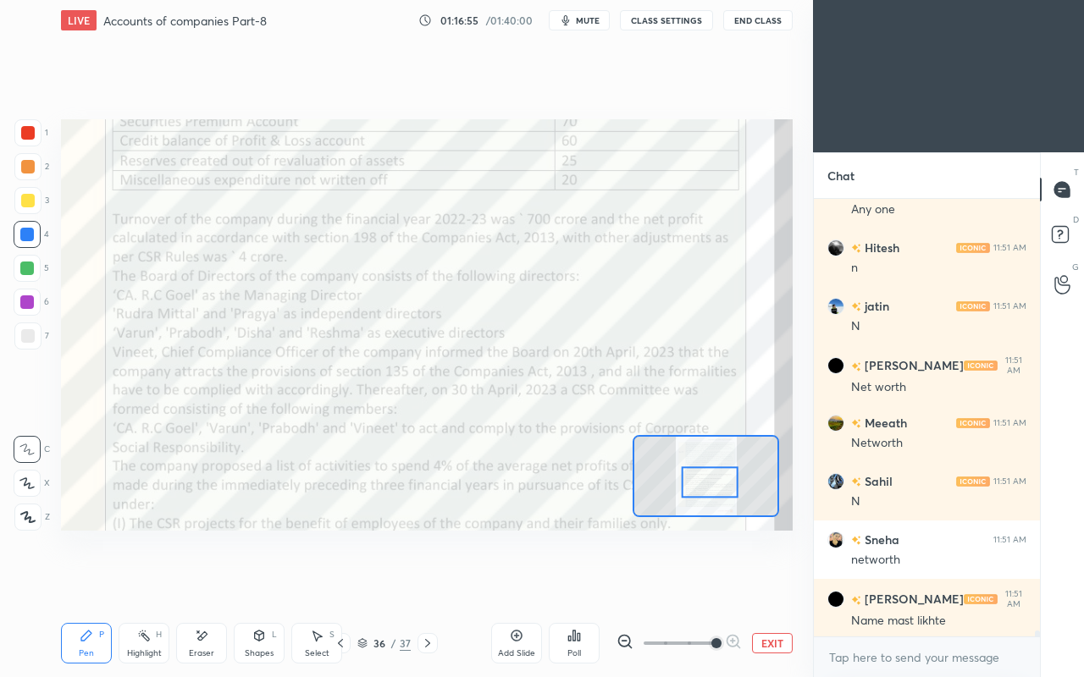
scroll to position [30094, 0]
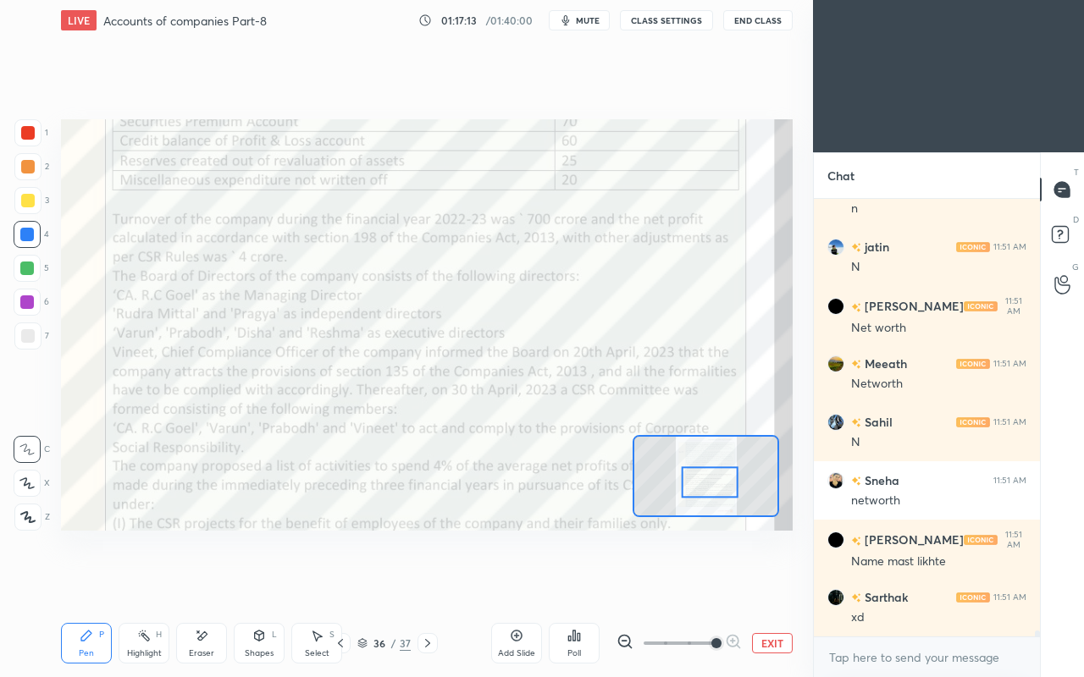
click at [28, 141] on div at bounding box center [27, 132] width 27 height 27
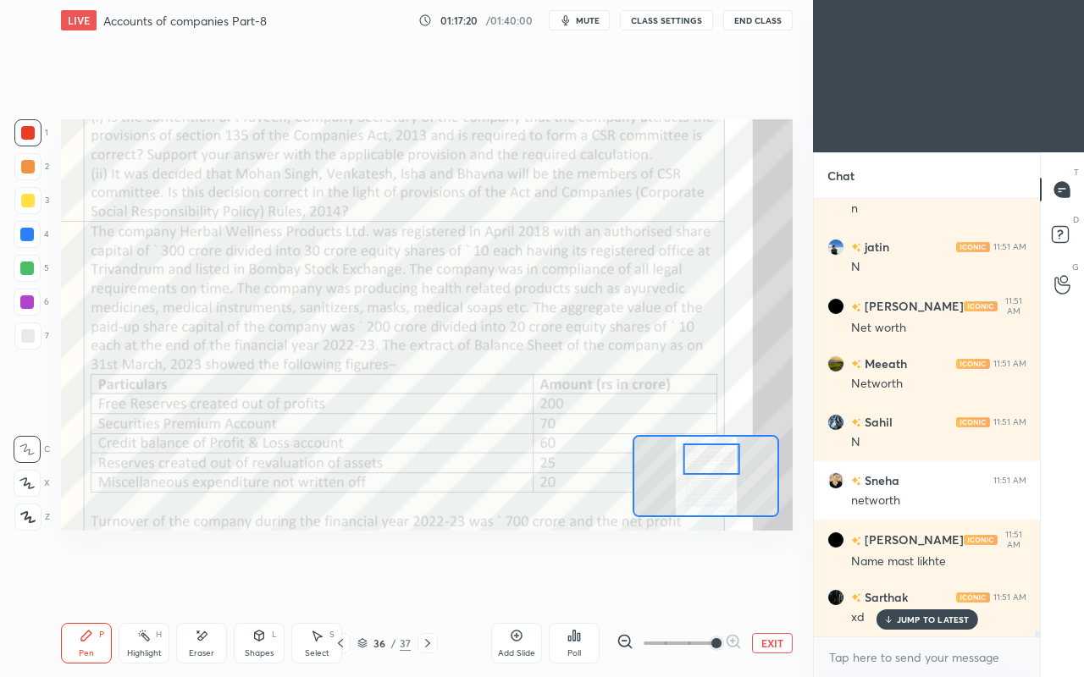
scroll to position [30151, 0]
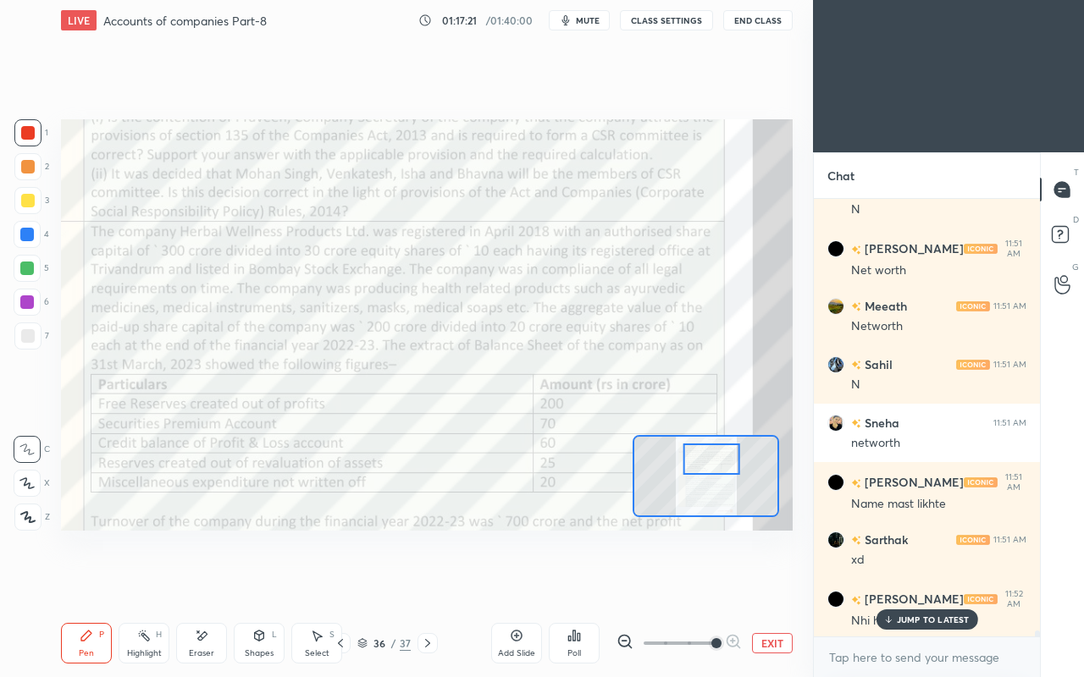
click at [590, 583] on div "Poll" at bounding box center [574, 643] width 51 height 41
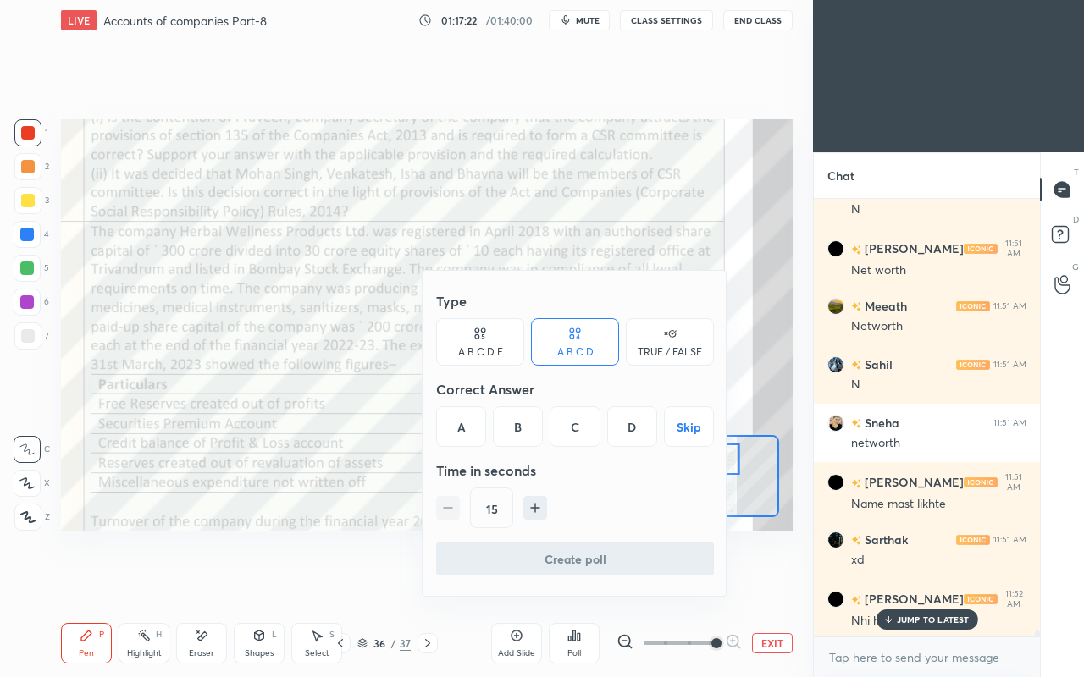
click at [359, 513] on div at bounding box center [542, 338] width 1084 height 677
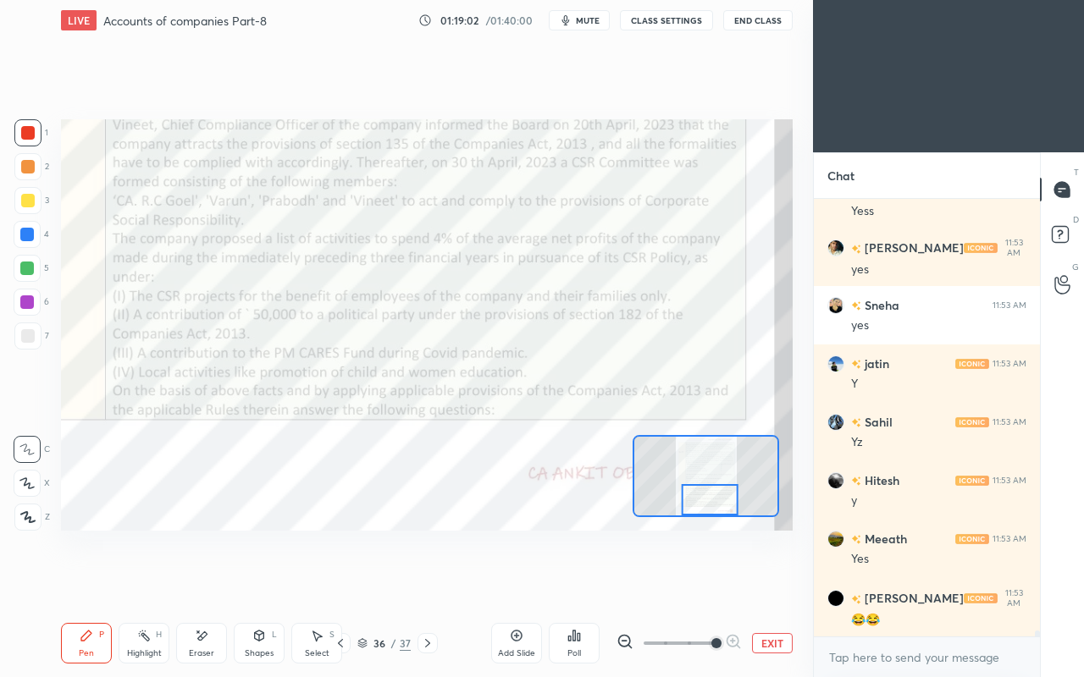
scroll to position [32639, 0]
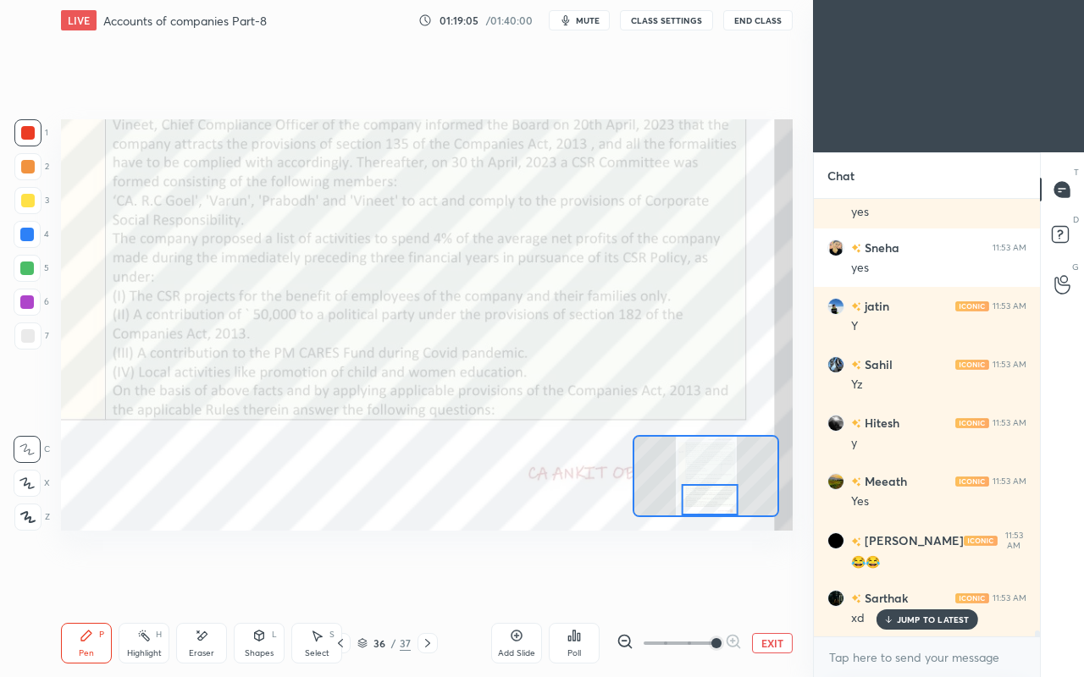
click at [886, 583] on icon at bounding box center [887, 620] width 11 height 10
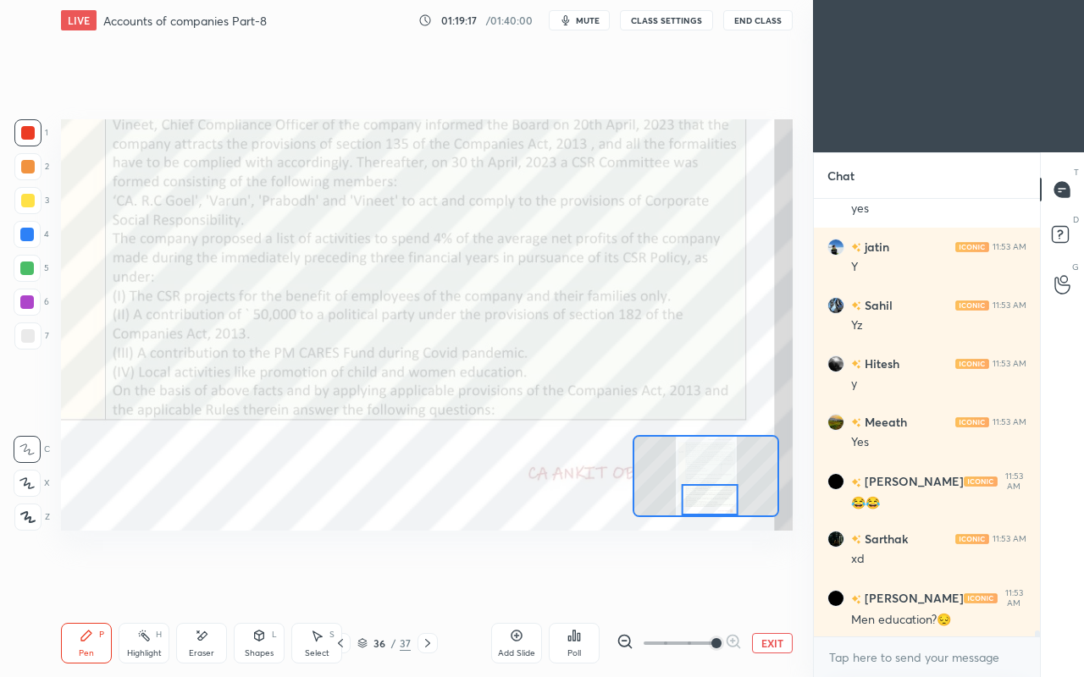
click at [431, 583] on icon at bounding box center [428, 644] width 14 height 14
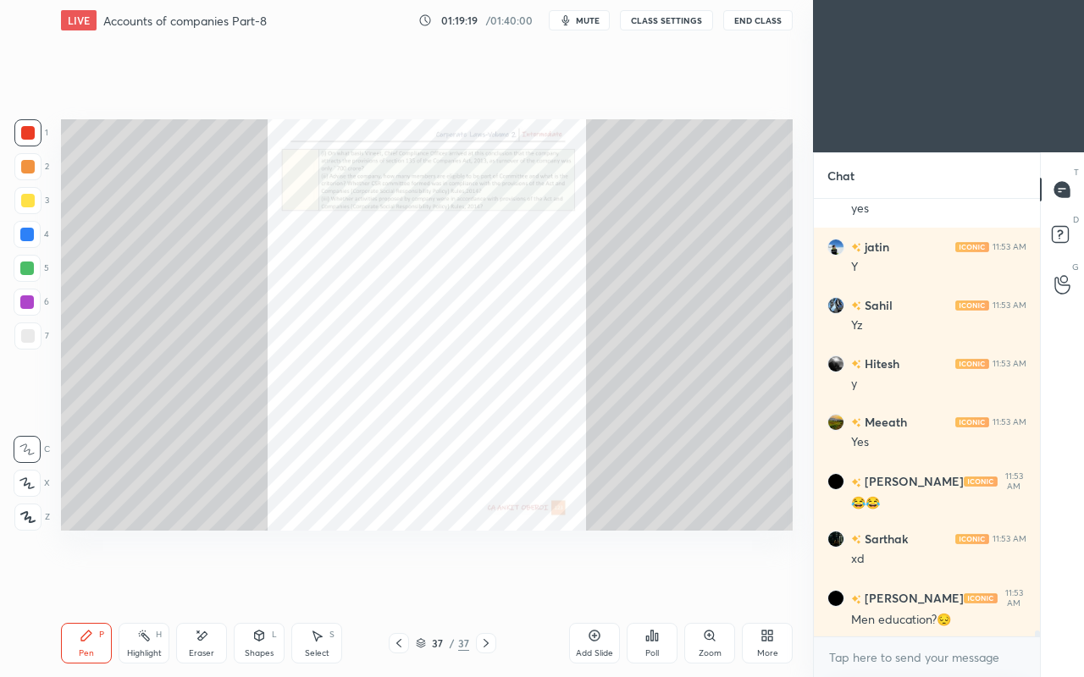
click at [398, 583] on icon at bounding box center [399, 644] width 14 height 14
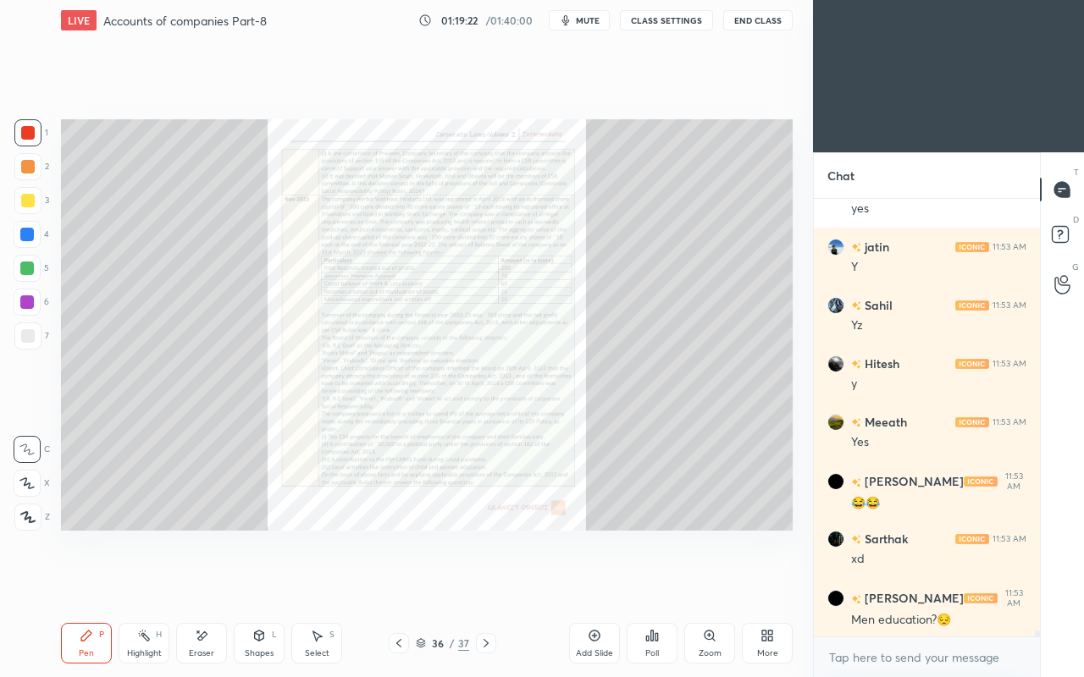
click at [492, 583] on div at bounding box center [486, 643] width 20 height 20
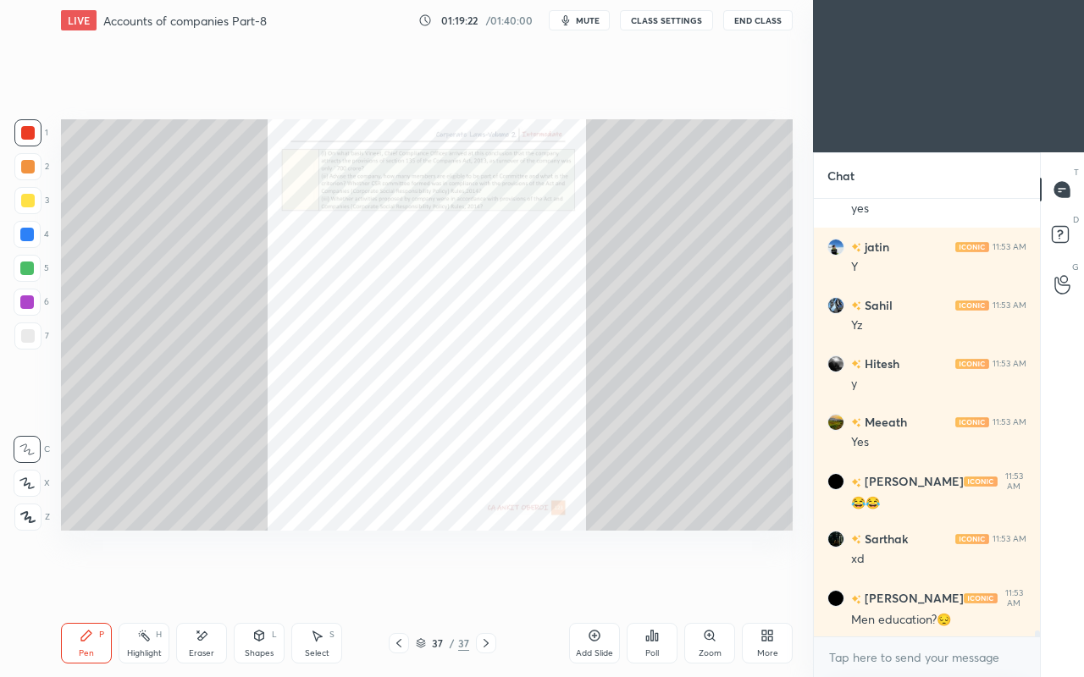
scroll to position [32756, 0]
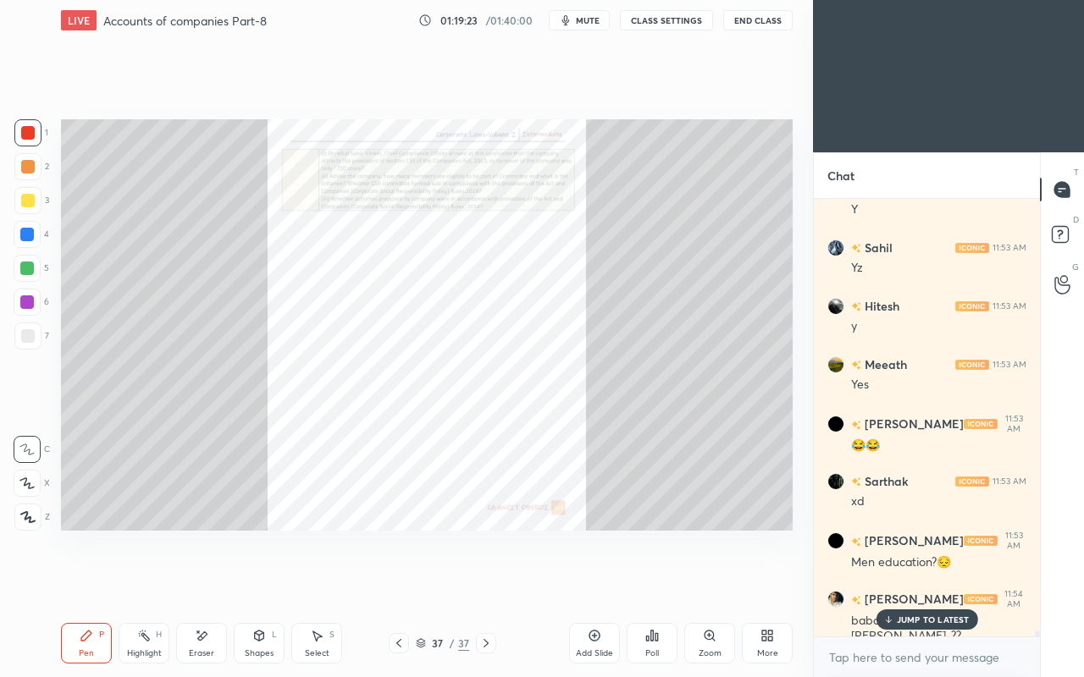
click at [874, 583] on div "baba ye itna hi [PERSON_NAME]..??" at bounding box center [938, 629] width 175 height 32
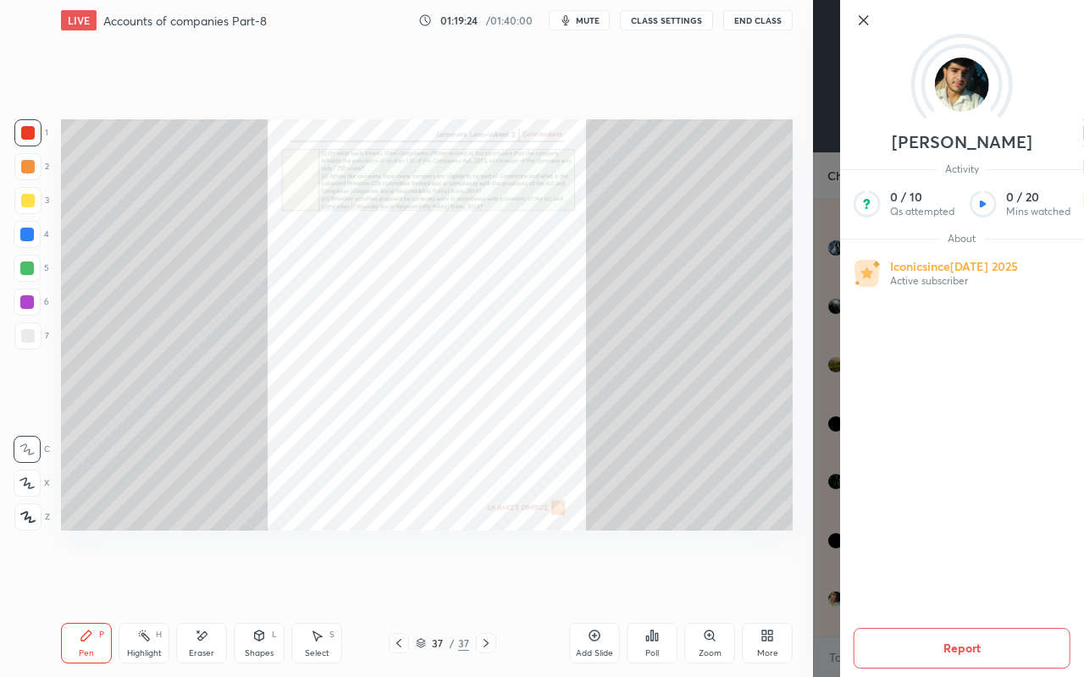
click at [774, 583] on div "Setting up your live class Poll for secs No correct answer Start poll" at bounding box center [426, 325] width 745 height 569
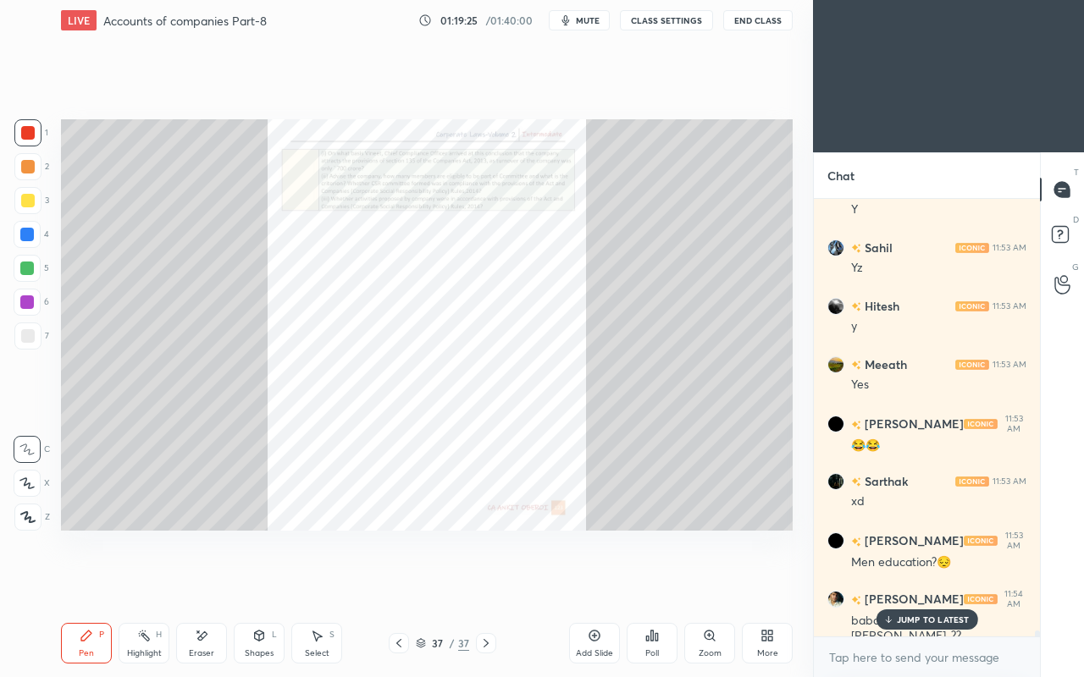
click at [907, 583] on p "JUMP TO LATEST" at bounding box center [933, 620] width 73 height 10
click at [704, 583] on div "Zoom" at bounding box center [709, 643] width 51 height 41
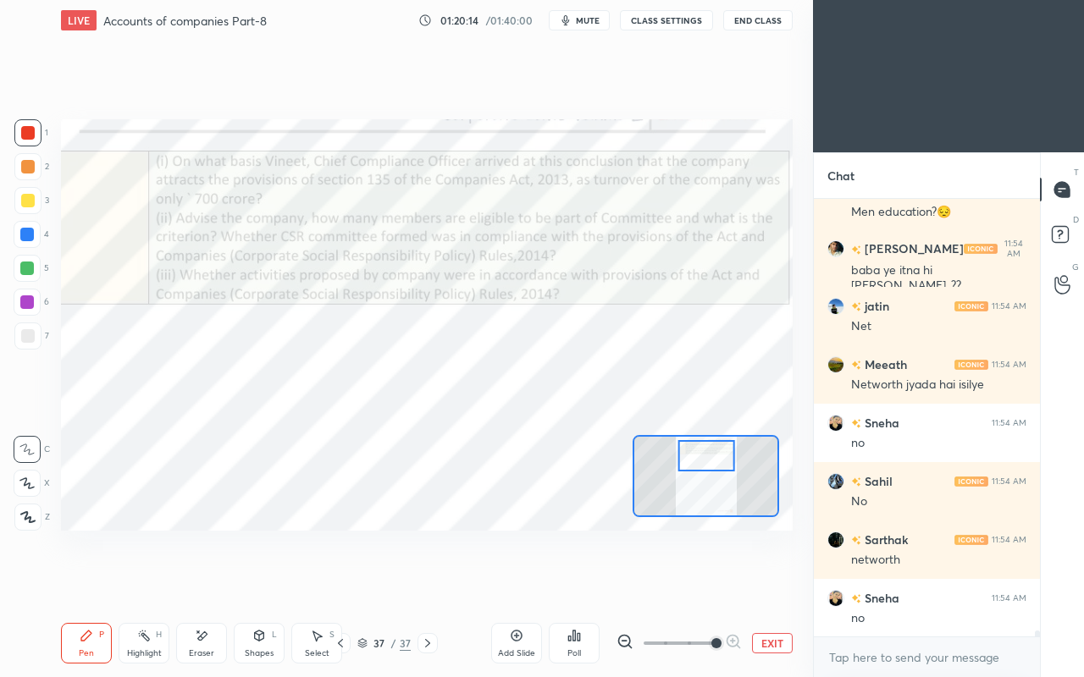
scroll to position [33165, 0]
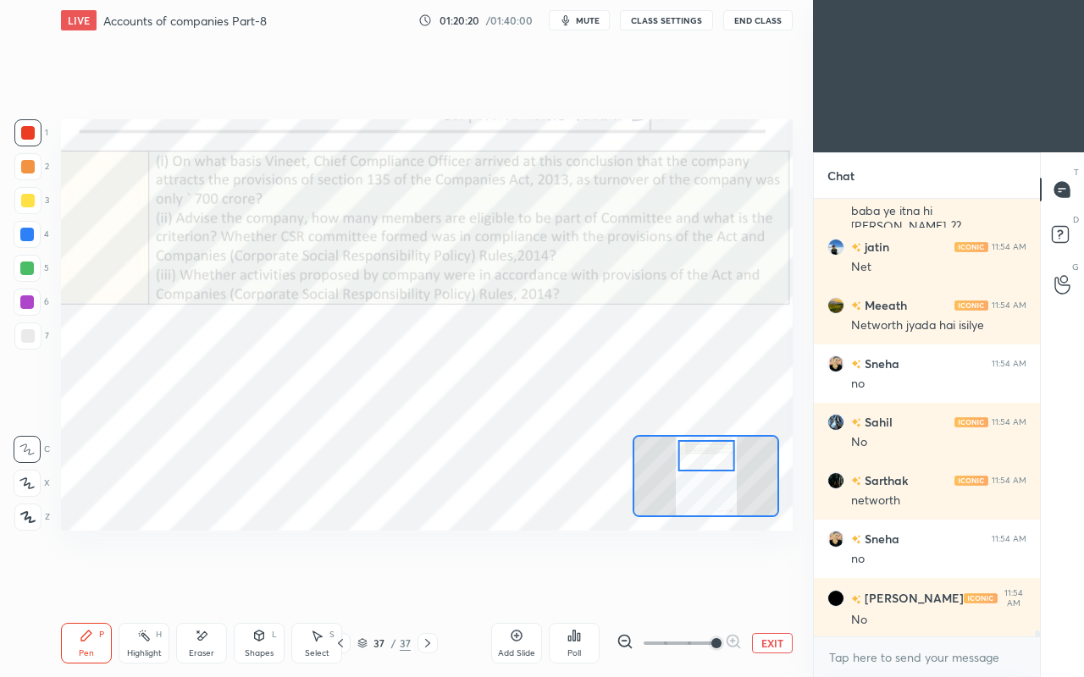
click at [350, 583] on div at bounding box center [340, 643] width 20 height 20
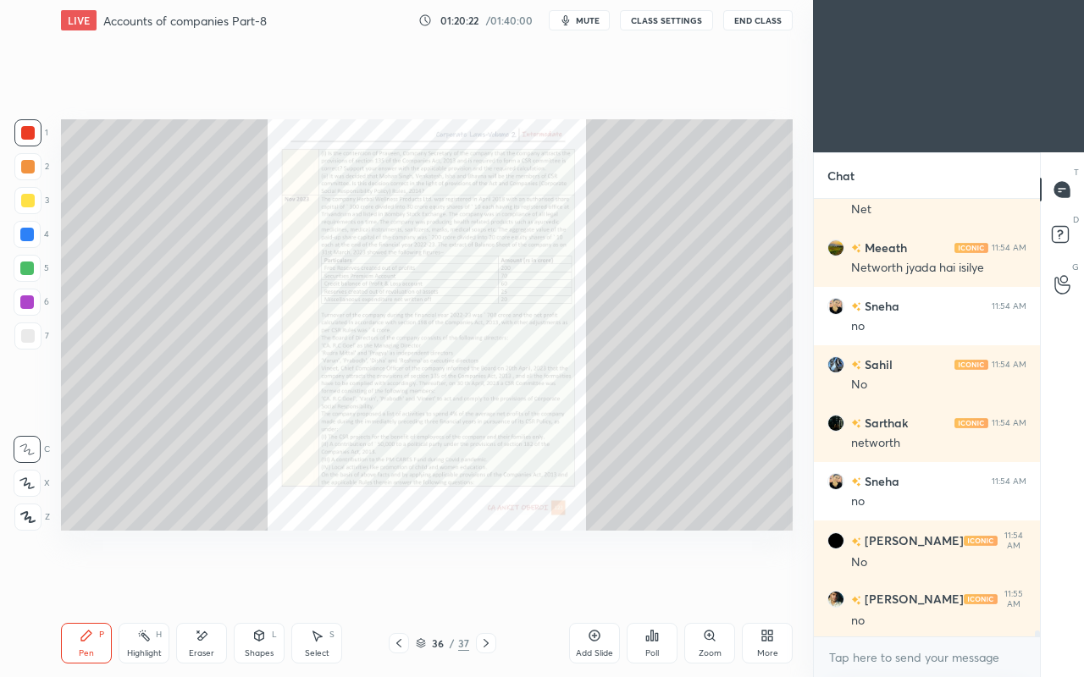
click at [701, 583] on div "Zoom" at bounding box center [709, 643] width 51 height 41
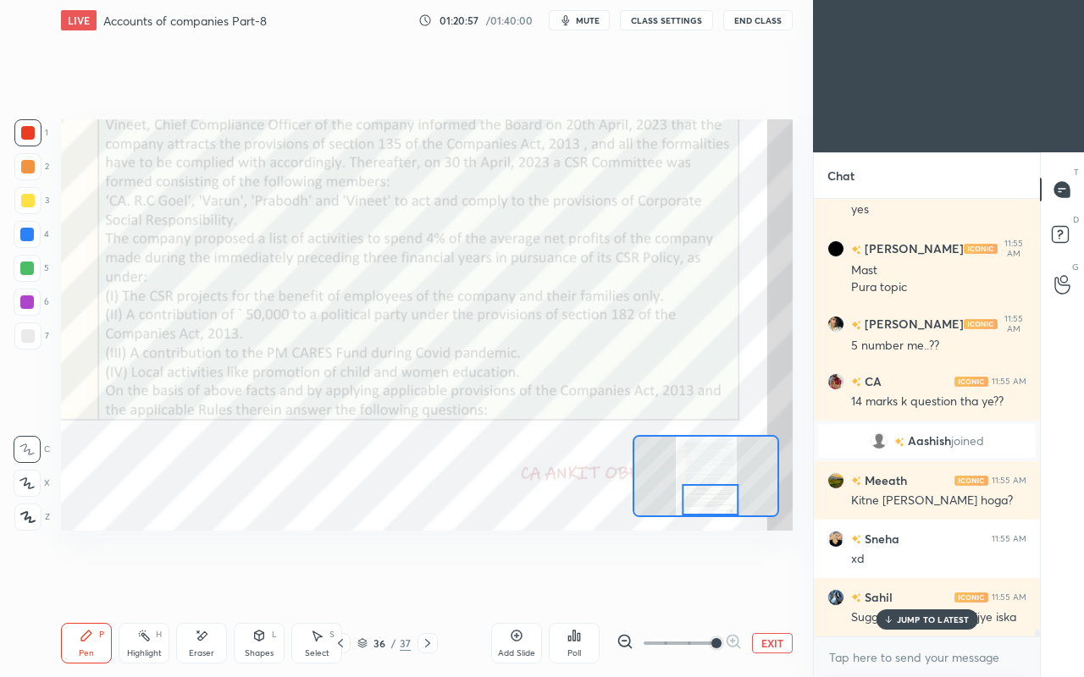
scroll to position [29269, 0]
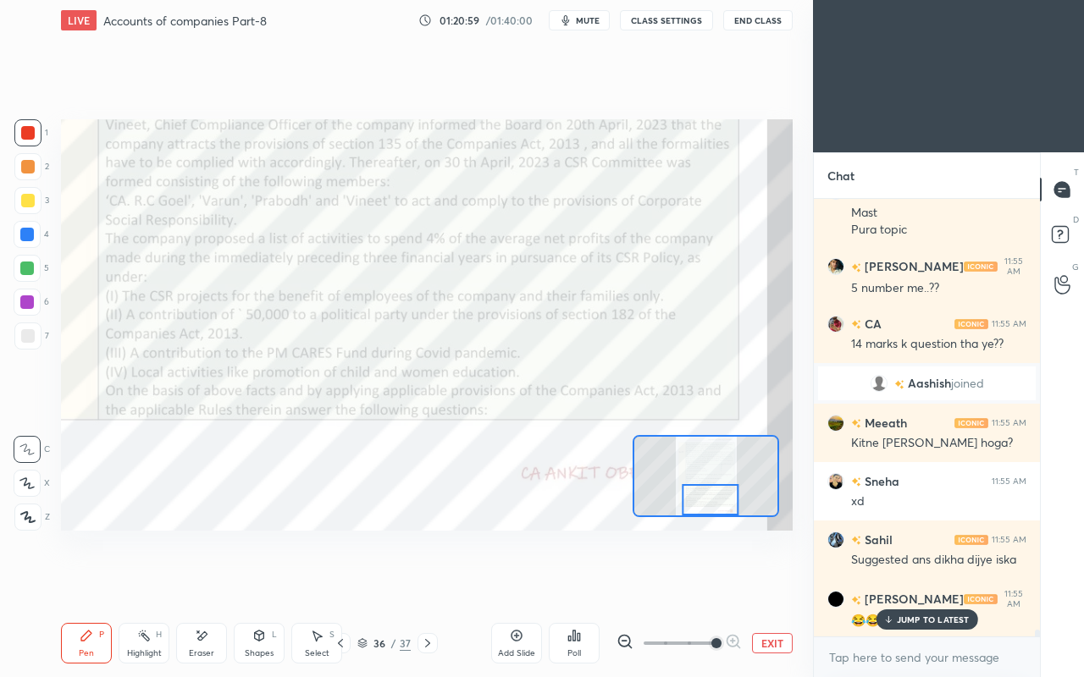
click at [915, 583] on p "JUMP TO LATEST" at bounding box center [933, 620] width 73 height 10
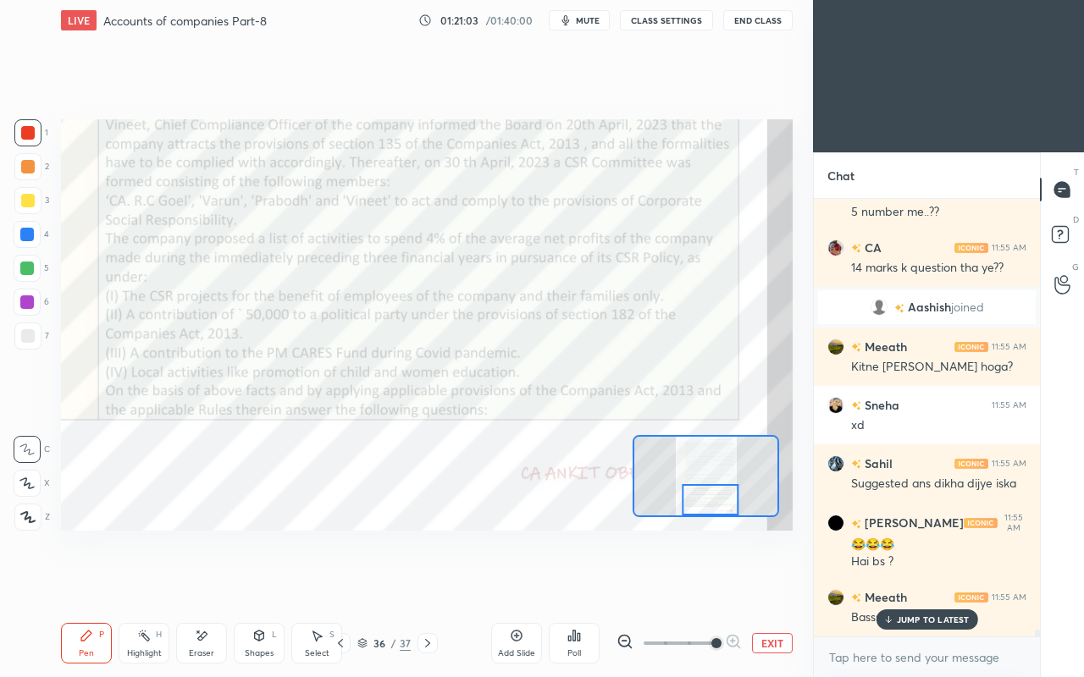
scroll to position [29403, 0]
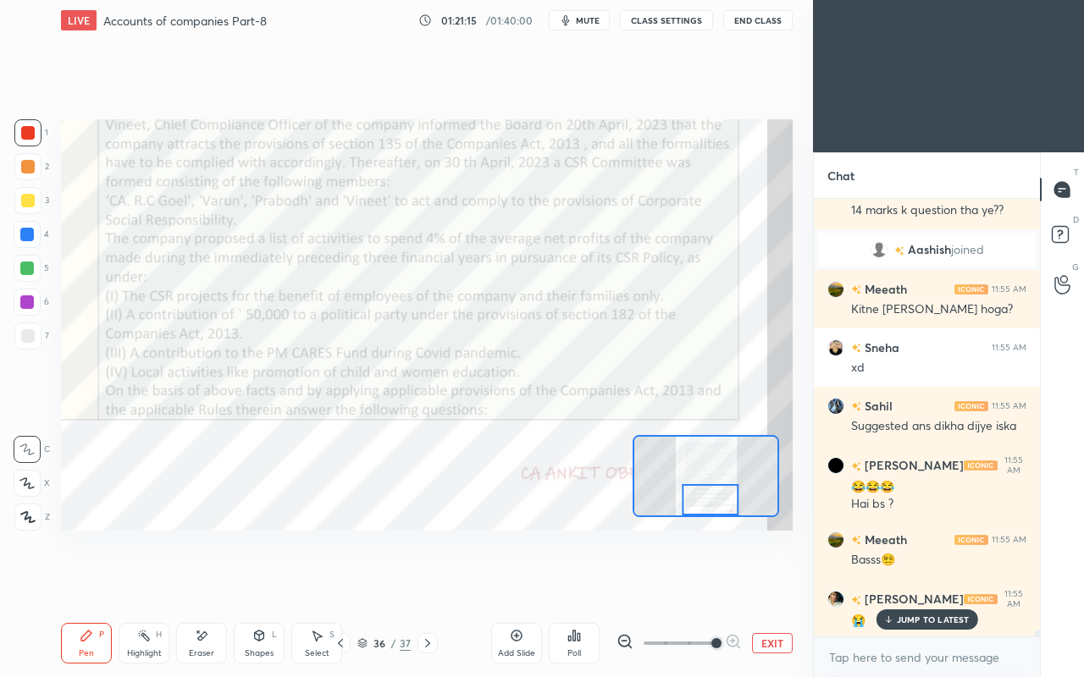
click at [770, 583] on button "EXIT" at bounding box center [772, 643] width 41 height 20
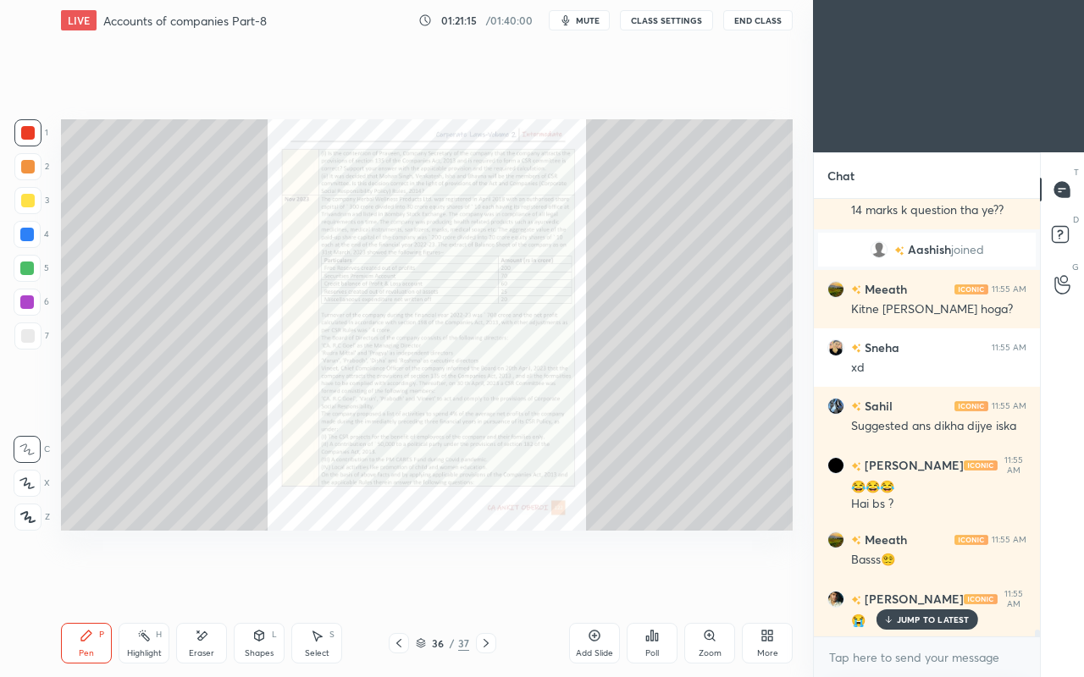
click at [770, 583] on div "More" at bounding box center [767, 643] width 51 height 41
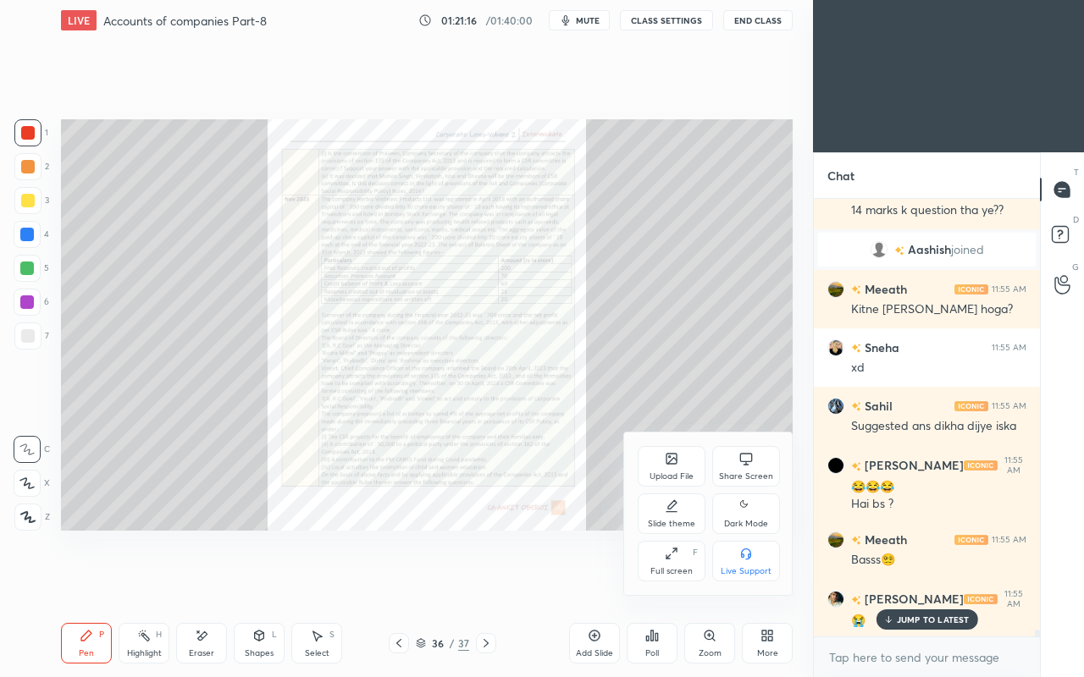
click at [491, 583] on div at bounding box center [542, 338] width 1084 height 677
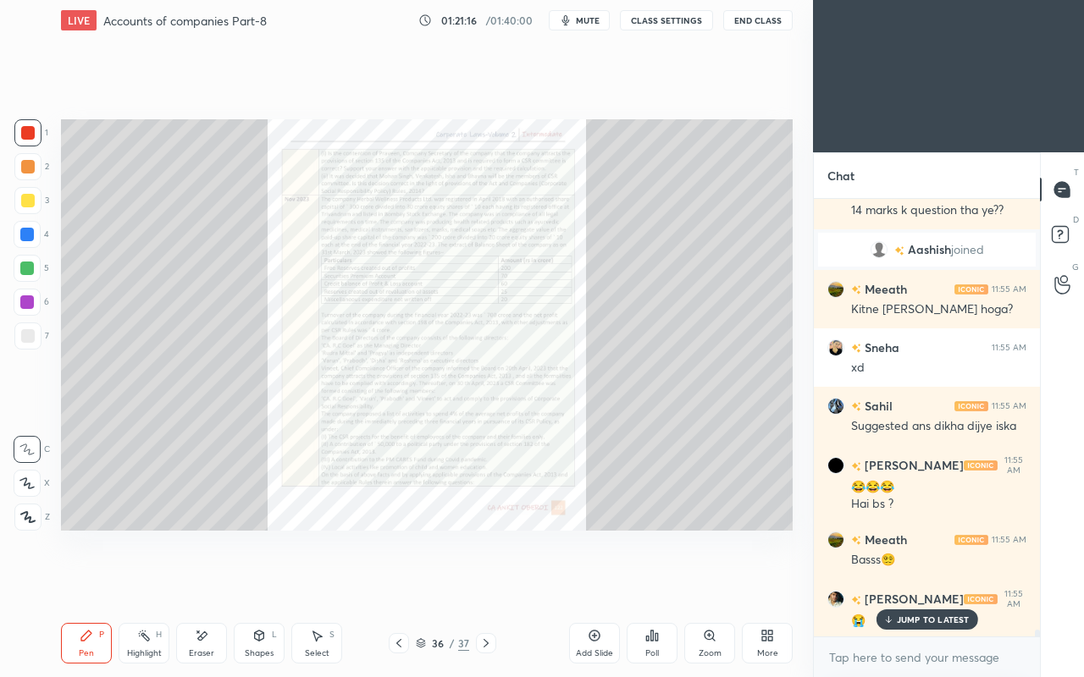
click at [503, 583] on div "Upload File Share Screen Slide theme Dark Mode Full screen F Live Support" at bounding box center [542, 338] width 1084 height 677
click at [485, 583] on icon at bounding box center [486, 644] width 14 height 14
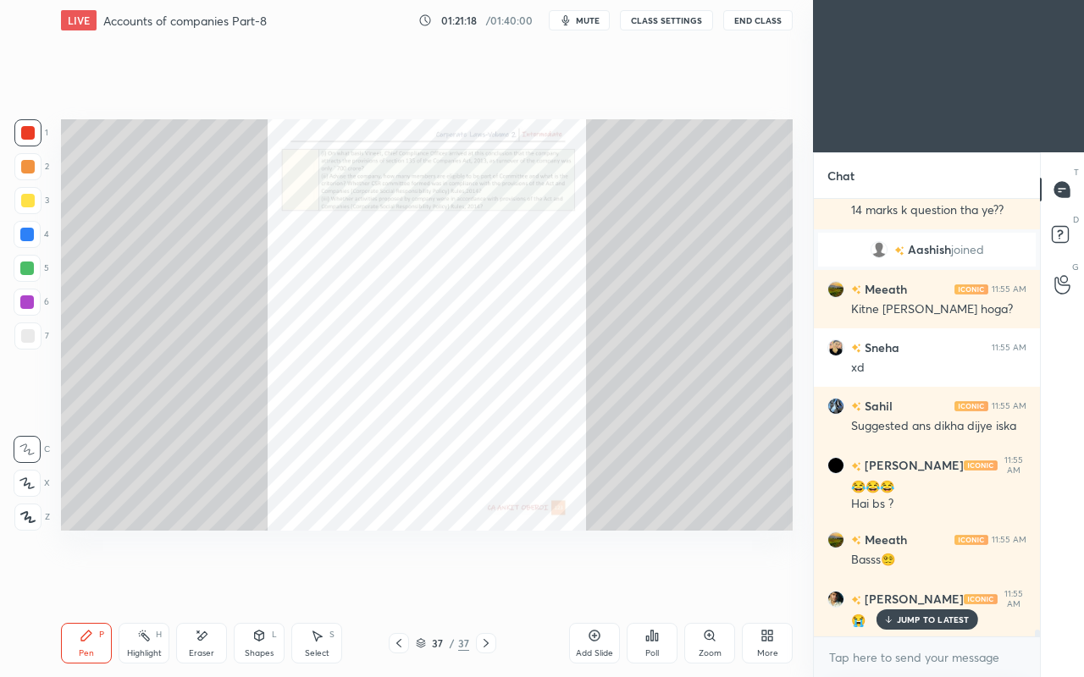
click at [769, 583] on div "More" at bounding box center [767, 643] width 51 height 41
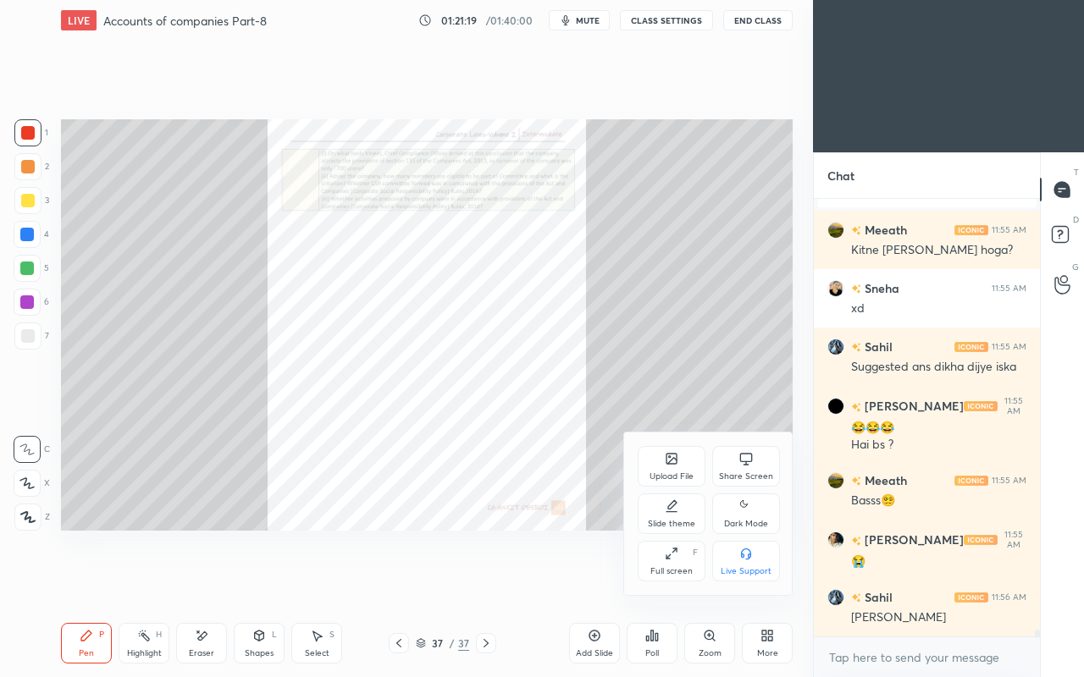
click at [657, 476] on div "Upload File" at bounding box center [671, 476] width 44 height 8
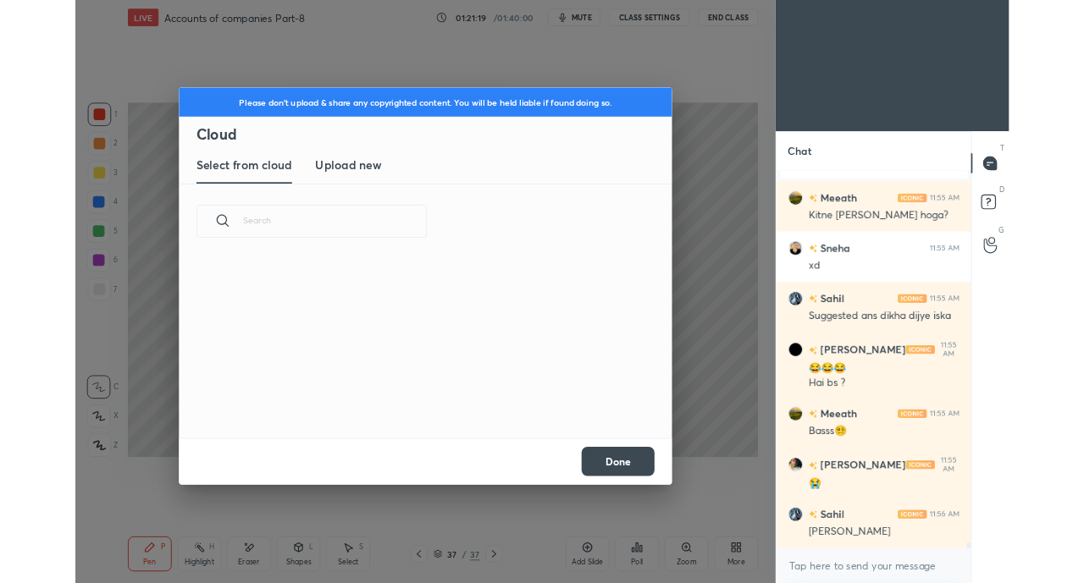
scroll to position [208, 544]
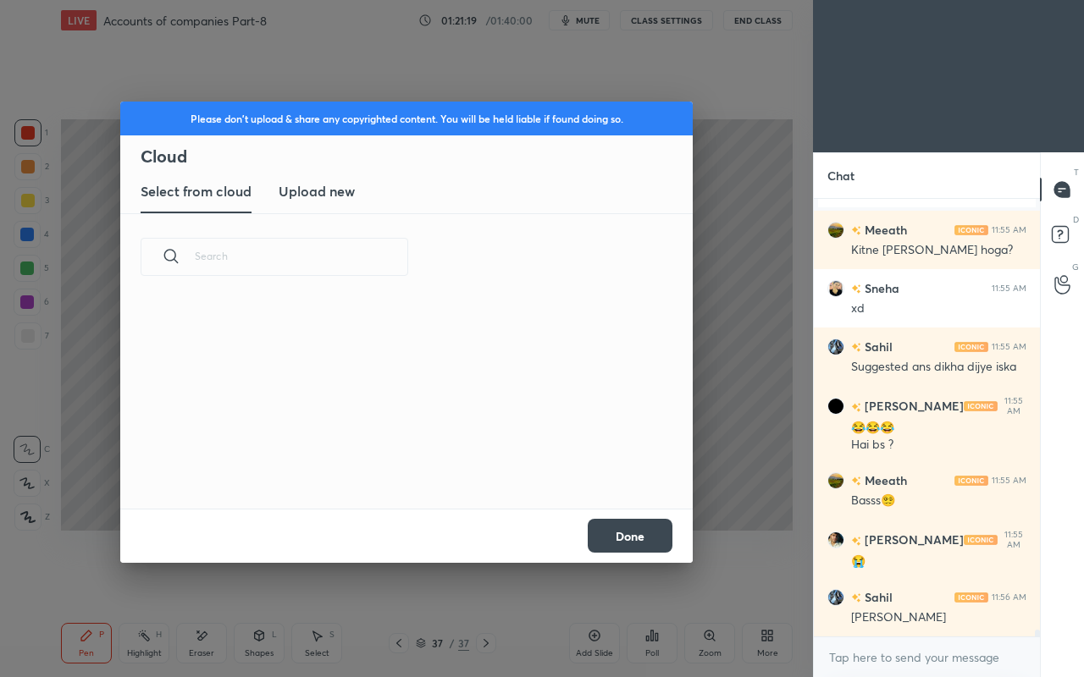
click at [347, 201] on h3 "Upload new" at bounding box center [317, 191] width 76 height 20
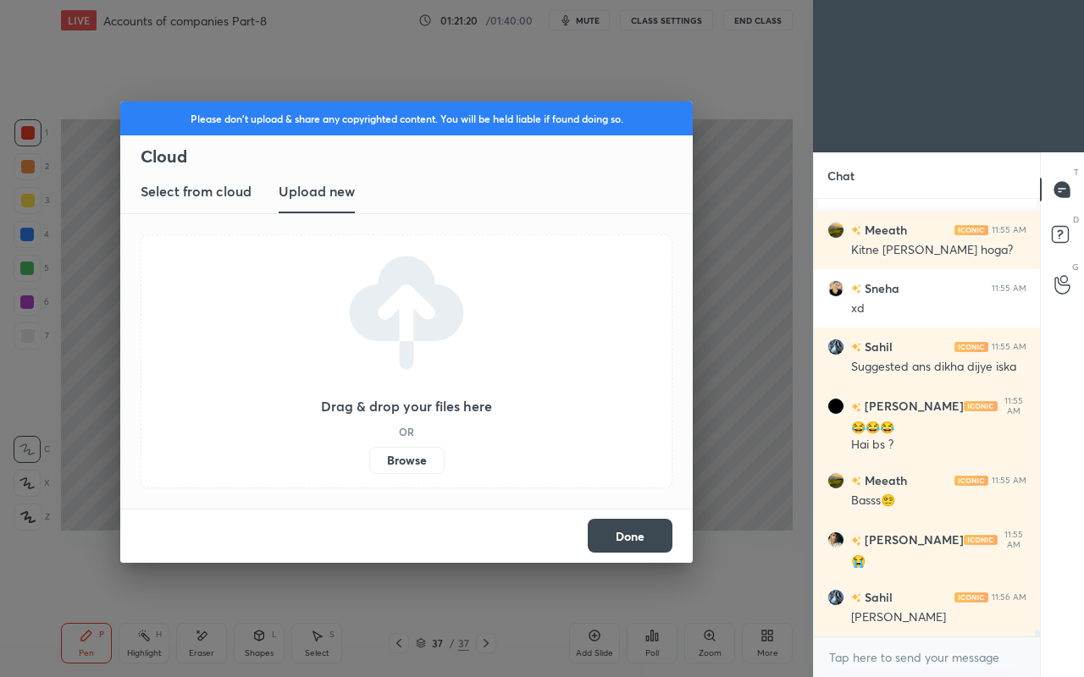
click at [394, 469] on label "Browse" at bounding box center [406, 460] width 75 height 27
click at [369, 469] on input "Browse" at bounding box center [369, 460] width 0 height 27
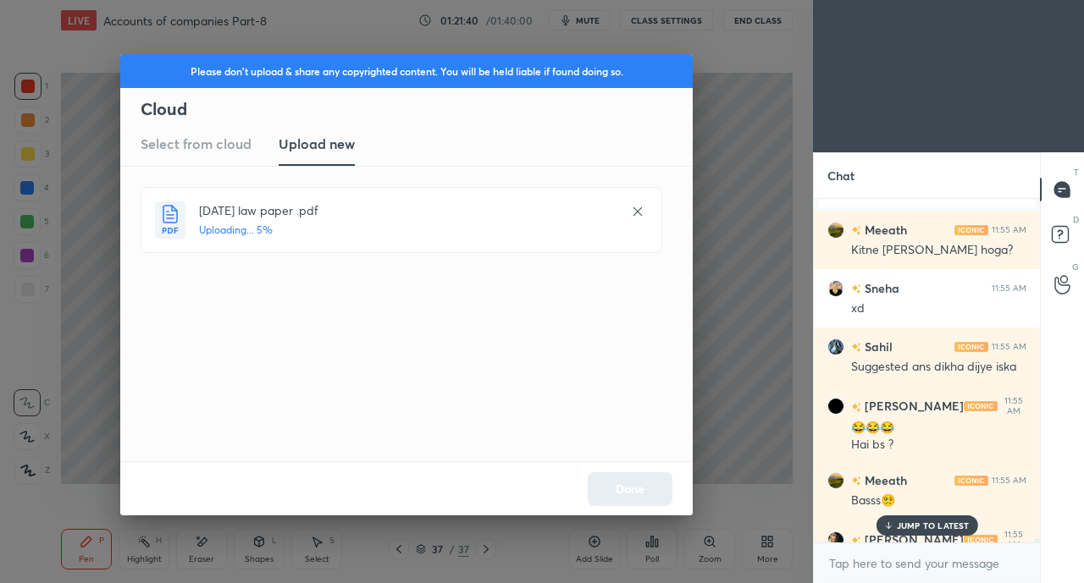
scroll to position [29613, 0]
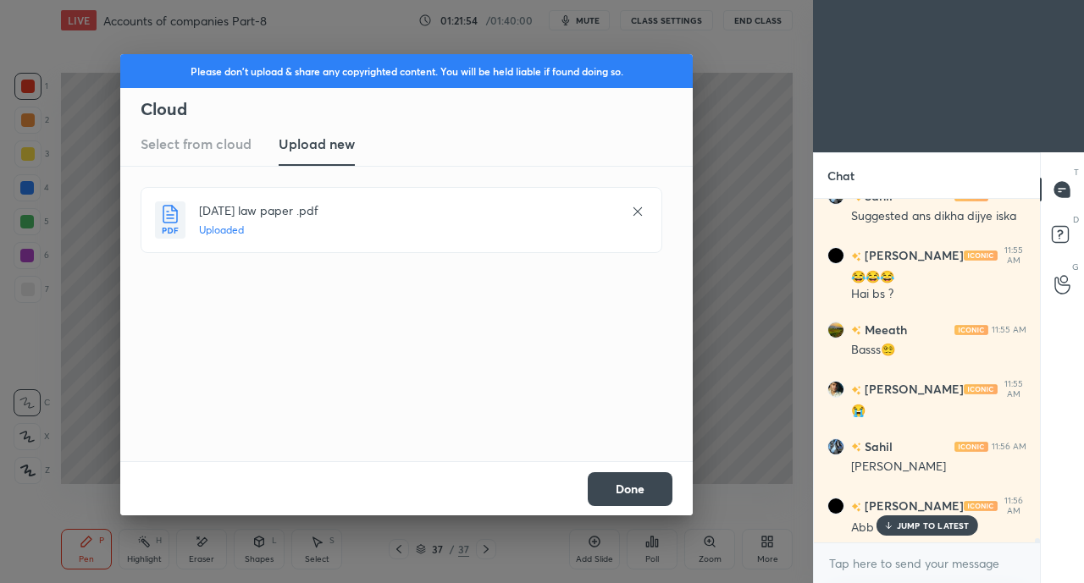
click at [638, 496] on button "Done" at bounding box center [630, 489] width 85 height 34
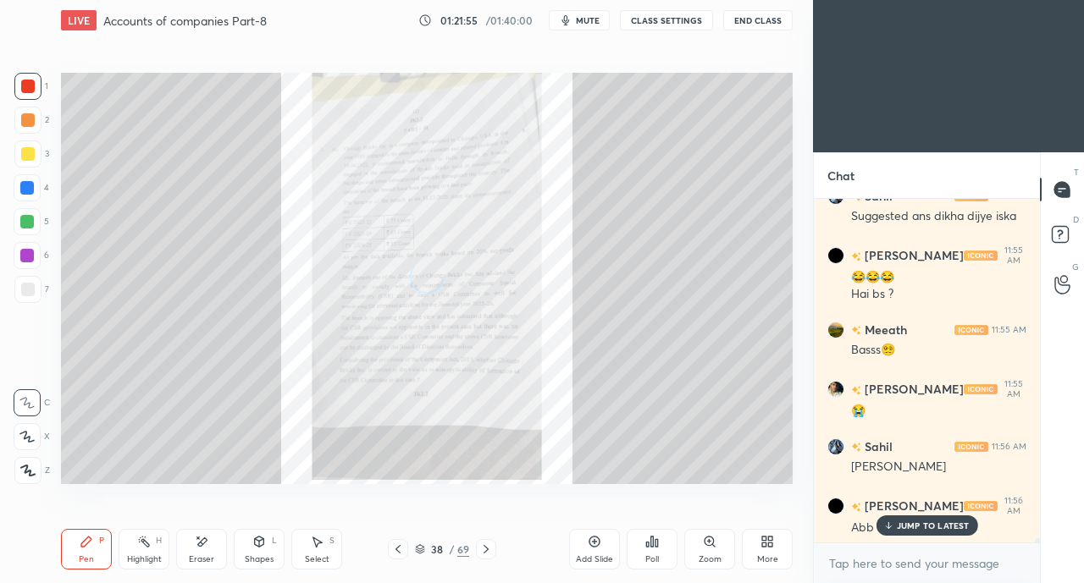
click at [923, 527] on p "JUMP TO LATEST" at bounding box center [933, 526] width 73 height 10
click at [692, 548] on div "Zoom" at bounding box center [709, 549] width 51 height 41
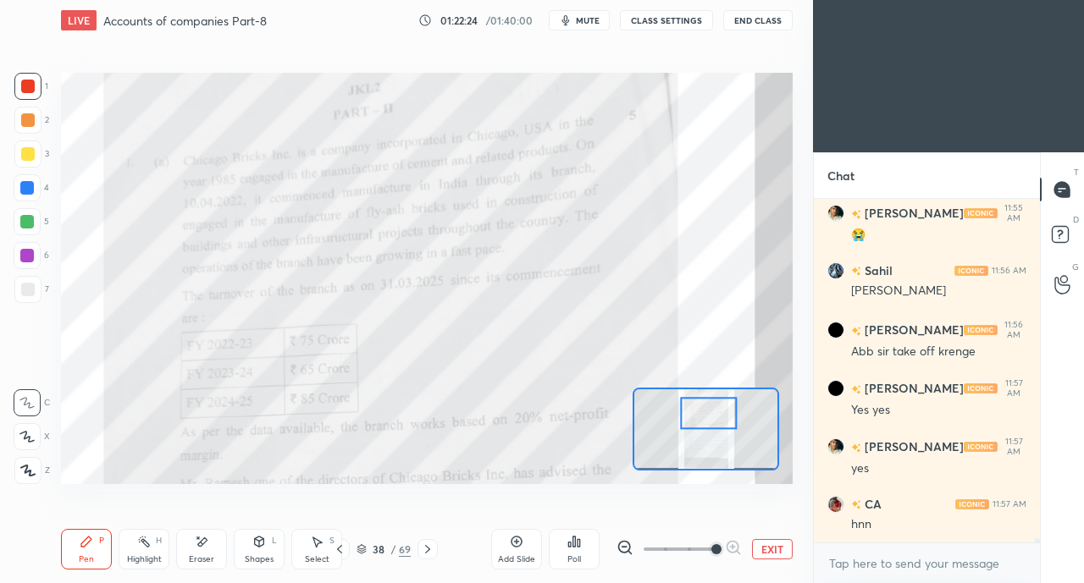
scroll to position [29846, 0]
click at [30, 88] on div at bounding box center [28, 87] width 14 height 14
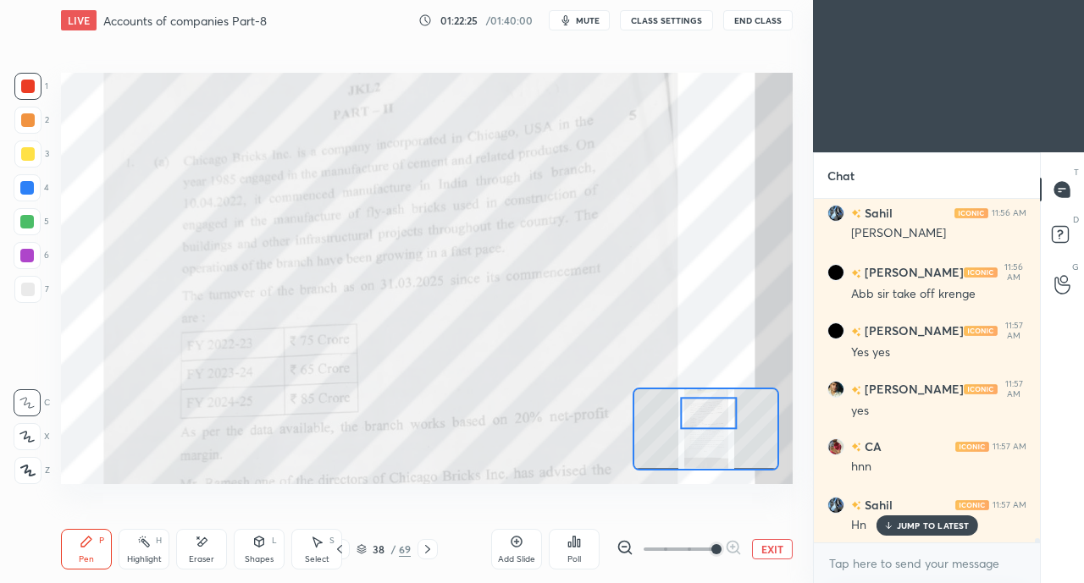
click at [916, 516] on div "JUMP TO LATEST" at bounding box center [926, 526] width 102 height 20
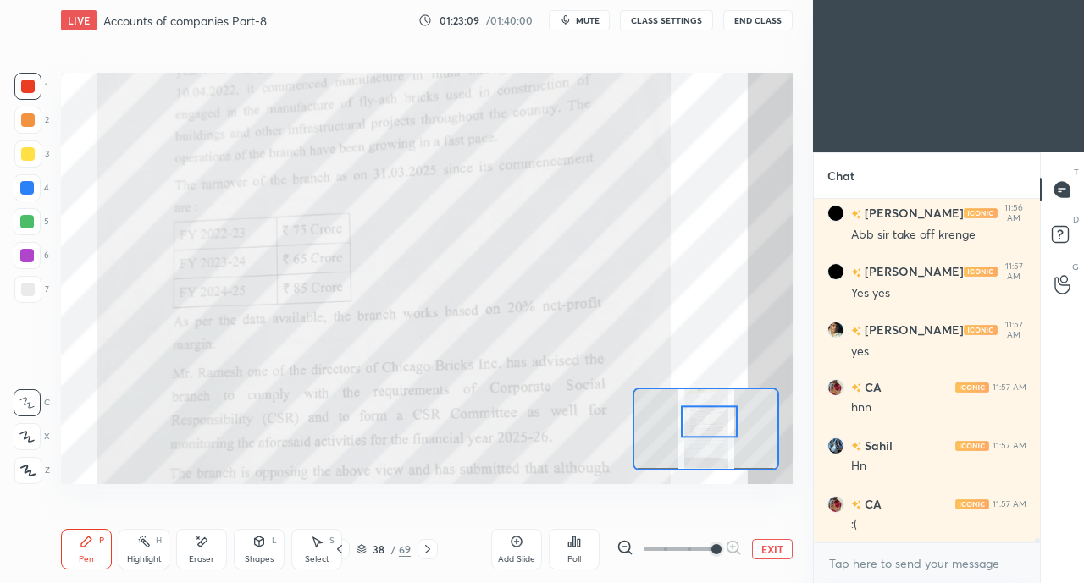
click at [198, 546] on icon at bounding box center [202, 542] width 14 height 14
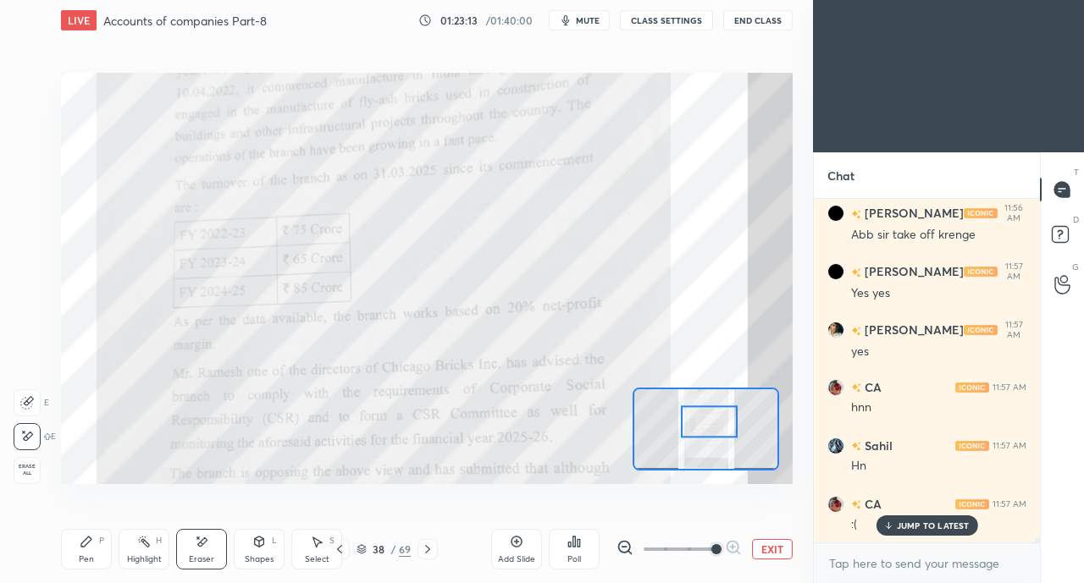
scroll to position [29963, 0]
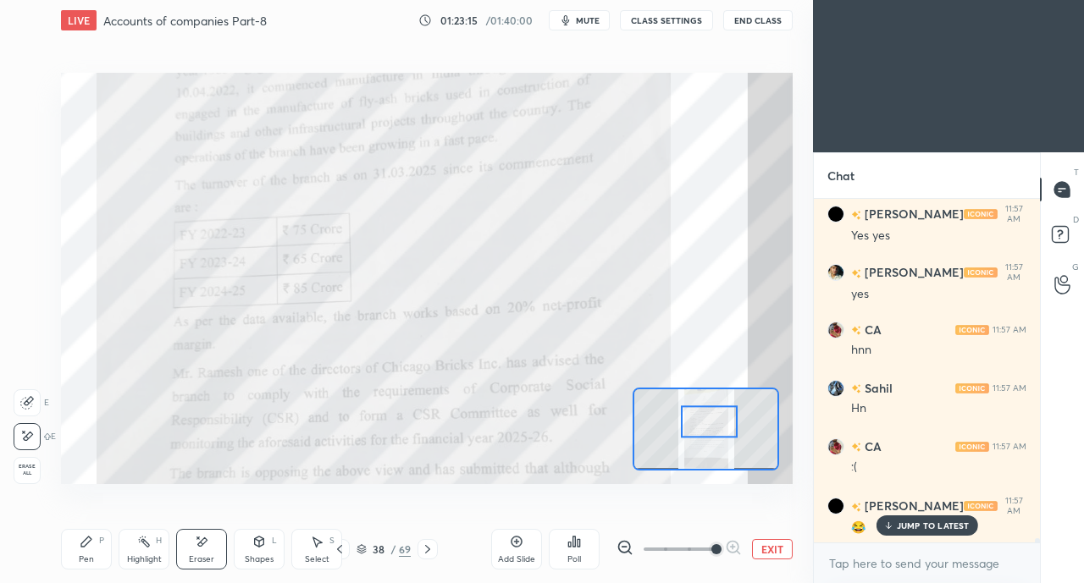
click at [91, 546] on icon at bounding box center [87, 542] width 14 height 14
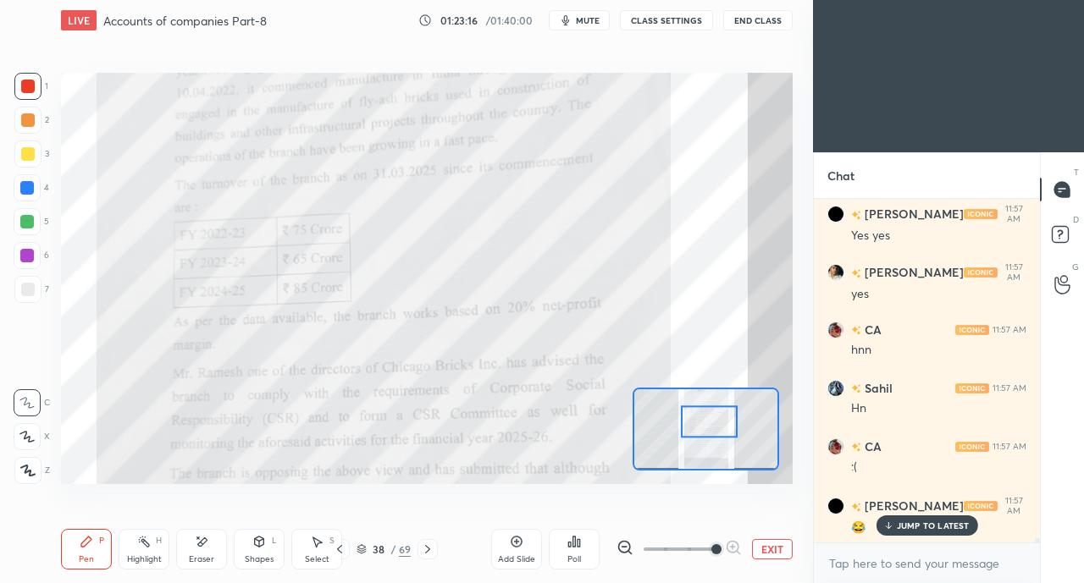
click at [32, 192] on div at bounding box center [27, 188] width 14 height 14
click at [900, 526] on p "JUMP TO LATEST" at bounding box center [933, 526] width 73 height 10
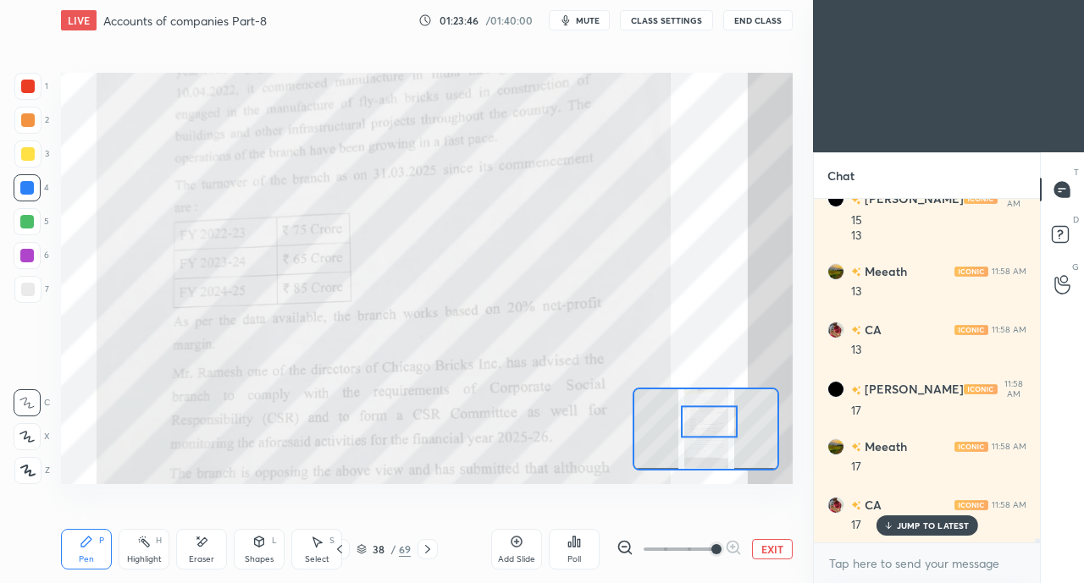
scroll to position [30388, 0]
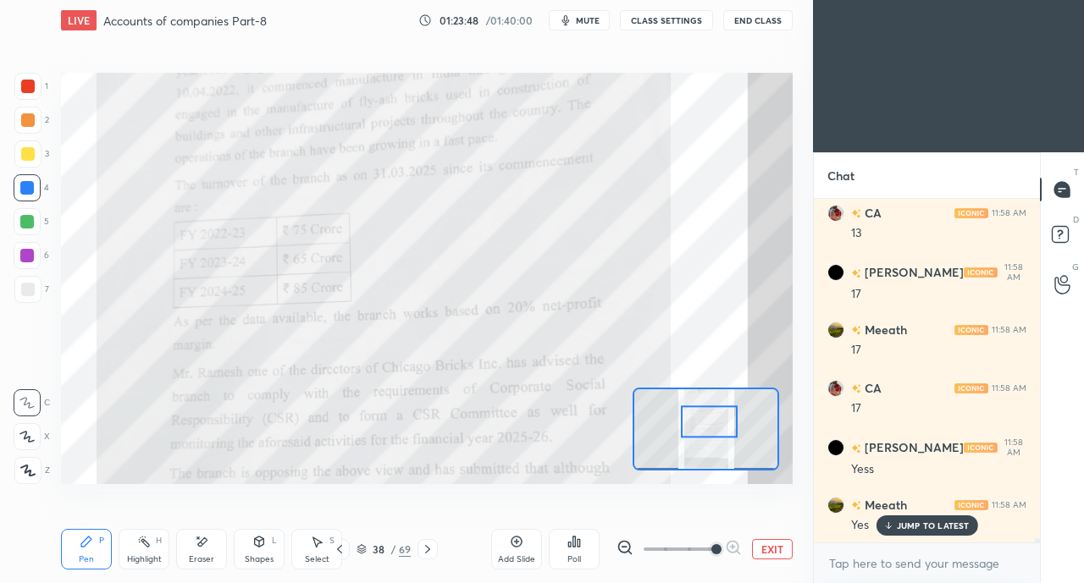
click at [30, 88] on div at bounding box center [28, 87] width 14 height 14
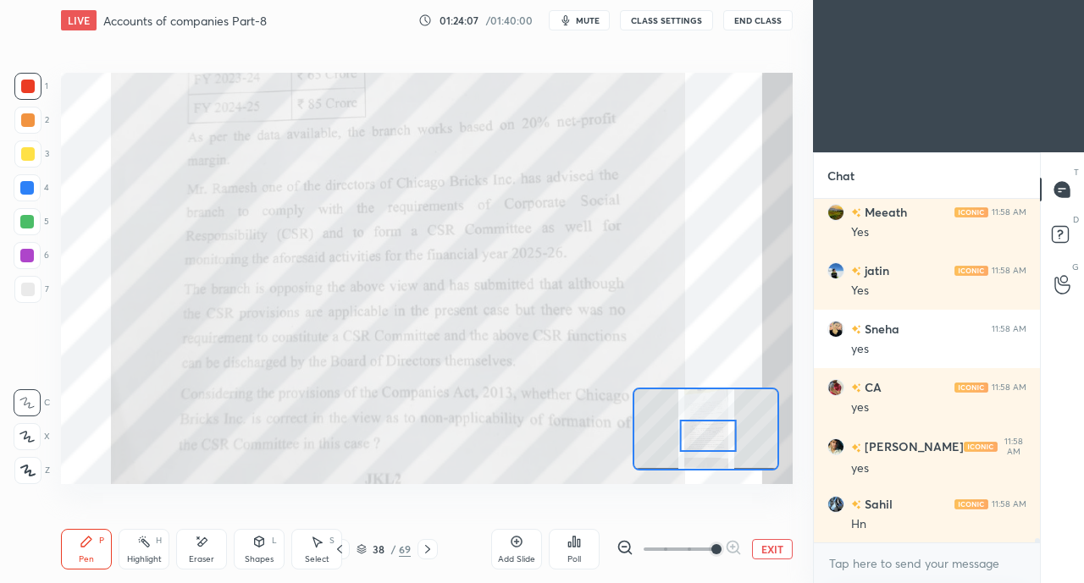
scroll to position [30796, 0]
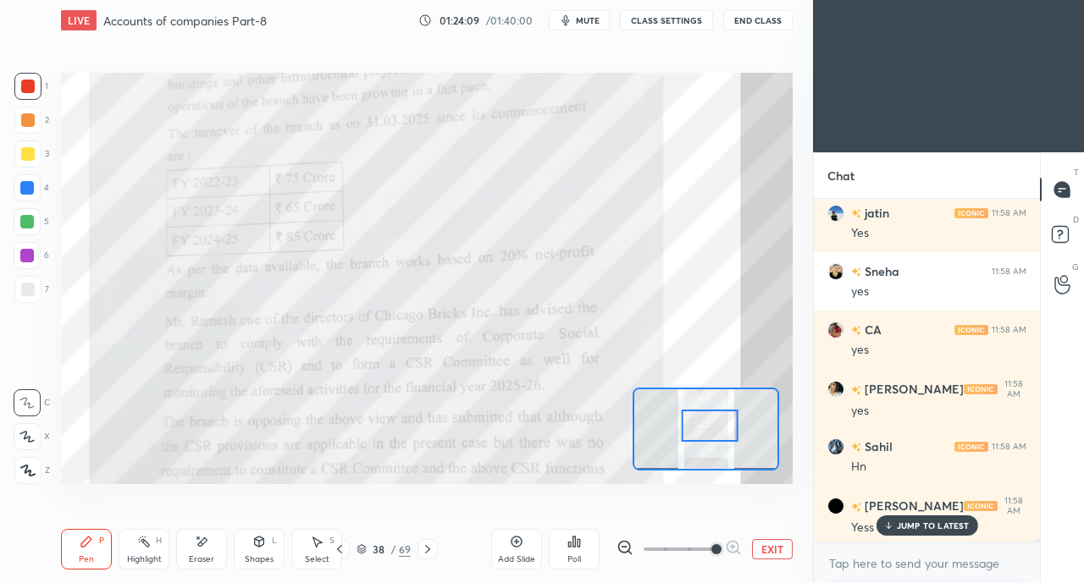
click at [899, 521] on p "JUMP TO LATEST" at bounding box center [933, 526] width 73 height 10
click at [207, 550] on div "Eraser" at bounding box center [201, 549] width 51 height 41
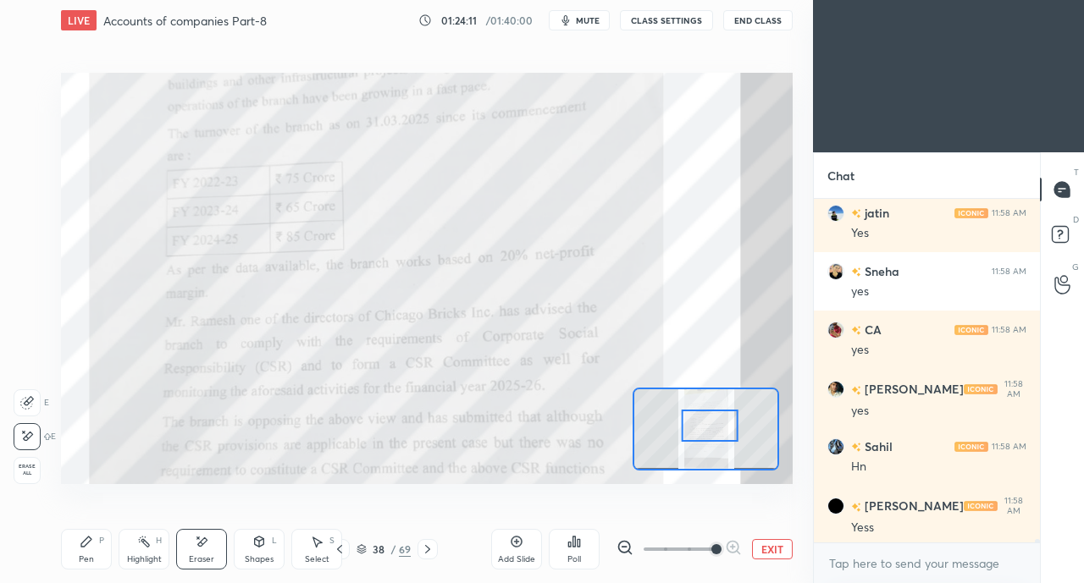
click at [91, 531] on div "Pen P" at bounding box center [86, 549] width 51 height 41
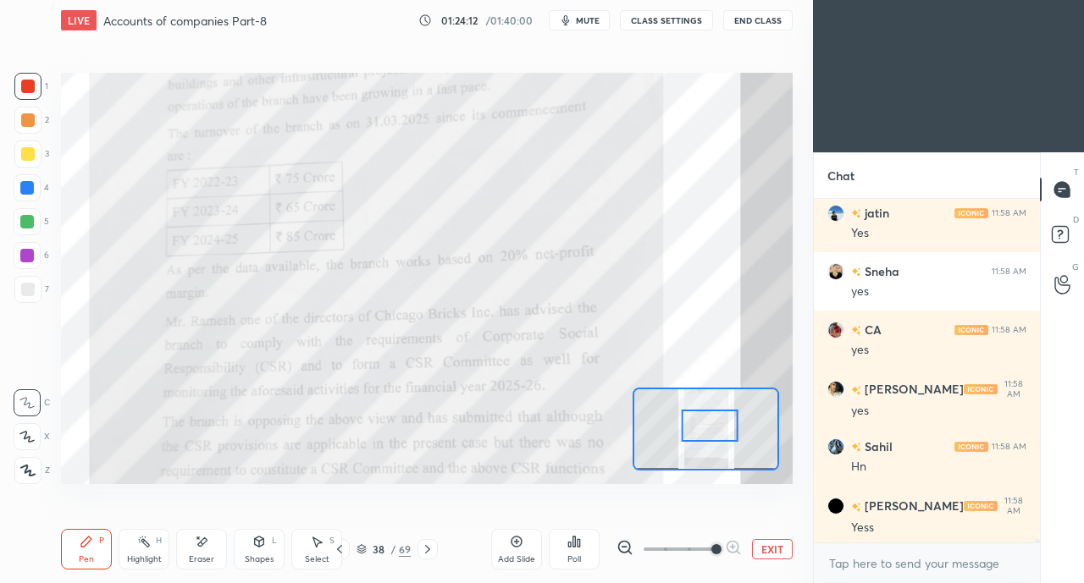
click at [30, 182] on div at bounding box center [27, 188] width 14 height 14
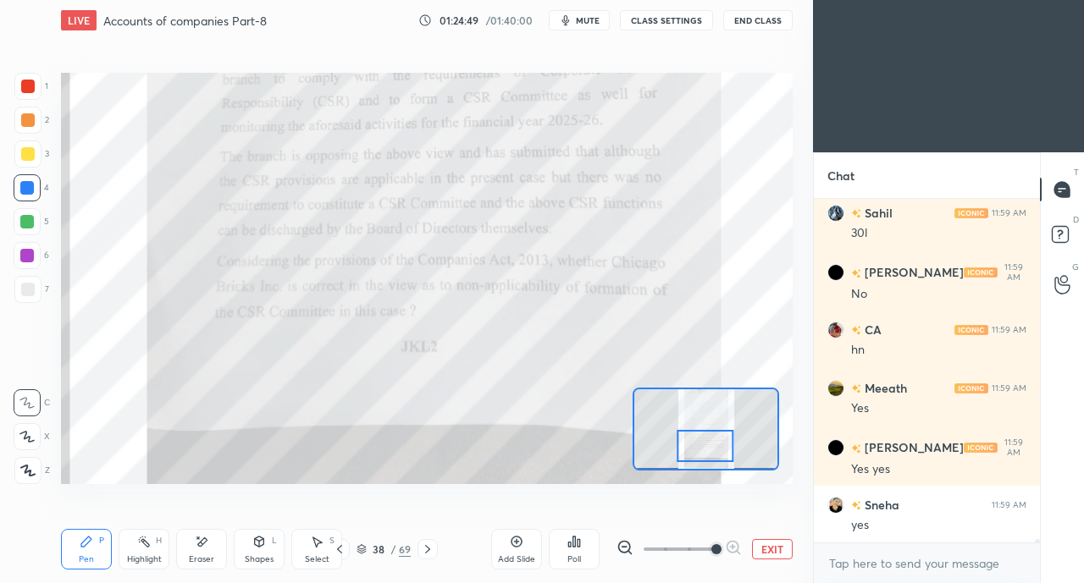
scroll to position [31457, 0]
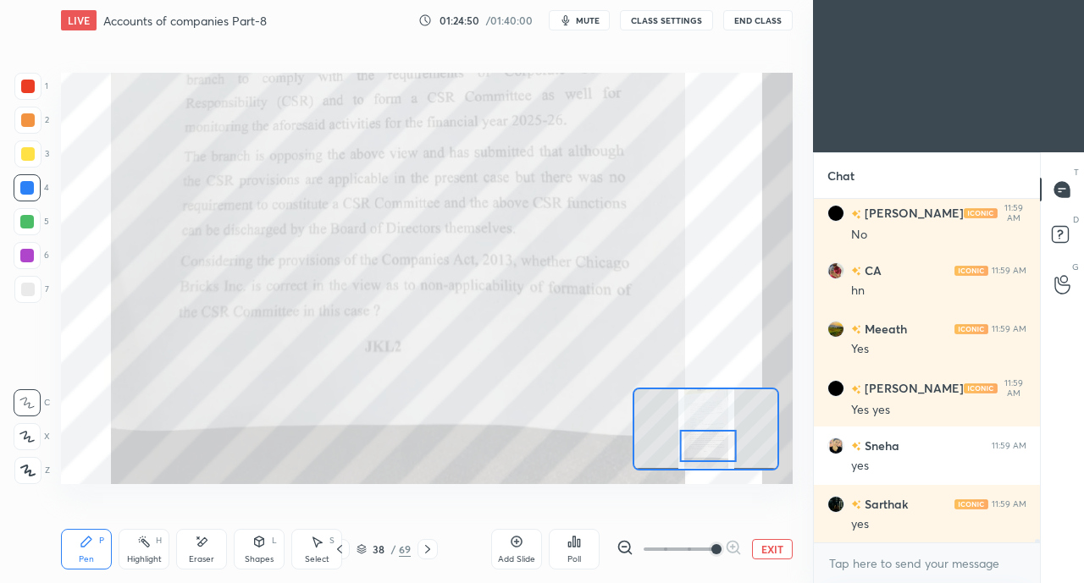
click at [18, 82] on div at bounding box center [27, 86] width 27 height 27
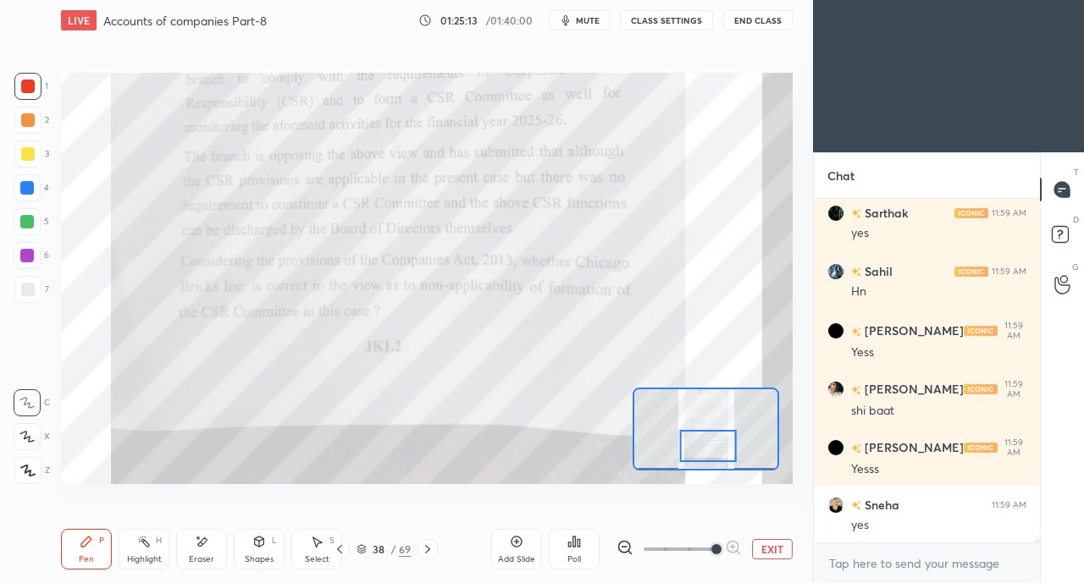
scroll to position [31807, 0]
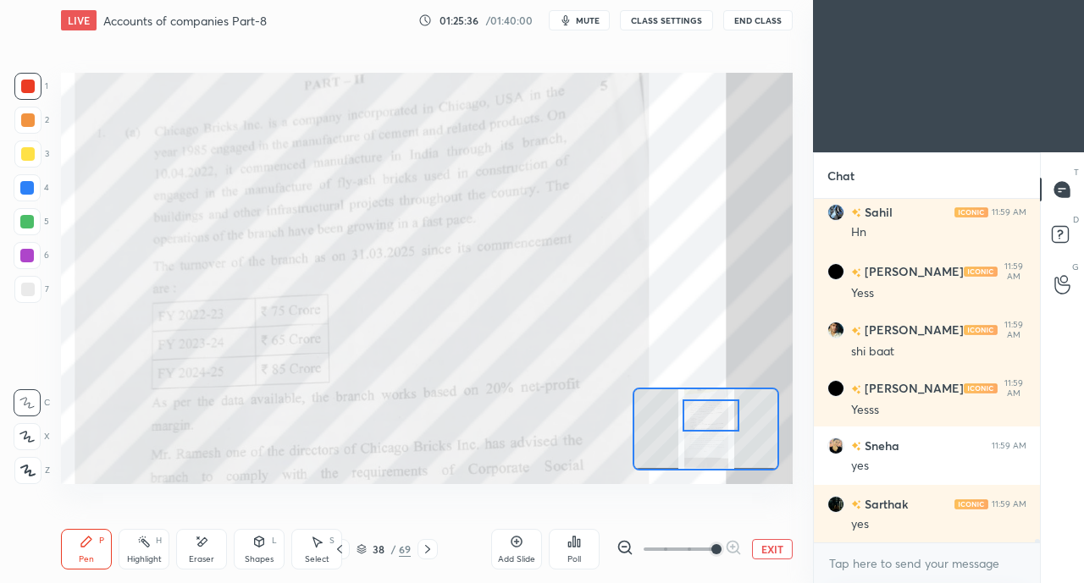
click at [340, 550] on icon at bounding box center [340, 550] width 14 height 14
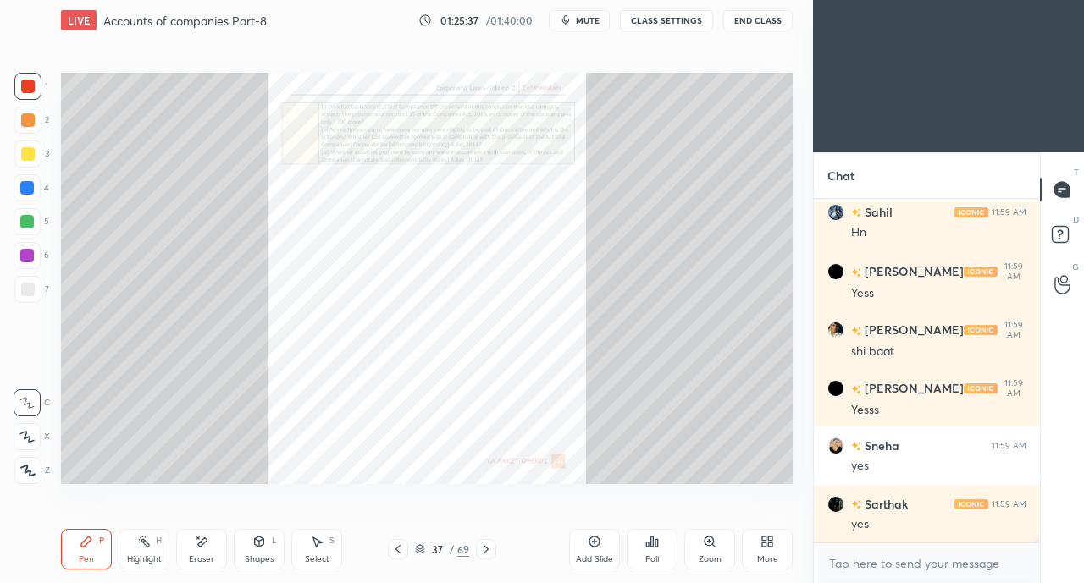
click at [395, 549] on icon at bounding box center [398, 550] width 14 height 14
click at [396, 550] on icon at bounding box center [397, 549] width 5 height 8
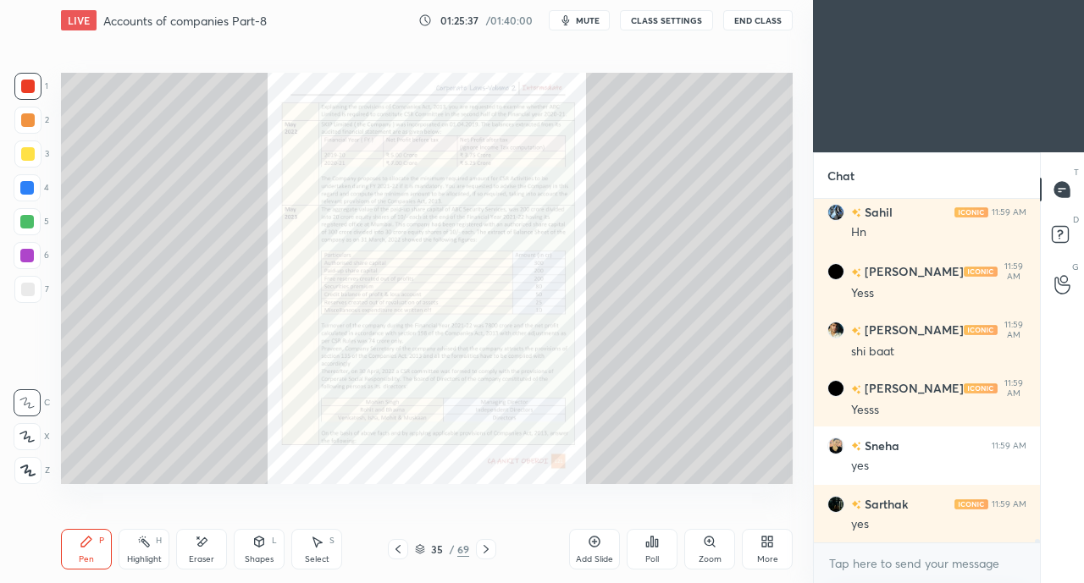
click at [396, 550] on icon at bounding box center [397, 549] width 5 height 8
click at [400, 550] on icon at bounding box center [398, 550] width 14 height 14
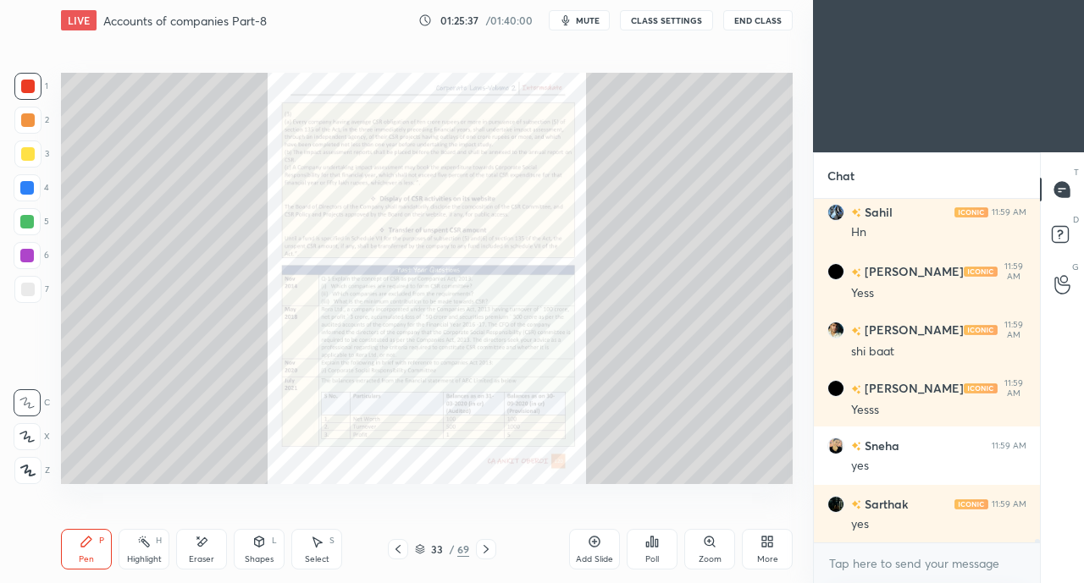
click at [401, 550] on icon at bounding box center [398, 550] width 14 height 14
click at [403, 550] on icon at bounding box center [398, 550] width 14 height 14
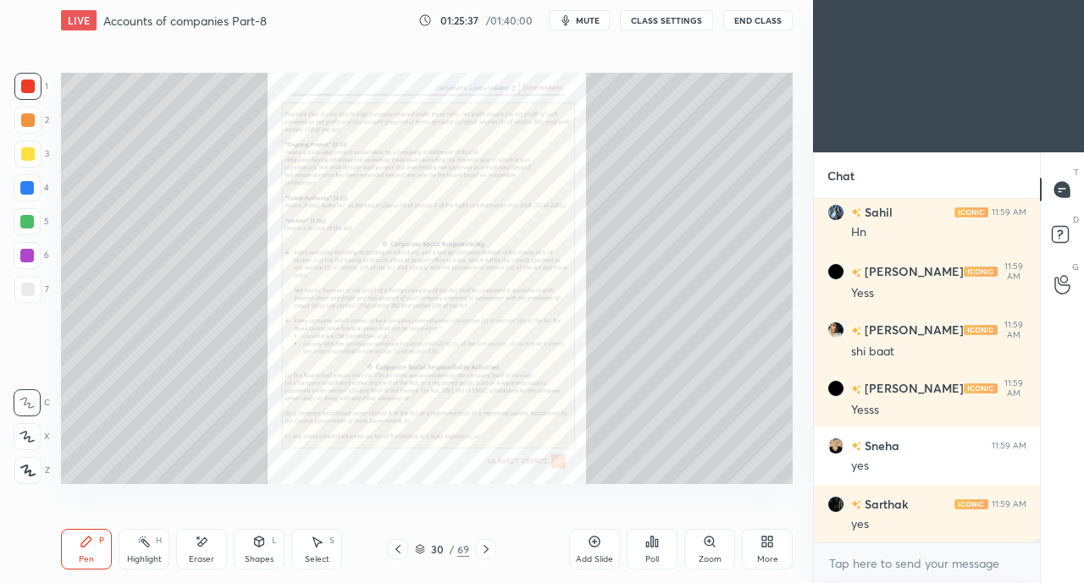
click at [400, 550] on icon at bounding box center [398, 550] width 14 height 14
click at [401, 550] on icon at bounding box center [398, 550] width 14 height 14
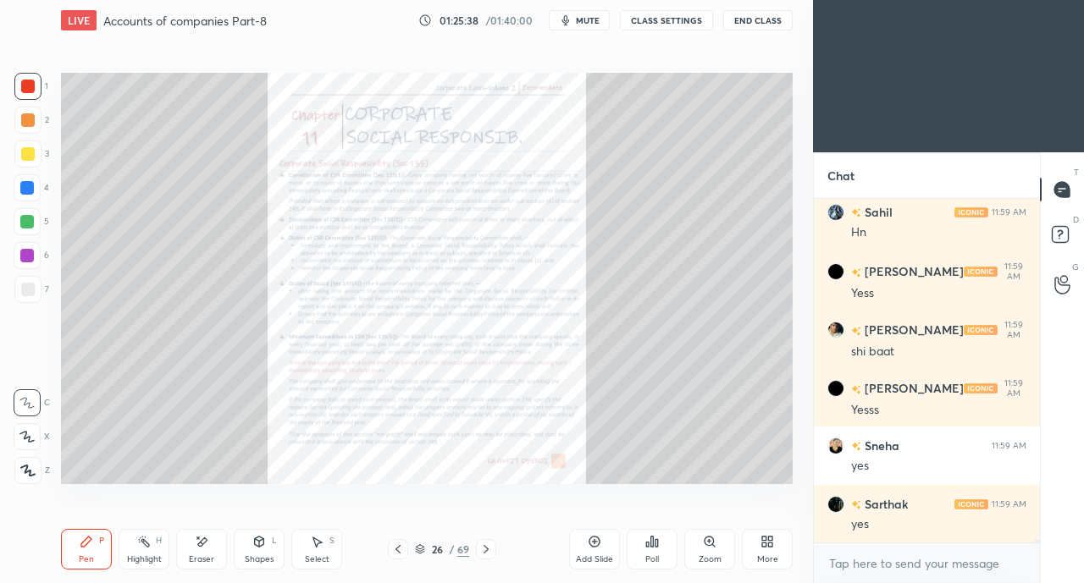
click at [401, 551] on icon at bounding box center [398, 550] width 14 height 14
click at [400, 550] on icon at bounding box center [398, 550] width 14 height 14
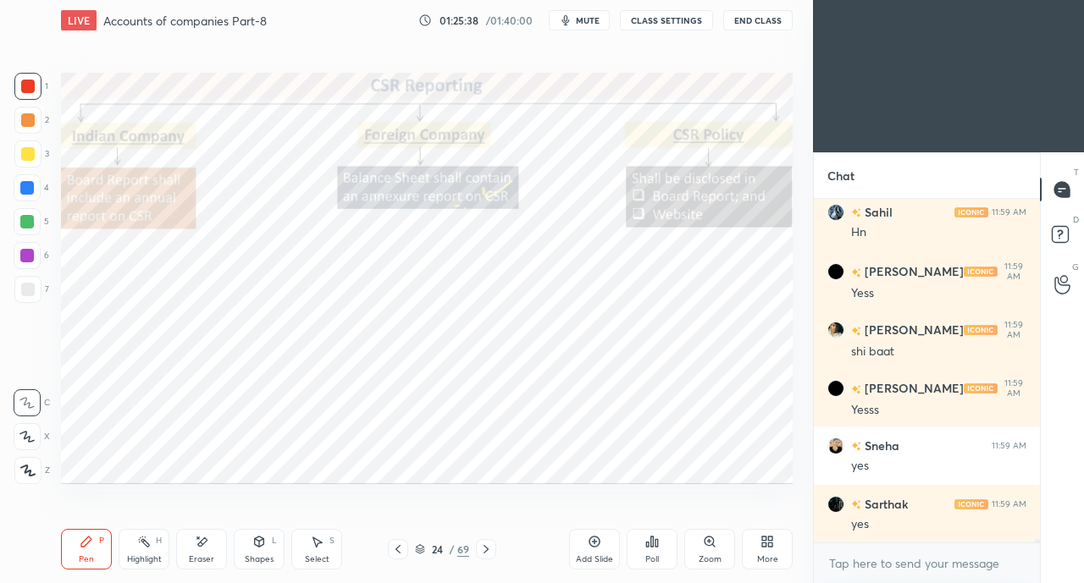
click at [400, 552] on icon at bounding box center [398, 550] width 14 height 14
click at [399, 551] on icon at bounding box center [398, 550] width 14 height 14
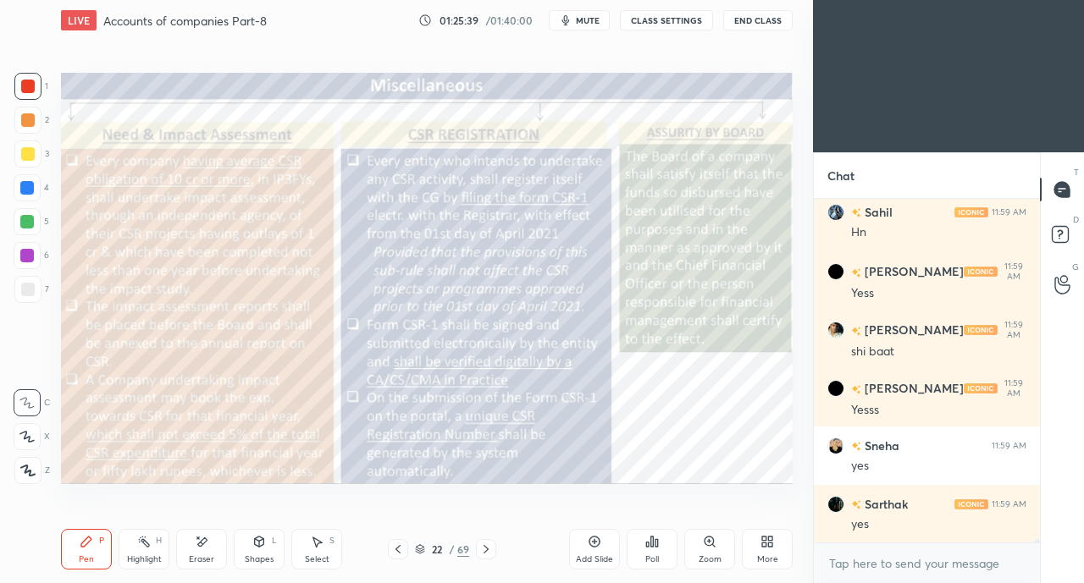
click at [400, 551] on icon at bounding box center [398, 550] width 14 height 14
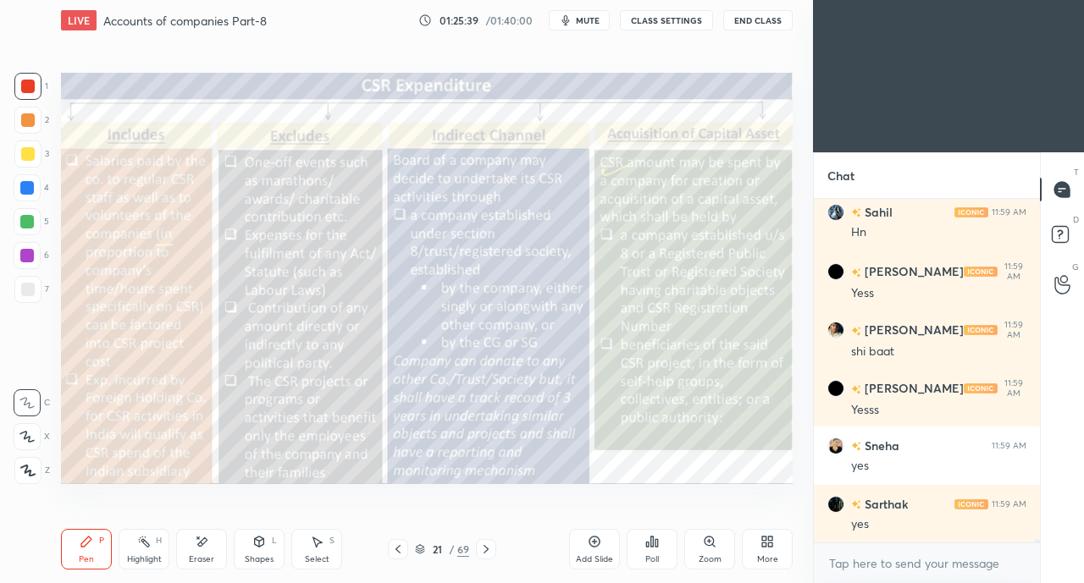
click at [400, 552] on icon at bounding box center [398, 550] width 14 height 14
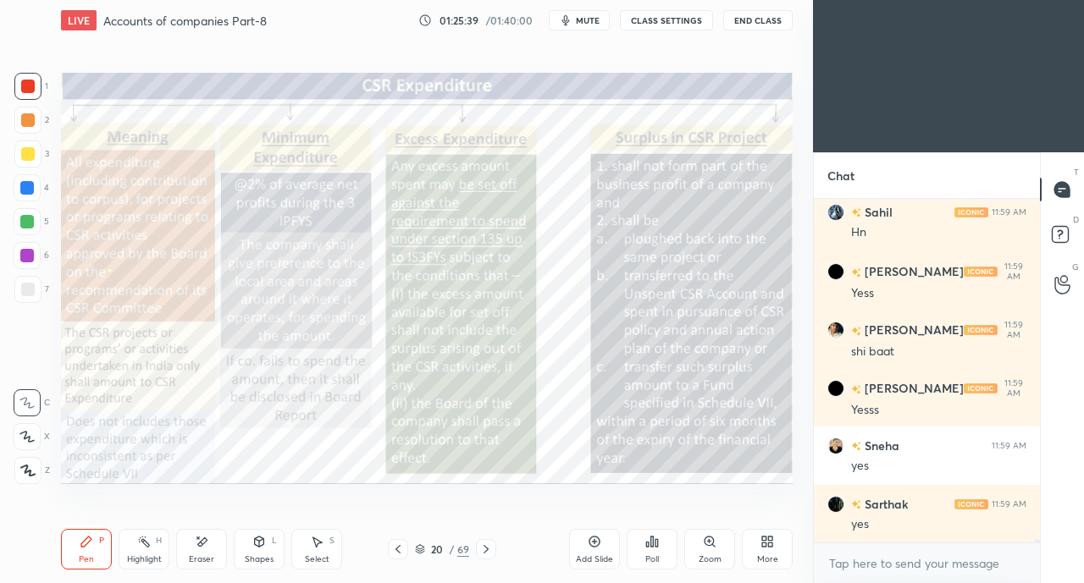
click at [401, 552] on icon at bounding box center [398, 550] width 14 height 14
click at [401, 553] on icon at bounding box center [398, 550] width 14 height 14
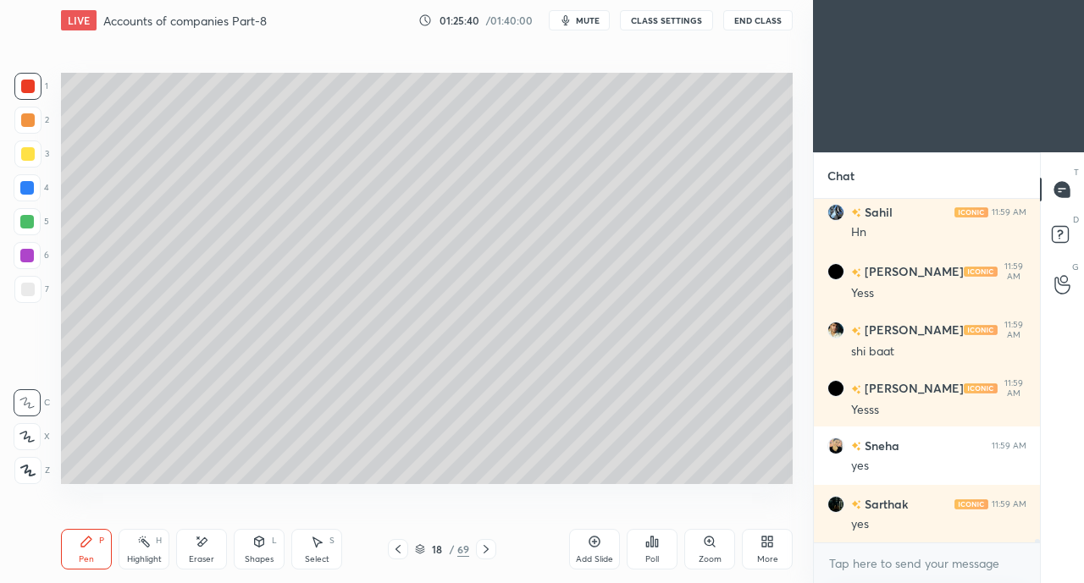
click at [481, 546] on icon at bounding box center [486, 550] width 14 height 14
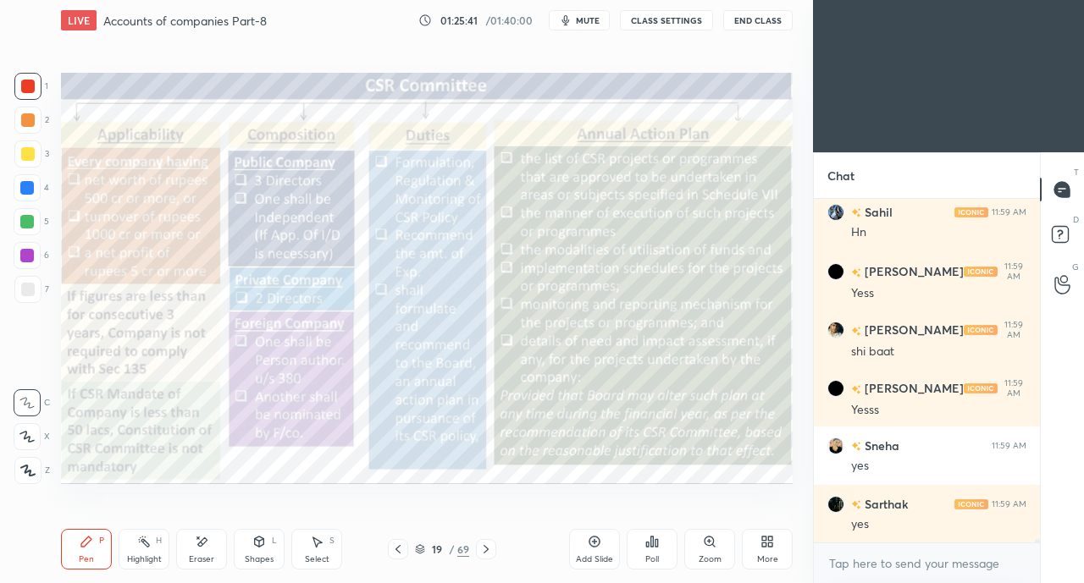
click at [30, 86] on div at bounding box center [28, 87] width 14 height 14
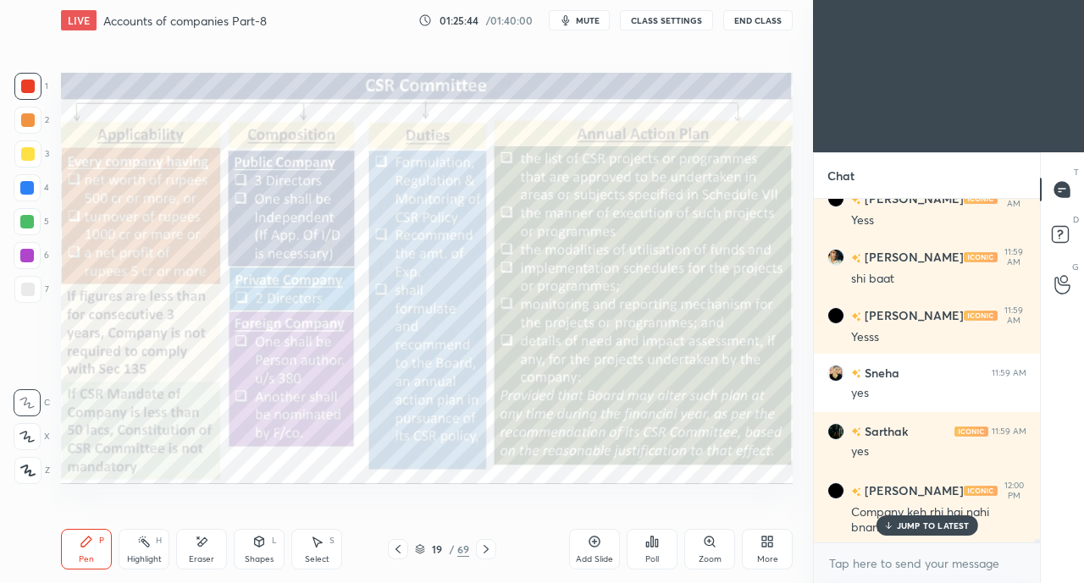
click at [27, 158] on div at bounding box center [28, 154] width 14 height 14
click at [913, 529] on p "JUMP TO LATEST" at bounding box center [933, 526] width 73 height 10
click at [26, 472] on icon at bounding box center [28, 471] width 14 height 10
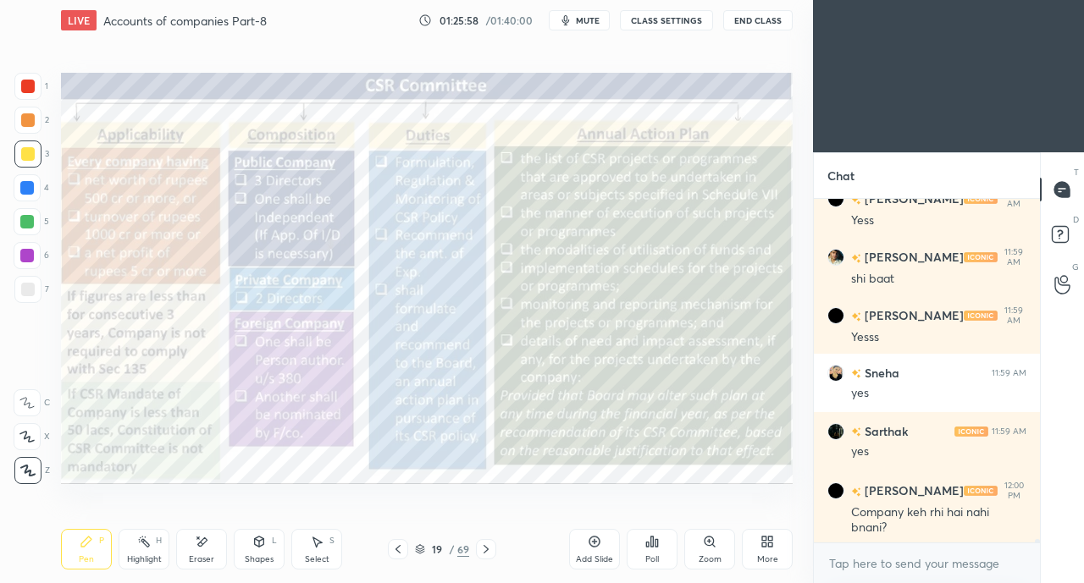
scroll to position [31955, 0]
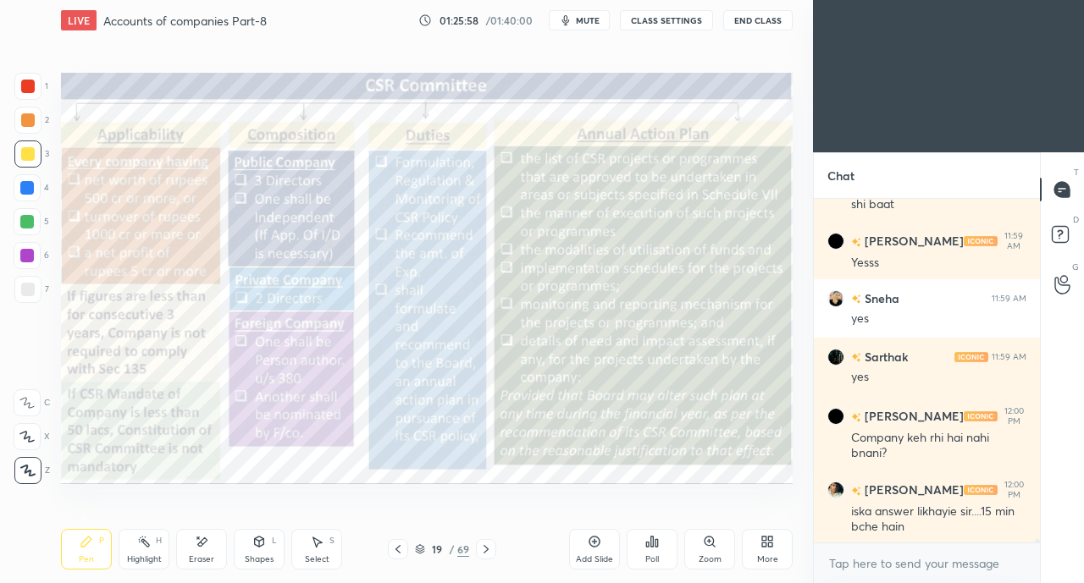
click at [37, 89] on div at bounding box center [27, 86] width 27 height 27
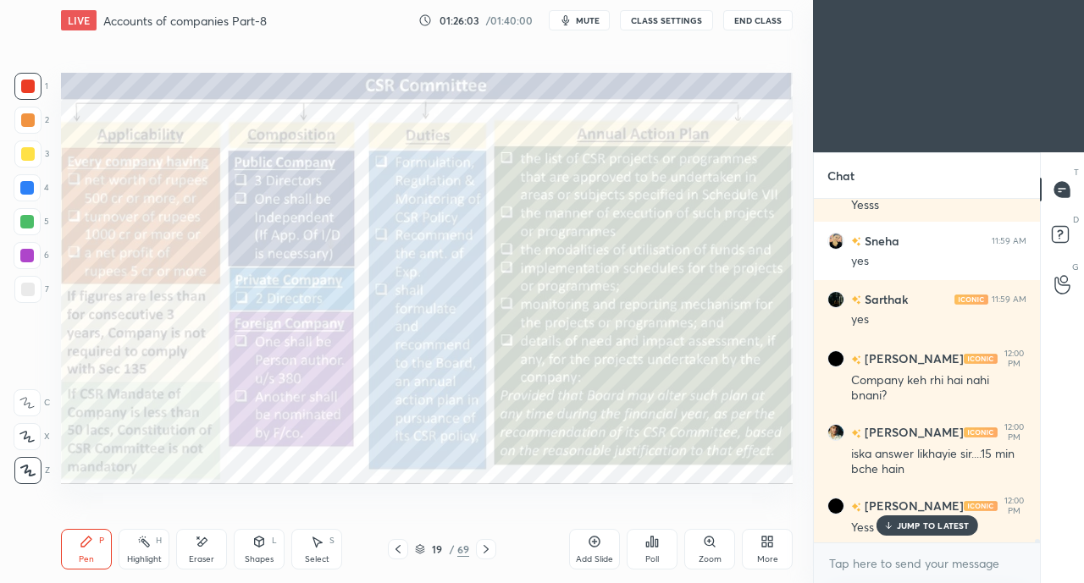
click at [489, 550] on icon at bounding box center [486, 550] width 14 height 14
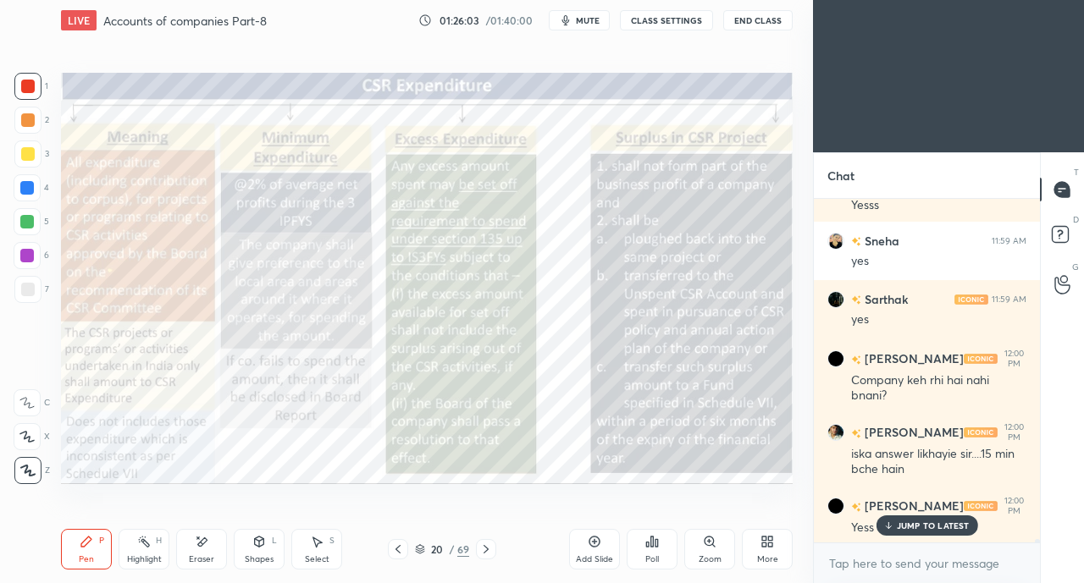
click at [488, 547] on icon at bounding box center [486, 550] width 14 height 14
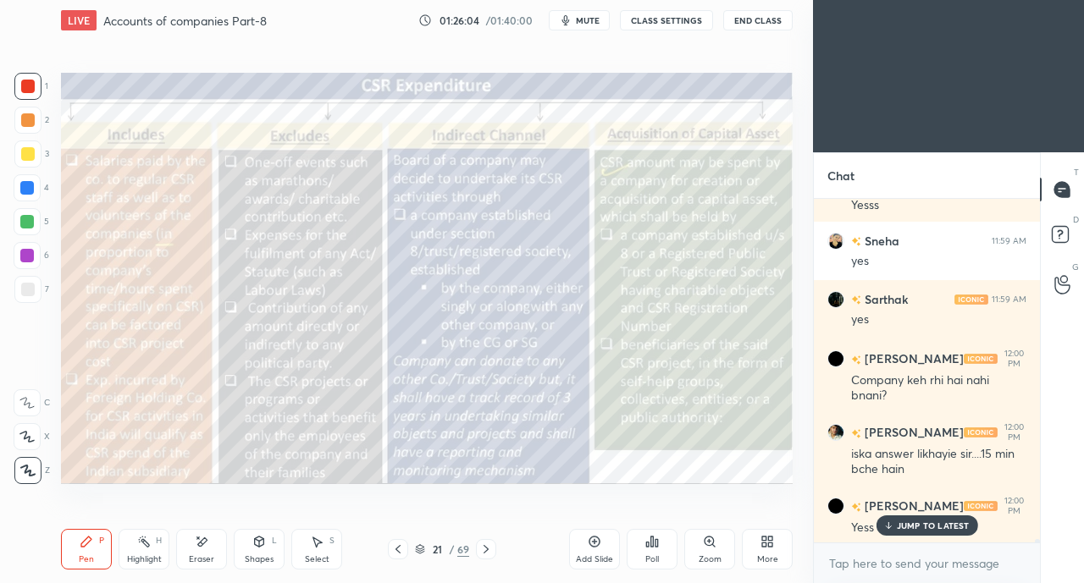
click at [395, 545] on icon at bounding box center [398, 550] width 14 height 14
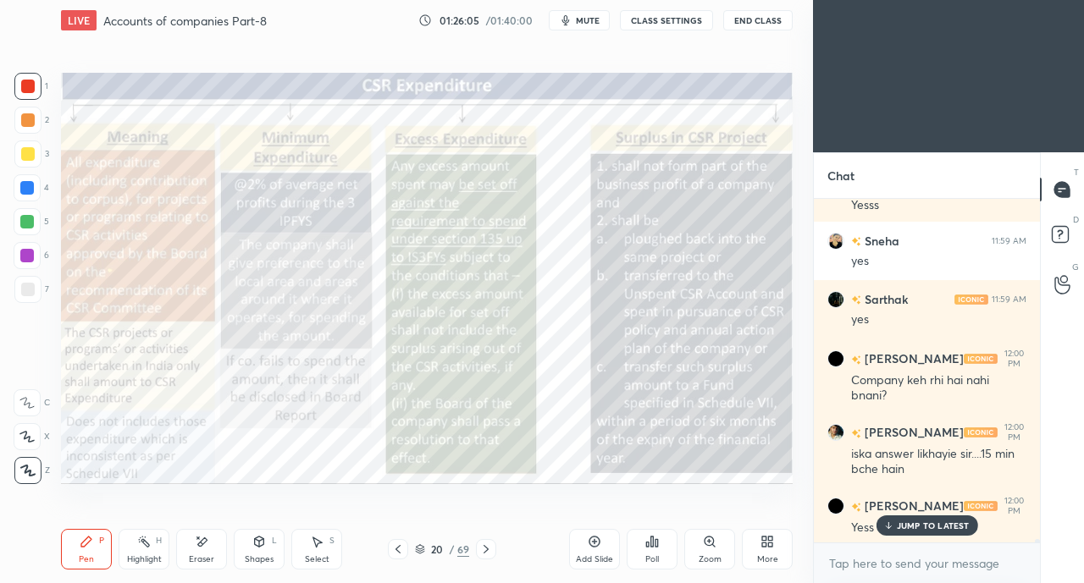
click at [484, 551] on icon at bounding box center [486, 550] width 14 height 14
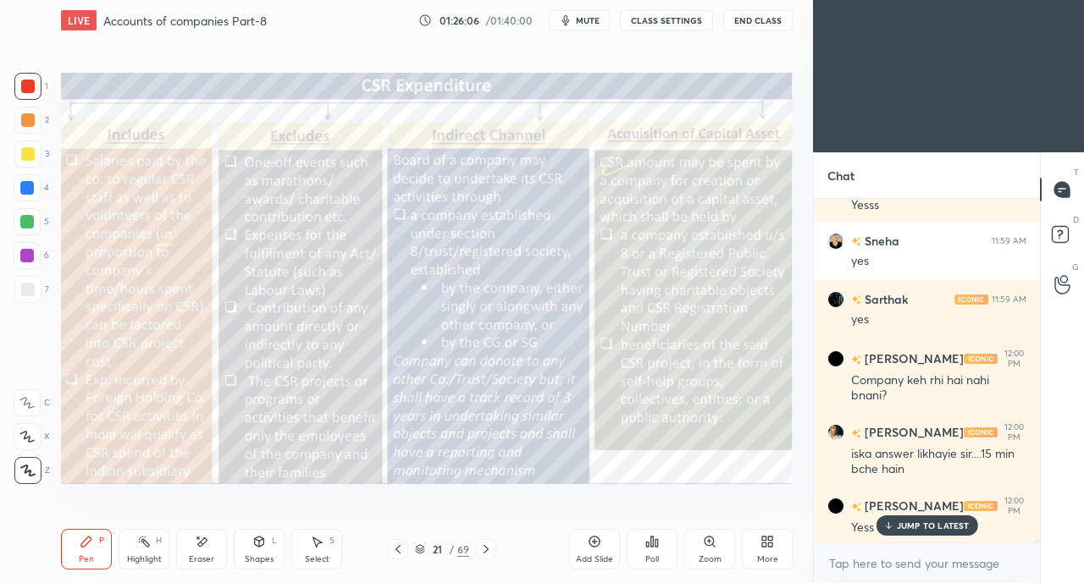
click at [485, 550] on icon at bounding box center [486, 550] width 14 height 14
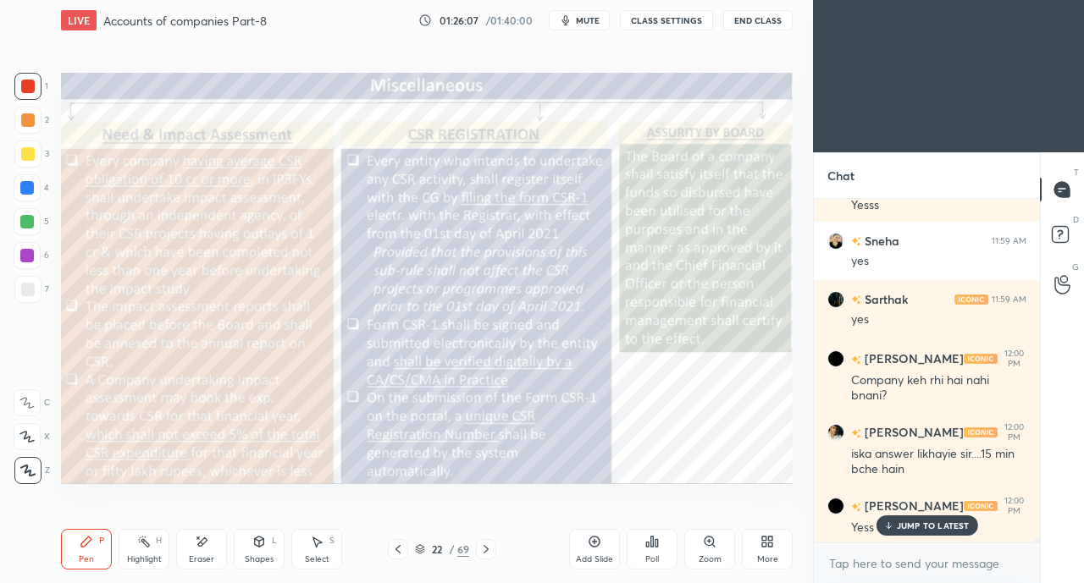
click at [486, 550] on icon at bounding box center [486, 550] width 14 height 14
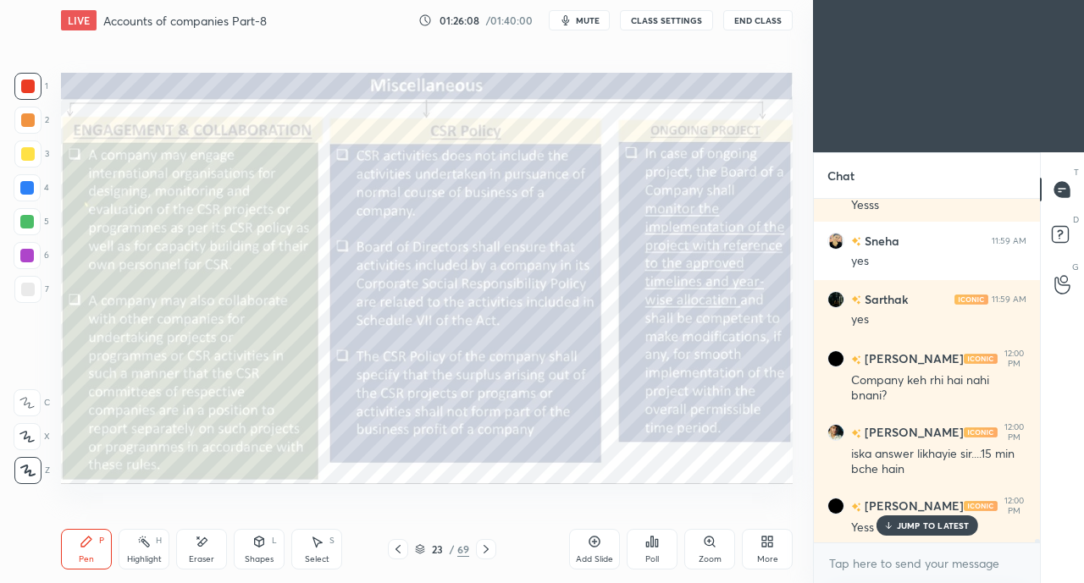
click at [482, 551] on icon at bounding box center [486, 550] width 14 height 14
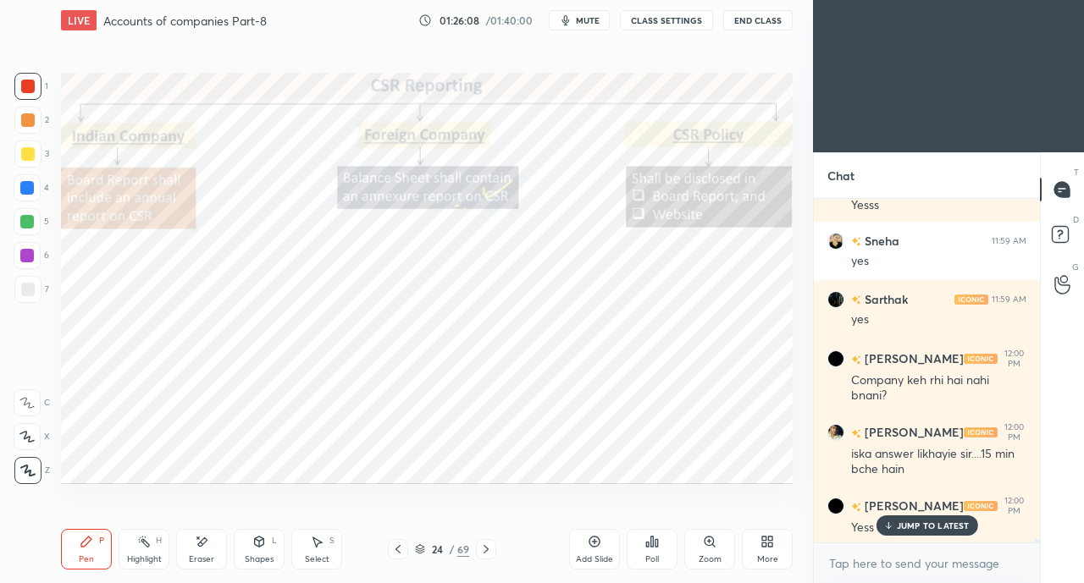
click at [395, 551] on icon at bounding box center [398, 550] width 14 height 14
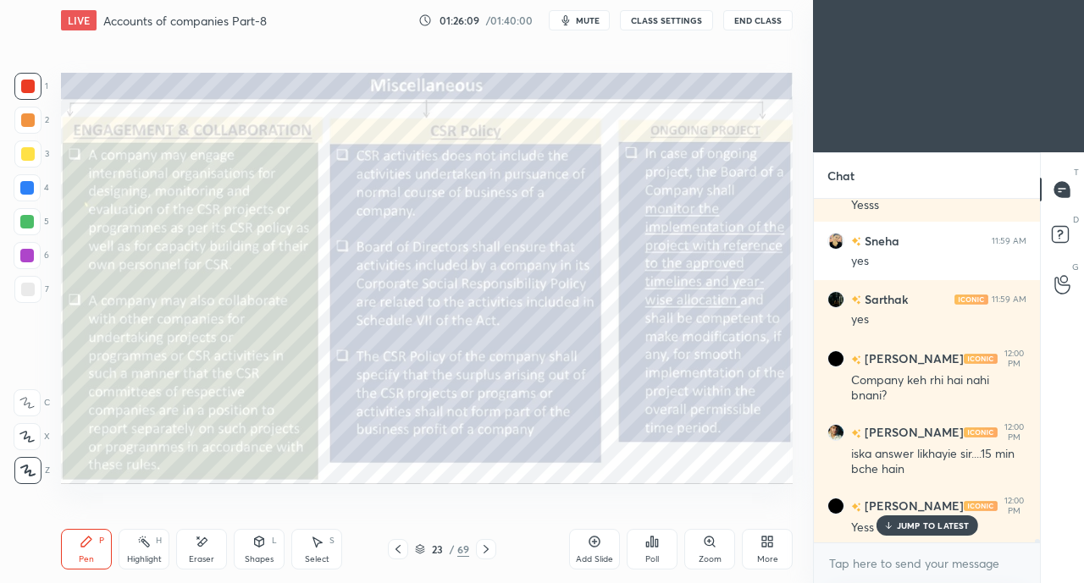
click at [398, 551] on icon at bounding box center [398, 550] width 14 height 14
click at [400, 553] on icon at bounding box center [397, 549] width 5 height 8
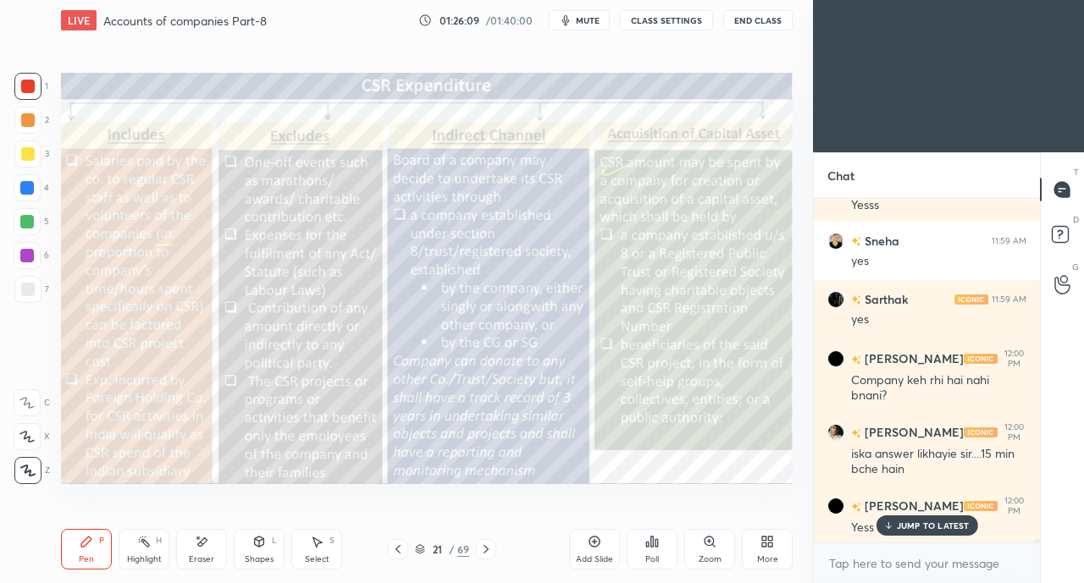
click at [401, 553] on icon at bounding box center [398, 550] width 14 height 14
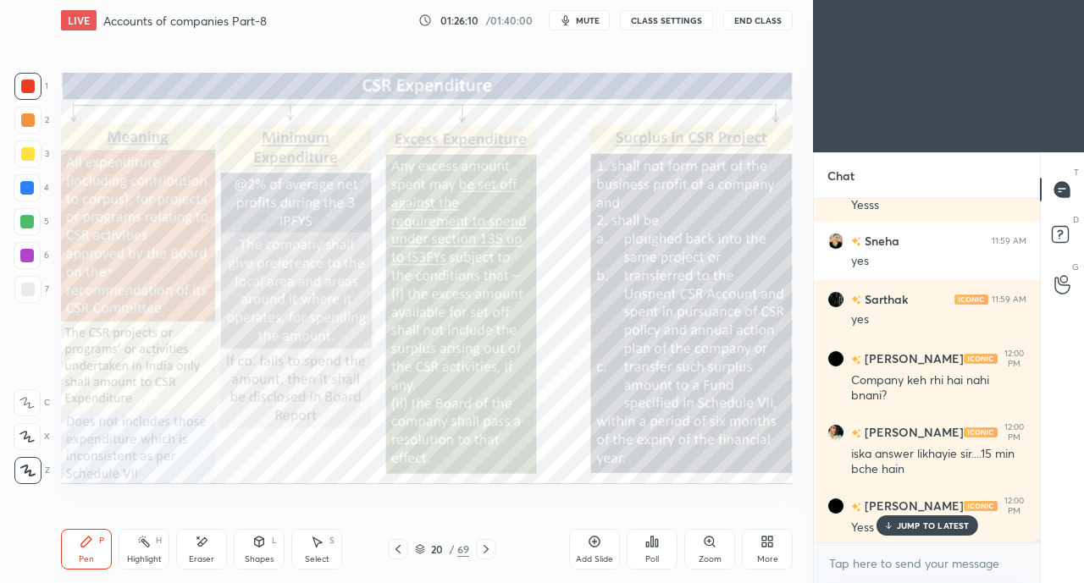
click at [912, 527] on p "JUMP TO LATEST" at bounding box center [933, 526] width 73 height 10
click at [395, 549] on icon at bounding box center [398, 550] width 14 height 14
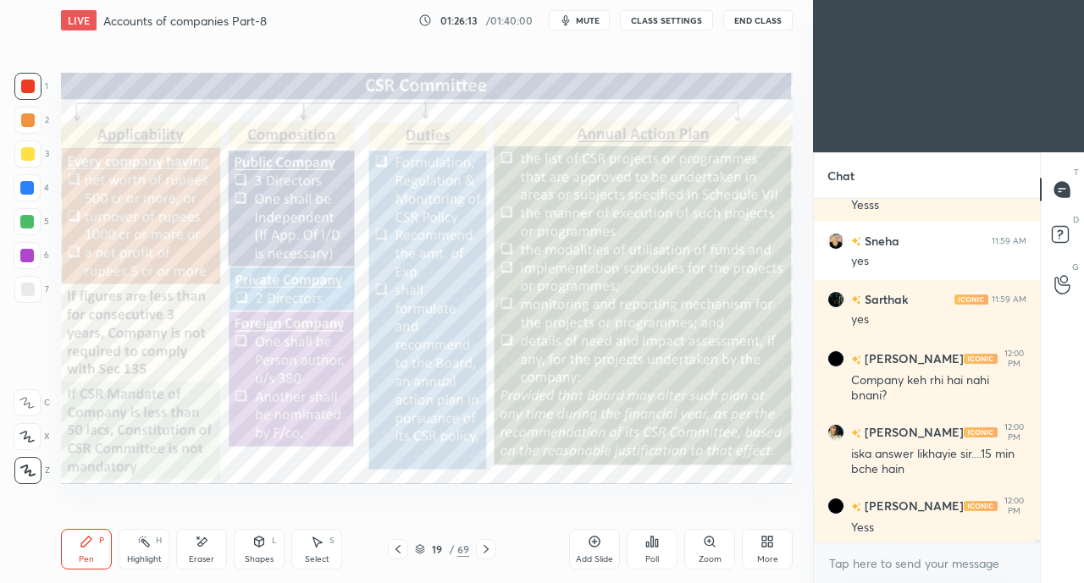
click at [484, 544] on icon at bounding box center [486, 550] width 14 height 14
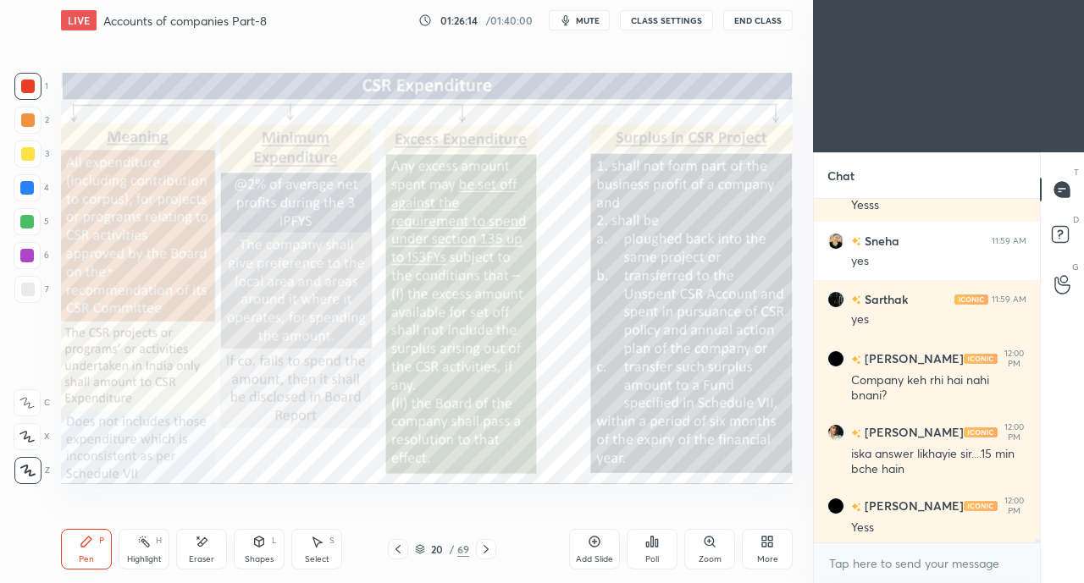
click at [393, 550] on icon at bounding box center [398, 550] width 14 height 14
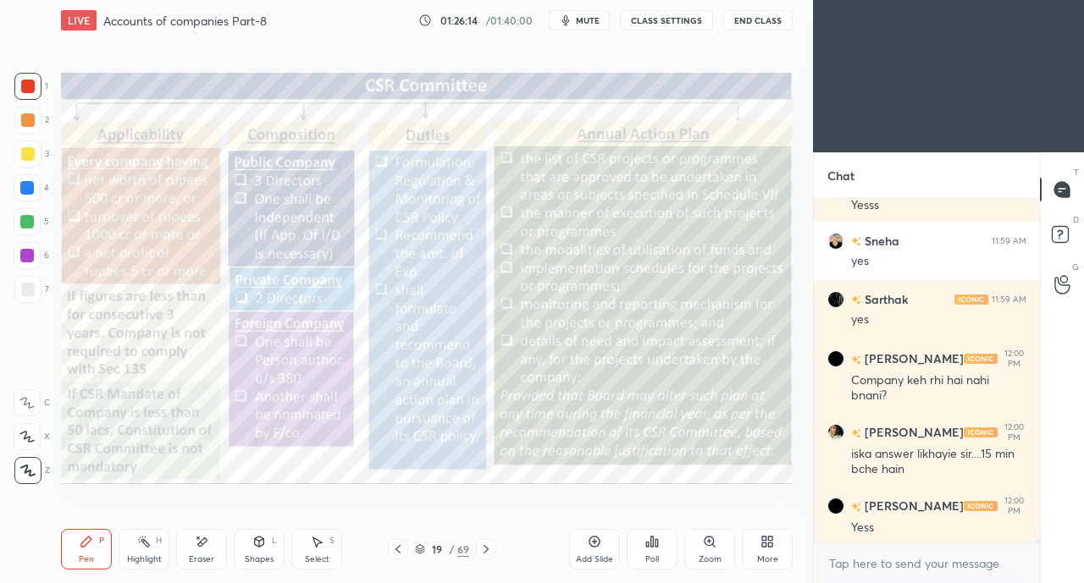
click at [394, 548] on icon at bounding box center [398, 550] width 14 height 14
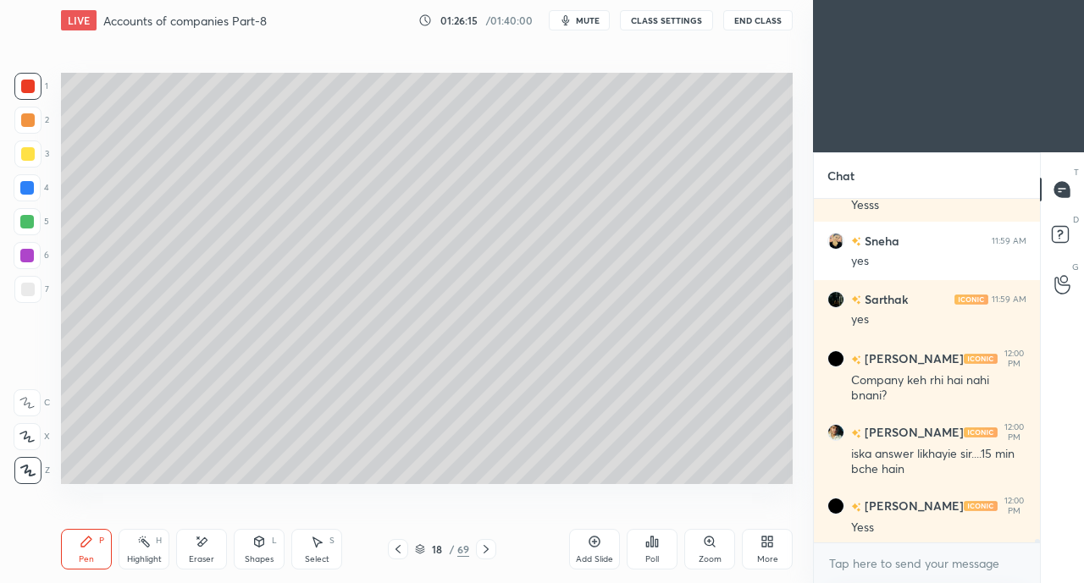
click at [393, 550] on icon at bounding box center [398, 550] width 14 height 14
click at [394, 550] on icon at bounding box center [398, 550] width 14 height 14
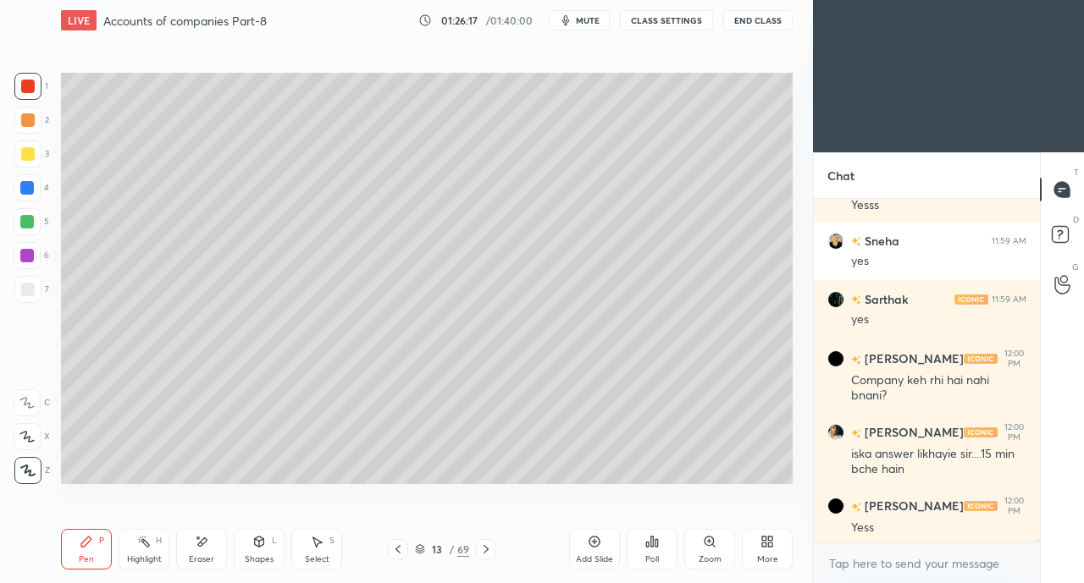
click at [393, 551] on icon at bounding box center [398, 550] width 14 height 14
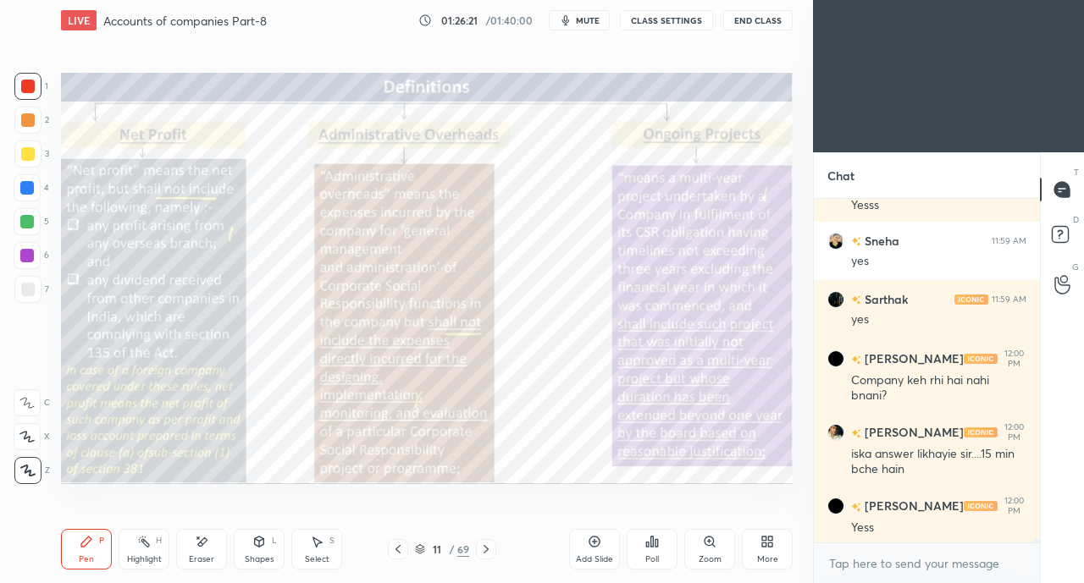
scroll to position [32071, 0]
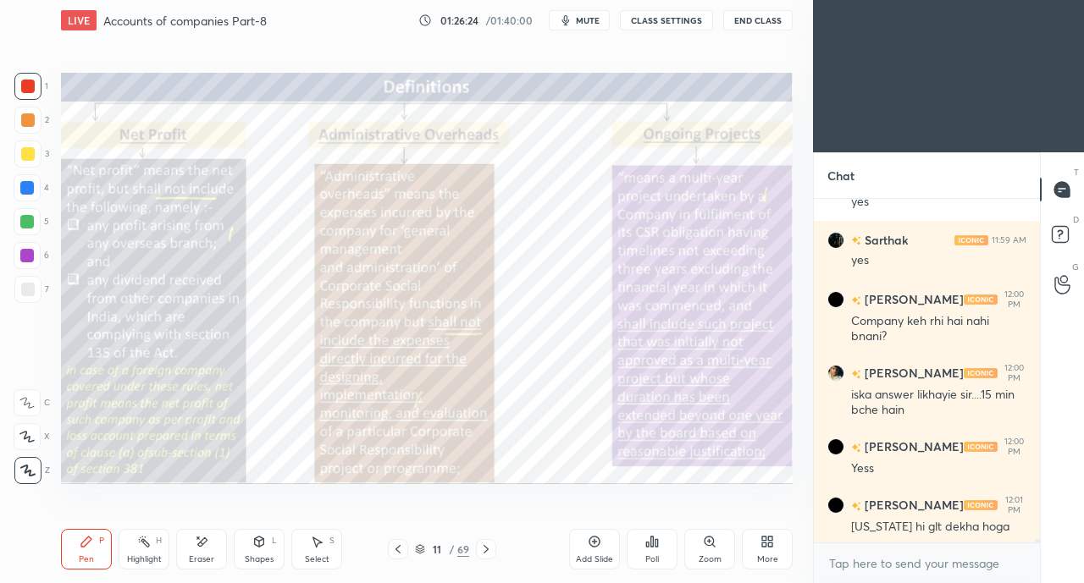
click at [484, 546] on icon at bounding box center [485, 549] width 5 height 8
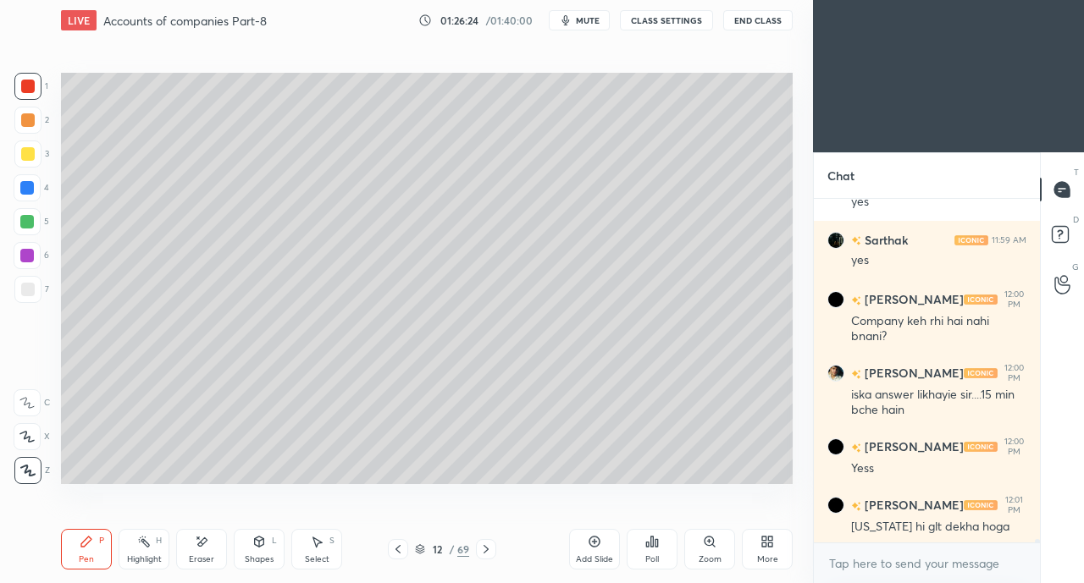
click at [486, 547] on icon at bounding box center [486, 550] width 14 height 14
click at [488, 547] on icon at bounding box center [486, 550] width 14 height 14
click at [486, 550] on icon at bounding box center [486, 550] width 14 height 14
click at [489, 550] on icon at bounding box center [486, 550] width 14 height 14
click at [491, 550] on icon at bounding box center [486, 550] width 14 height 14
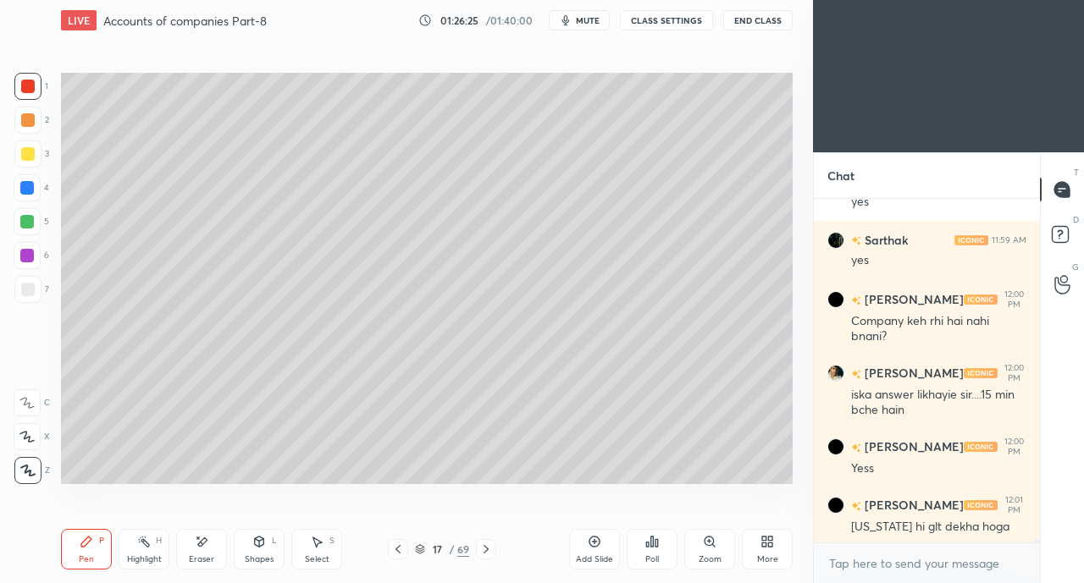
click at [491, 551] on icon at bounding box center [486, 550] width 14 height 14
click at [496, 549] on div "17 / 69" at bounding box center [442, 549] width 254 height 20
click at [495, 550] on div at bounding box center [486, 549] width 20 height 20
click at [494, 549] on div at bounding box center [486, 549] width 20 height 20
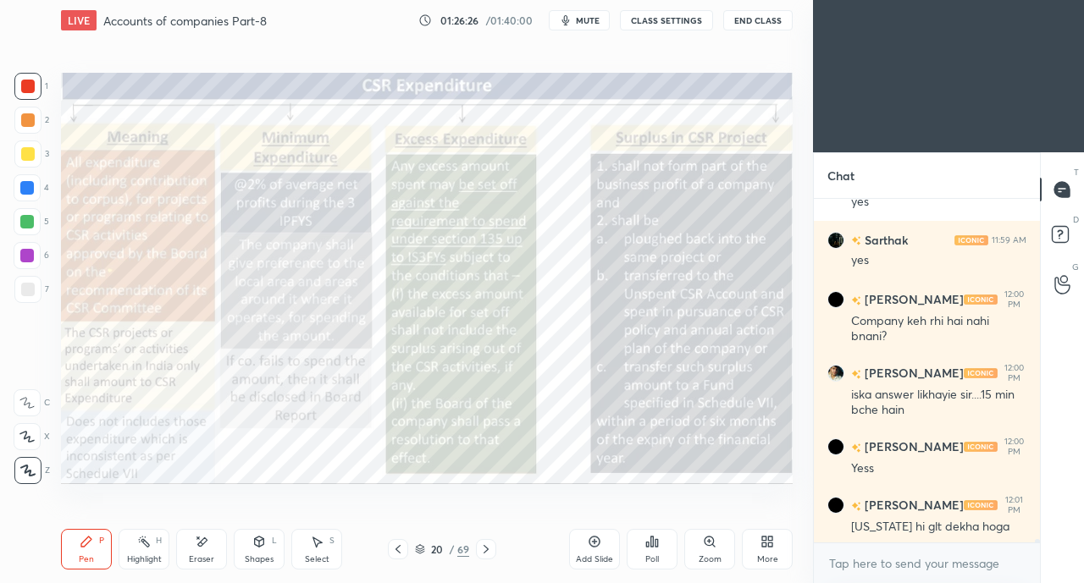
click at [493, 550] on div at bounding box center [486, 549] width 20 height 20
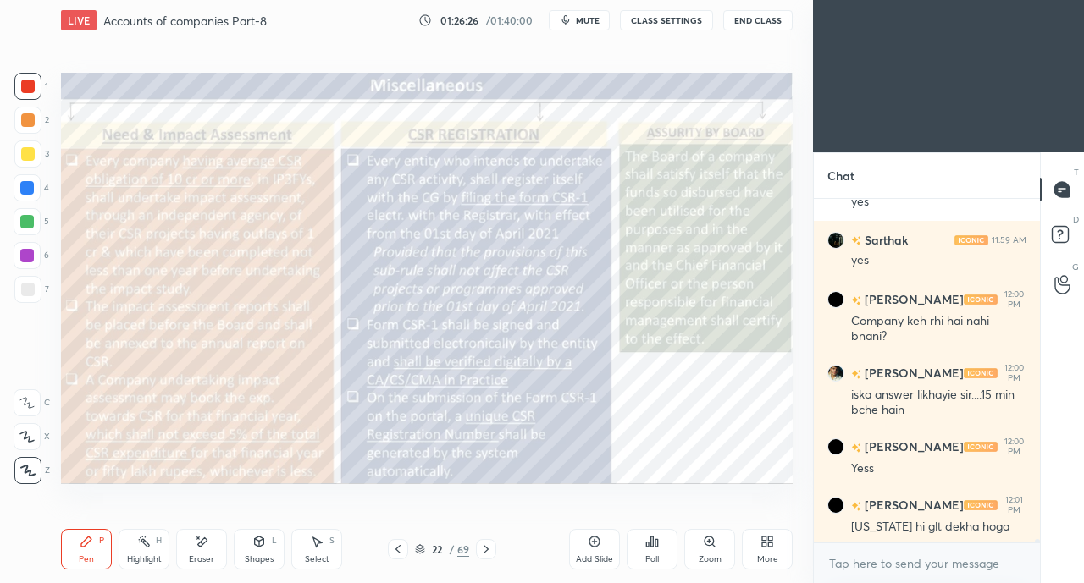
click at [494, 550] on div at bounding box center [486, 549] width 20 height 20
click at [493, 550] on div at bounding box center [486, 549] width 20 height 20
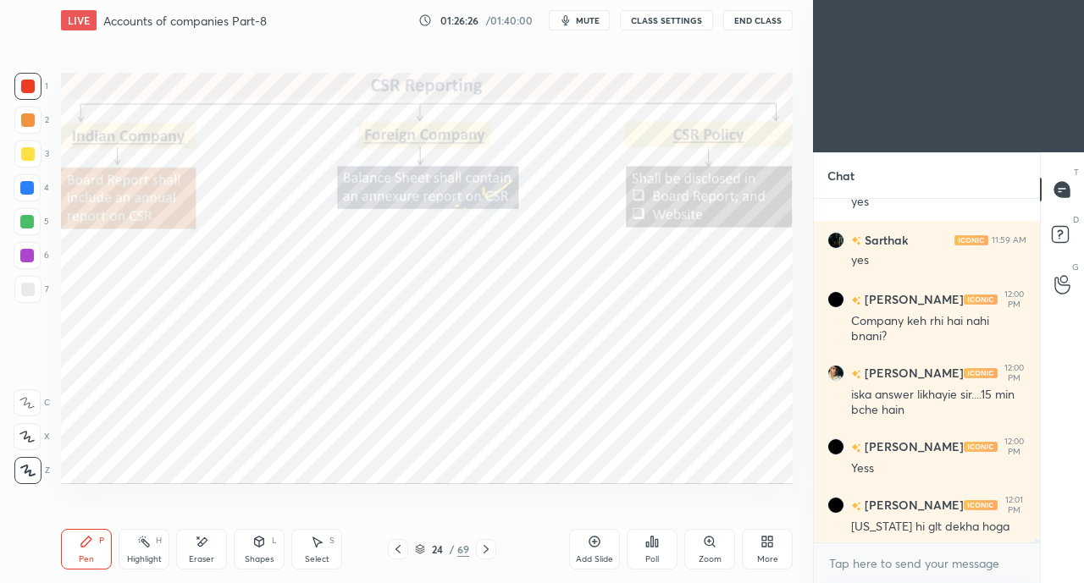
click at [494, 550] on div at bounding box center [486, 549] width 20 height 20
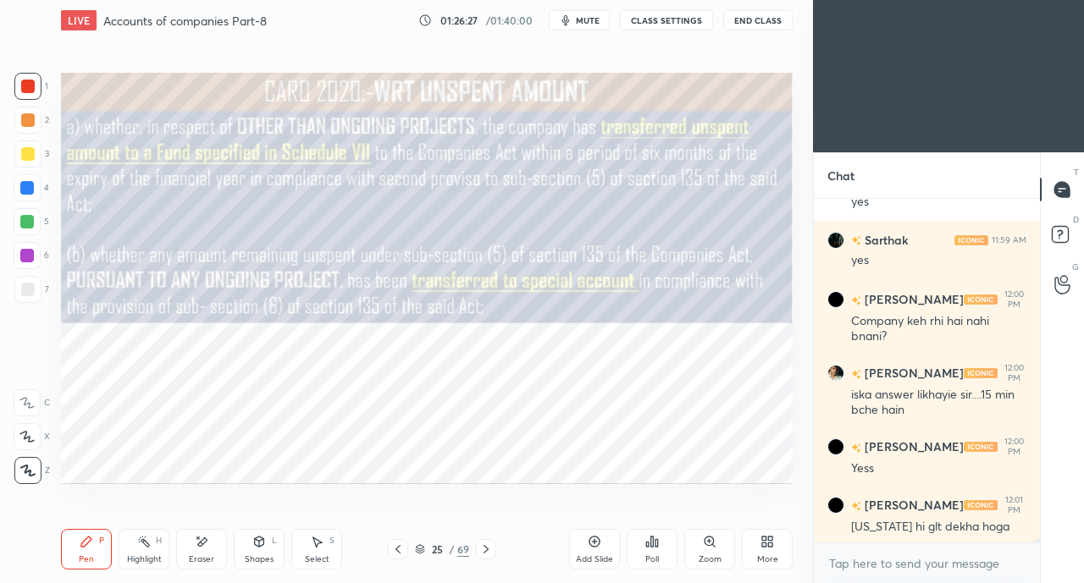
click at [495, 550] on div at bounding box center [486, 549] width 20 height 20
click at [496, 550] on div "25 / 69" at bounding box center [442, 549] width 254 height 20
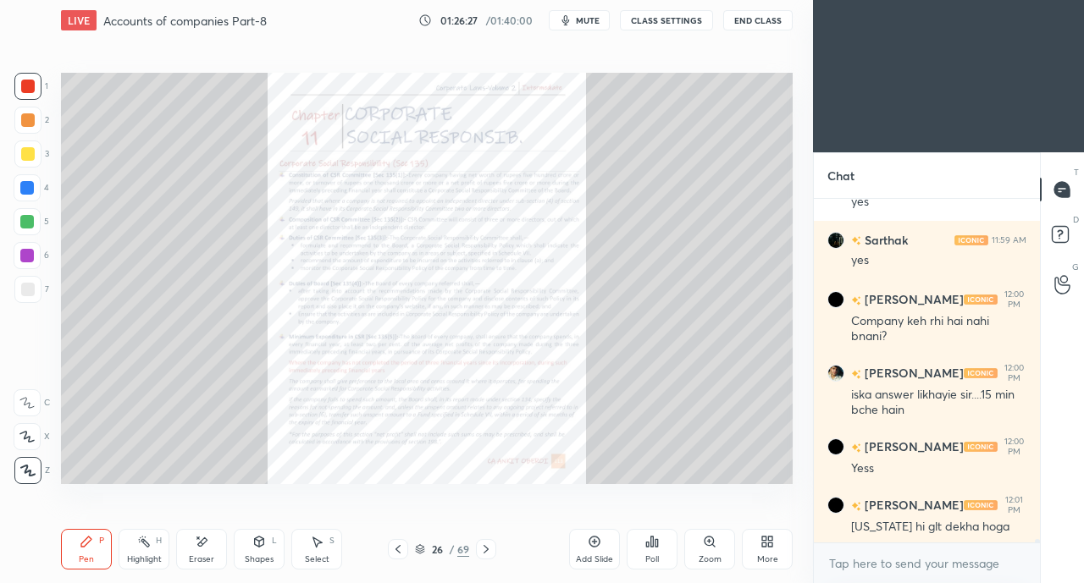
click at [497, 550] on div "26 / 69" at bounding box center [442, 549] width 254 height 20
click at [496, 550] on div "26 / 69" at bounding box center [442, 549] width 254 height 20
click at [494, 551] on div at bounding box center [486, 549] width 20 height 20
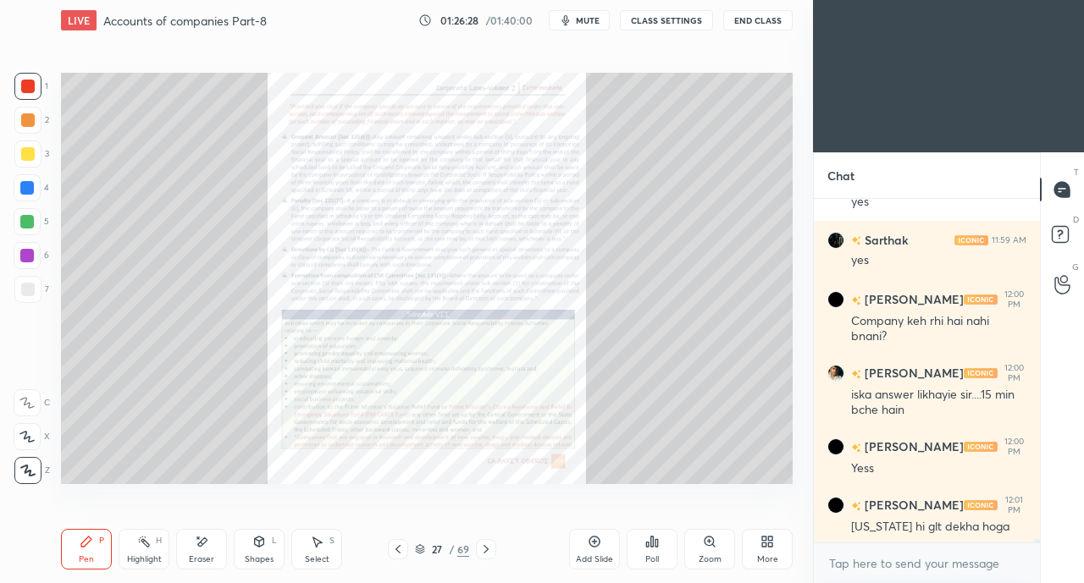
click at [489, 550] on icon at bounding box center [486, 550] width 14 height 14
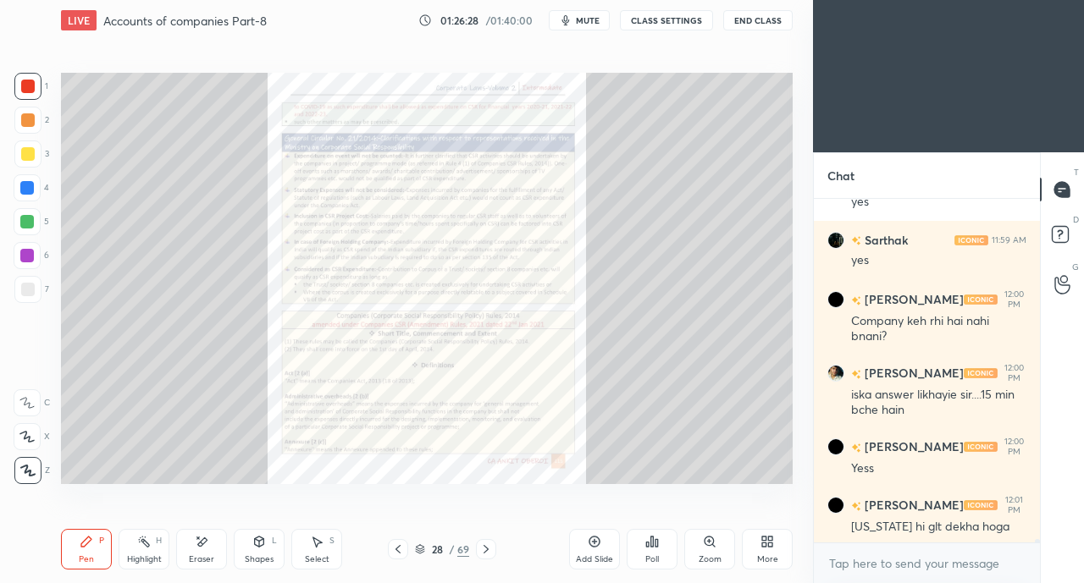
click at [488, 550] on icon at bounding box center [485, 549] width 5 height 8
click at [488, 549] on icon at bounding box center [486, 550] width 14 height 14
click at [488, 550] on icon at bounding box center [485, 549] width 5 height 8
click at [486, 550] on icon at bounding box center [486, 550] width 14 height 14
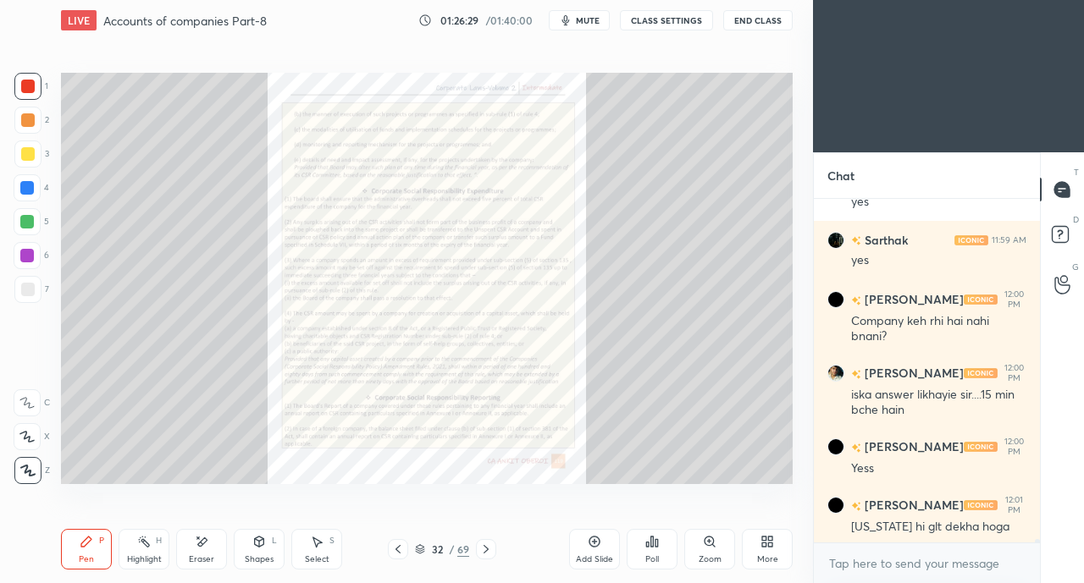
click at [488, 549] on icon at bounding box center [486, 550] width 14 height 14
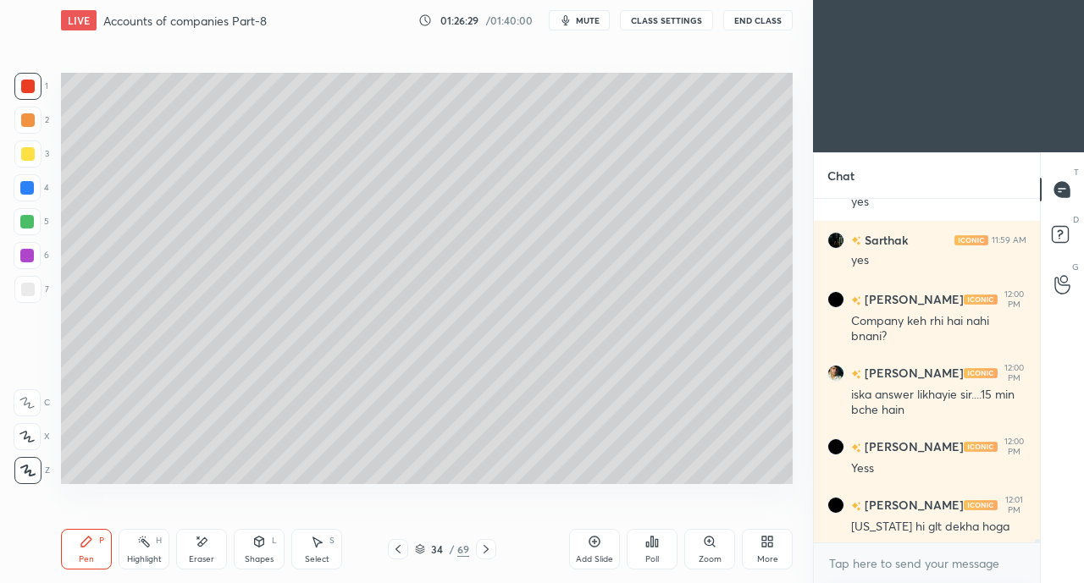
click at [489, 550] on icon at bounding box center [486, 550] width 14 height 14
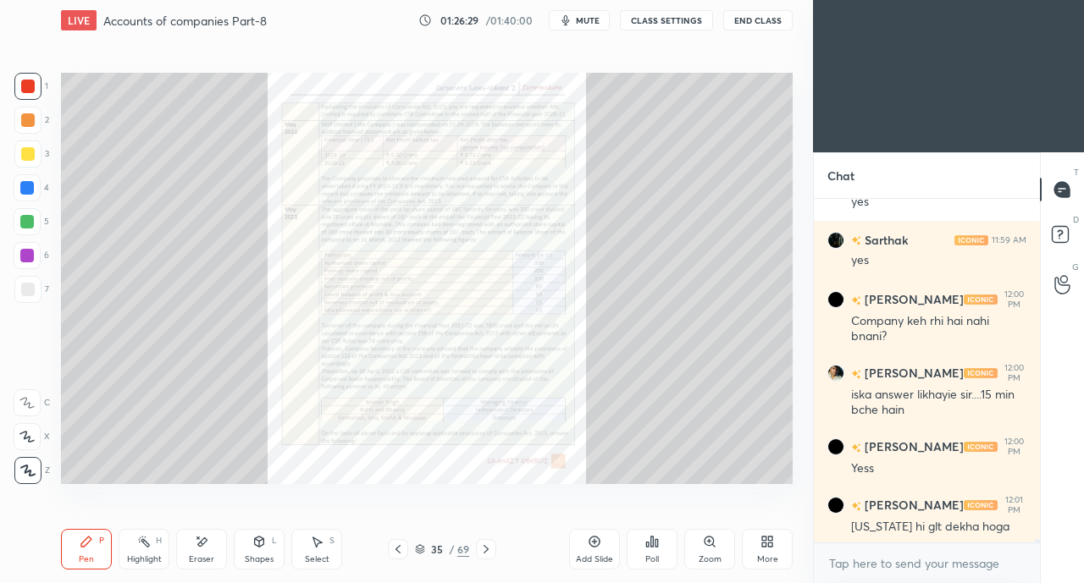
click at [488, 550] on icon at bounding box center [486, 550] width 14 height 14
click at [490, 549] on icon at bounding box center [486, 550] width 14 height 14
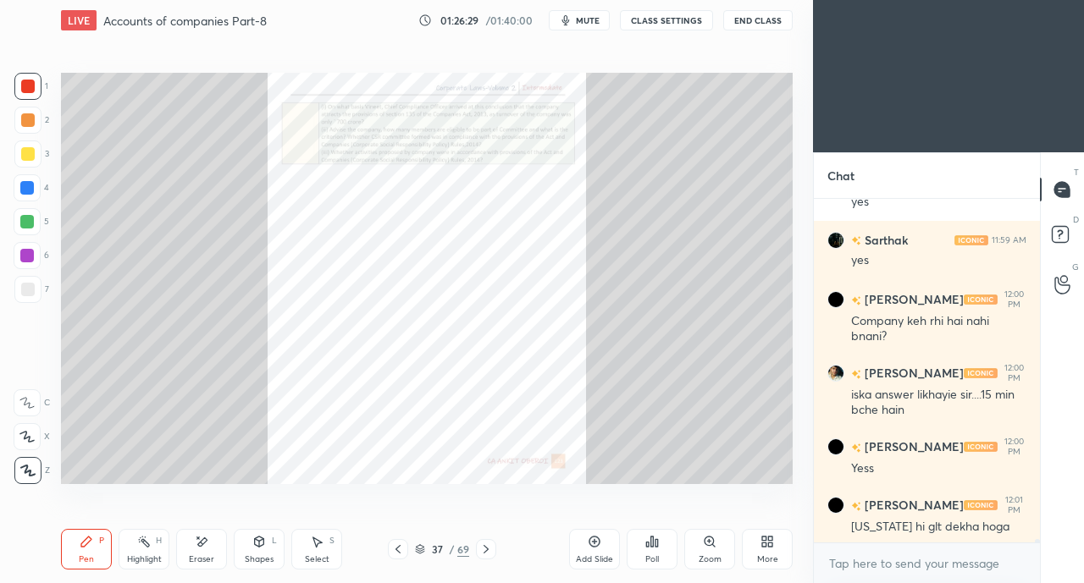
click at [489, 549] on icon at bounding box center [486, 550] width 14 height 14
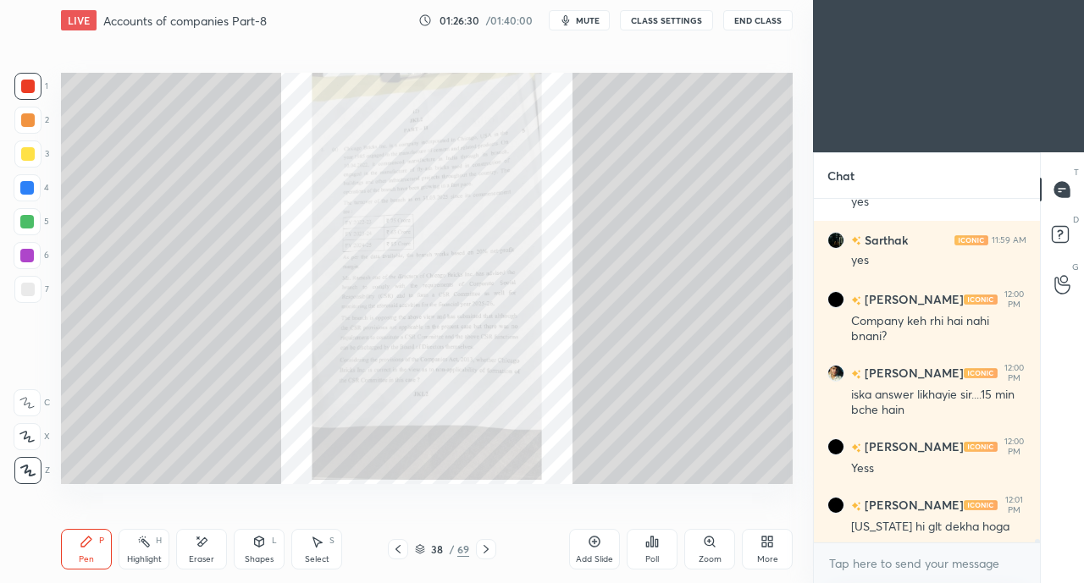
click at [489, 550] on icon at bounding box center [486, 550] width 14 height 14
click at [395, 550] on icon at bounding box center [398, 550] width 14 height 14
click at [716, 543] on div "Zoom" at bounding box center [709, 549] width 51 height 41
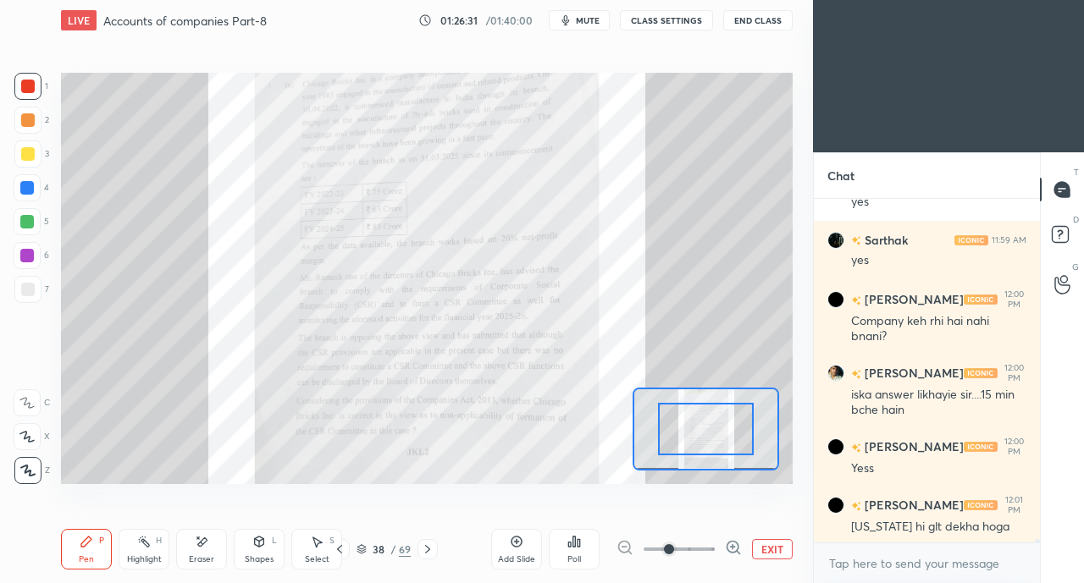
click at [674, 544] on span at bounding box center [669, 549] width 10 height 10
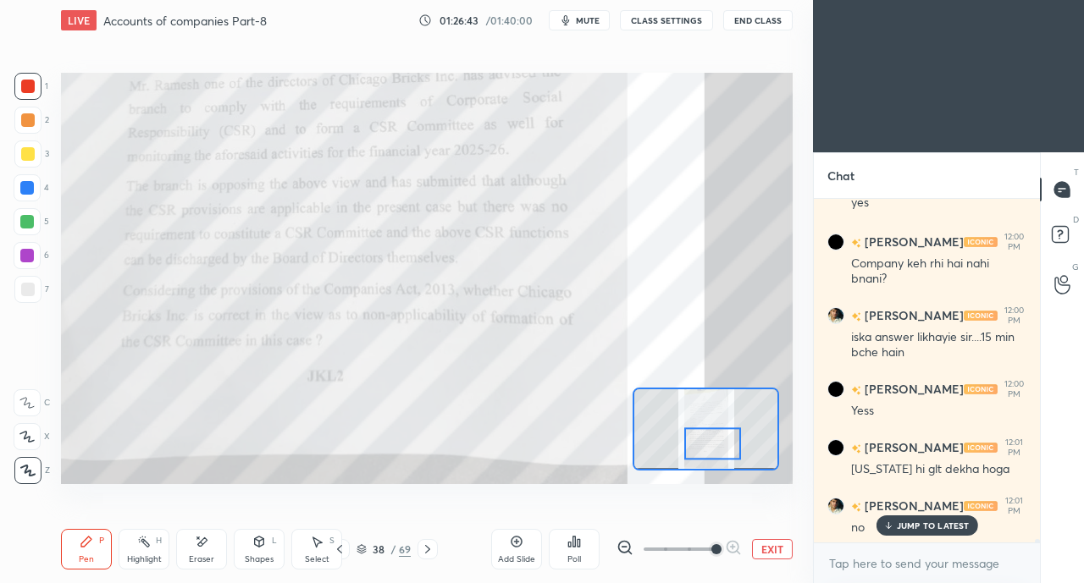
scroll to position [32188, 0]
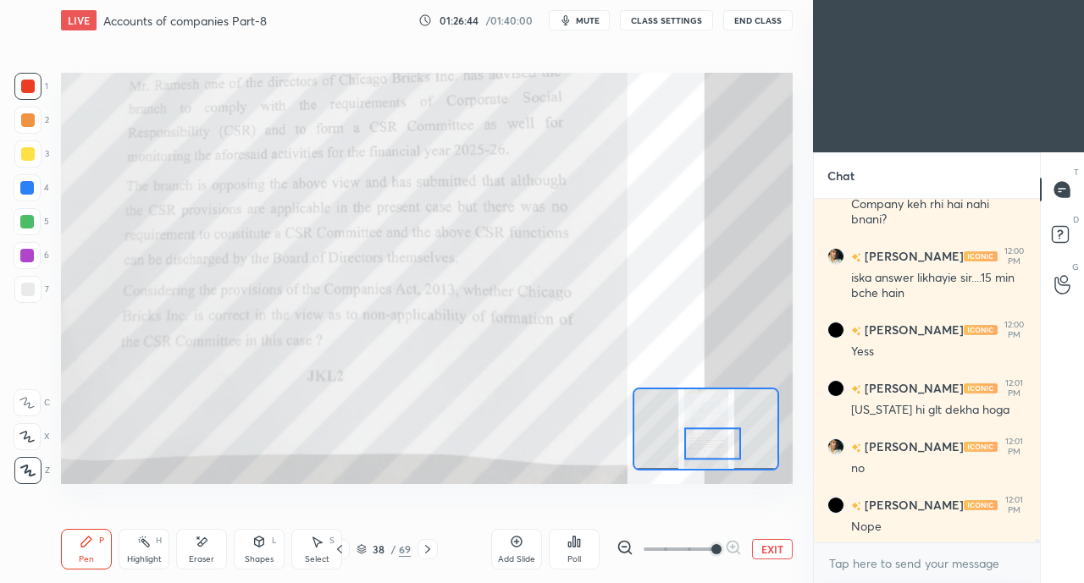
click at [22, 85] on div at bounding box center [28, 87] width 14 height 14
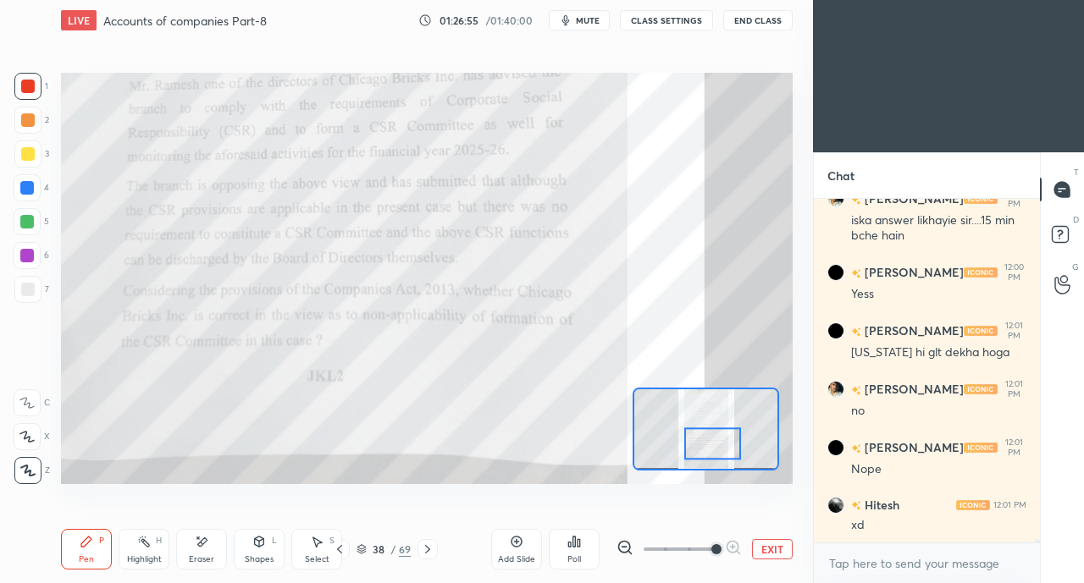
scroll to position [32305, 0]
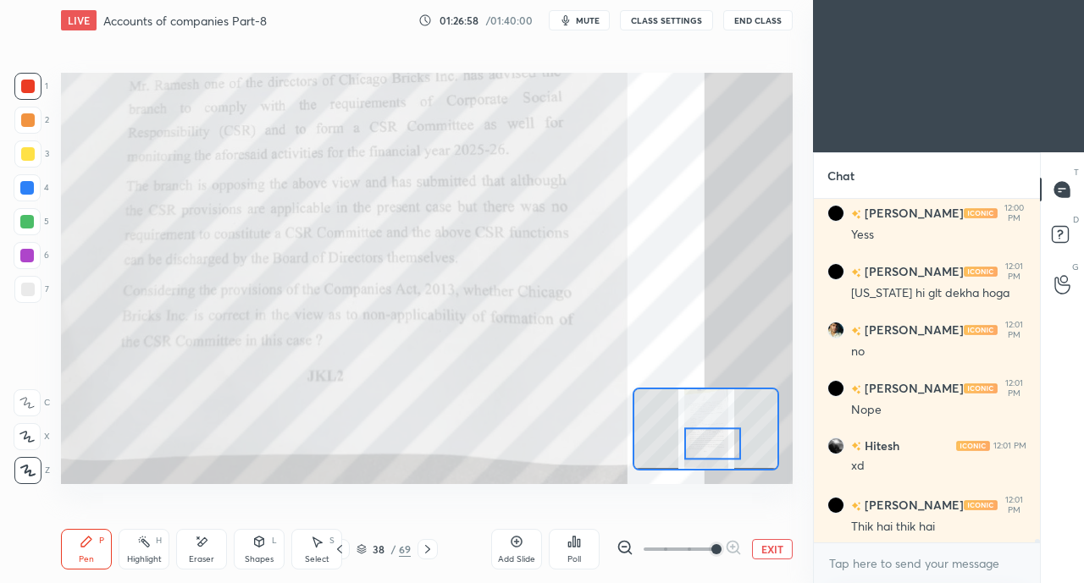
click at [23, 184] on div at bounding box center [27, 188] width 14 height 14
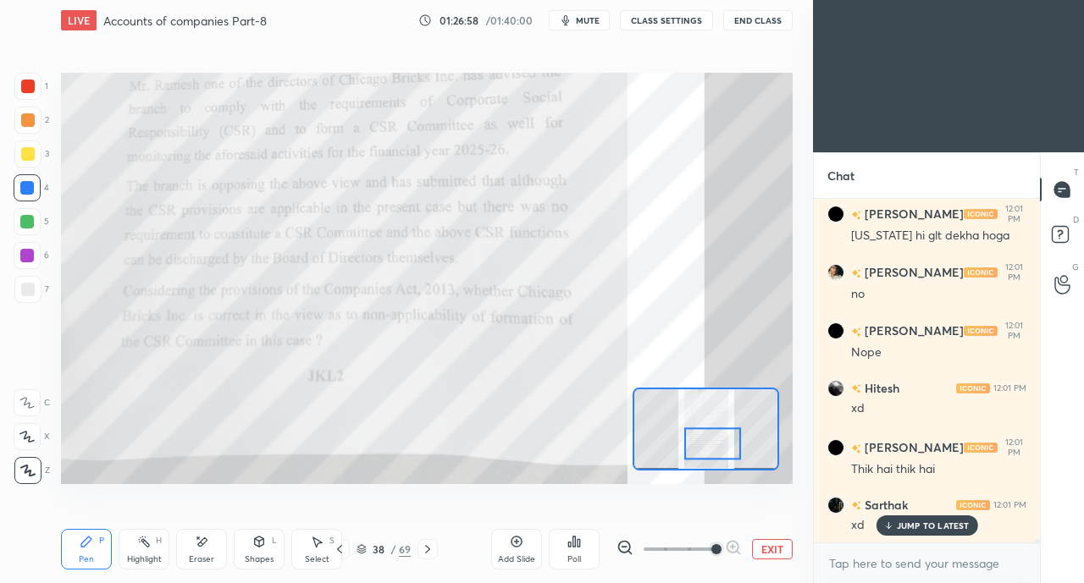
click at [27, 436] on icon at bounding box center [26, 437] width 15 height 12
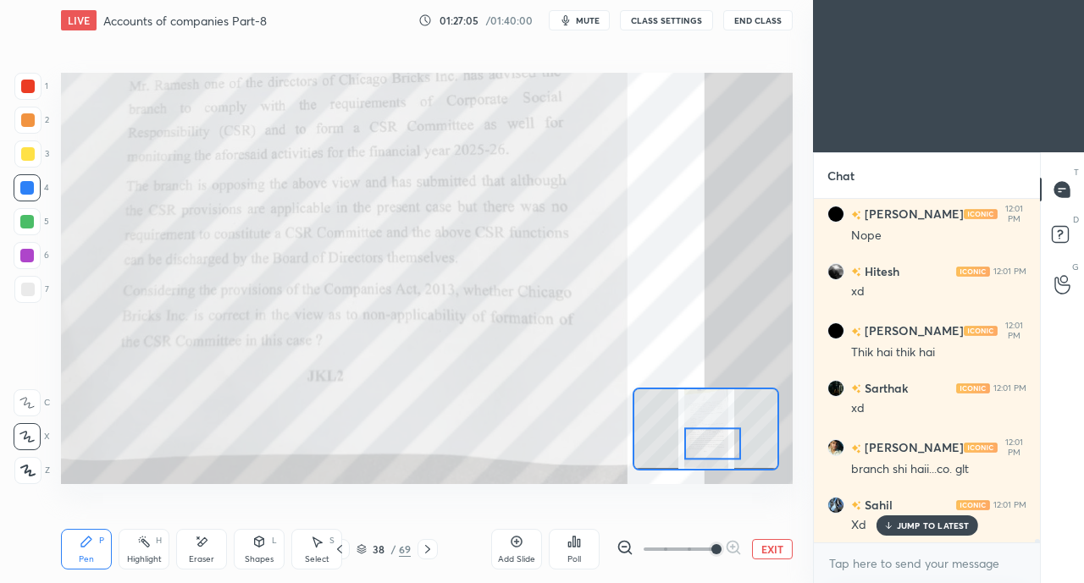
scroll to position [32539, 0]
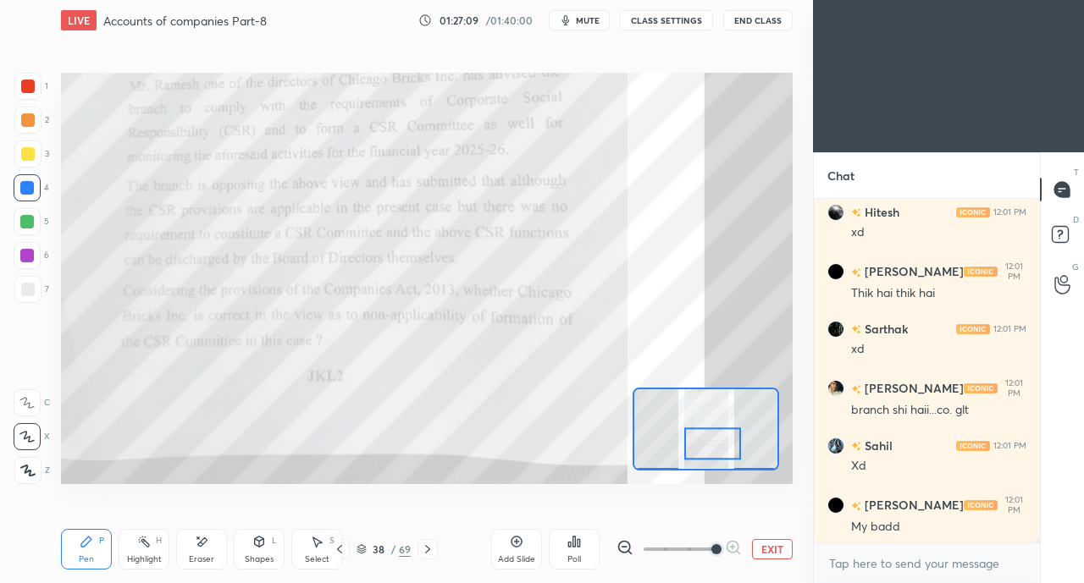
click at [344, 549] on icon at bounding box center [340, 550] width 14 height 14
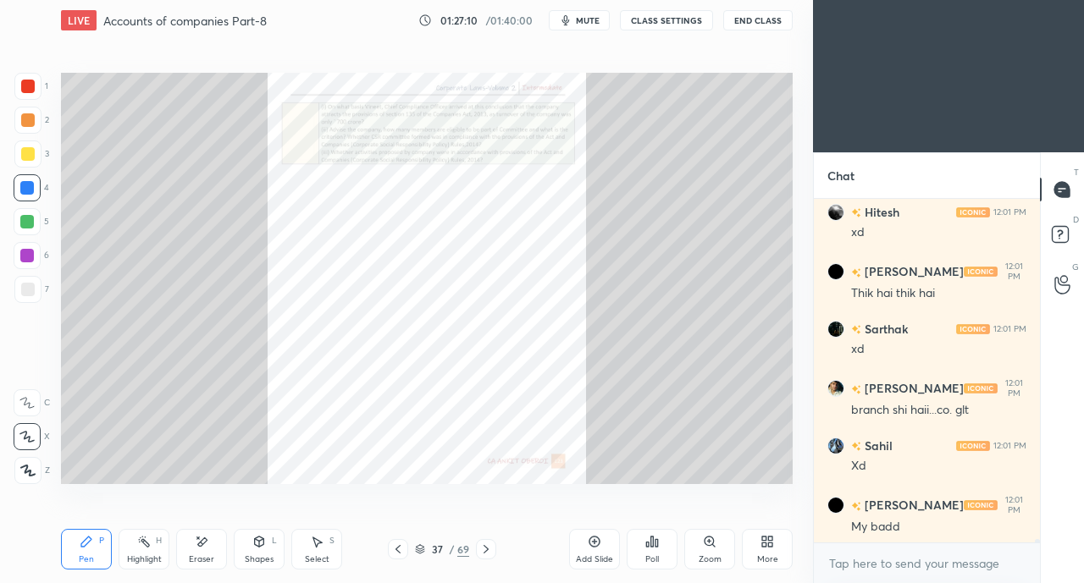
click at [396, 551] on icon at bounding box center [398, 550] width 14 height 14
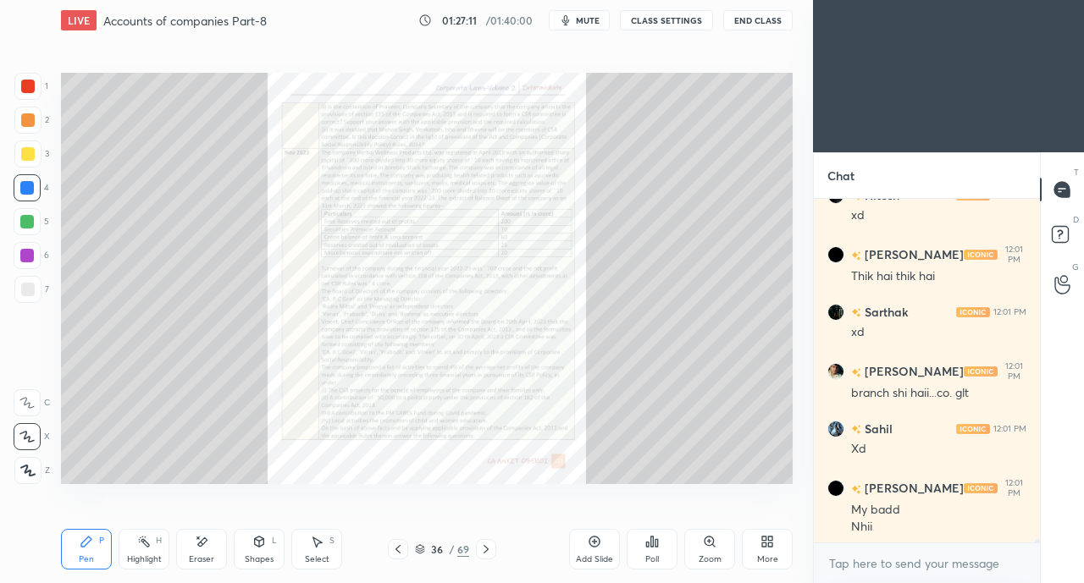
click at [398, 547] on icon at bounding box center [398, 550] width 14 height 14
click at [400, 548] on icon at bounding box center [398, 550] width 14 height 14
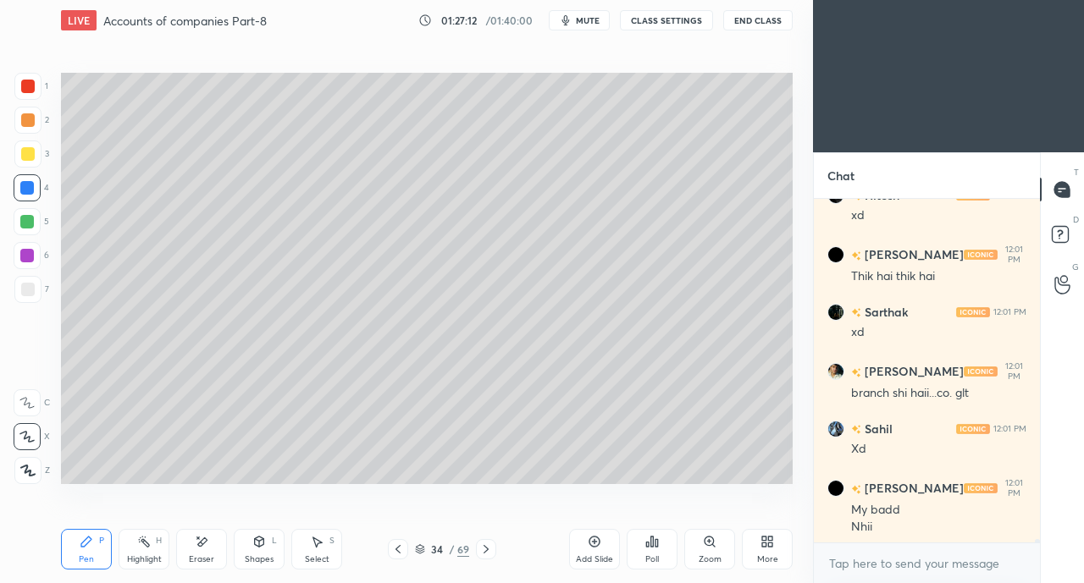
click at [400, 547] on icon at bounding box center [398, 550] width 14 height 14
click at [397, 549] on icon at bounding box center [397, 549] width 5 height 8
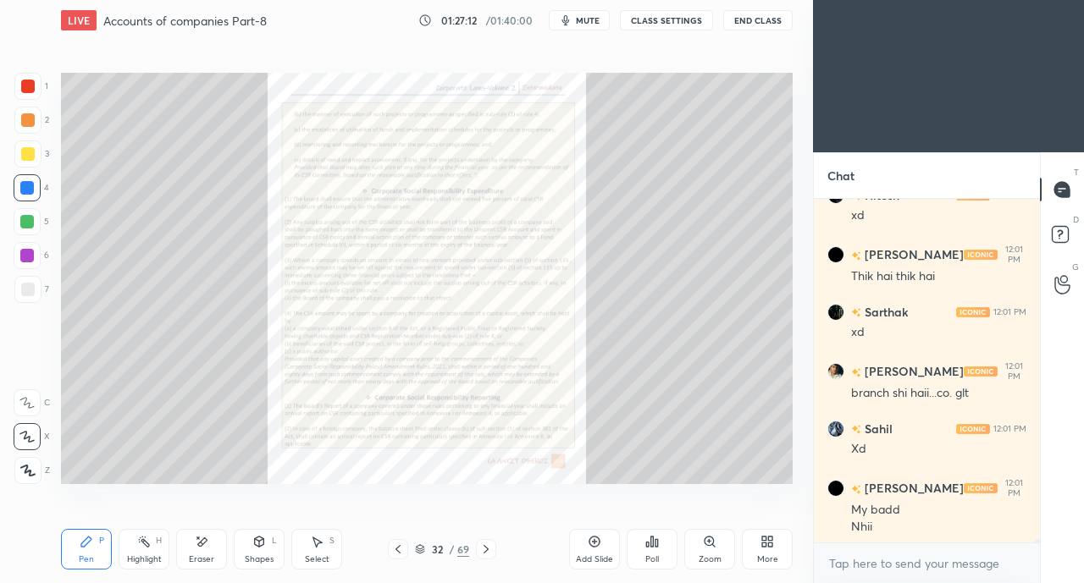
click at [398, 549] on icon at bounding box center [398, 550] width 14 height 14
click at [400, 548] on icon at bounding box center [398, 550] width 14 height 14
click at [396, 551] on icon at bounding box center [398, 550] width 14 height 14
click at [396, 555] on icon at bounding box center [398, 550] width 14 height 14
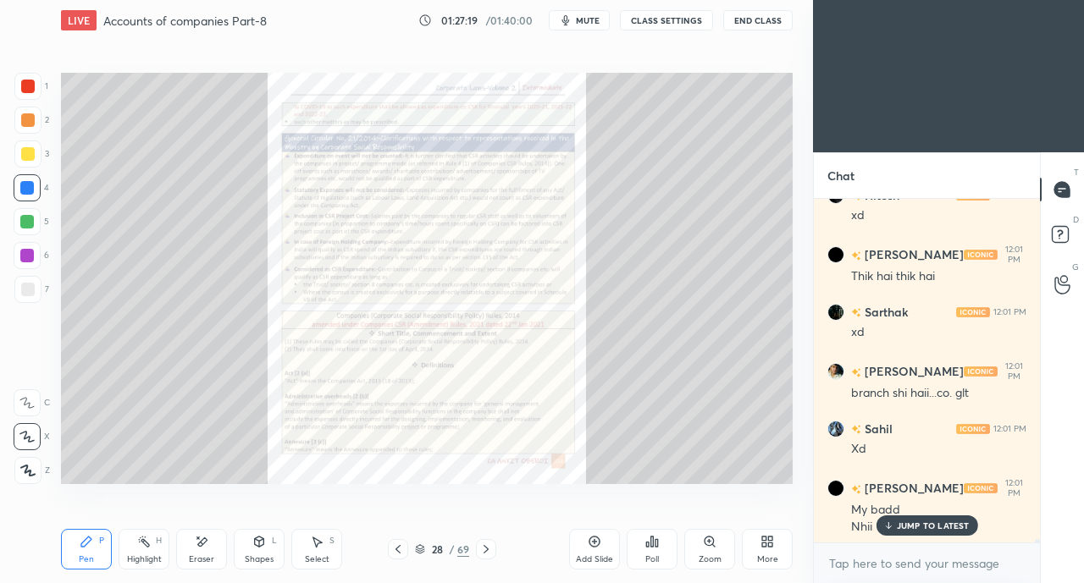
scroll to position [32613, 0]
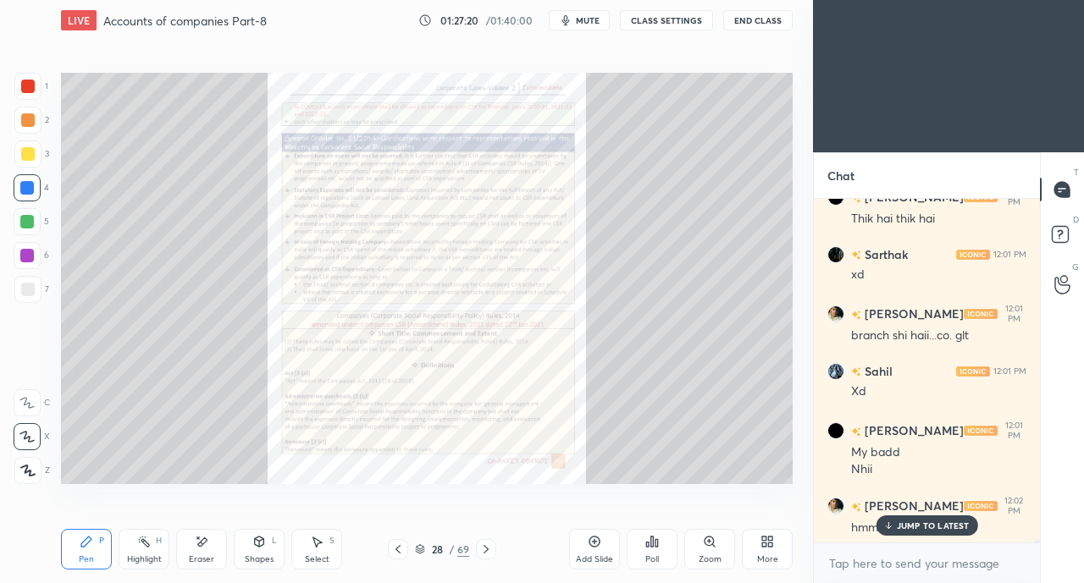
click at [492, 550] on icon at bounding box center [486, 550] width 14 height 14
click at [491, 550] on icon at bounding box center [486, 550] width 14 height 14
click at [489, 551] on icon at bounding box center [486, 550] width 14 height 14
click at [489, 550] on icon at bounding box center [486, 550] width 14 height 14
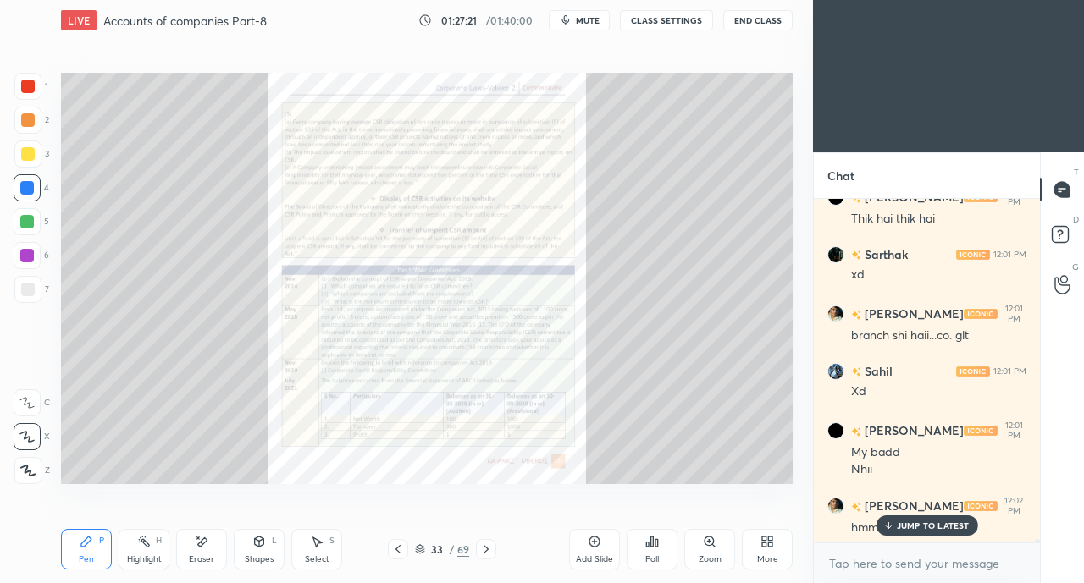
click at [489, 550] on icon at bounding box center [486, 550] width 14 height 14
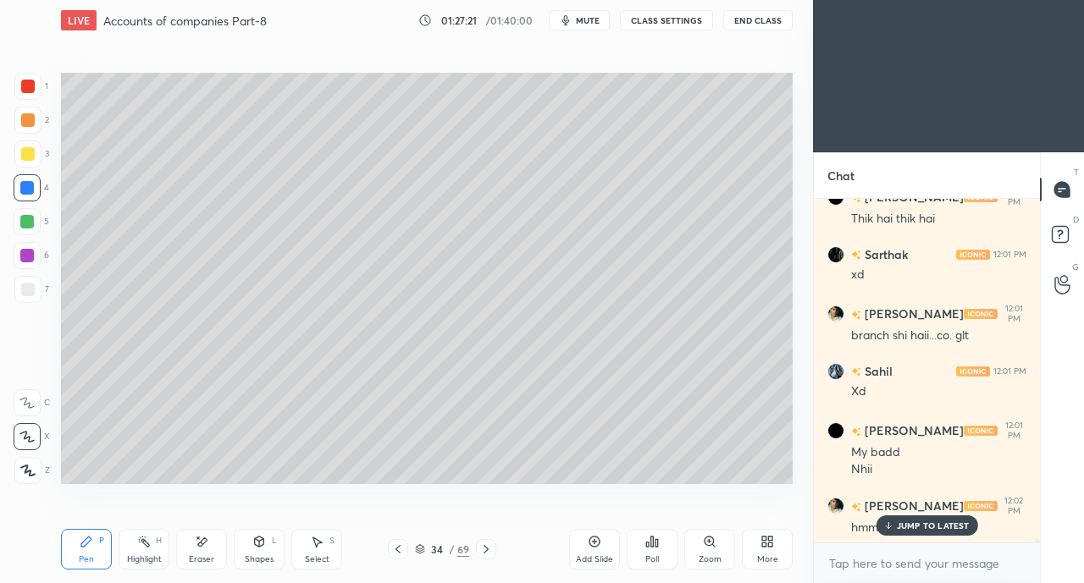
click at [494, 548] on div at bounding box center [486, 549] width 20 height 20
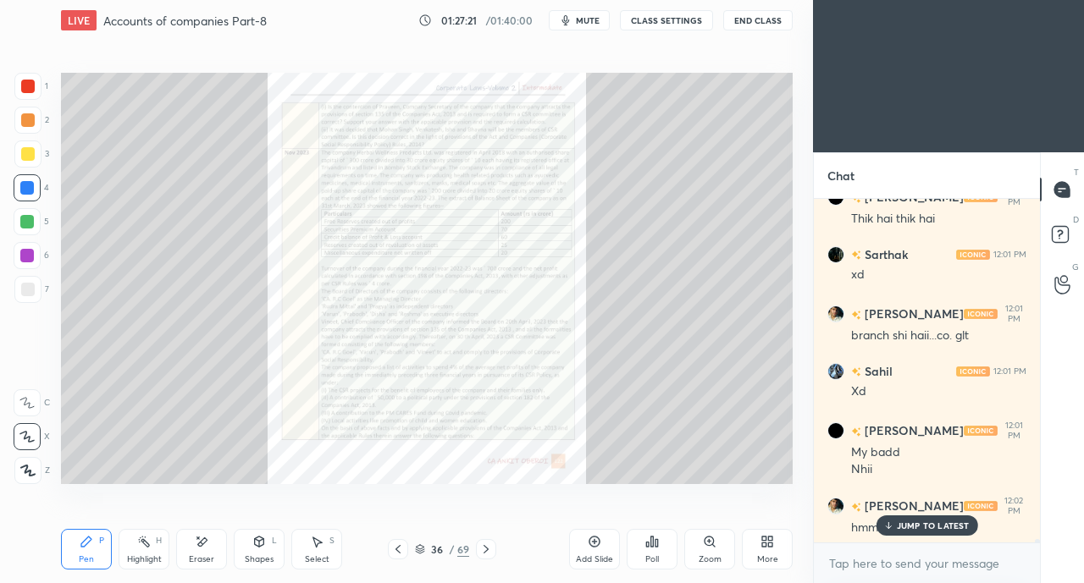
click at [489, 549] on icon at bounding box center [486, 550] width 14 height 14
click at [489, 550] on icon at bounding box center [486, 550] width 14 height 14
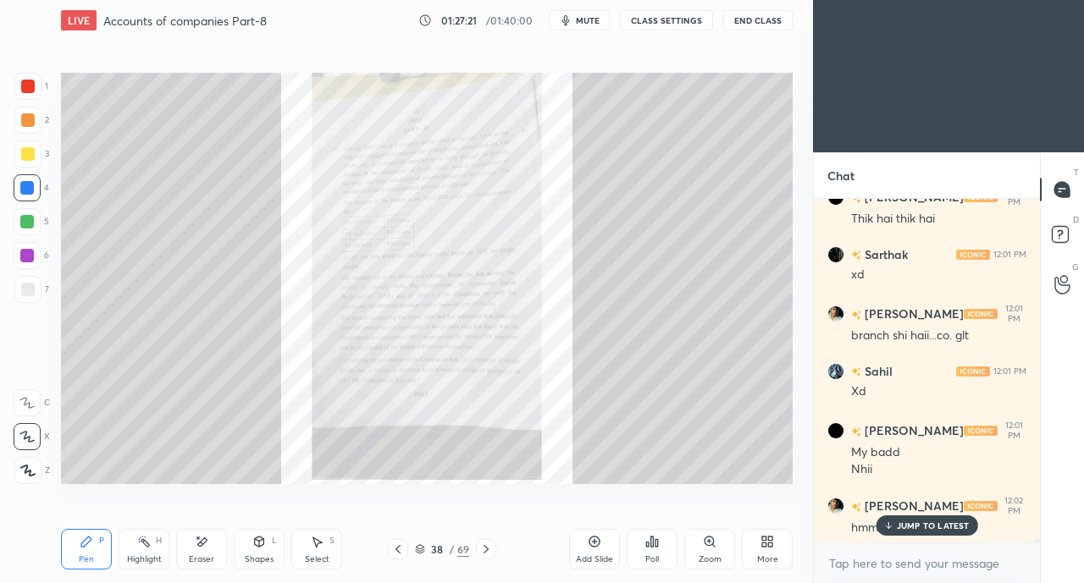
click at [489, 550] on icon at bounding box center [486, 550] width 14 height 14
click at [398, 550] on icon at bounding box center [398, 550] width 14 height 14
click at [708, 541] on icon at bounding box center [708, 541] width 3 height 0
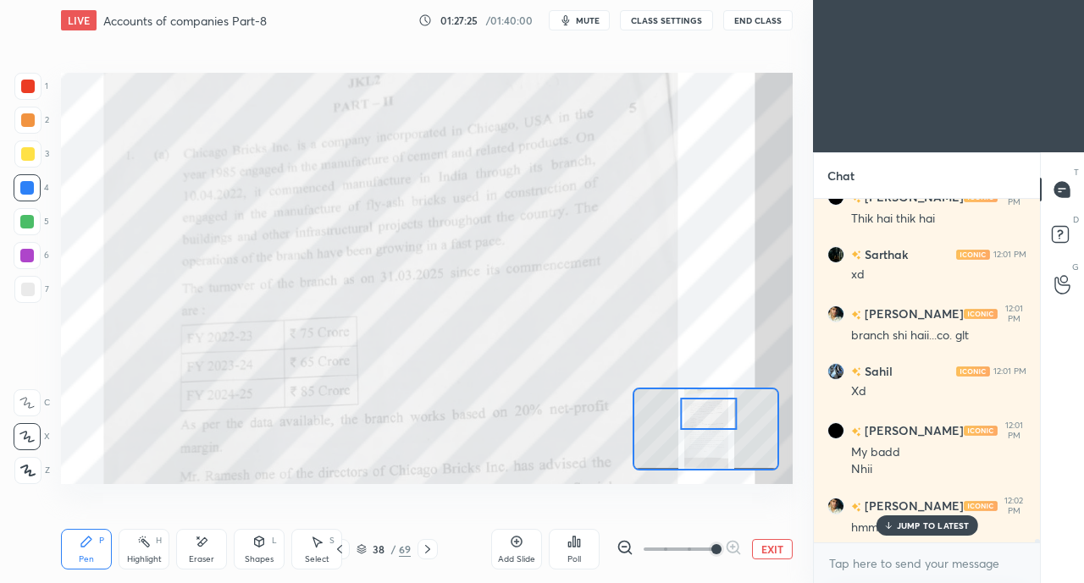
click at [33, 89] on div at bounding box center [28, 87] width 14 height 14
click at [897, 526] on p "JUMP TO LATEST" at bounding box center [933, 526] width 73 height 10
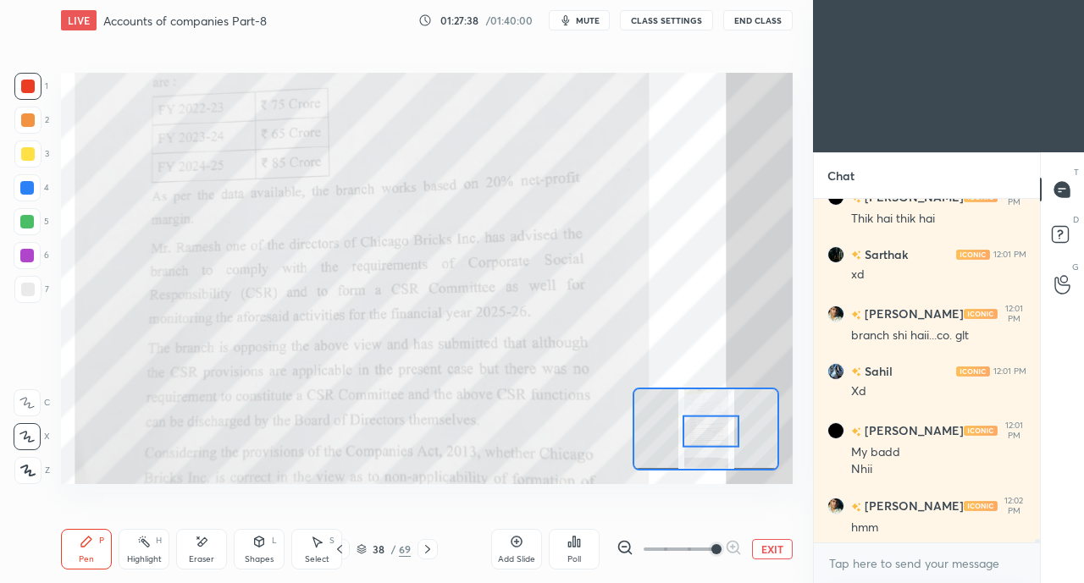
scroll to position [32673, 0]
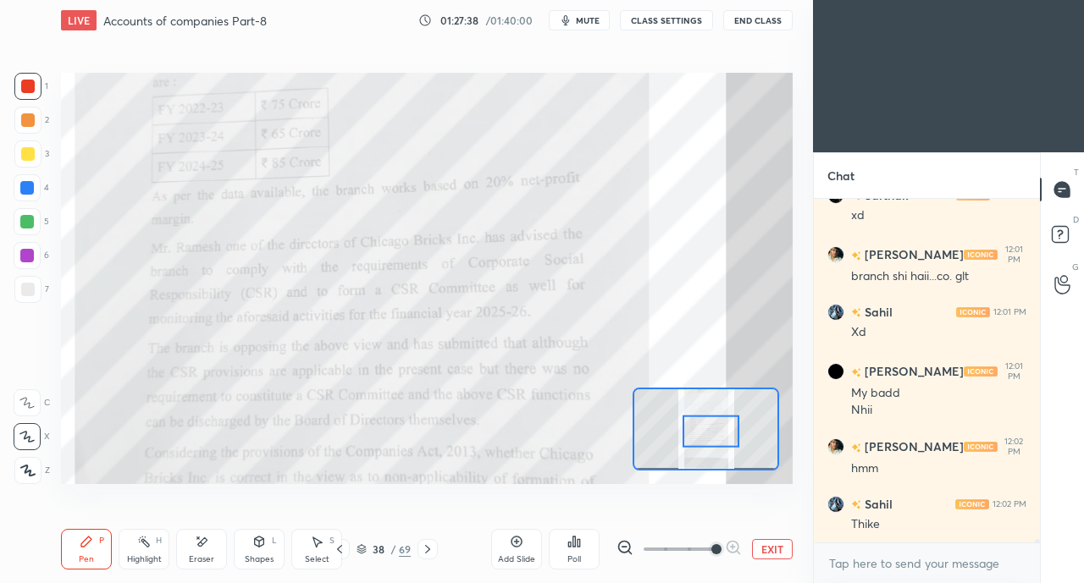
click at [342, 549] on icon at bounding box center [340, 550] width 14 height 14
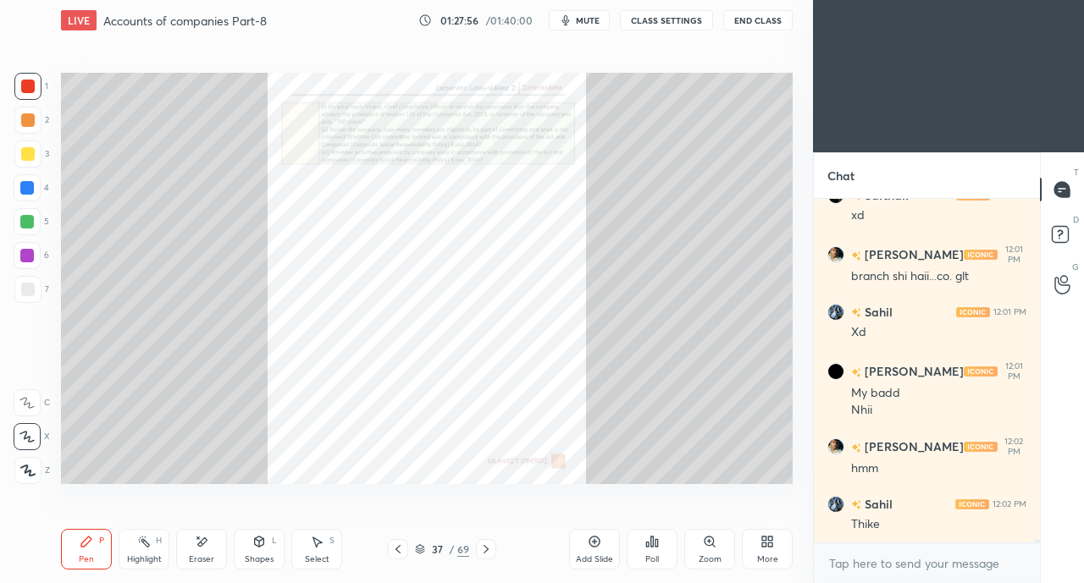
scroll to position [32730, 0]
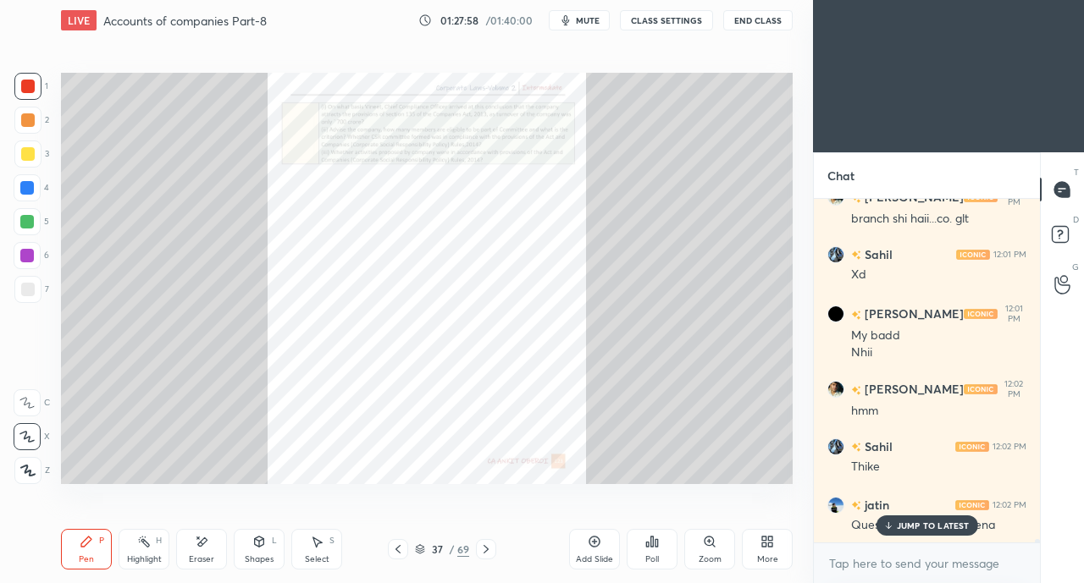
click at [918, 530] on p "JUMP TO LATEST" at bounding box center [933, 526] width 73 height 10
click at [759, 536] on div "More" at bounding box center [767, 549] width 51 height 41
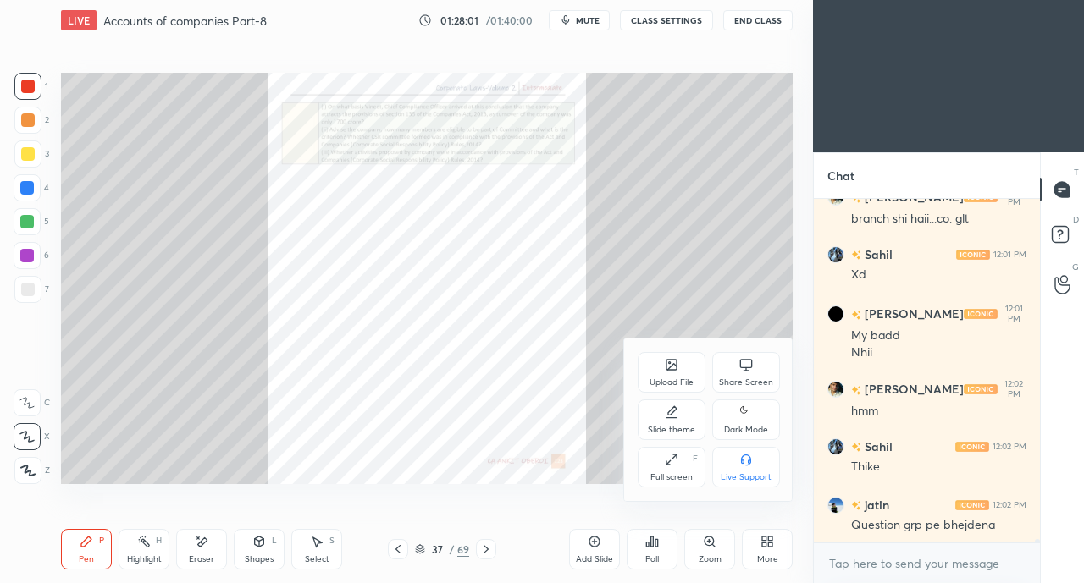
drag, startPoint x: 732, startPoint y: 323, endPoint x: 743, endPoint y: 360, distance: 38.3
click at [732, 326] on div at bounding box center [542, 291] width 1084 height 583
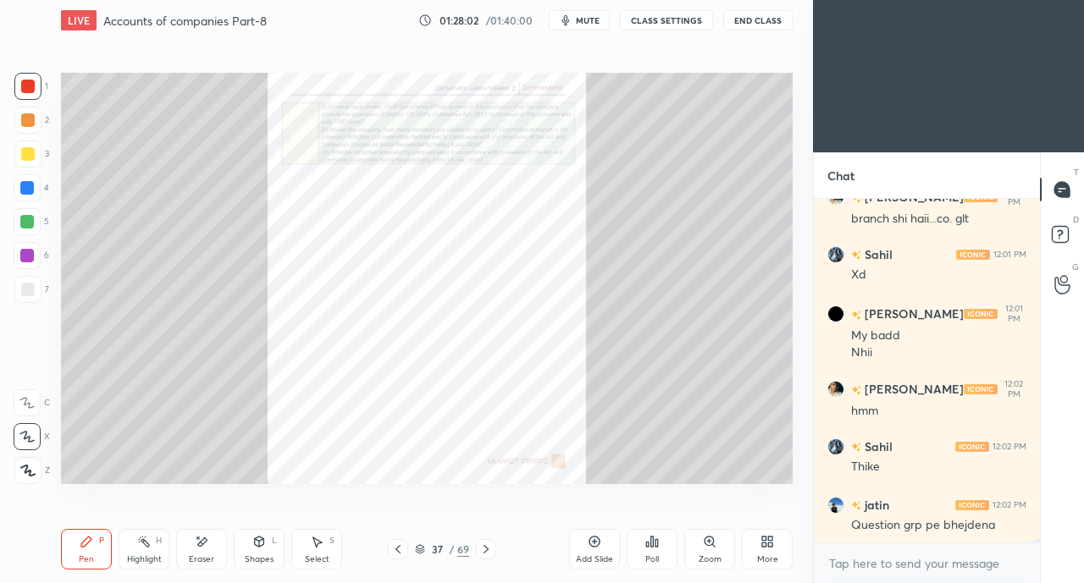
click at [762, 543] on icon at bounding box center [764, 545] width 4 height 4
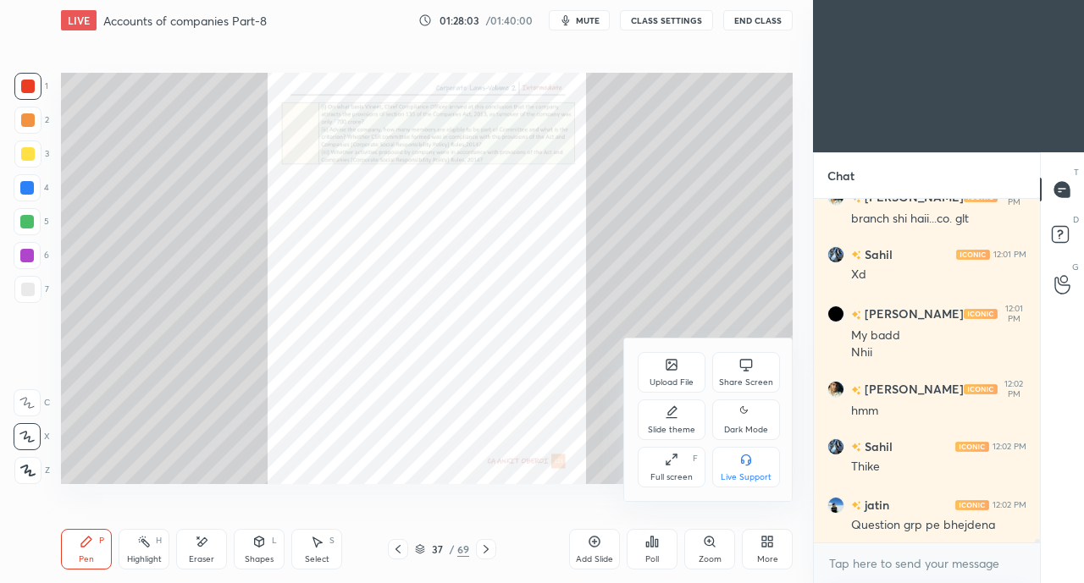
click at [741, 371] on icon at bounding box center [746, 365] width 14 height 14
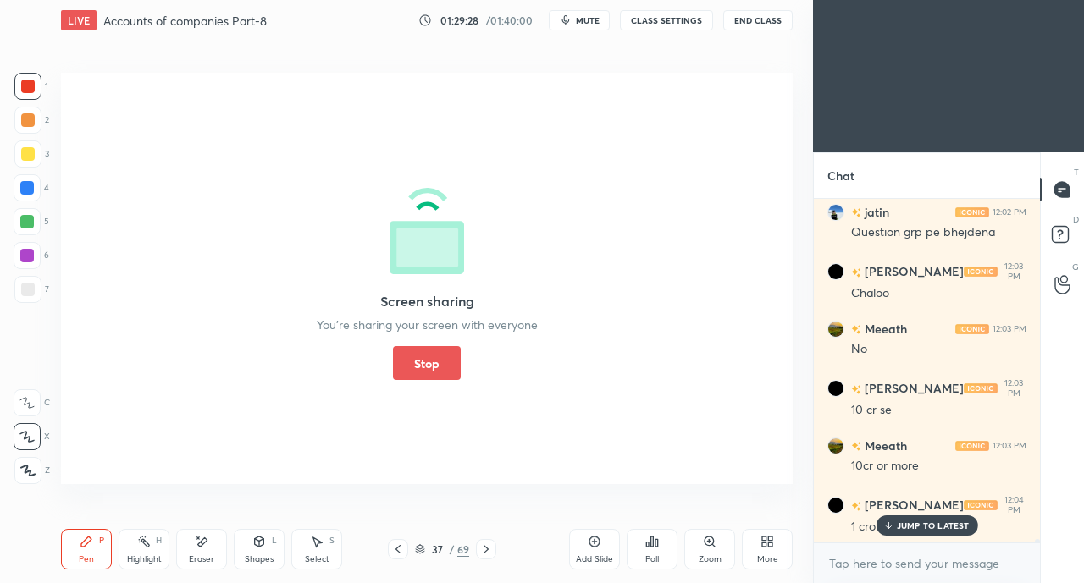
scroll to position [33081, 0]
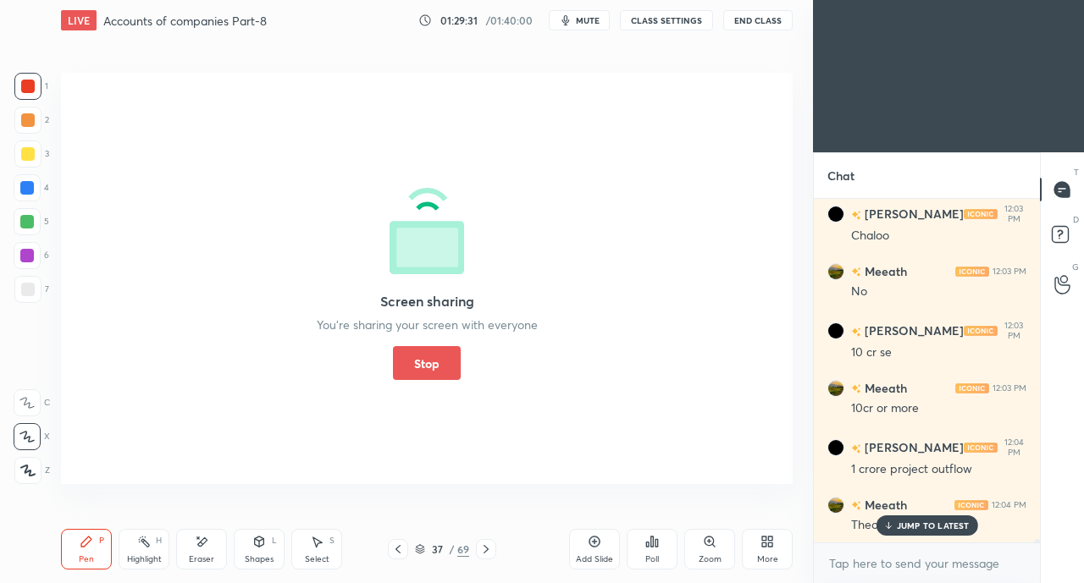
click at [425, 374] on button "Stop" at bounding box center [427, 363] width 68 height 34
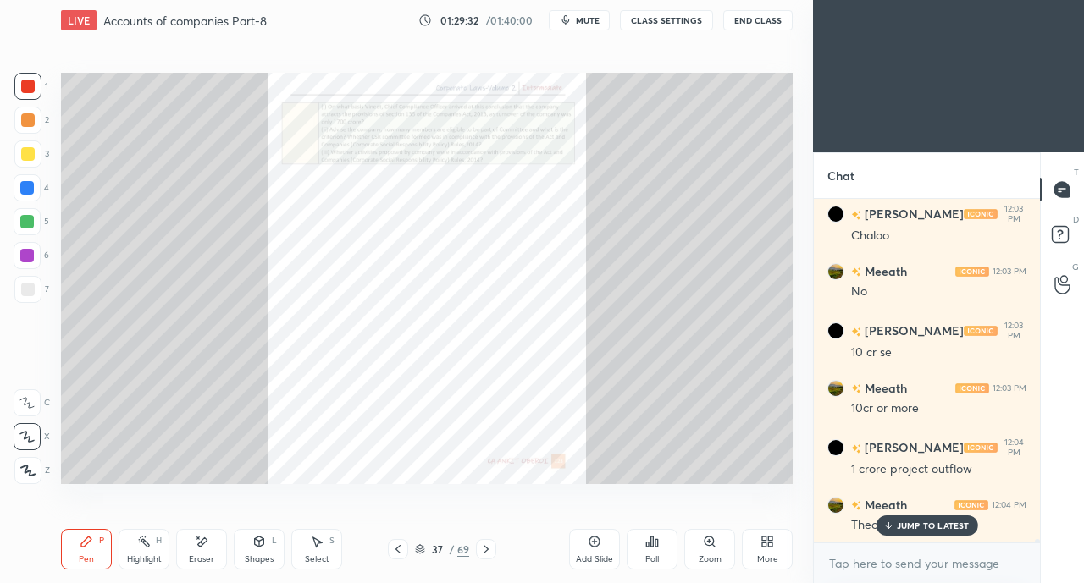
click at [925, 527] on p "JUMP TO LATEST" at bounding box center [933, 526] width 73 height 10
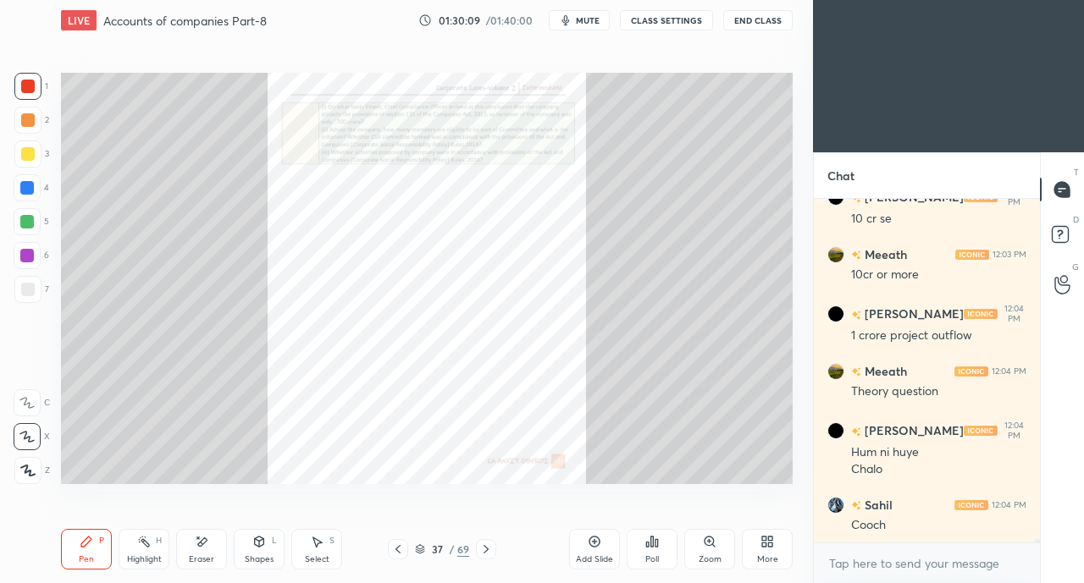
scroll to position [33289, 0]
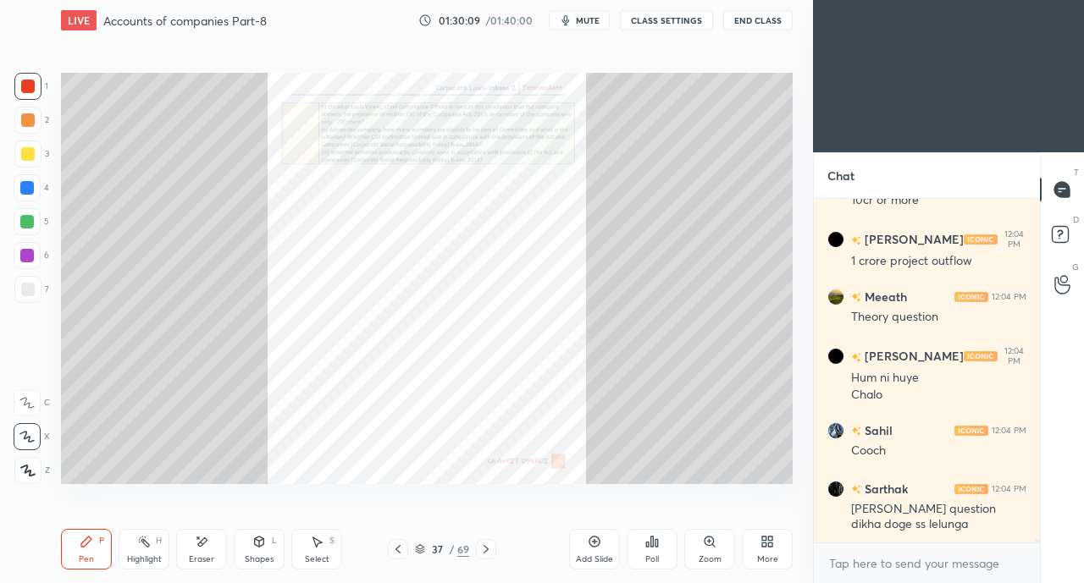
click at [771, 542] on icon at bounding box center [767, 542] width 14 height 14
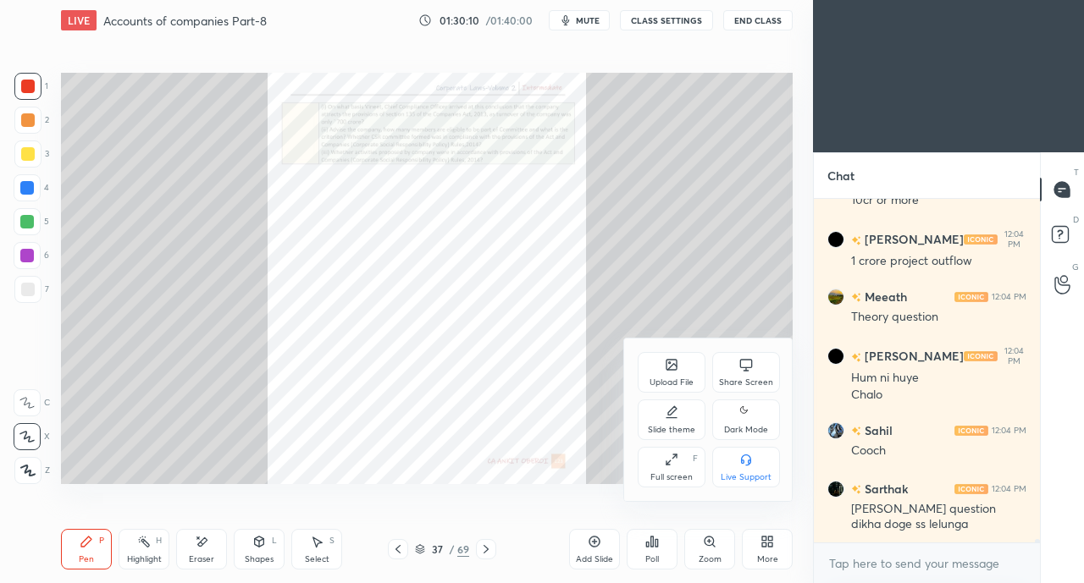
click at [738, 385] on div "Share Screen" at bounding box center [746, 382] width 54 height 8
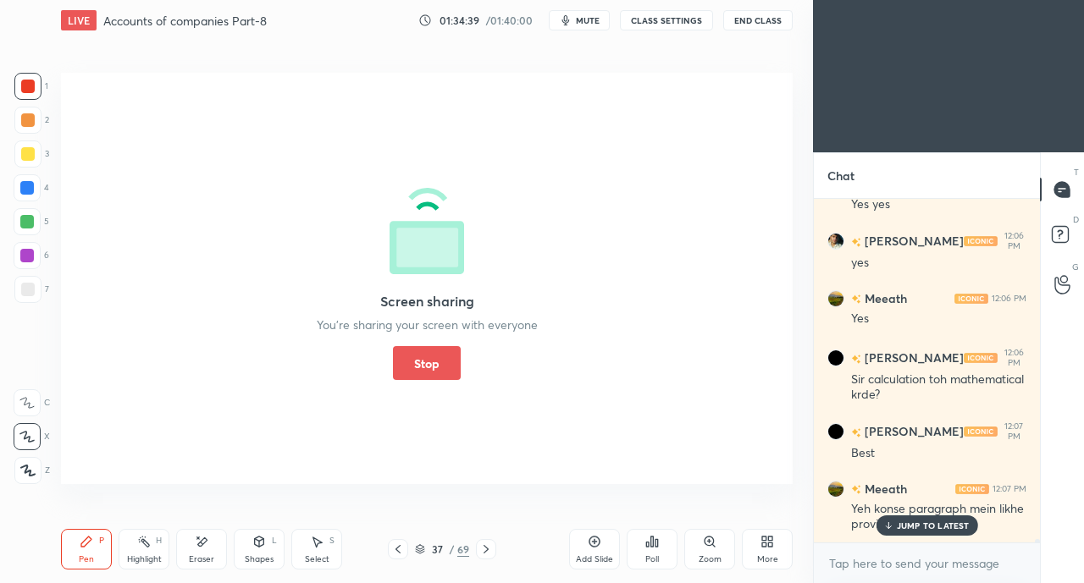
scroll to position [33744, 0]
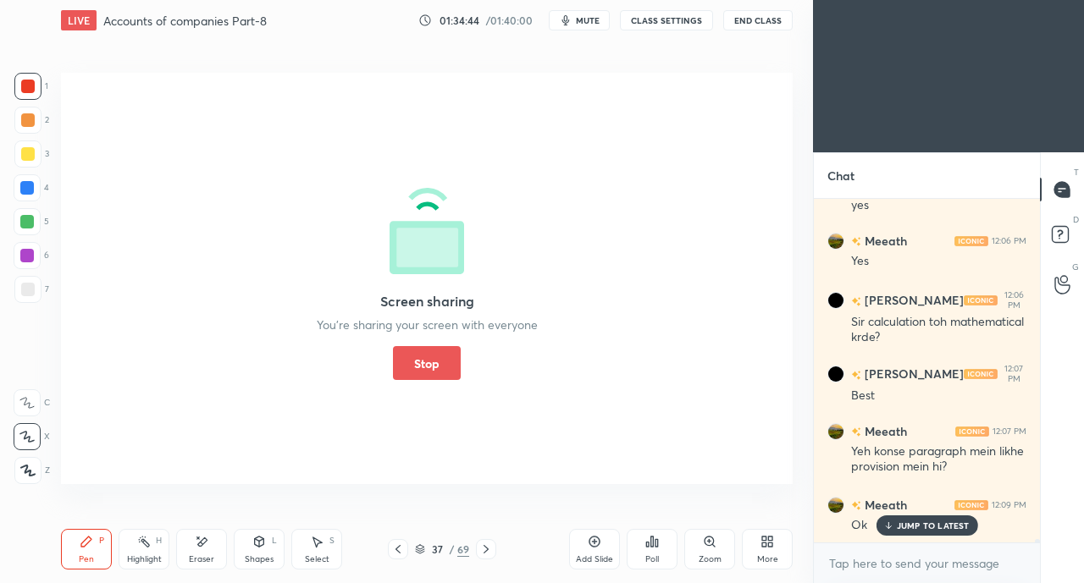
click at [437, 371] on button "Stop" at bounding box center [427, 363] width 68 height 34
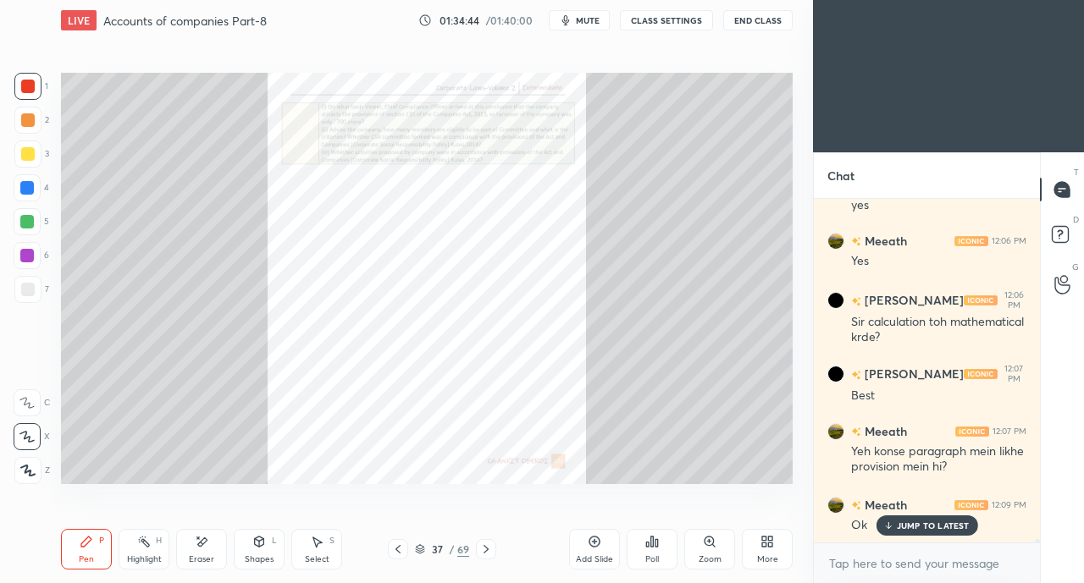
click at [928, 523] on p "JUMP TO LATEST" at bounding box center [933, 526] width 73 height 10
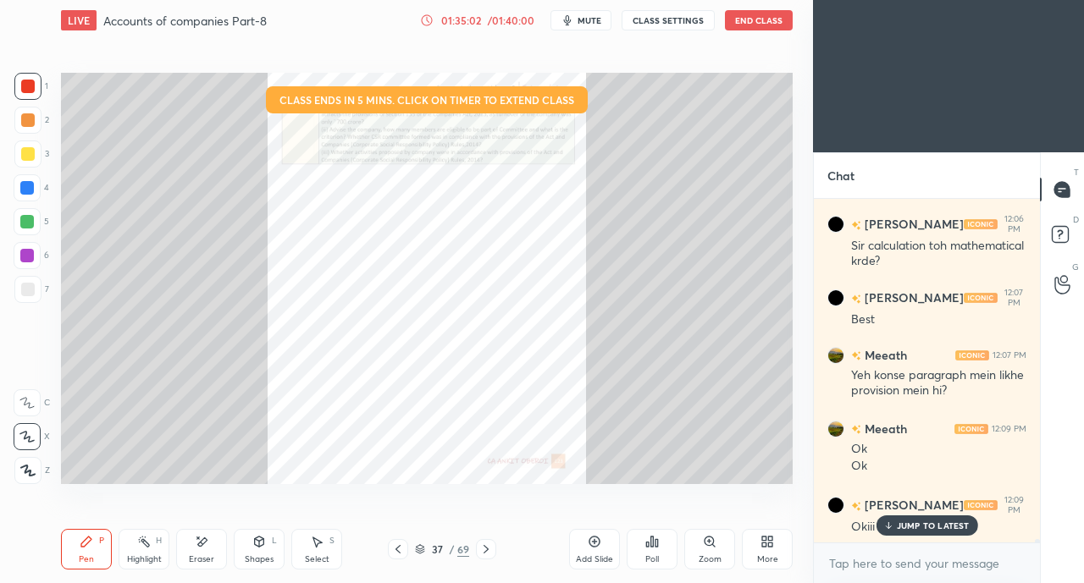
scroll to position [33878, 0]
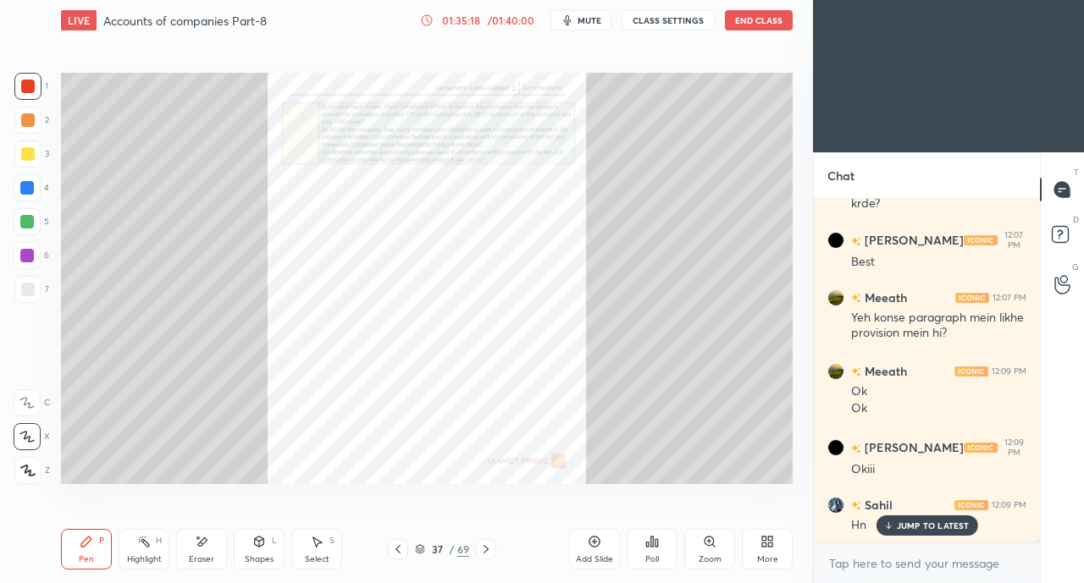
click at [398, 550] on icon at bounding box center [398, 550] width 14 height 14
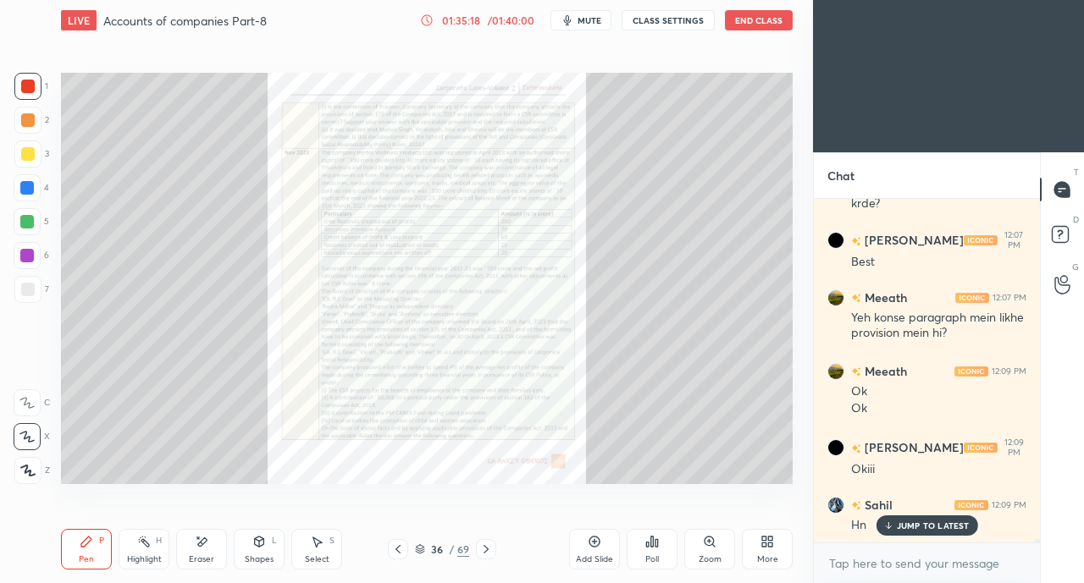
click at [706, 543] on icon at bounding box center [708, 541] width 9 height 9
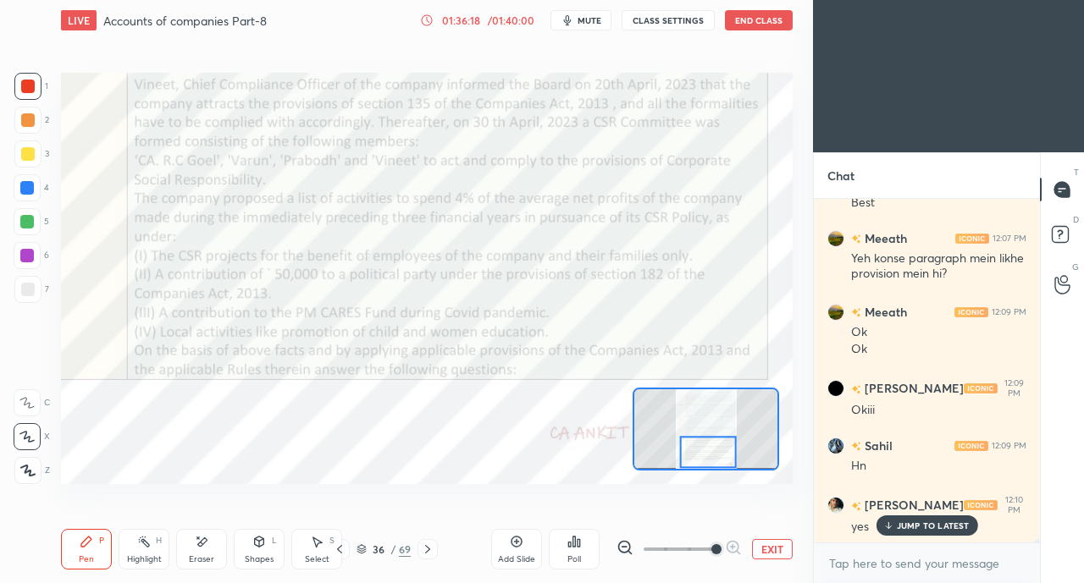
scroll to position [33995, 0]
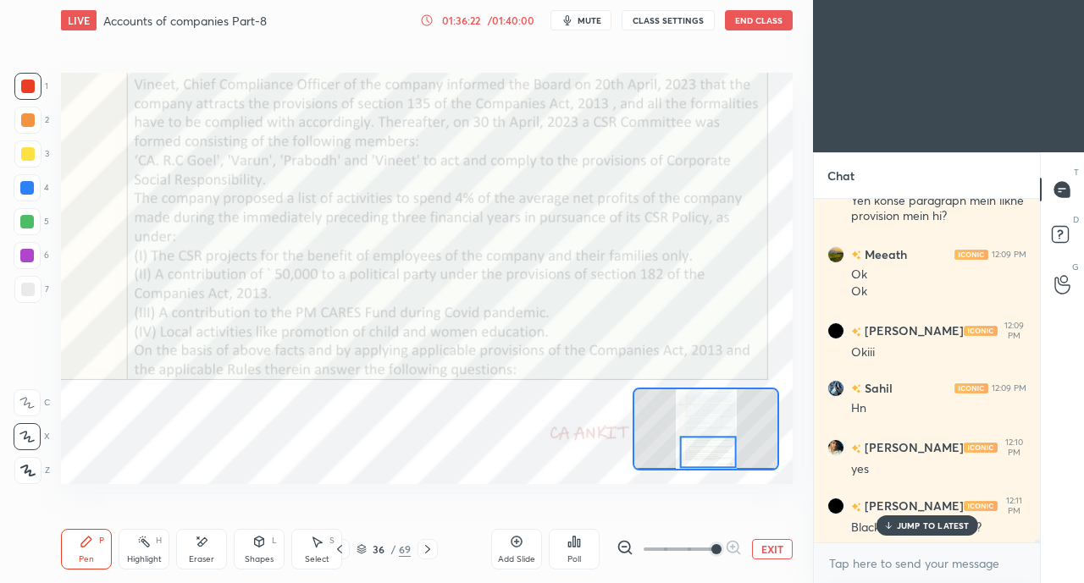
click at [908, 521] on p "JUMP TO LATEST" at bounding box center [933, 526] width 73 height 10
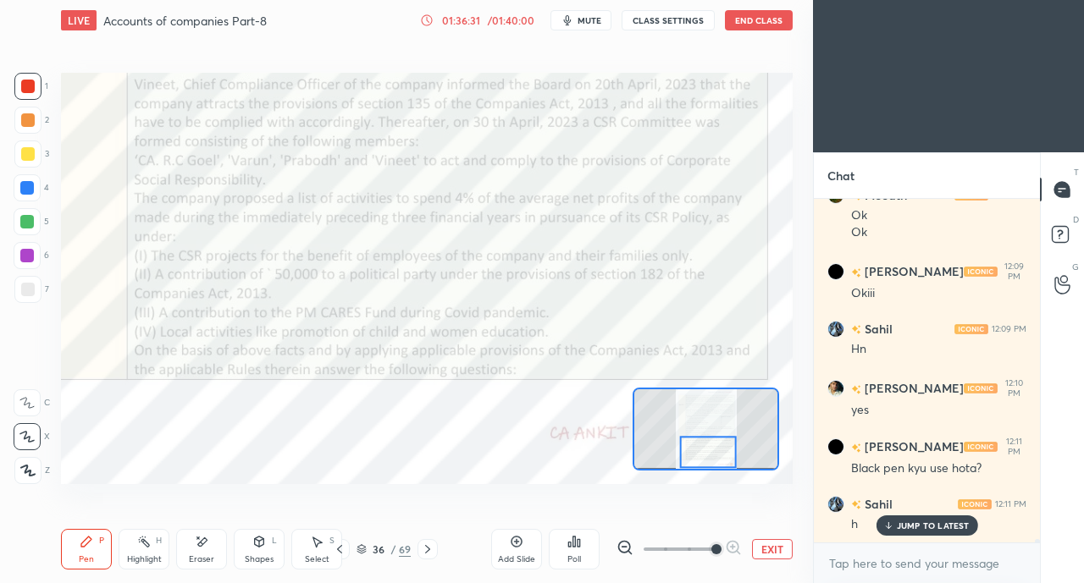
scroll to position [34112, 0]
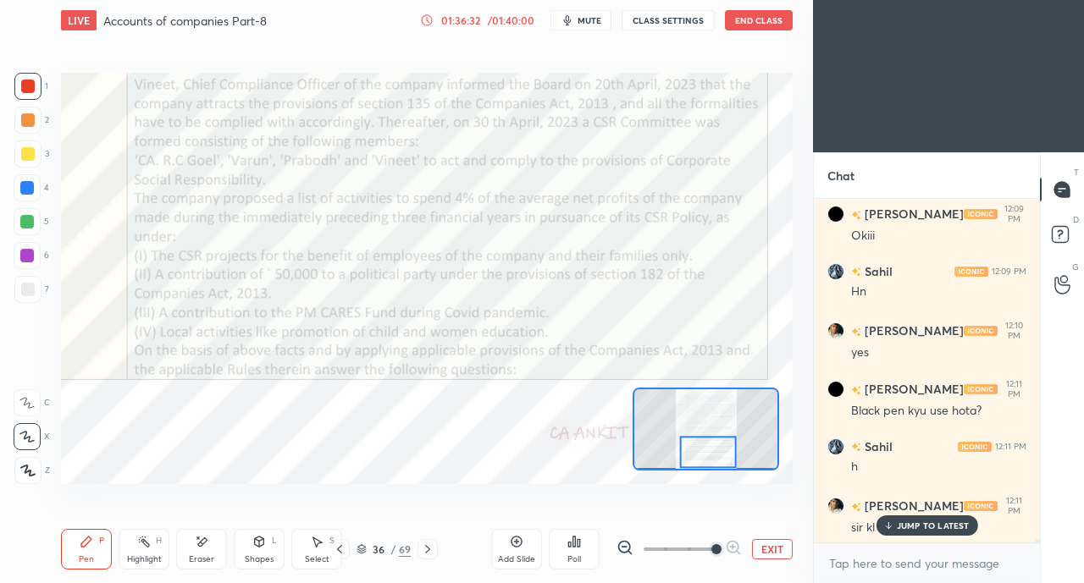
click at [936, 519] on div "JUMP TO LATEST" at bounding box center [926, 526] width 102 height 20
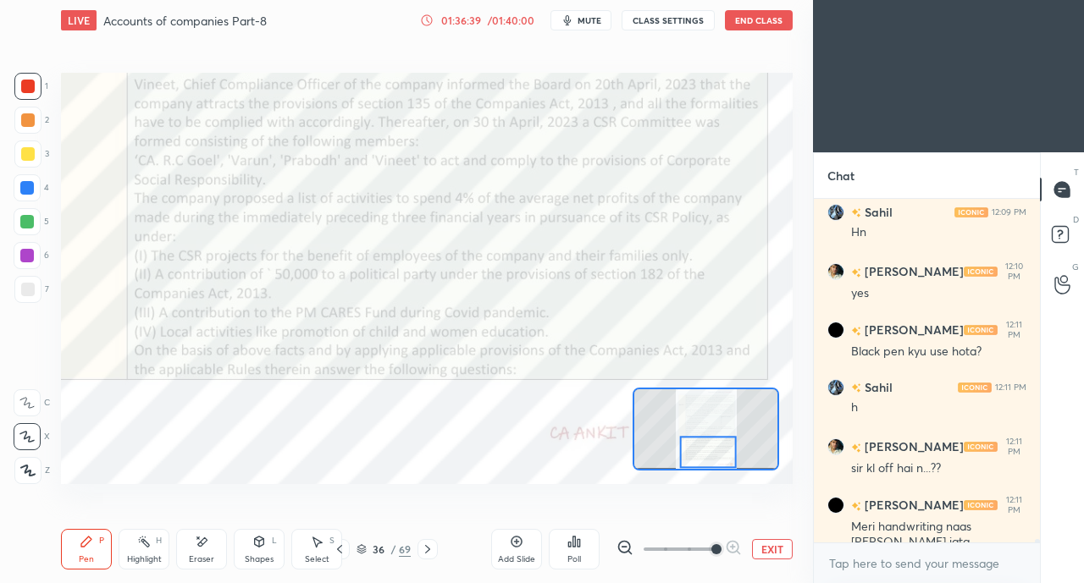
click at [787, 549] on button "EXIT" at bounding box center [772, 549] width 41 height 20
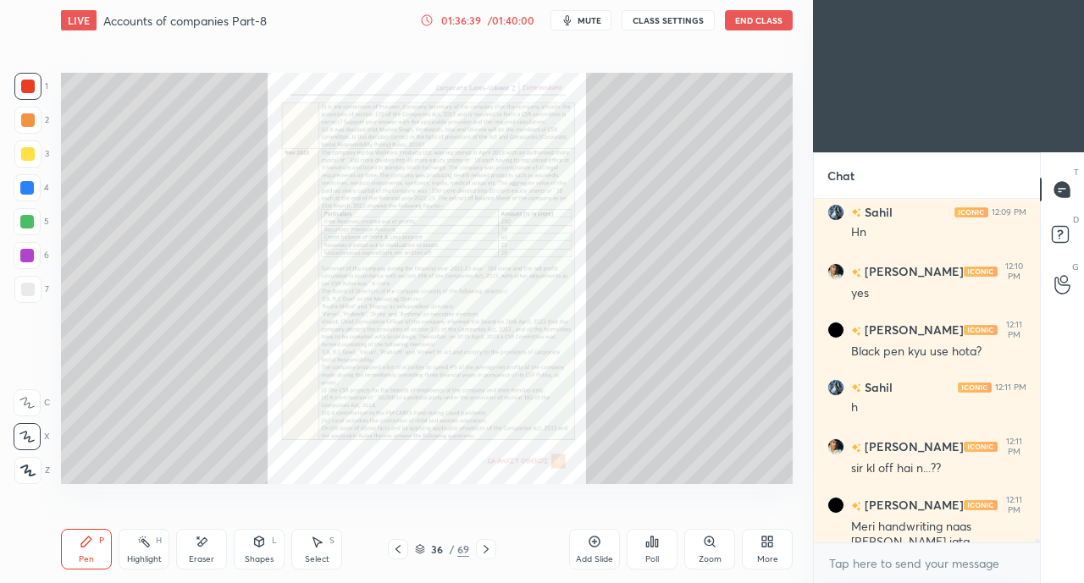
click at [786, 548] on div "More" at bounding box center [767, 549] width 51 height 41
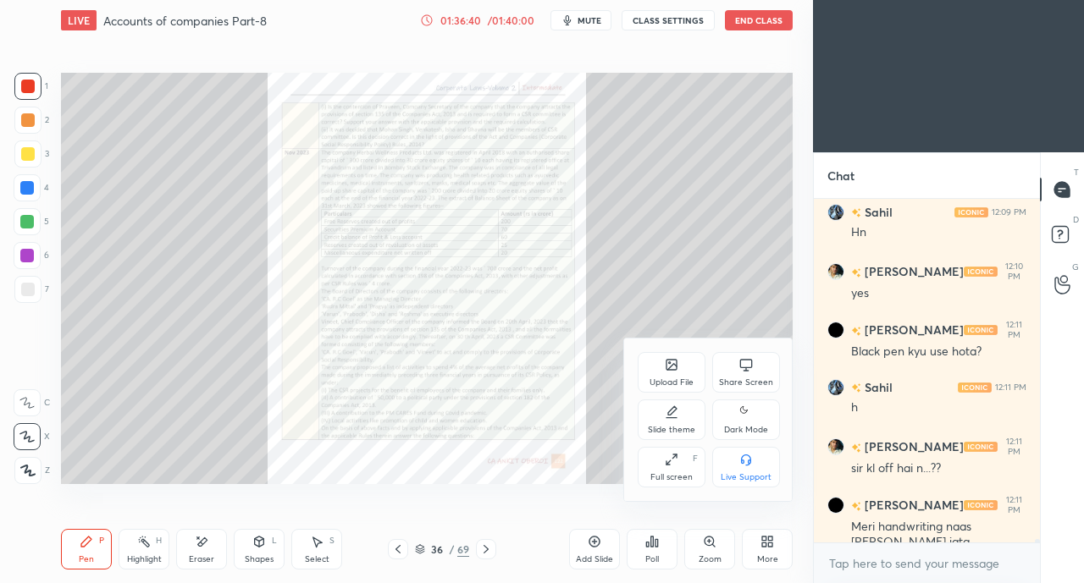
click at [748, 378] on div "Share Screen" at bounding box center [746, 382] width 54 height 8
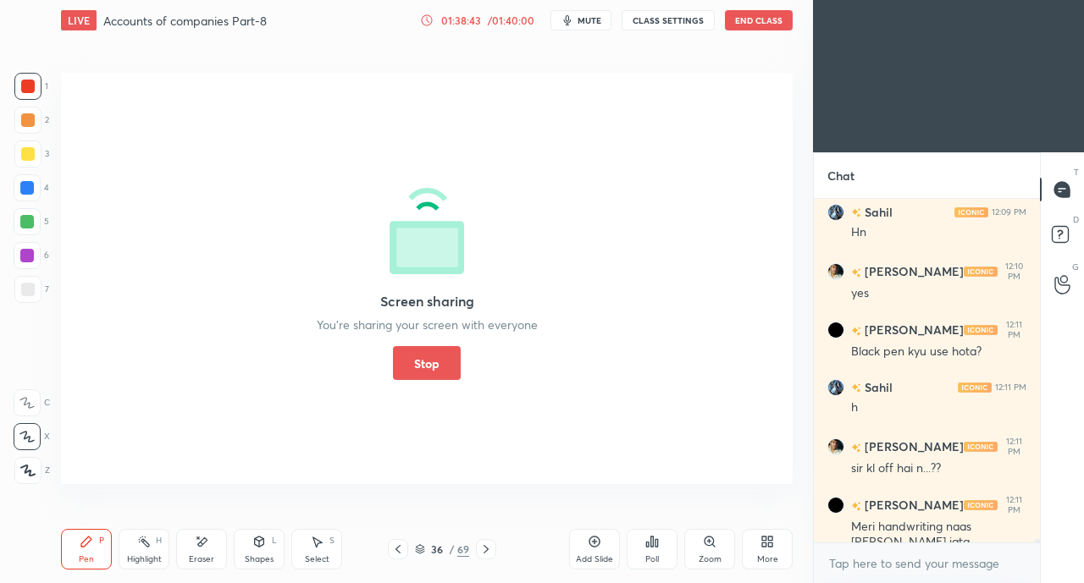
scroll to position [34479, 0]
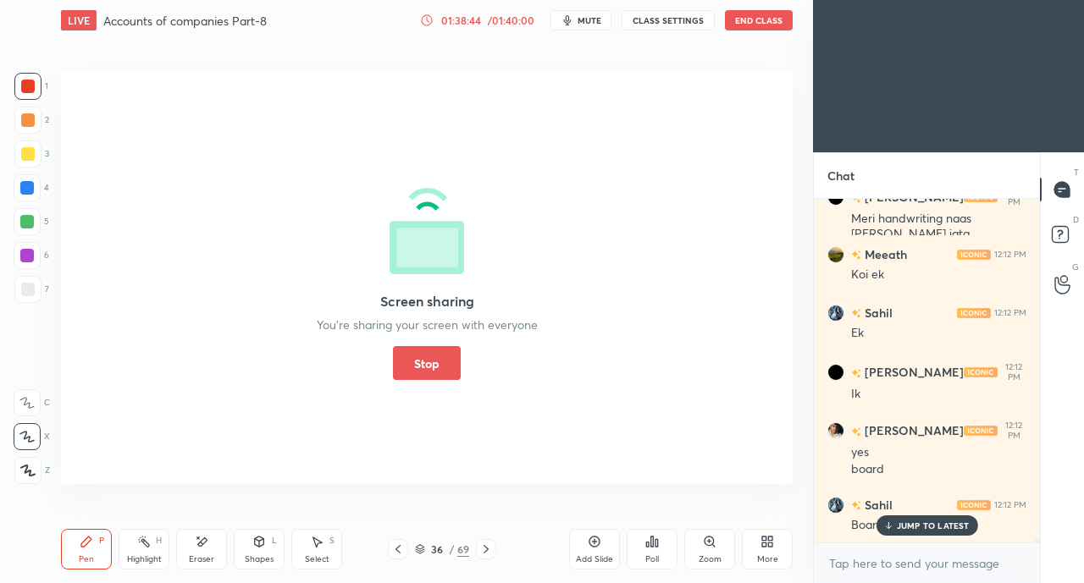
click at [902, 524] on p "JUMP TO LATEST" at bounding box center [933, 526] width 73 height 10
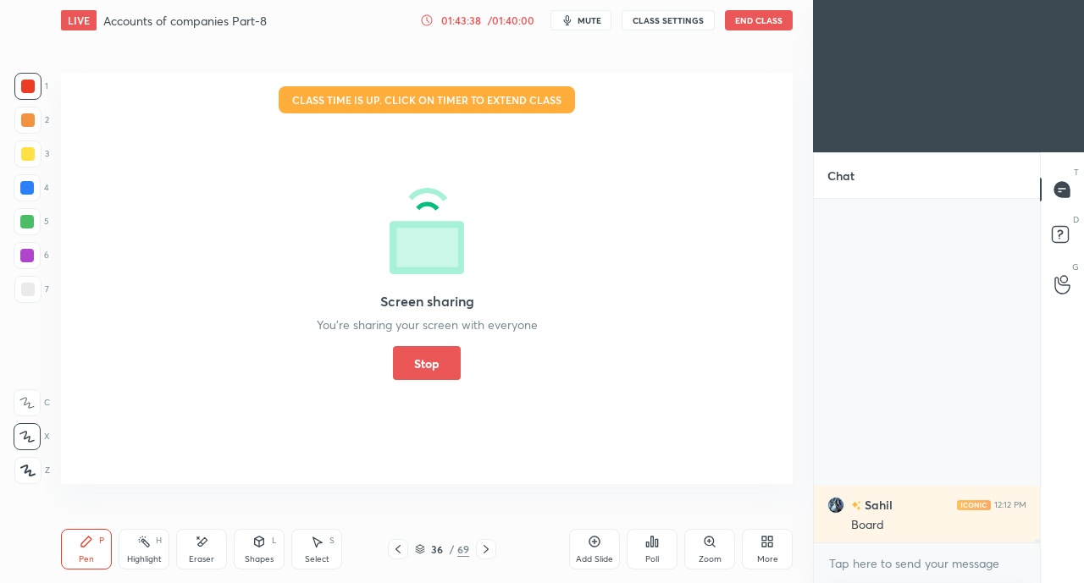
scroll to position [34847, 0]
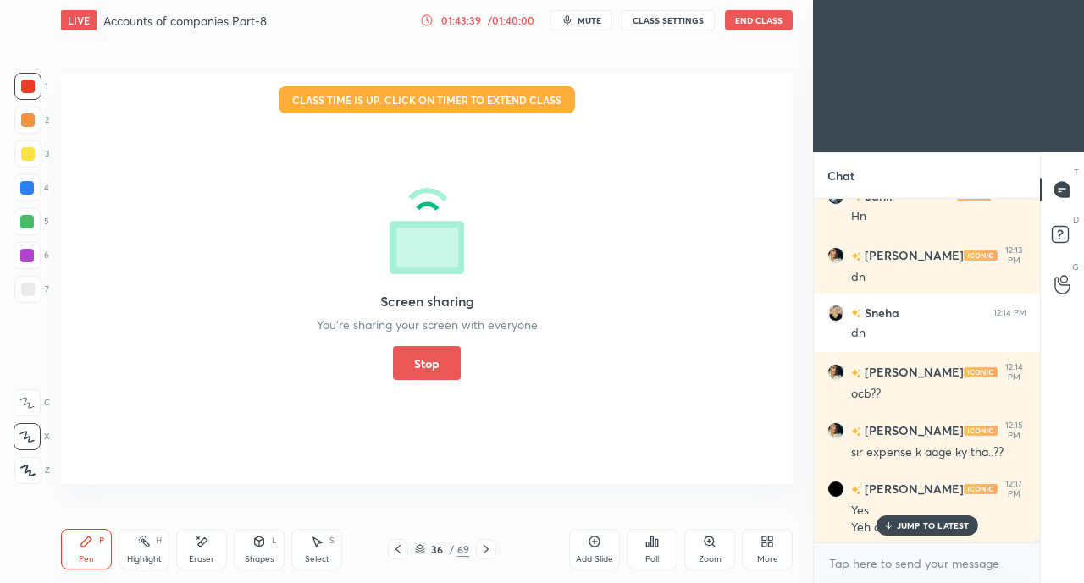
click at [429, 363] on button "Stop" at bounding box center [427, 363] width 68 height 34
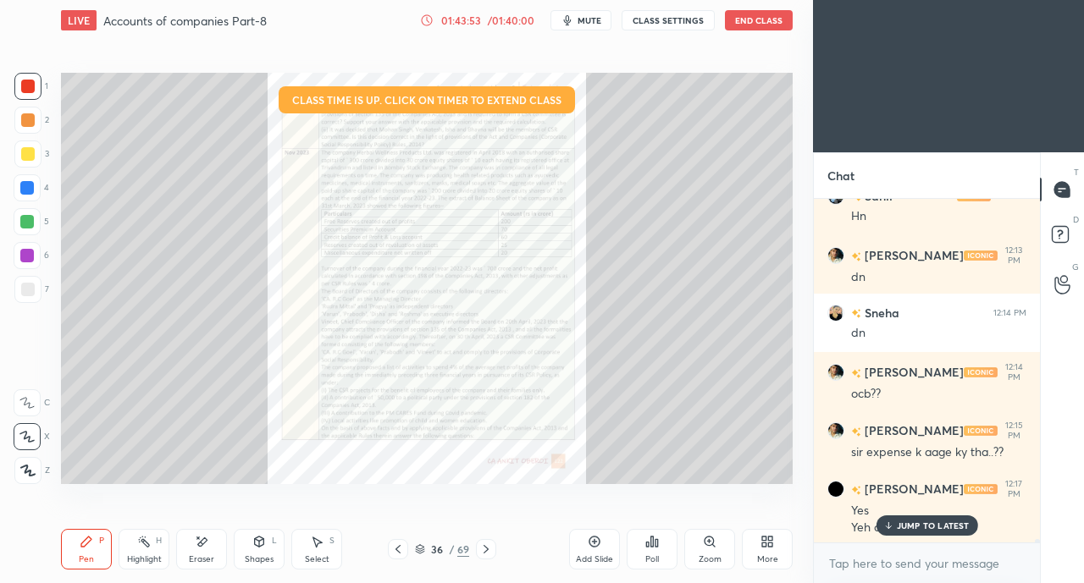
click at [909, 524] on p "JUMP TO LATEST" at bounding box center [933, 526] width 73 height 10
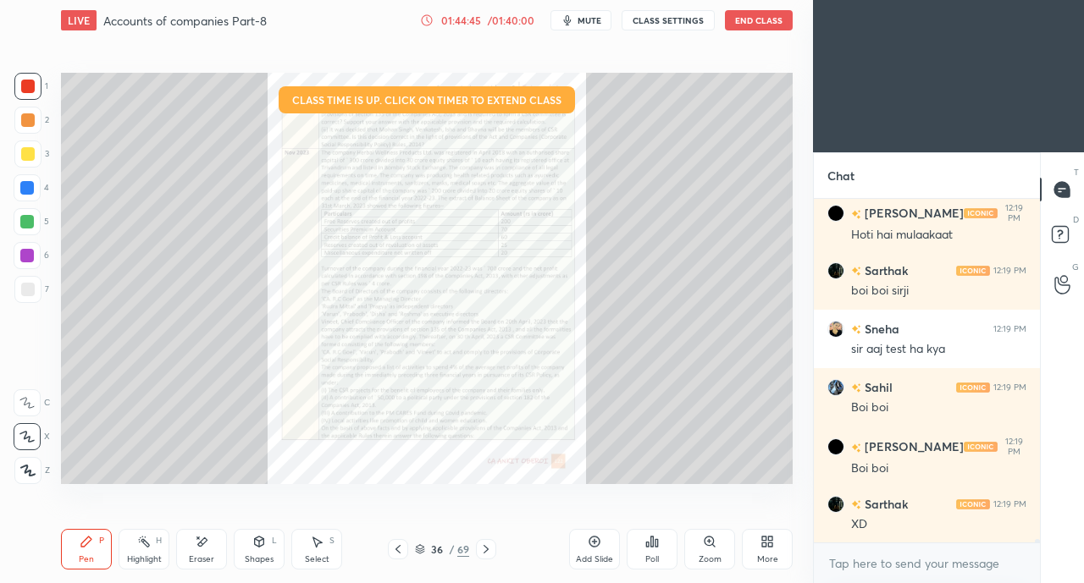
scroll to position [35345, 0]
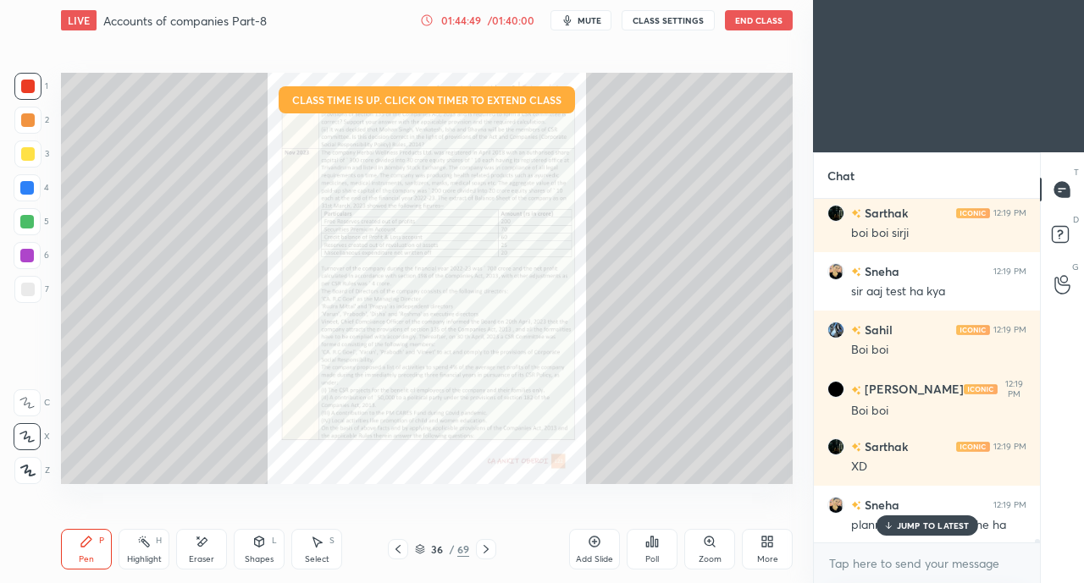
click at [920, 526] on p "JUMP TO LATEST" at bounding box center [933, 526] width 73 height 10
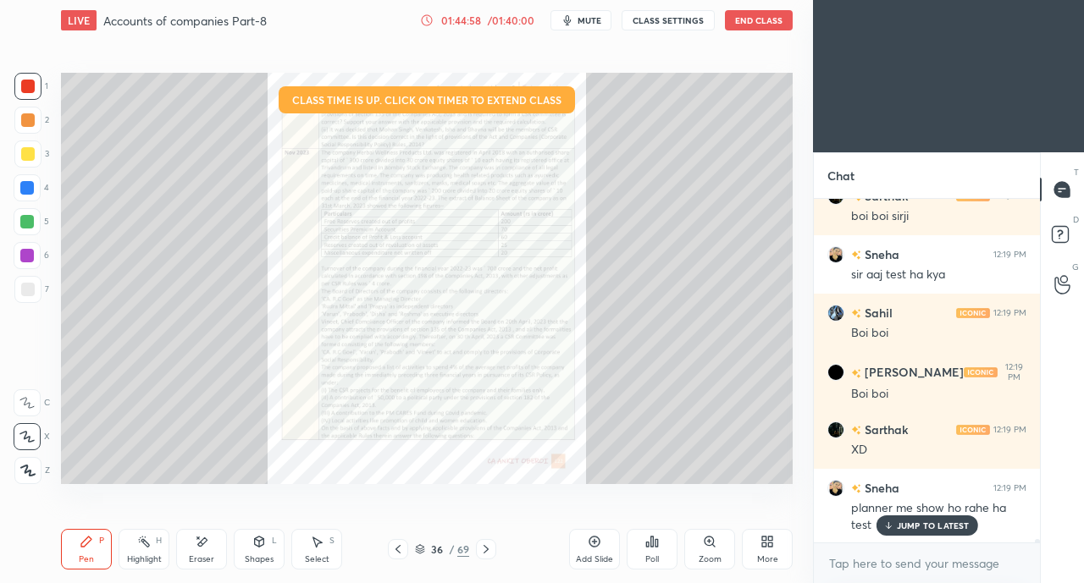
click at [930, 527] on p "JUMP TO LATEST" at bounding box center [933, 526] width 73 height 10
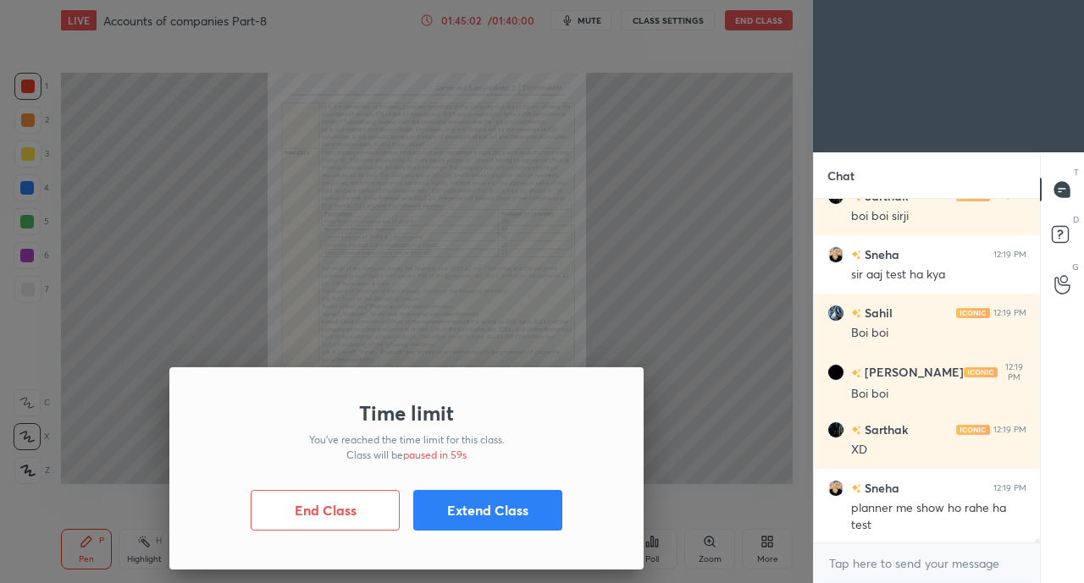
click at [479, 526] on button "Extend Class" at bounding box center [487, 510] width 149 height 41
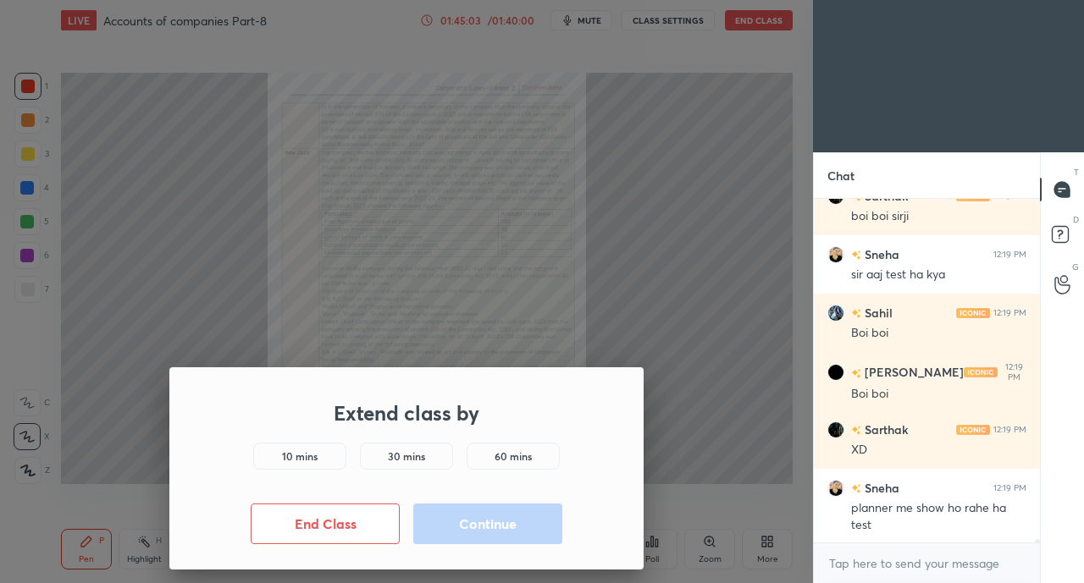
click at [290, 458] on h5 "10 mins" at bounding box center [300, 456] width 36 height 15
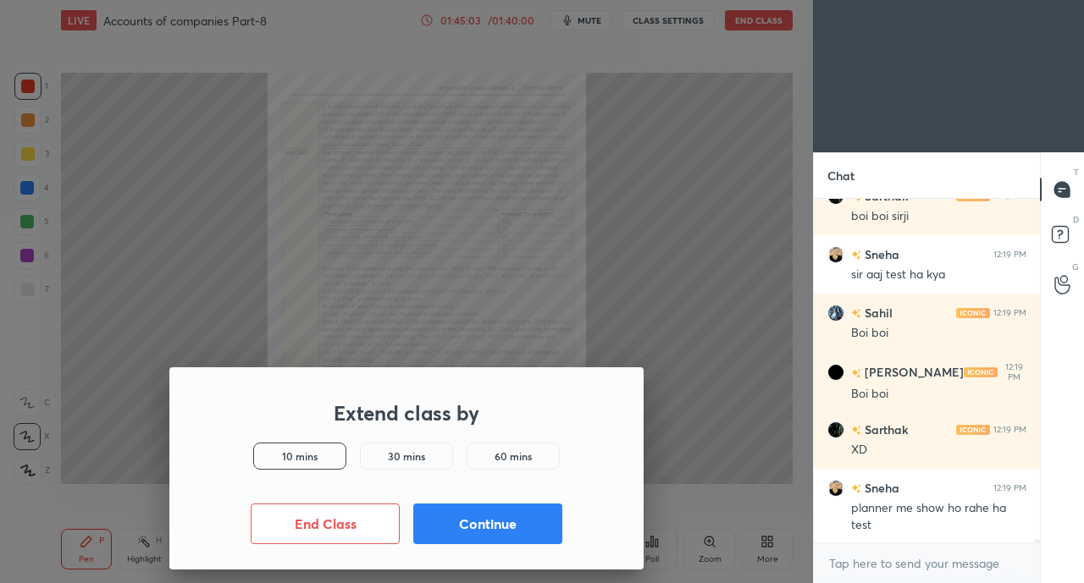
click at [512, 523] on button "Continue" at bounding box center [487, 524] width 149 height 41
click at [522, 532] on button "Continue" at bounding box center [487, 524] width 149 height 41
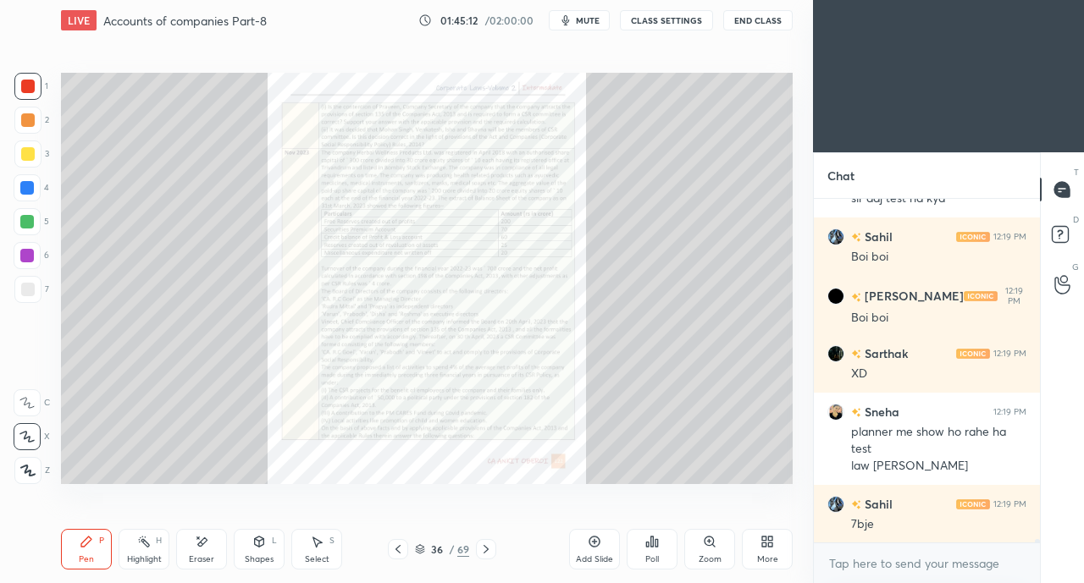
scroll to position [35479, 0]
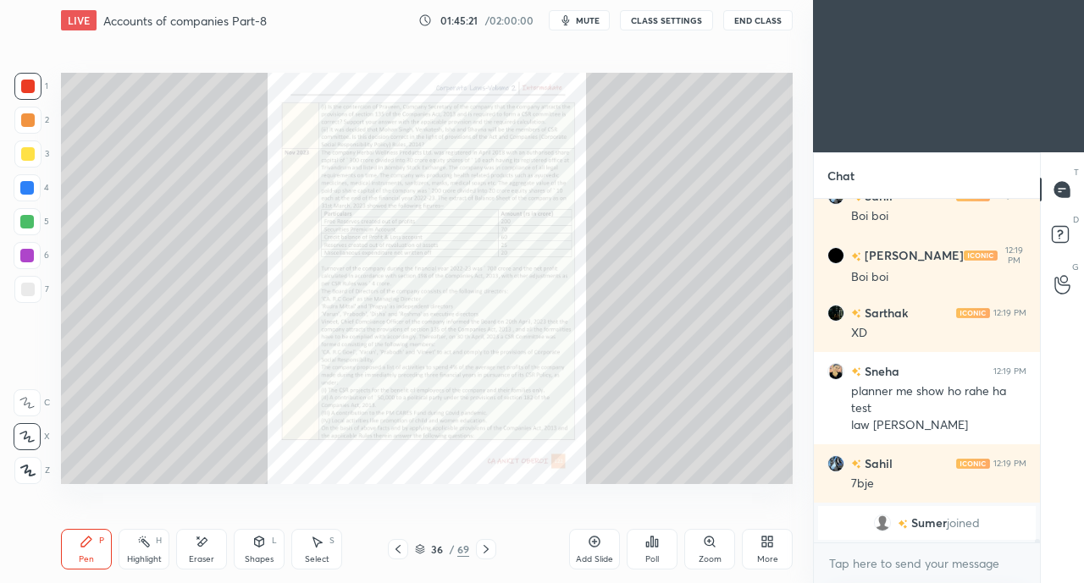
click at [755, 18] on button "End Class" at bounding box center [757, 20] width 69 height 20
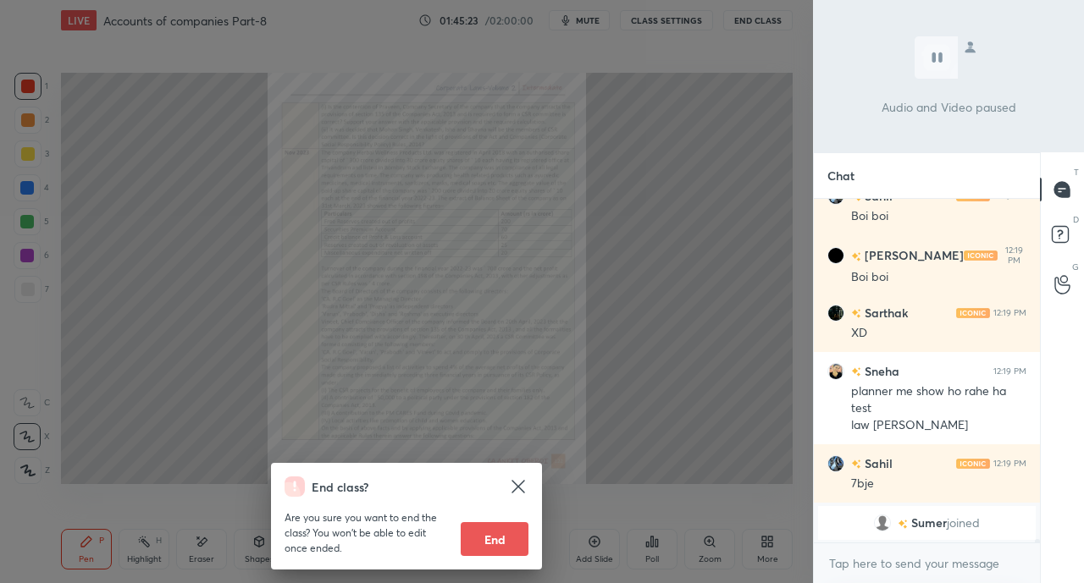
click at [501, 541] on button "End" at bounding box center [495, 539] width 68 height 34
type textarea "x"
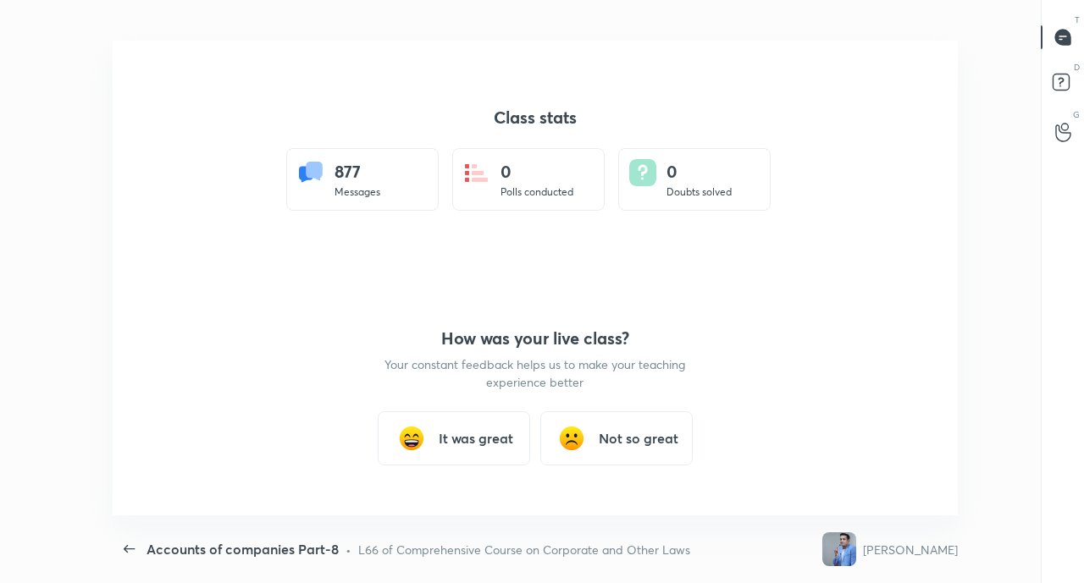
scroll to position [0, 0]
